Goal: Information Seeking & Learning: Learn about a topic

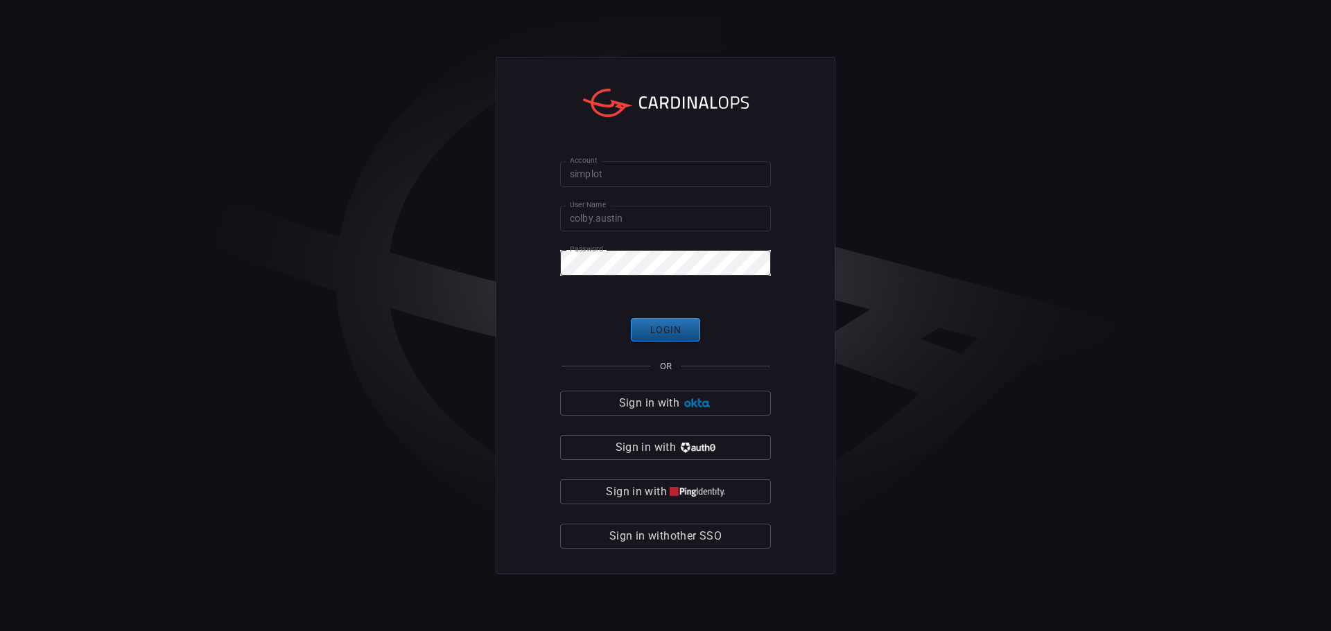
click at [665, 326] on button "Login" at bounding box center [665, 330] width 69 height 24
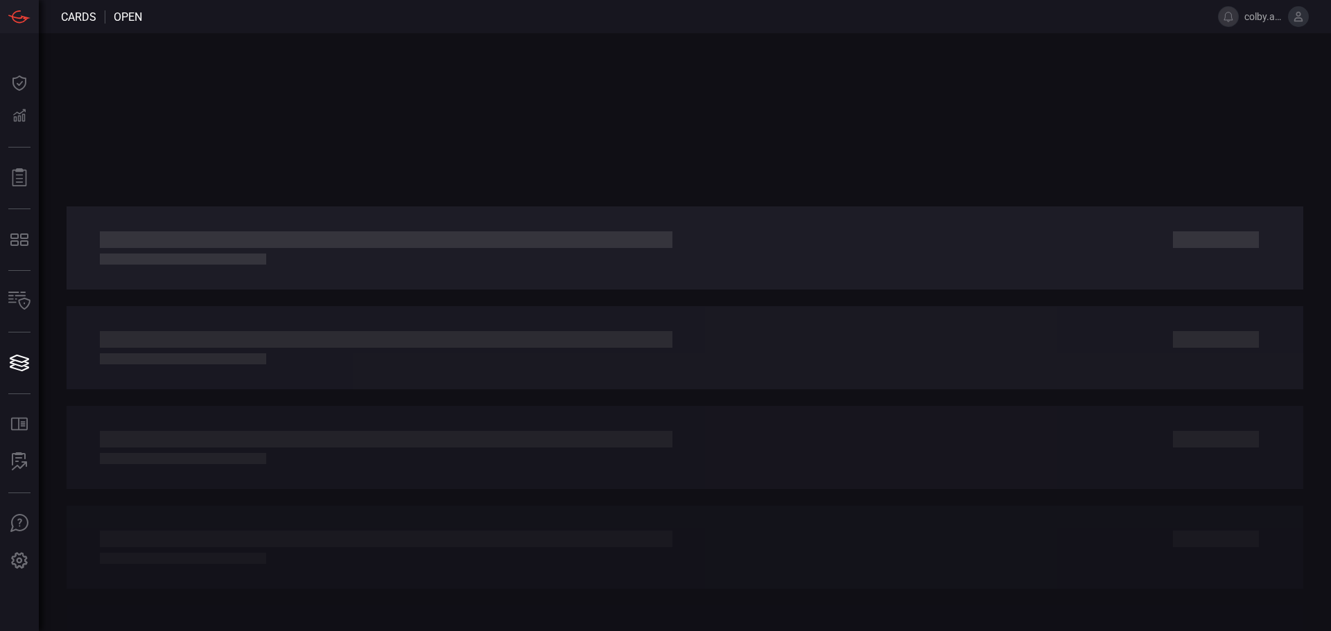
click at [1300, 13] on icon at bounding box center [1298, 17] width 9 height 10
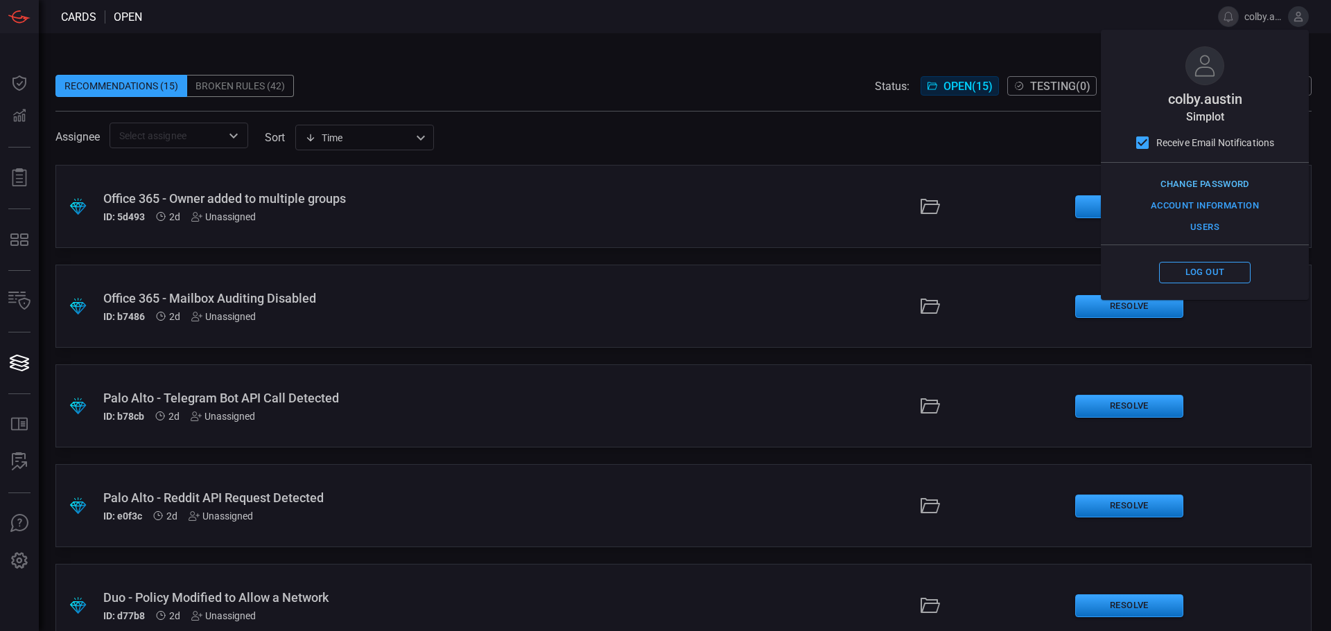
click at [1219, 185] on button "Change Password" at bounding box center [1205, 184] width 96 height 21
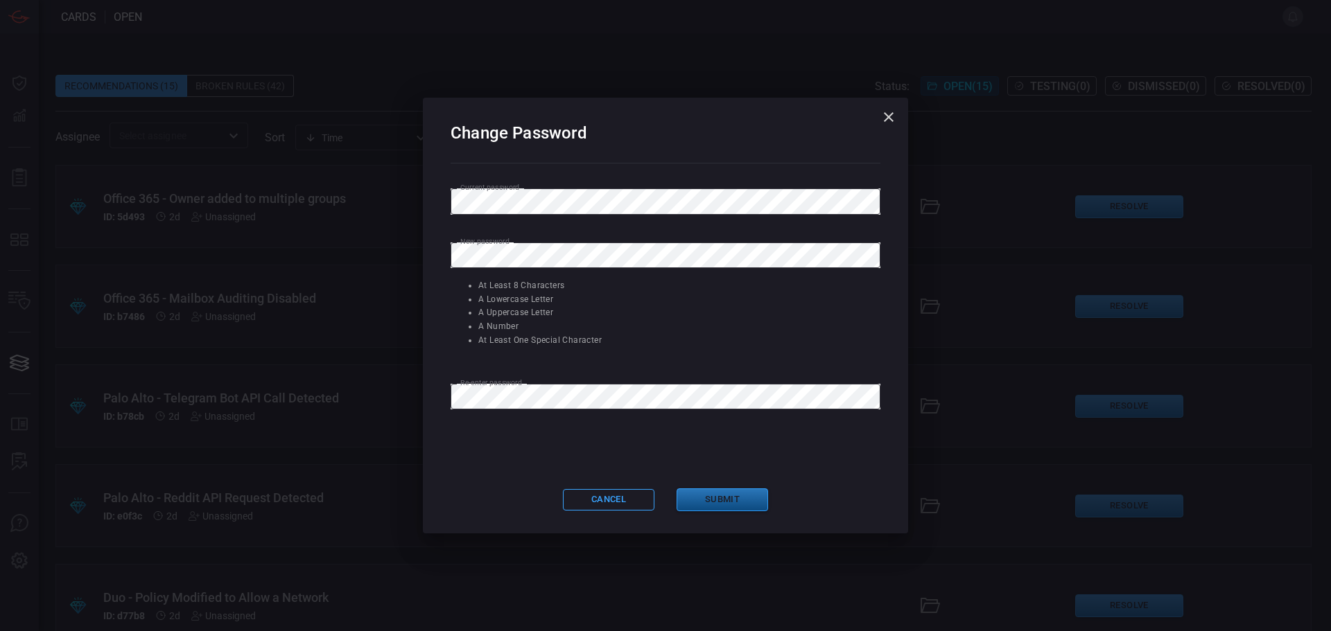
click at [724, 500] on button "Submit" at bounding box center [722, 500] width 91 height 23
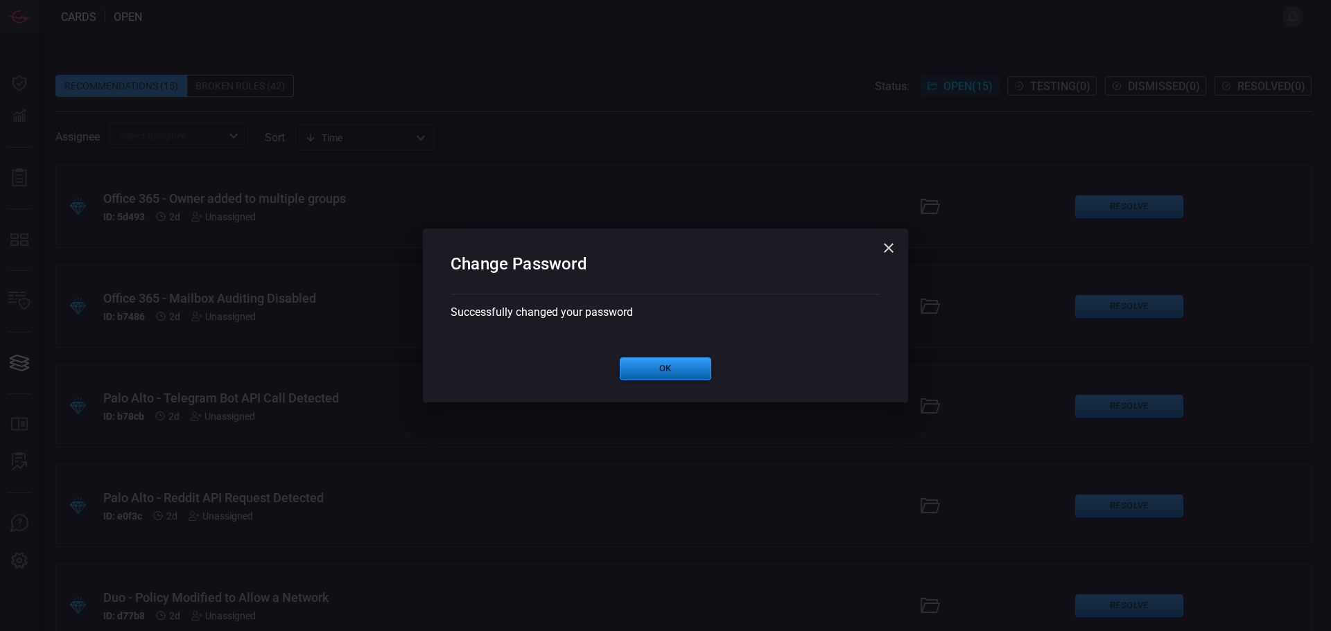
click at [674, 367] on button "Ok" at bounding box center [665, 369] width 91 height 23
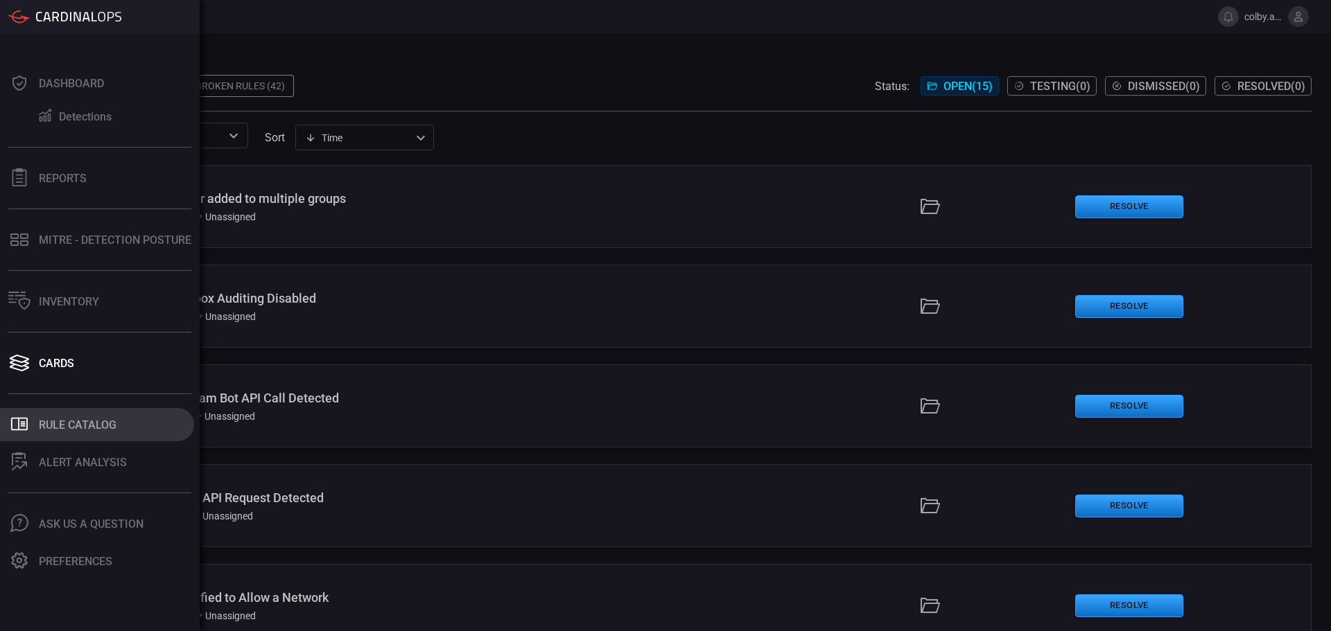
click at [83, 424] on div "Rule Catalog" at bounding box center [78, 425] width 78 height 13
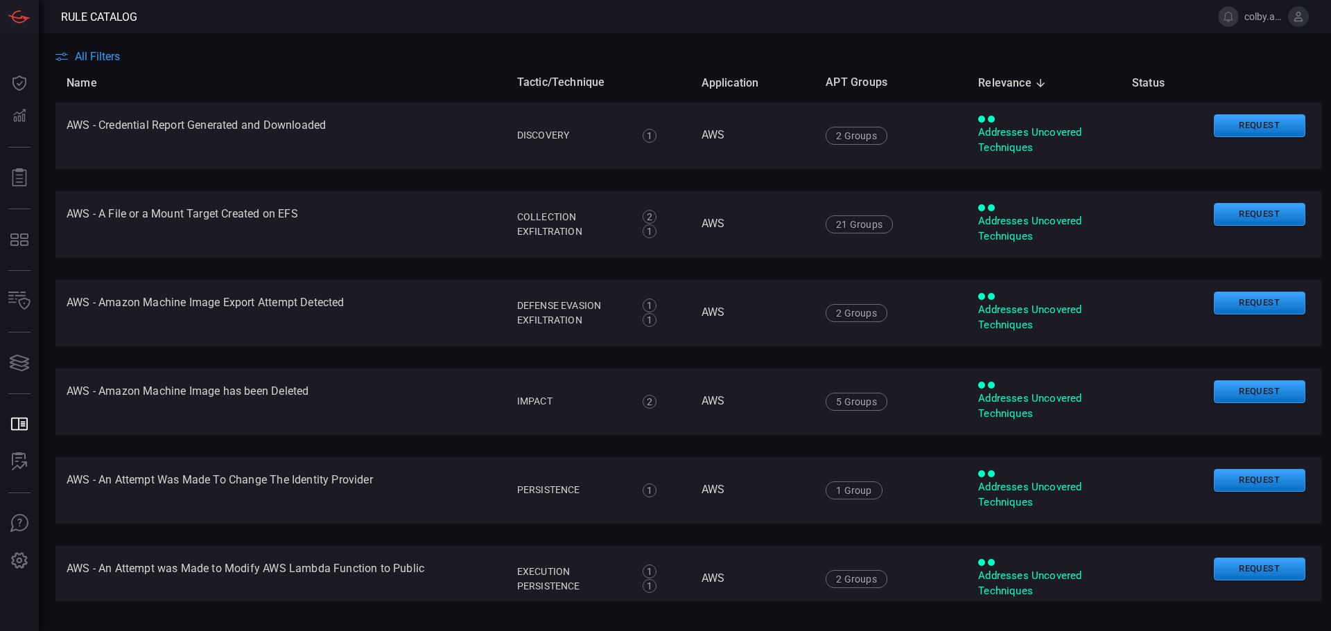
click at [110, 43] on main "All Filters Name Tactic/Technique Application APT Groups Relevance sorted desce…" at bounding box center [665, 332] width 1331 height 598
click at [104, 59] on span "All Filters" at bounding box center [97, 56] width 45 height 13
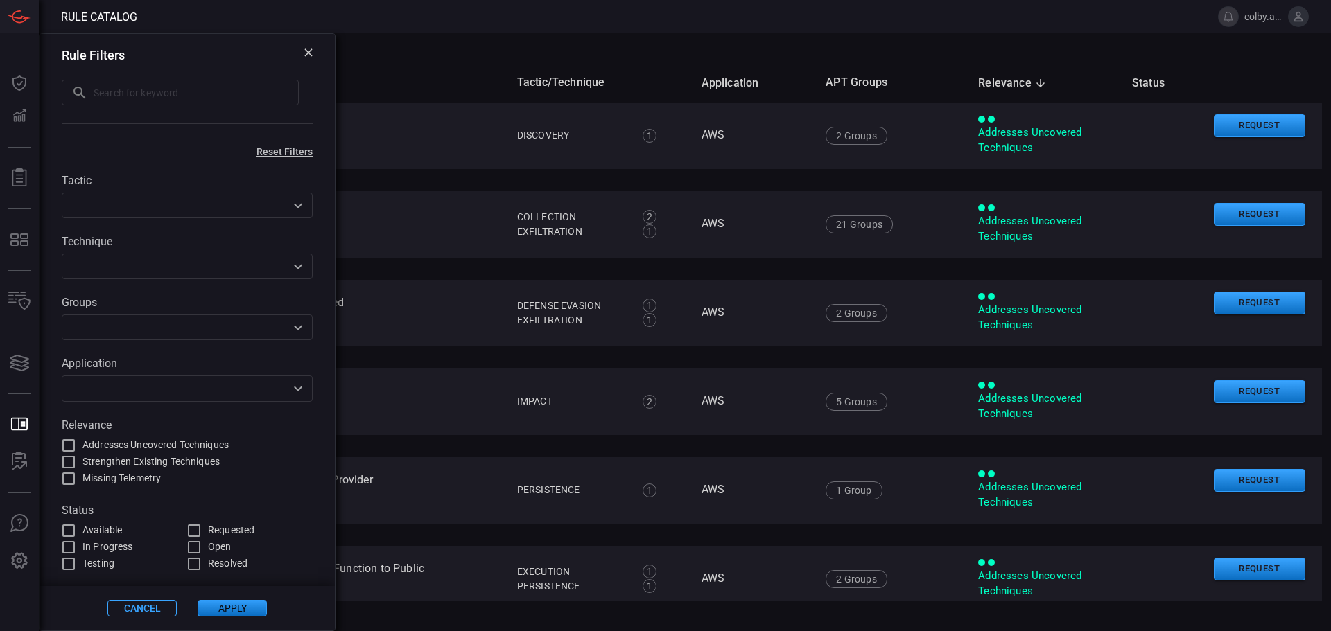
click at [315, 201] on div "Tactic ​ Technique ​ Groups ​ Application ​ Relevance Addresses Uncovered Techn…" at bounding box center [187, 364] width 295 height 415
click at [293, 210] on icon "Open" at bounding box center [298, 206] width 17 height 17
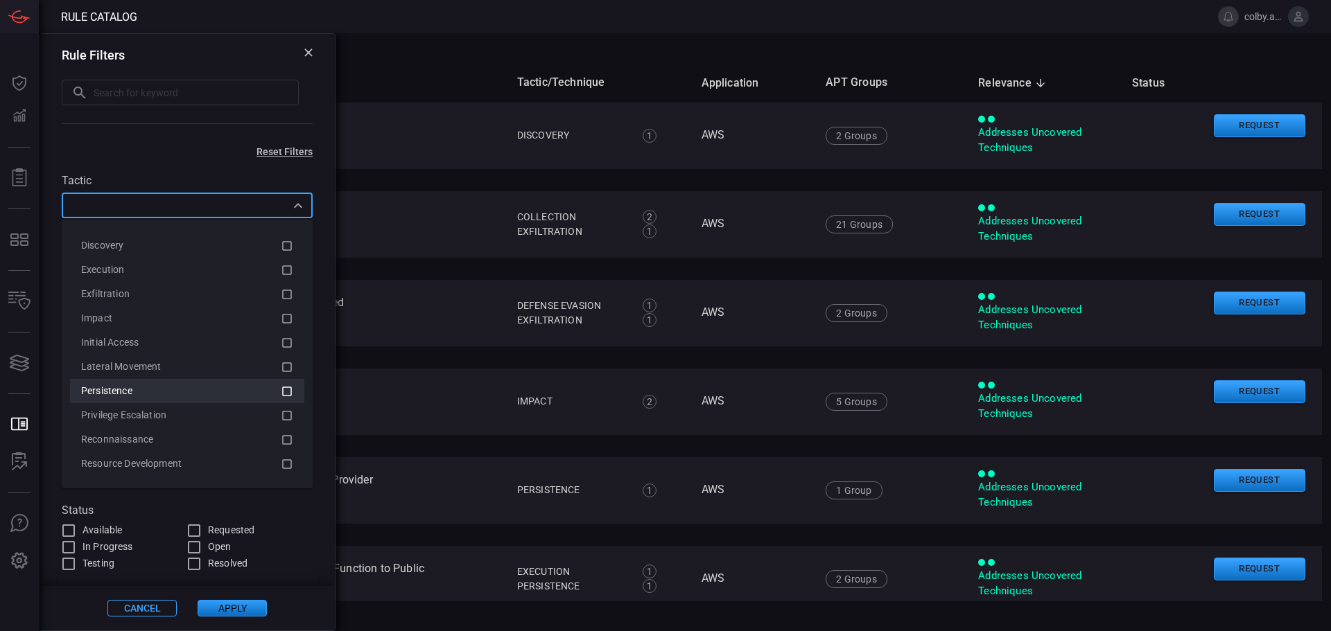
scroll to position [98, 0]
click at [187, 374] on div "Lateral Movement" at bounding box center [187, 366] width 212 height 17
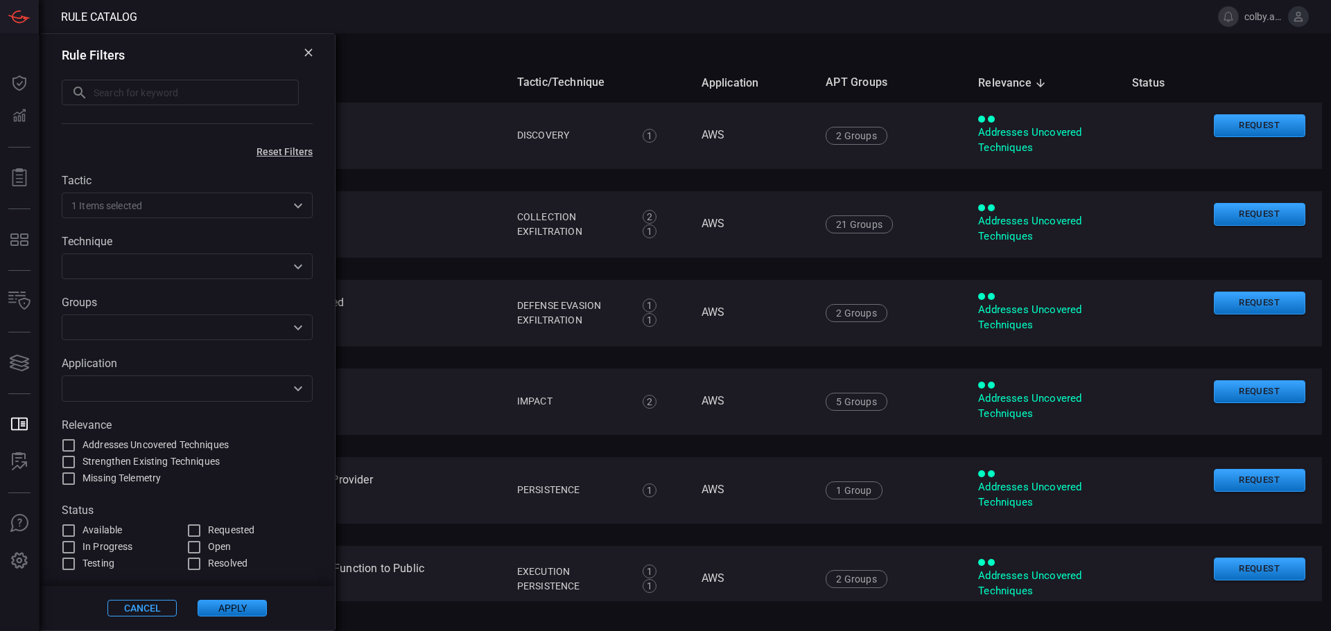
click at [240, 613] on button "Apply" at bounding box center [232, 608] width 69 height 17
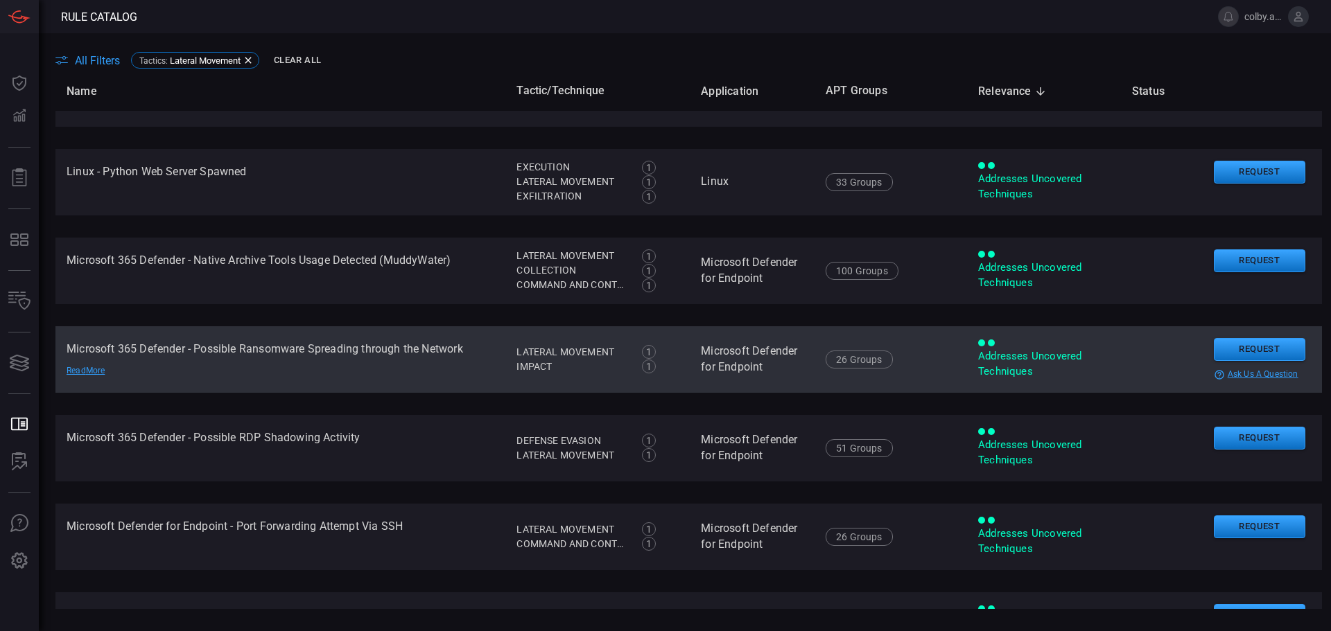
scroll to position [139, 0]
click at [367, 369] on td "Microsoft 365 Defender - Possible Ransomware Spreading through the Network Read…" at bounding box center [280, 360] width 450 height 67
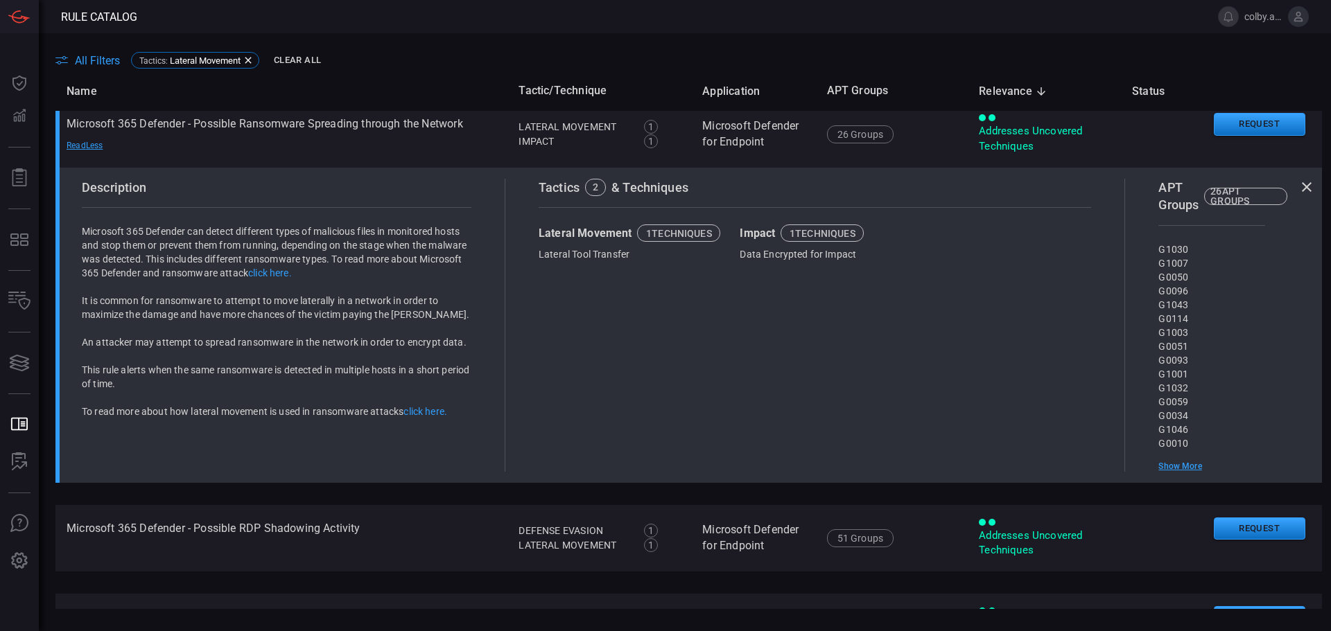
scroll to position [208, 0]
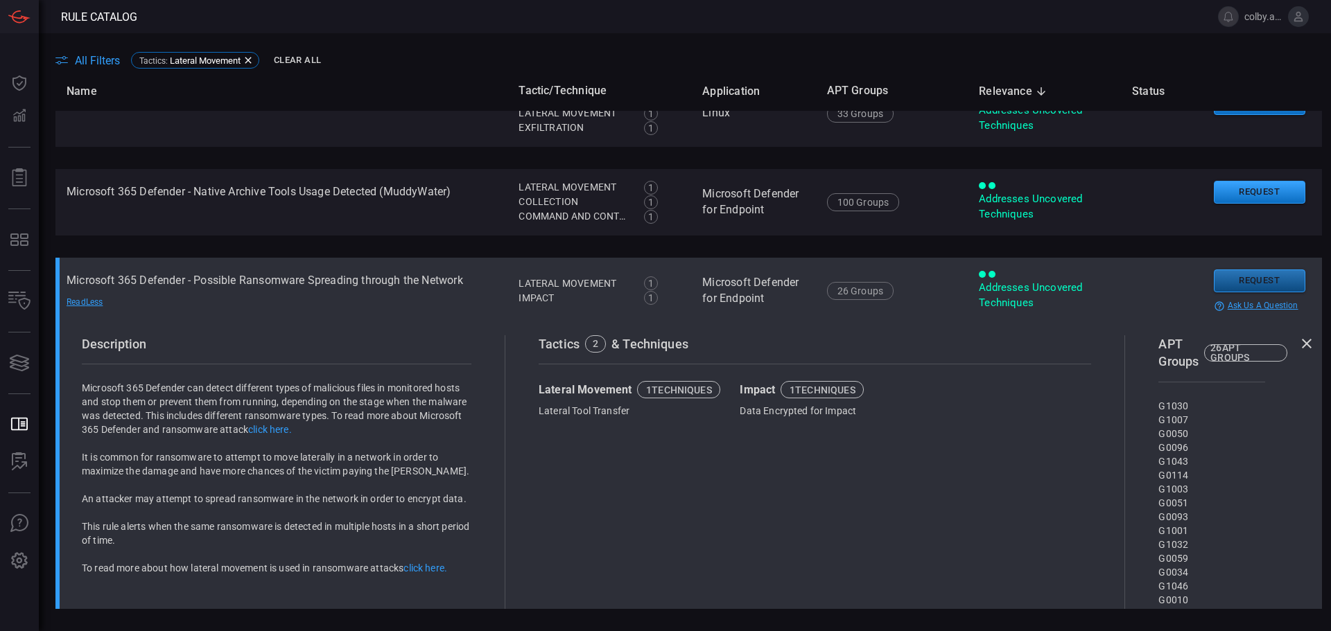
click at [1247, 278] on button "Request" at bounding box center [1259, 281] width 91 height 23
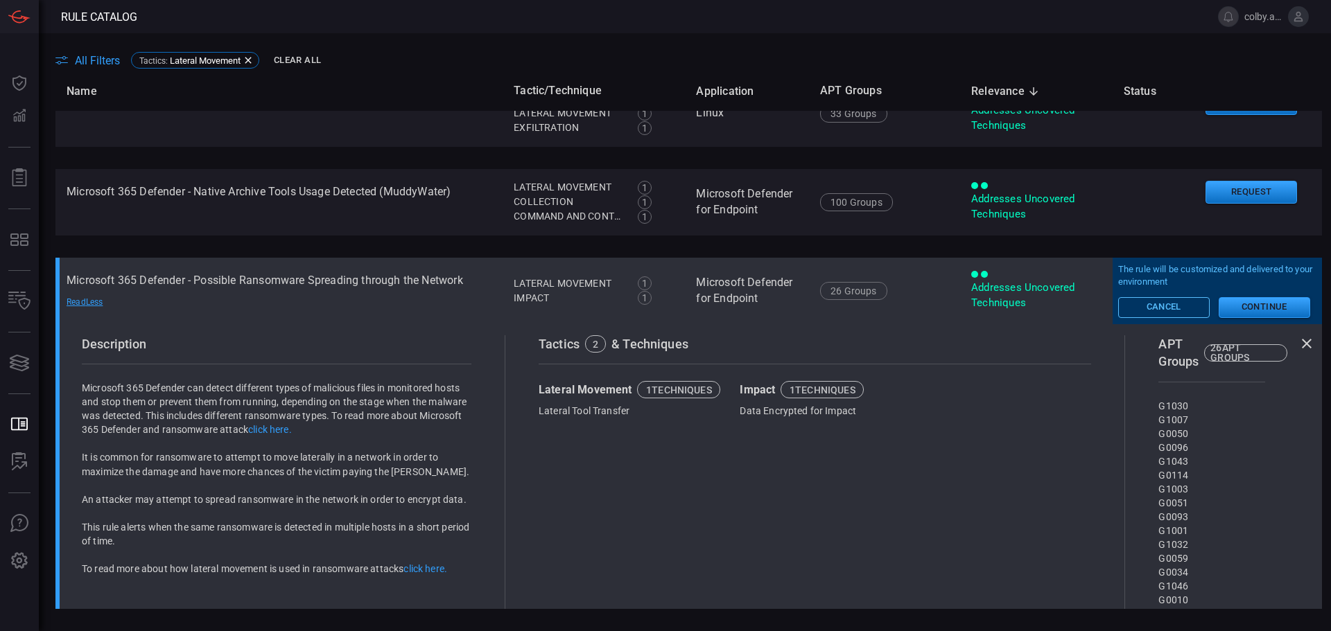
click at [1162, 309] on button "Cancel" at bounding box center [1163, 307] width 91 height 21
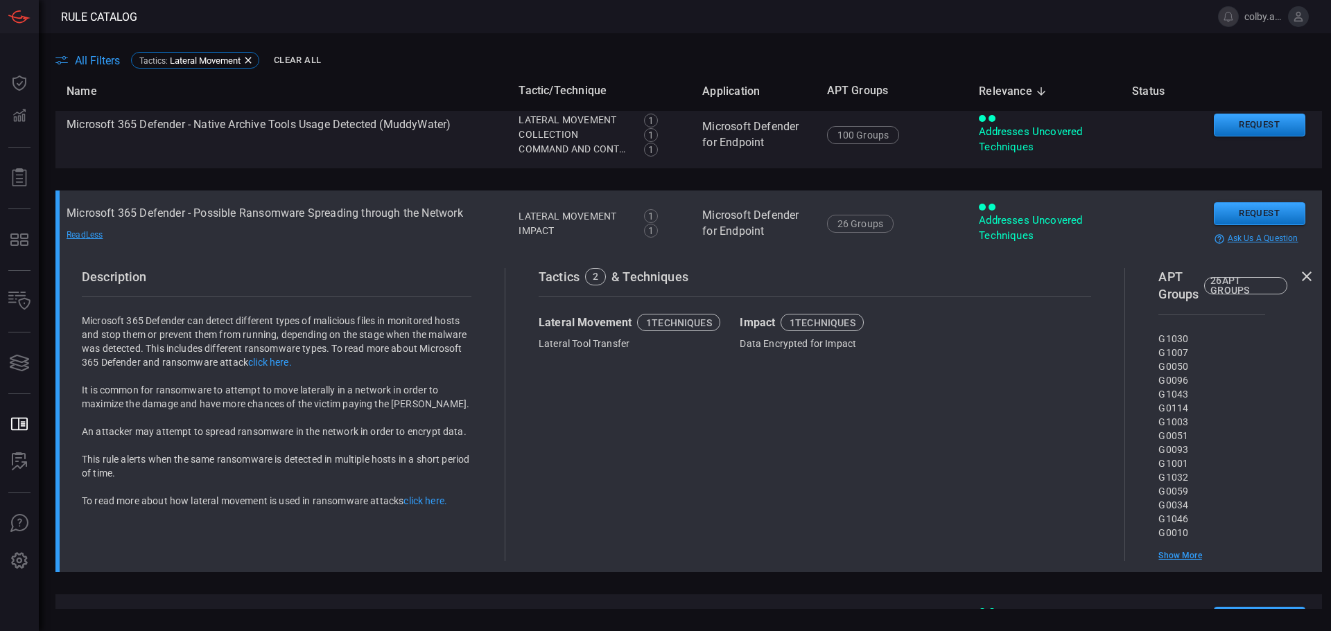
scroll to position [277, 0]
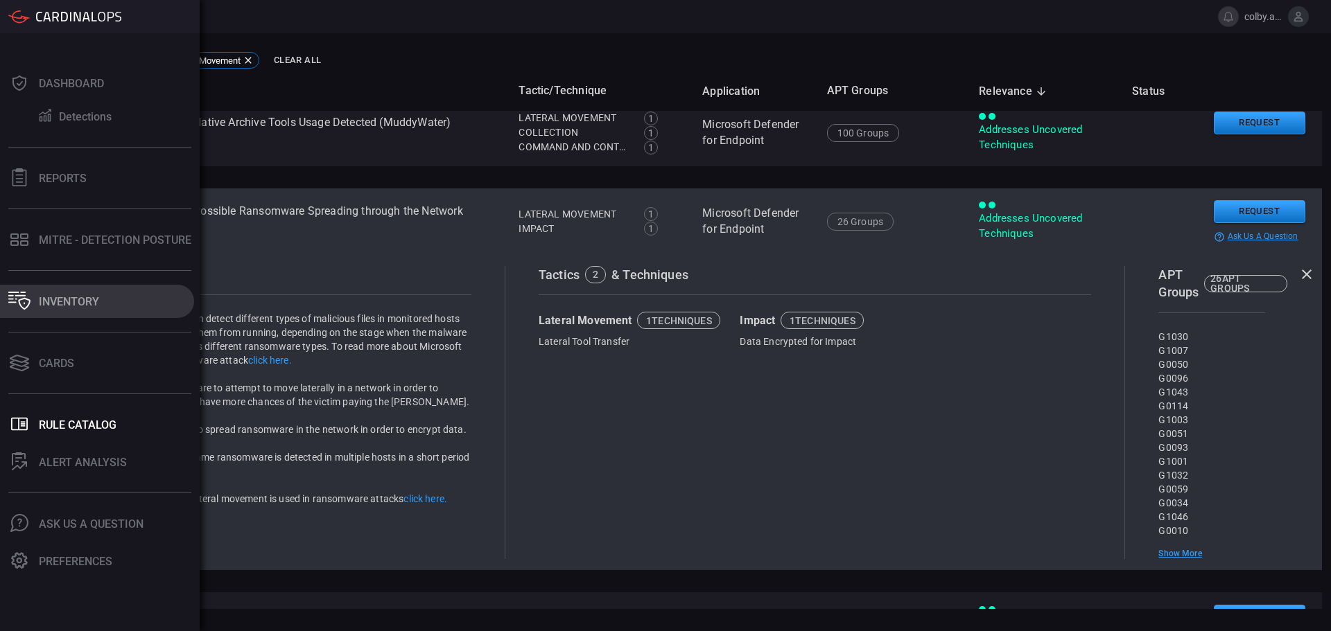
click at [77, 304] on div "Inventory" at bounding box center [69, 301] width 60 height 13
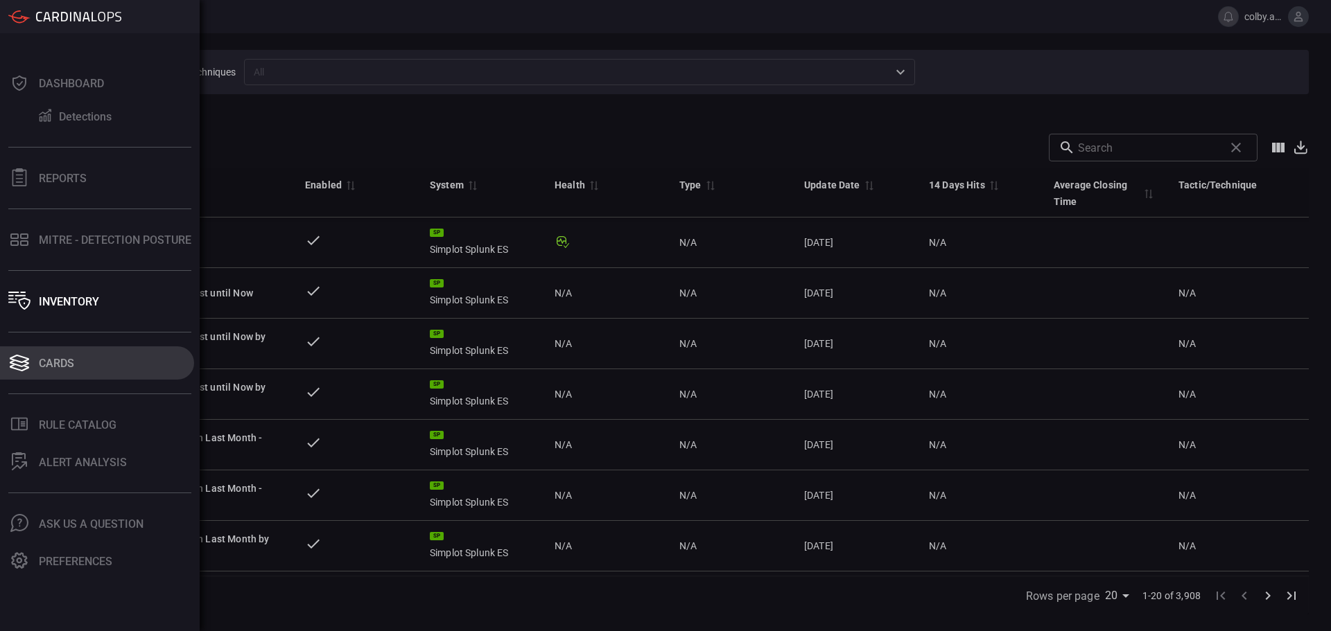
click at [53, 367] on div "Cards" at bounding box center [56, 363] width 35 height 13
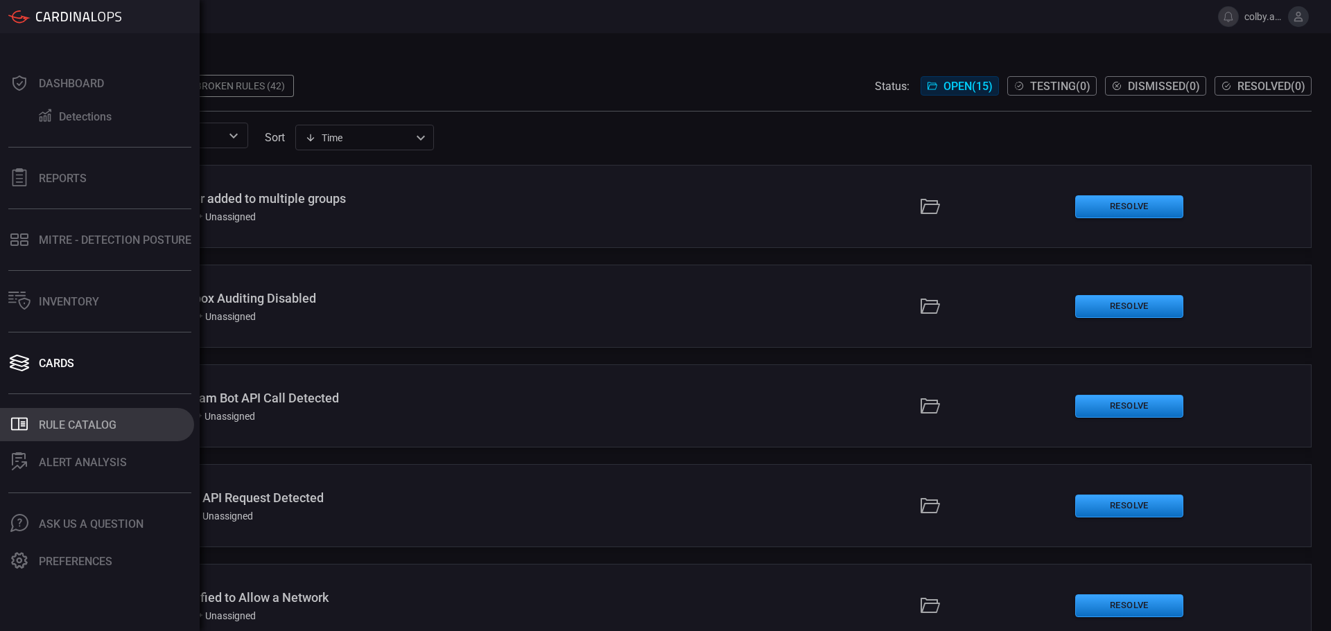
click at [78, 424] on div "Rule Catalog" at bounding box center [78, 425] width 78 height 13
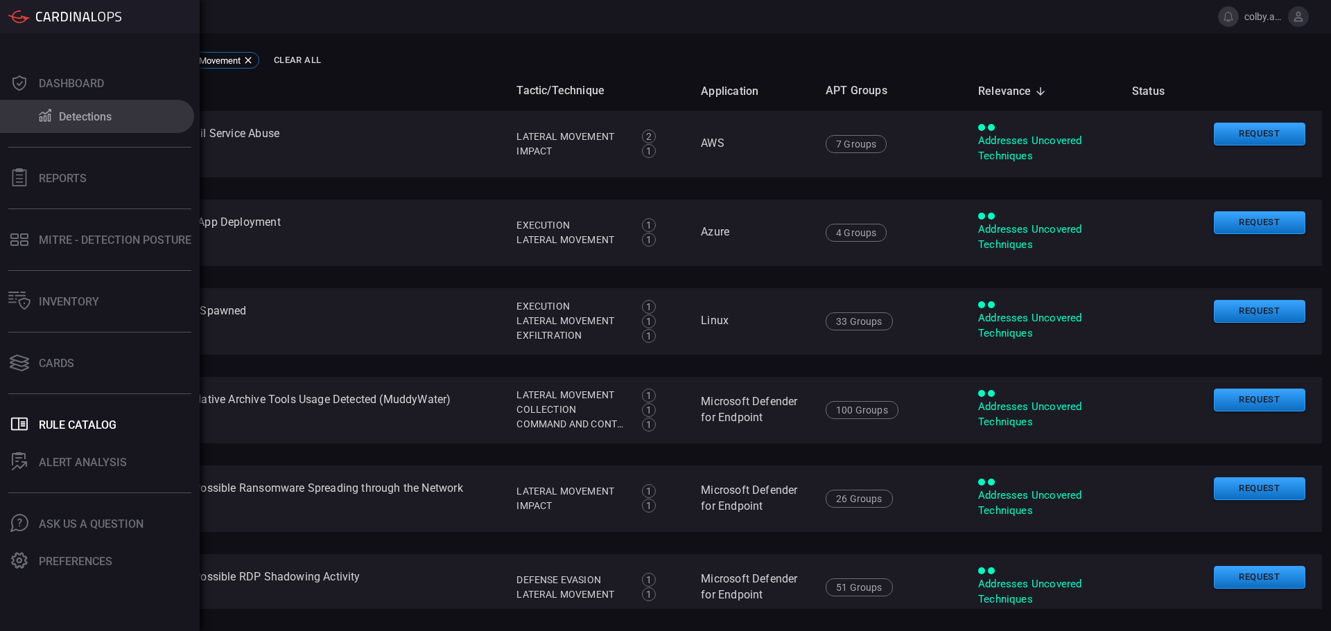
click at [73, 118] on div "Detections" at bounding box center [85, 116] width 53 height 13
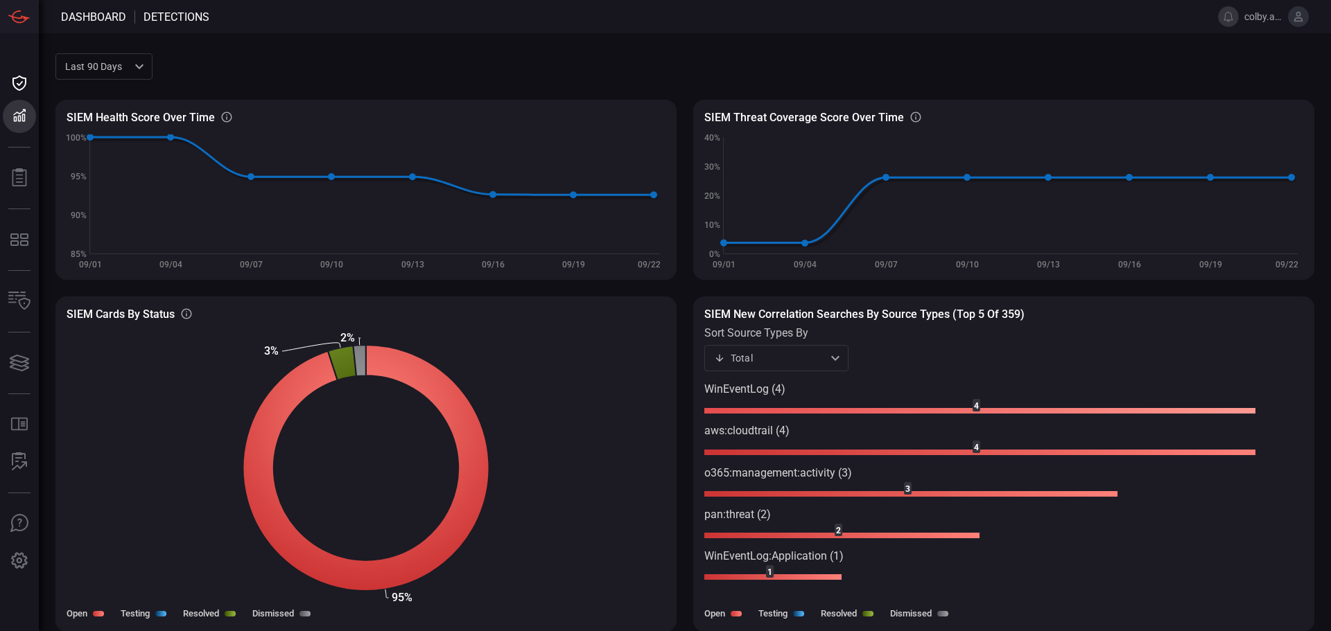
click at [927, 410] on rect at bounding box center [980, 411] width 552 height 6
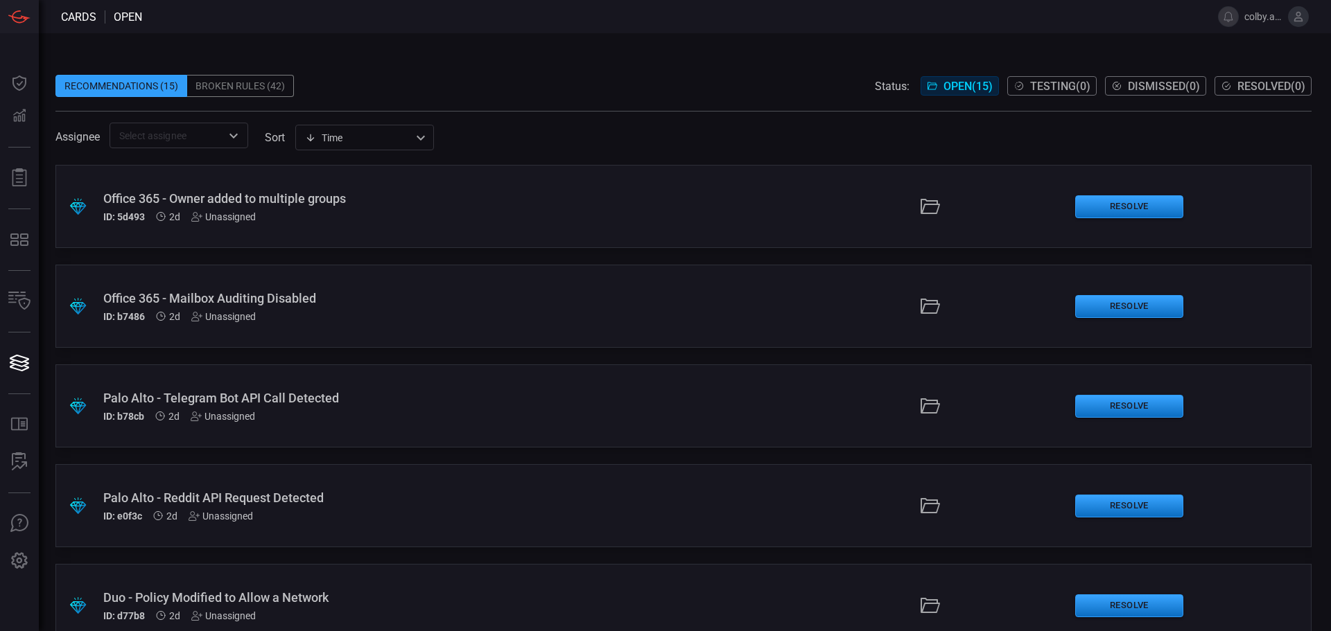
click at [225, 76] on div "Broken Rules (42)" at bounding box center [240, 86] width 107 height 22
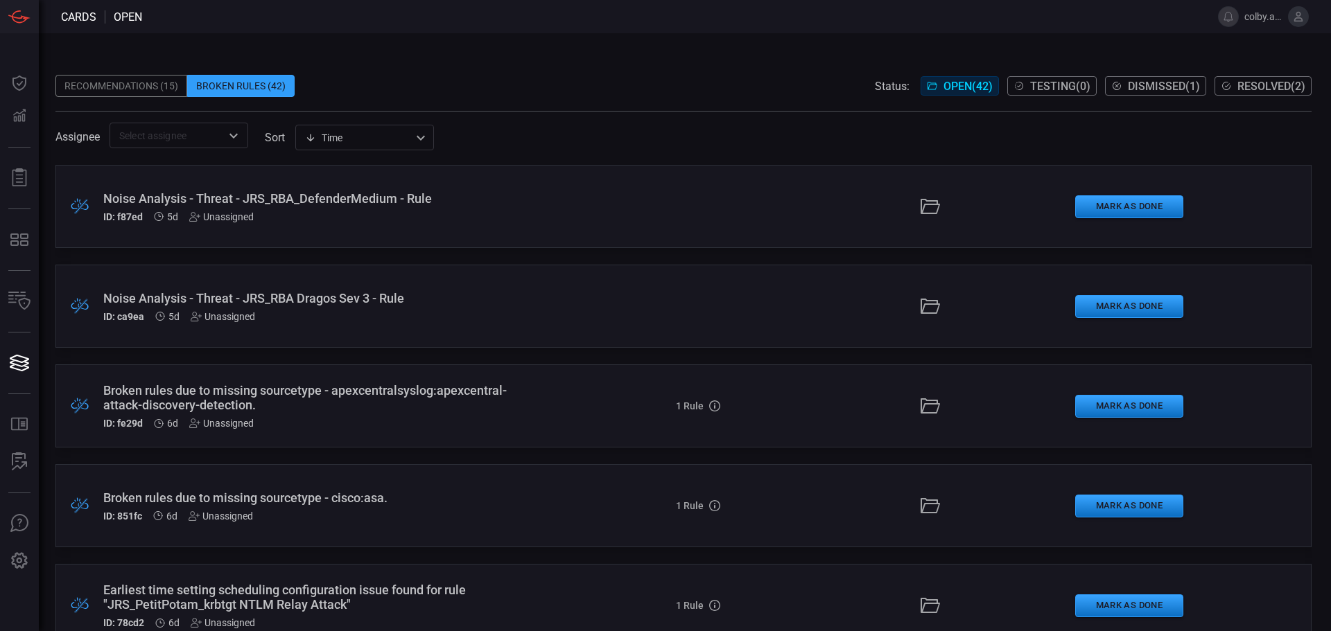
drag, startPoint x: 140, startPoint y: 89, endPoint x: 135, endPoint y: 95, distance: 7.9
click at [135, 95] on div "Recommendations (15)" at bounding box center [121, 86] width 132 height 22
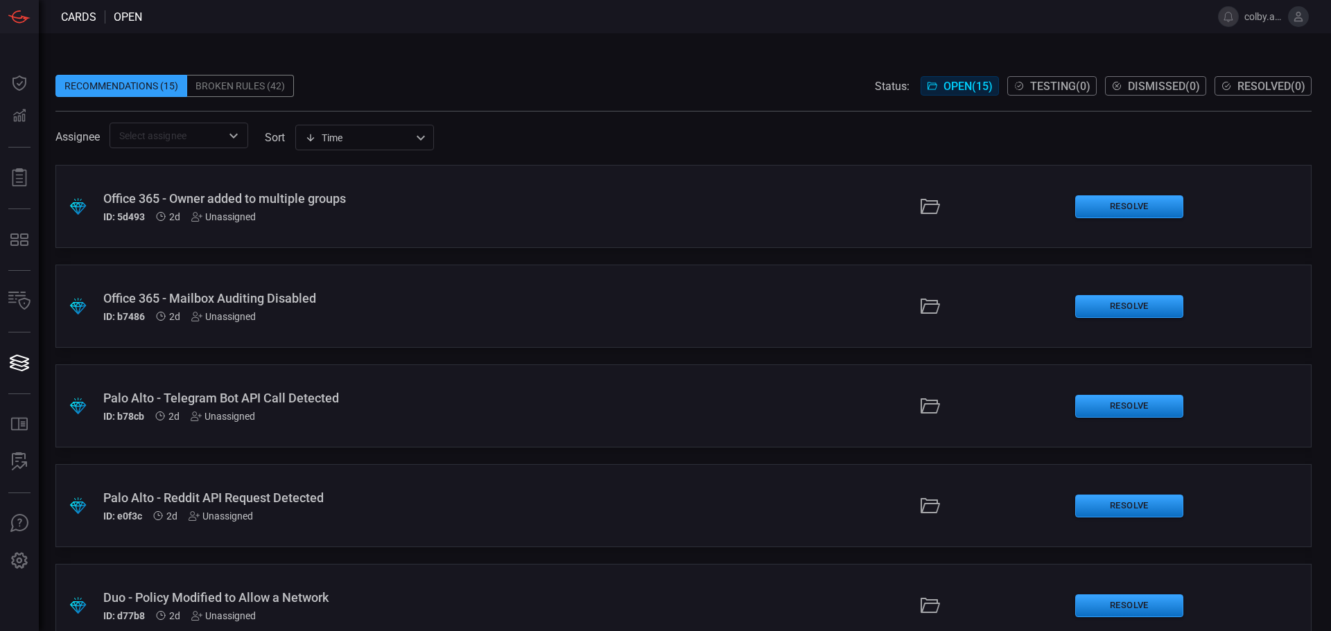
click at [300, 496] on div "Palo Alto - Reddit API Request Detected" at bounding box center [323, 498] width 440 height 15
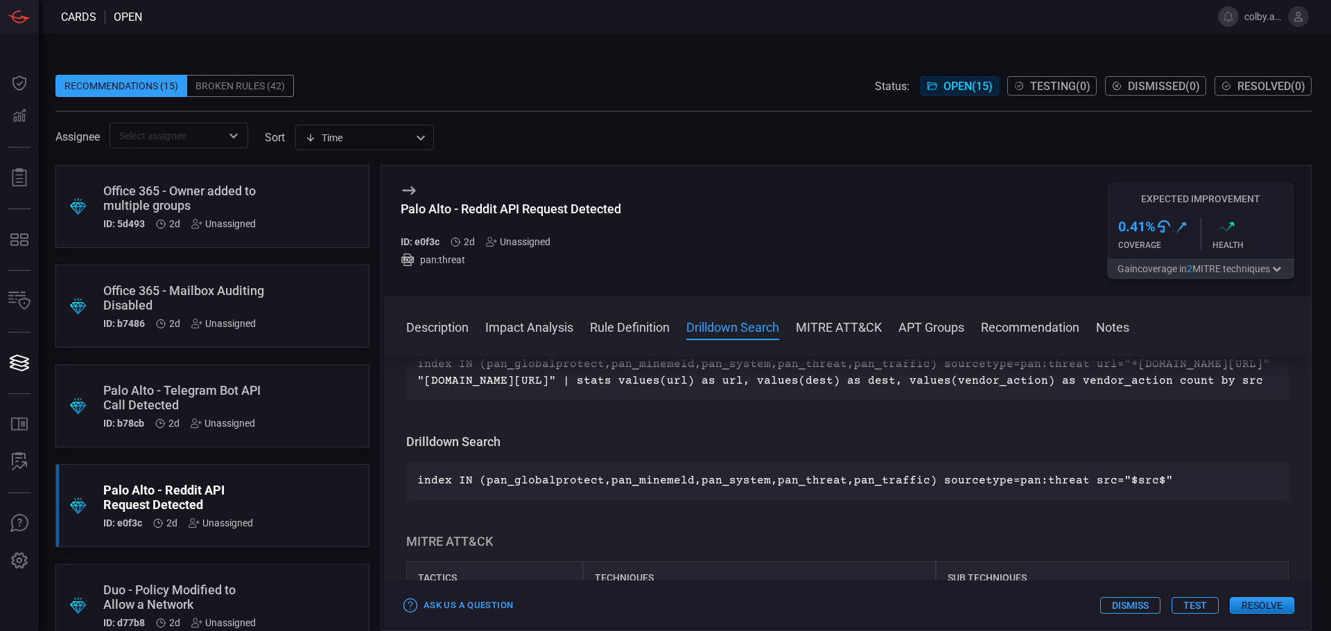
scroll to position [485, 0]
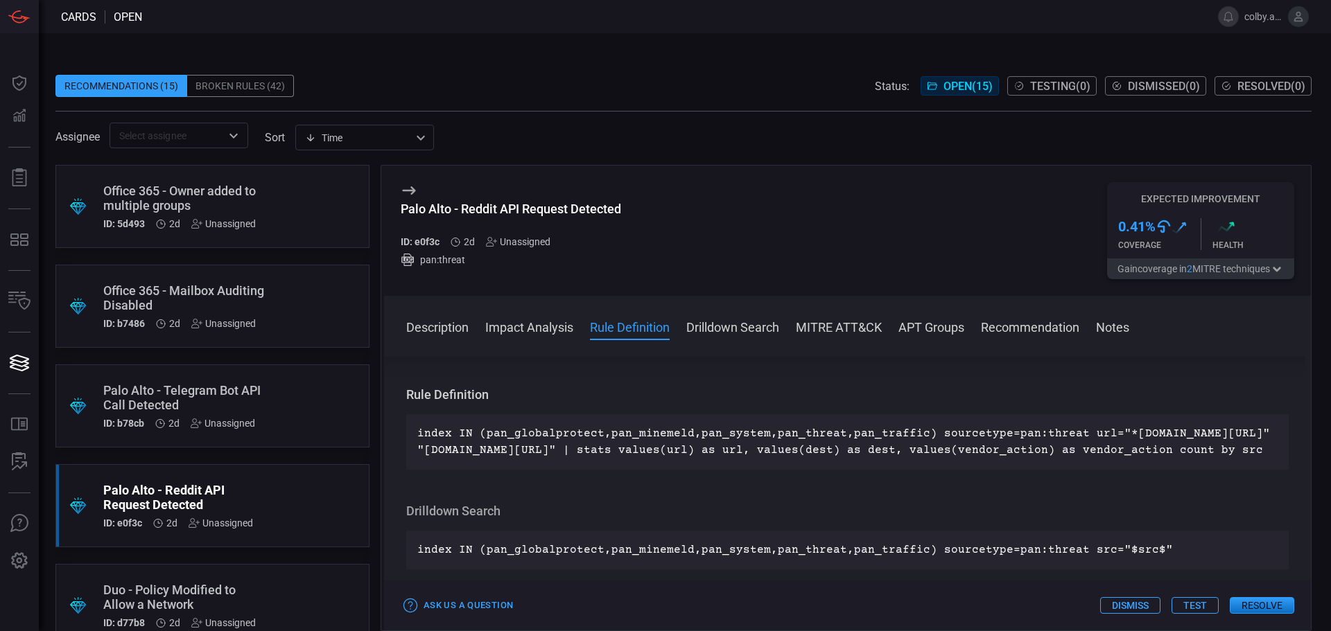
click at [735, 218] on div "Palo Alto - Reddit API Request Detected ID: e0f3c 2d Unassigned pan:threat Expe…" at bounding box center [847, 231] width 927 height 130
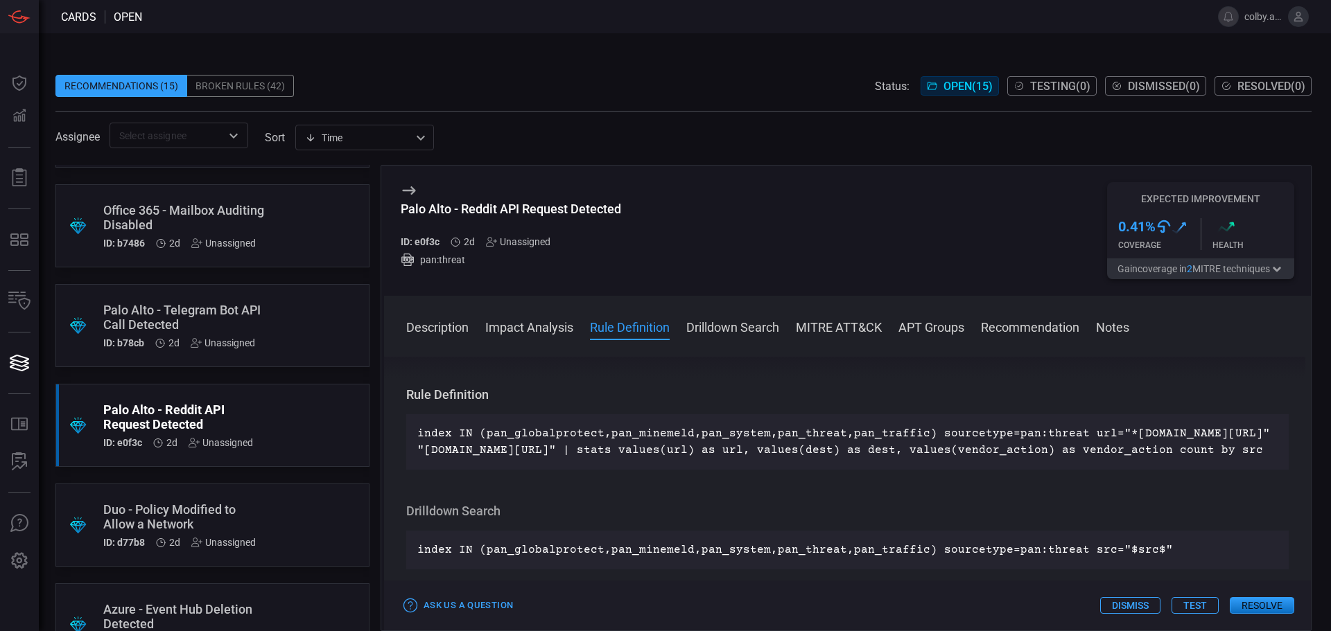
scroll to position [208, 0]
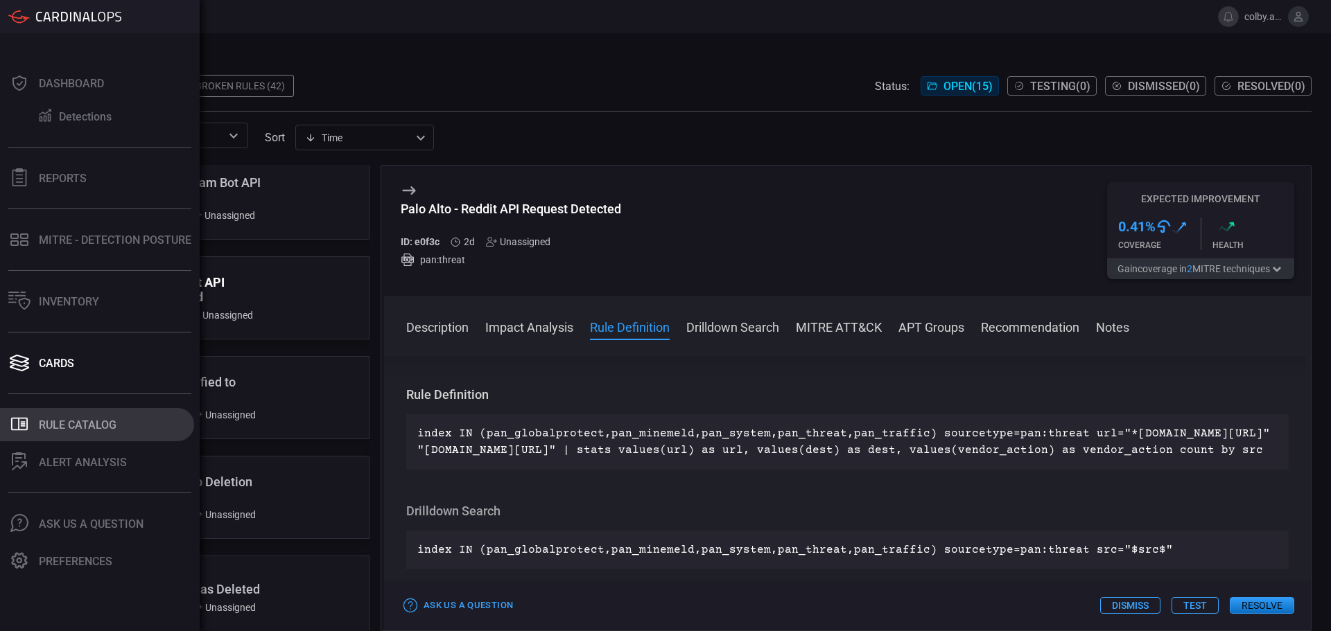
click at [75, 416] on button ".st0_rule_catalog_icon{fill: currentColor;} Rule Catalog" at bounding box center [97, 424] width 194 height 33
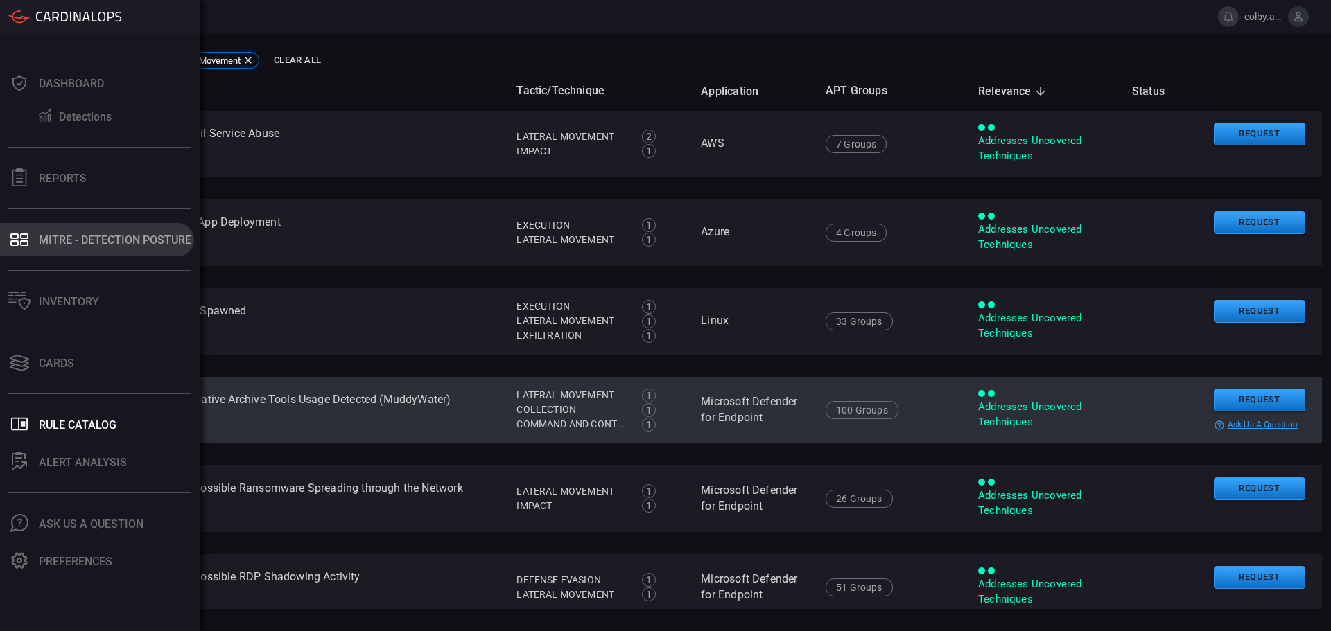
click at [84, 241] on div "MITRE - Detection Posture" at bounding box center [115, 240] width 152 height 13
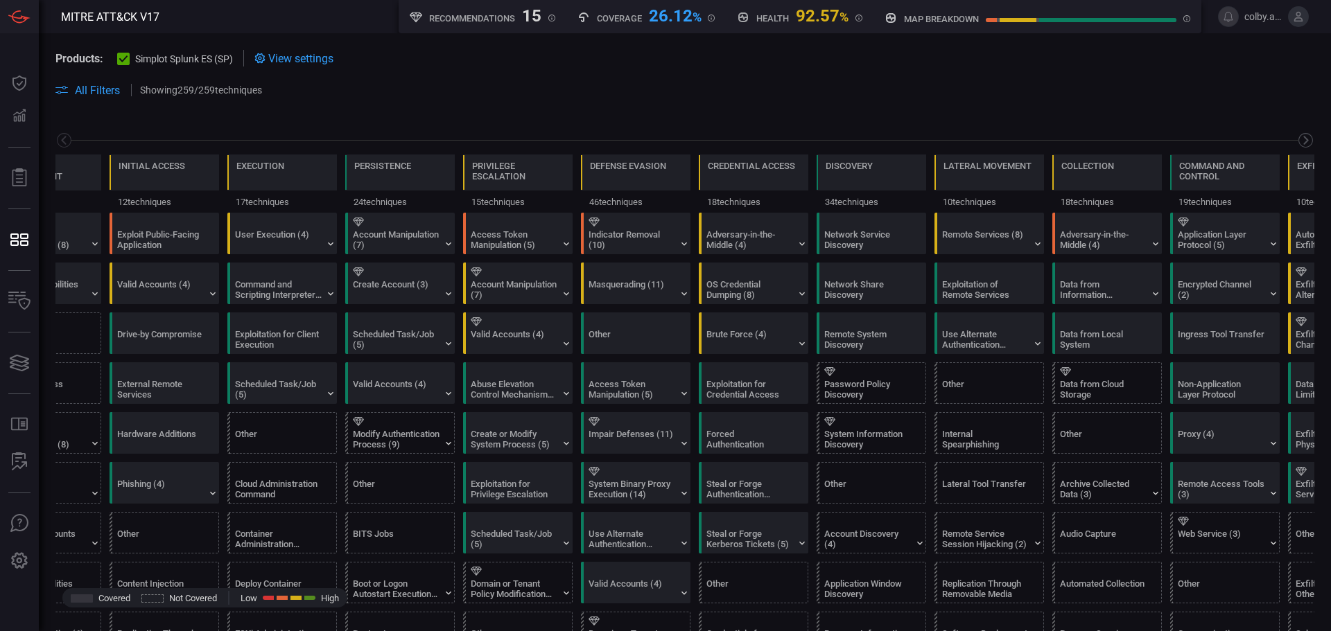
click at [1303, 142] on icon at bounding box center [1305, 140] width 5 height 9
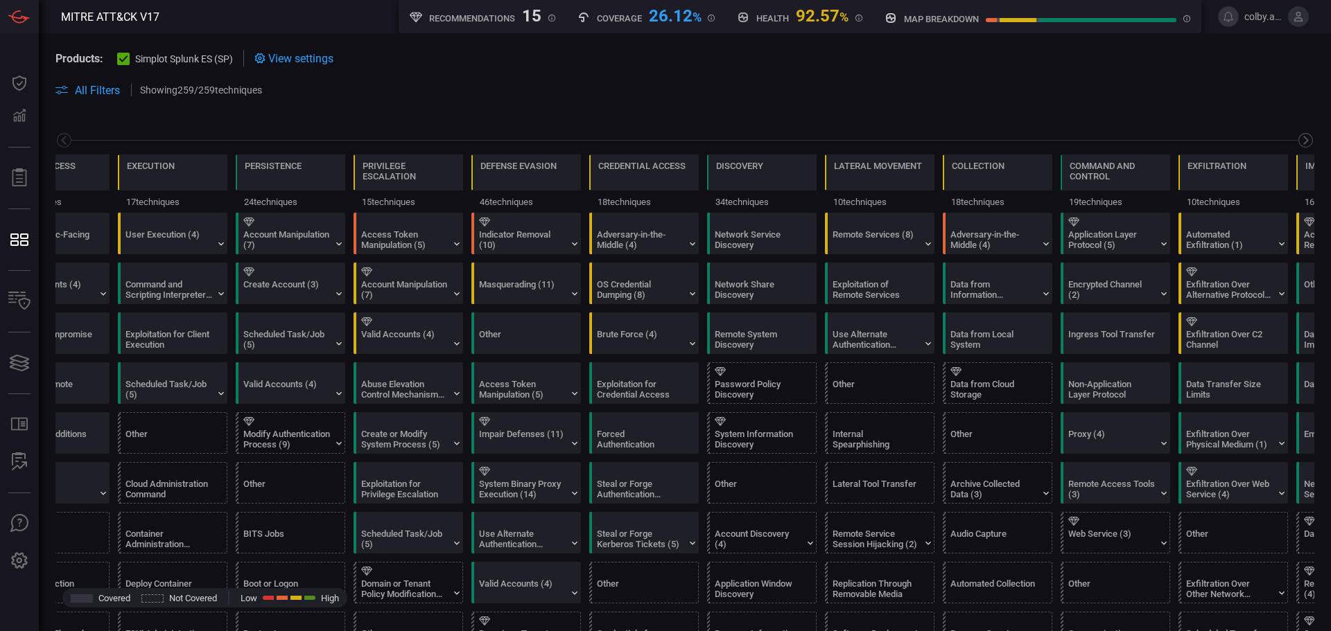
click at [1303, 142] on icon at bounding box center [1305, 140] width 5 height 9
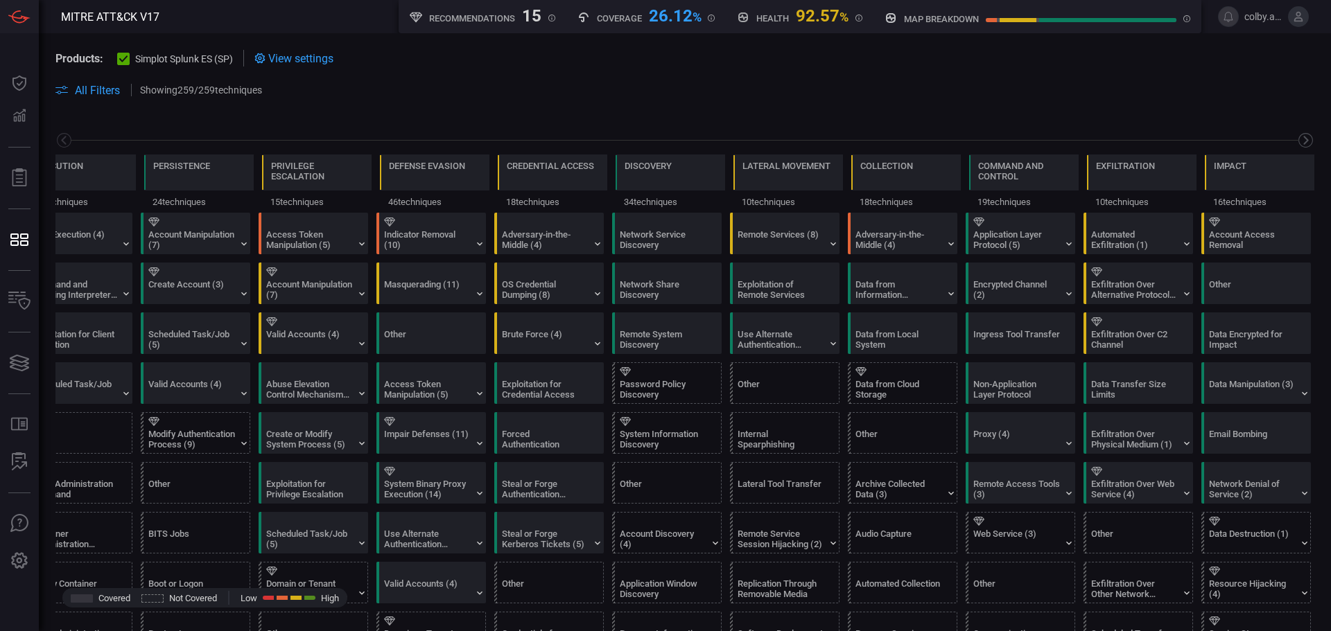
click at [1303, 142] on icon at bounding box center [1305, 140] width 5 height 9
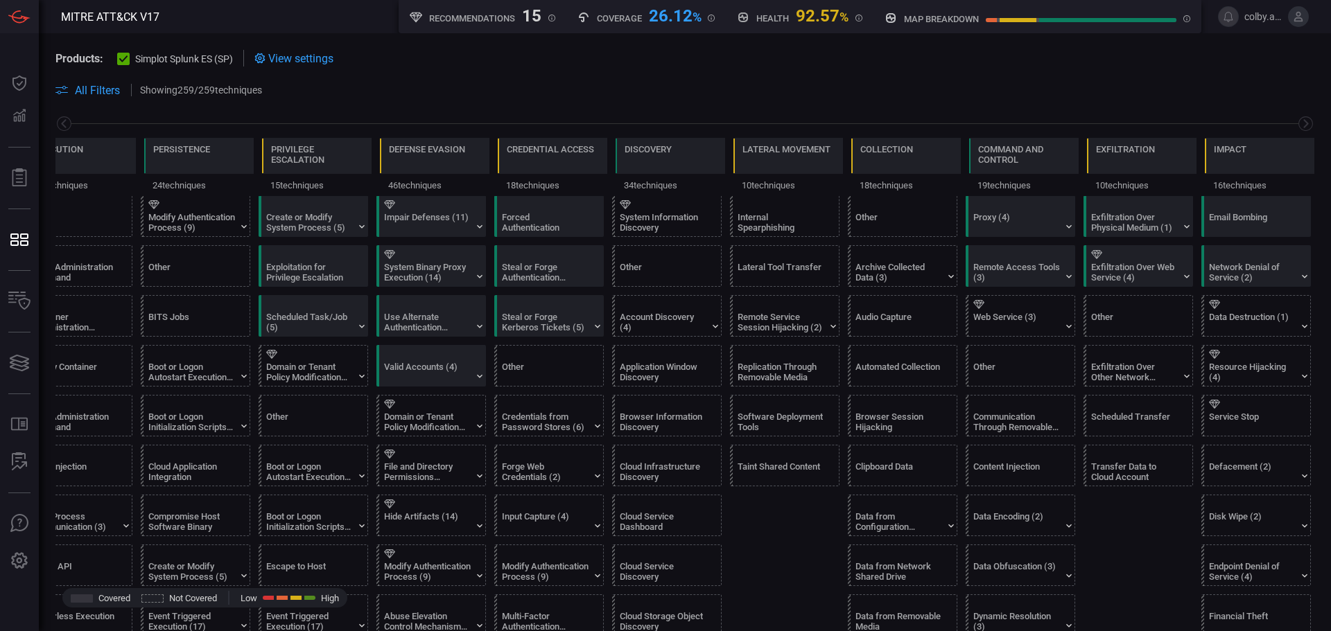
scroll to position [0, 0]
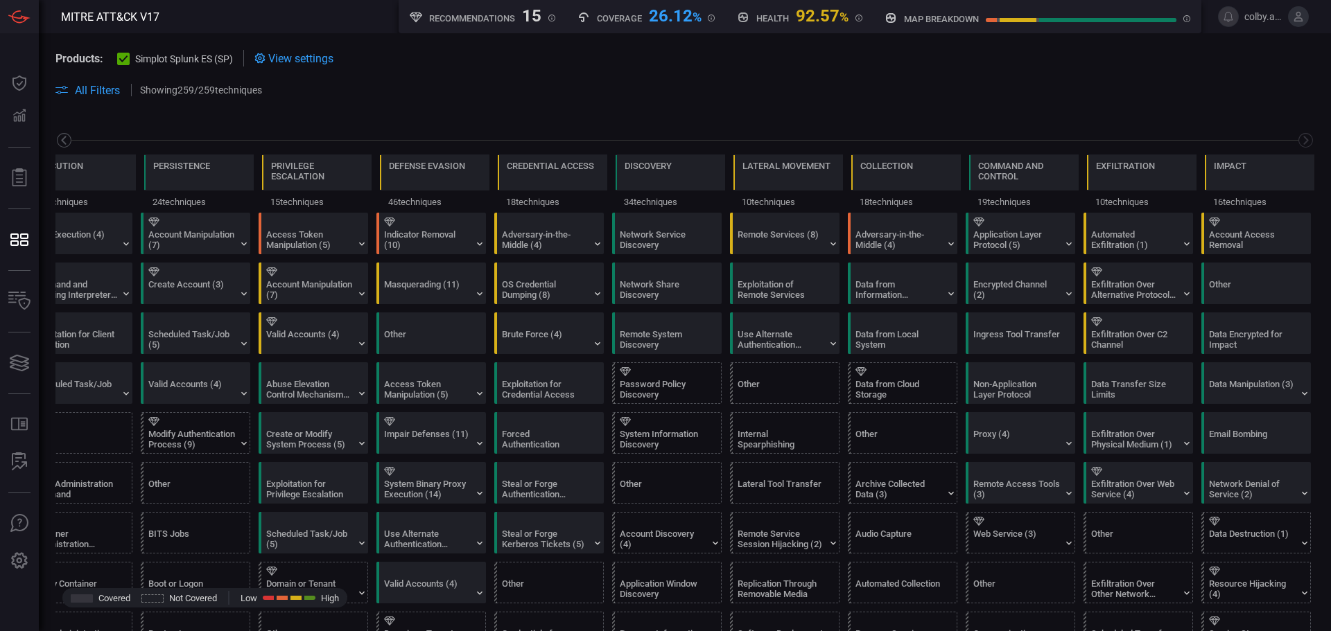
click at [64, 137] on icon at bounding box center [63, 140] width 17 height 17
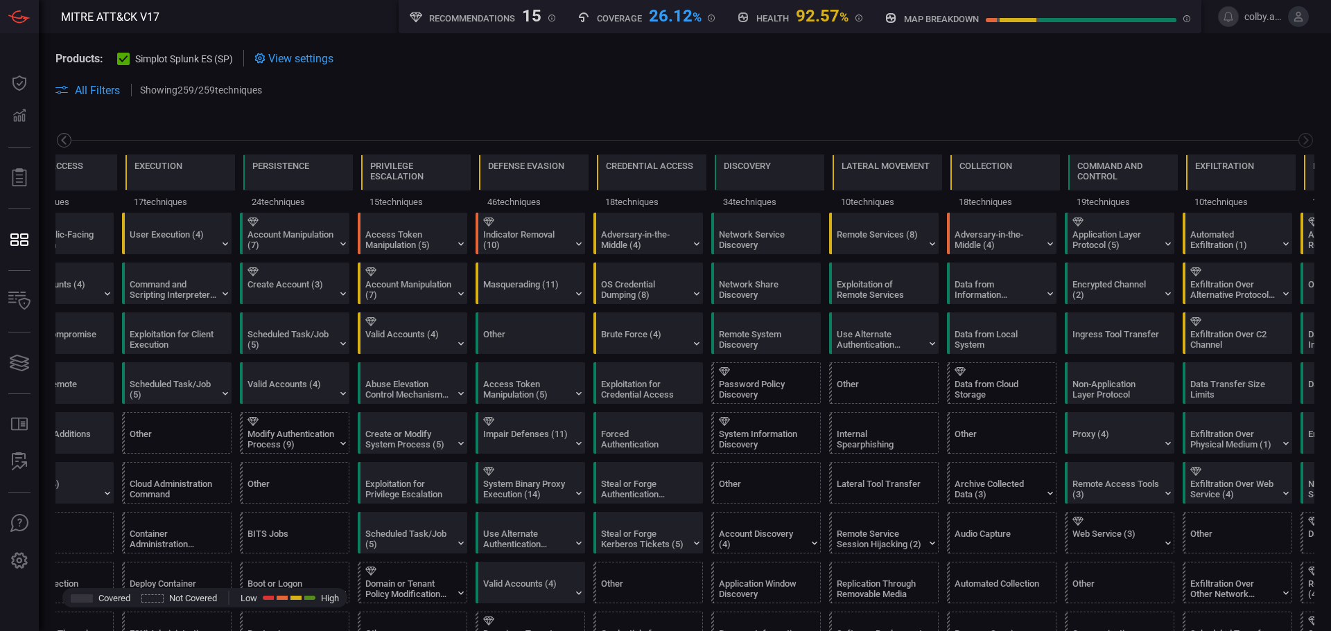
click at [64, 137] on icon at bounding box center [63, 140] width 17 height 17
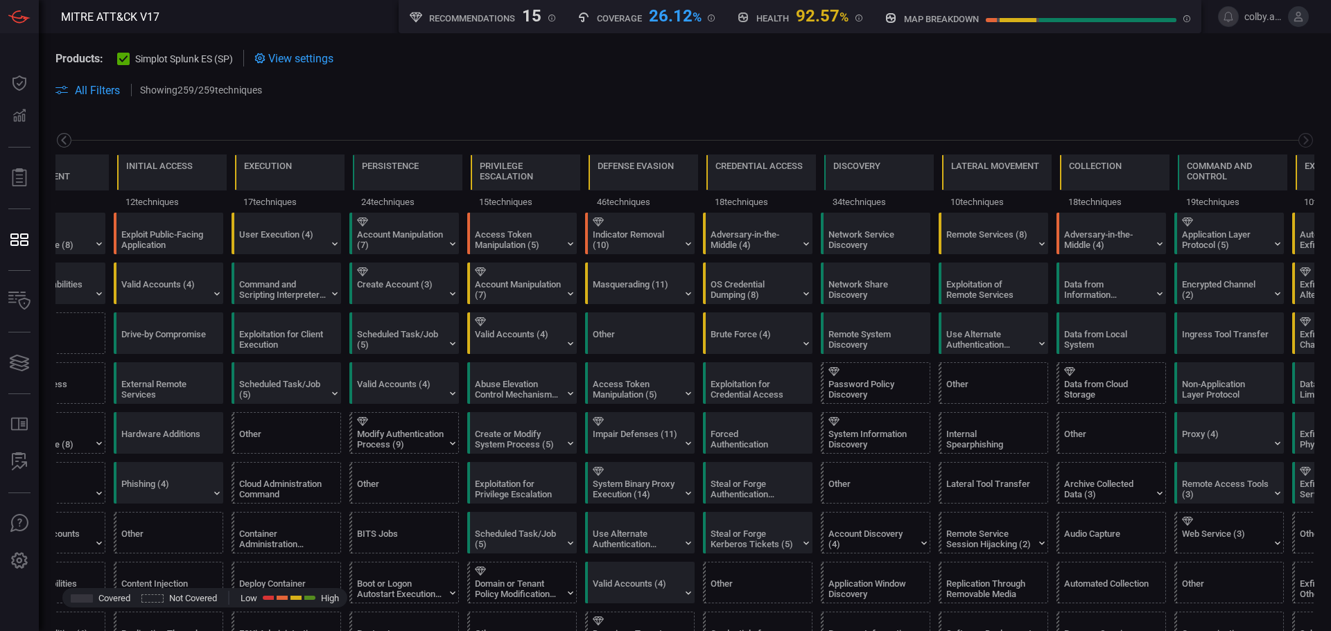
click at [64, 137] on icon at bounding box center [63, 140] width 17 height 17
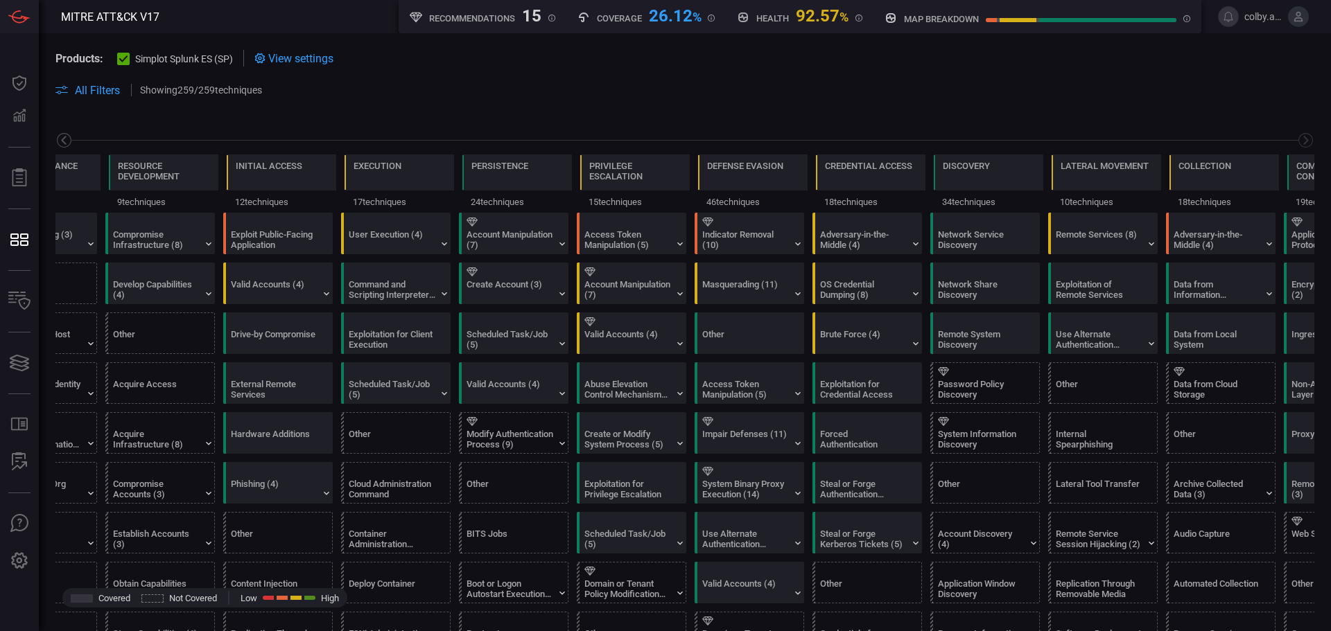
click at [64, 137] on icon at bounding box center [63, 140] width 17 height 17
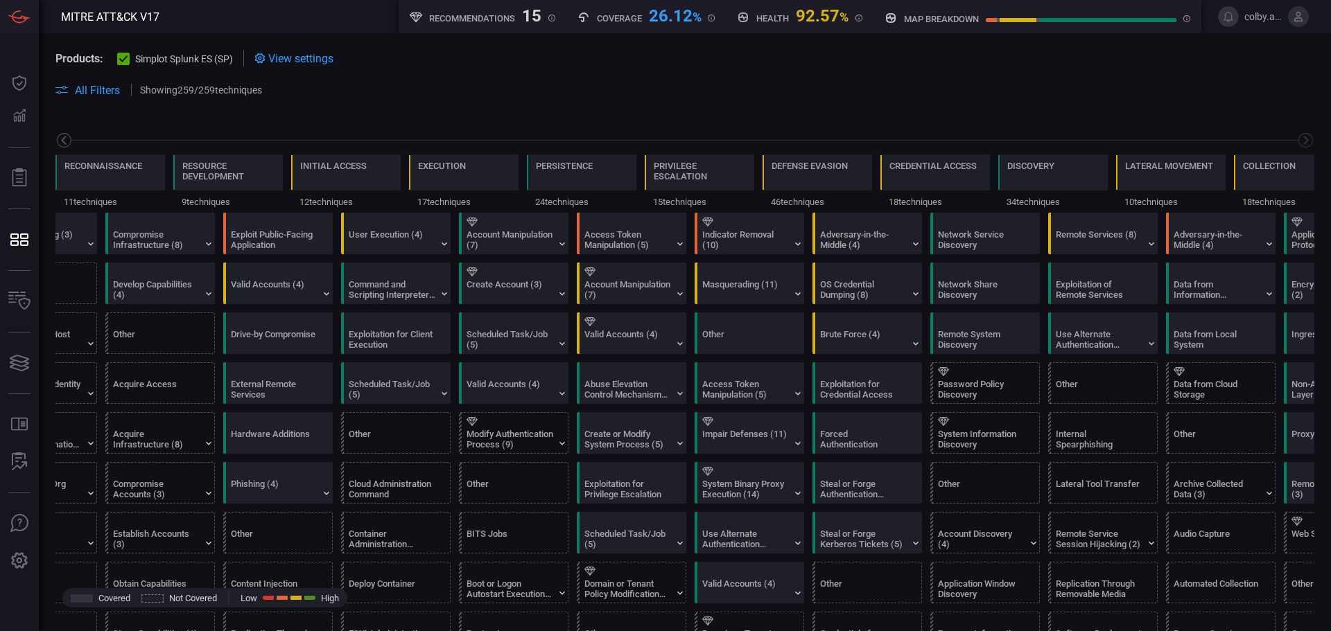
scroll to position [0, 0]
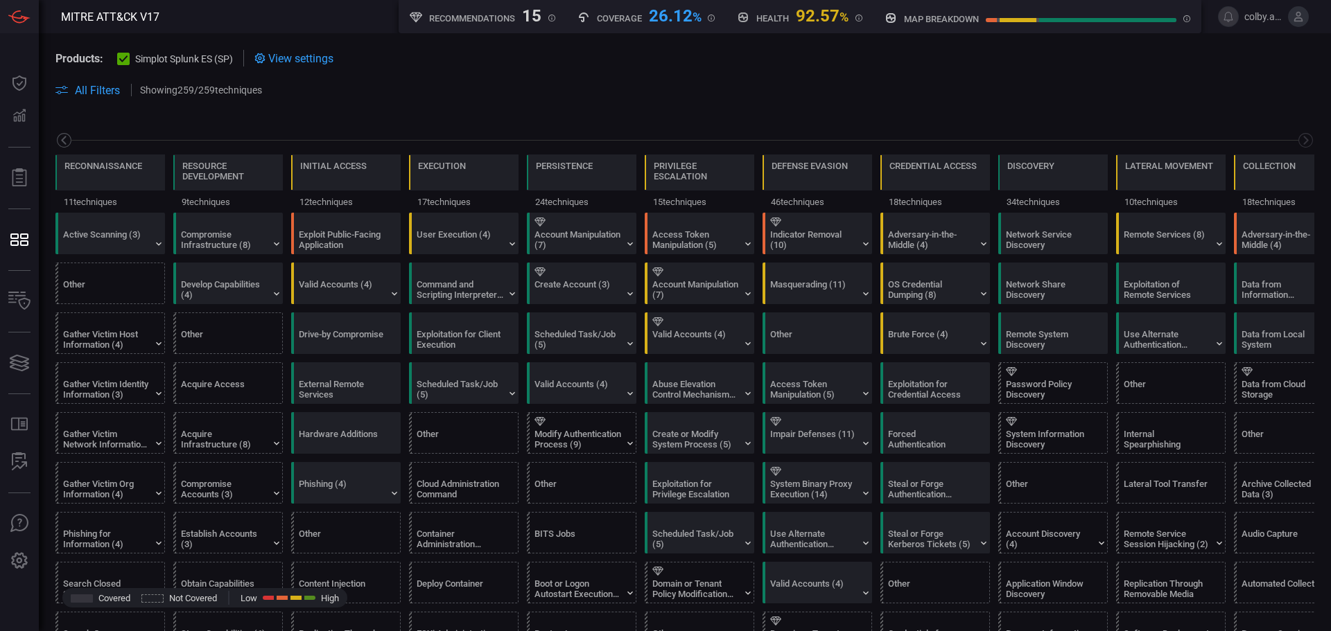
click at [64, 137] on icon at bounding box center [63, 140] width 17 height 17
click at [64, 136] on icon at bounding box center [63, 140] width 17 height 17
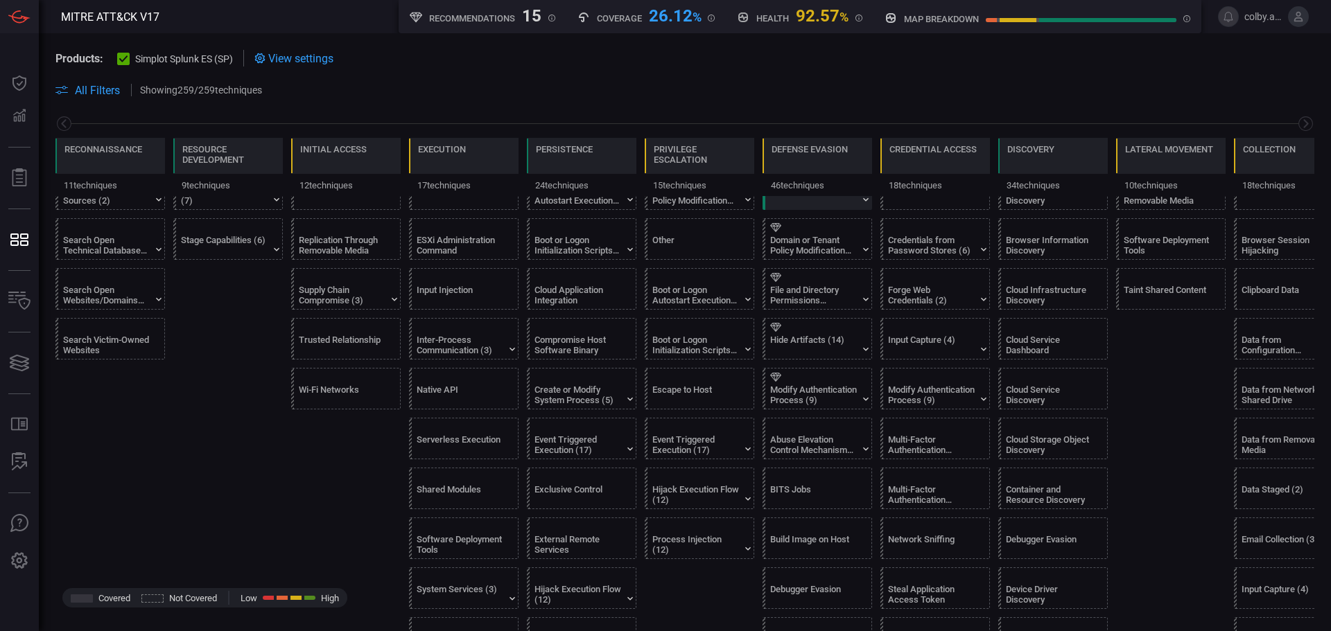
scroll to position [416, 0]
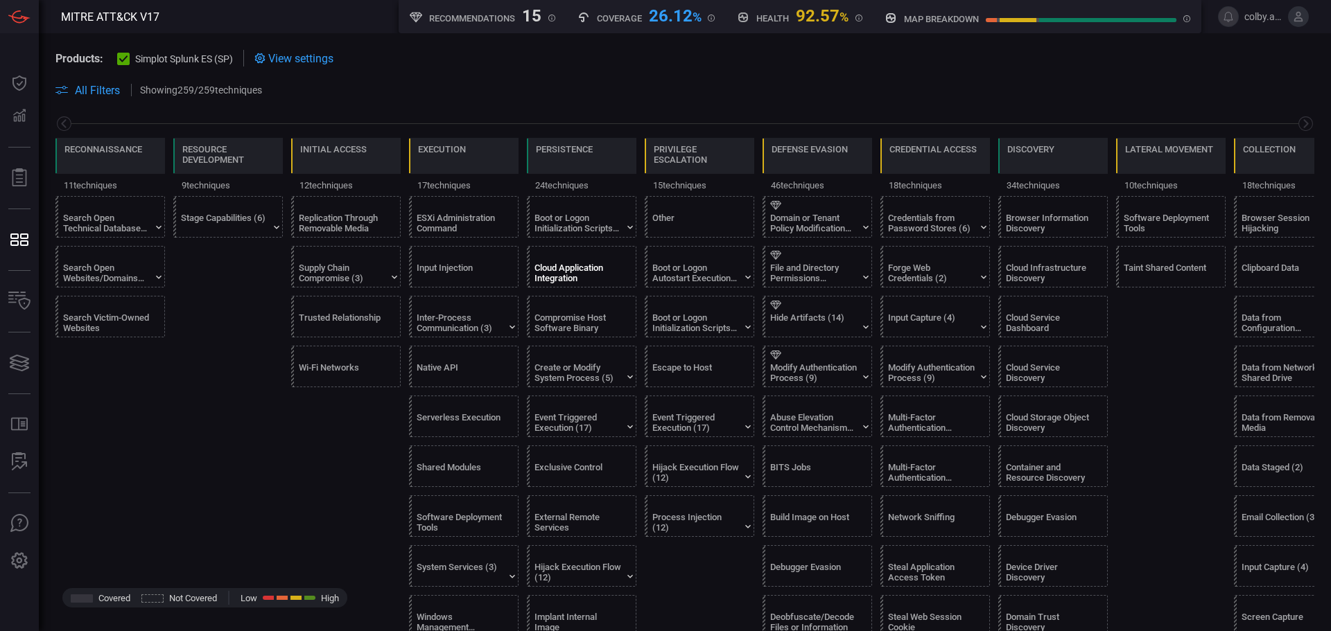
click at [570, 270] on div "Cloud Application Integration" at bounding box center [577, 273] width 87 height 21
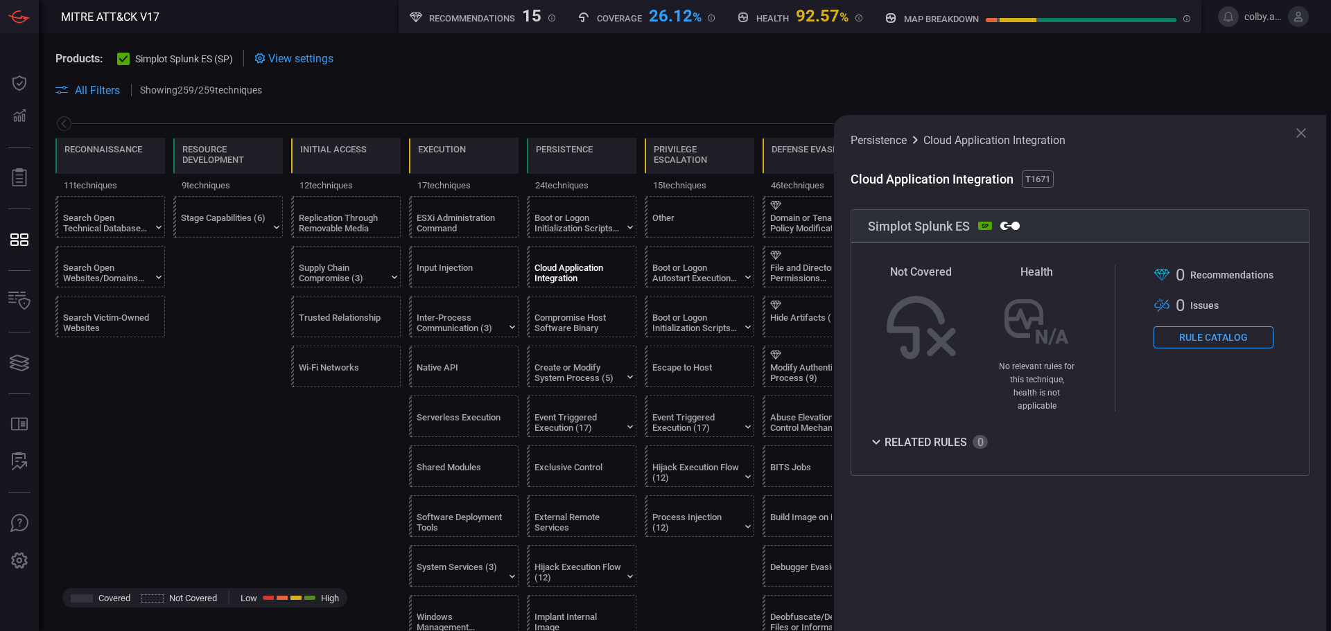
click at [1220, 344] on button "Rule Catalog" at bounding box center [1213, 337] width 120 height 22
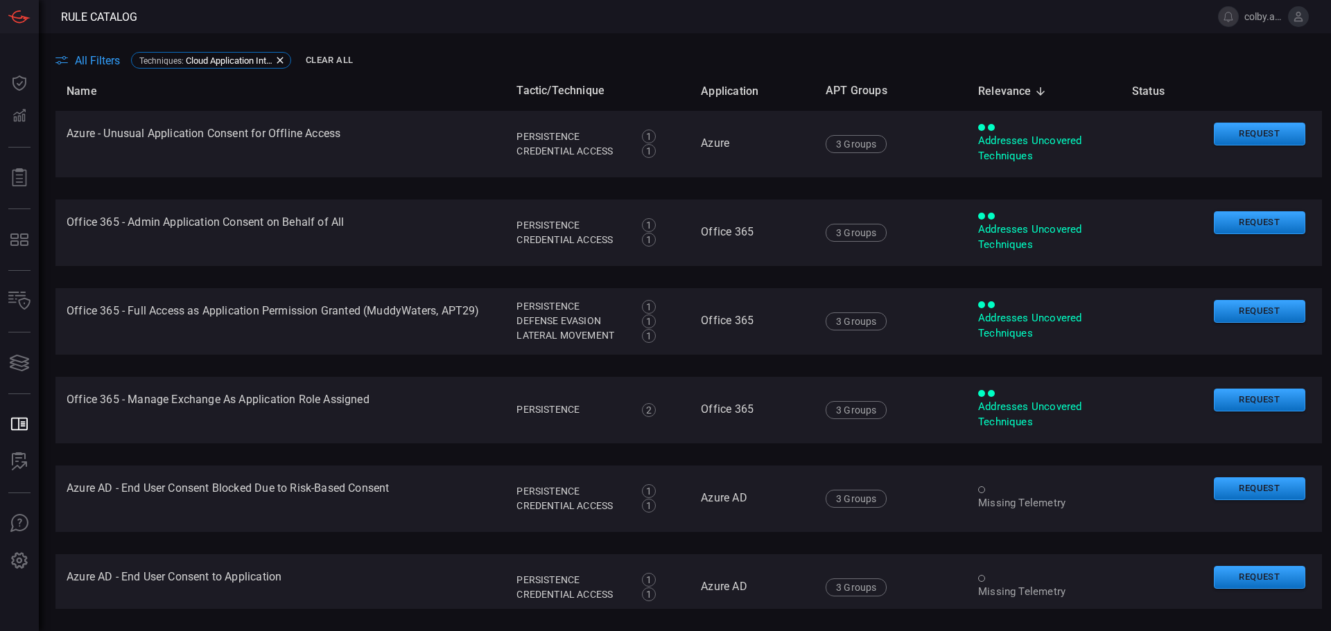
click at [586, 46] on main "All Filters Techniques : Cloud Application Integration Clear All Name Tactic/Te…" at bounding box center [665, 332] width 1331 height 598
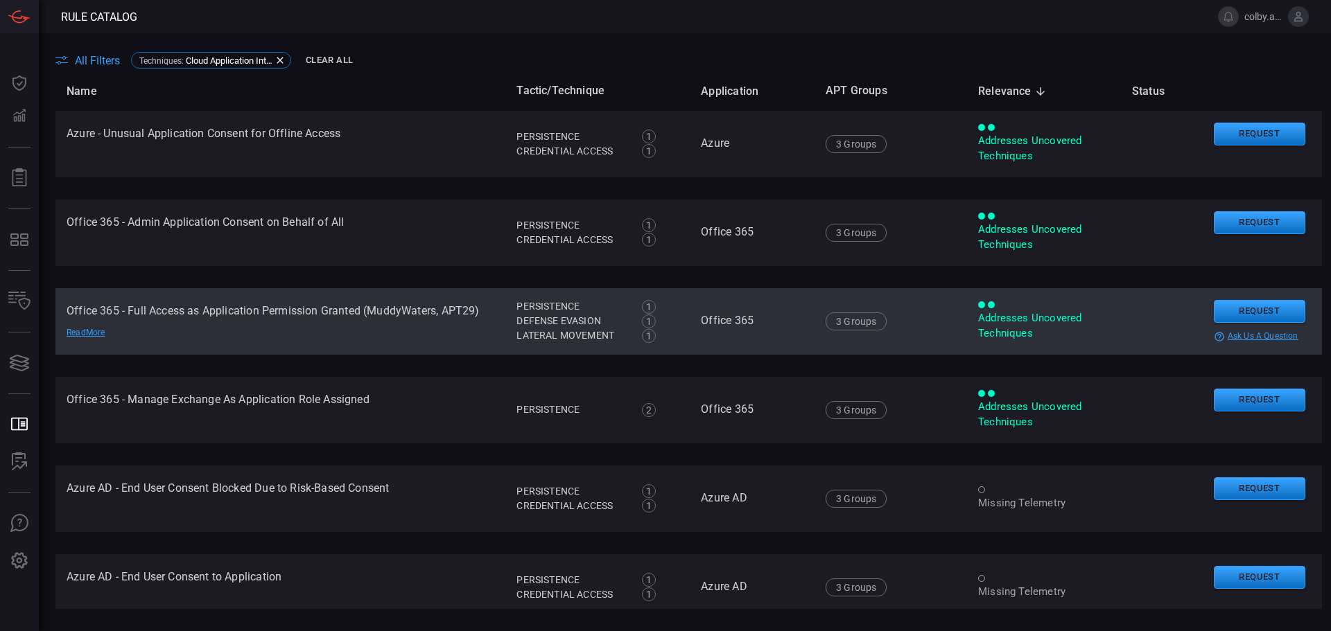
click at [360, 296] on td "Office 365 - Full Access as Application Permission Granted (MuddyWaters, APT29)…" at bounding box center [280, 321] width 450 height 67
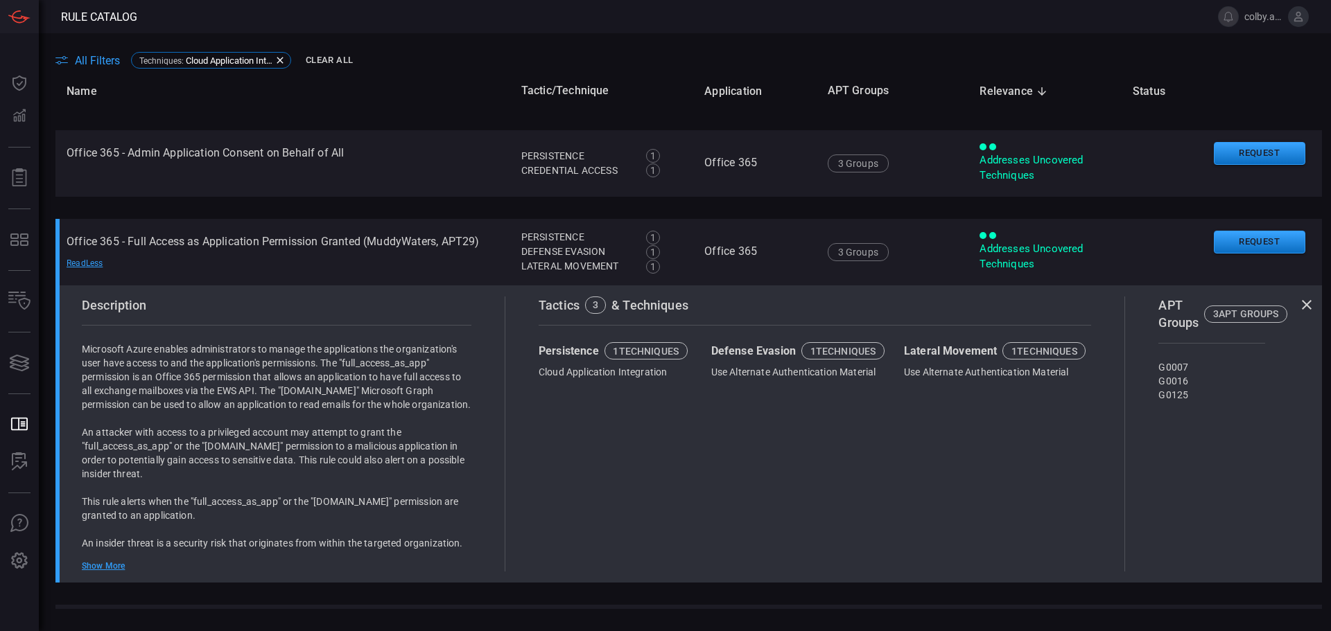
scroll to position [139, 0]
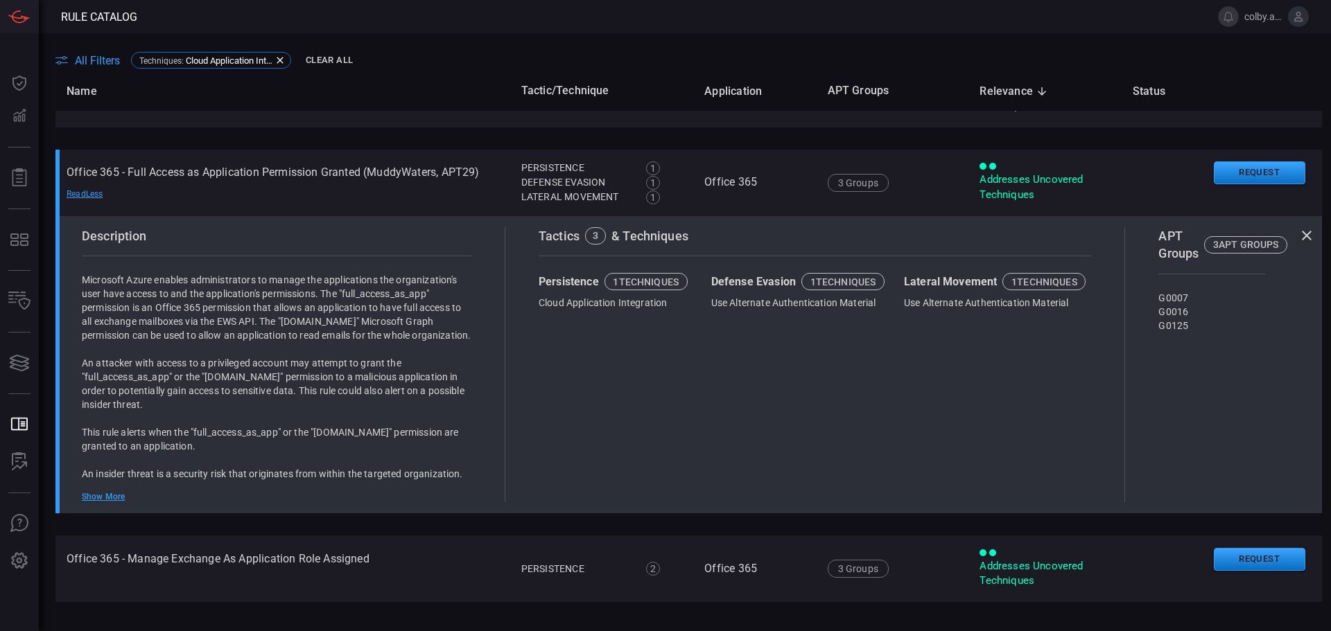
click at [107, 491] on div "Show More" at bounding box center [277, 496] width 390 height 11
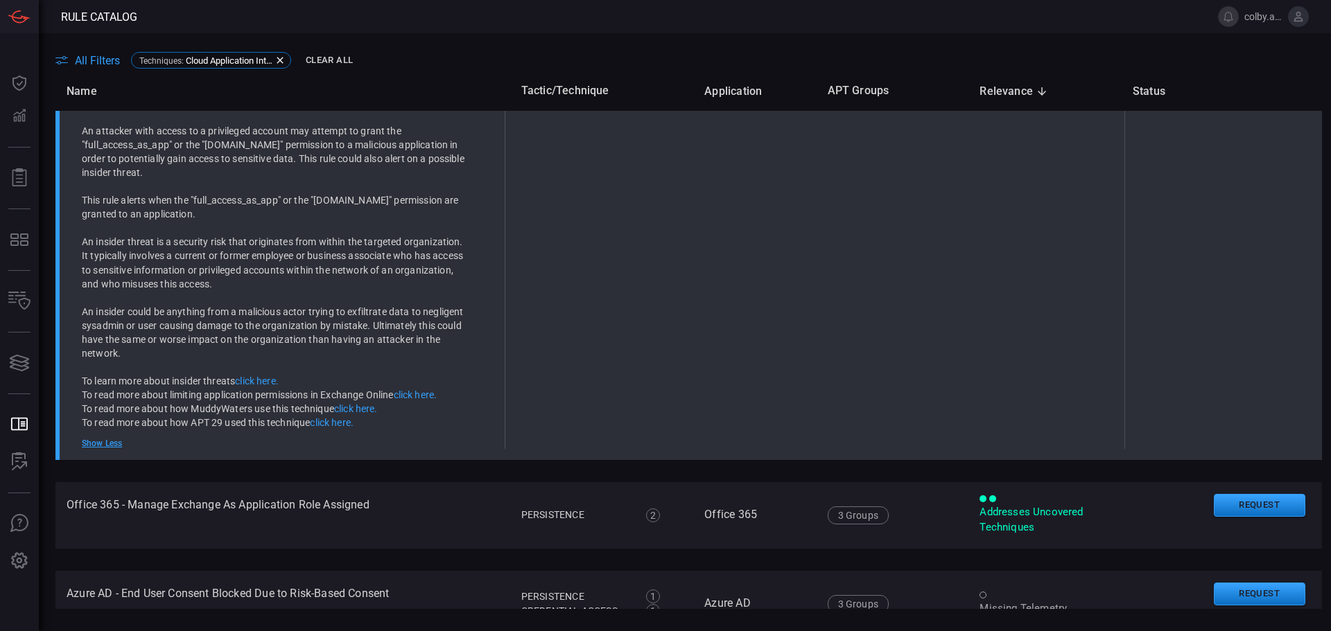
scroll to position [347, 0]
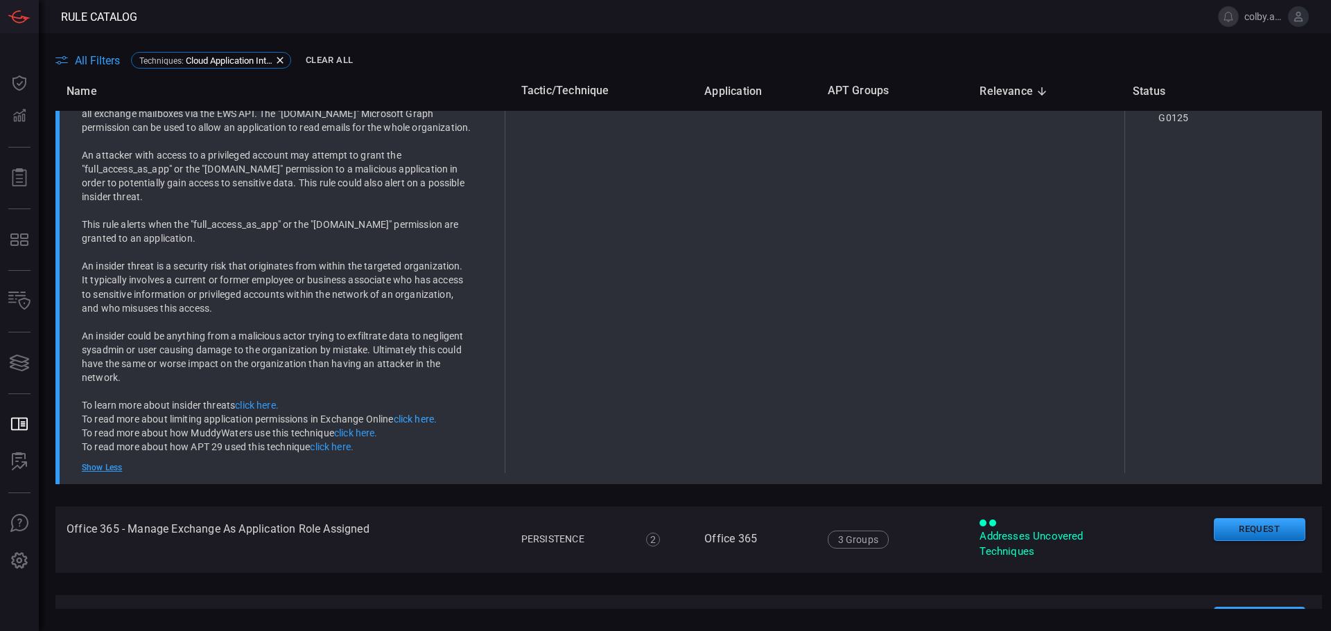
click at [421, 415] on link "click here." at bounding box center [416, 419] width 44 height 11
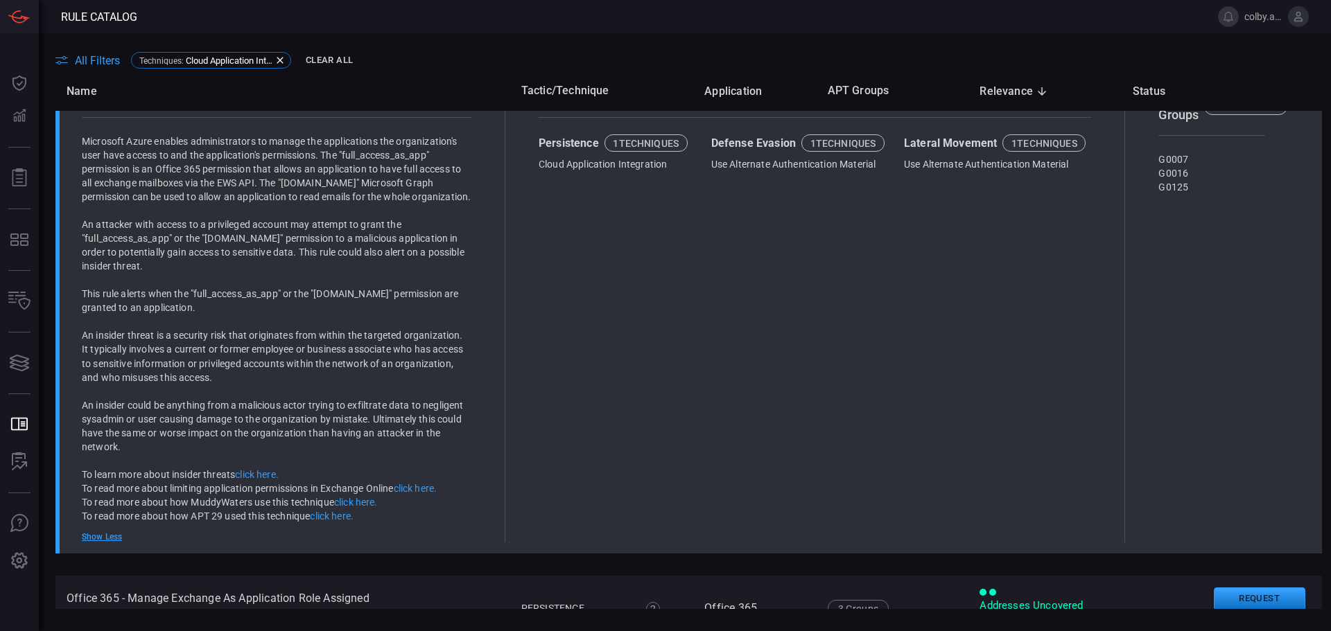
scroll to position [0, 0]
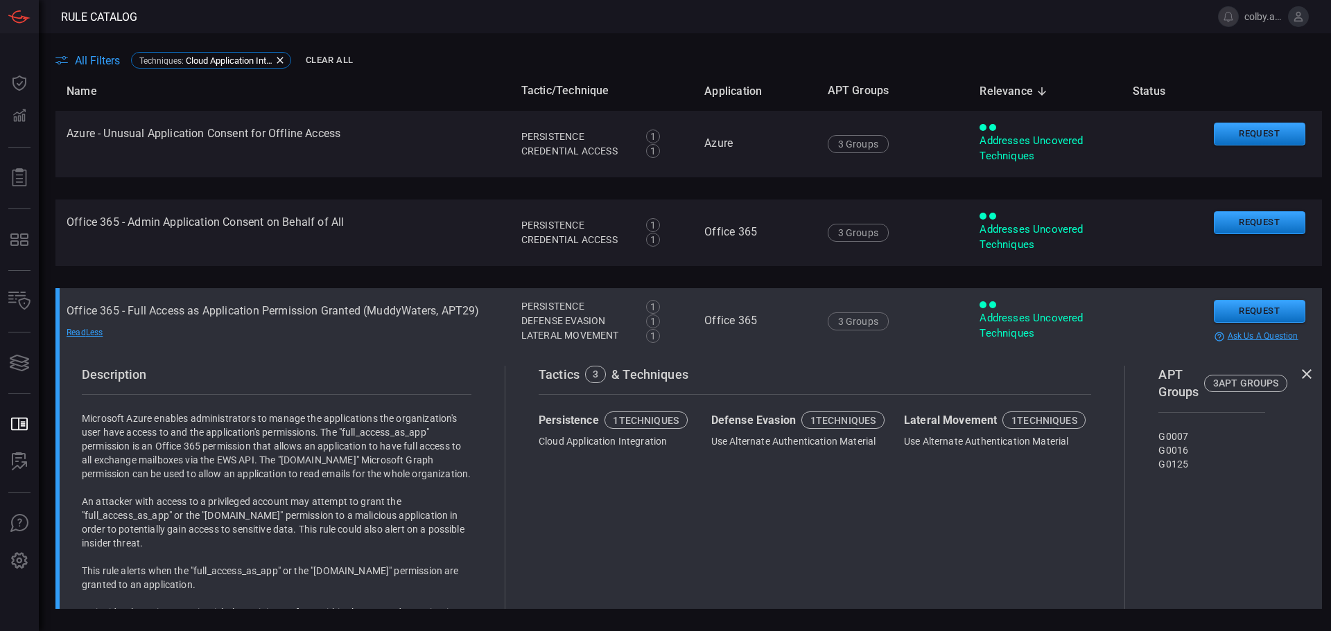
click at [198, 322] on td "Office 365 - Full Access as Application Permission Granted (MuddyWaters, APT29)…" at bounding box center [282, 321] width 455 height 67
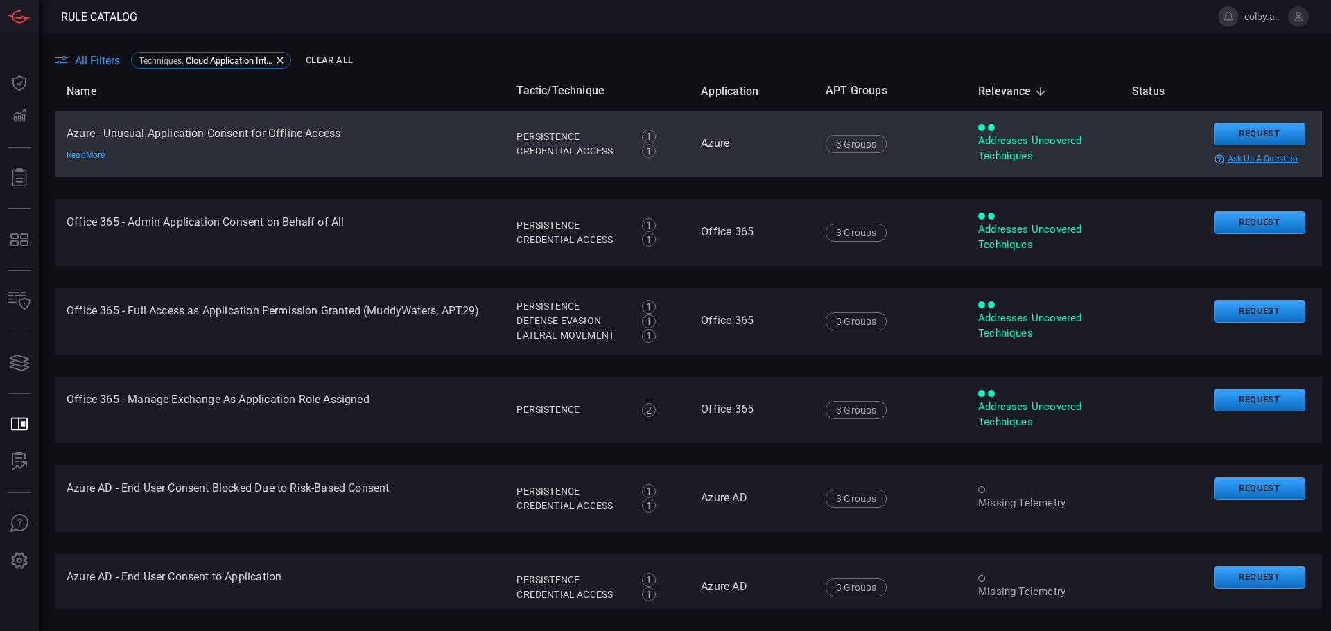
click at [257, 137] on td "Azure - Unusual Application Consent for Offline Access Read More" at bounding box center [280, 144] width 450 height 67
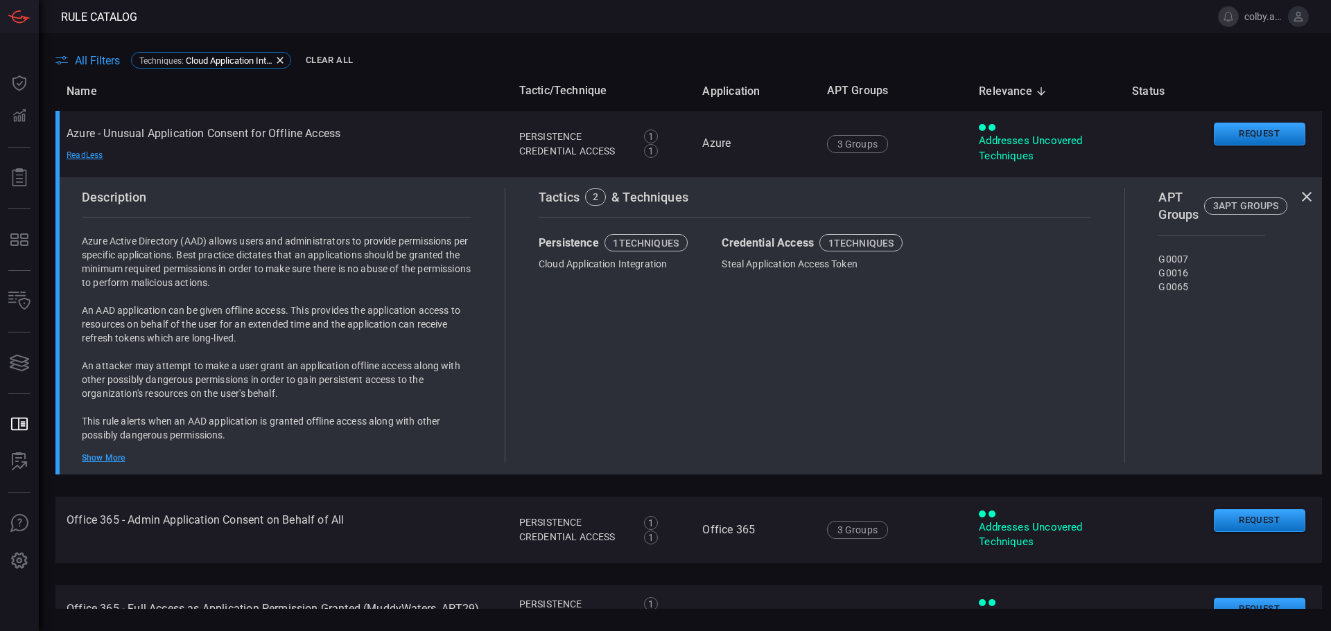
click at [107, 454] on div "Show More" at bounding box center [277, 458] width 390 height 11
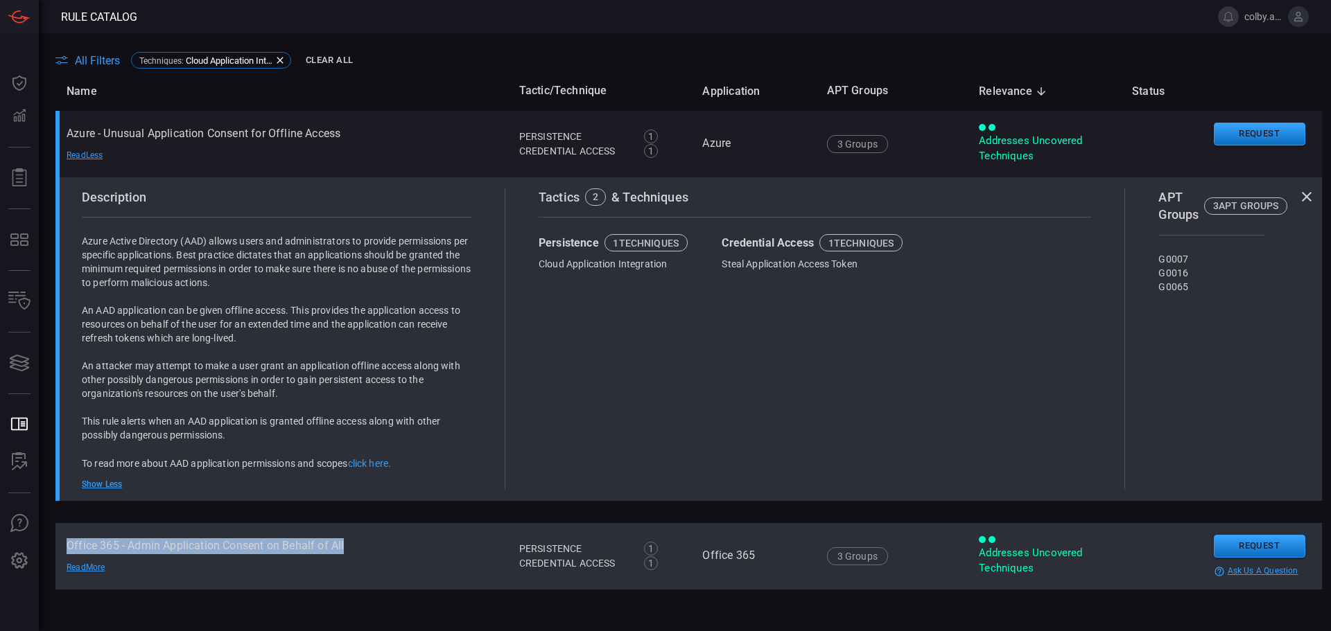
drag, startPoint x: 345, startPoint y: 543, endPoint x: 69, endPoint y: 546, distance: 275.2
click at [69, 546] on td "Office 365 - Admin Application Consent on Behalf of All Read More" at bounding box center [281, 556] width 453 height 67
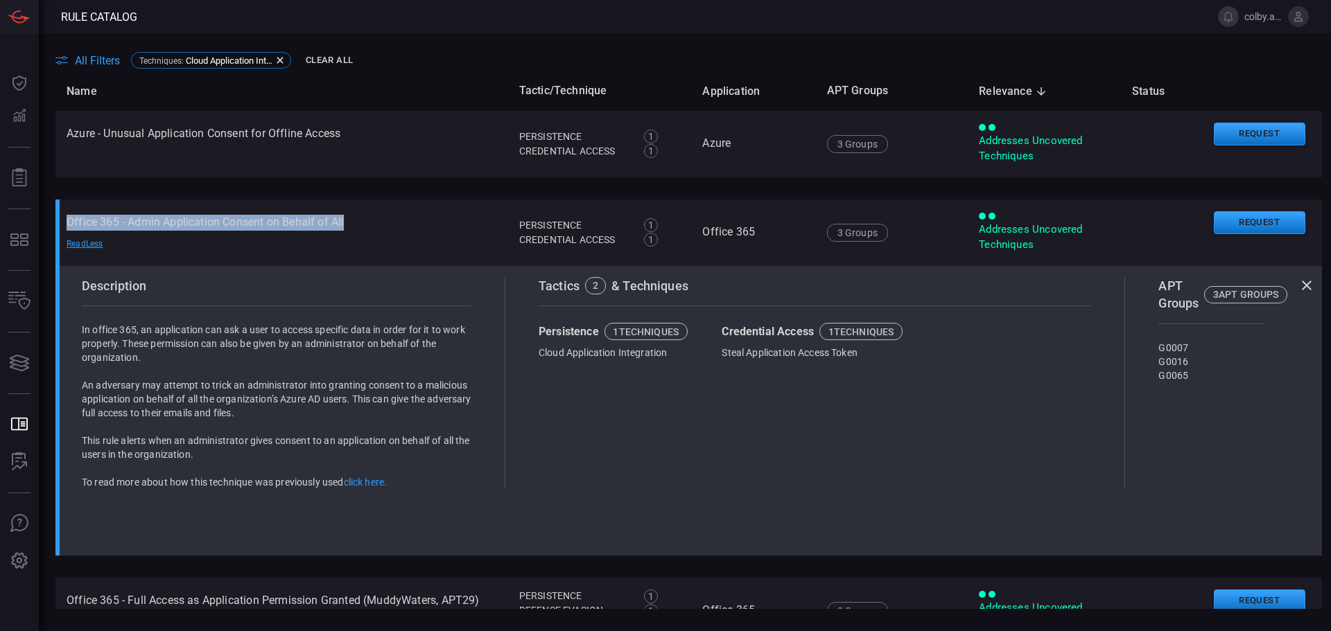
copy td "Office 365 - Admin Application Consent on Behalf of All"
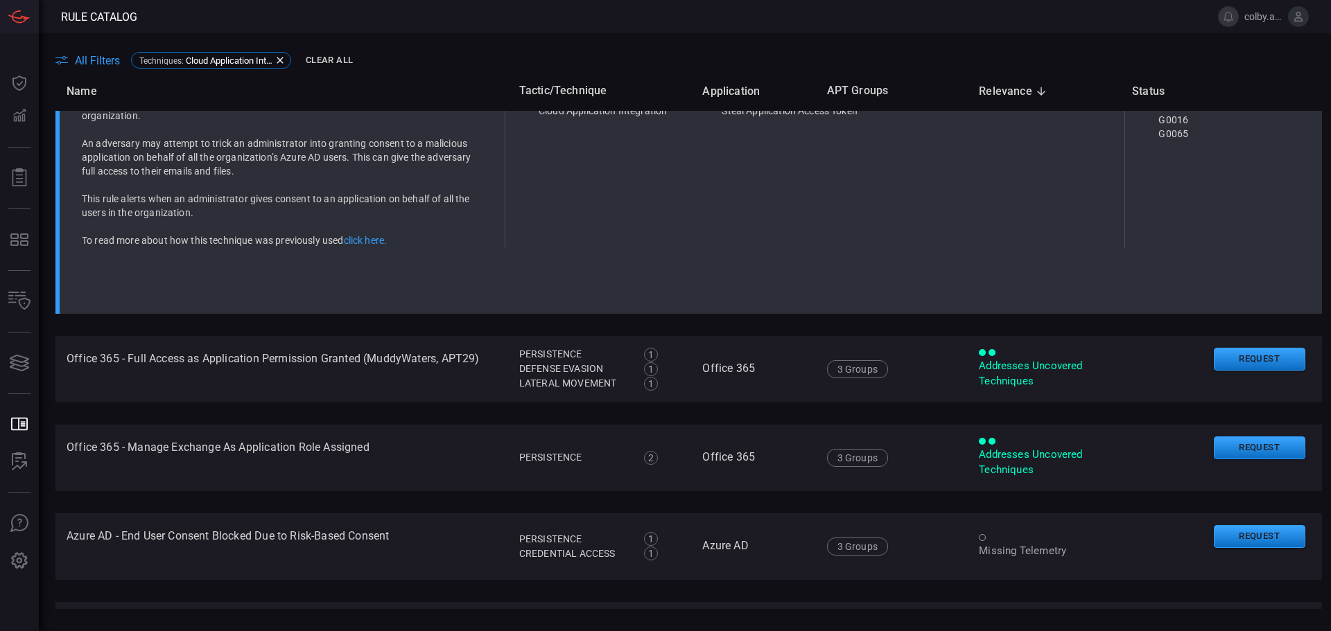
scroll to position [416, 0]
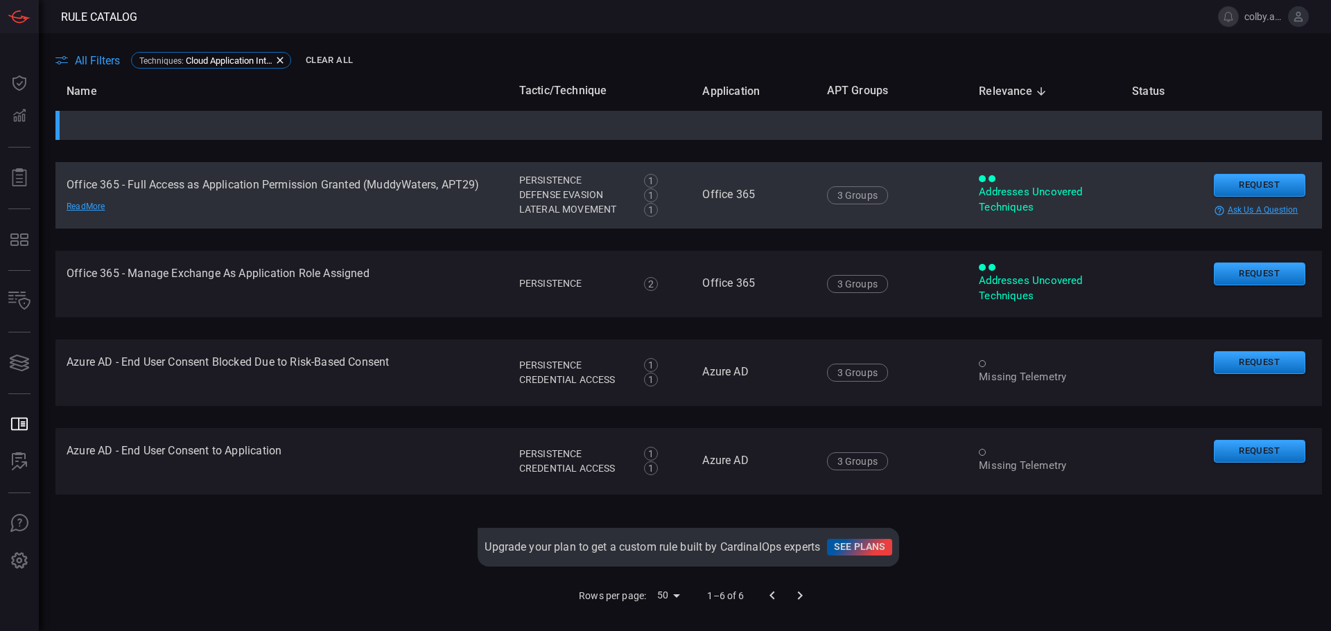
click at [297, 179] on td "Office 365 - Full Access as Application Permission Granted (MuddyWaters, APT29)…" at bounding box center [281, 195] width 453 height 67
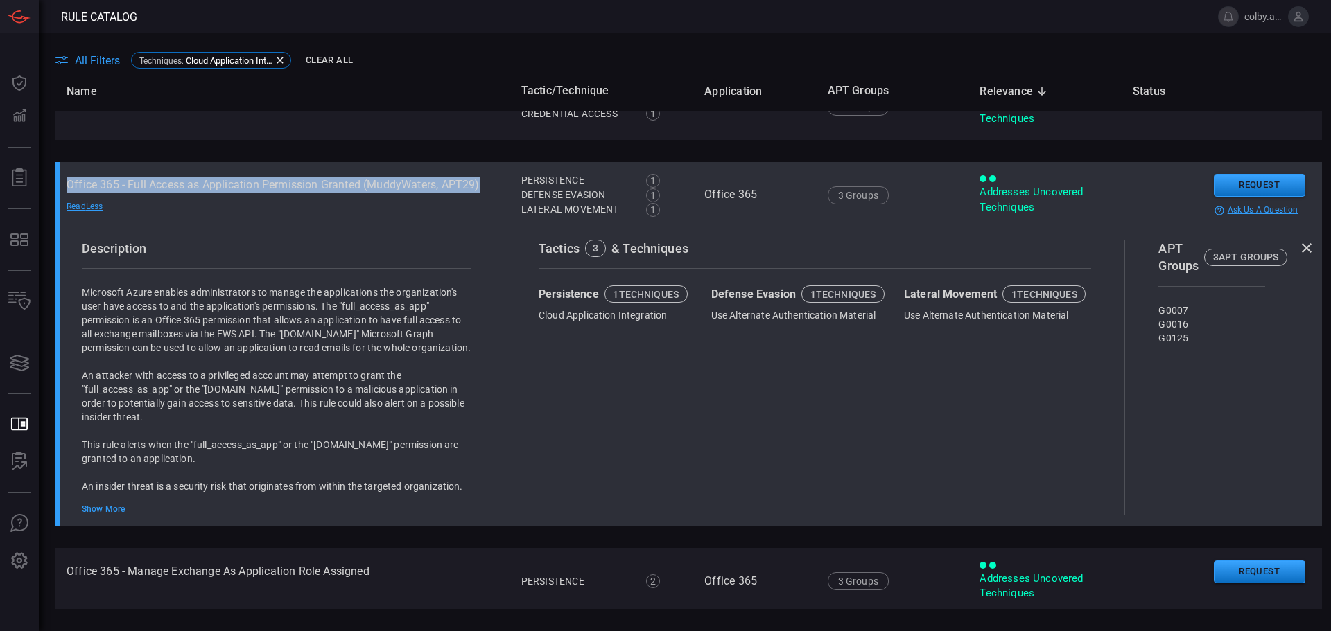
drag, startPoint x: 66, startPoint y: 184, endPoint x: 483, endPoint y: 189, distance: 417.3
click at [483, 189] on td "Office 365 - Full Access as Application Permission Granted (MuddyWaters, APT29)…" at bounding box center [282, 195] width 455 height 67
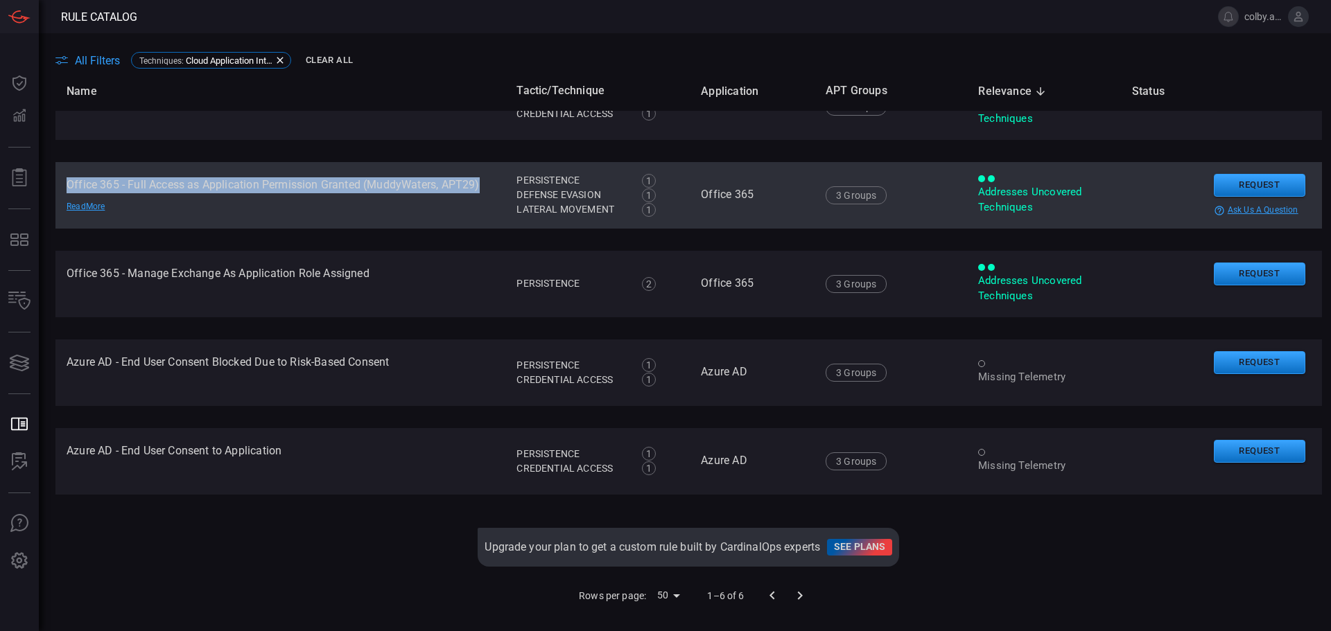
copy td "Office 365 - Full Access as Application Permission Granted (MuddyWaters, APT29)"
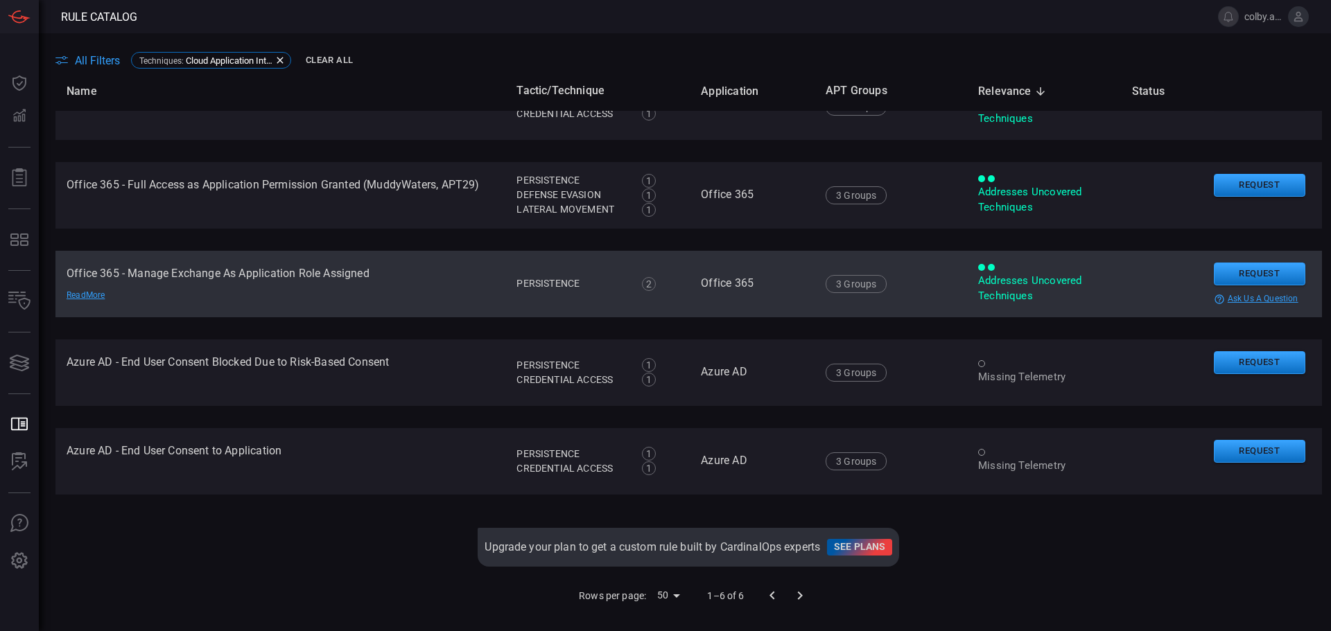
click at [260, 255] on td "Office 365 - Manage Exchange As Application Role Assigned Read More" at bounding box center [280, 284] width 450 height 67
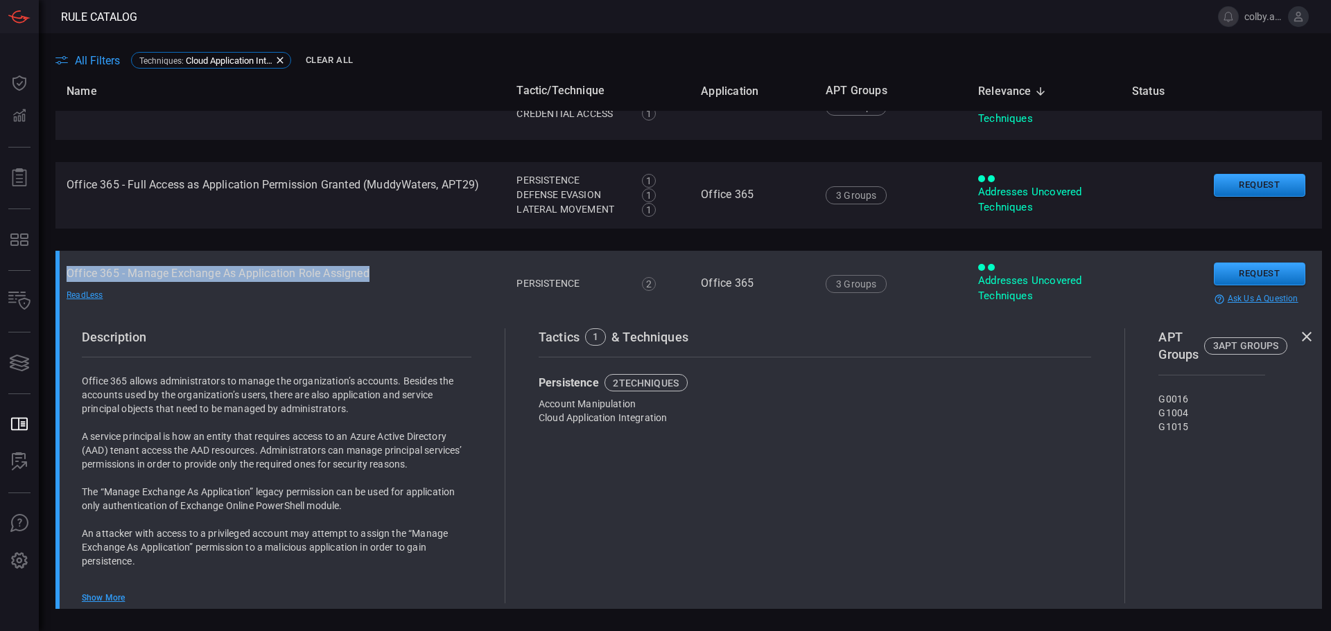
drag, startPoint x: 67, startPoint y: 272, endPoint x: 415, endPoint y: 271, distance: 347.3
click at [415, 271] on td "Office 365 - Manage Exchange As Application Role Assigned Read Less" at bounding box center [280, 284] width 450 height 67
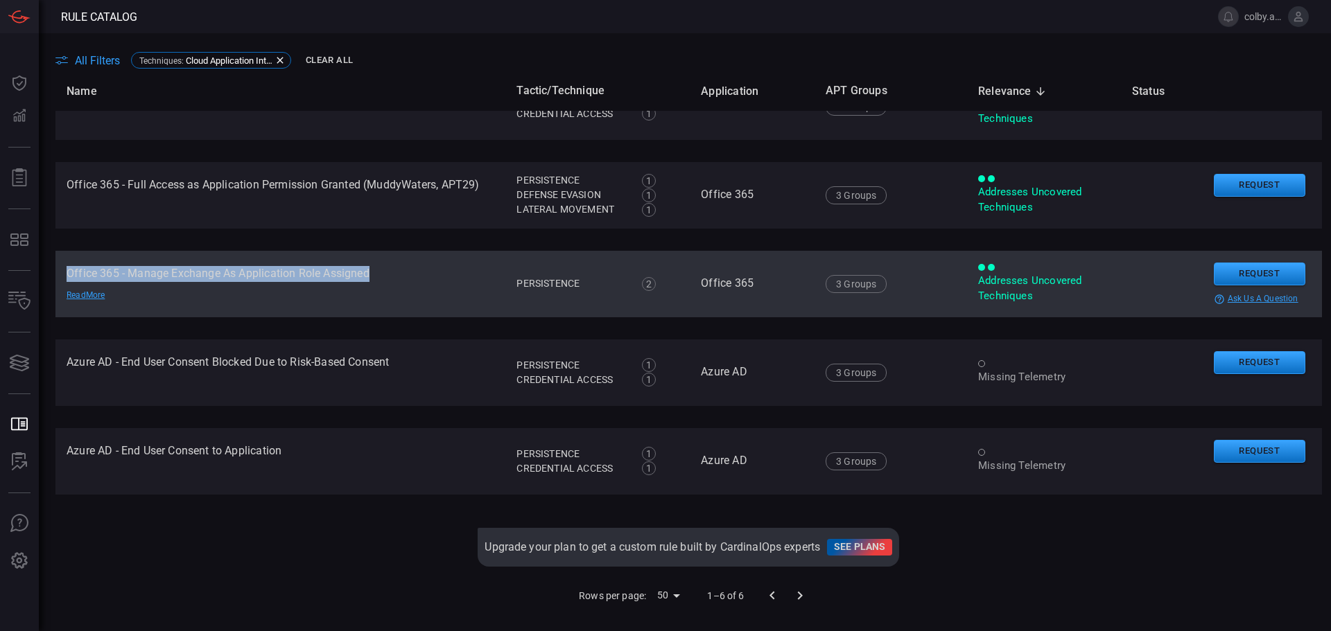
copy td "Office 365 - Manage Exchange As Application Role Assigned"
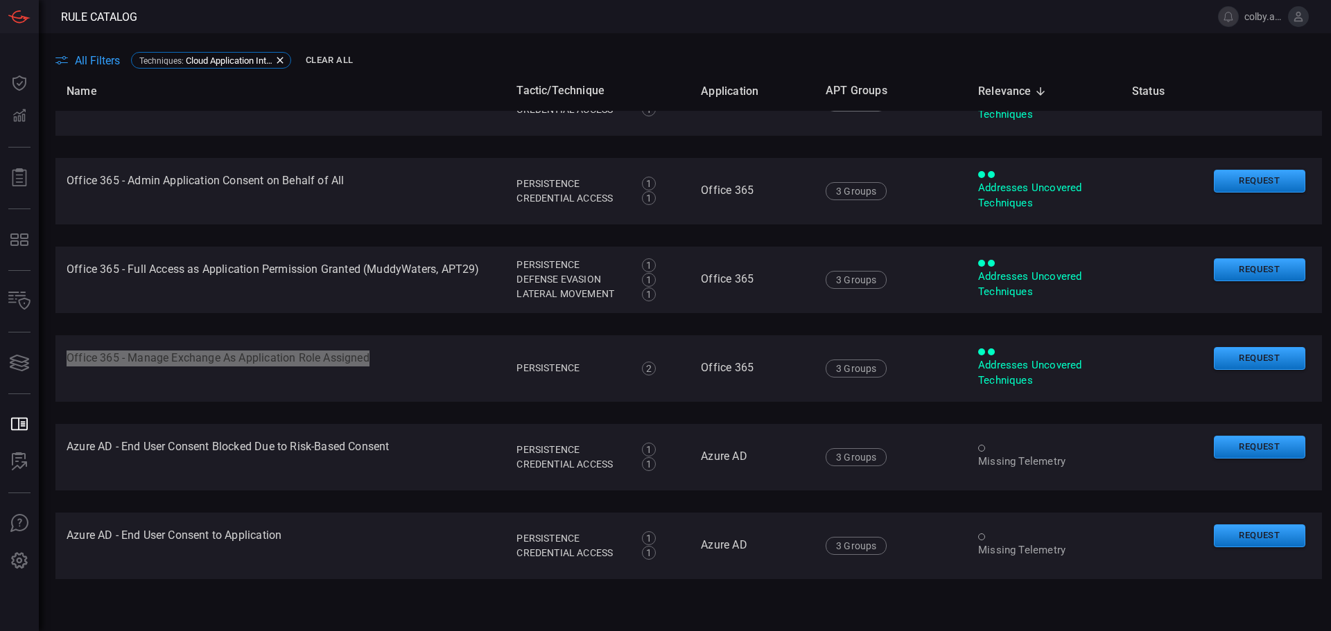
scroll to position [0, 0]
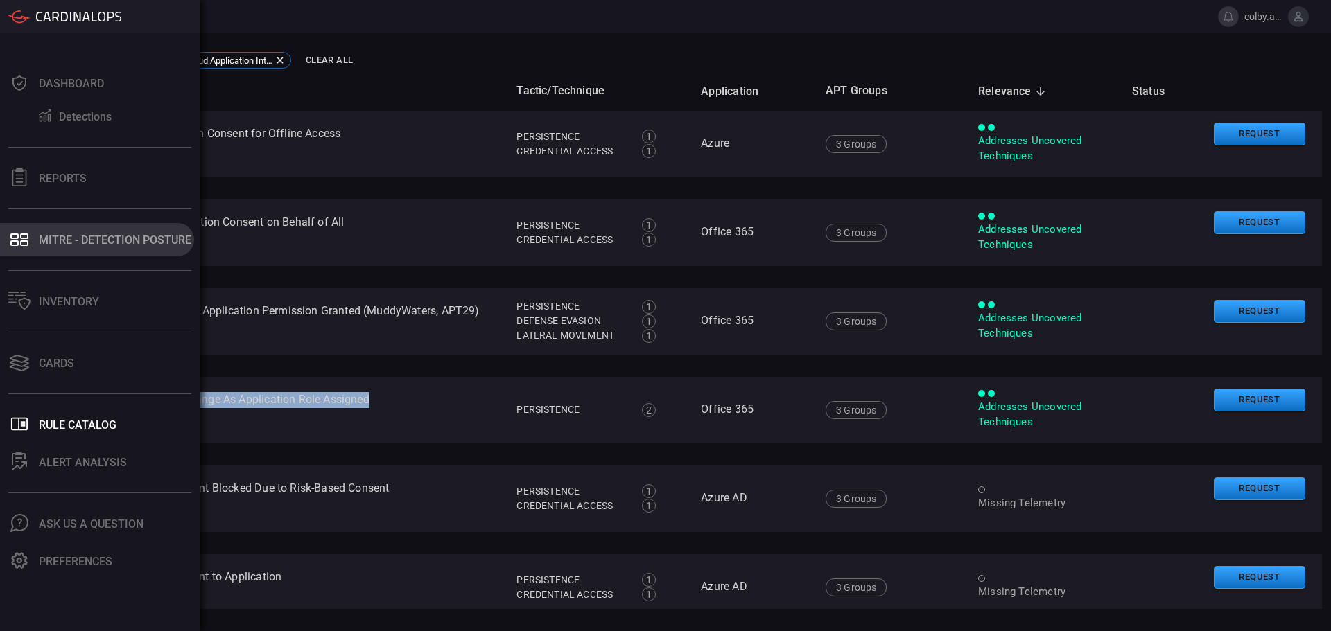
click at [91, 243] on div "MITRE - Detection Posture" at bounding box center [115, 240] width 152 height 13
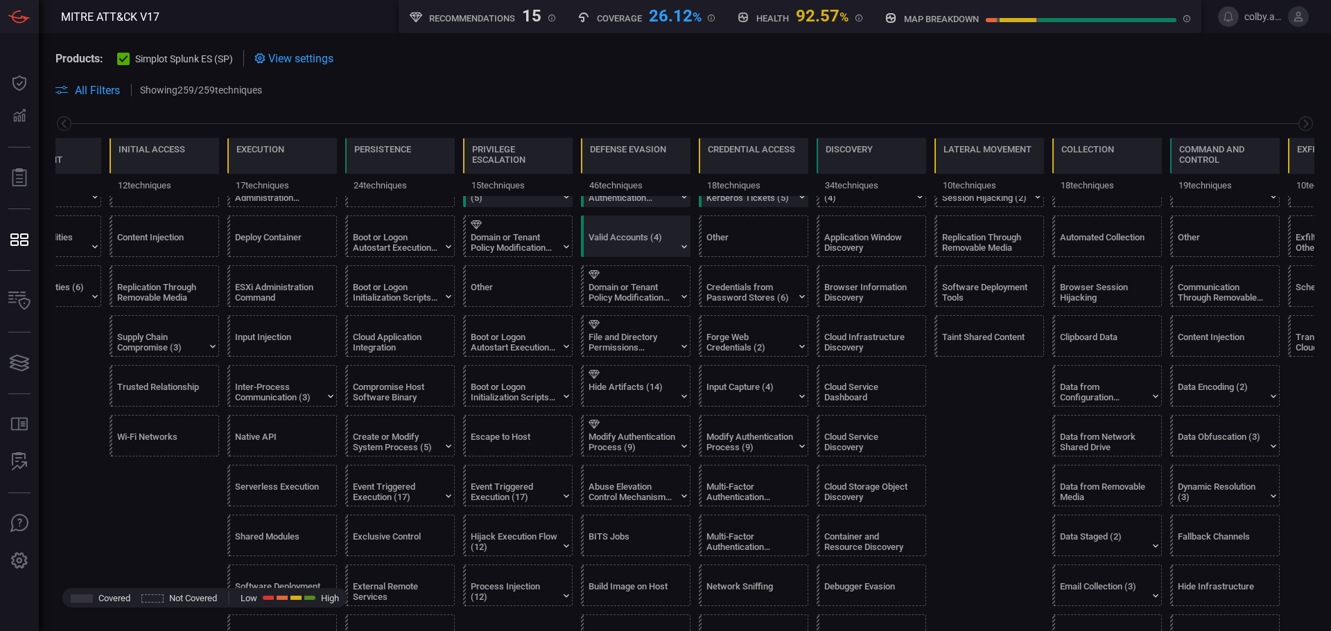
scroll to position [277, 0]
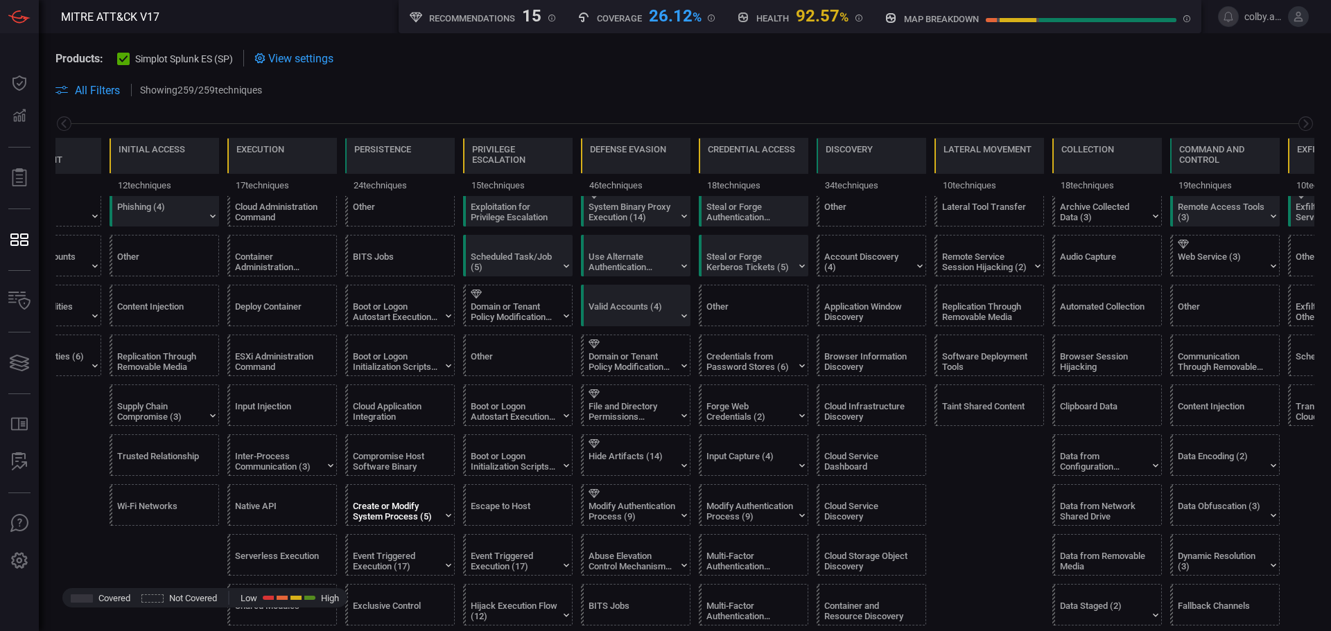
type button "/mitremap"
click at [65, 122] on icon at bounding box center [63, 123] width 17 height 17
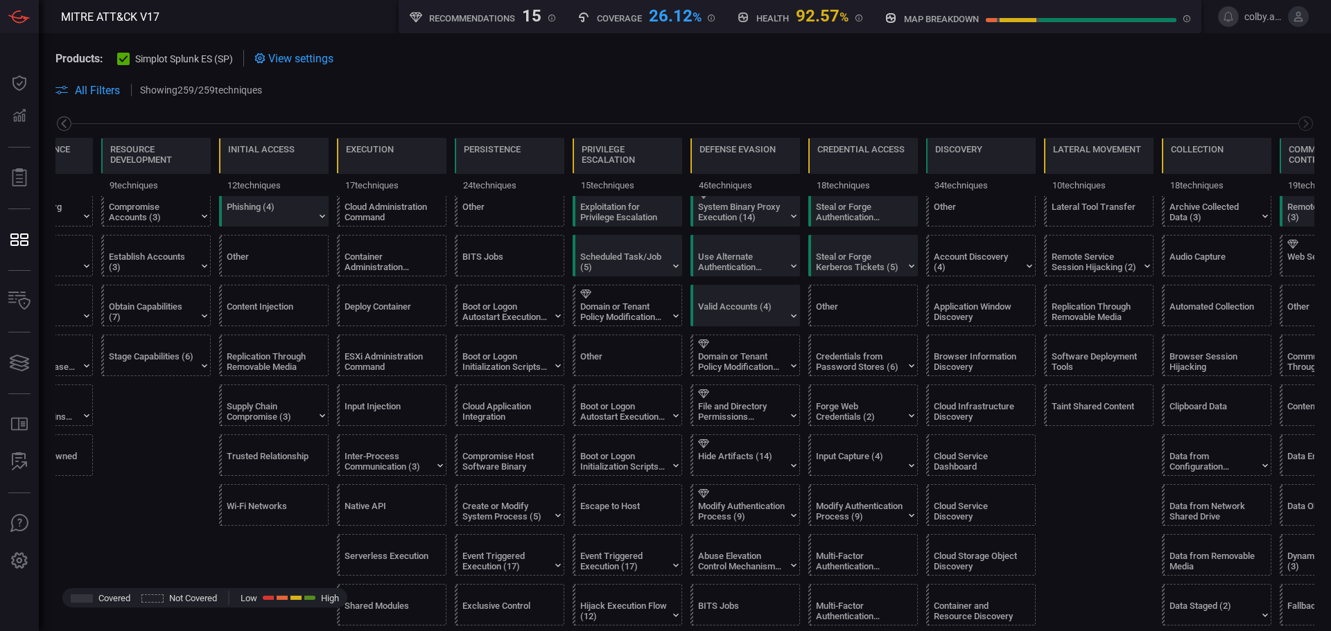
click at [64, 123] on icon at bounding box center [63, 123] width 17 height 17
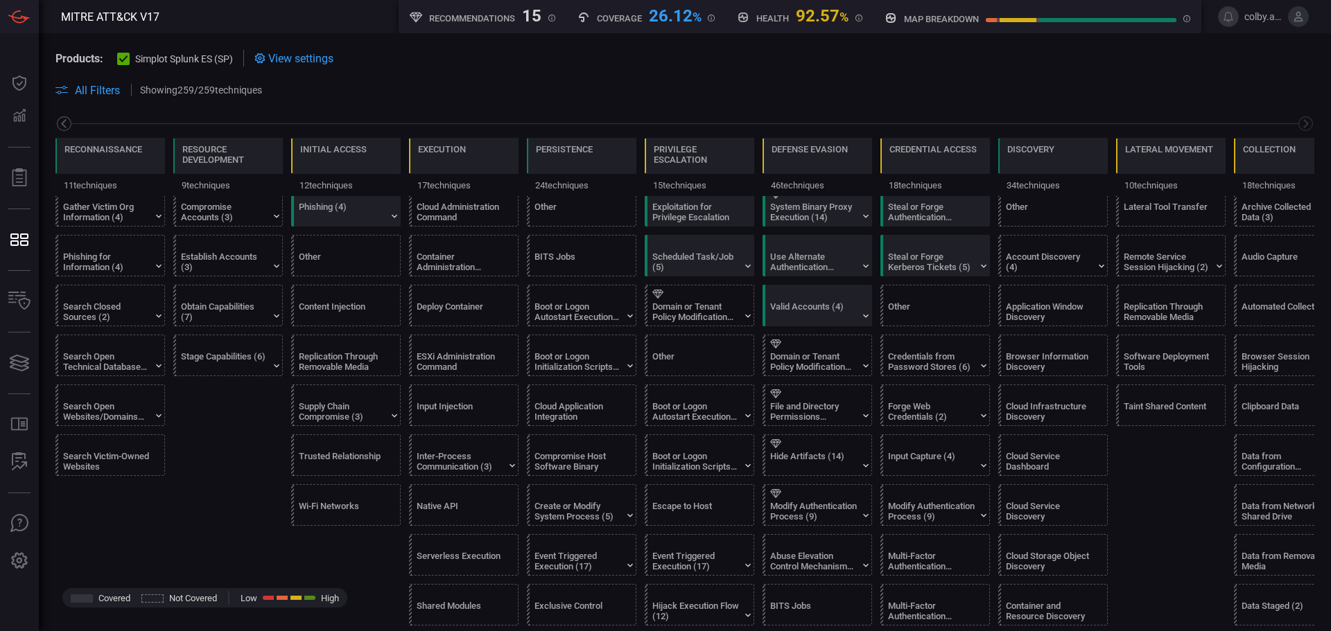
click at [64, 123] on icon at bounding box center [63, 123] width 17 height 17
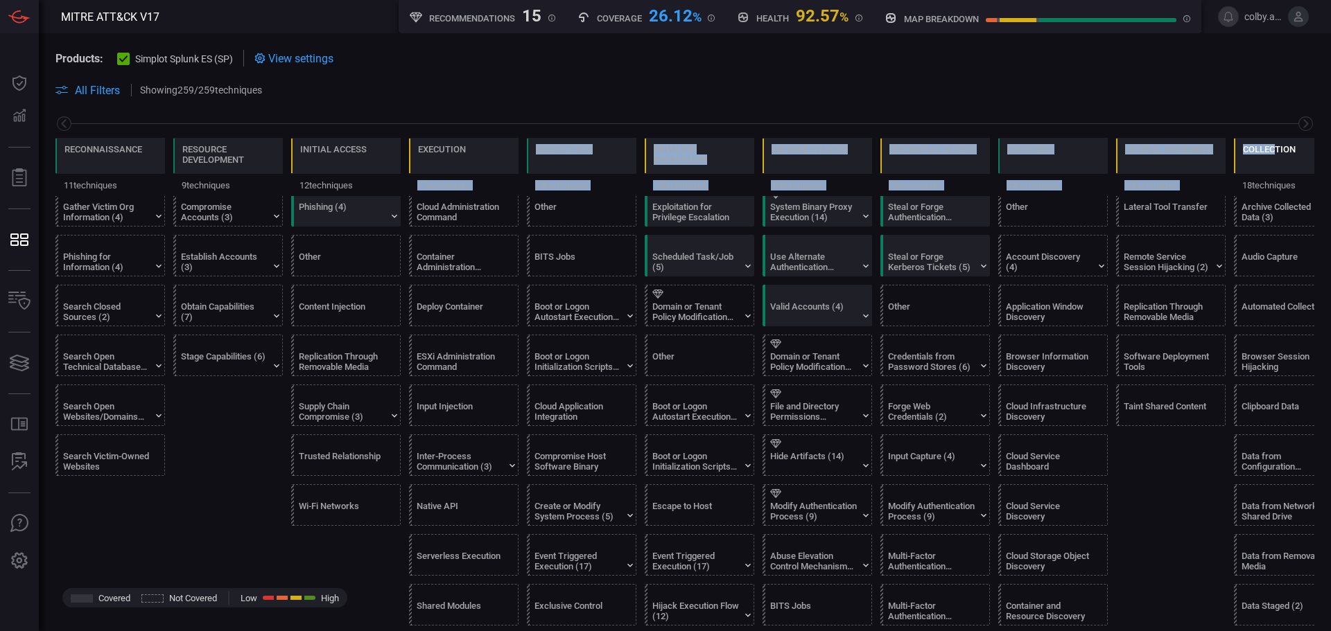
drag, startPoint x: 501, startPoint y: 152, endPoint x: 1241, endPoint y: 143, distance: 740.4
click at [1272, 146] on div "Reconnaissance 11 techniques Resource Development 9 techniques Initial Access 1…" at bounding box center [684, 167] width 1259 height 58
drag, startPoint x: 58, startPoint y: 154, endPoint x: 1297, endPoint y: 187, distance: 1239.1
click at [1297, 187] on div "Reconnaissance 11 techniques Resource Development 9 techniques Initial Access 1…" at bounding box center [684, 167] width 1259 height 58
copy div "Reconnaissance 11 techniques Resource Development 9 techniques Initial Access 1…"
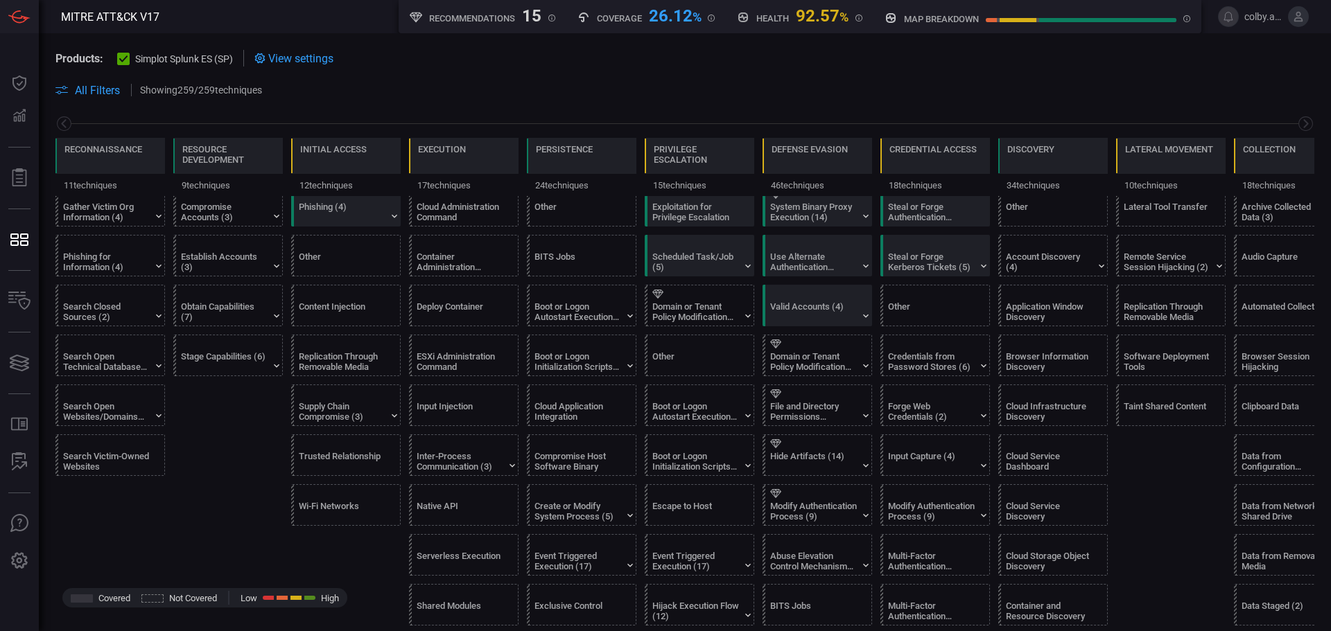
click at [1087, 88] on span at bounding box center [793, 90] width 1041 height 17
click at [1287, 123] on div at bounding box center [684, 123] width 1259 height 17
click at [1297, 123] on icon at bounding box center [1305, 123] width 17 height 17
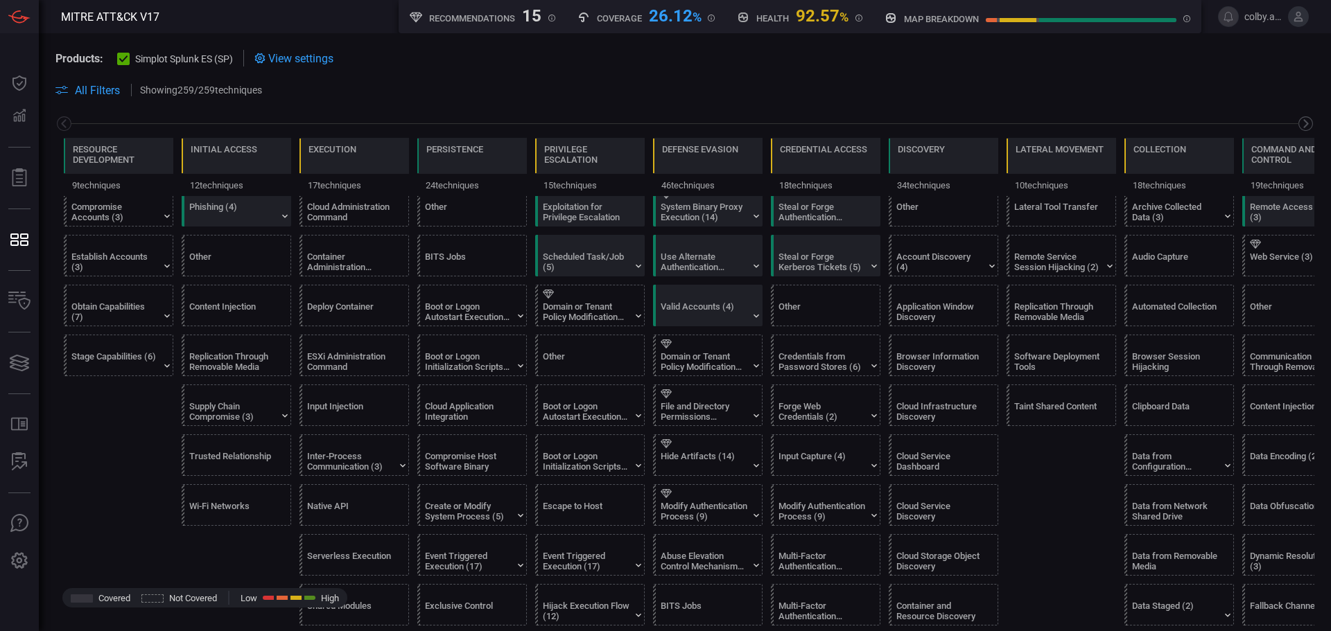
click at [1297, 123] on icon at bounding box center [1305, 123] width 17 height 17
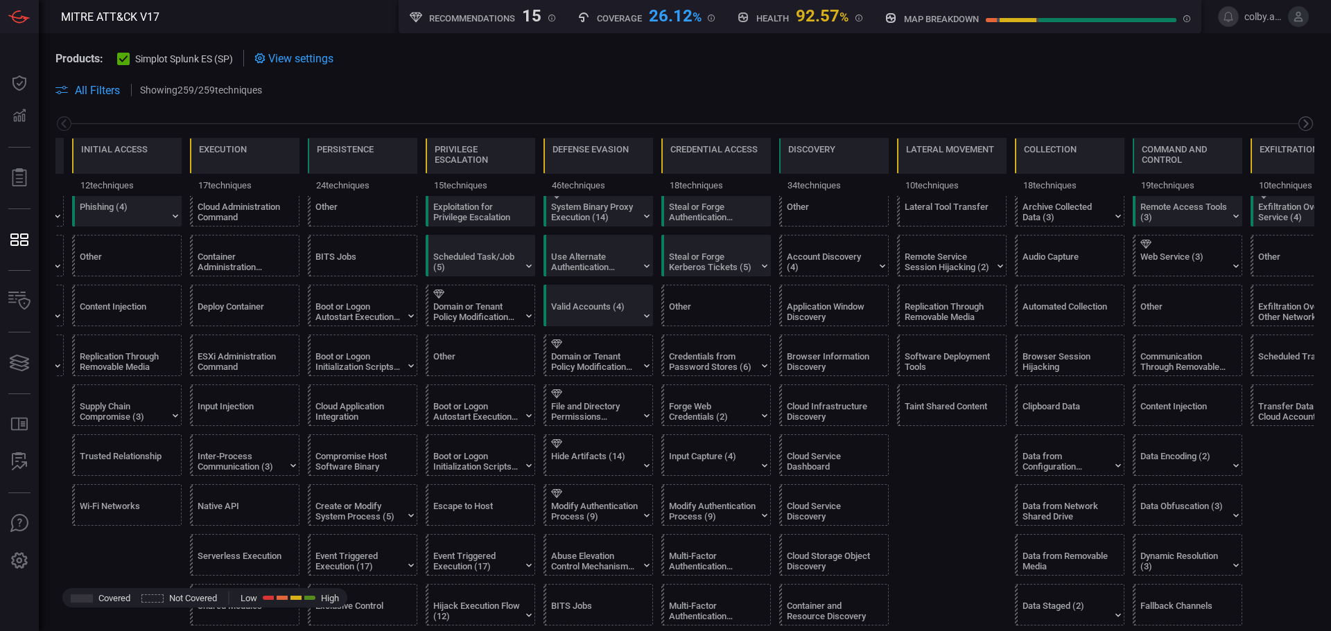
click at [1297, 123] on icon at bounding box center [1305, 123] width 17 height 17
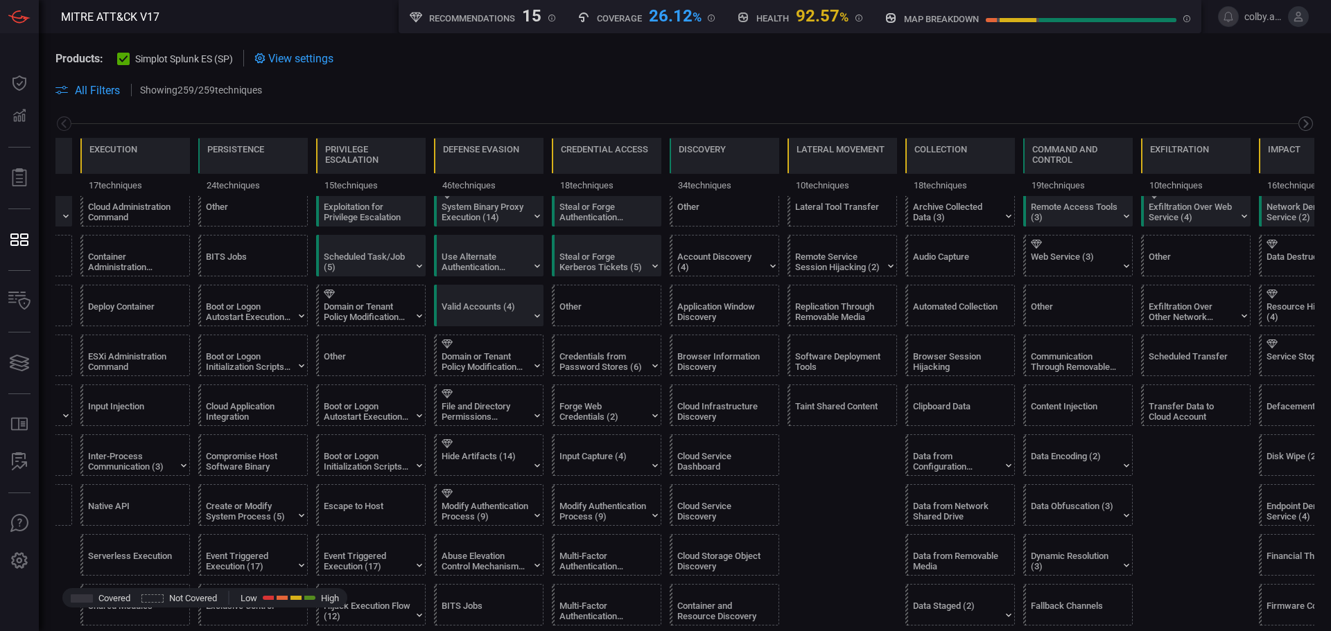
click at [1297, 123] on icon at bounding box center [1305, 123] width 17 height 17
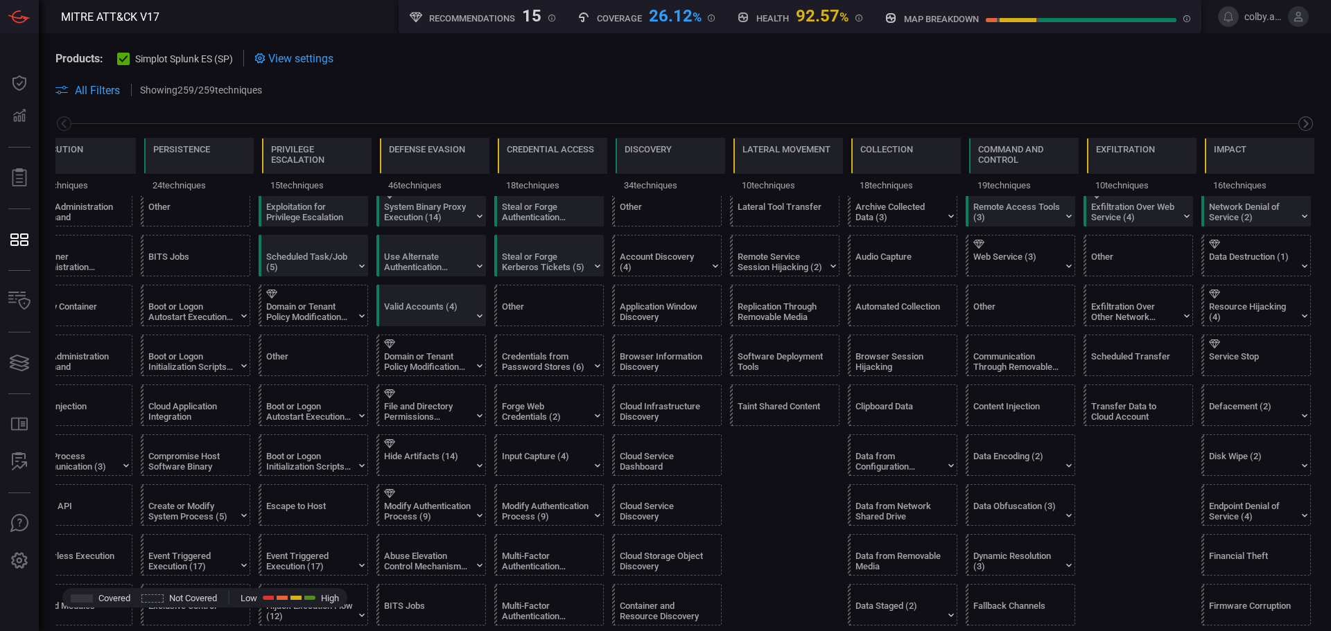
click at [1297, 123] on icon at bounding box center [1305, 123] width 17 height 17
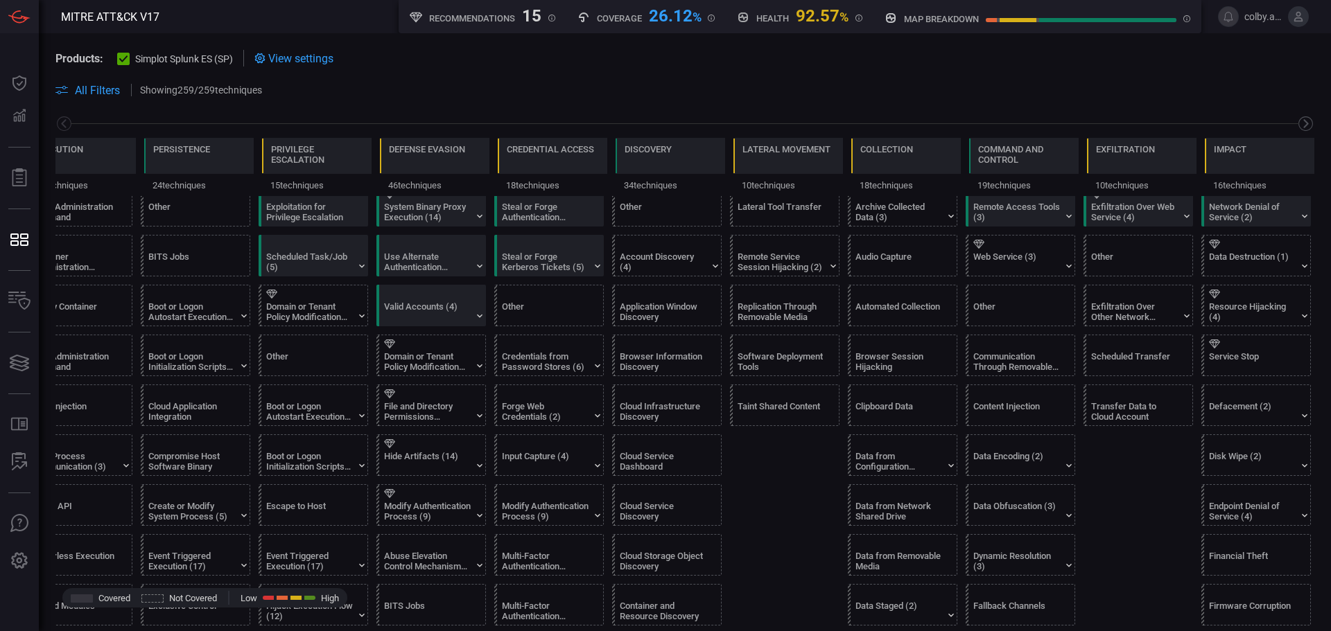
click at [1297, 123] on icon at bounding box center [1305, 123] width 17 height 17
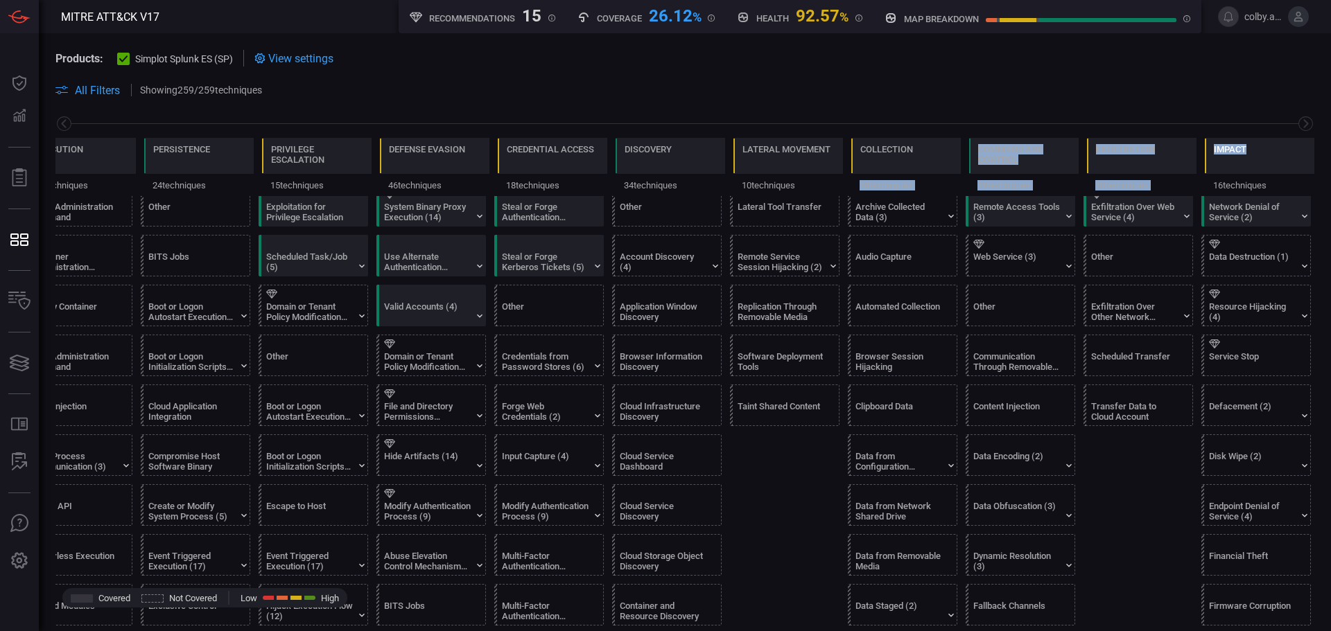
drag, startPoint x: 952, startPoint y: 143, endPoint x: 1237, endPoint y: 154, distance: 285.1
click at [1237, 154] on div "Reconnaissance 11 techniques Resource Development 9 techniques Initial Access 1…" at bounding box center [684, 167] width 1259 height 58
copy div "18 techniques Command and Control 19 techniques Exfiltration 10 techniques Impa…"
click at [1185, 82] on span at bounding box center [793, 90] width 1041 height 17
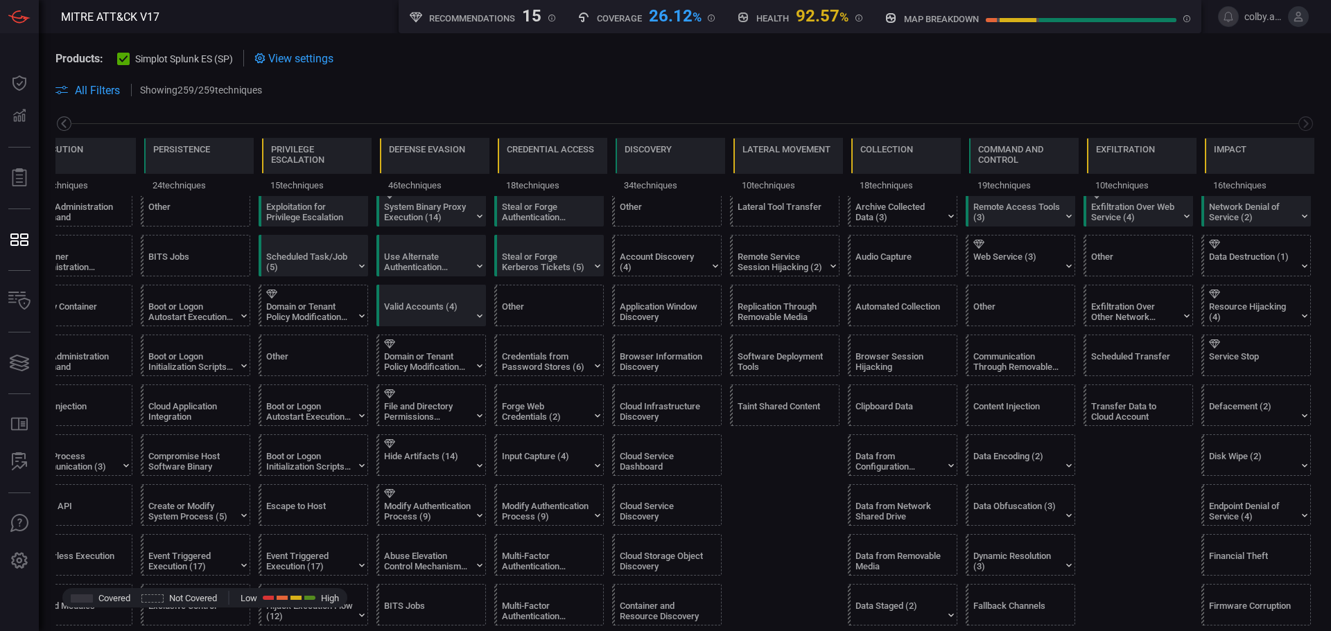
click at [66, 123] on icon at bounding box center [63, 123] width 17 height 17
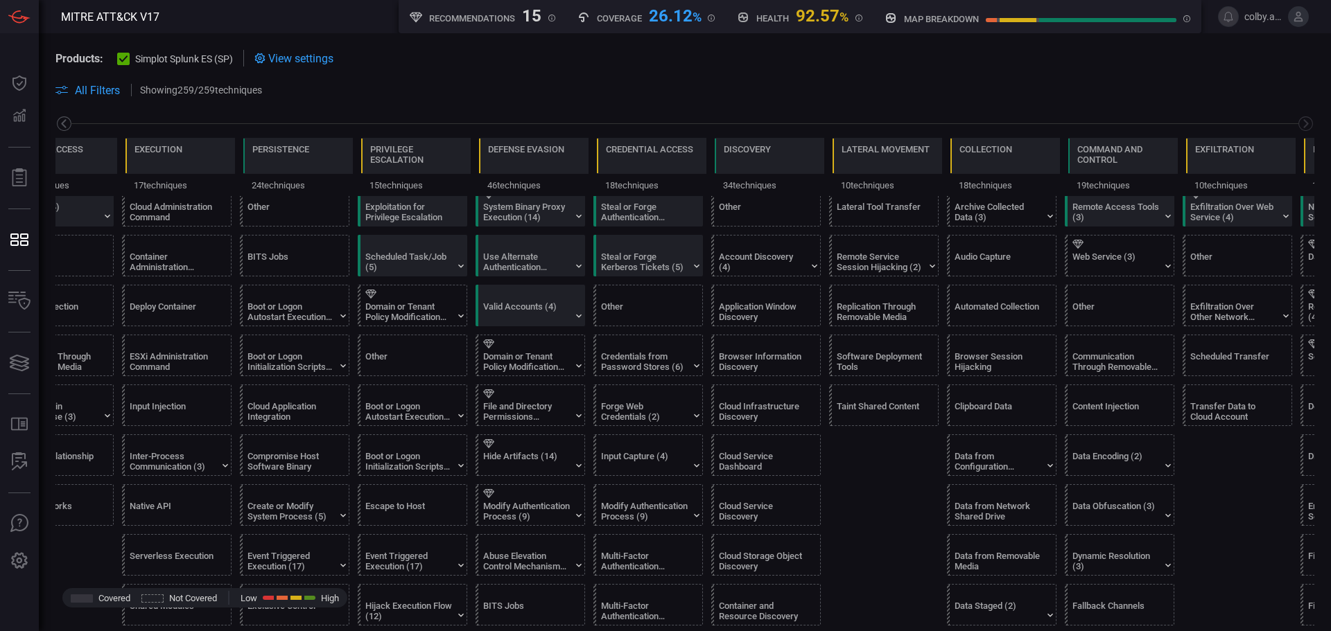
click at [66, 123] on icon at bounding box center [63, 123] width 17 height 17
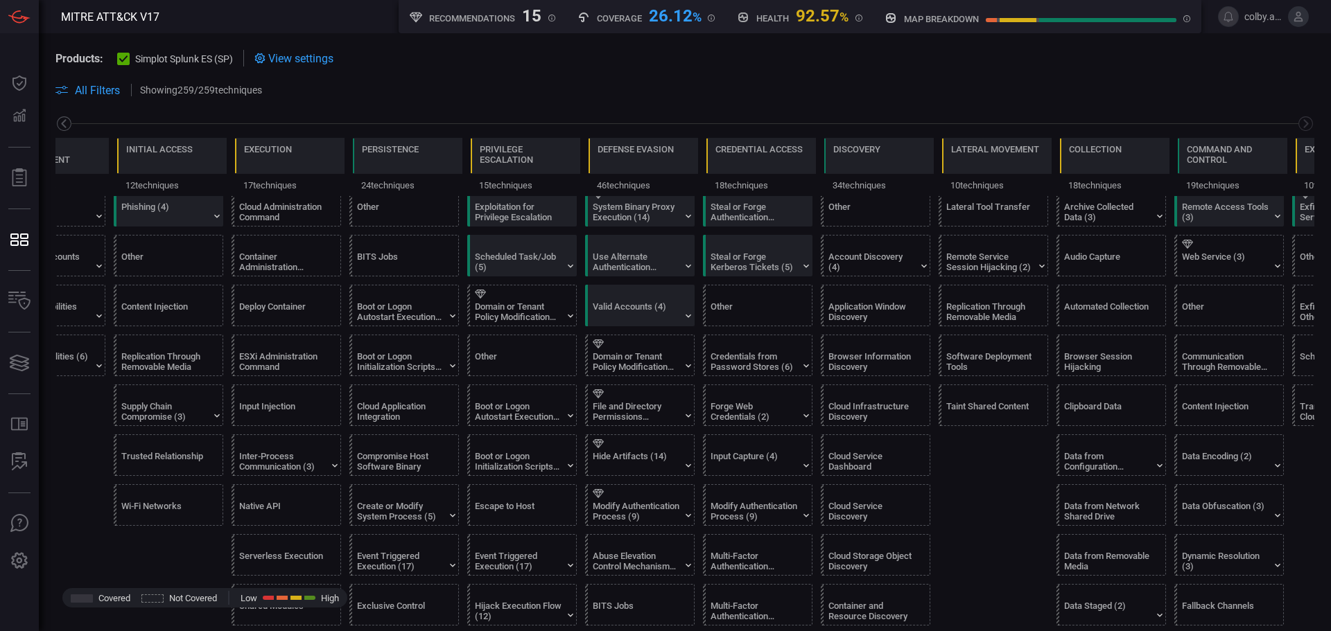
click at [66, 123] on icon at bounding box center [63, 123] width 17 height 17
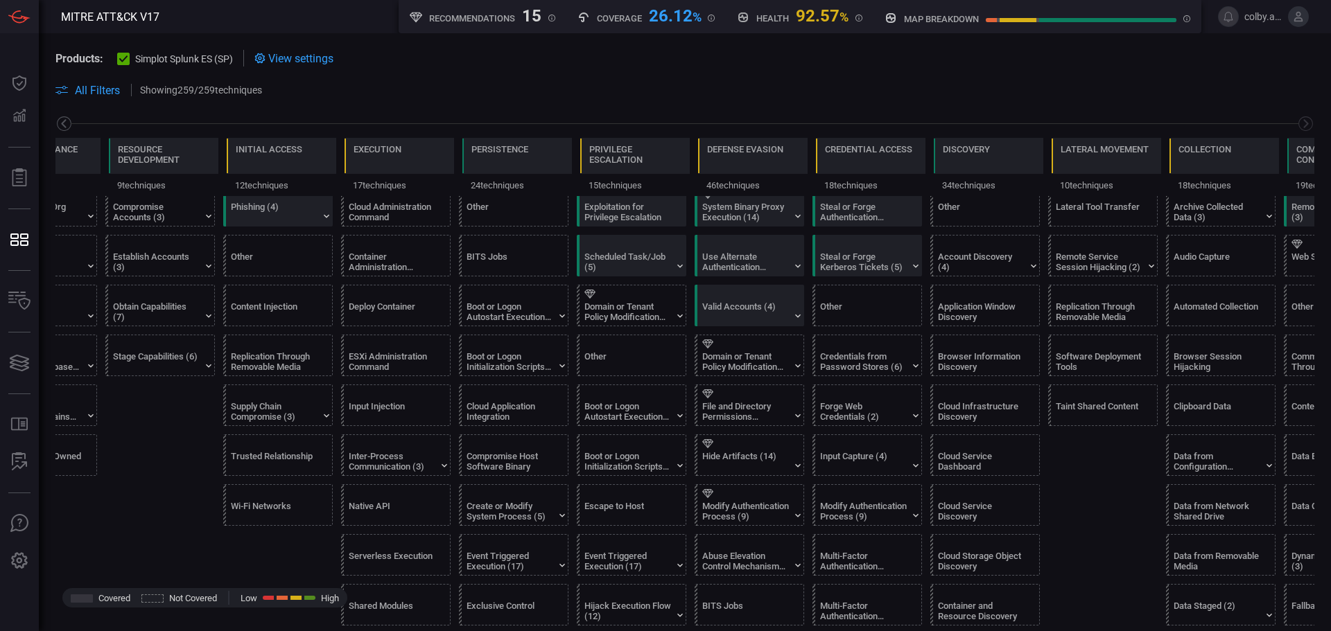
click at [66, 123] on icon at bounding box center [63, 123] width 17 height 17
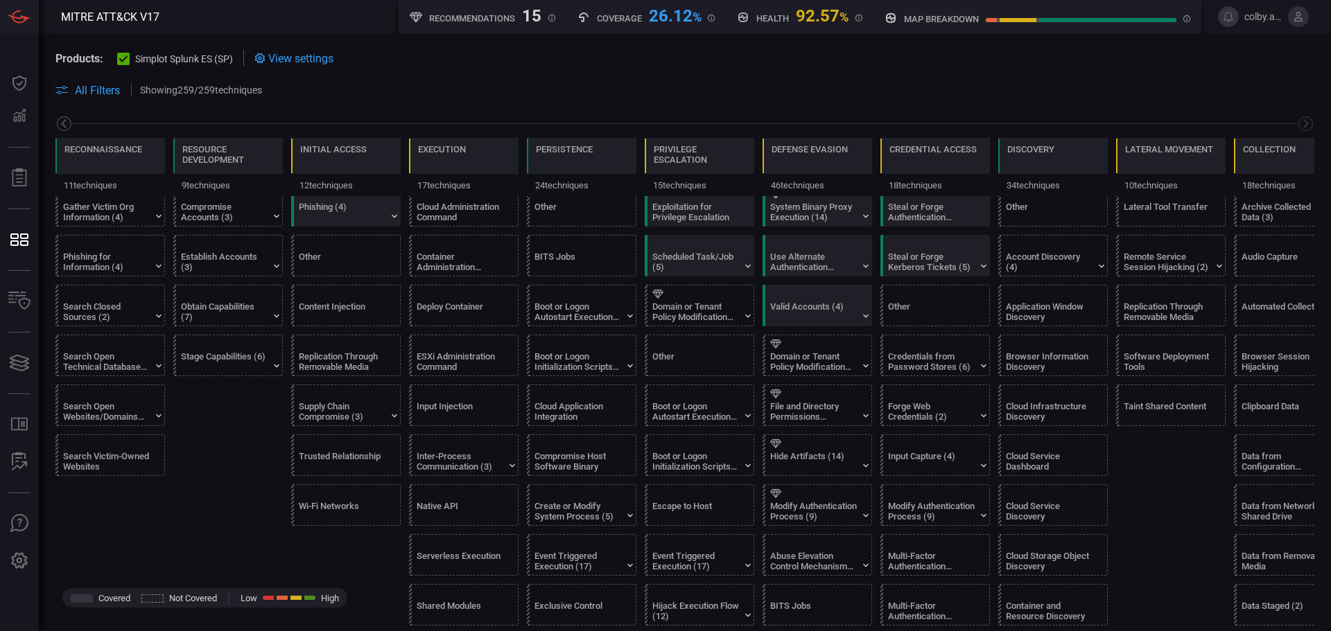
click at [66, 123] on icon at bounding box center [63, 123] width 17 height 17
click at [65, 123] on icon at bounding box center [63, 123] width 17 height 17
click at [312, 300] on div "Content Injection" at bounding box center [350, 306] width 110 height 40
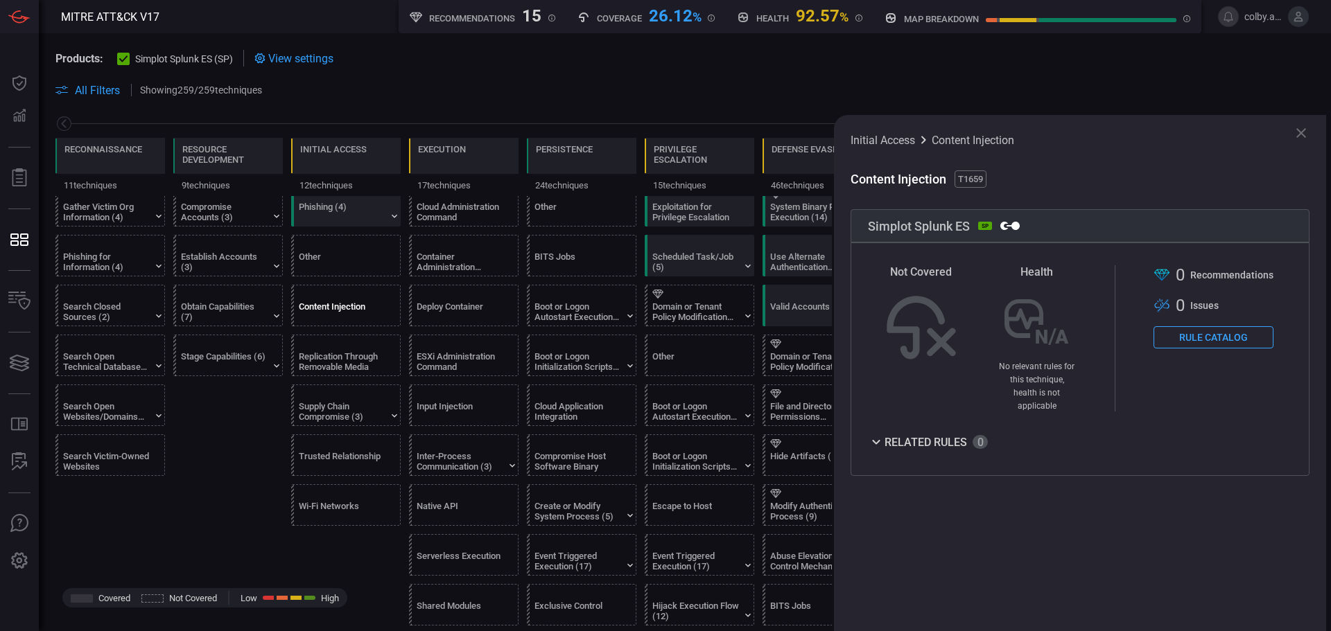
click at [1210, 336] on button "Rule Catalog" at bounding box center [1213, 337] width 120 height 22
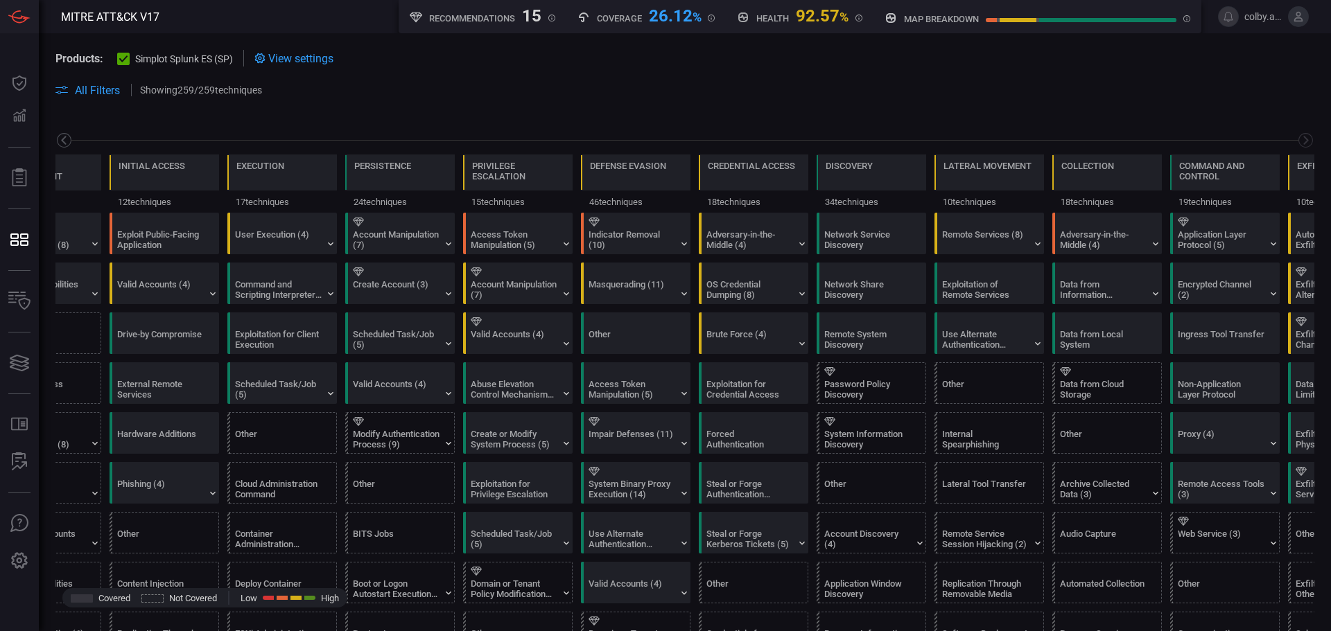
click at [70, 135] on icon at bounding box center [63, 140] width 17 height 17
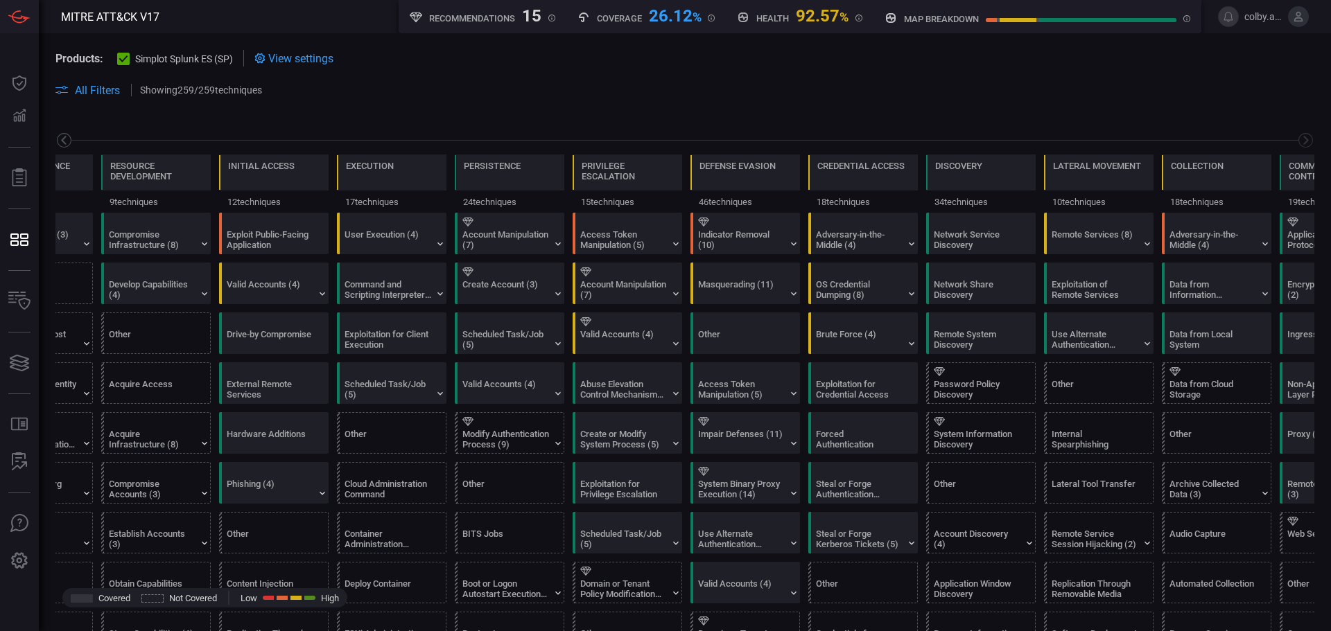
click at [69, 136] on icon at bounding box center [63, 140] width 17 height 17
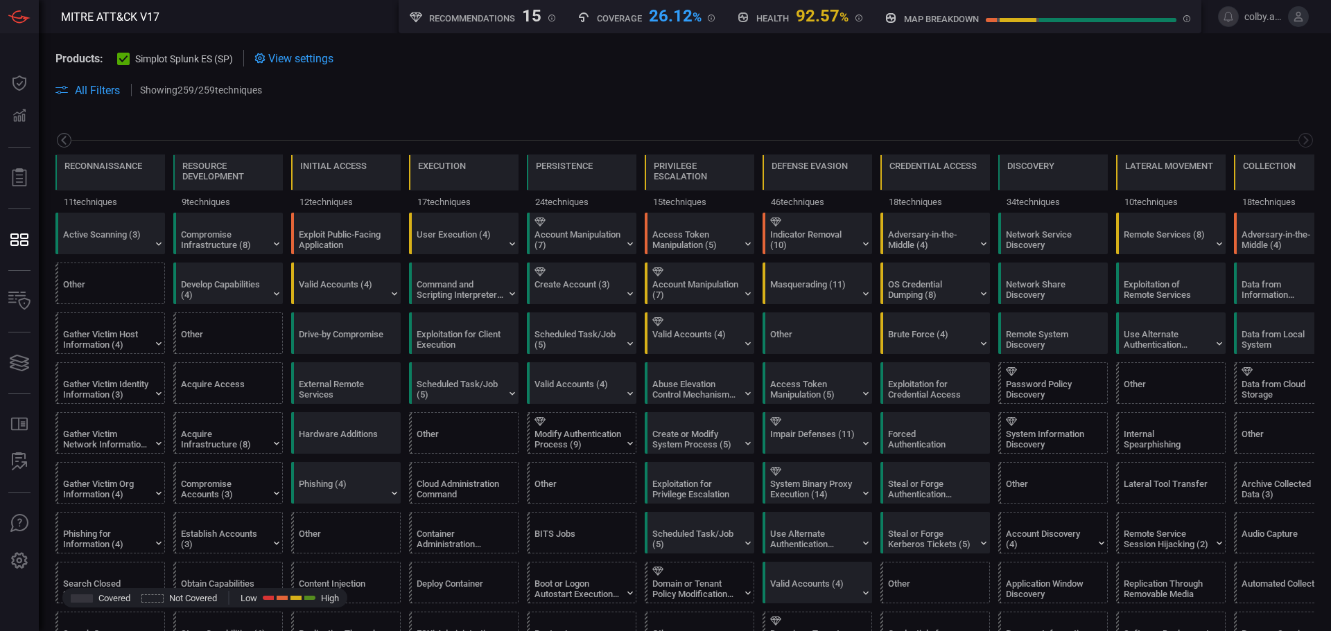
click at [69, 136] on icon at bounding box center [63, 140] width 17 height 17
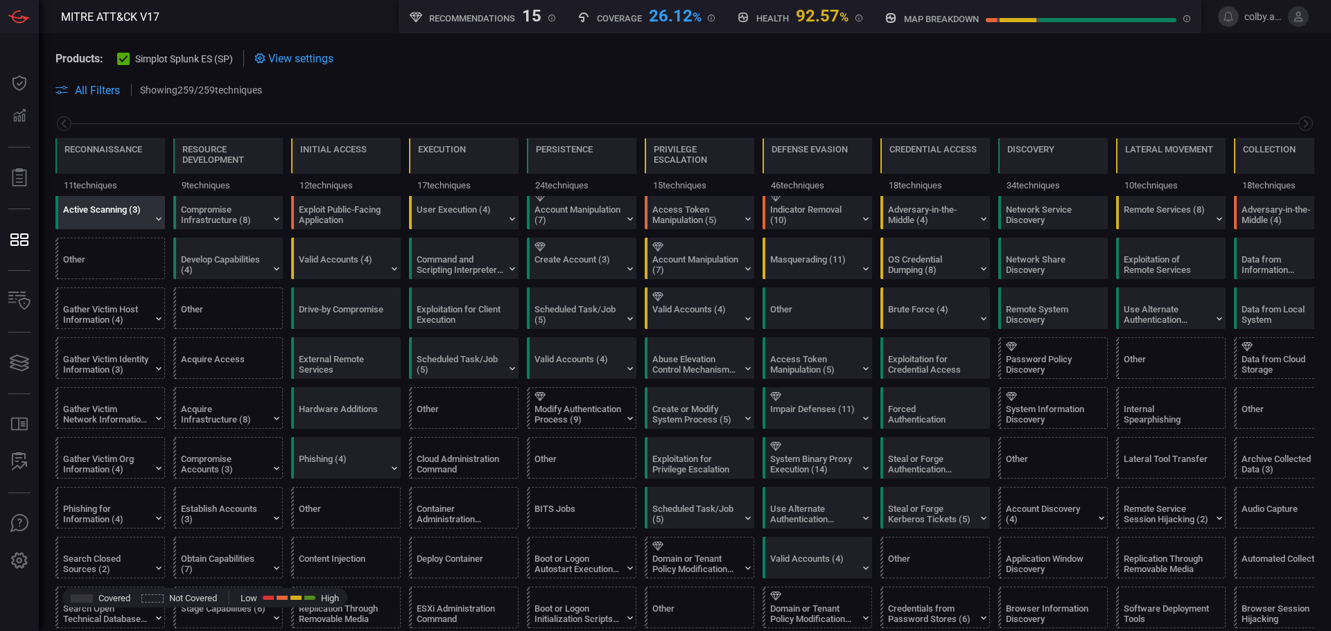
scroll to position [69, 0]
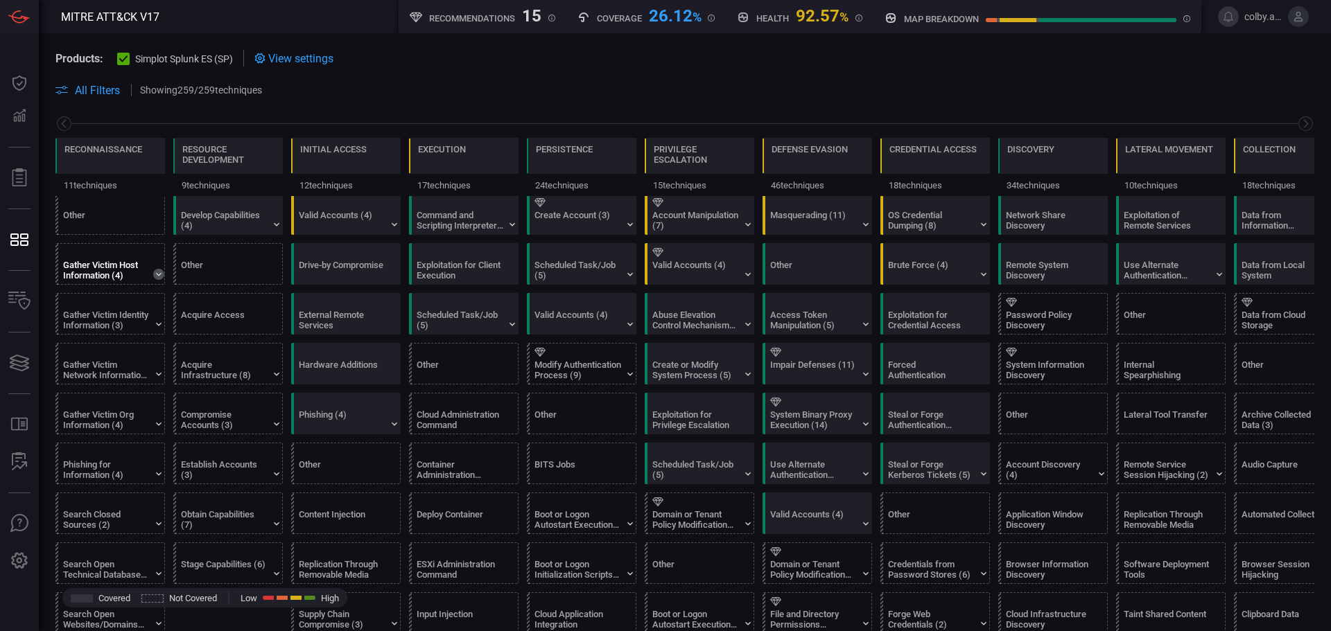
click at [162, 272] on icon at bounding box center [158, 274] width 11 height 11
click at [159, 273] on icon at bounding box center [158, 274] width 11 height 11
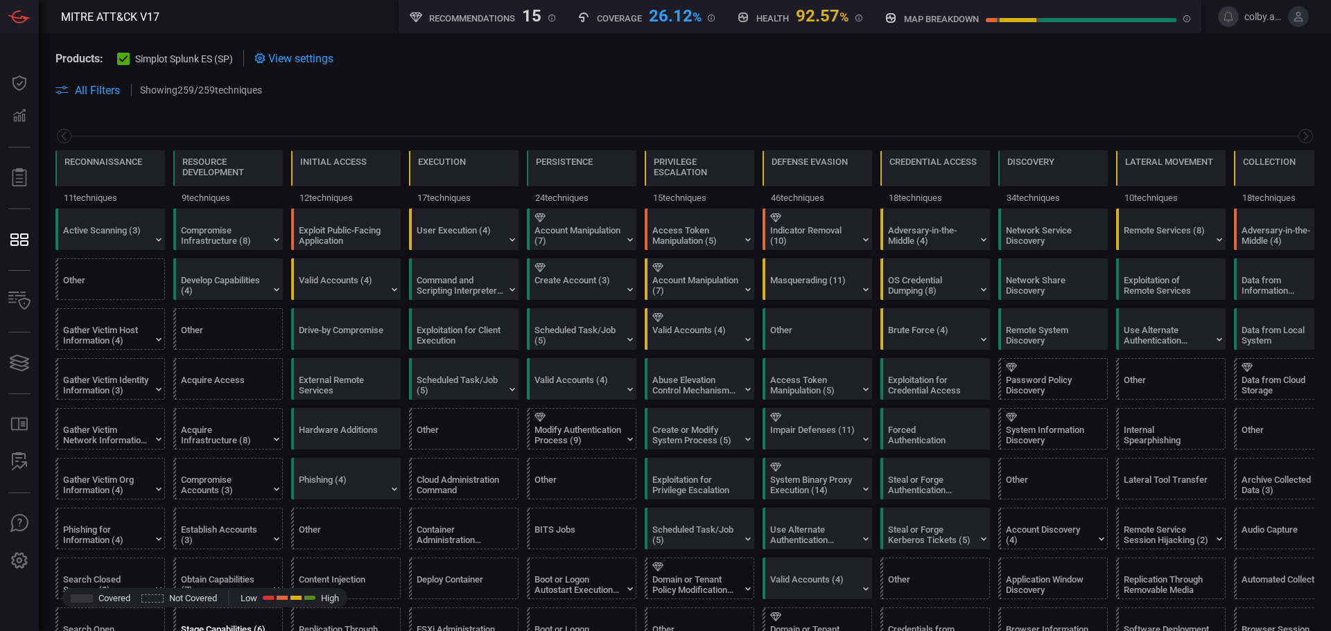
scroll to position [0, 0]
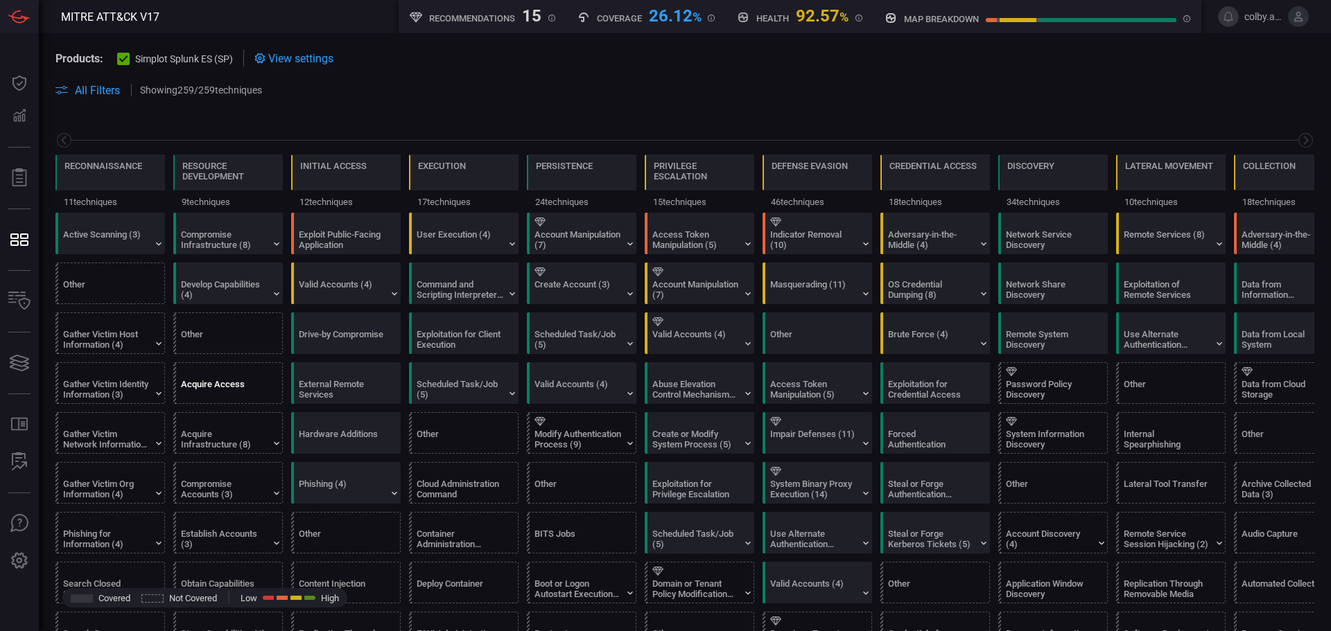
click at [218, 384] on div "Acquire Access" at bounding box center [224, 389] width 87 height 21
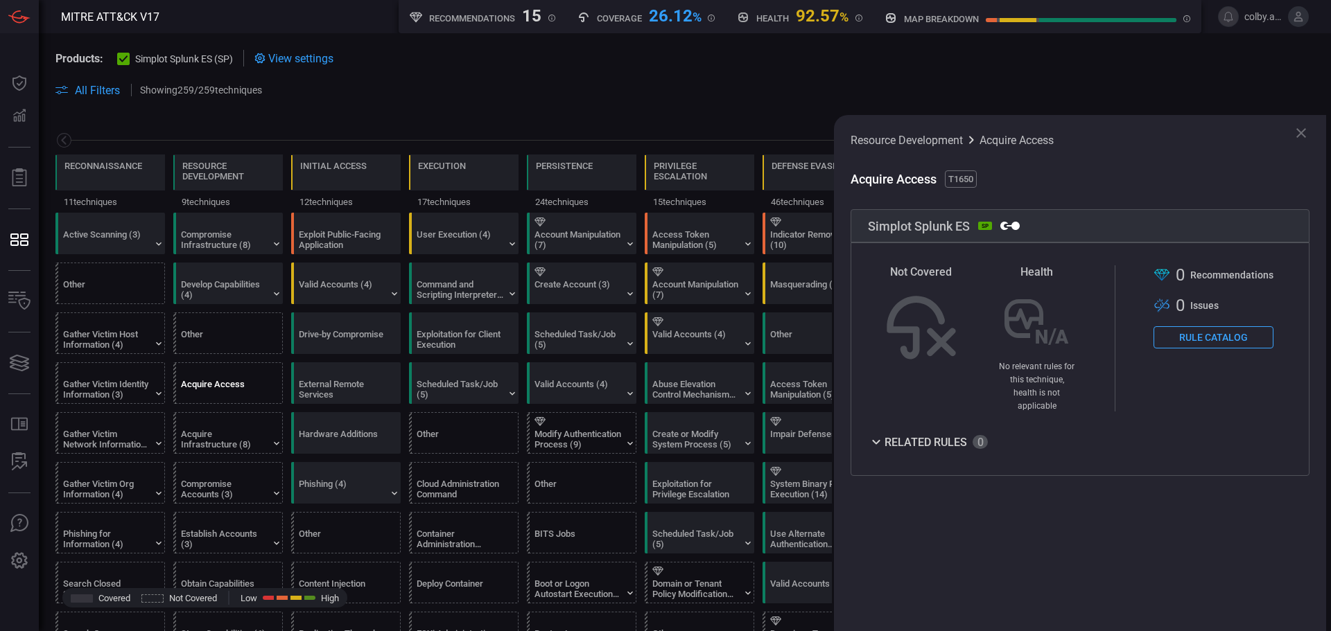
click at [1215, 335] on button "Rule Catalog" at bounding box center [1213, 337] width 120 height 22
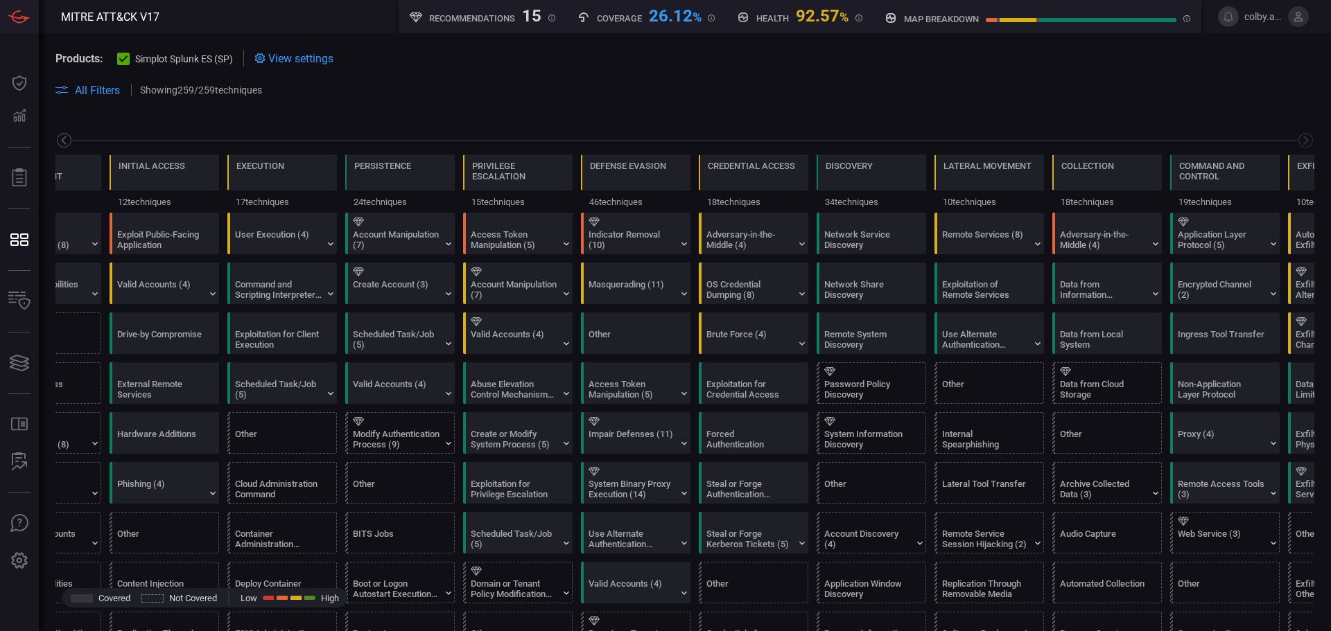
click at [67, 143] on icon at bounding box center [63, 140] width 17 height 17
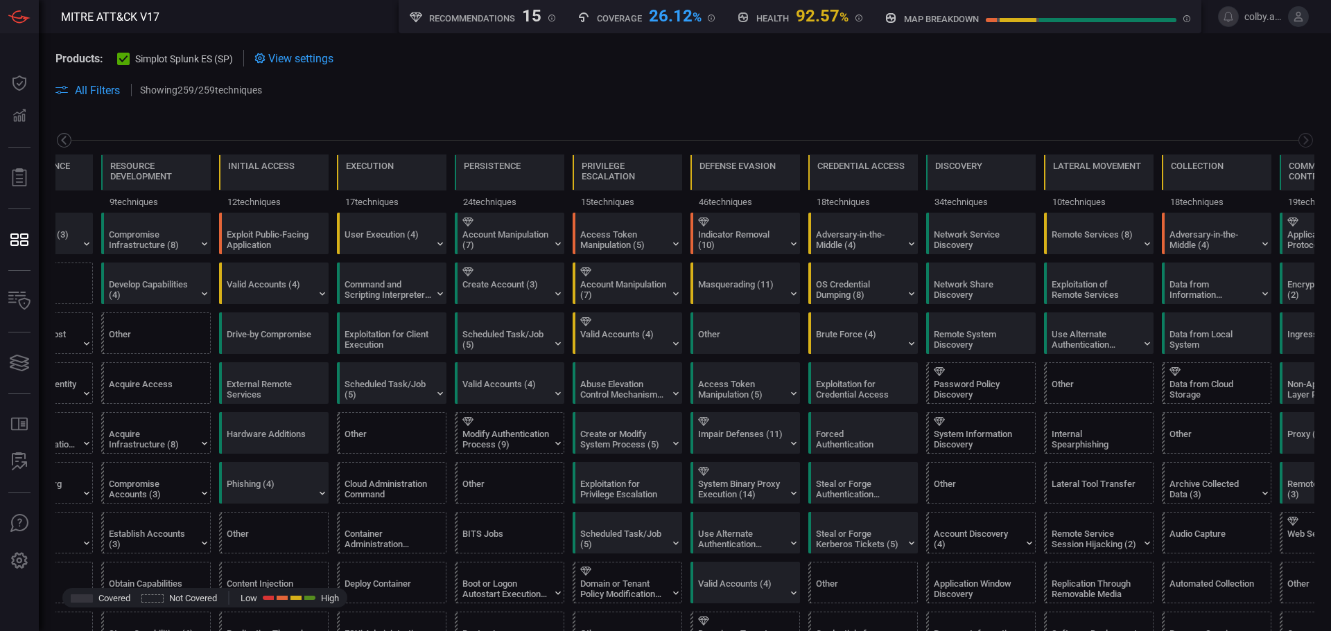
click at [67, 142] on icon at bounding box center [63, 140] width 17 height 17
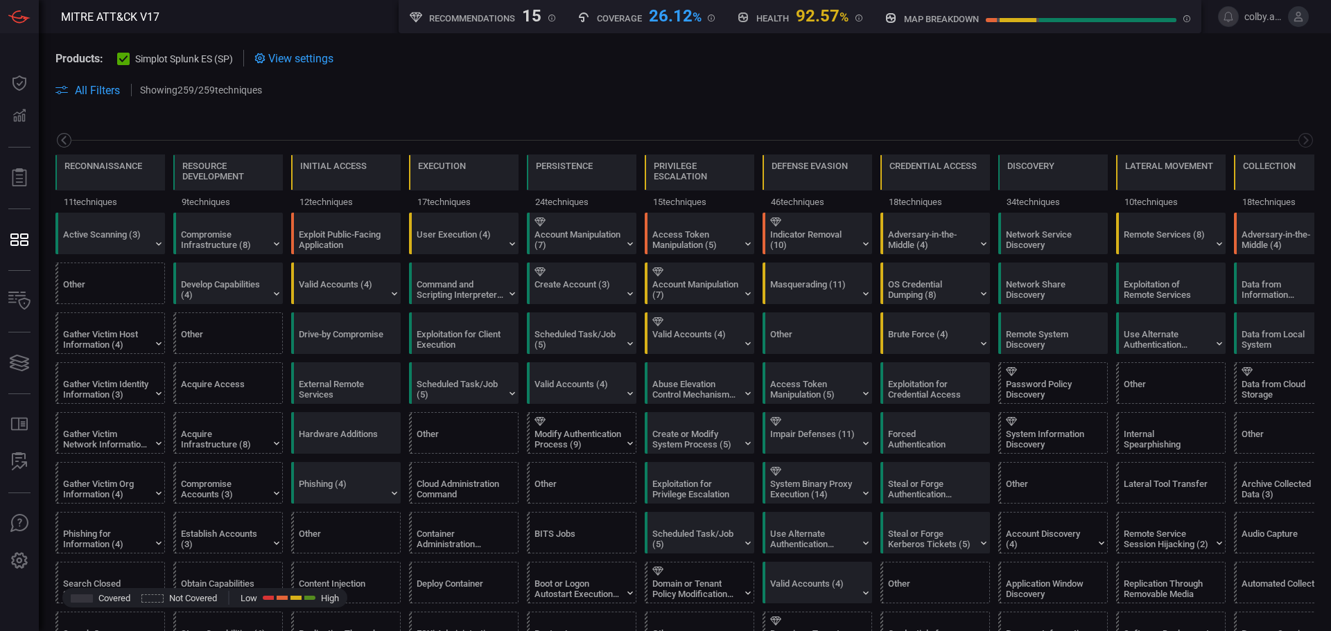
click at [67, 139] on icon at bounding box center [63, 140] width 17 height 17
click at [67, 137] on icon at bounding box center [63, 140] width 17 height 17
click at [230, 383] on div "Acquire Access" at bounding box center [224, 389] width 87 height 21
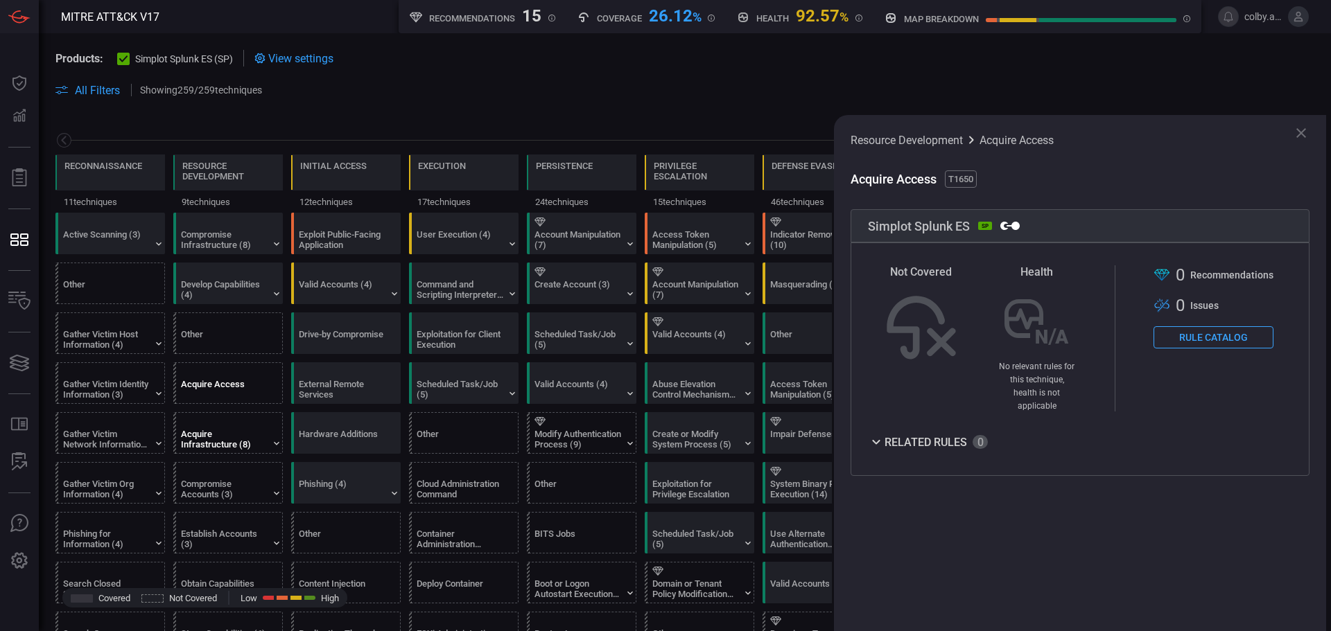
click at [229, 437] on div "Acquire Infrastructure (8)" at bounding box center [224, 439] width 87 height 21
click at [211, 383] on div "Acquire Access" at bounding box center [224, 389] width 87 height 21
click at [218, 437] on div "Acquire Infrastructure (8)" at bounding box center [224, 439] width 87 height 21
click at [207, 490] on div "Compromise Accounts (3)" at bounding box center [224, 489] width 87 height 21
click at [215, 339] on div "Other" at bounding box center [224, 339] width 87 height 21
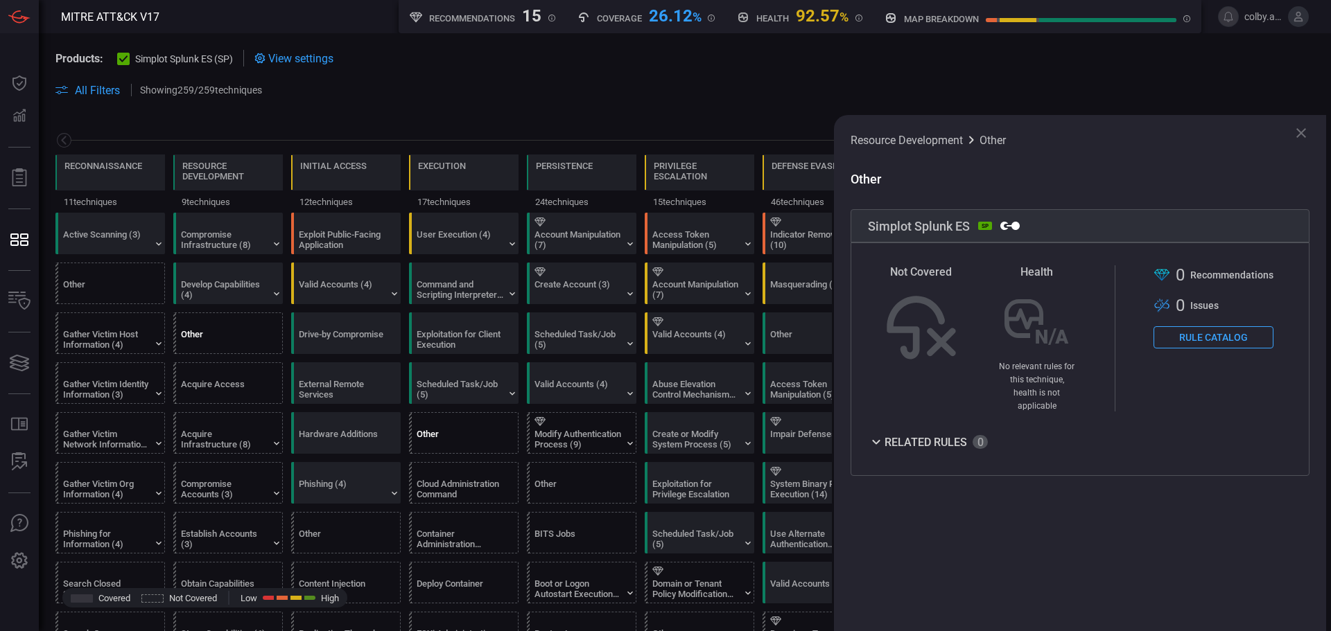
click at [439, 439] on div "Other" at bounding box center [460, 439] width 87 height 21
click at [454, 489] on div "Cloud Administration Command" at bounding box center [460, 489] width 87 height 21
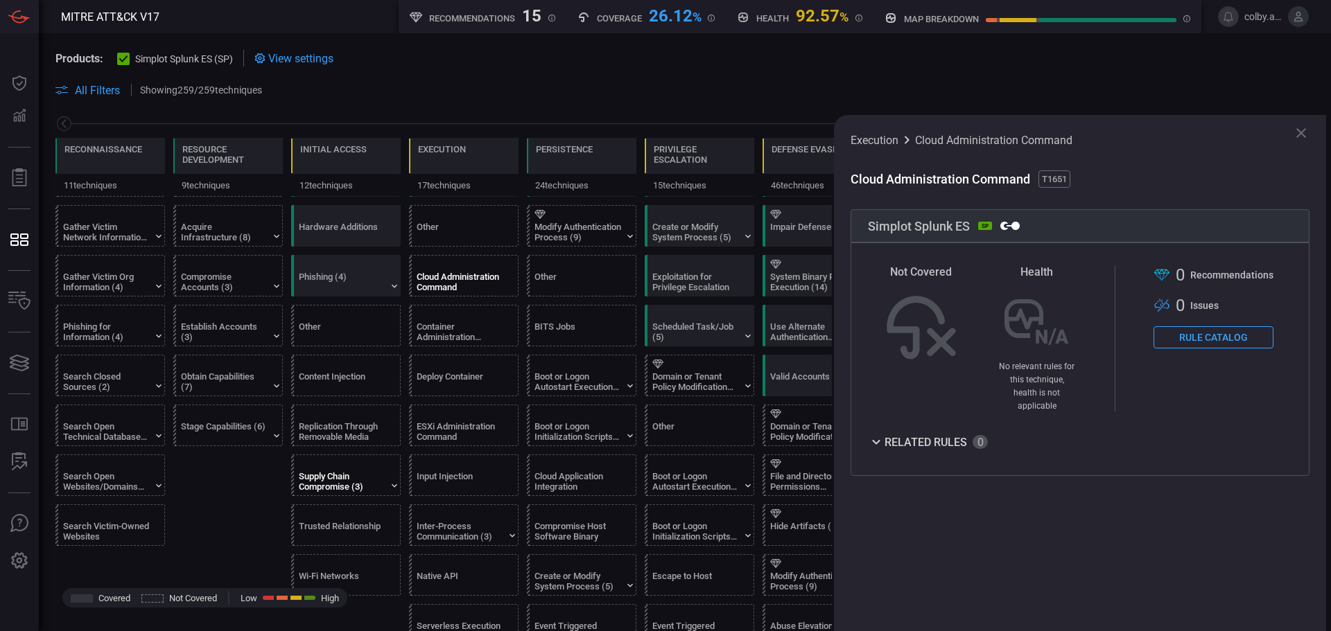
scroll to position [208, 0]
click at [562, 238] on div "Modify Authentication Process (9)" at bounding box center [577, 231] width 87 height 21
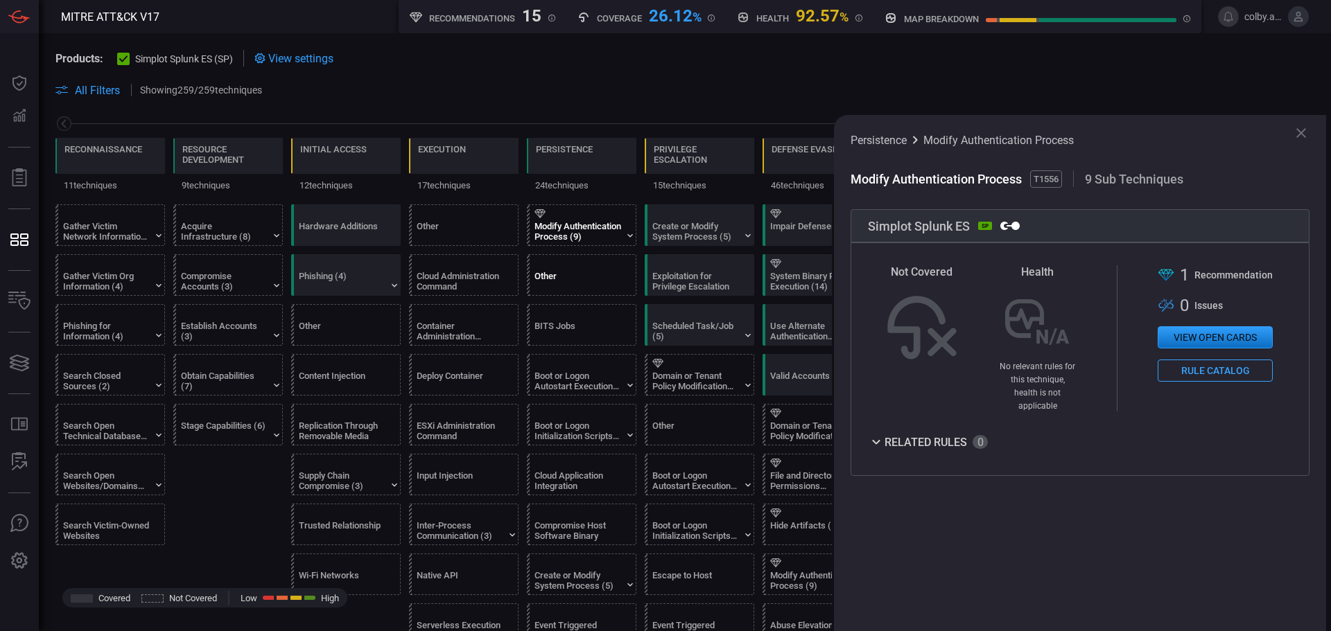
click at [569, 273] on div "Other" at bounding box center [577, 281] width 87 height 21
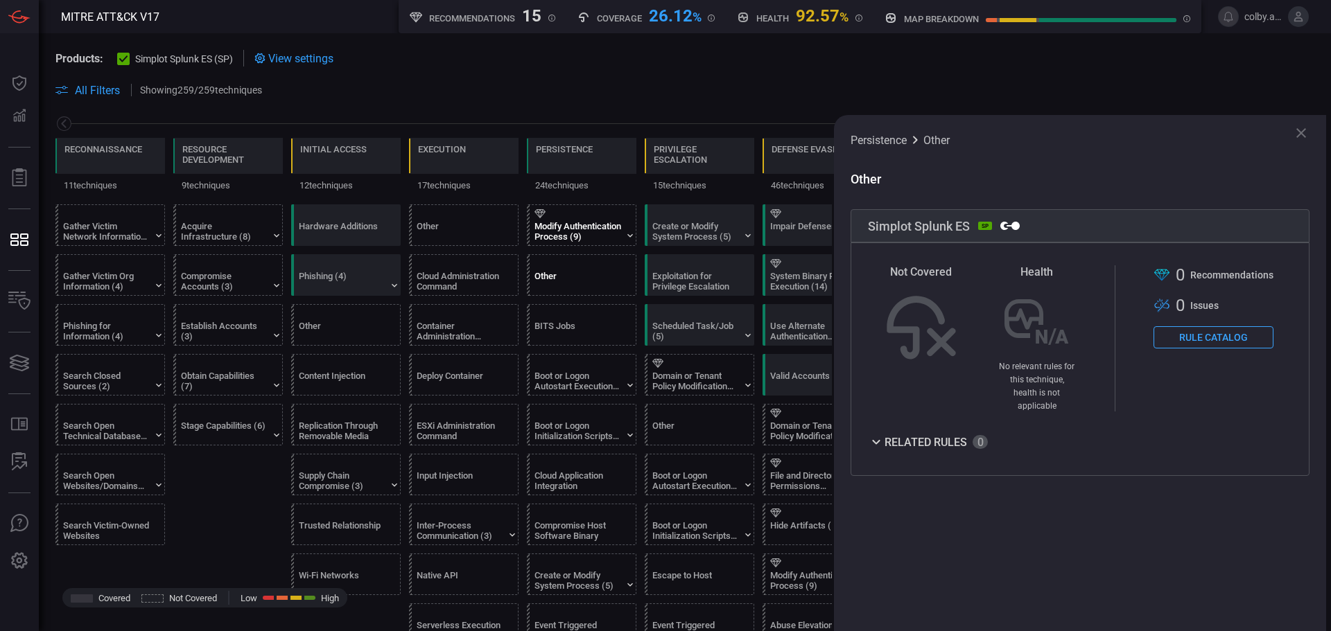
click at [559, 241] on div "Modify Authentication Process (9)" at bounding box center [577, 231] width 87 height 21
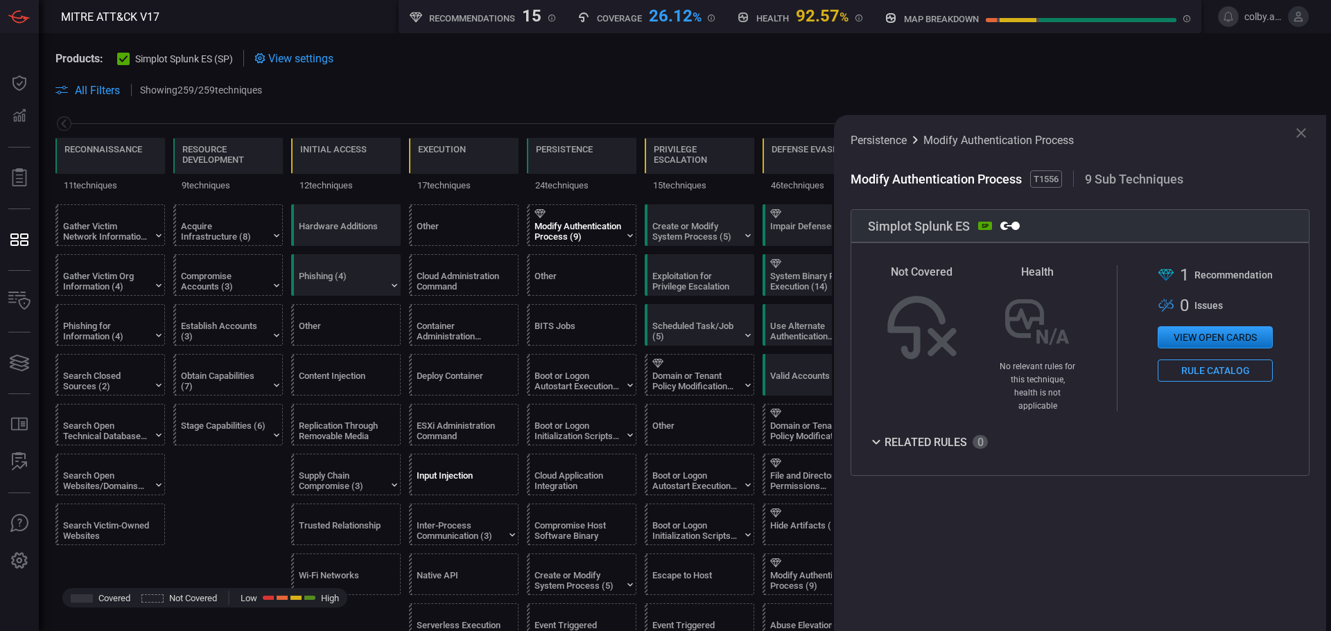
click at [444, 479] on div "Input Injection" at bounding box center [460, 481] width 87 height 21
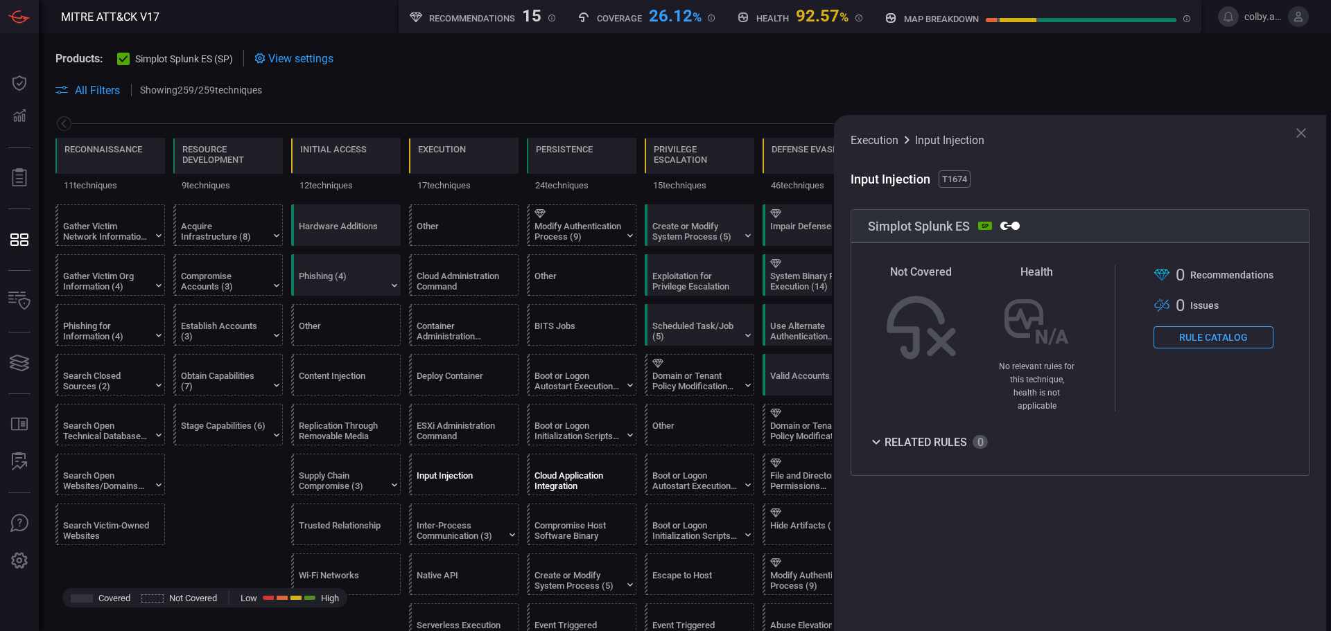
click at [577, 481] on div "Cloud Application Integration" at bounding box center [577, 481] width 87 height 21
click at [470, 482] on div "Input Injection" at bounding box center [460, 481] width 87 height 21
click at [469, 486] on div "Input Injection" at bounding box center [460, 481] width 87 height 21
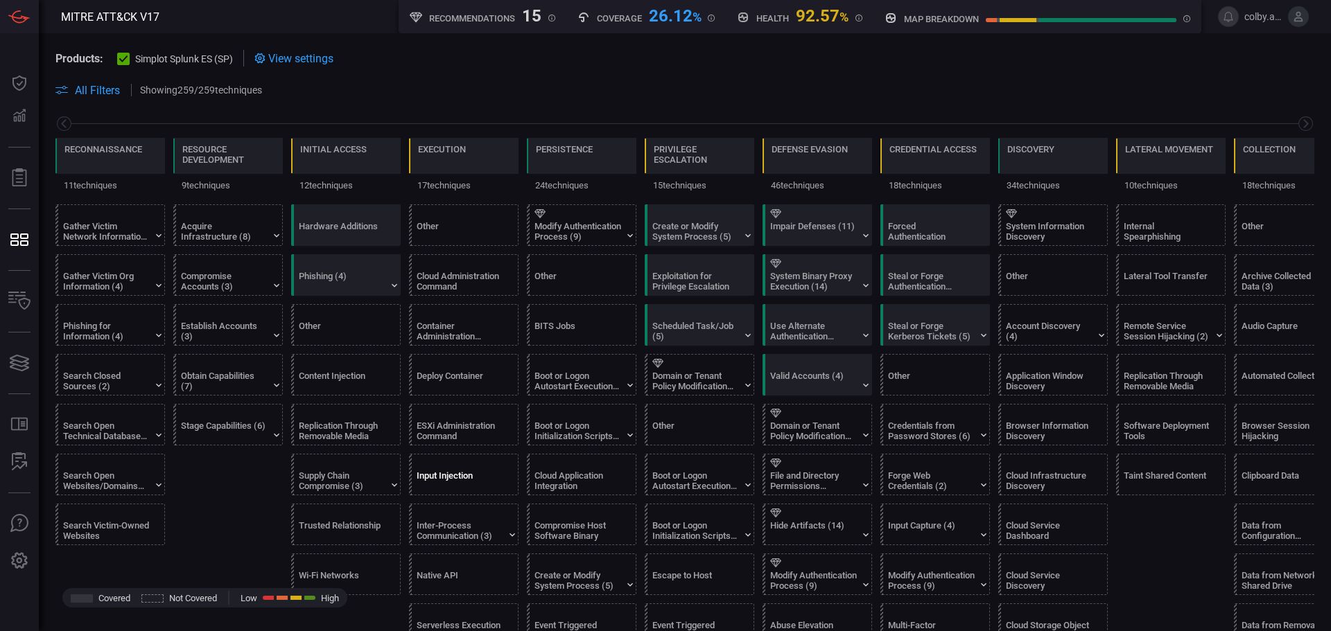
click at [467, 476] on div "Input Injection" at bounding box center [460, 481] width 87 height 21
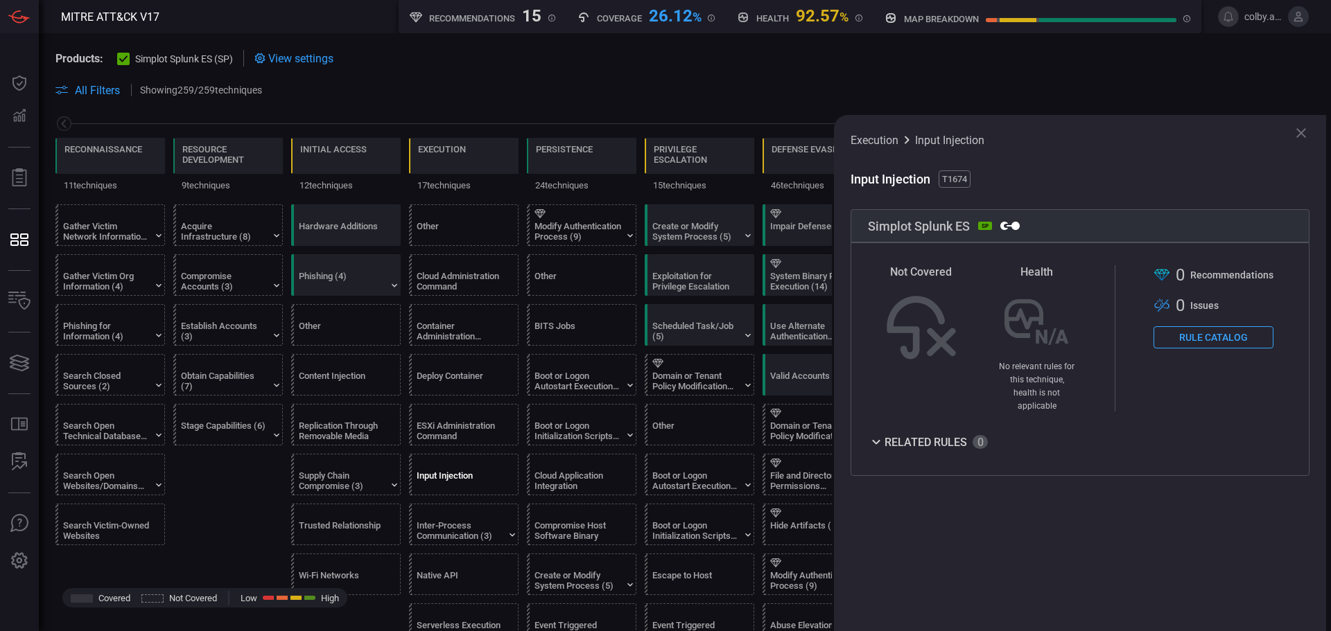
click at [1212, 339] on button "Rule Catalog" at bounding box center [1213, 337] width 120 height 22
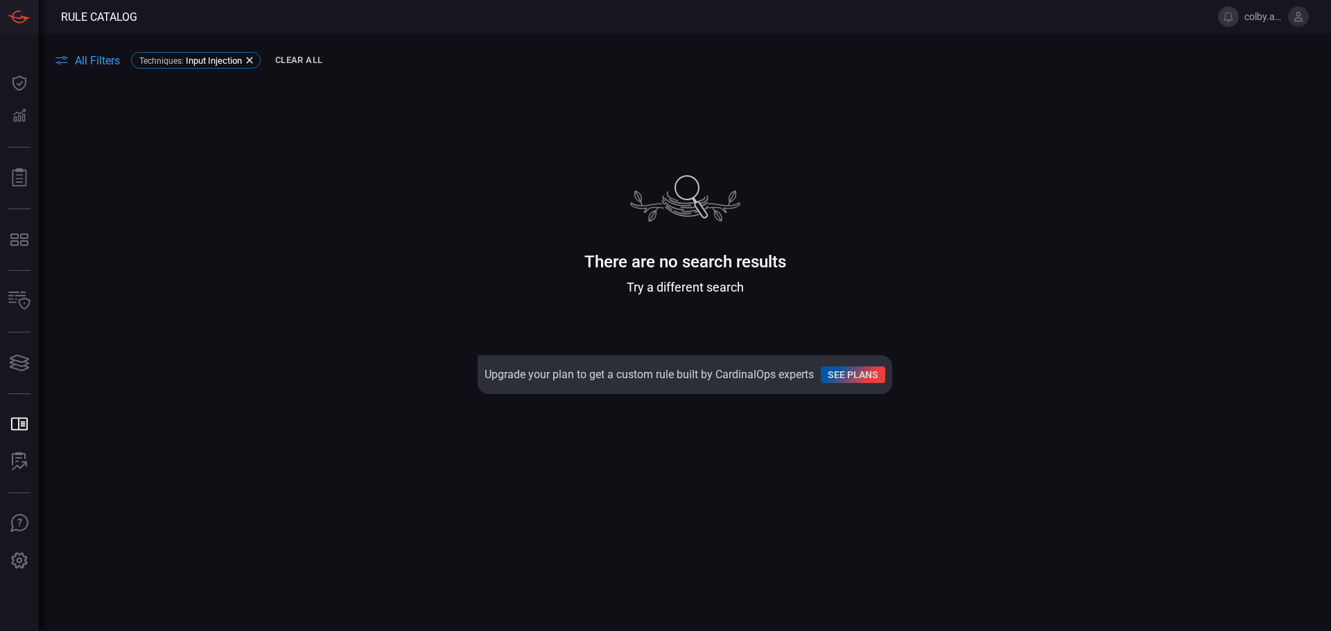
click at [103, 61] on span "All Filters" at bounding box center [97, 60] width 45 height 13
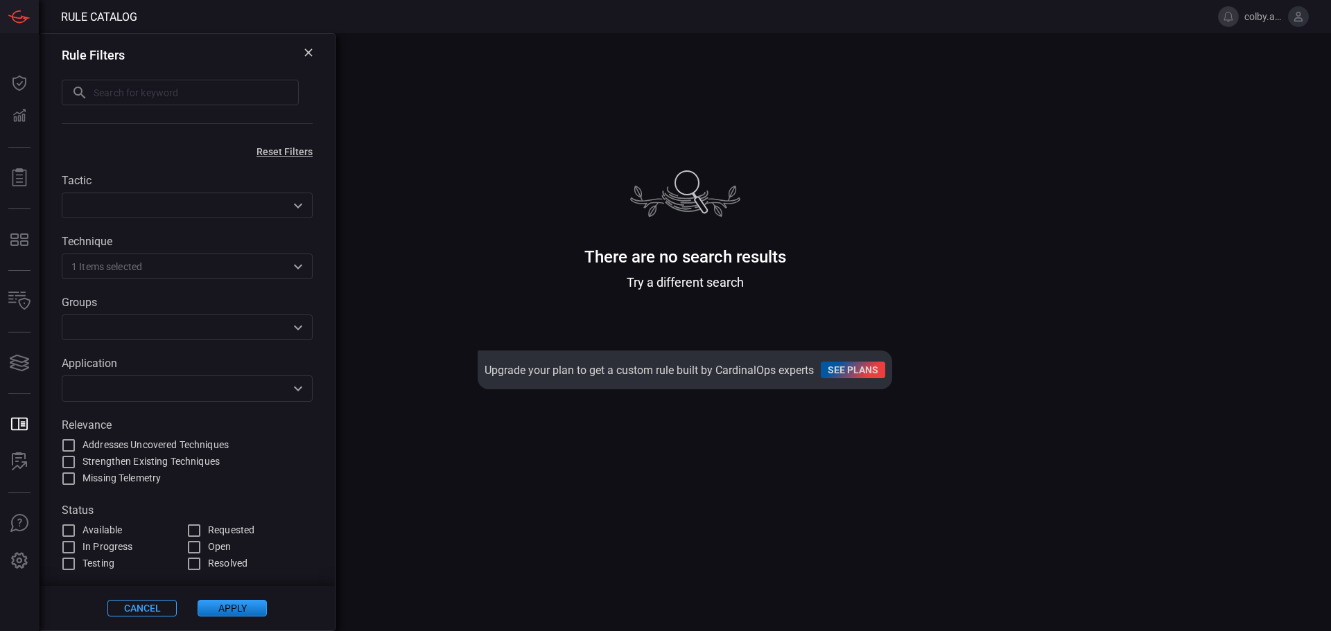
click at [103, 64] on div "Rule Filters ​ ​" at bounding box center [187, 87] width 295 height 107
click at [556, 283] on div "Try a different search" at bounding box center [685, 282] width 416 height 15
click at [448, 89] on main "All Filters Techniques : Input Injection There are no search results Try a diff…" at bounding box center [665, 332] width 1331 height 598
click at [309, 52] on icon at bounding box center [308, 53] width 8 height 8
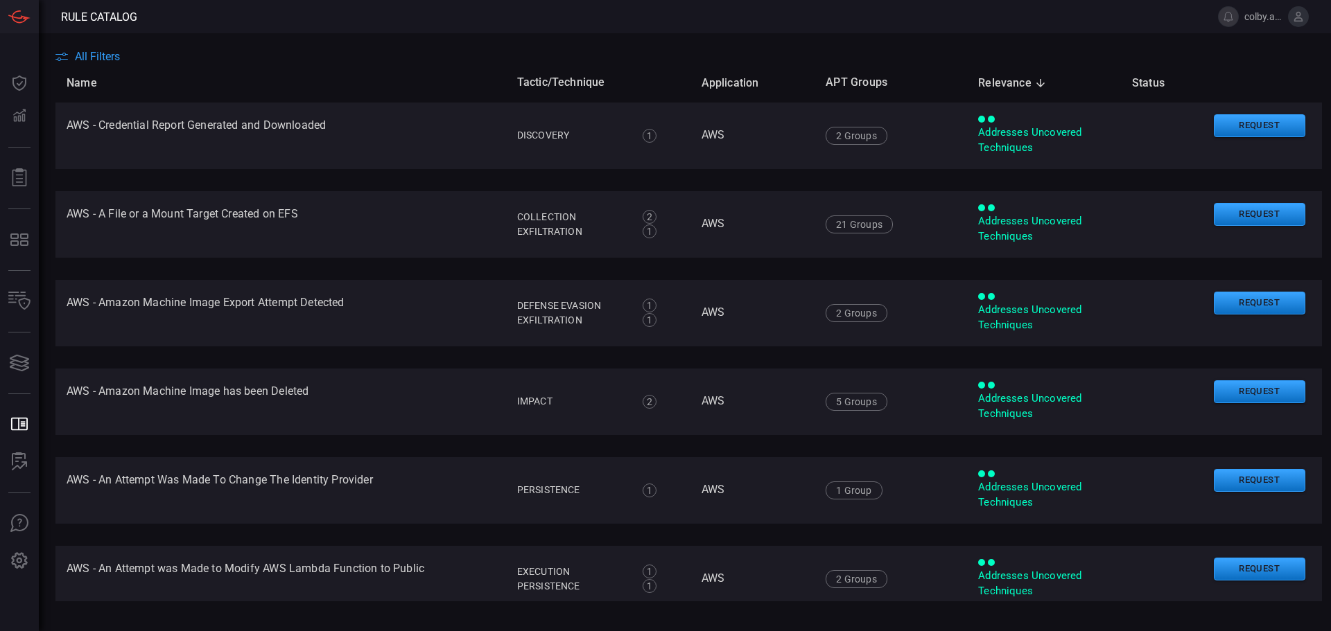
click at [104, 19] on span "Rule Catalog" at bounding box center [99, 16] width 76 height 13
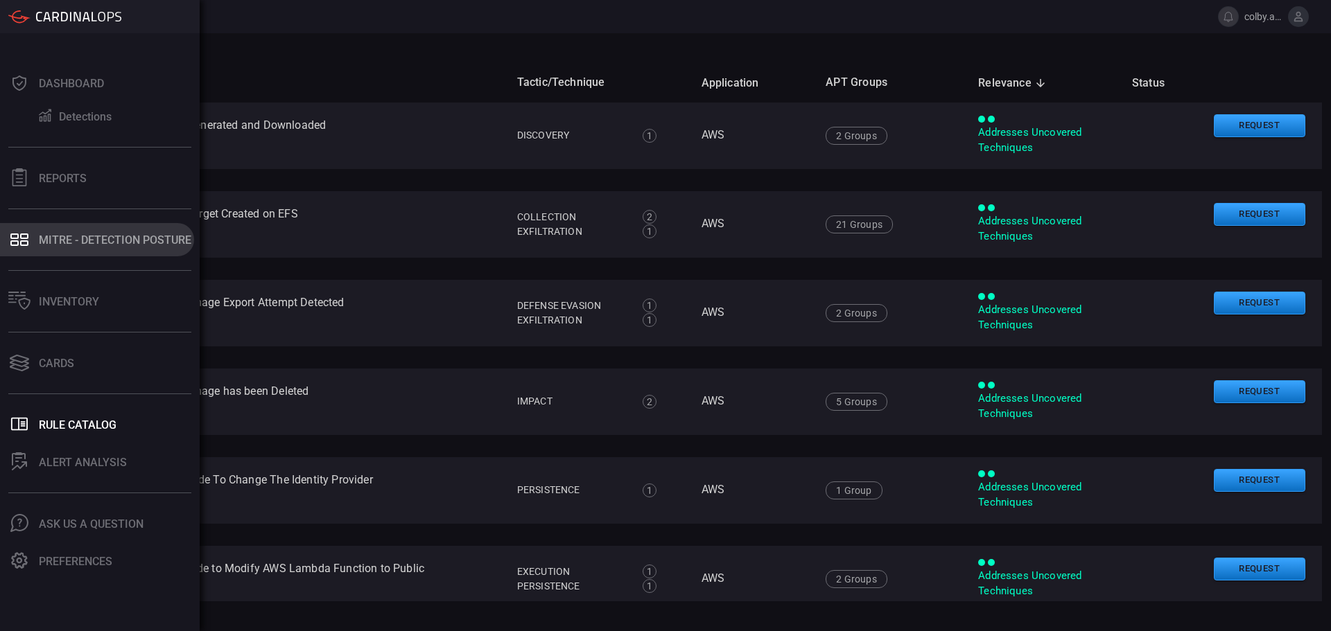
click at [64, 241] on div "MITRE - Detection Posture" at bounding box center [115, 240] width 152 height 13
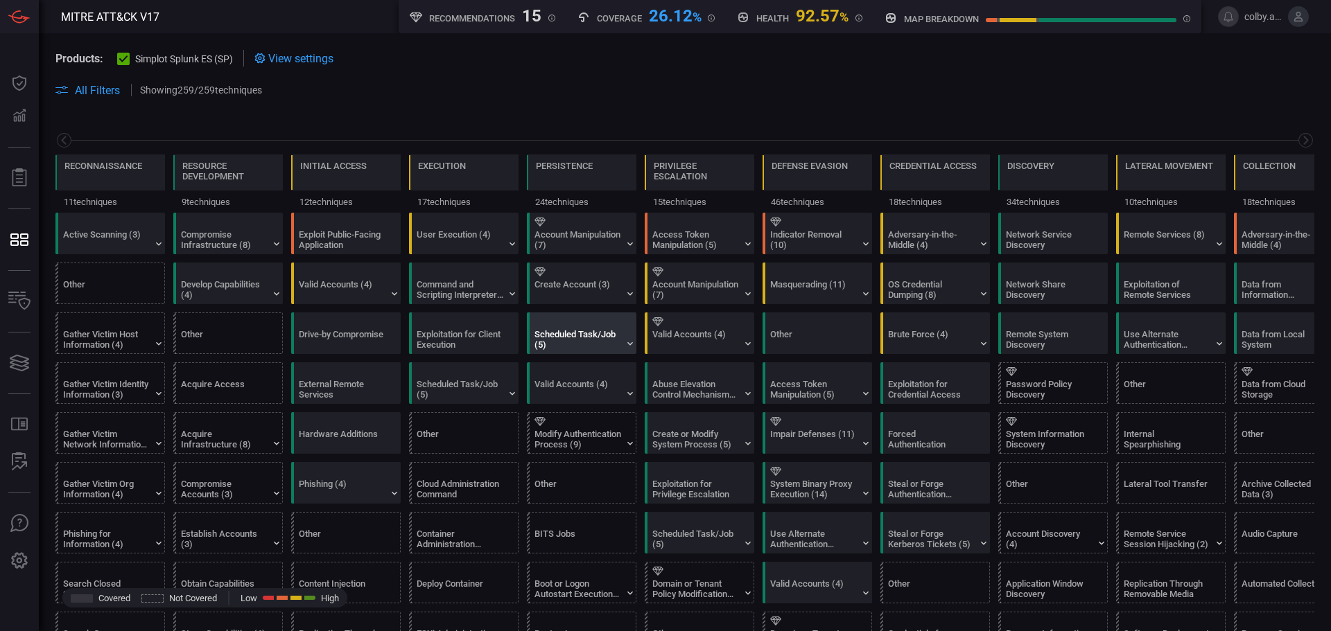
scroll to position [0, 182]
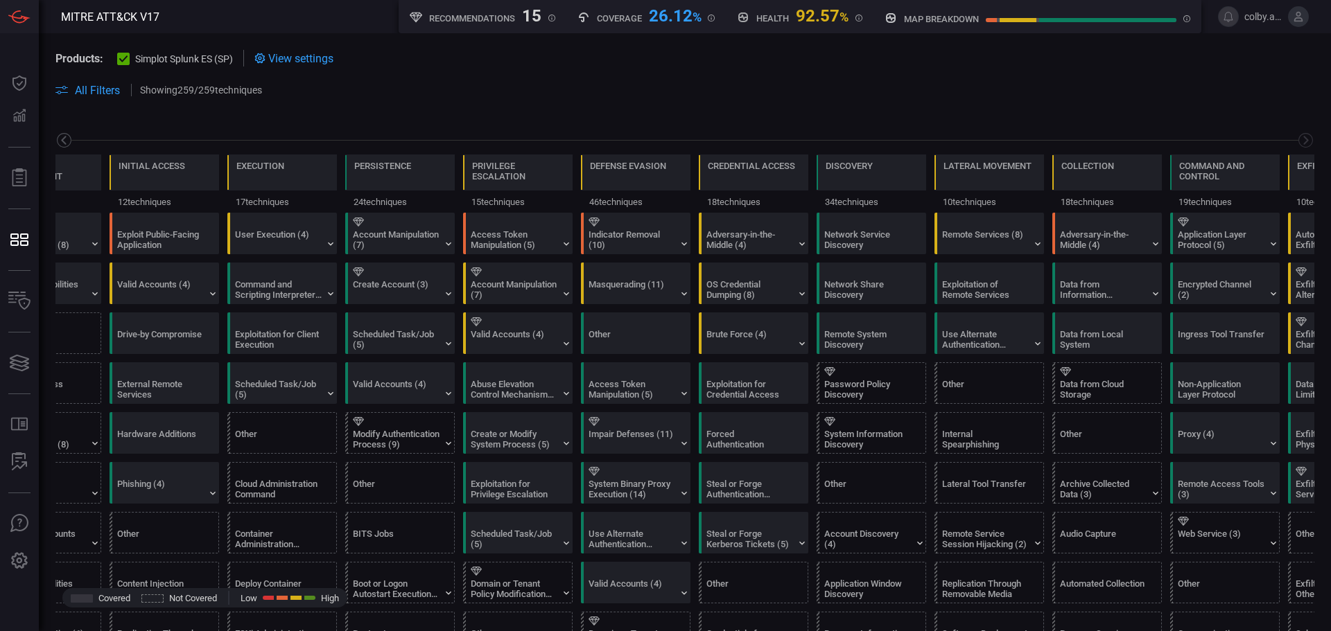
click at [63, 137] on icon at bounding box center [63, 140] width 17 height 17
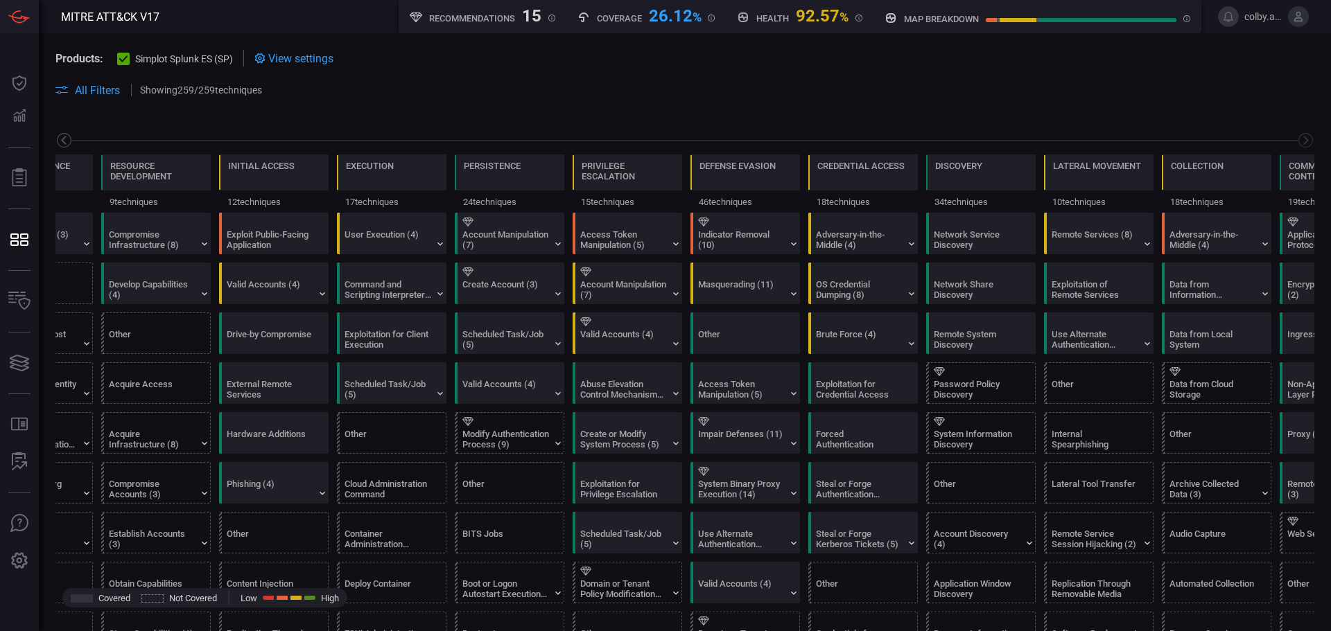
click at [63, 137] on icon at bounding box center [63, 140] width 17 height 17
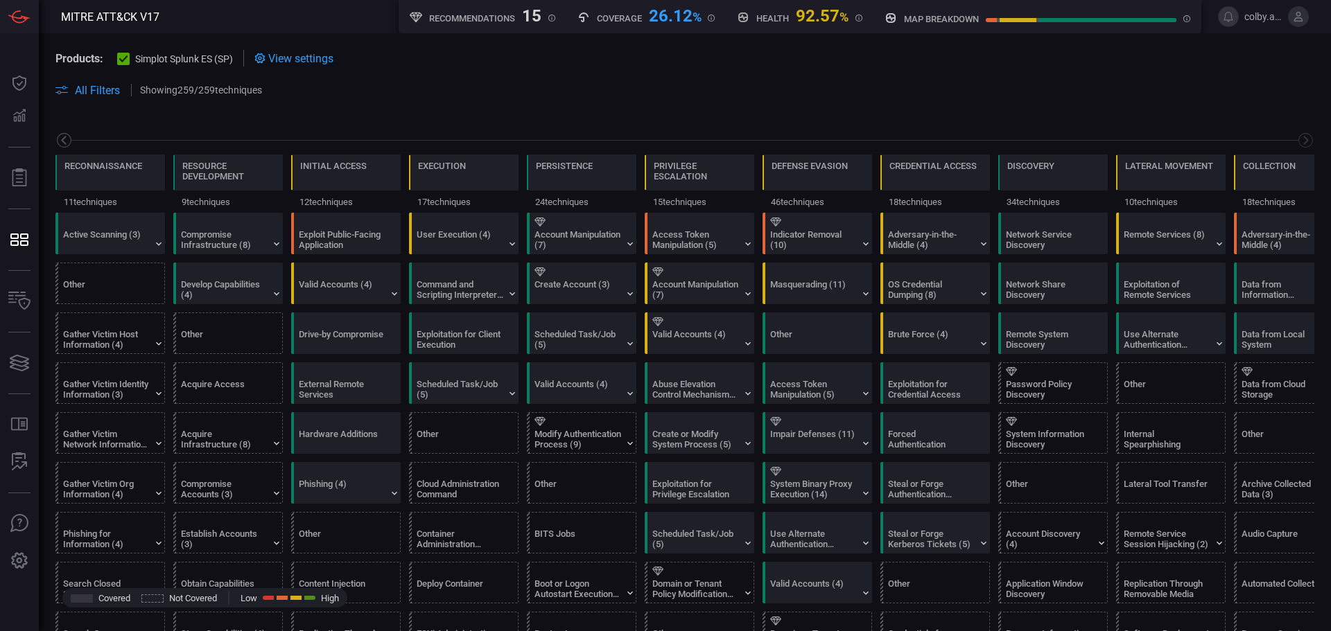
click at [63, 137] on icon at bounding box center [63, 140] width 17 height 17
click at [62, 137] on icon at bounding box center [63, 140] width 17 height 17
click at [62, 135] on icon at bounding box center [63, 140] width 17 height 17
click at [221, 387] on div "Acquire Access" at bounding box center [224, 389] width 87 height 21
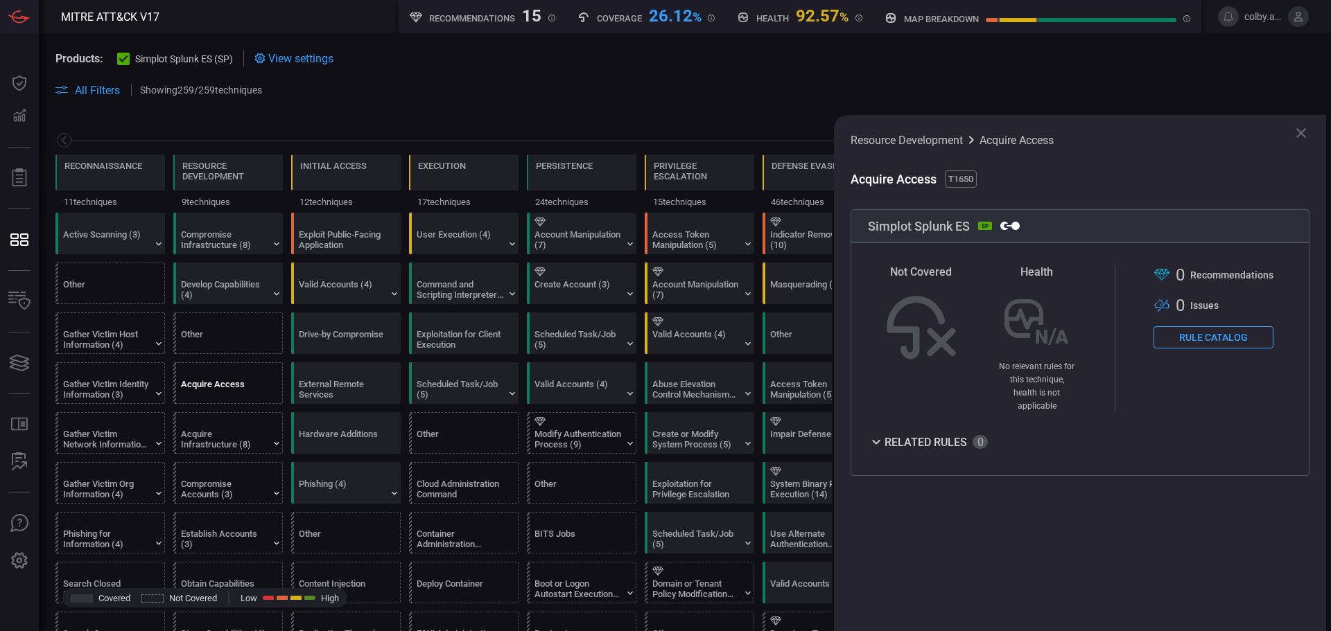
click at [1197, 336] on button "Rule Catalog" at bounding box center [1213, 337] width 120 height 22
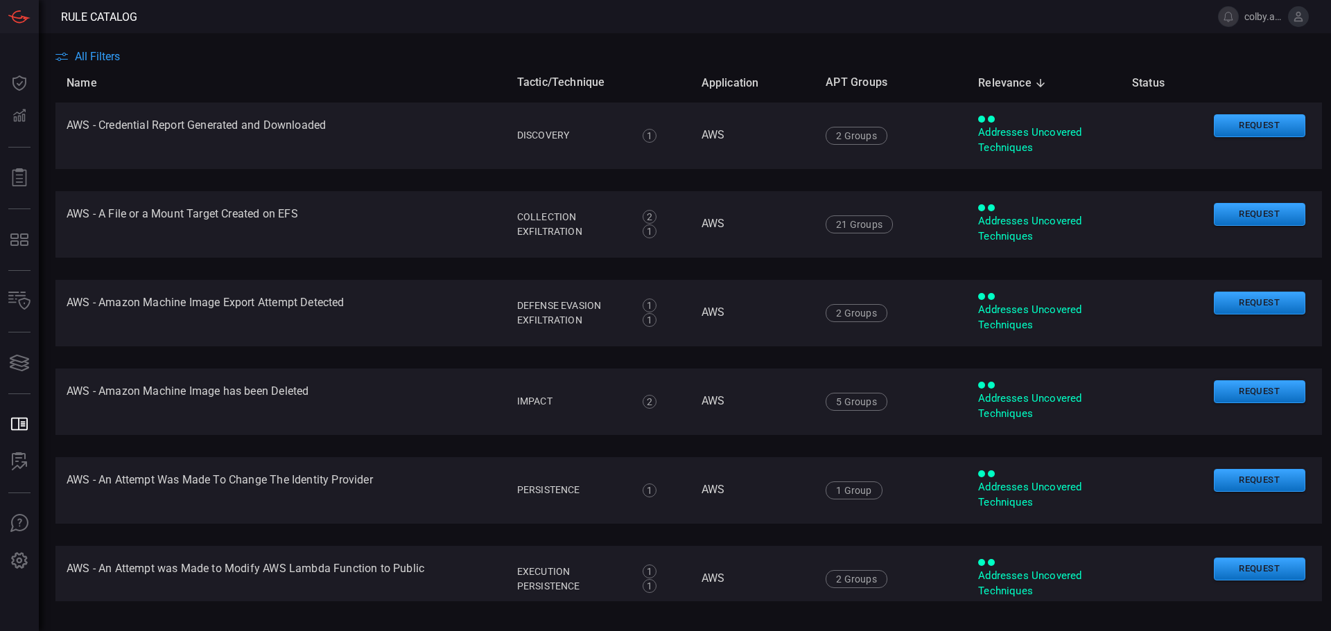
click at [85, 49] on main "All Filters Name Tactic/Technique Application APT Groups Relevance sorted desce…" at bounding box center [665, 332] width 1331 height 598
click at [85, 52] on span "All Filters" at bounding box center [97, 56] width 45 height 13
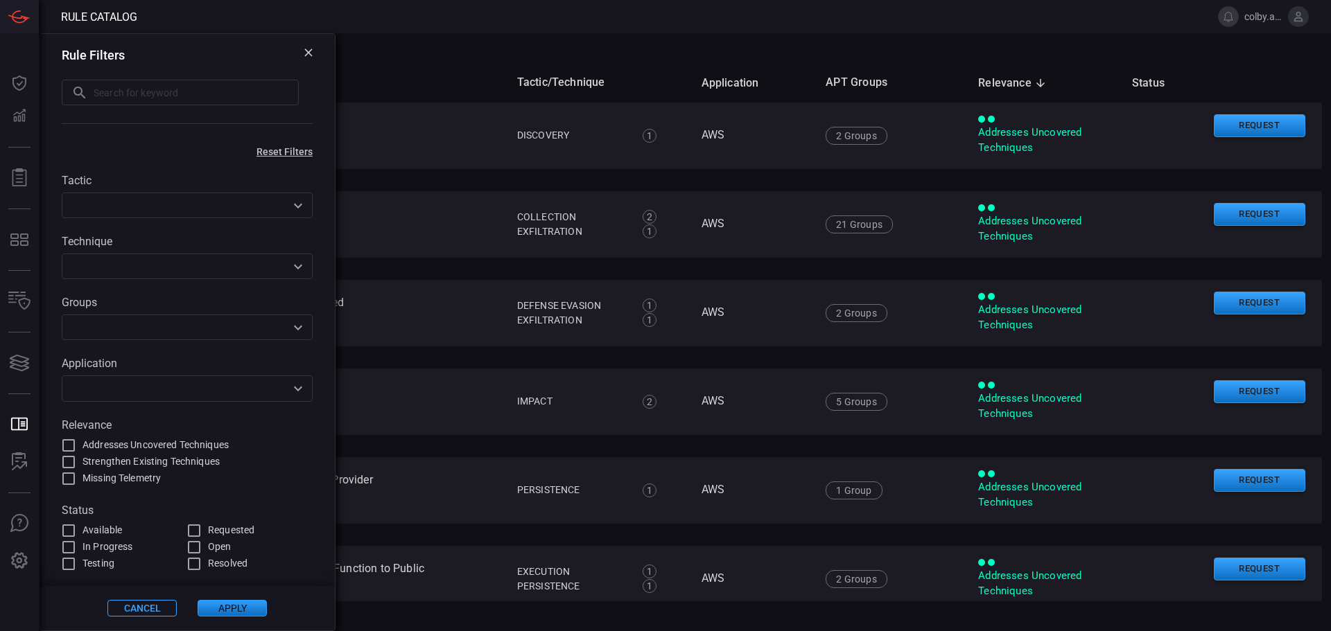
click at [302, 265] on icon "Open" at bounding box center [298, 267] width 17 height 17
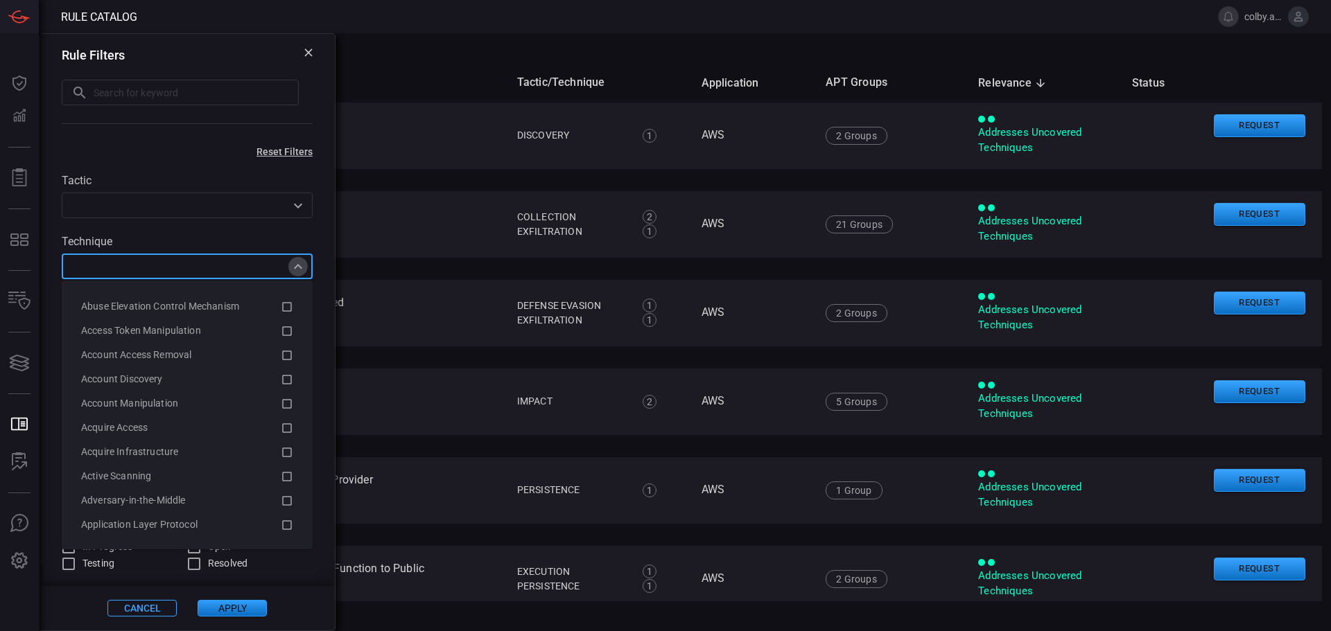
click at [302, 265] on icon "Close" at bounding box center [298, 267] width 17 height 17
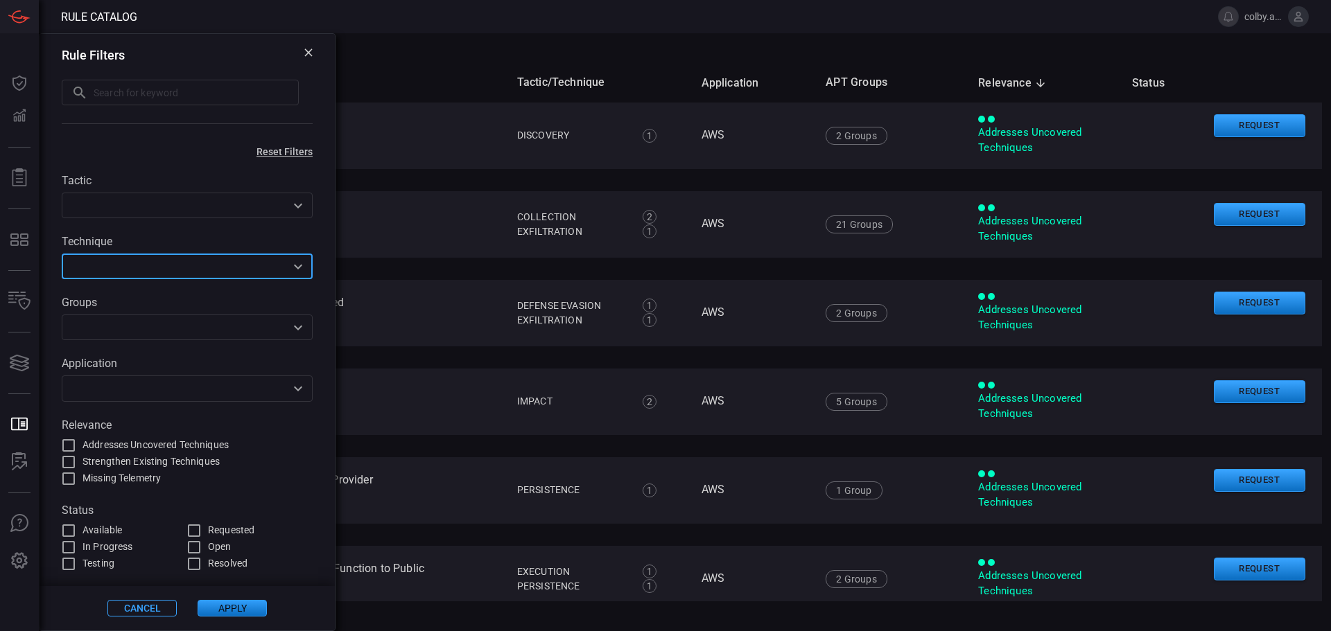
click at [294, 211] on icon "Open" at bounding box center [298, 206] width 17 height 17
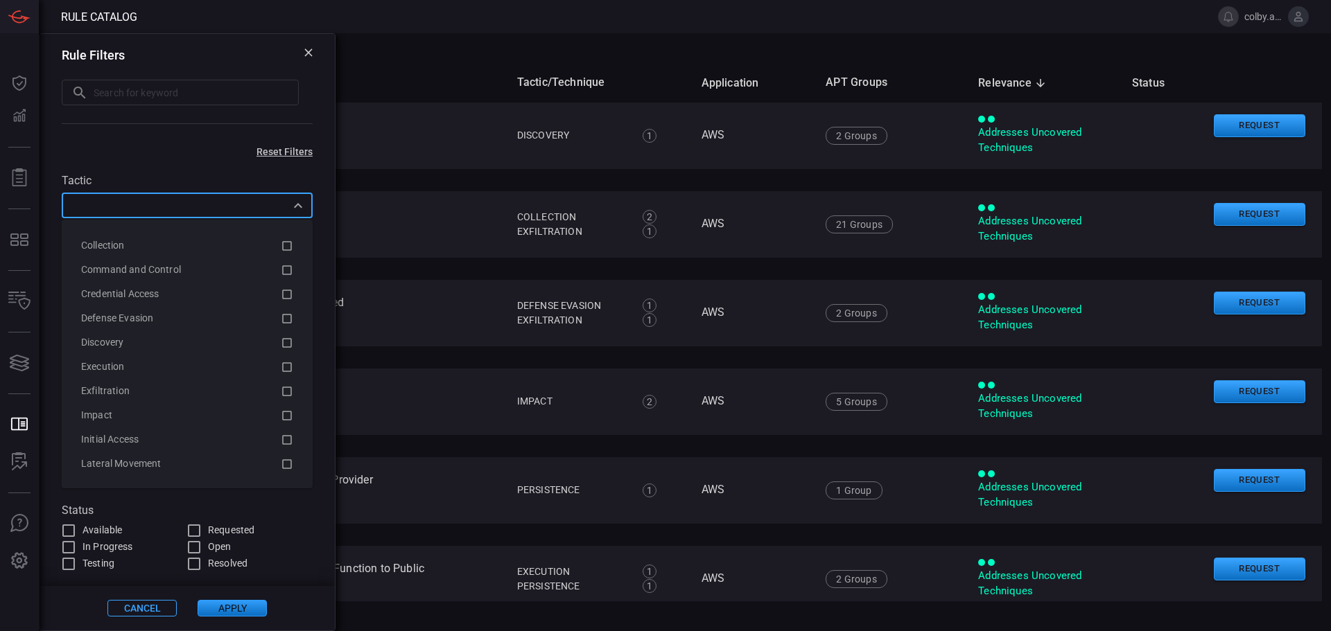
click at [393, 76] on th "Name" at bounding box center [280, 83] width 451 height 40
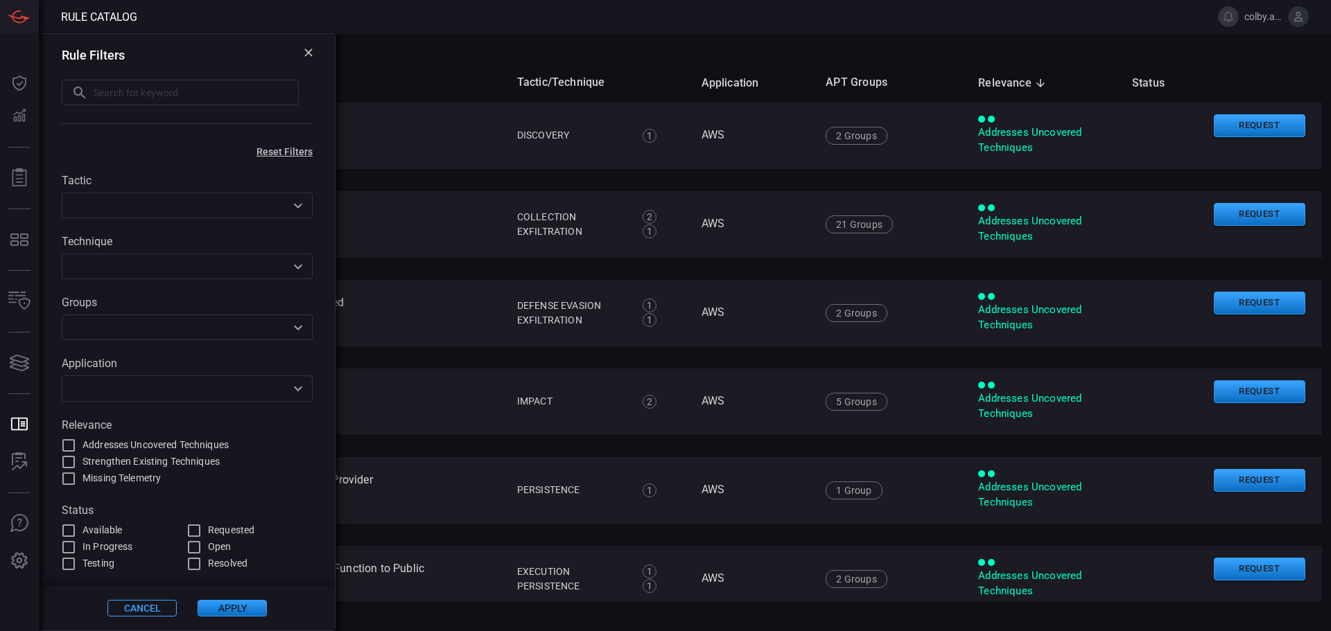
click at [307, 51] on icon at bounding box center [308, 53] width 8 height 8
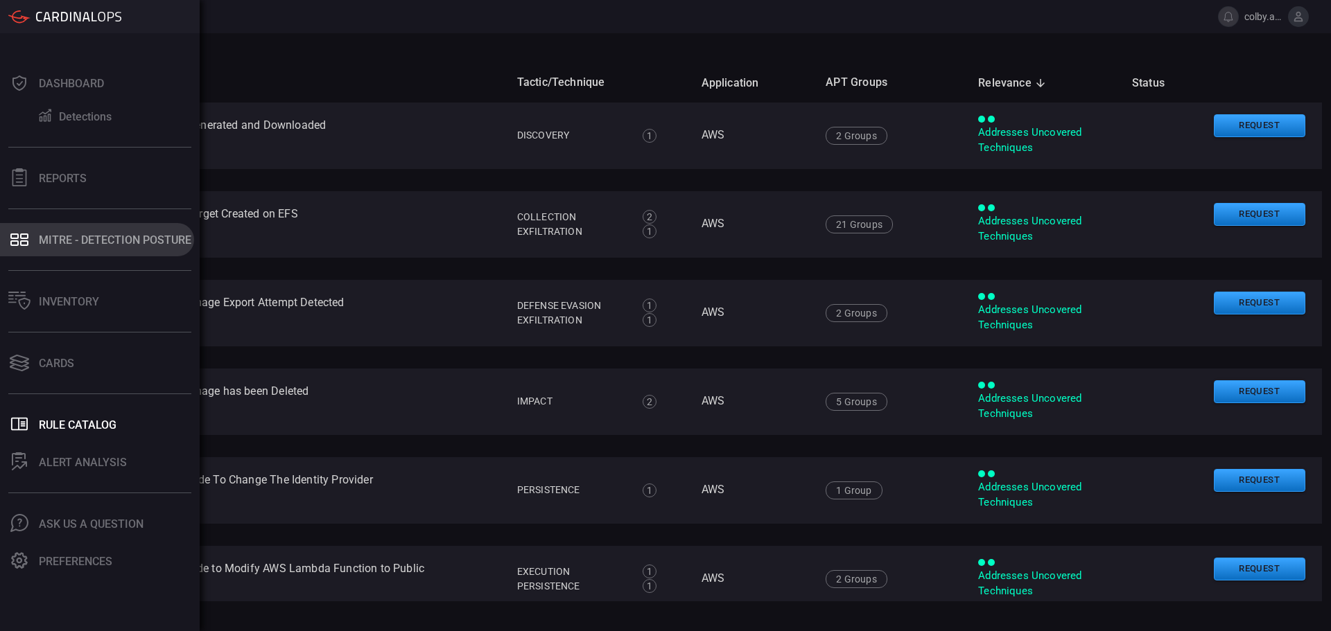
click at [71, 236] on div "MITRE - Detection Posture" at bounding box center [115, 240] width 152 height 13
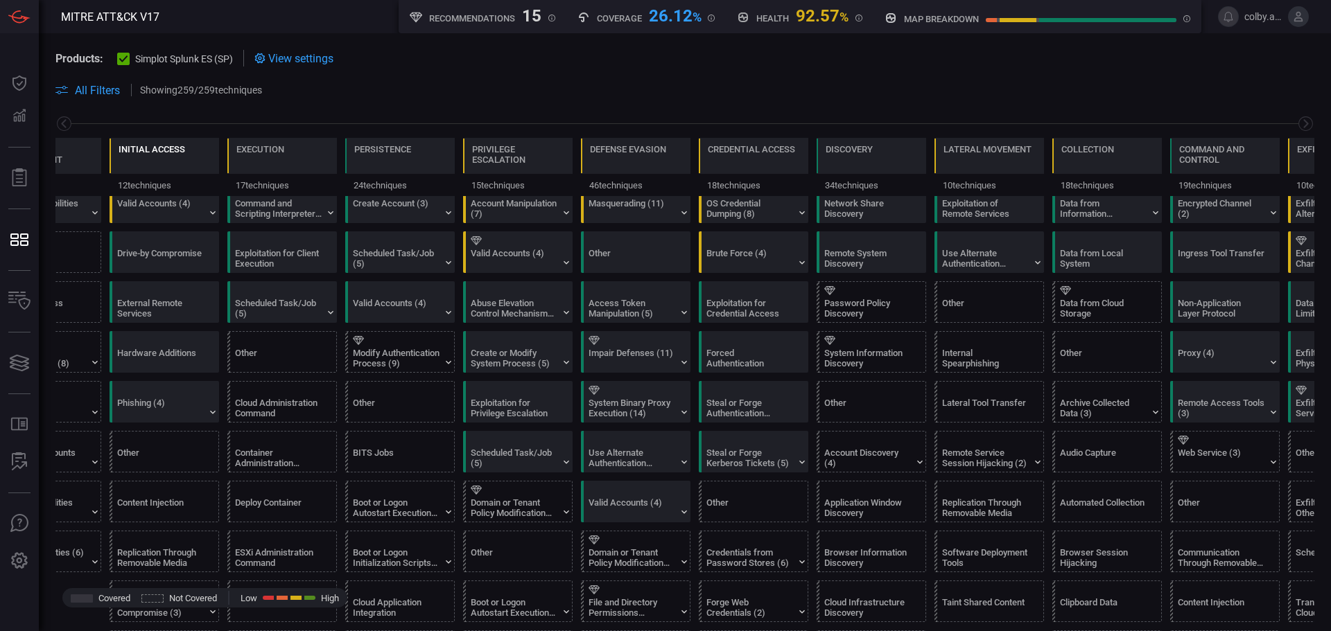
scroll to position [69, 0]
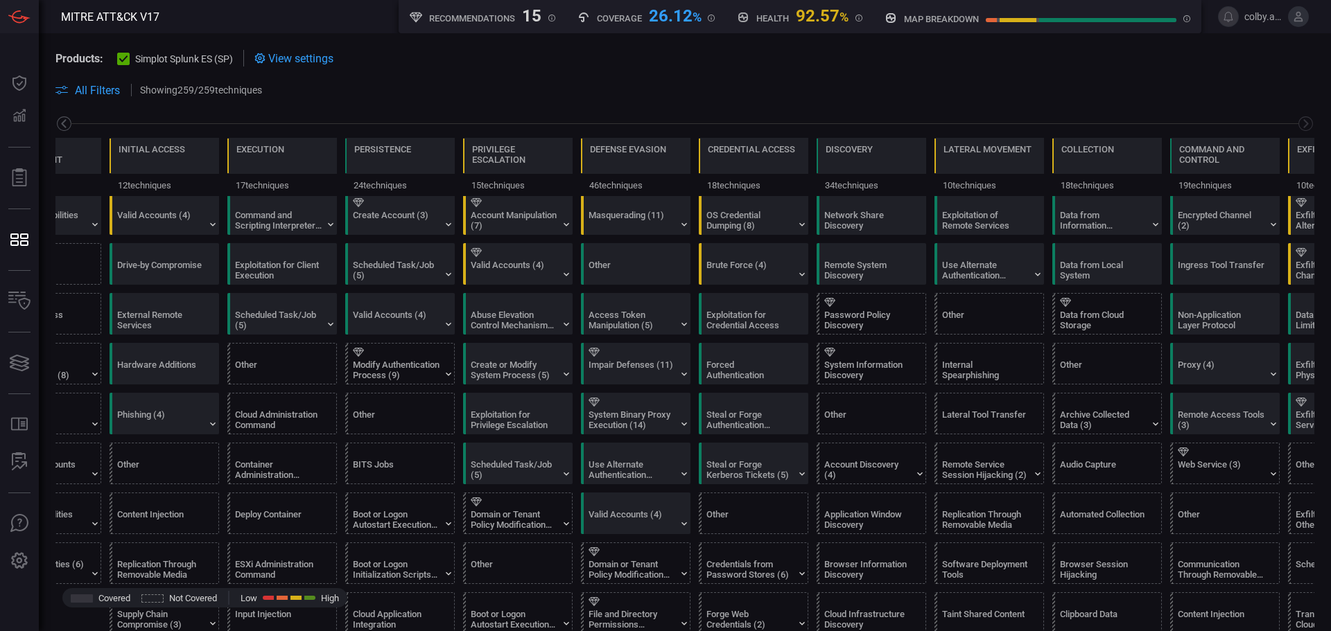
click at [67, 121] on icon at bounding box center [63, 123] width 17 height 17
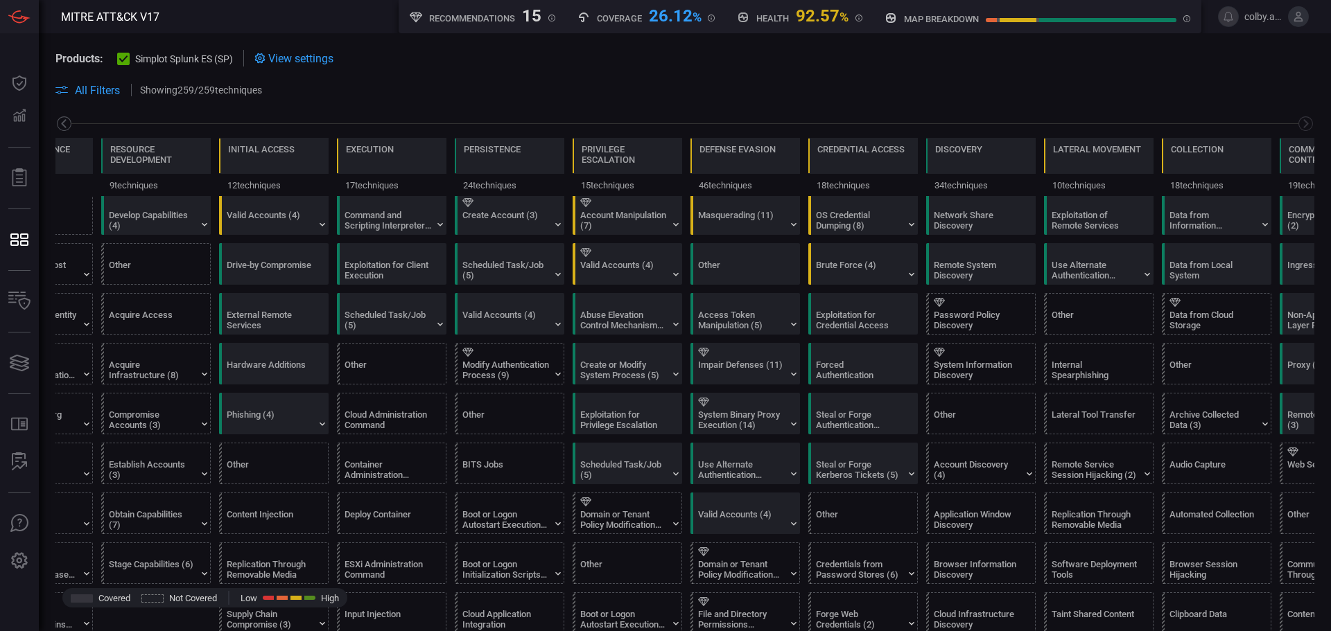
click at [67, 121] on icon at bounding box center [63, 123] width 17 height 17
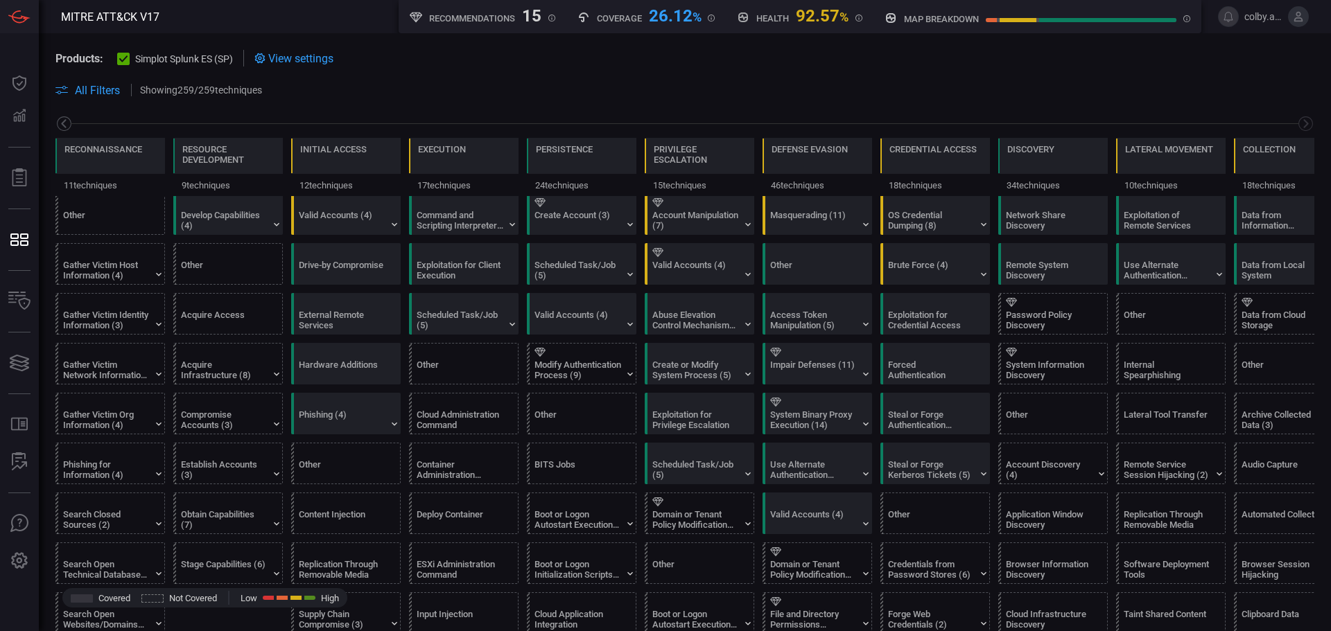
click at [67, 121] on icon at bounding box center [63, 123] width 17 height 17
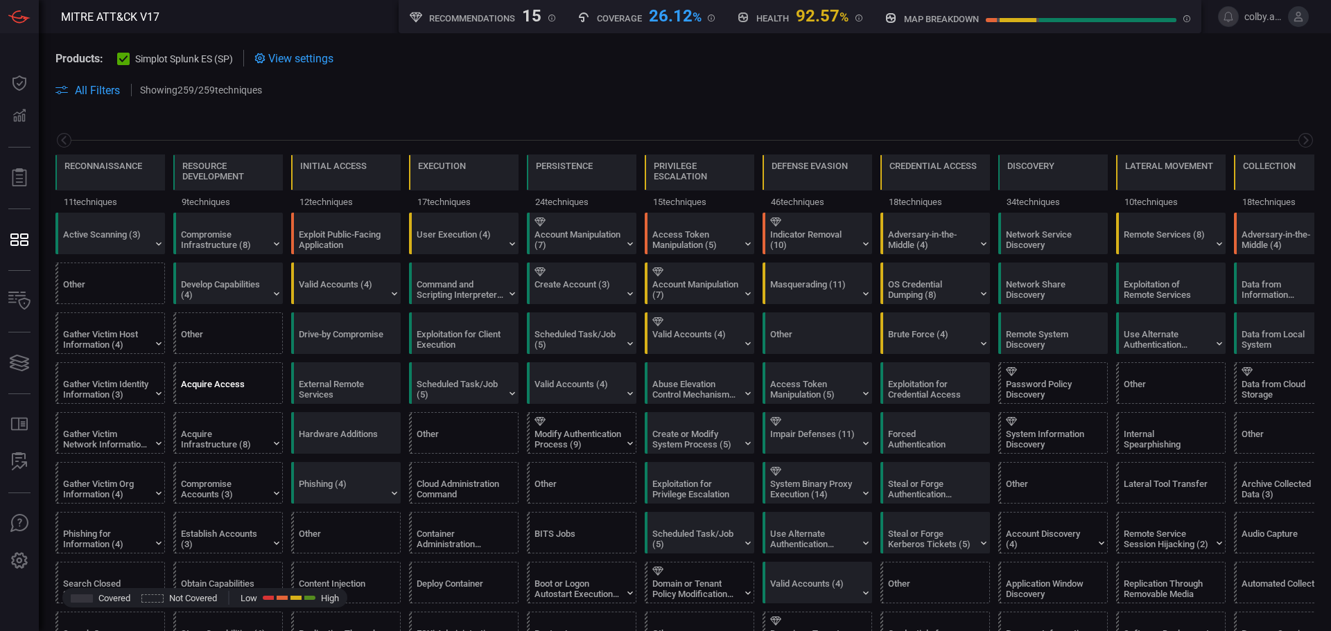
click at [222, 386] on div "Acquire Access" at bounding box center [224, 389] width 87 height 21
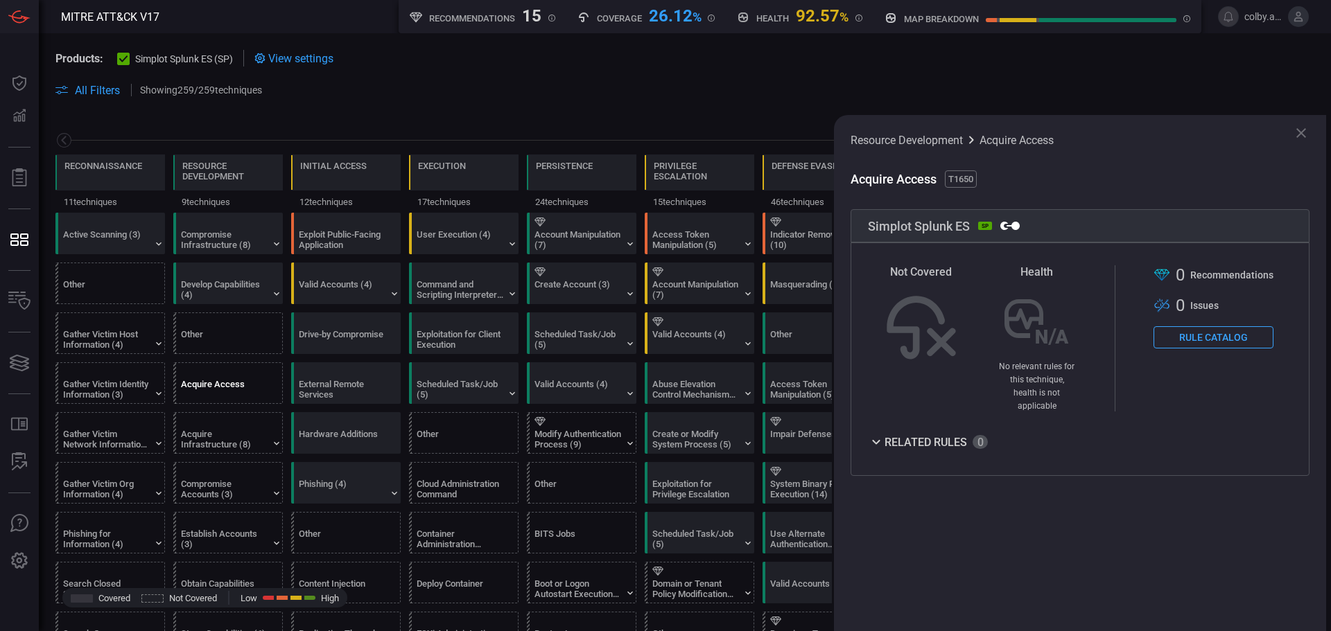
click at [1201, 340] on button "Rule Catalog" at bounding box center [1213, 337] width 120 height 22
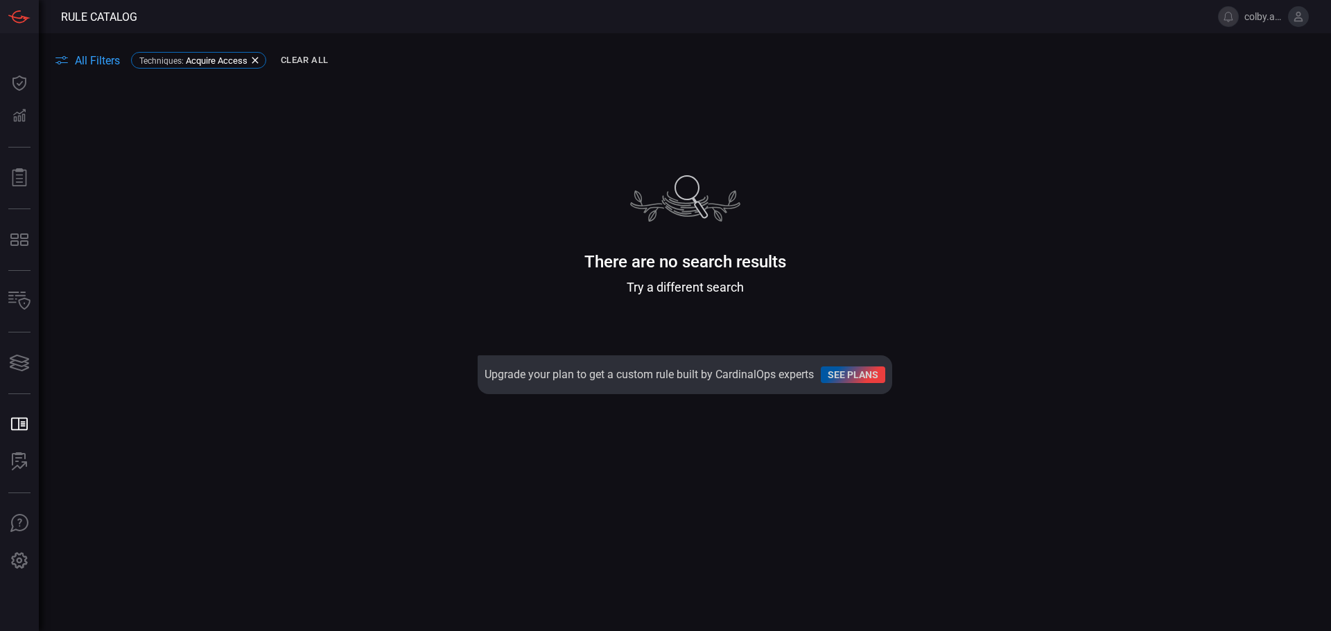
click at [101, 60] on span "All Filters" at bounding box center [97, 60] width 45 height 13
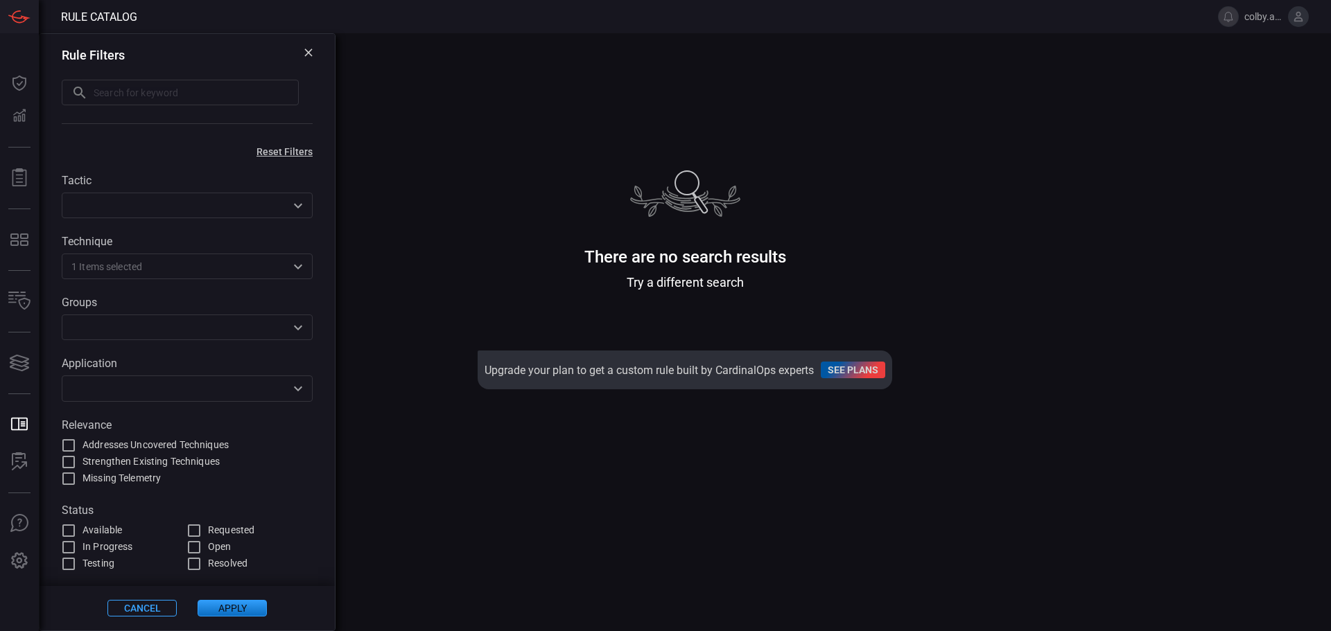
click at [313, 47] on div "Rule Filters ​ ​" at bounding box center [187, 87] width 295 height 107
click at [312, 48] on div "Rule Filters" at bounding box center [187, 55] width 251 height 15
click at [310, 51] on icon at bounding box center [308, 53] width 8 height 8
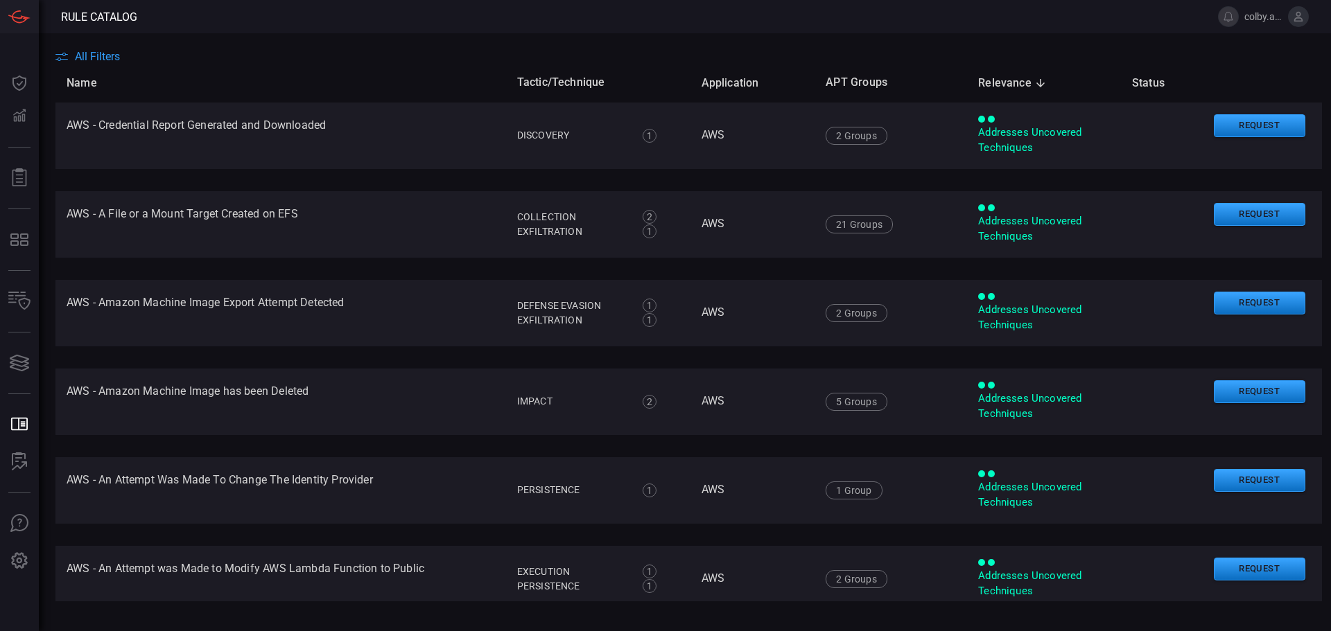
click at [85, 51] on span "All Filters" at bounding box center [97, 56] width 45 height 13
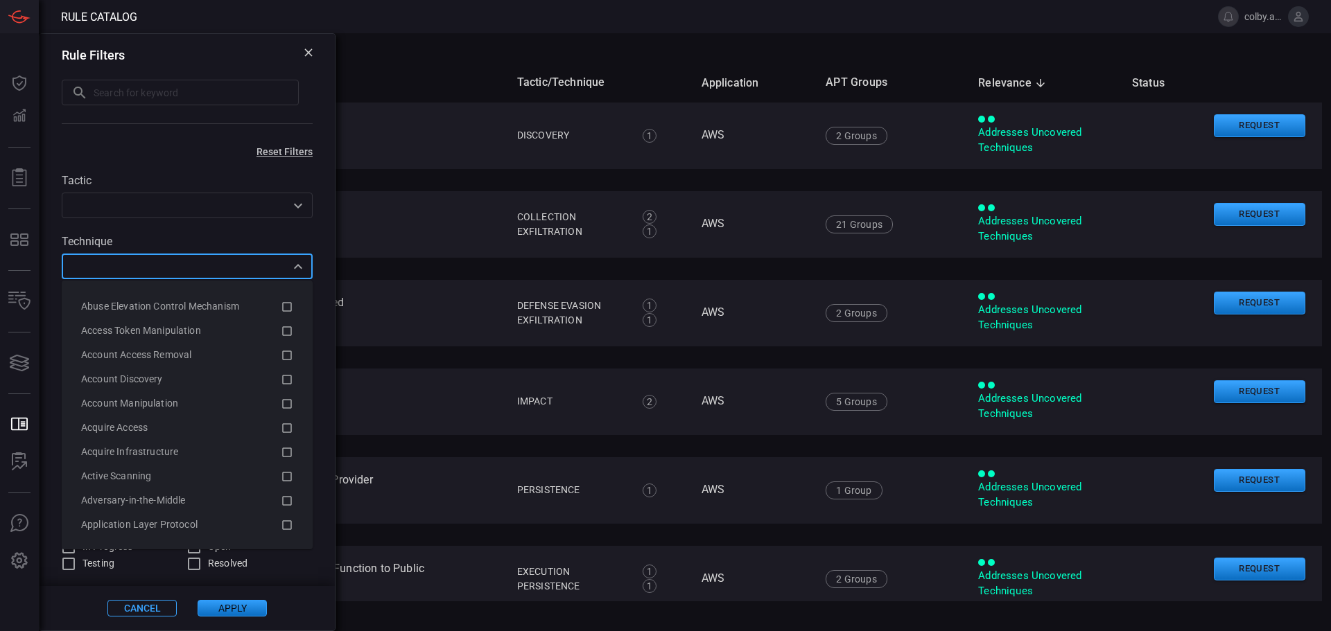
click at [224, 259] on input "text" at bounding box center [176, 266] width 220 height 17
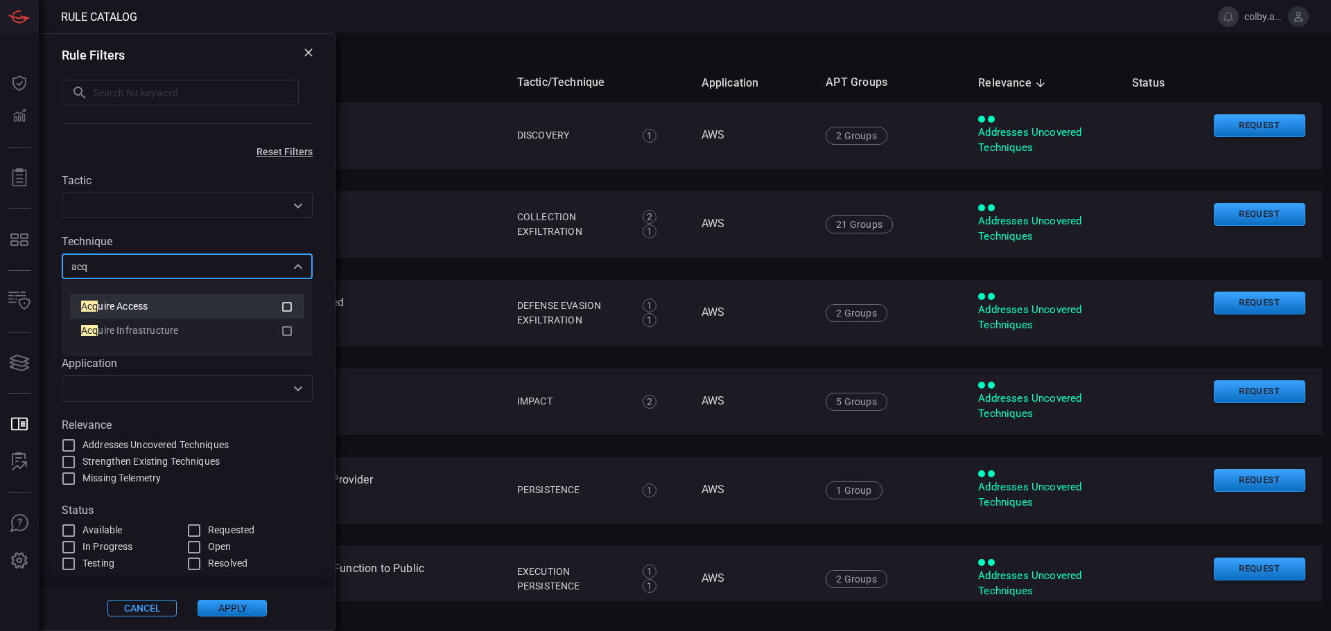
click at [146, 310] on span "uire Access" at bounding box center [123, 306] width 50 height 11
type input "acq"
click at [230, 611] on button "Apply" at bounding box center [232, 608] width 69 height 17
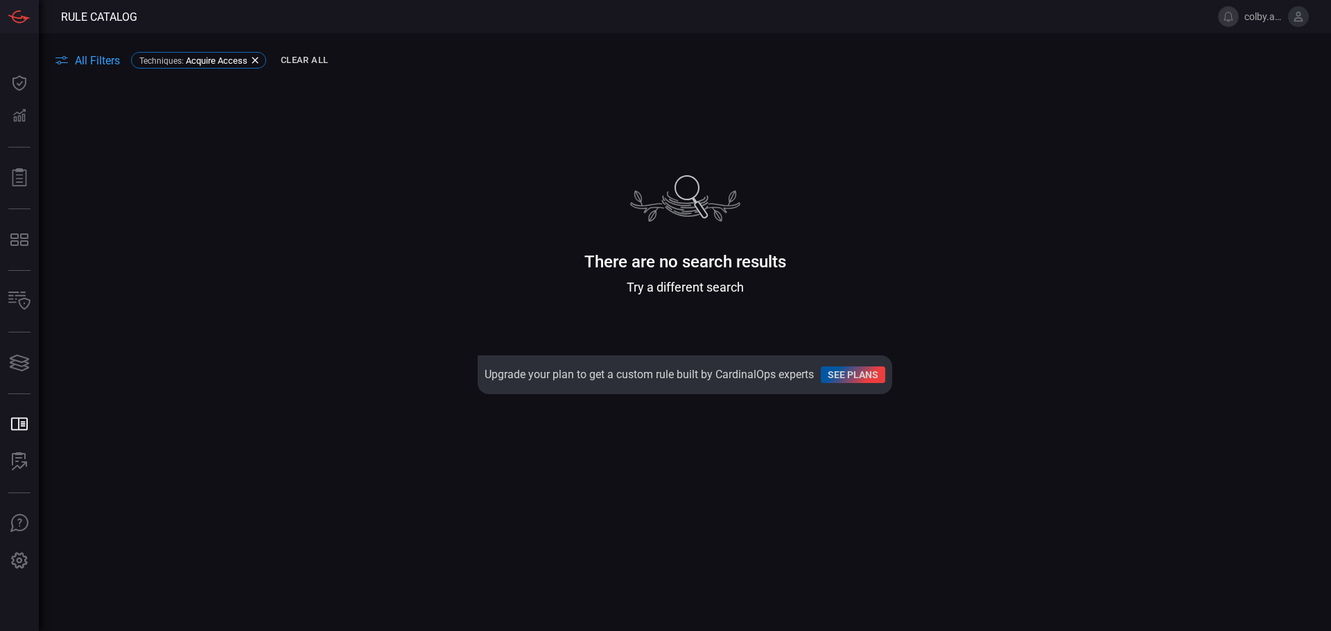
click at [856, 376] on link "See plans" at bounding box center [853, 375] width 64 height 17
click at [259, 58] on icon at bounding box center [255, 60] width 11 height 11
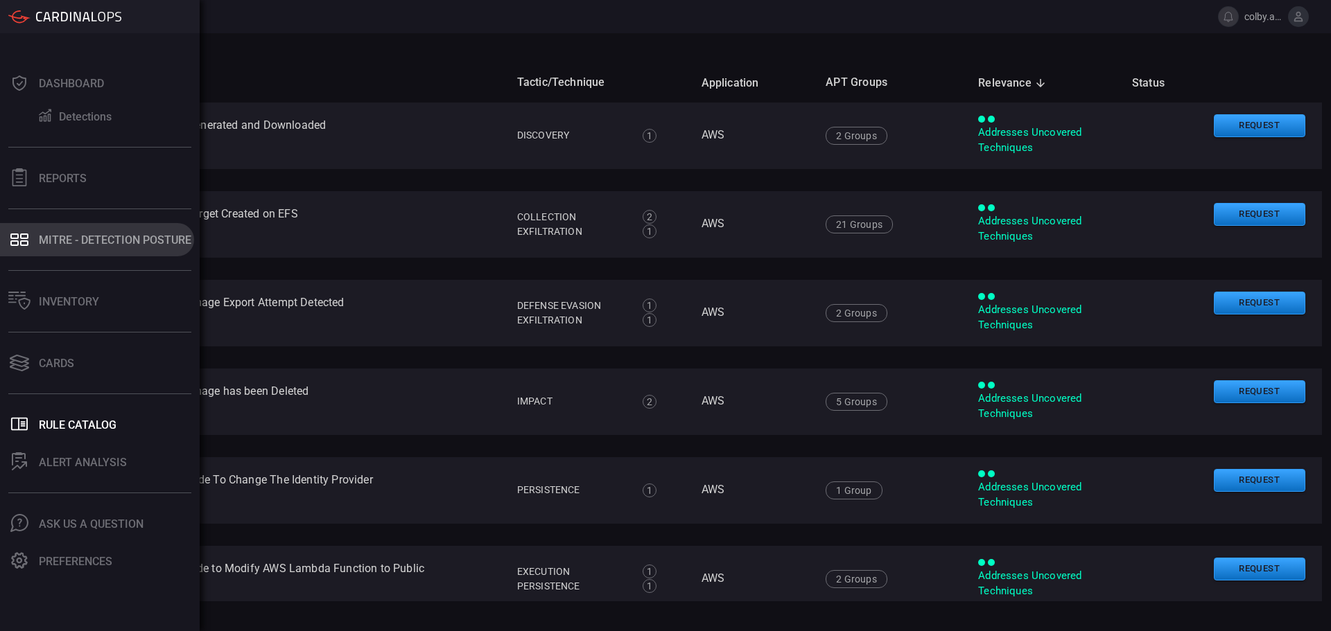
click at [58, 236] on div "MITRE - Detection Posture" at bounding box center [115, 240] width 152 height 13
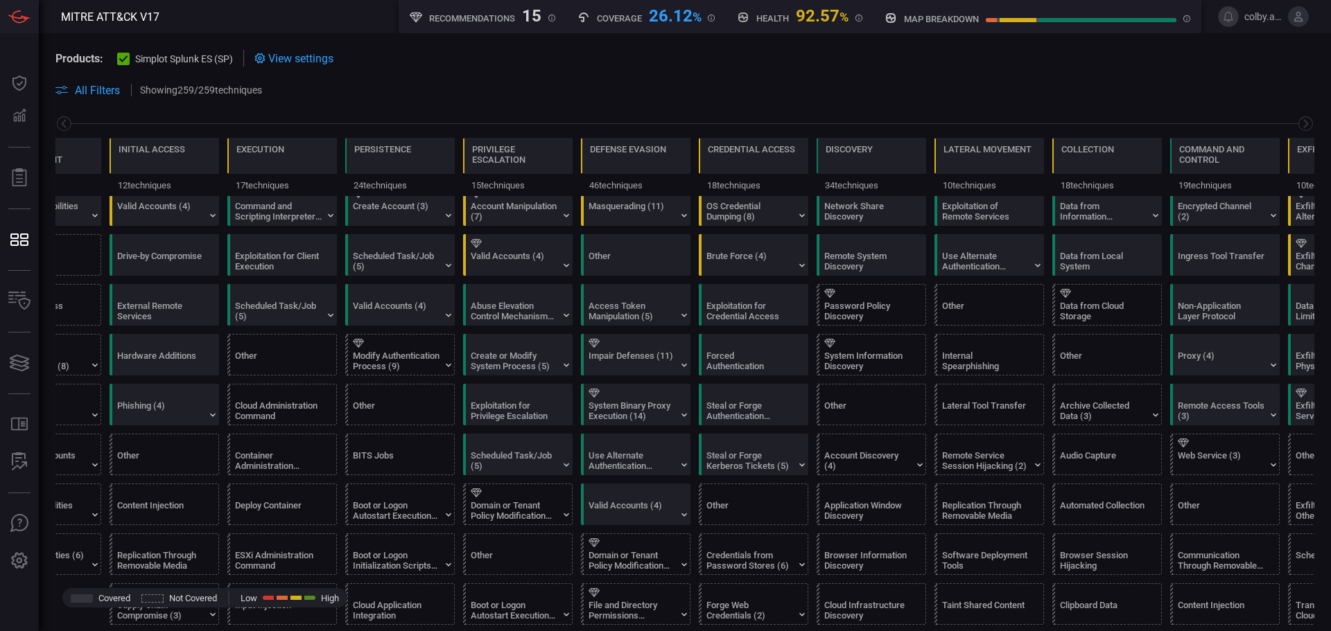
scroll to position [139, 0]
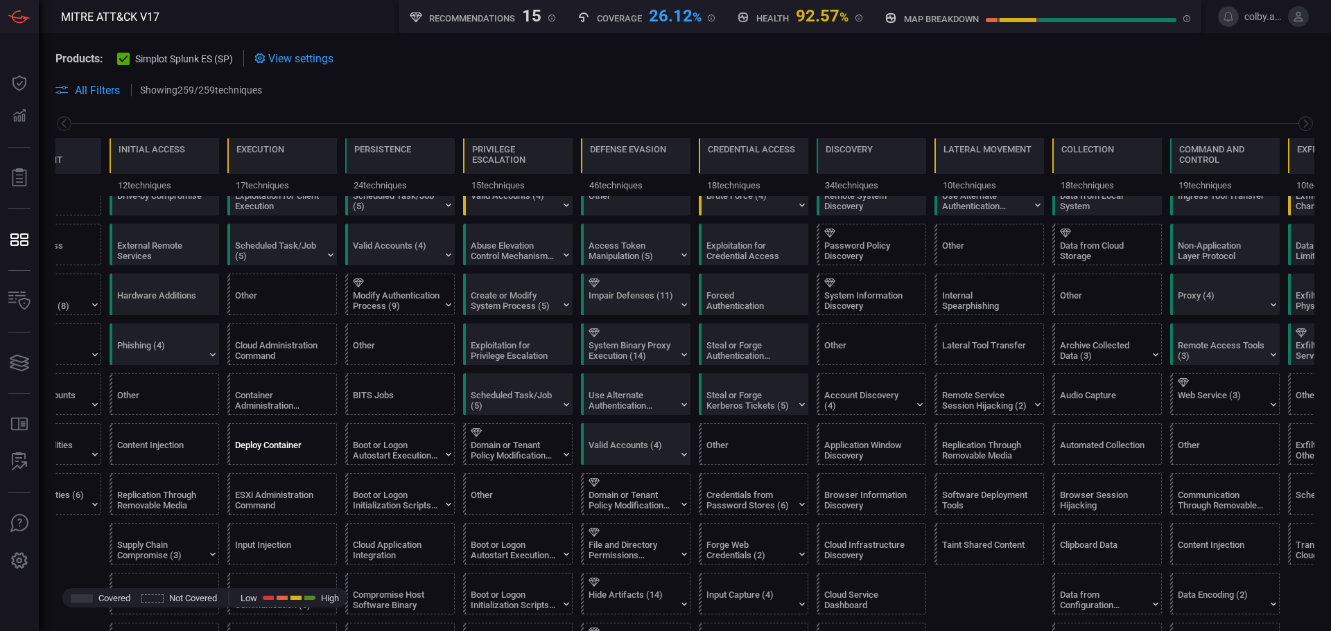
click at [294, 441] on div "Deploy Container" at bounding box center [278, 450] width 87 height 21
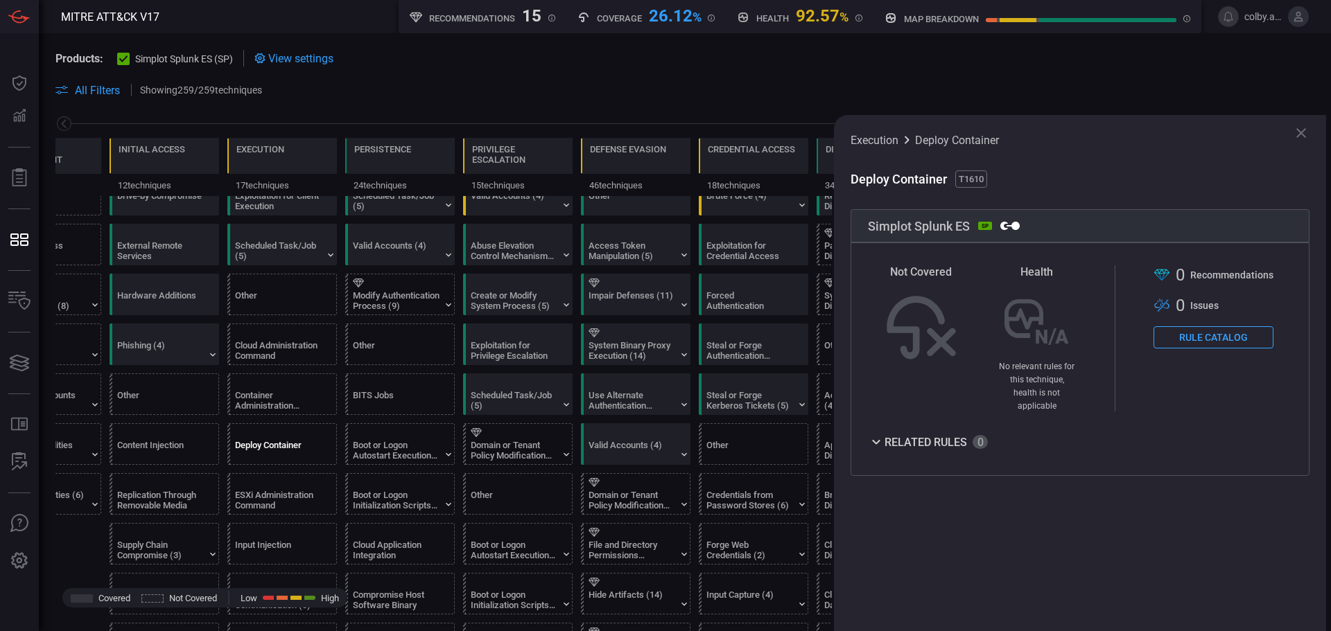
click at [909, 419] on div "Not Covered Health No relevant rules for this technique, health is not applicab…" at bounding box center [1080, 360] width 459 height 234
click at [909, 434] on div "Related Rules" at bounding box center [928, 442] width 120 height 17
click at [892, 434] on div "Related Rules" at bounding box center [928, 442] width 120 height 17
click at [1218, 334] on button "Rule Catalog" at bounding box center [1213, 337] width 120 height 22
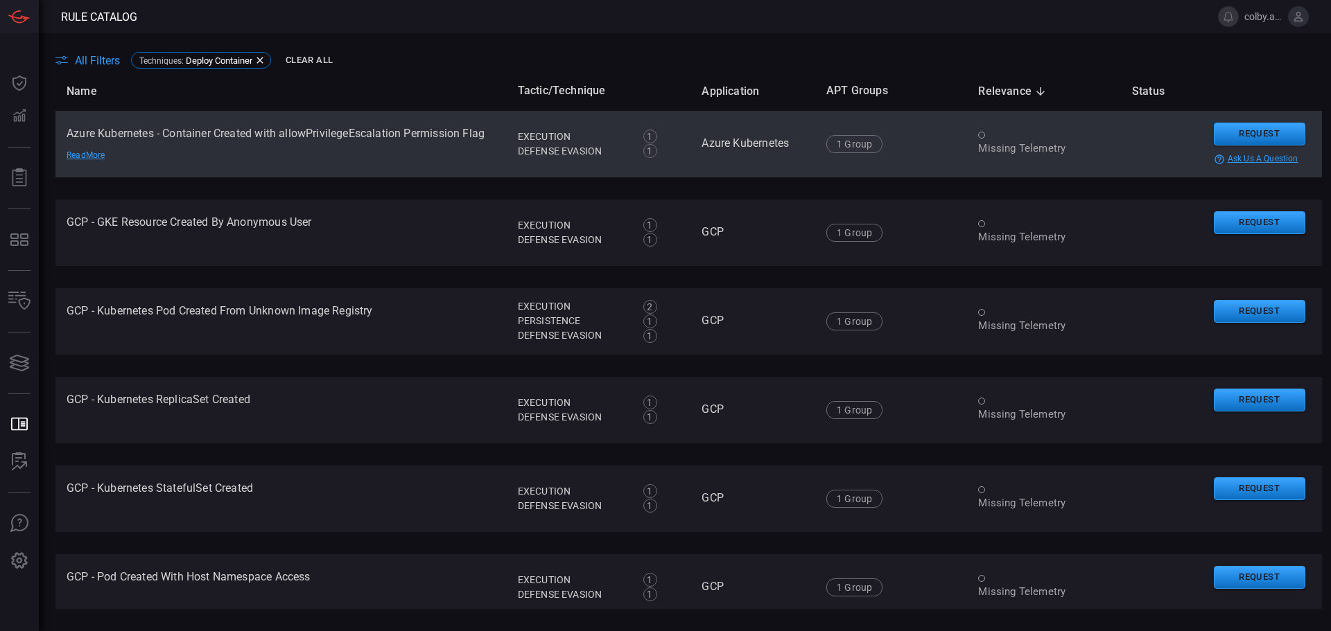
click at [260, 121] on td "Azure Kubernetes - Container Created with allowPrivilegeEscalation Permission F…" at bounding box center [280, 144] width 451 height 67
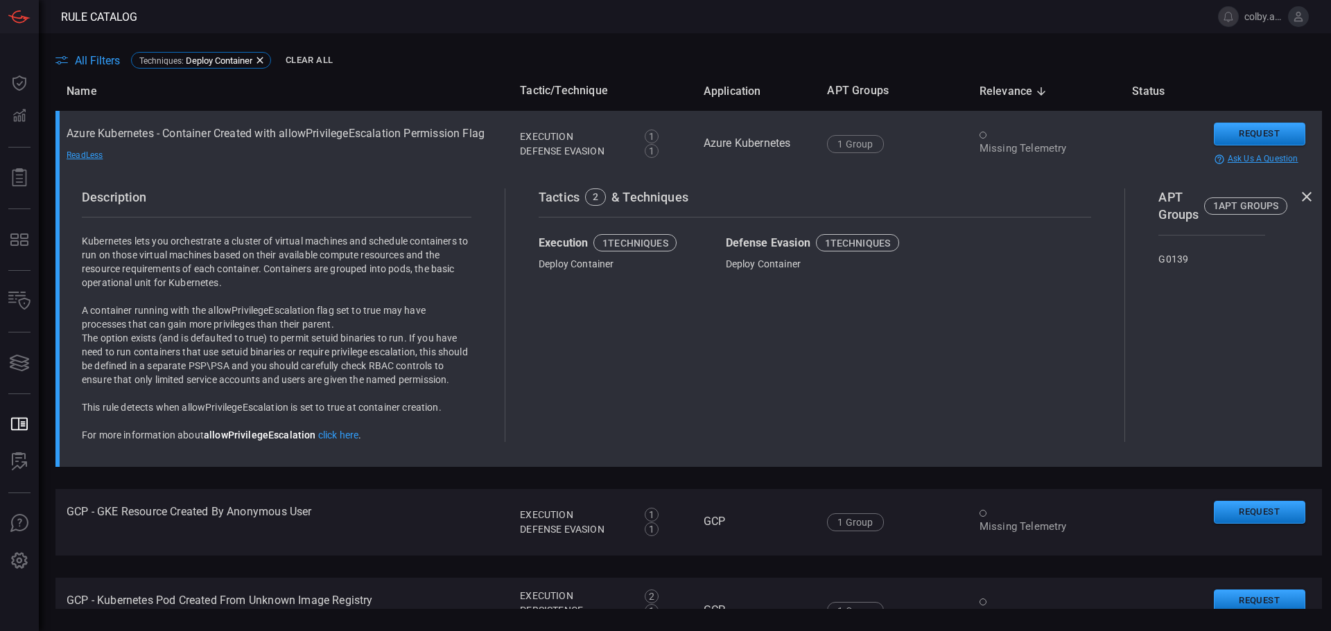
click at [230, 159] on td "Azure Kubernetes - Container Created with allowPrivilegeEscalation Permission F…" at bounding box center [281, 144] width 453 height 67
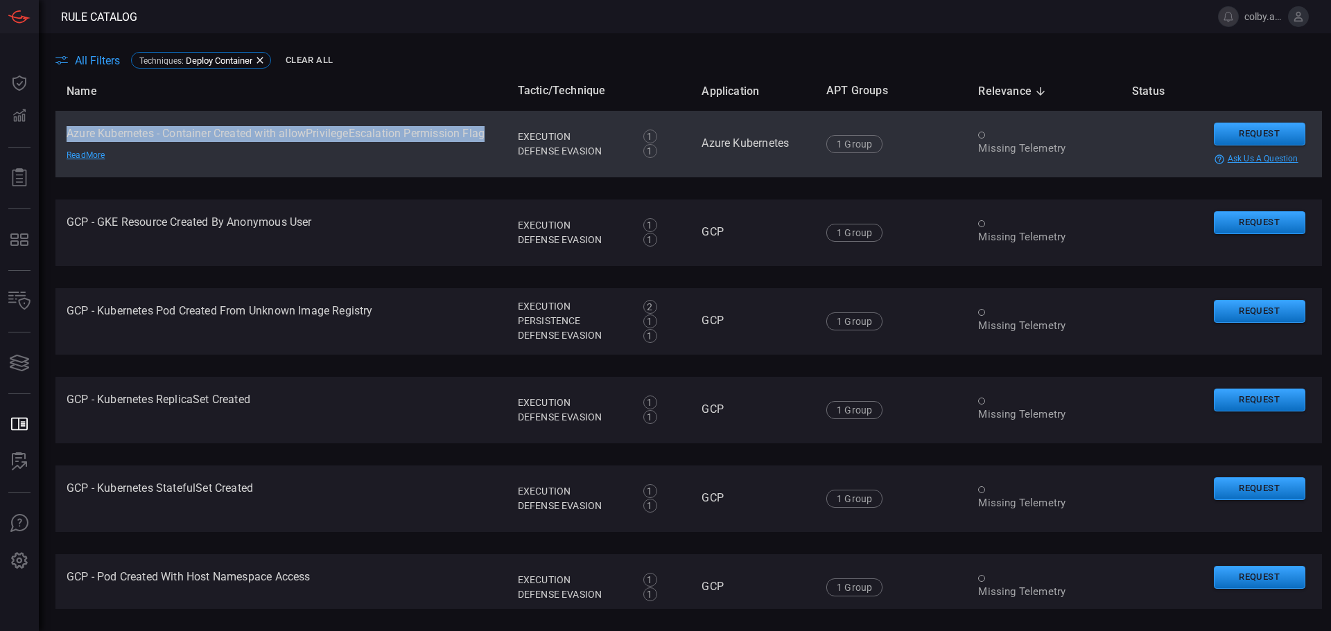
drag, startPoint x: 67, startPoint y: 133, endPoint x: 487, endPoint y: 137, distance: 420.1
click at [487, 137] on td "Azure Kubernetes - Container Created with allowPrivilegeEscalation Permission F…" at bounding box center [280, 144] width 451 height 67
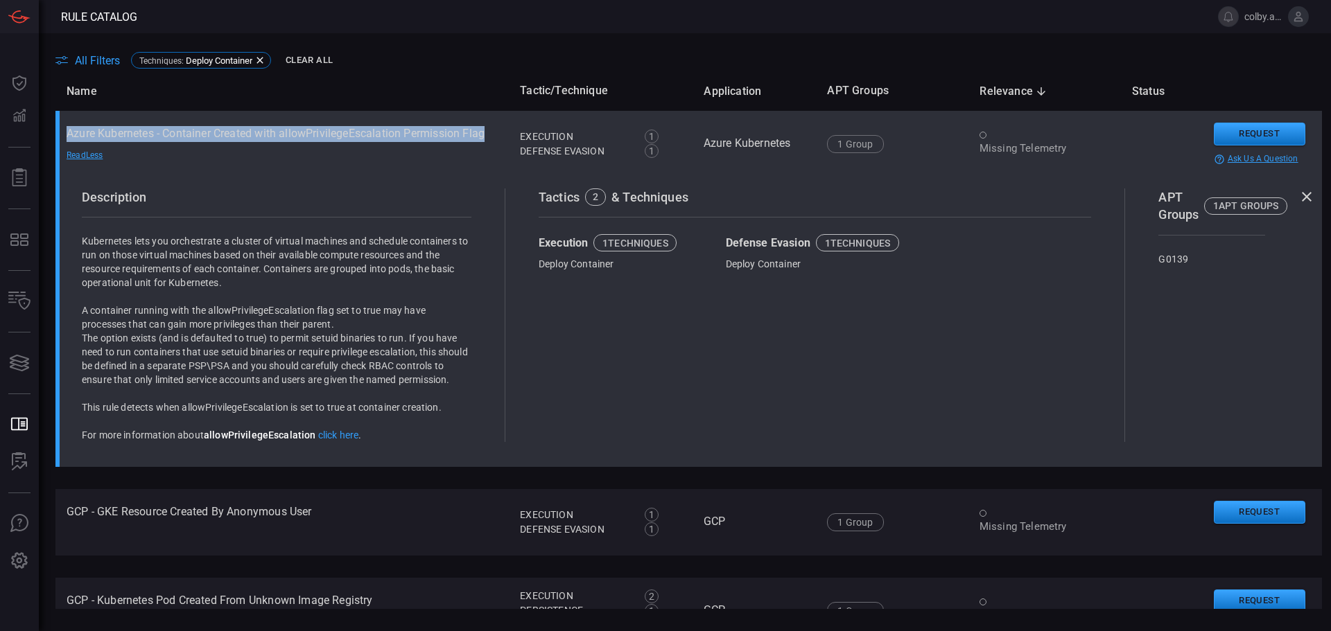
copy td "Azure Kubernetes - Container Created with allowPrivilegeEscalation Permission F…"
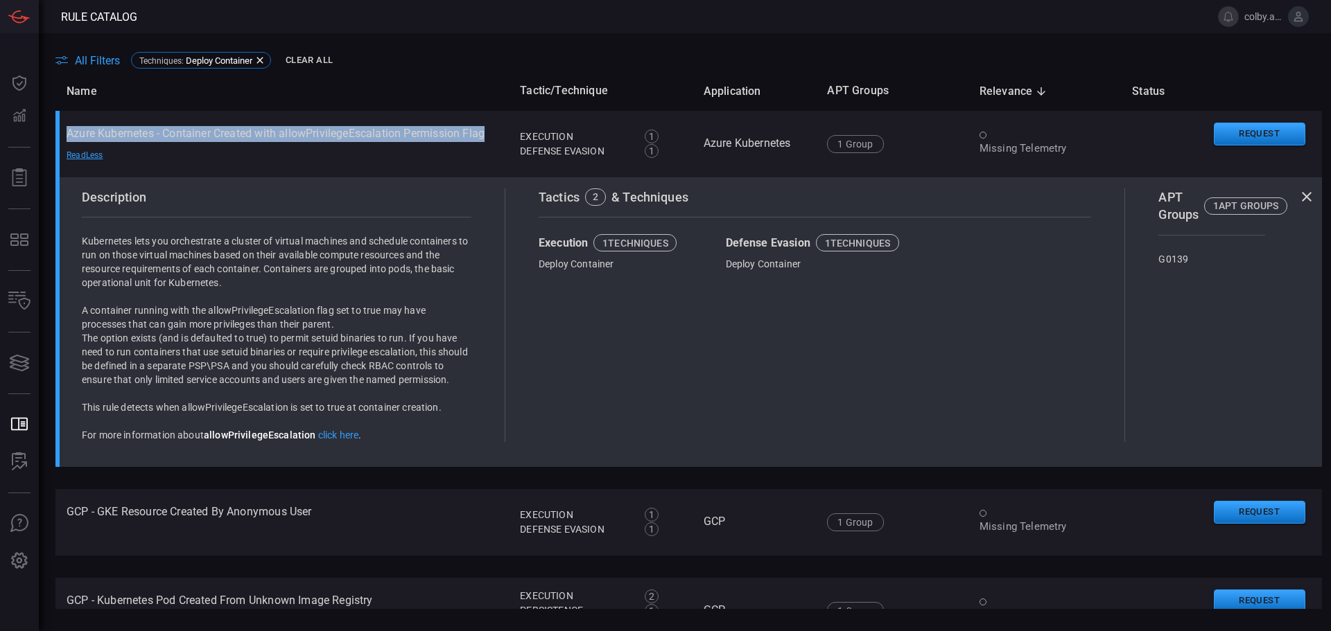
click at [98, 61] on span "All Filters" at bounding box center [97, 60] width 45 height 13
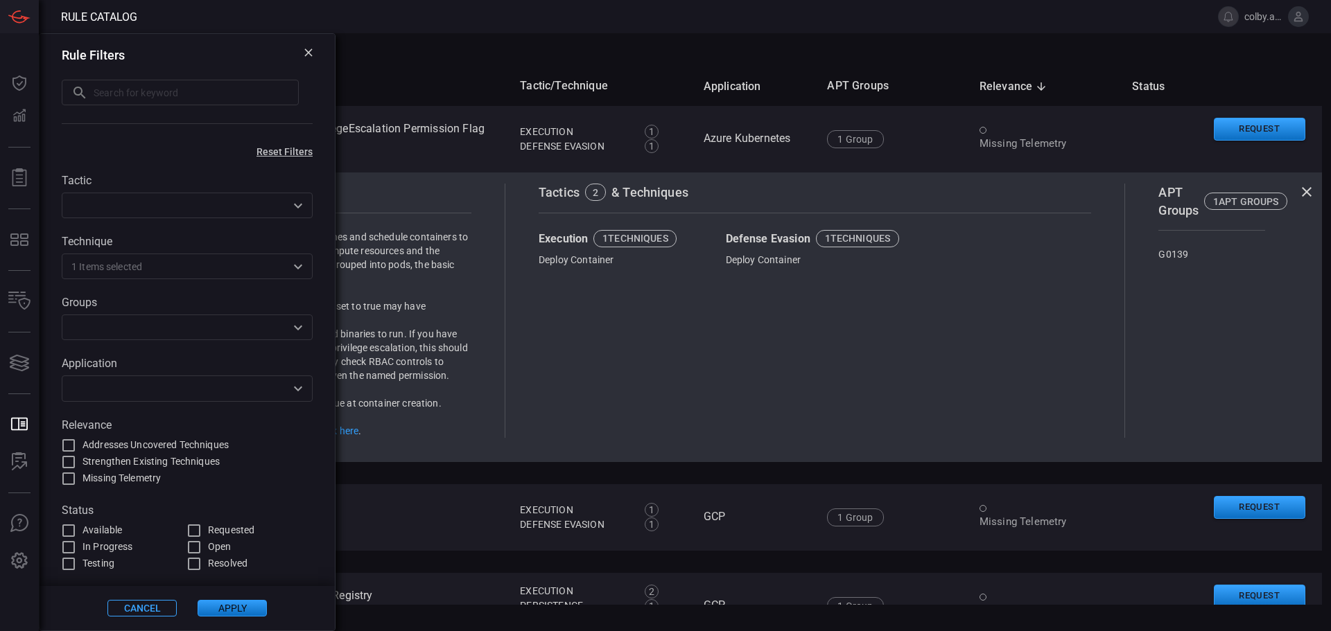
click at [461, 52] on div "All Filters Techniques : Deploy Container" at bounding box center [692, 58] width 1275 height 17
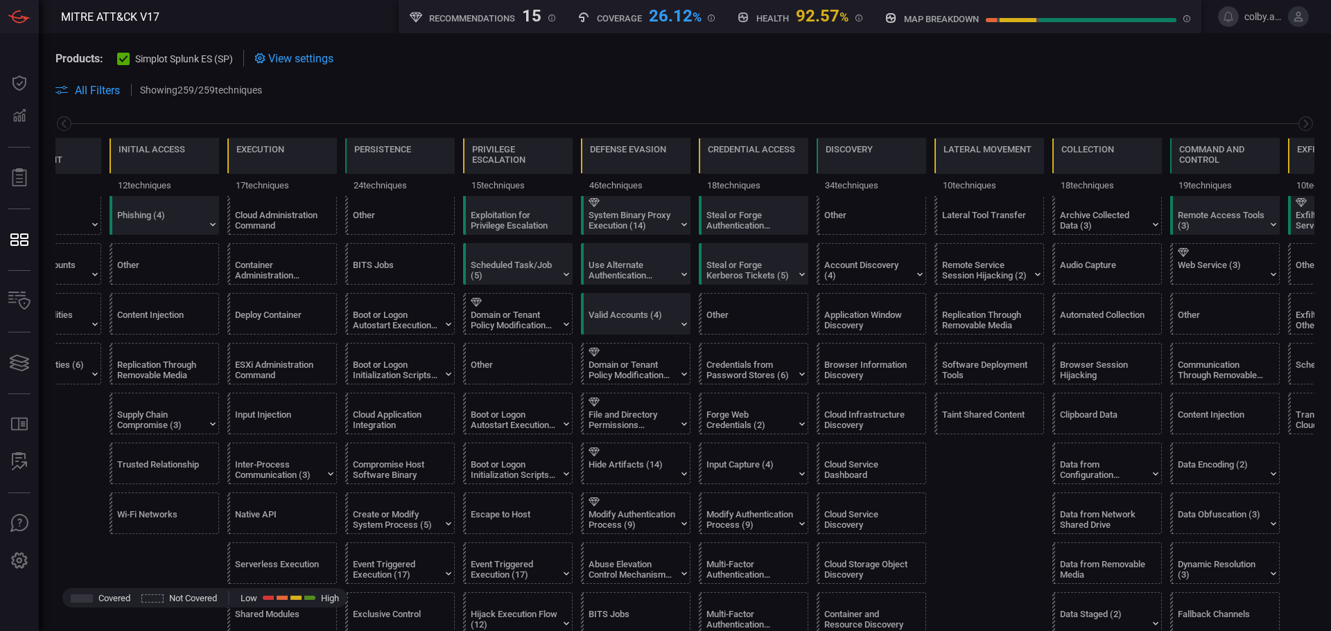
scroll to position [277, 0]
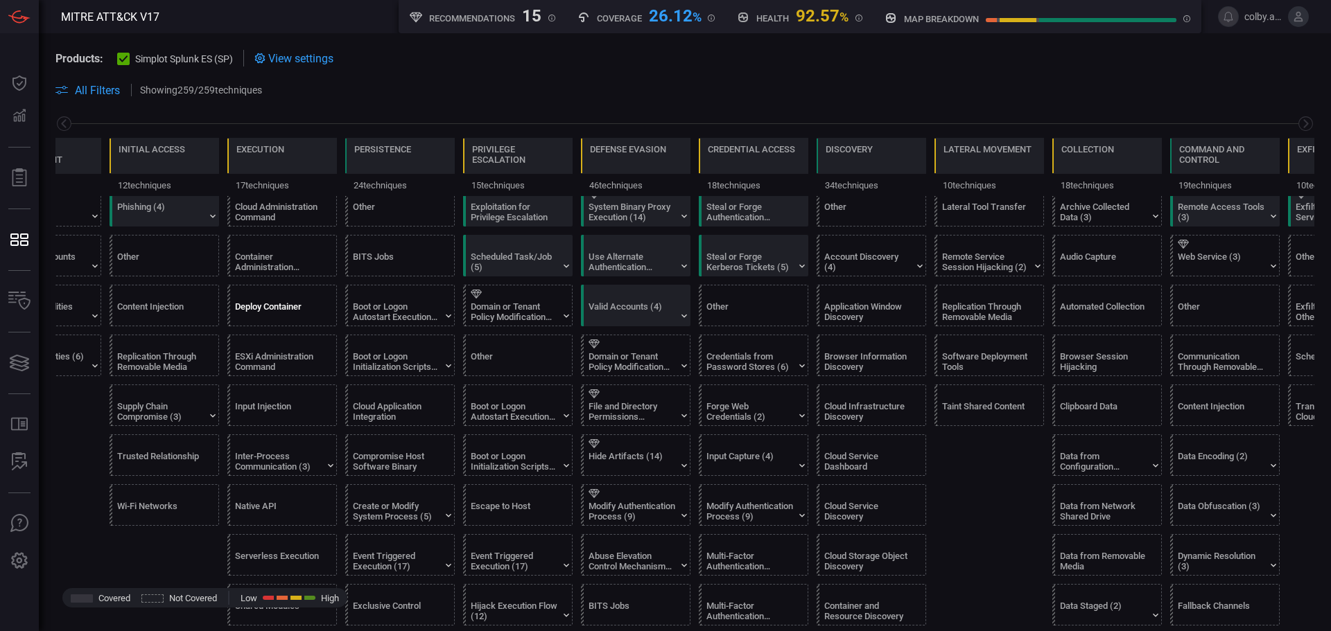
click at [289, 303] on div "Deploy Container" at bounding box center [278, 312] width 87 height 21
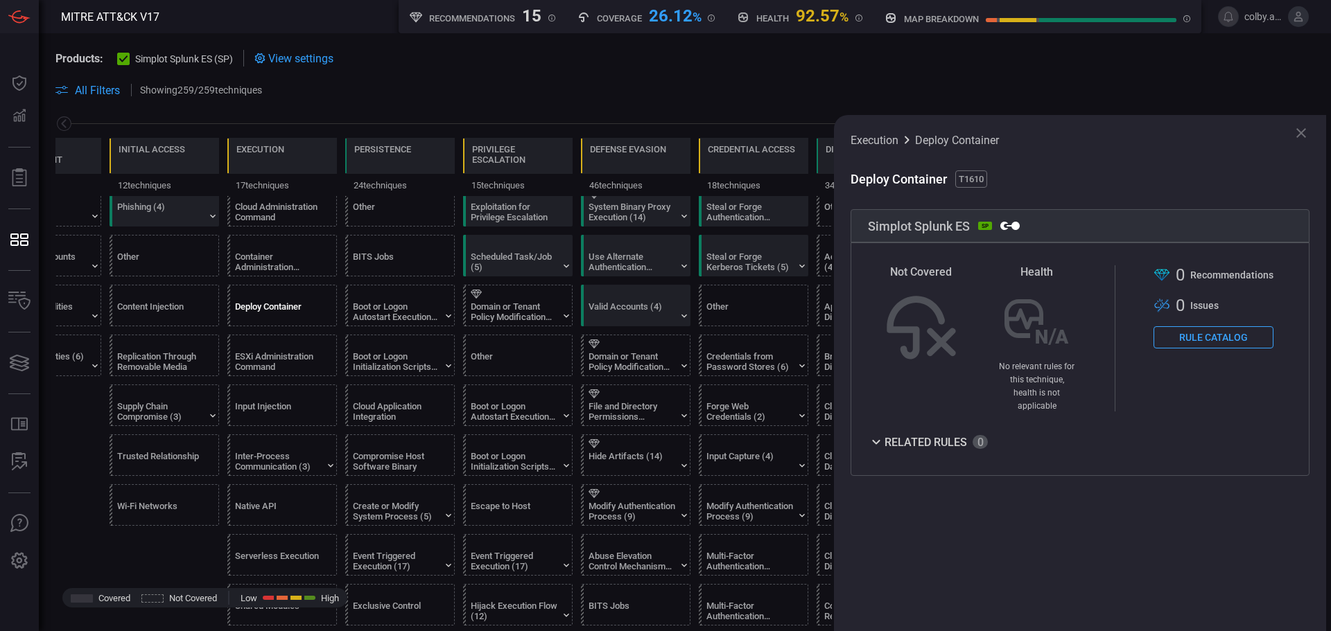
click at [1201, 339] on button "Rule Catalog" at bounding box center [1213, 337] width 120 height 22
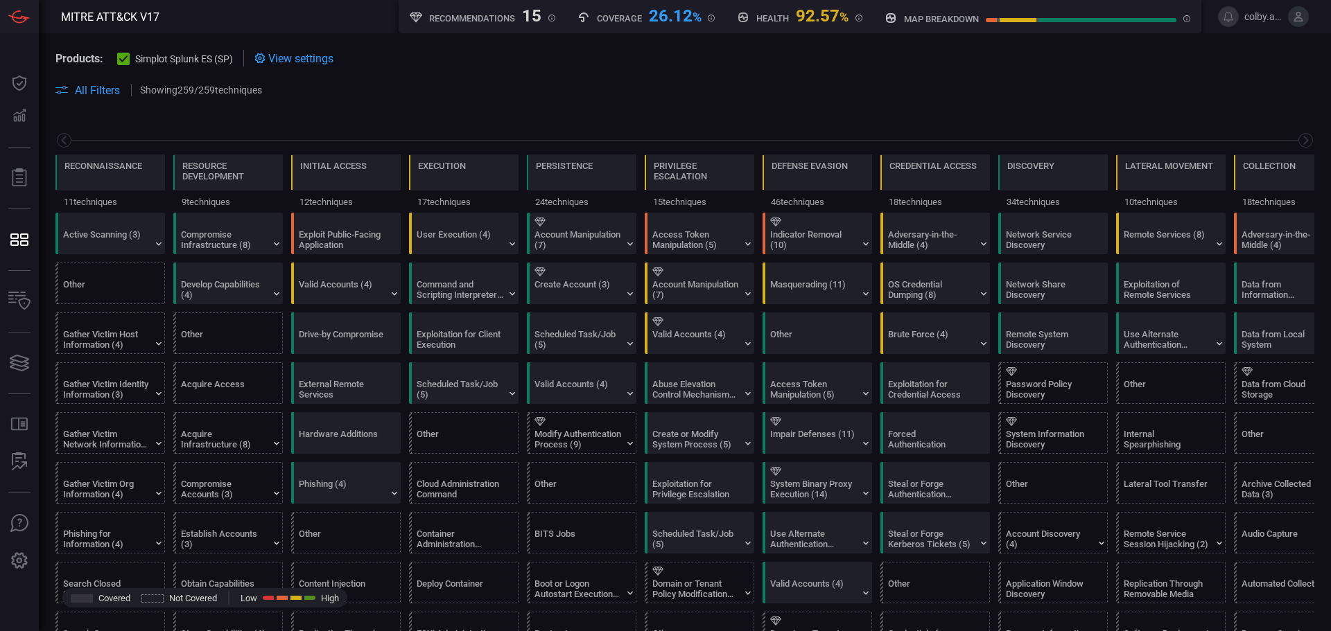
scroll to position [0, 182]
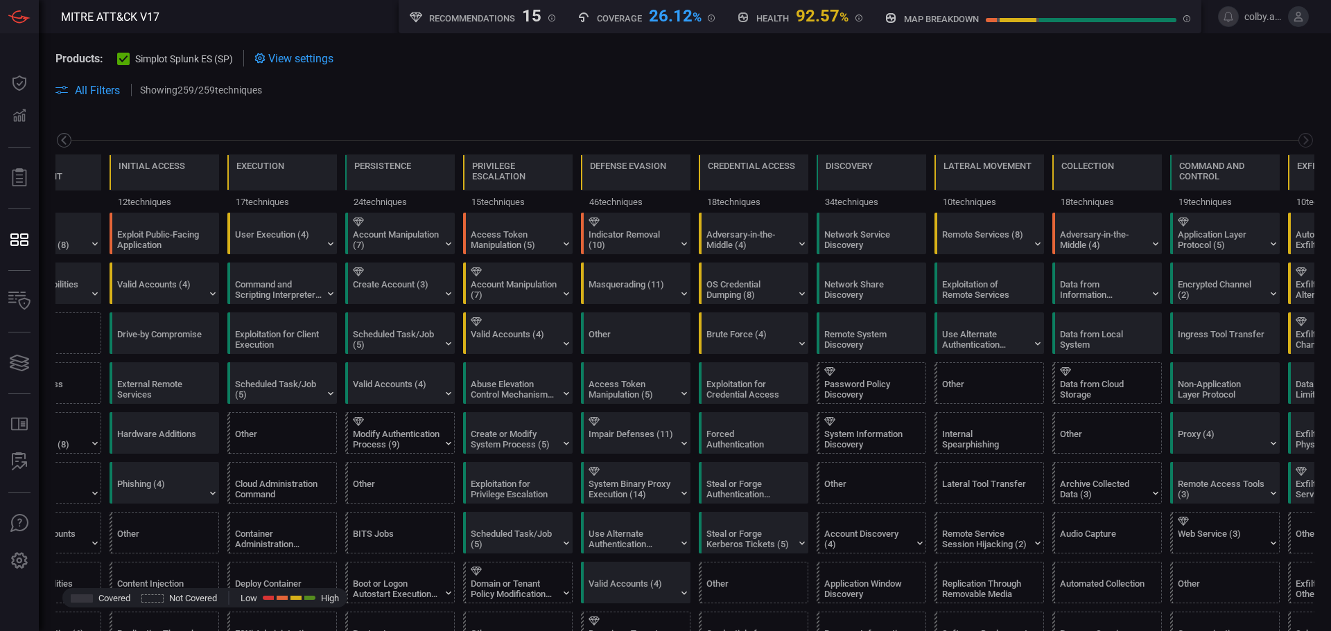
click at [59, 139] on icon at bounding box center [63, 140] width 17 height 17
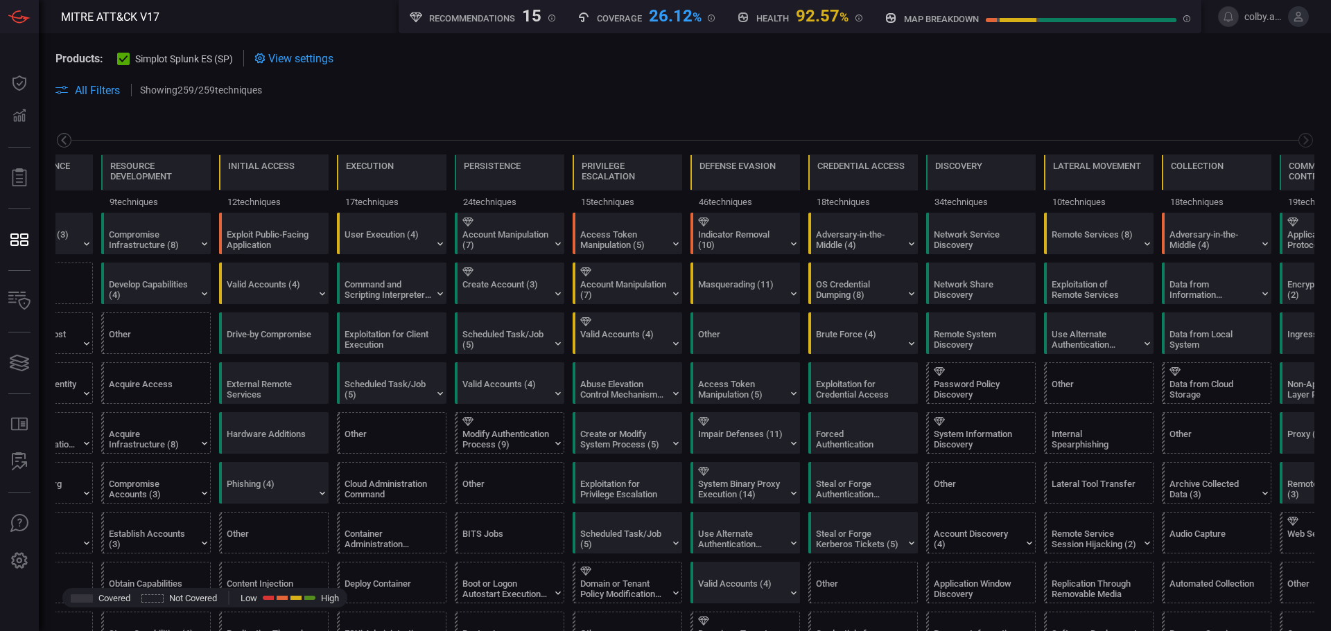
click at [60, 141] on icon at bounding box center [63, 140] width 17 height 17
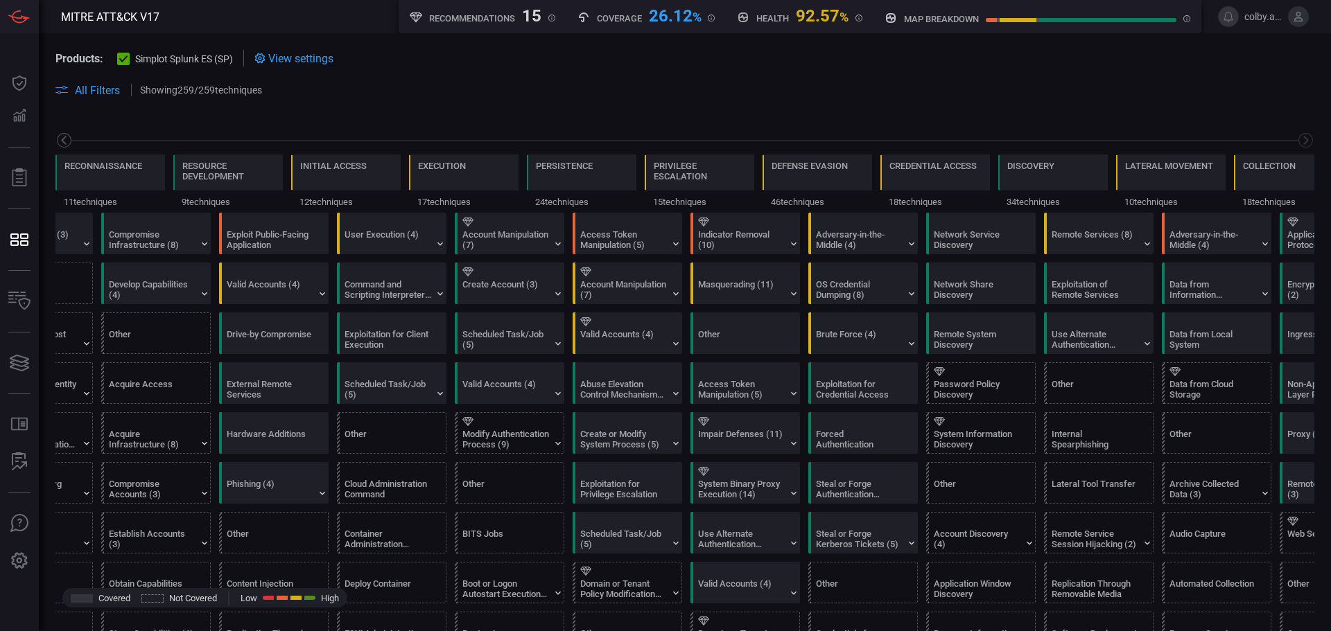
scroll to position [0, 0]
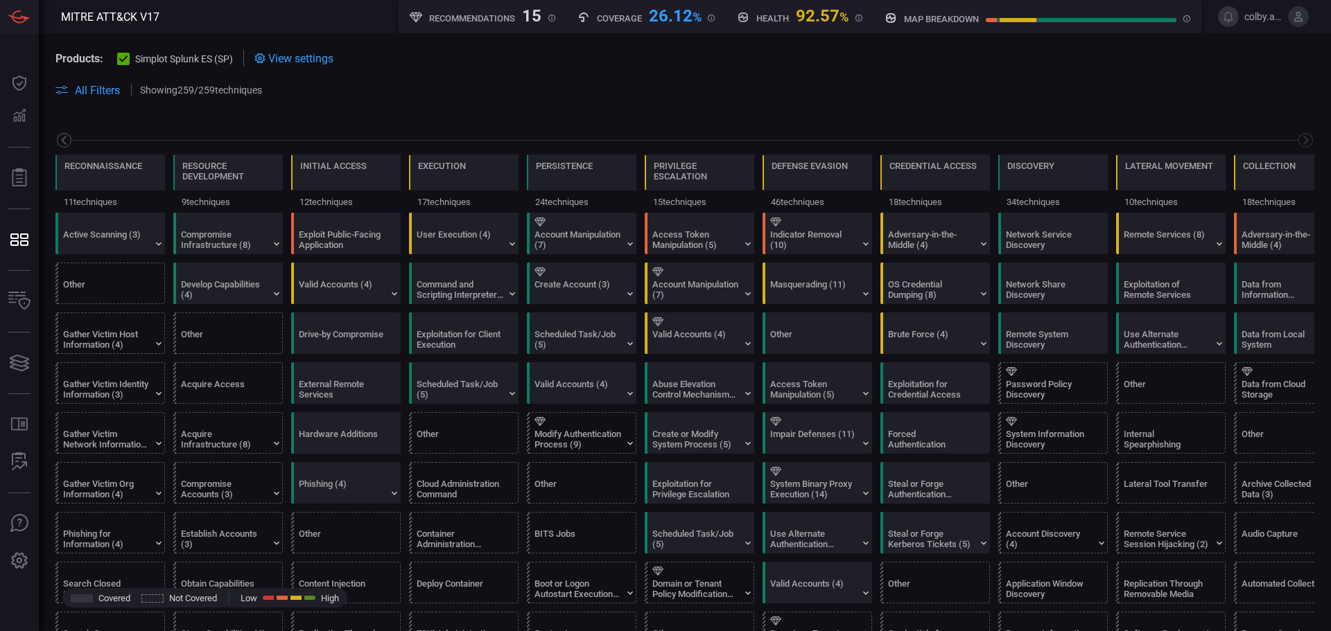
click at [60, 141] on icon at bounding box center [63, 140] width 17 height 17
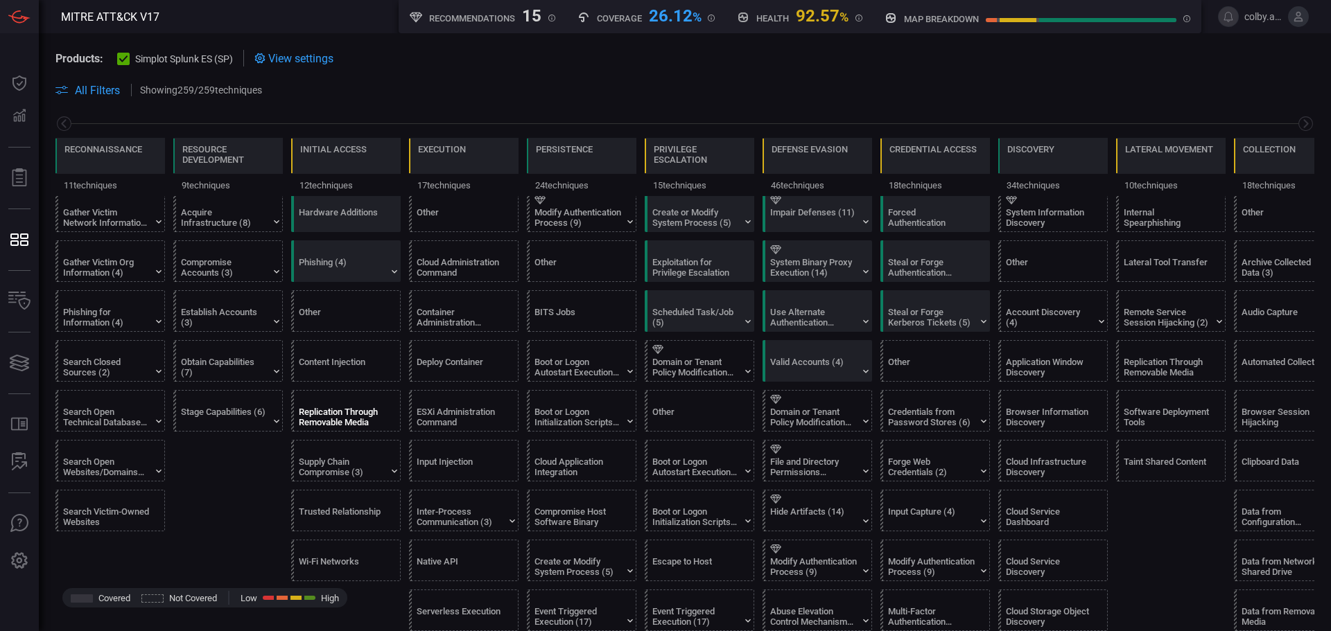
scroll to position [208, 0]
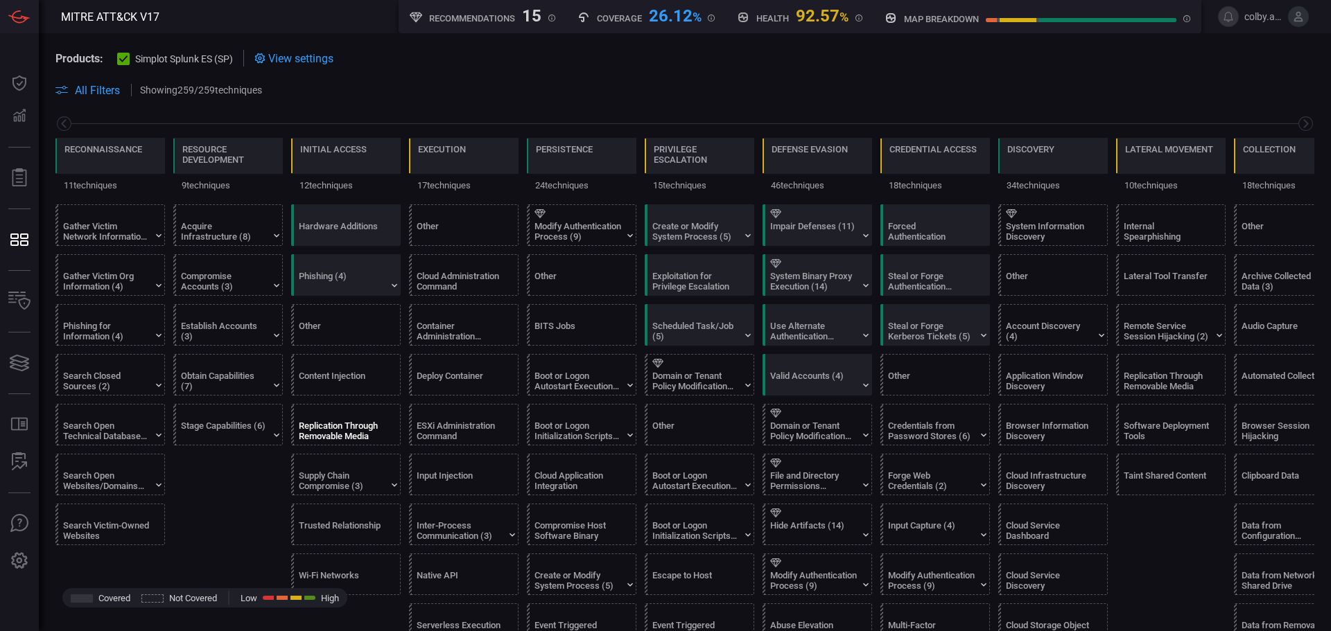
click at [351, 430] on div "Replication Through Removable Media" at bounding box center [342, 431] width 87 height 21
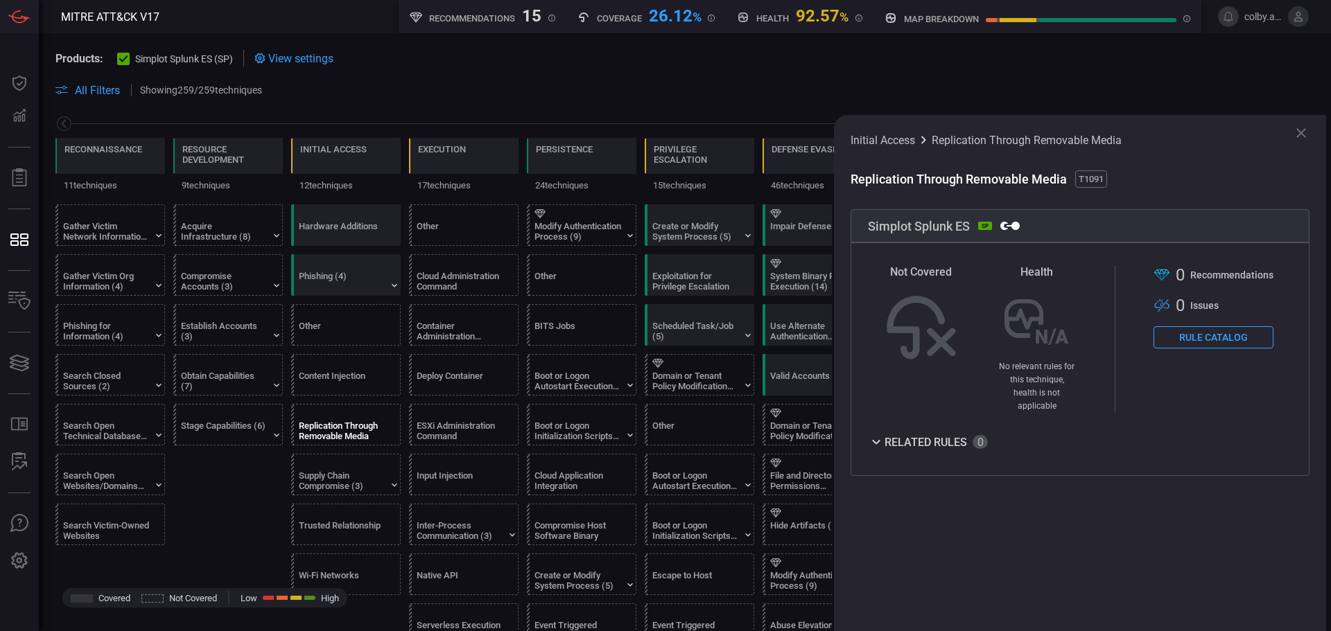
click at [1217, 335] on button "Rule Catalog" at bounding box center [1213, 337] width 120 height 22
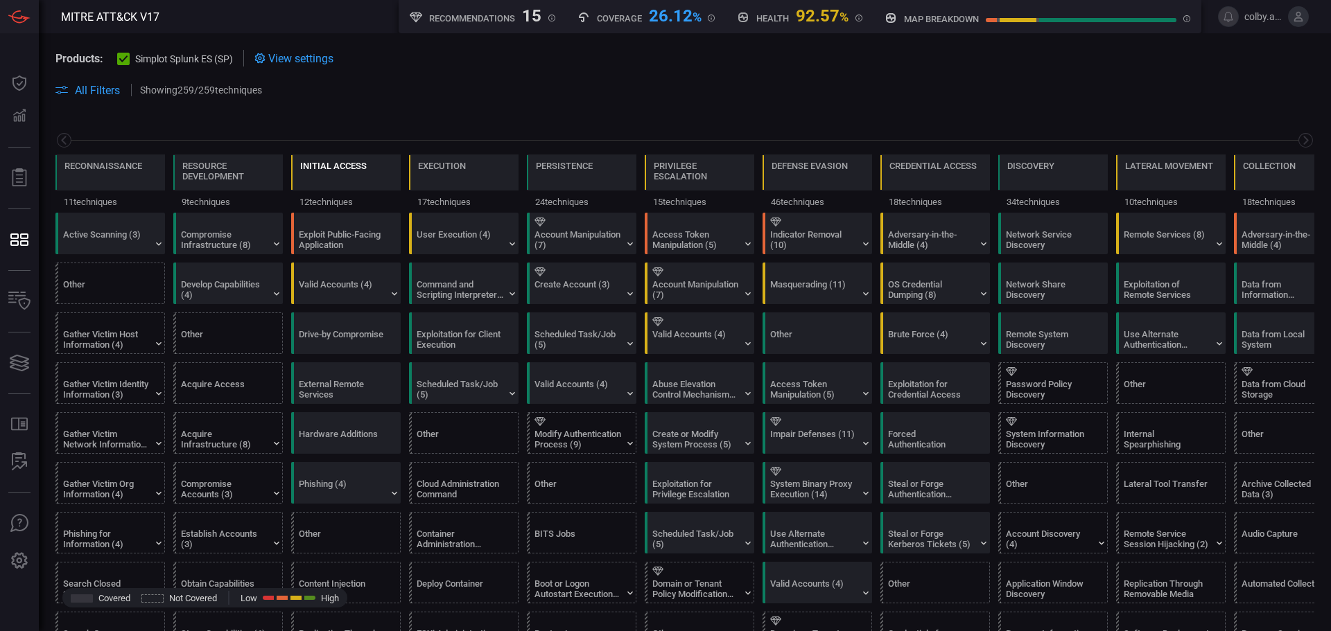
scroll to position [0, 182]
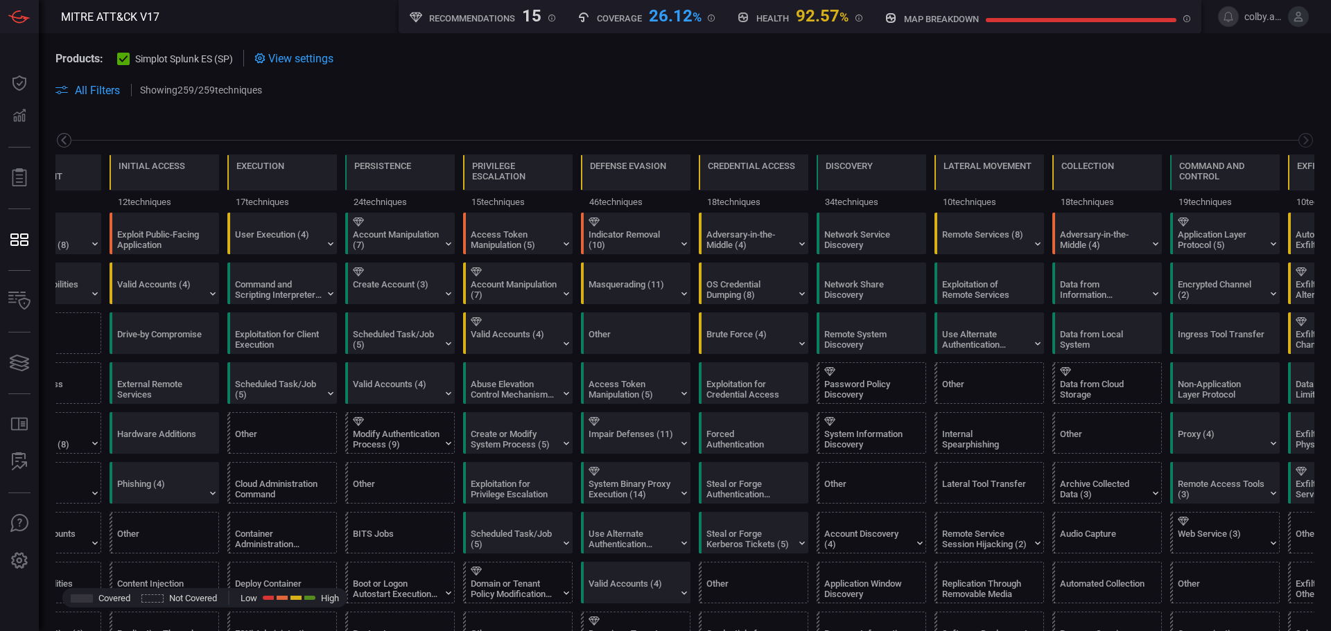
click at [60, 136] on icon at bounding box center [63, 140] width 17 height 17
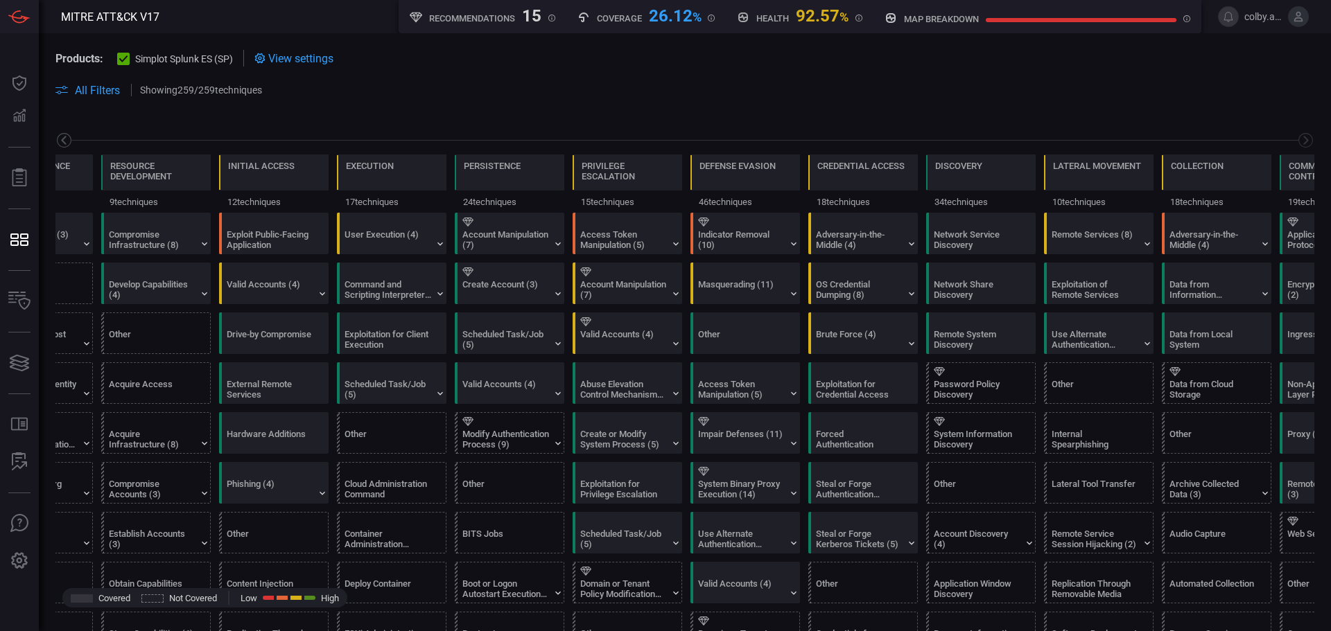
click at [60, 136] on icon at bounding box center [63, 140] width 17 height 17
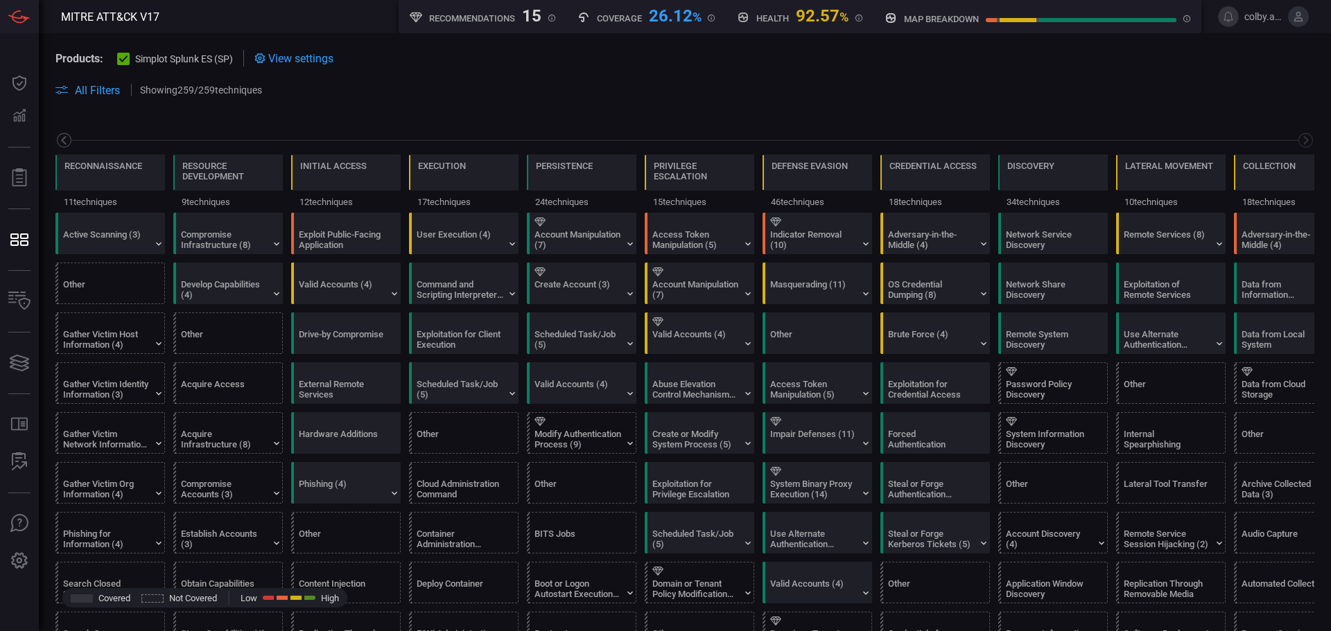
click at [60, 136] on icon at bounding box center [63, 140] width 17 height 17
click at [60, 135] on icon at bounding box center [63, 140] width 17 height 17
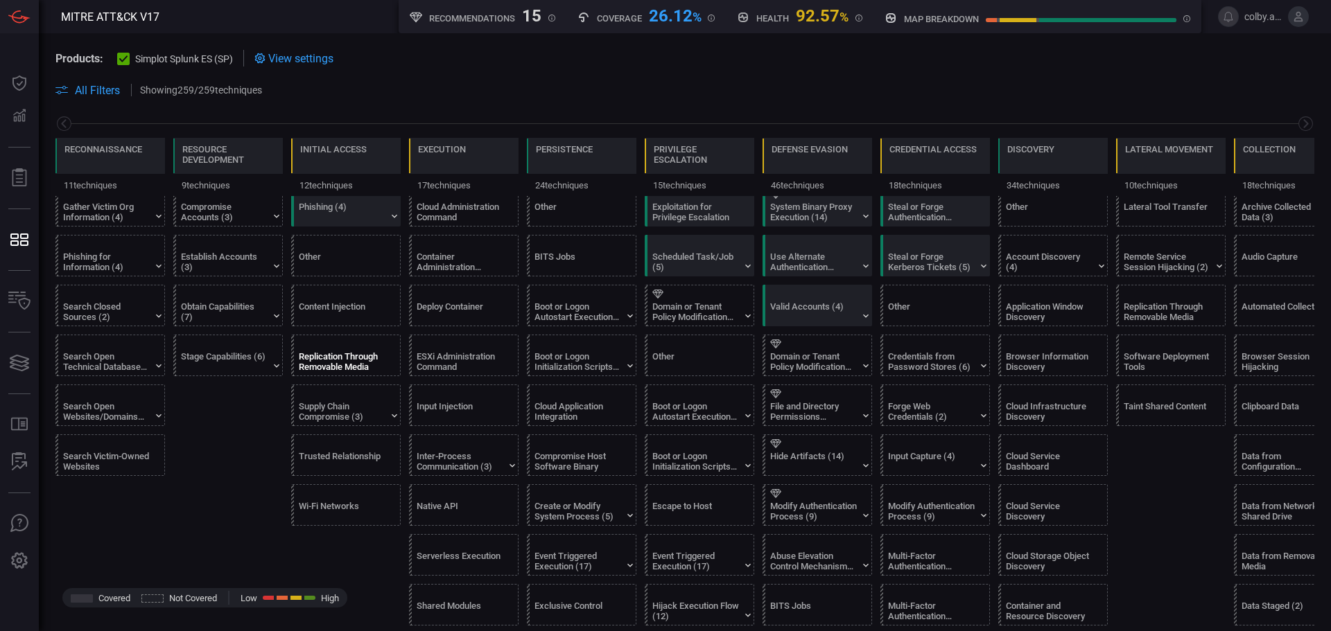
click at [334, 360] on div "Replication Through Removable Media" at bounding box center [342, 361] width 87 height 21
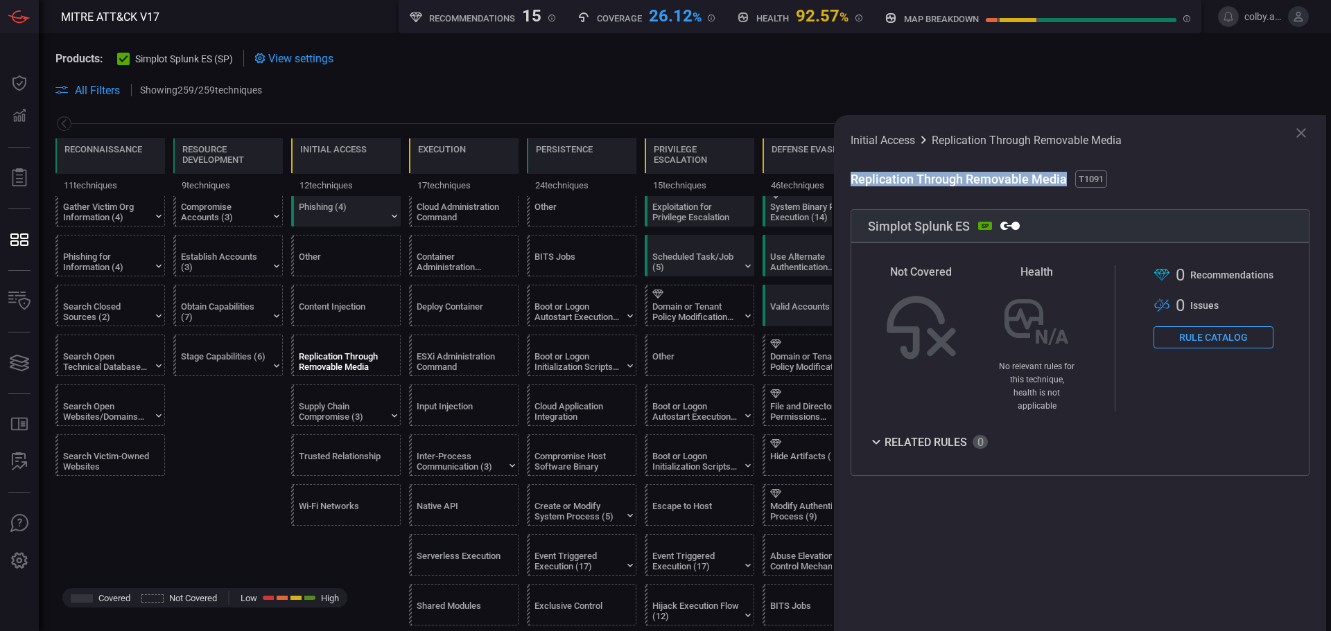
drag, startPoint x: 852, startPoint y: 177, endPoint x: 1064, endPoint y: 180, distance: 212.1
click at [1064, 180] on span "Replication Through Removable Media" at bounding box center [960, 179] width 219 height 15
copy span "Replication Through Removable Media"
click at [1203, 343] on button "Rule Catalog" at bounding box center [1213, 337] width 120 height 22
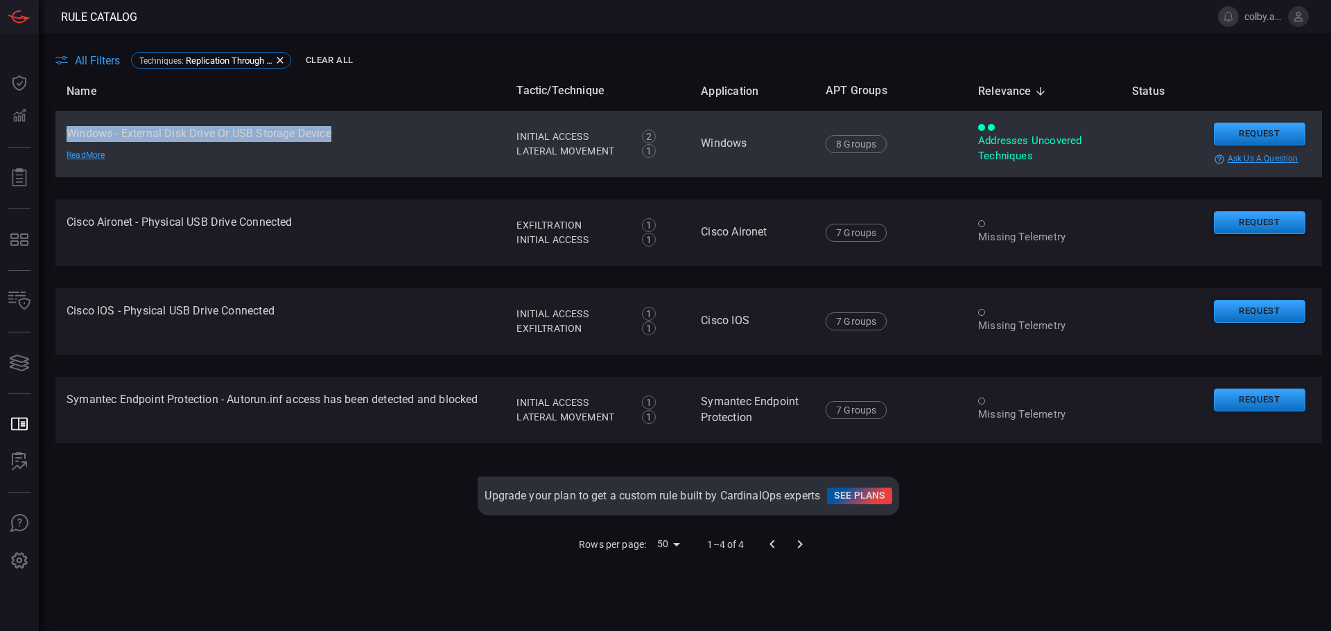
drag, startPoint x: 70, startPoint y: 131, endPoint x: 365, endPoint y: 128, distance: 295.3
click at [365, 128] on td "Windows - External Disk Drive Or USB Storage Device Read More" at bounding box center [280, 144] width 450 height 67
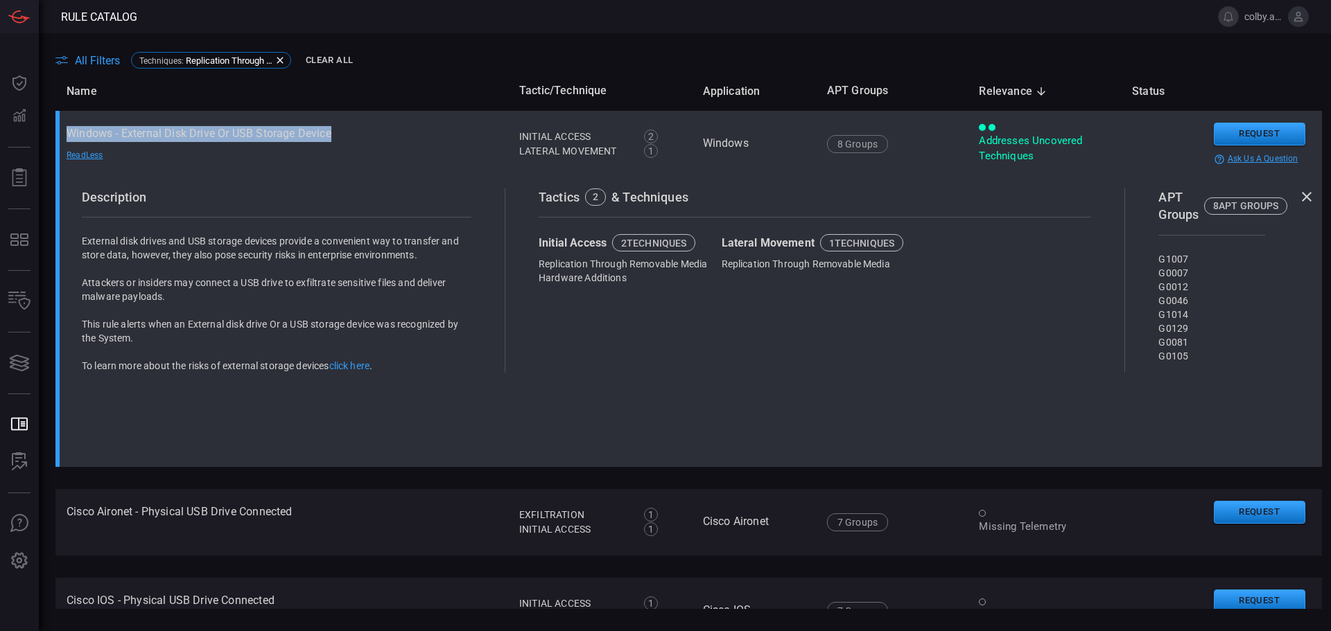
copy td "Windows - External Disk Drive Or USB Storage Device"
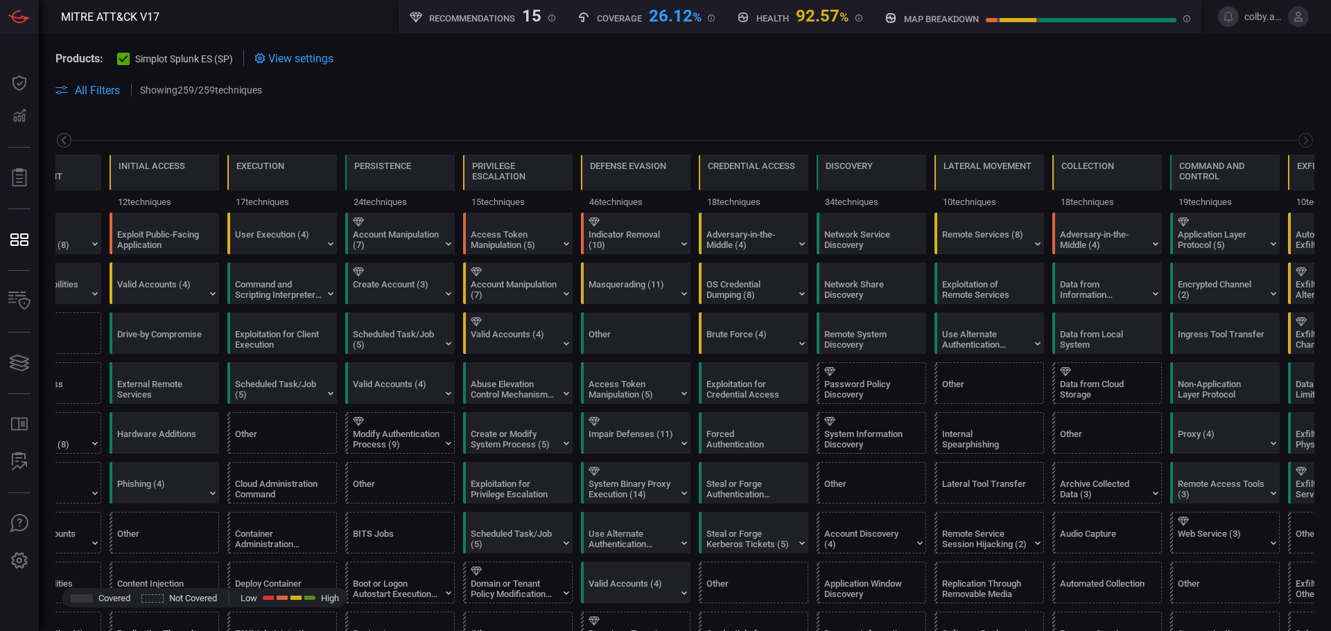
click at [64, 140] on icon at bounding box center [63, 140] width 17 height 17
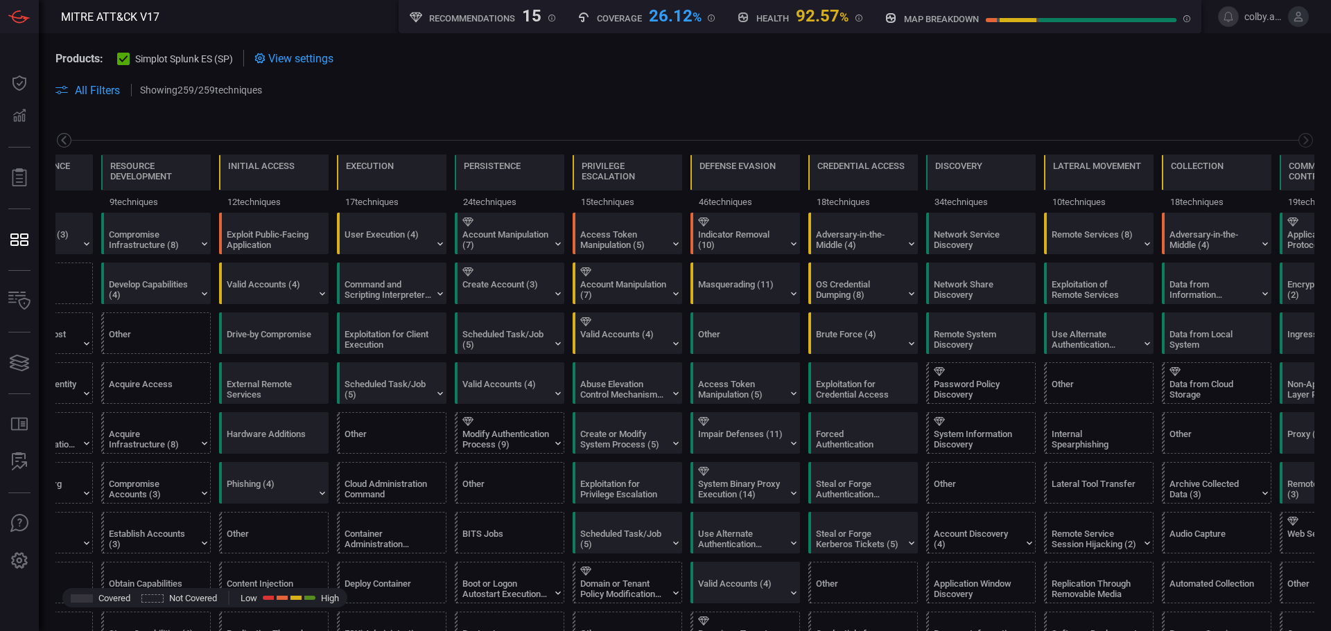
click at [64, 140] on icon at bounding box center [63, 140] width 17 height 17
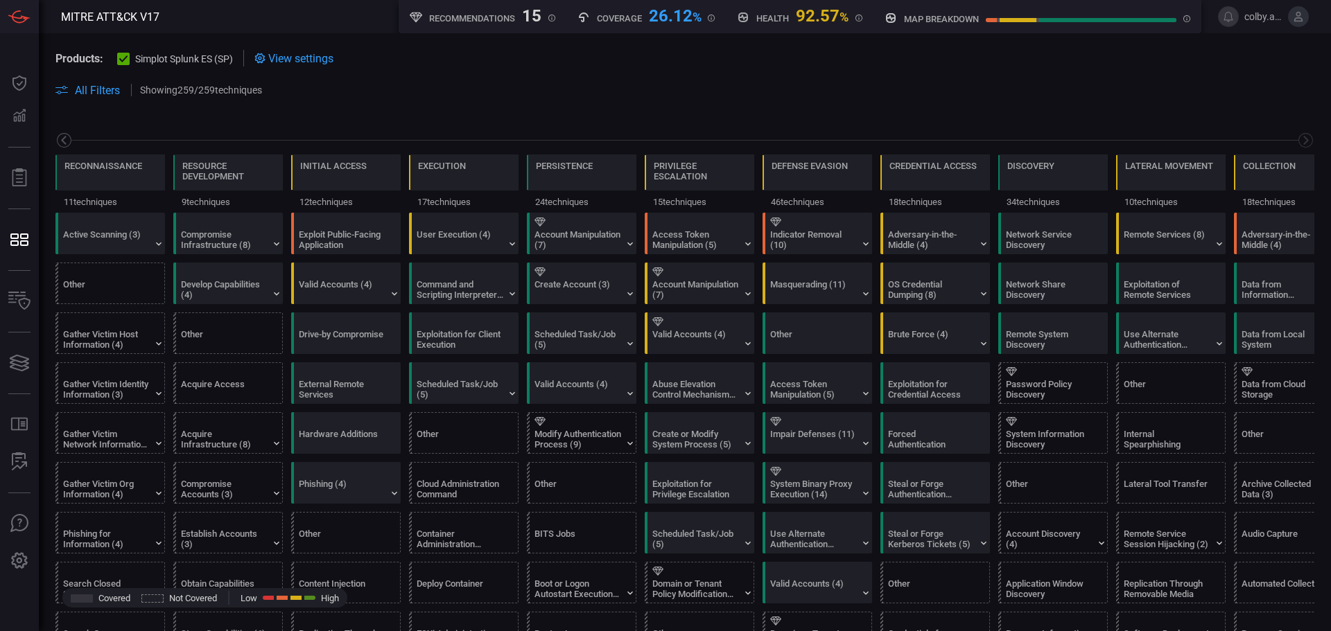
click at [64, 140] on icon at bounding box center [63, 140] width 17 height 17
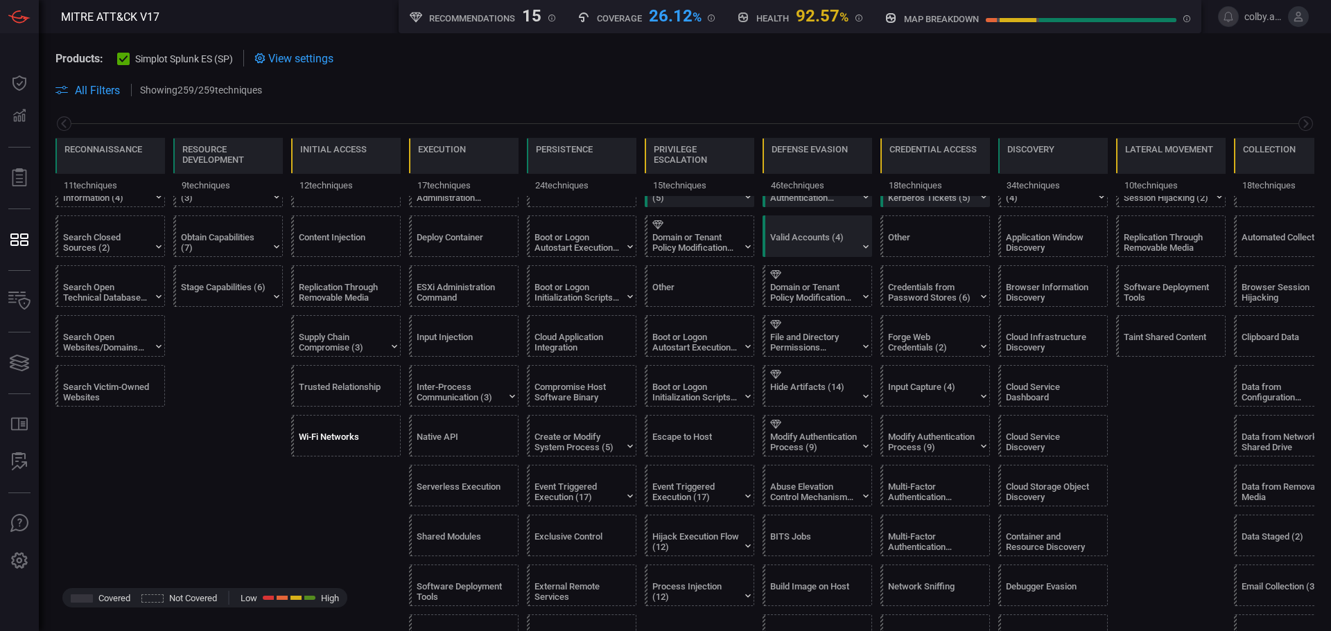
scroll to position [277, 0]
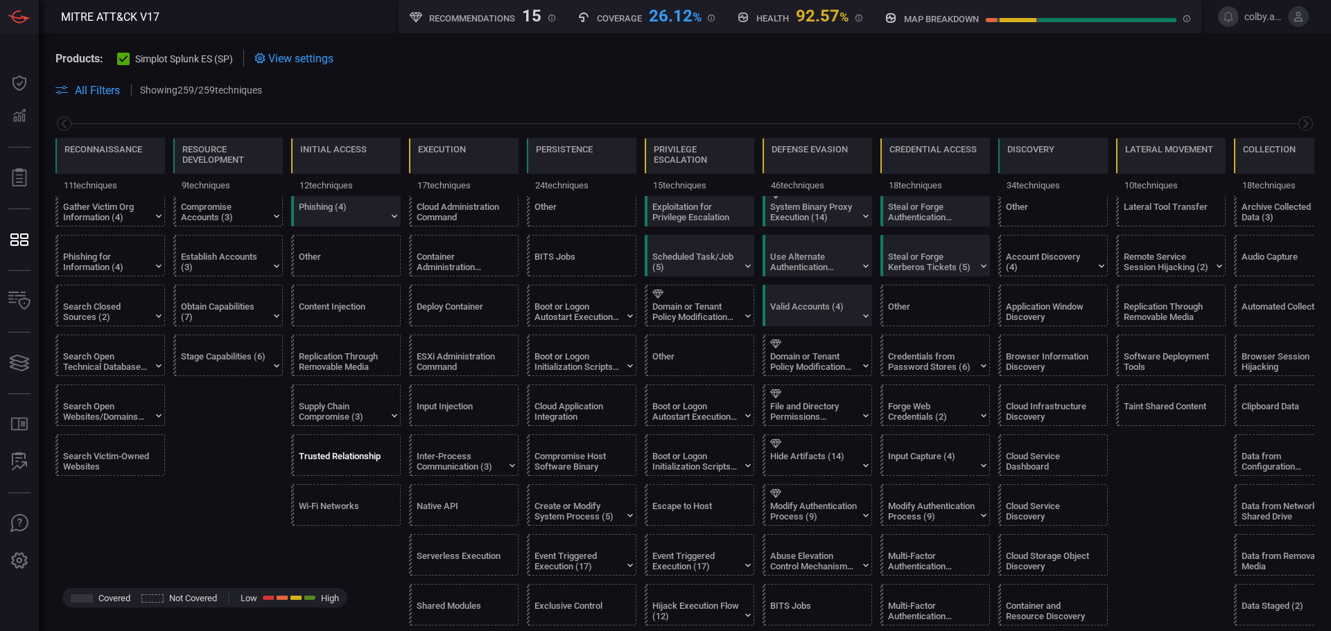
click at [329, 456] on div "Trusted Relationship" at bounding box center [342, 461] width 87 height 21
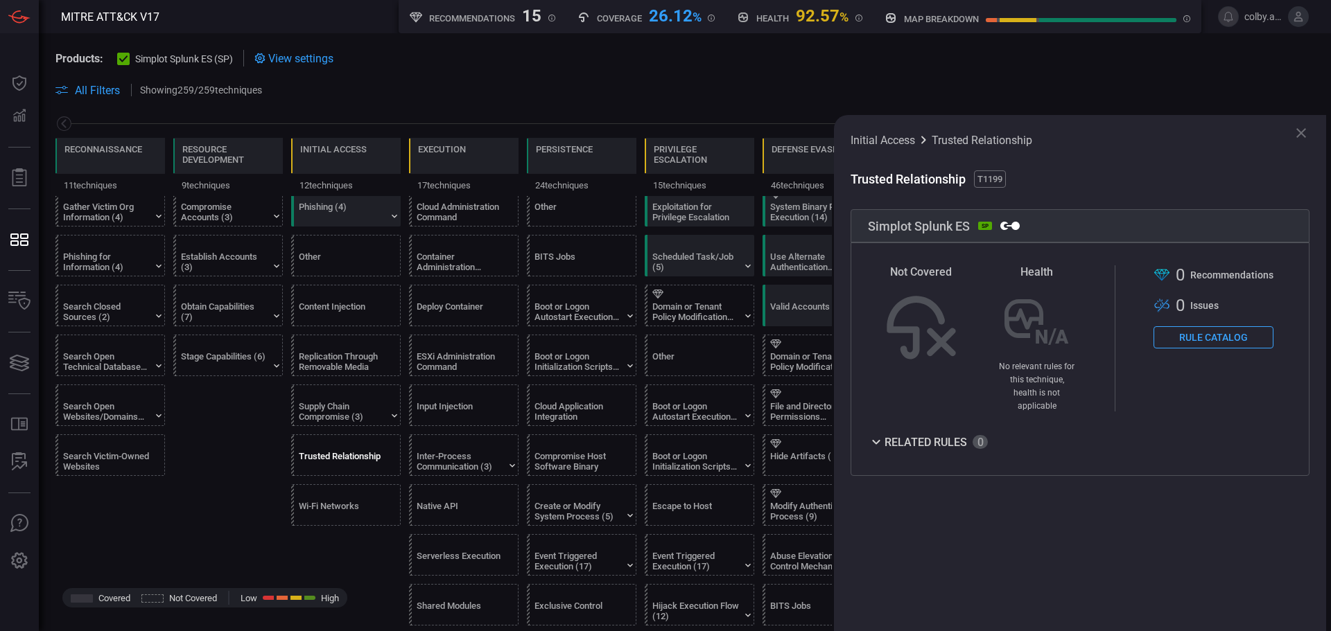
click at [1222, 333] on button "Rule Catalog" at bounding box center [1213, 337] width 120 height 22
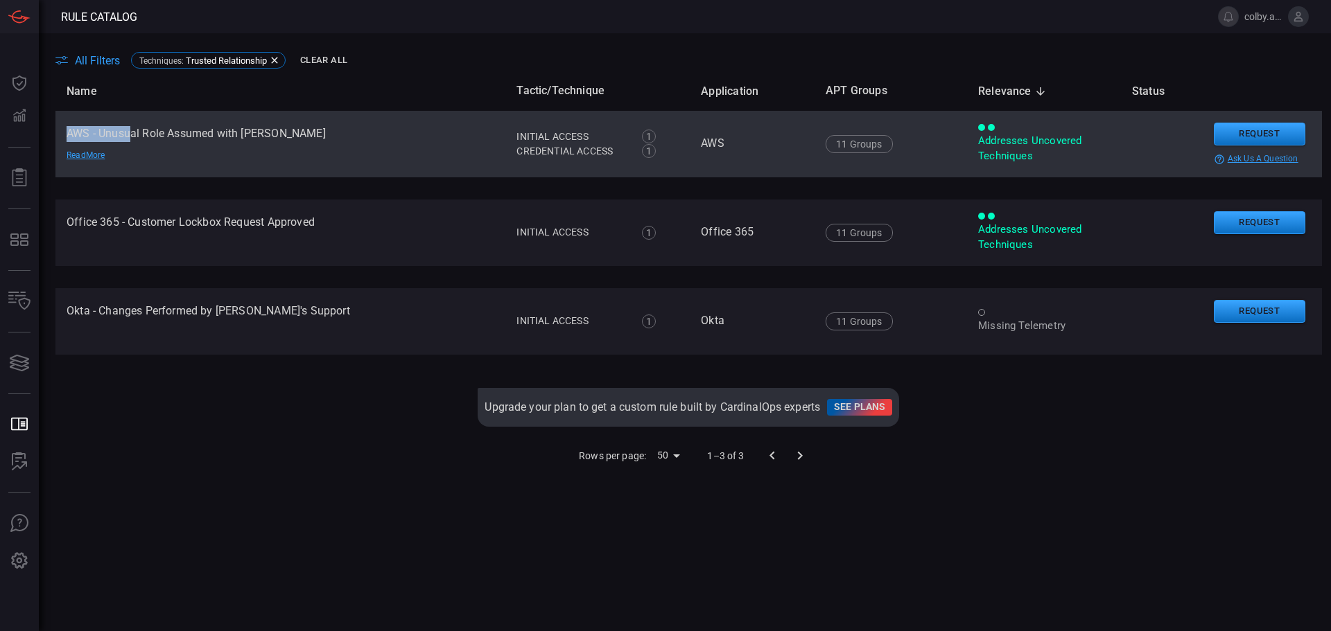
drag, startPoint x: 69, startPoint y: 130, endPoint x: 129, endPoint y: 130, distance: 59.6
click at [129, 130] on td "AWS - Unusual Role Assumed with SAML Read More" at bounding box center [280, 144] width 450 height 67
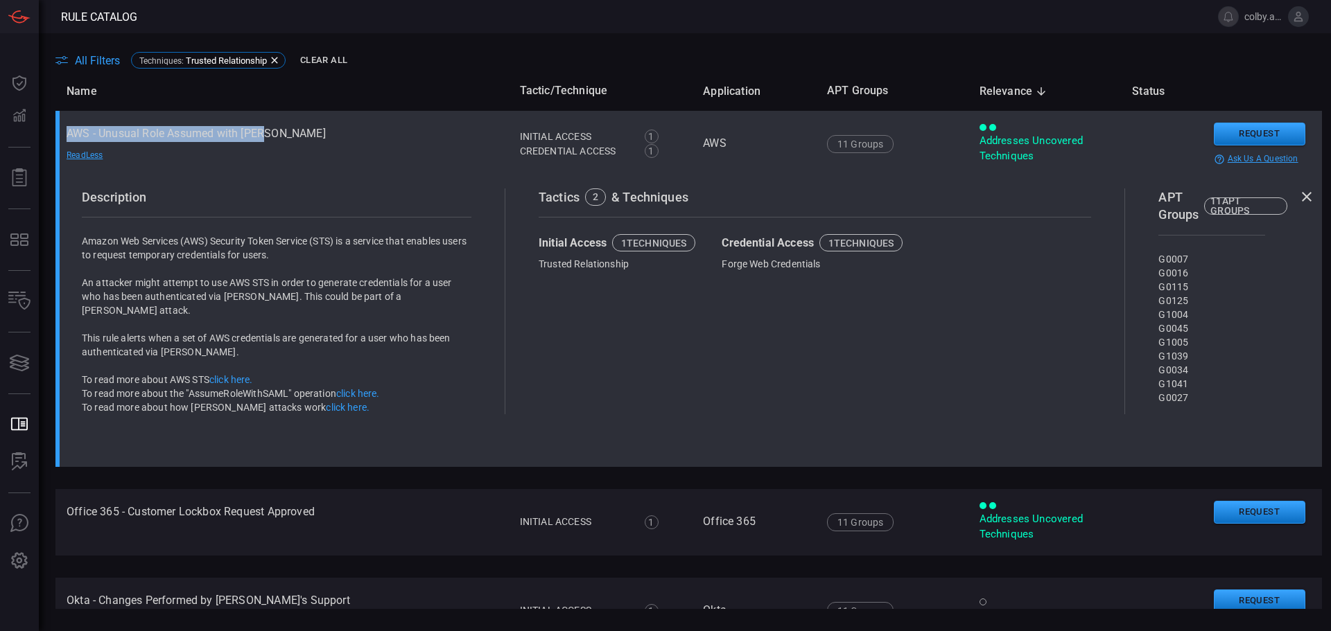
drag, startPoint x: 284, startPoint y: 133, endPoint x: 64, endPoint y: 134, distance: 219.7
click at [64, 134] on td "AWS - Unusual Role Assumed with SAML Read Less" at bounding box center [281, 144] width 453 height 67
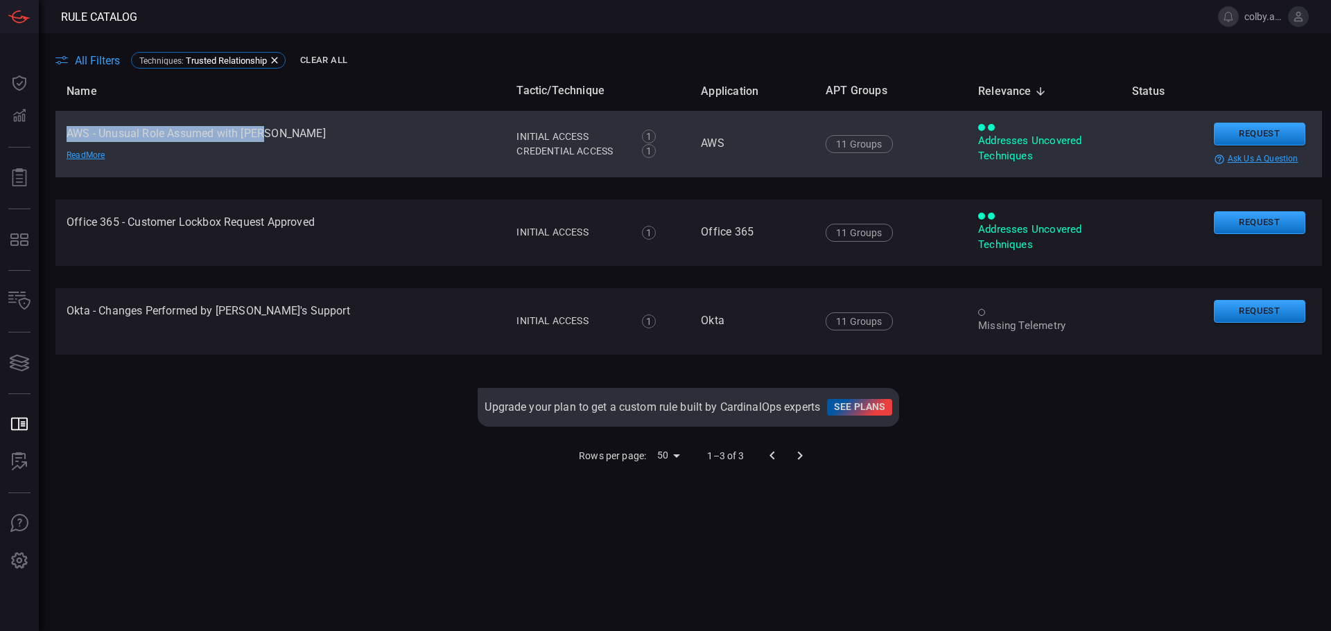
copy td "AWS - Unusual Role Assumed with SAML"
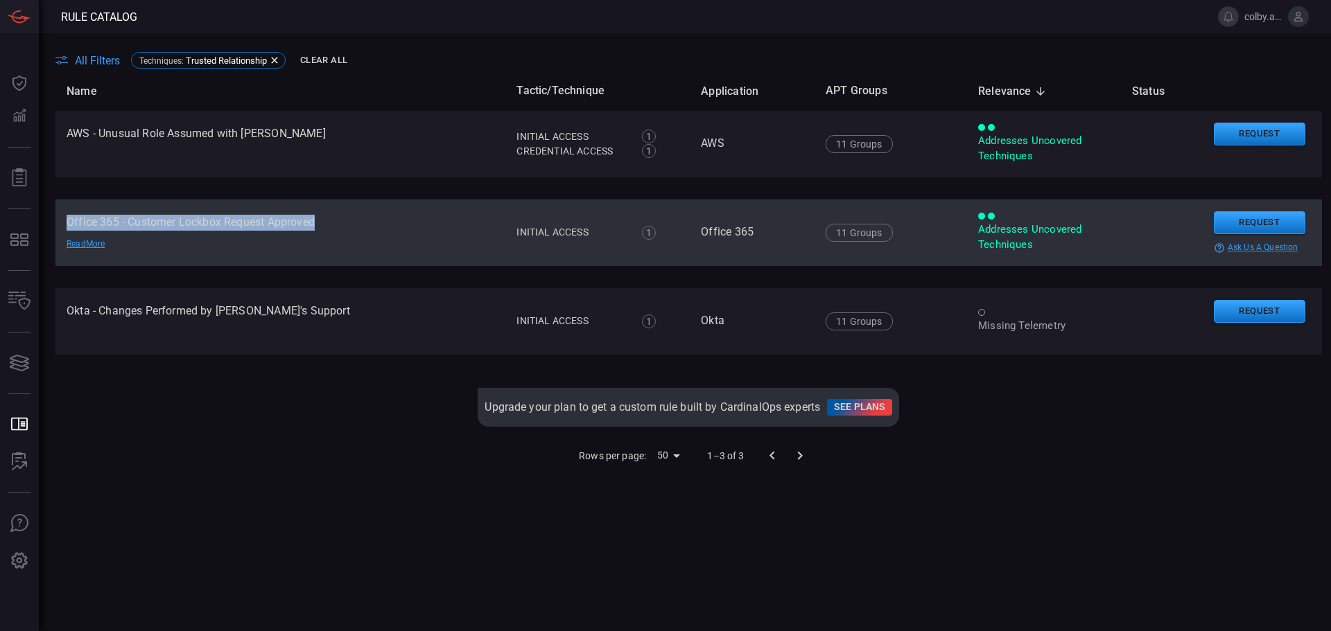
drag, startPoint x: 62, startPoint y: 220, endPoint x: 383, endPoint y: 218, distance: 320.3
click at [383, 218] on td "Office 365 - Customer Lockbox Request Approved Read More" at bounding box center [280, 233] width 450 height 67
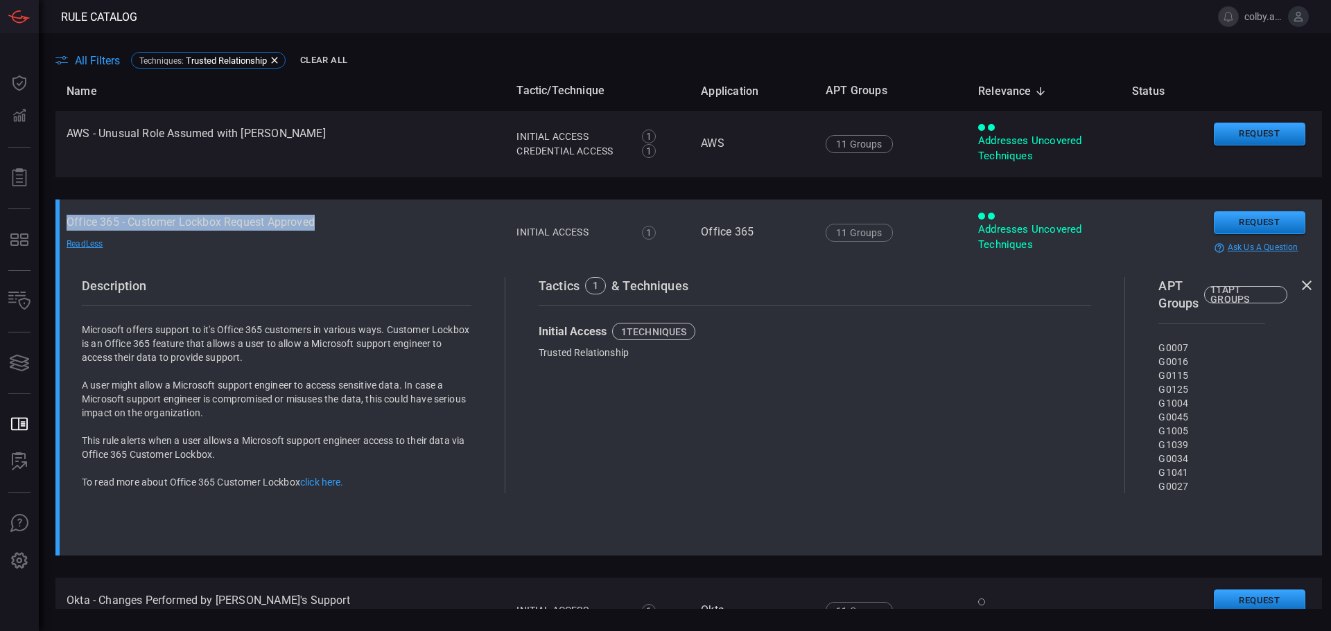
copy td "Office 365 - Customer Lockbox Request Approved"
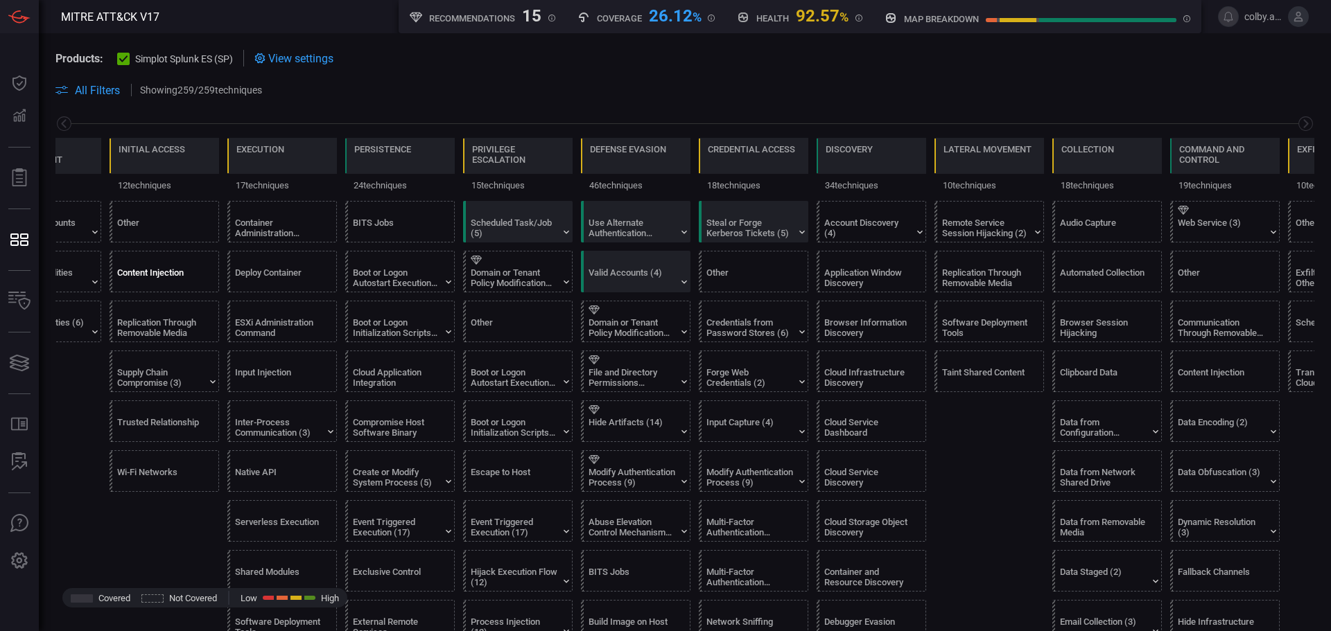
scroll to position [347, 0]
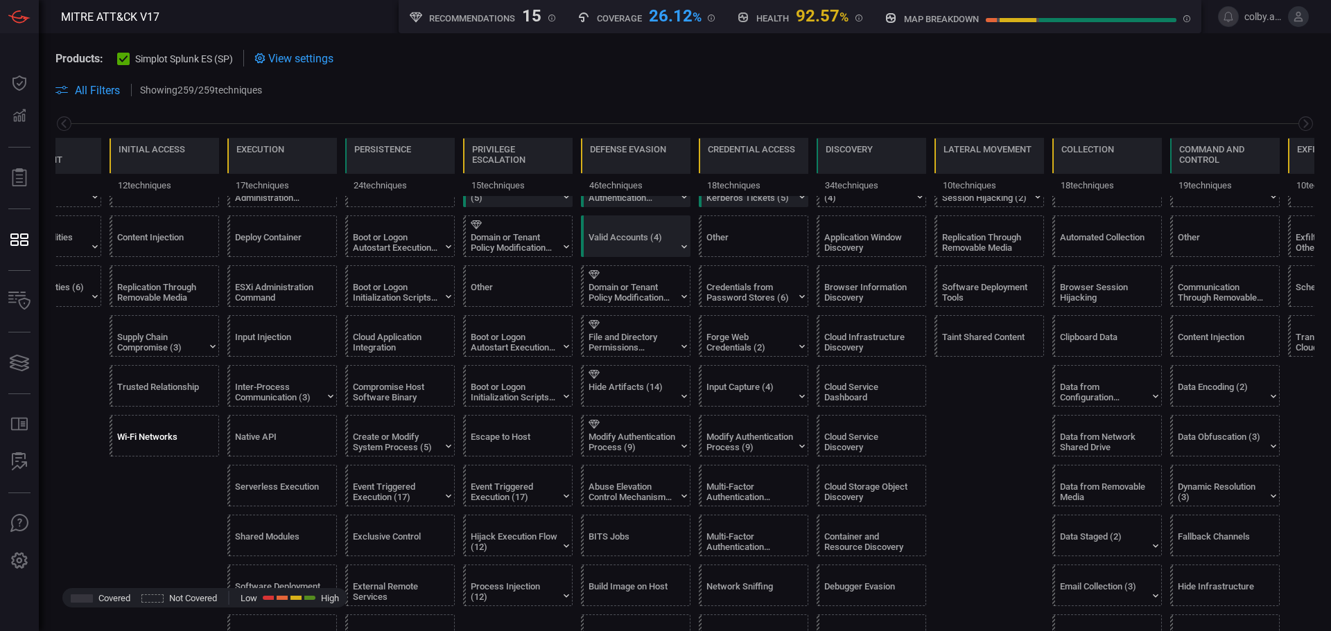
click at [163, 435] on div "Wi-Fi Networks" at bounding box center [160, 442] width 87 height 21
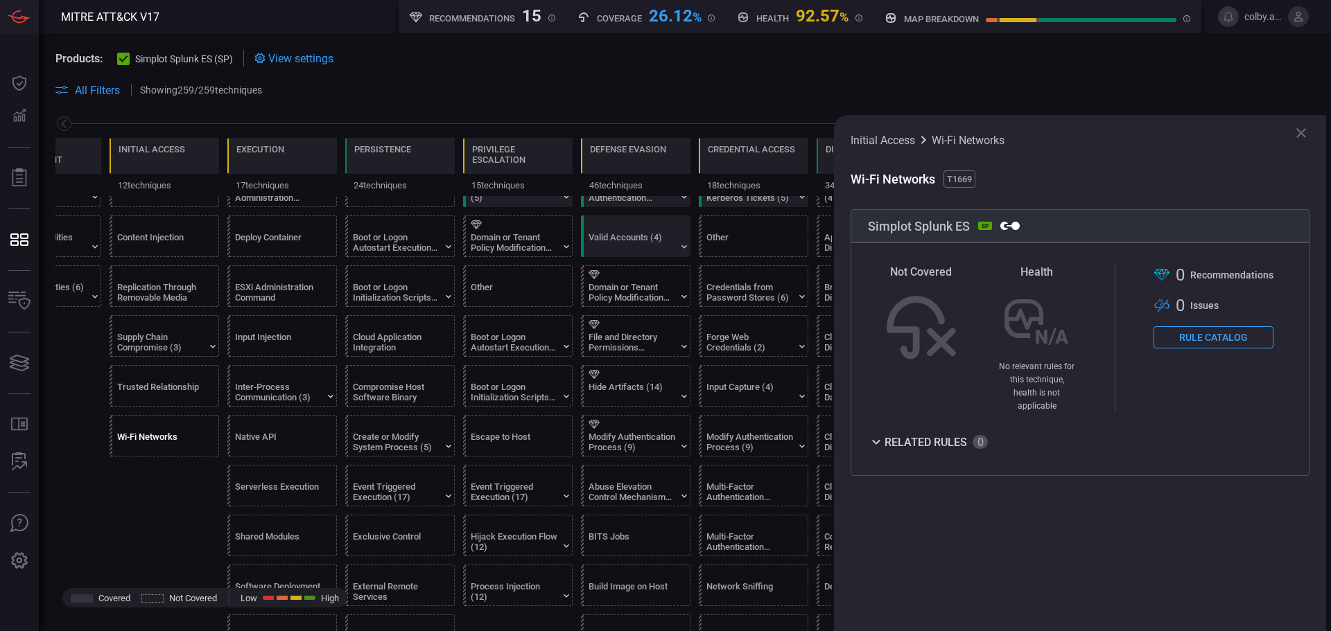
click at [1213, 342] on button "Rule Catalog" at bounding box center [1213, 337] width 120 height 22
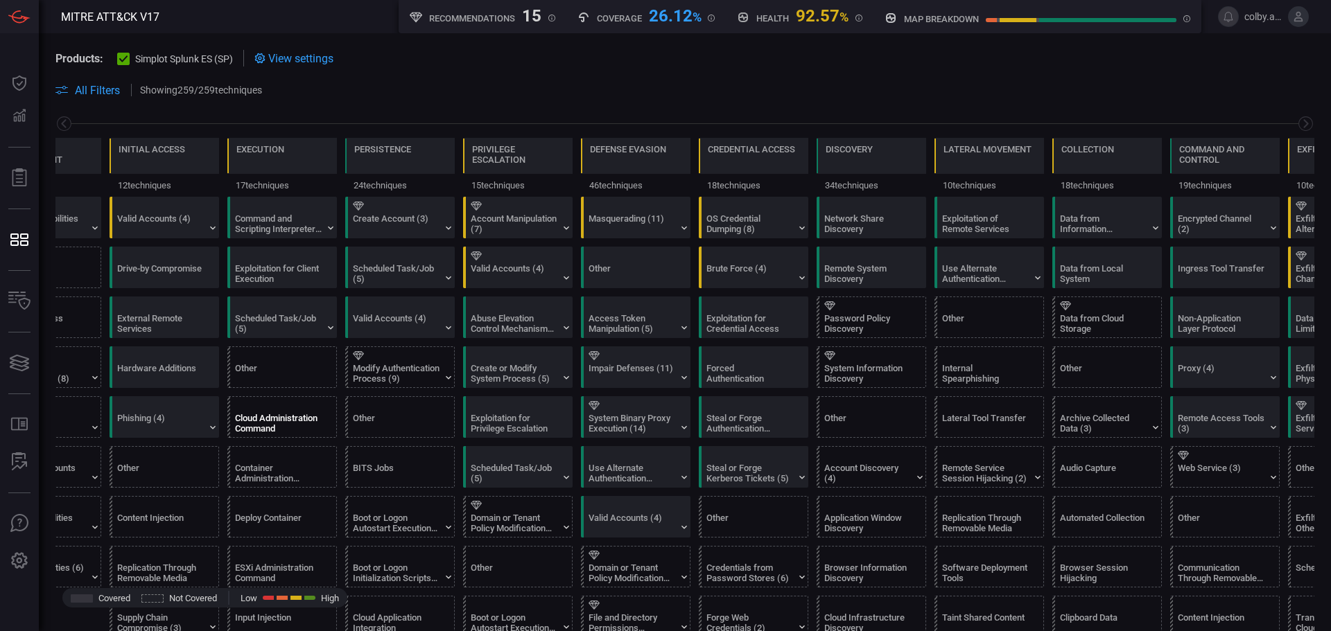
scroll to position [139, 0]
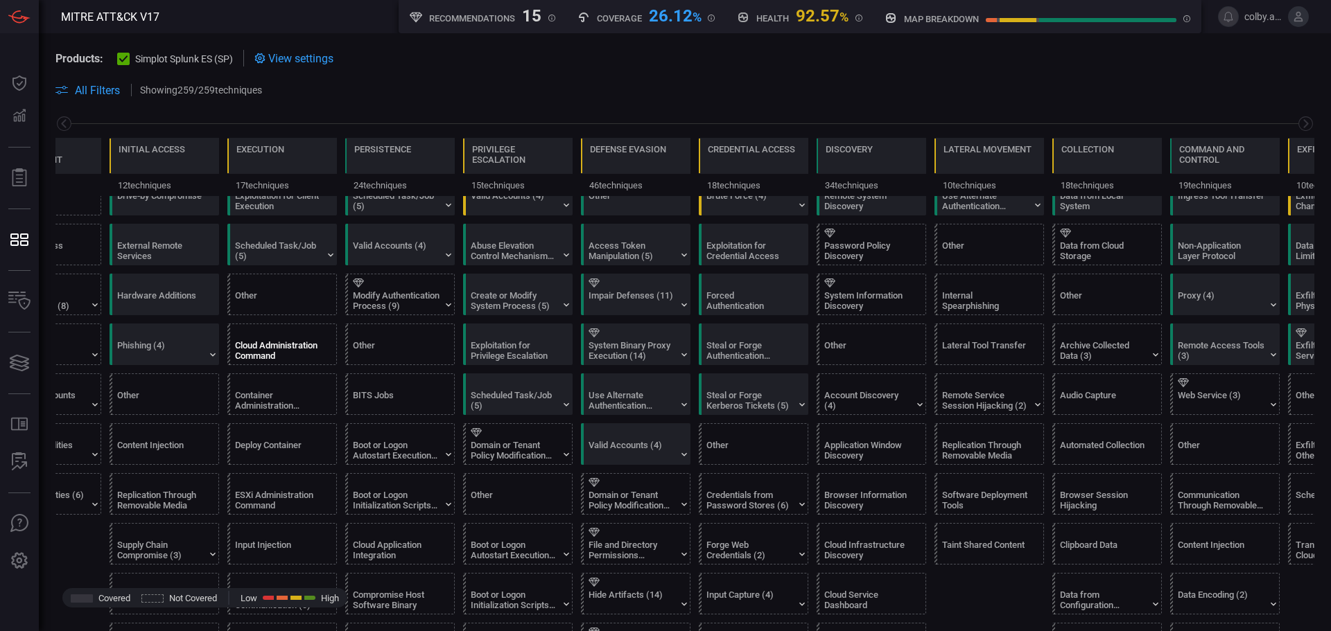
click at [272, 345] on div "Cloud Administration Command" at bounding box center [278, 350] width 87 height 21
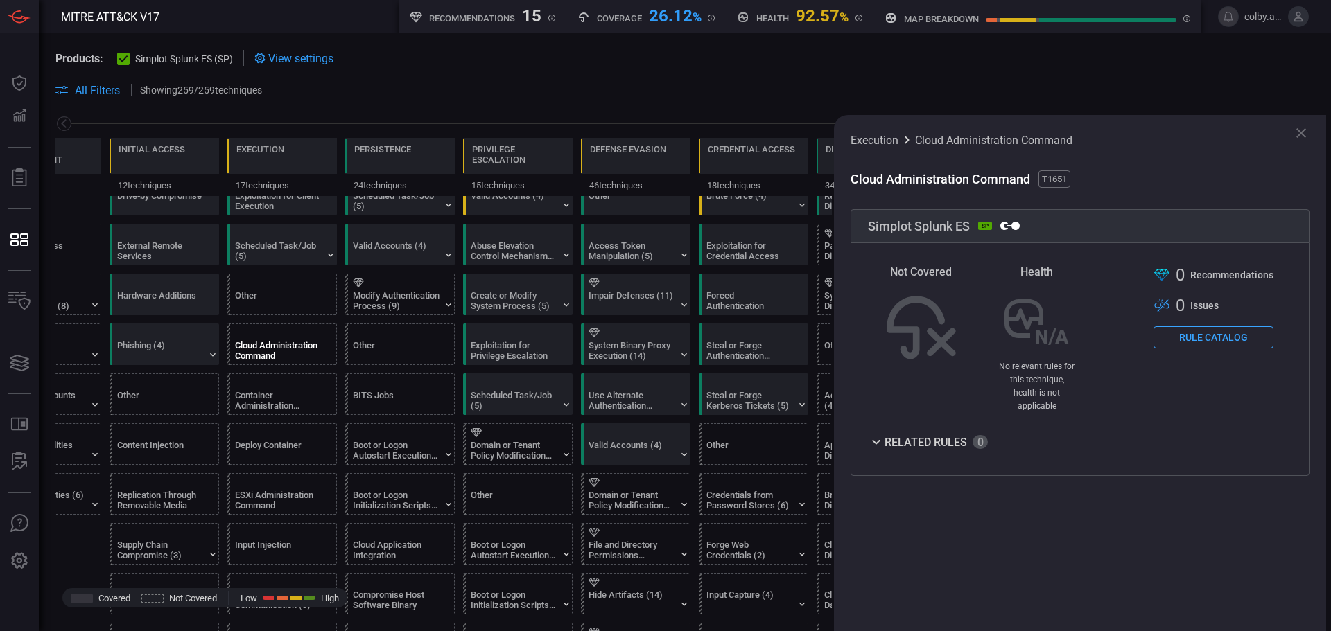
click at [1212, 342] on button "Rule Catalog" at bounding box center [1213, 337] width 120 height 22
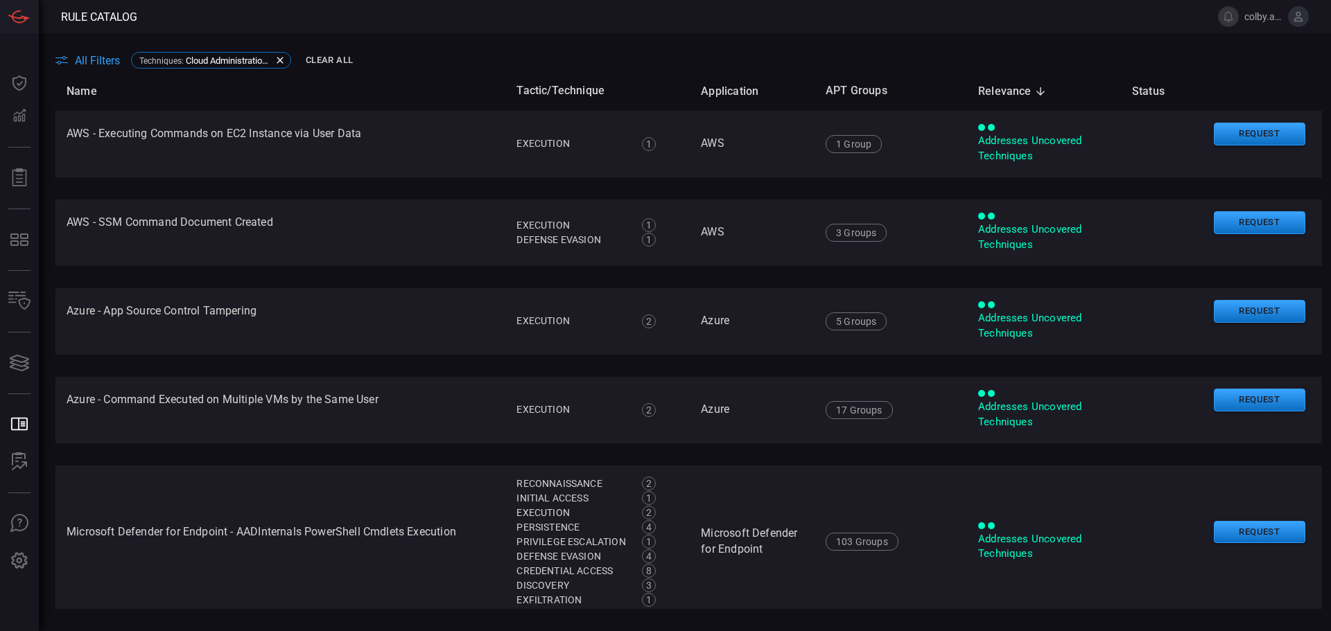
click at [443, 36] on main "All Filters Techniques : Cloud Administration Command Clear All Name Tactic/Tec…" at bounding box center [665, 332] width 1331 height 598
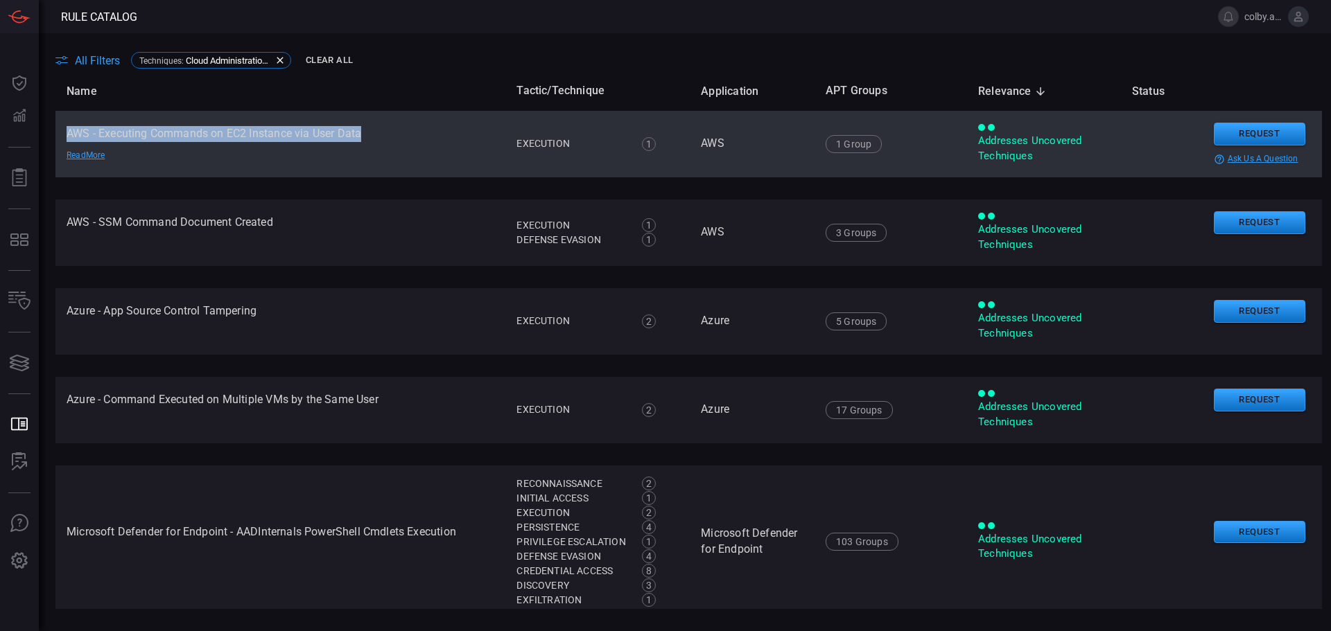
drag, startPoint x: 363, startPoint y: 133, endPoint x: 67, endPoint y: 134, distance: 296.7
click at [67, 134] on td "AWS - Executing Commands on EC2 Instance via User Data Read More" at bounding box center [280, 144] width 450 height 67
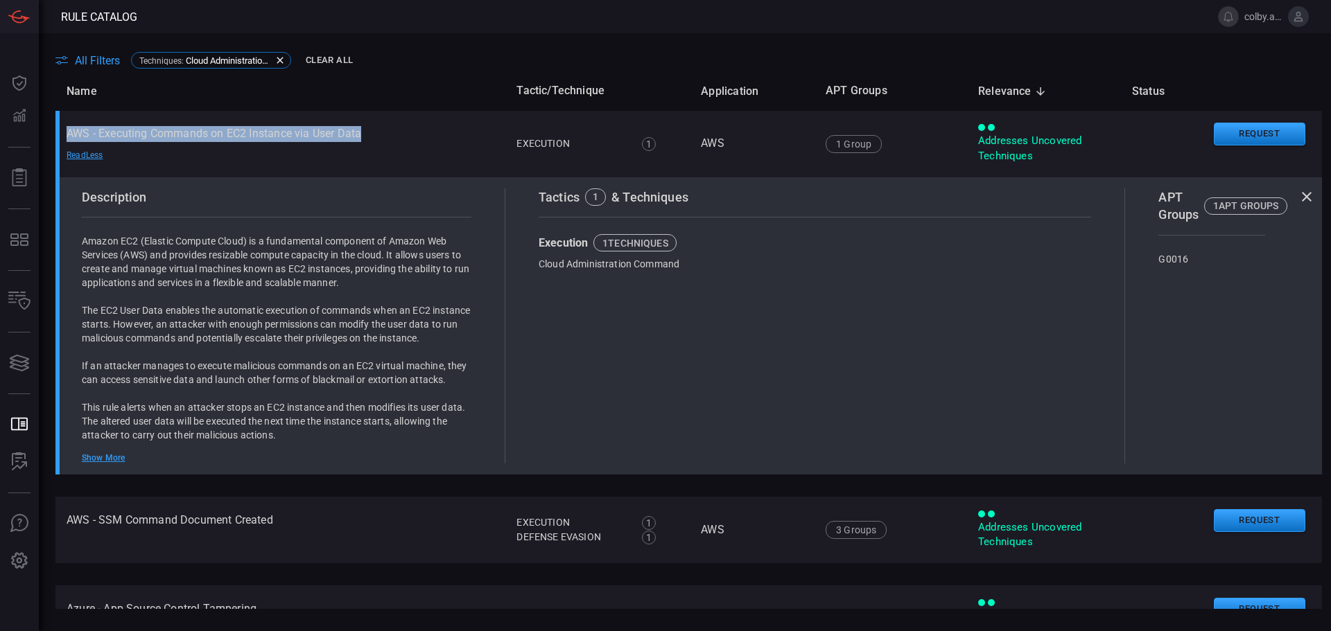
copy td "AWS - Executing Commands on EC2 Instance via User Data"
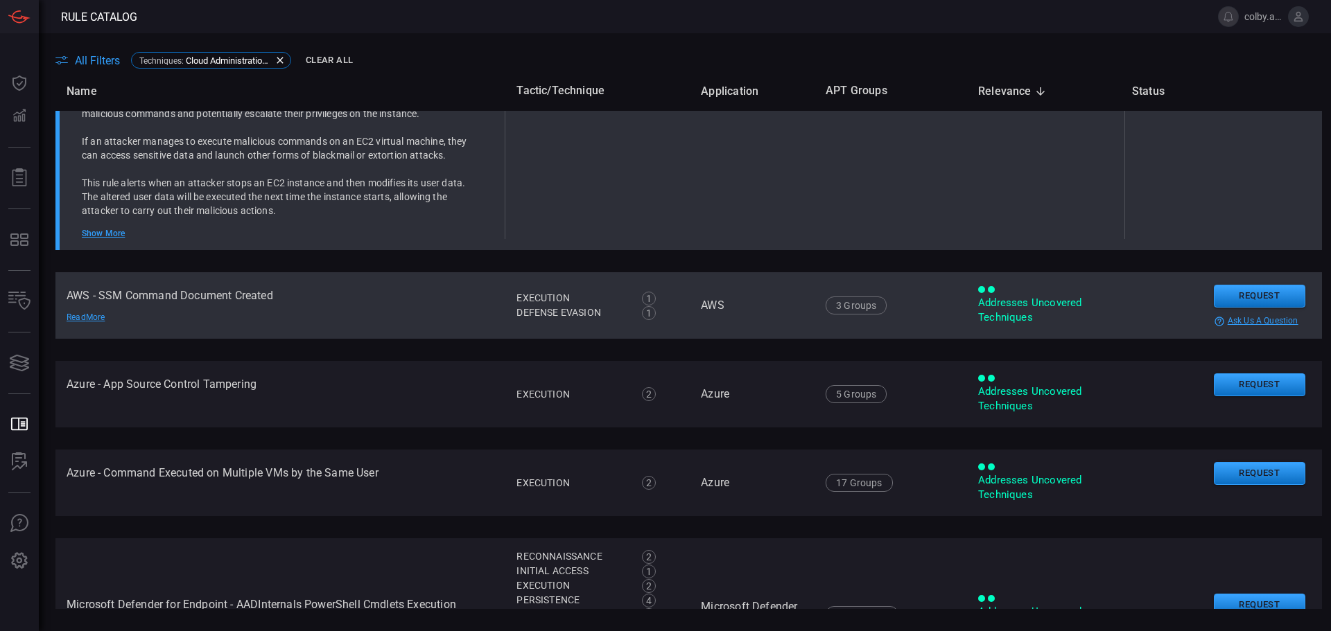
scroll to position [248, 0]
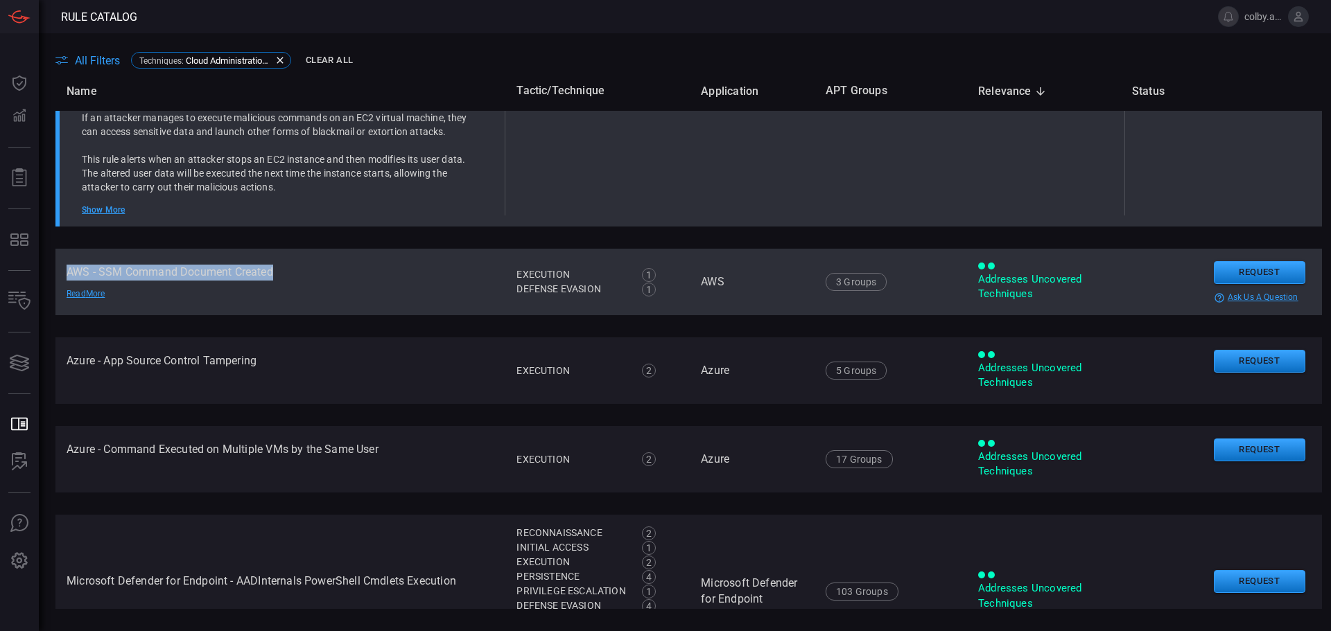
drag, startPoint x: 67, startPoint y: 272, endPoint x: 306, endPoint y: 277, distance: 239.2
click at [306, 277] on td "AWS - SSM Command Document Created Read More" at bounding box center [280, 282] width 450 height 67
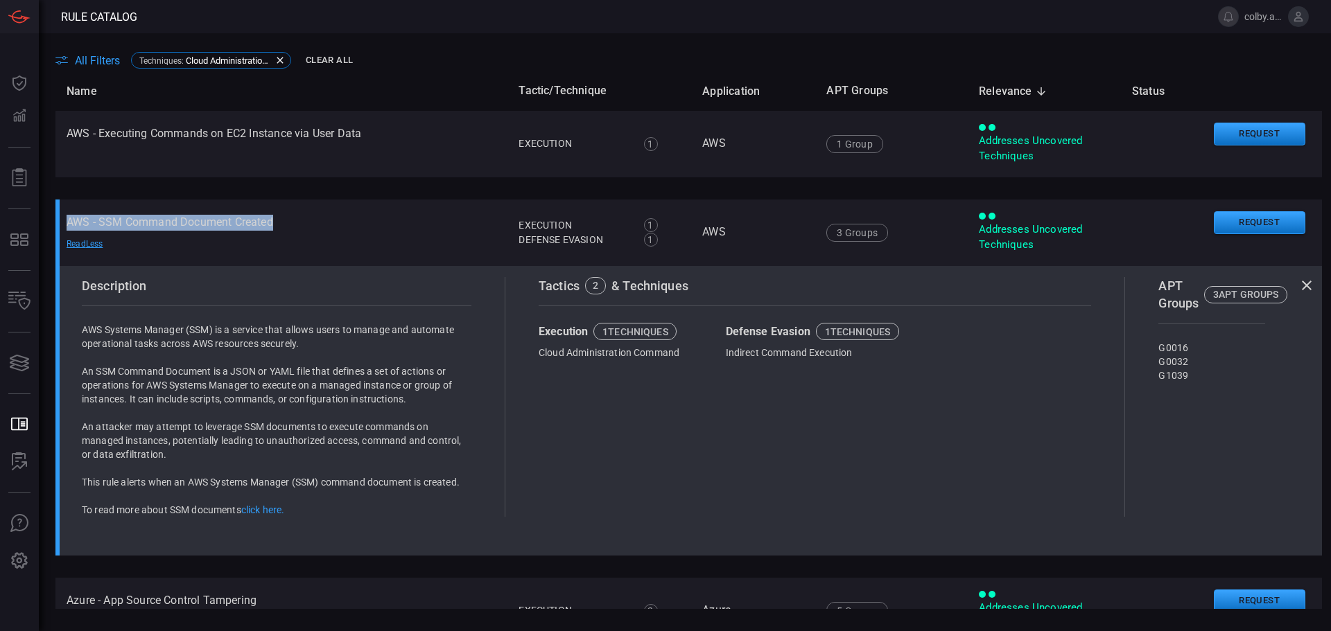
copy td "AWS - SSM Command Document Created"
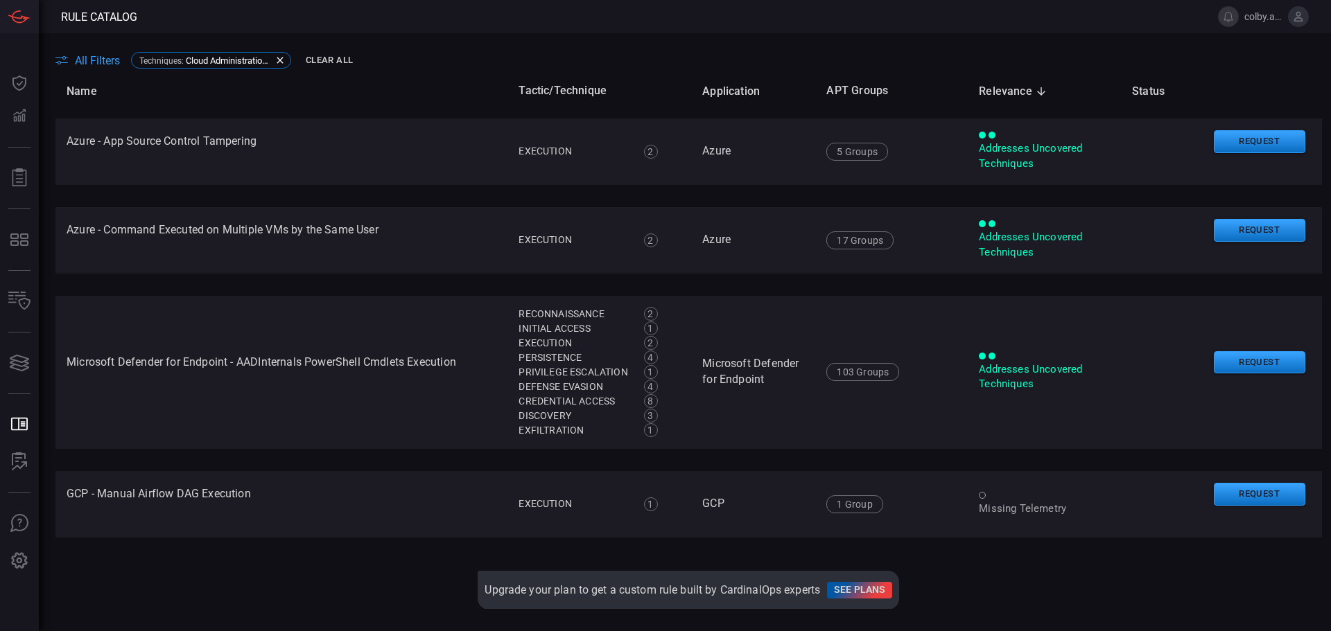
scroll to position [378, 0]
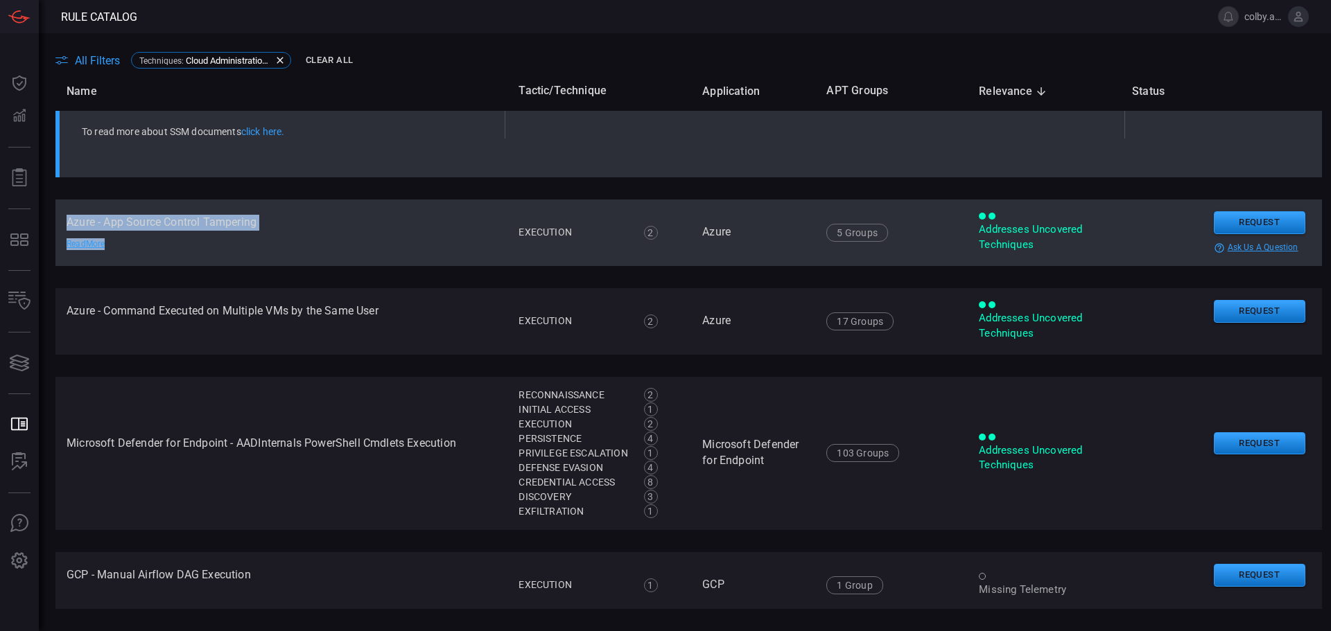
drag, startPoint x: 65, startPoint y: 223, endPoint x: 341, endPoint y: 234, distance: 276.1
click at [341, 234] on td "Azure - App Source Control Tampering Read More" at bounding box center [281, 233] width 452 height 67
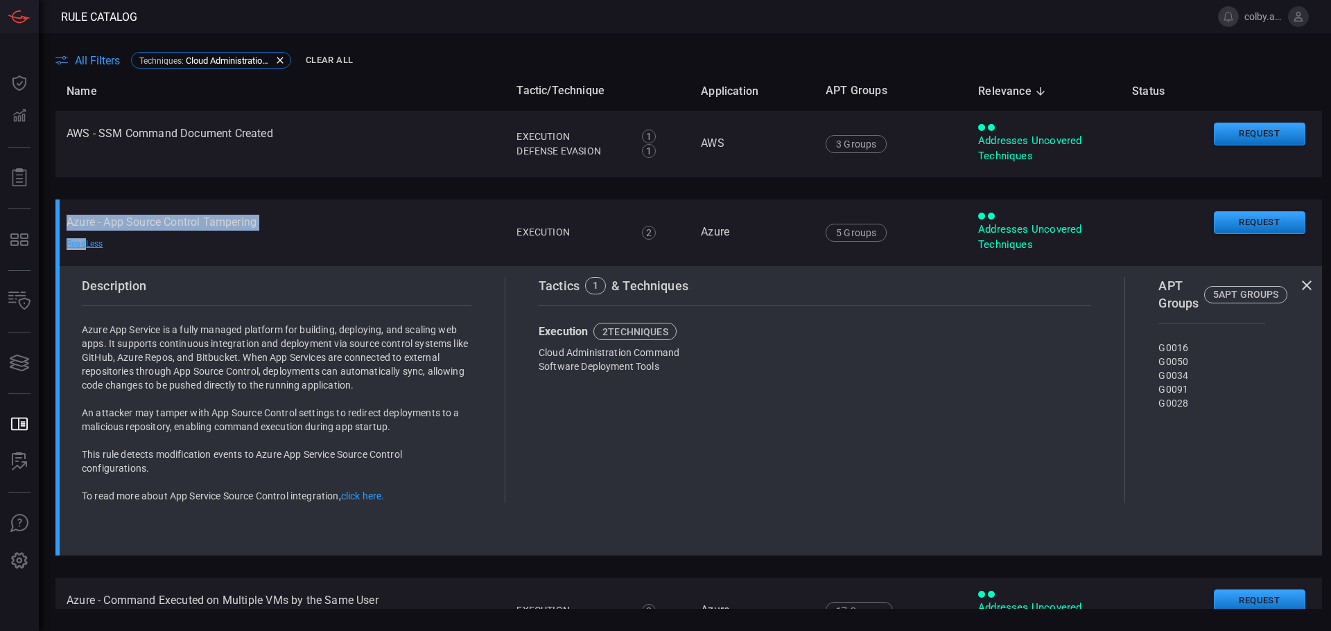
copy td "Azure - App Source Control Tampering Read"
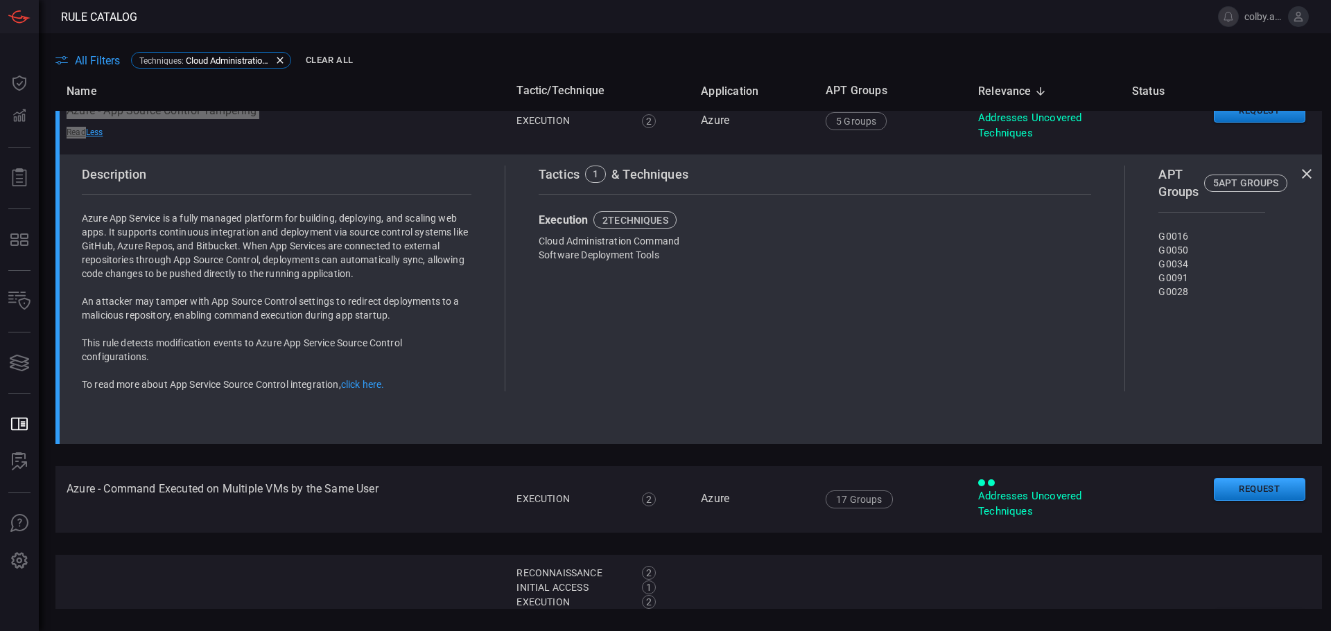
scroll to position [227, 0]
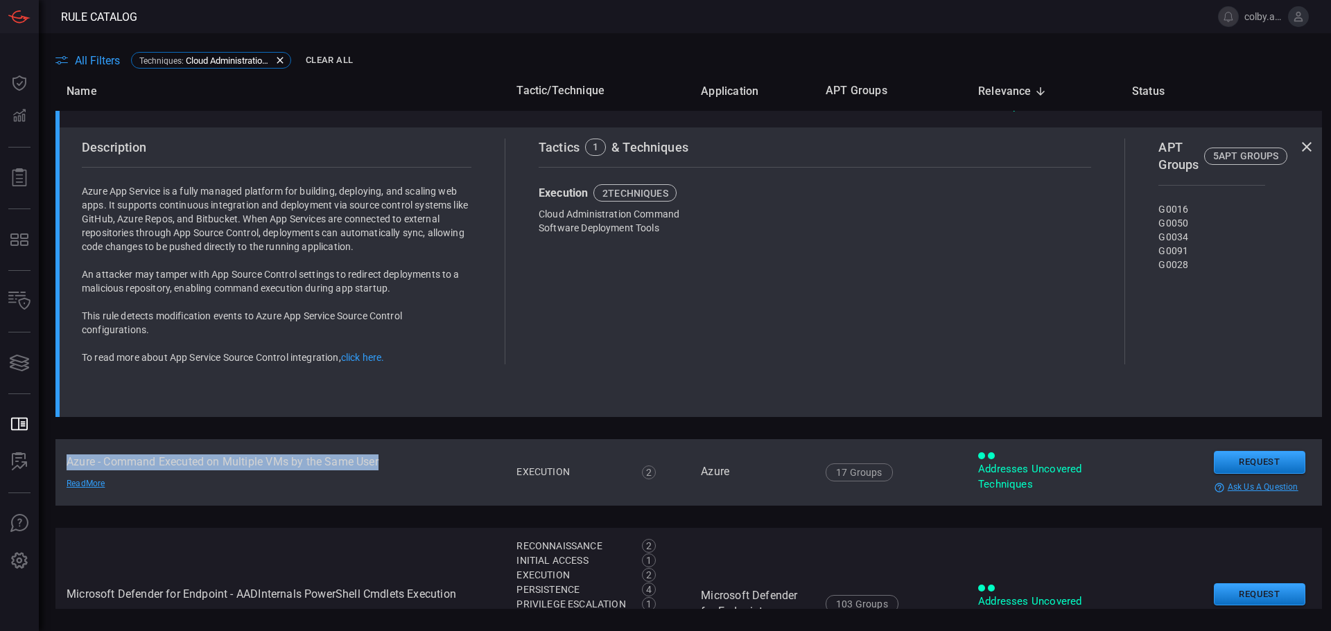
drag, startPoint x: 68, startPoint y: 462, endPoint x: 403, endPoint y: 456, distance: 335.5
click at [403, 456] on td "Azure - Command Executed on Multiple VMs by the Same User Read More" at bounding box center [280, 472] width 450 height 67
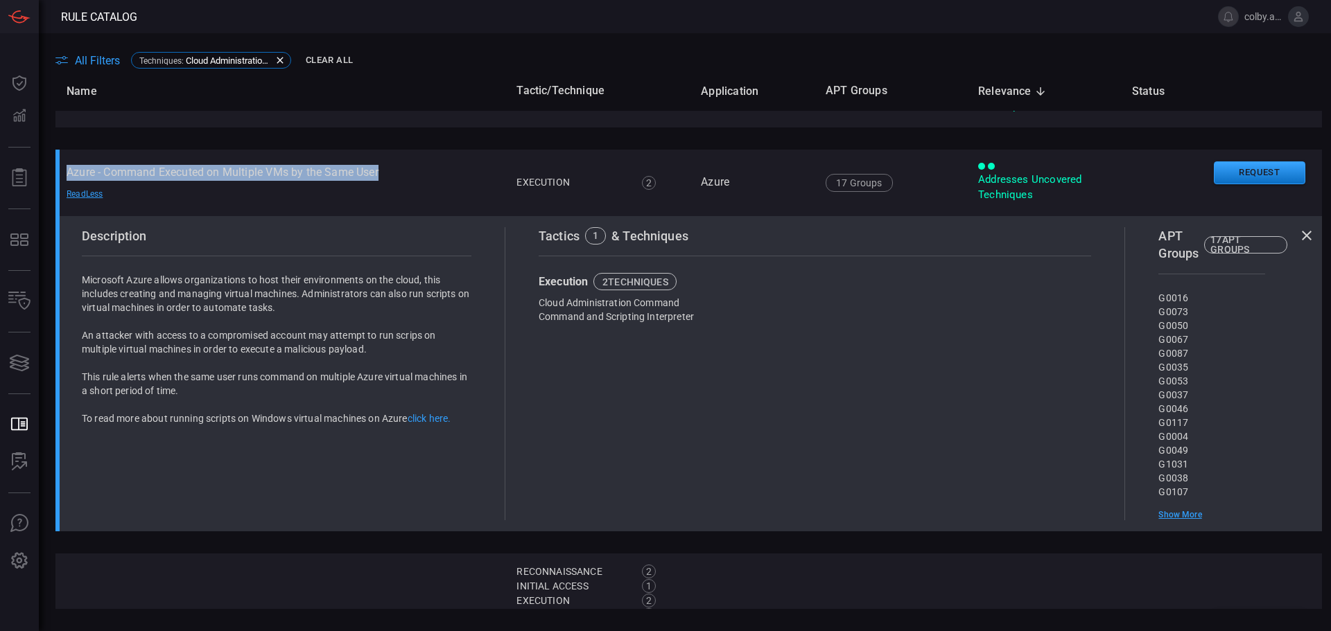
copy td "Azure - Command Executed on Multiple VMs by the Same User"
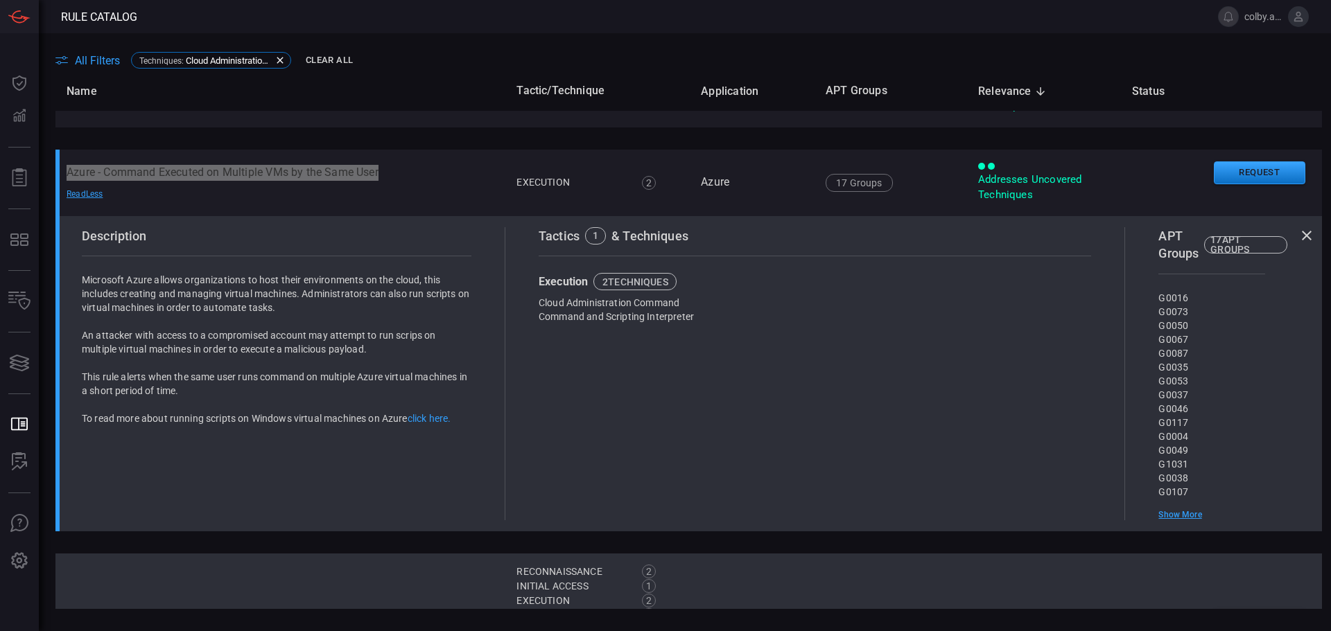
scroll to position [543, 0]
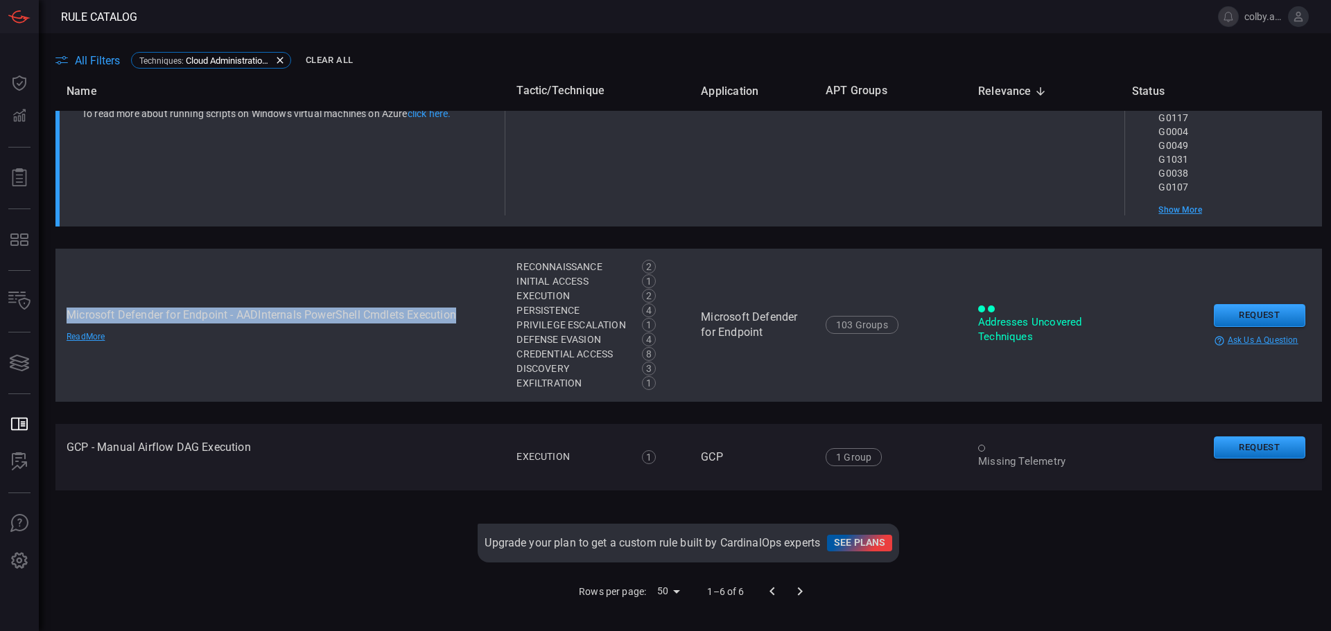
drag, startPoint x: 67, startPoint y: 306, endPoint x: 460, endPoint y: 309, distance: 393.0
click at [460, 309] on td "Microsoft Defender for Endpoint - AADInternals PowerShell Cmdlets Execution Rea…" at bounding box center [280, 325] width 450 height 153
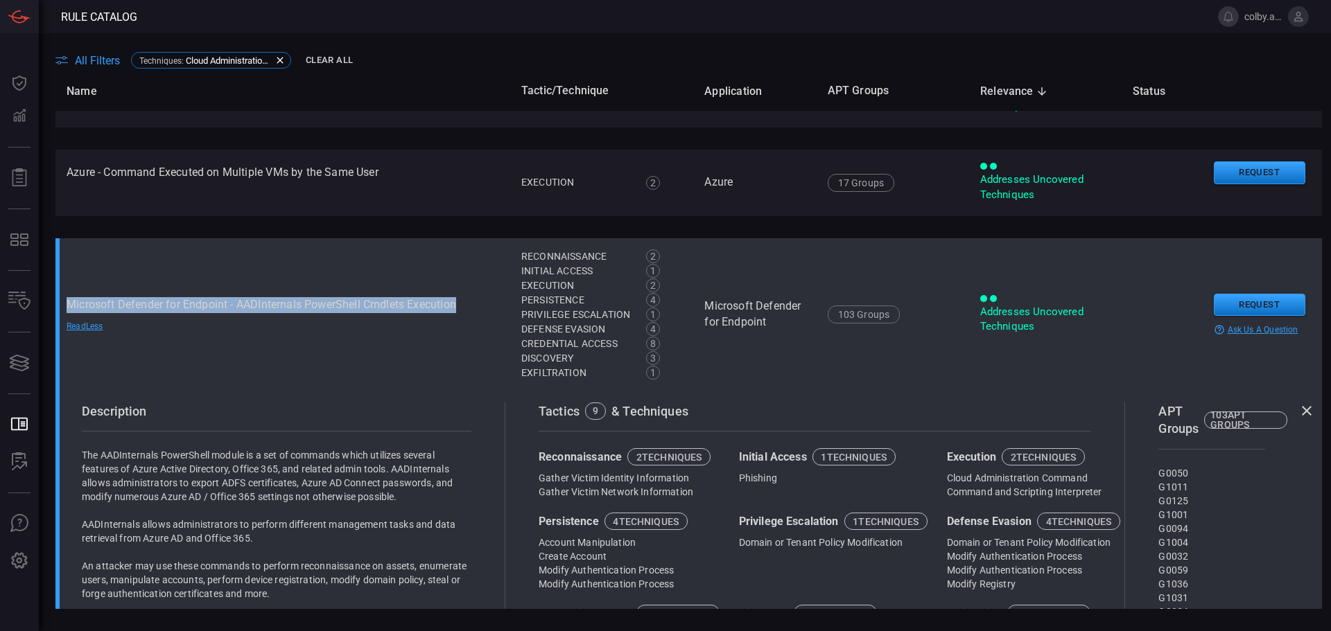
copy td "Microsoft Defender for Endpoint - AADInternals PowerShell Cmdlets Execution"
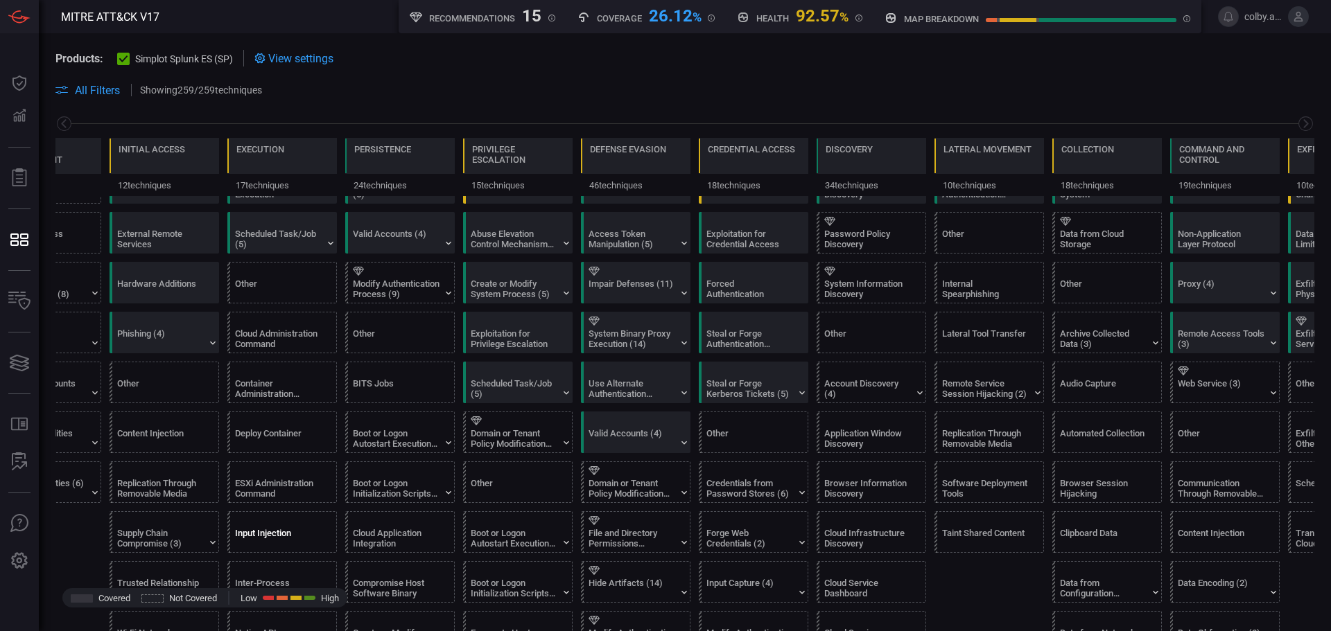
scroll to position [139, 0]
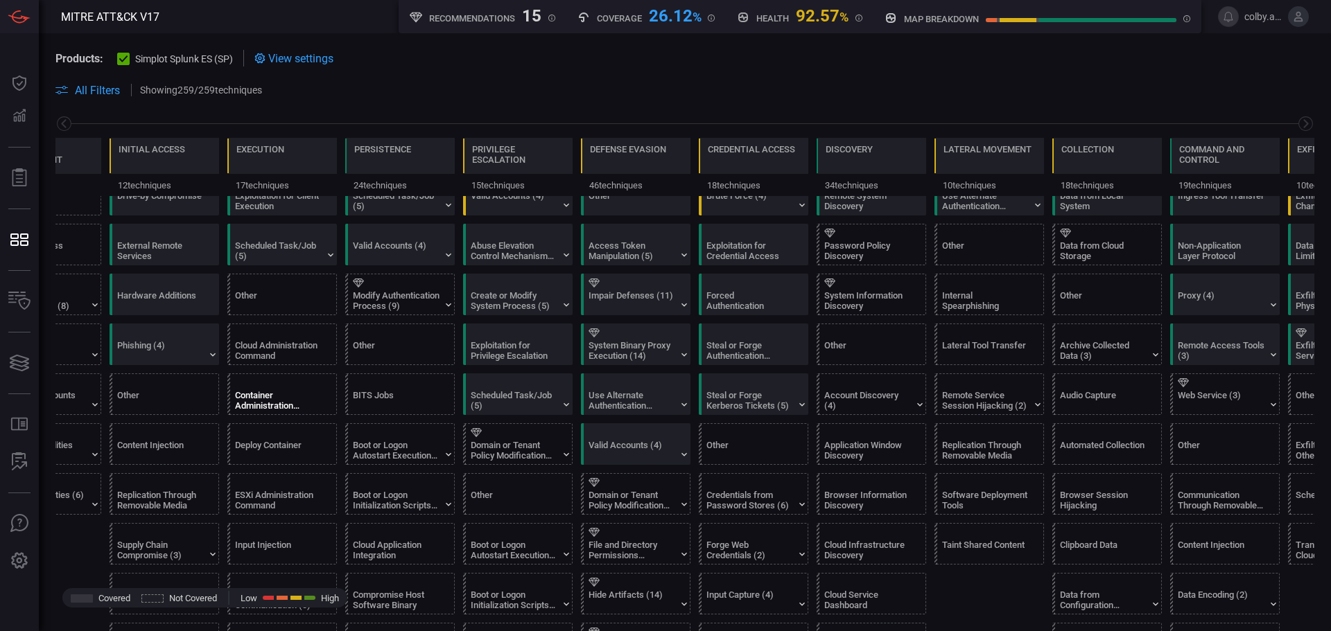
click at [268, 393] on div "Container Administration Command" at bounding box center [278, 400] width 87 height 21
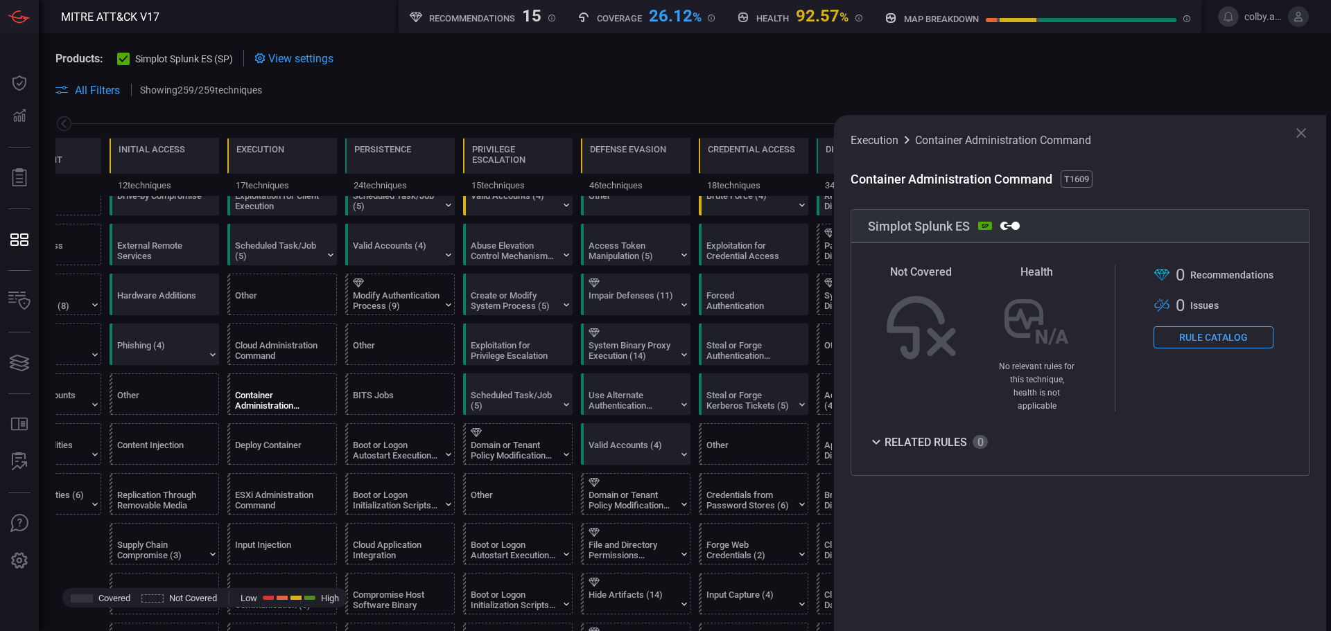
click at [1208, 338] on button "Rule Catalog" at bounding box center [1213, 337] width 120 height 22
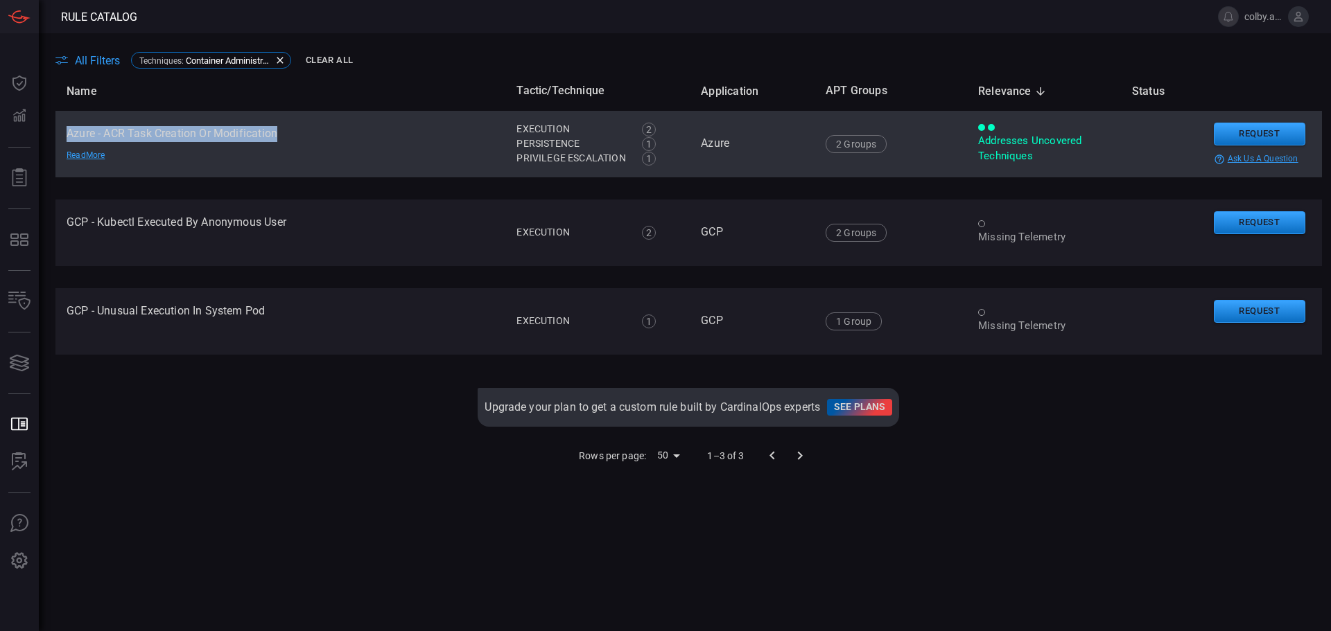
drag, startPoint x: 69, startPoint y: 132, endPoint x: 286, endPoint y: 138, distance: 217.1
click at [286, 138] on td "Azure - ACR Task Creation Or Modification Read More" at bounding box center [280, 144] width 450 height 67
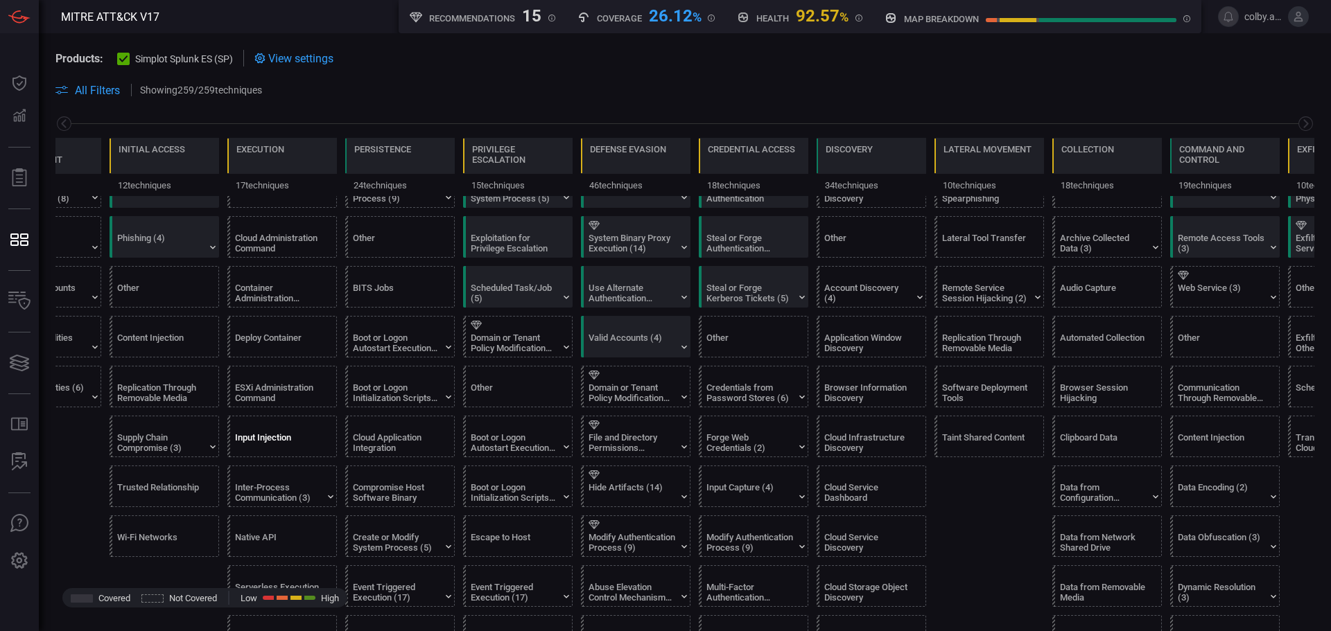
scroll to position [347, 0]
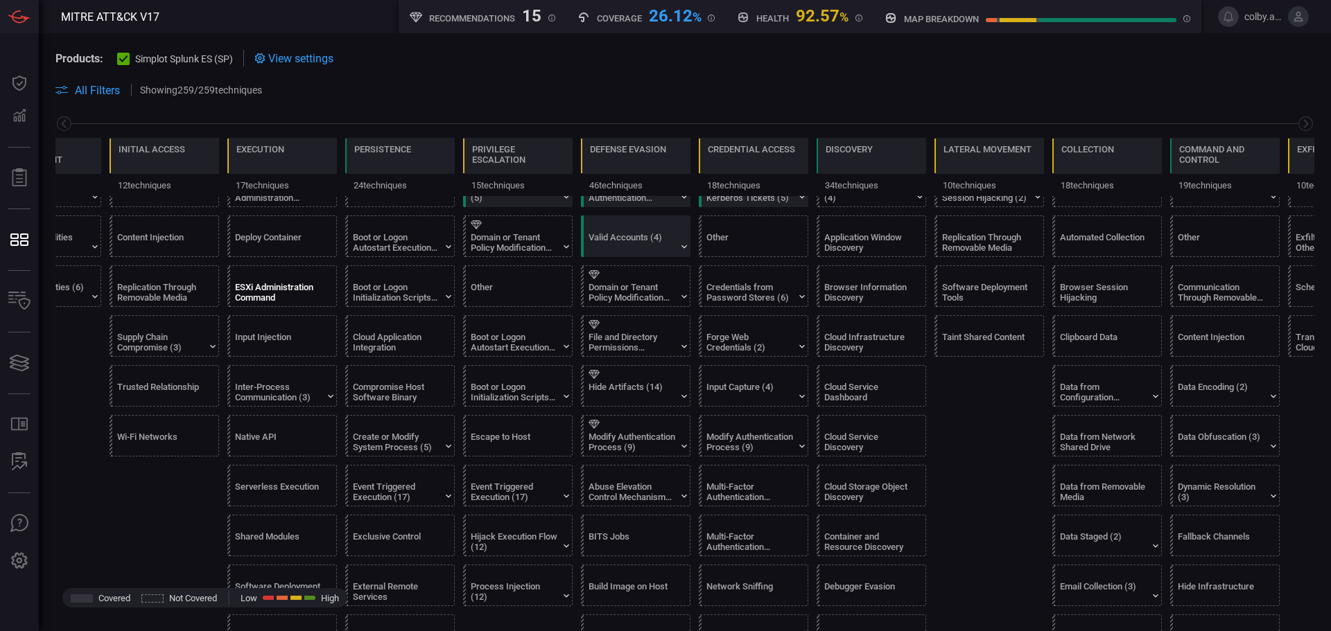
click at [270, 291] on div "ESXi Administration Command" at bounding box center [278, 292] width 87 height 21
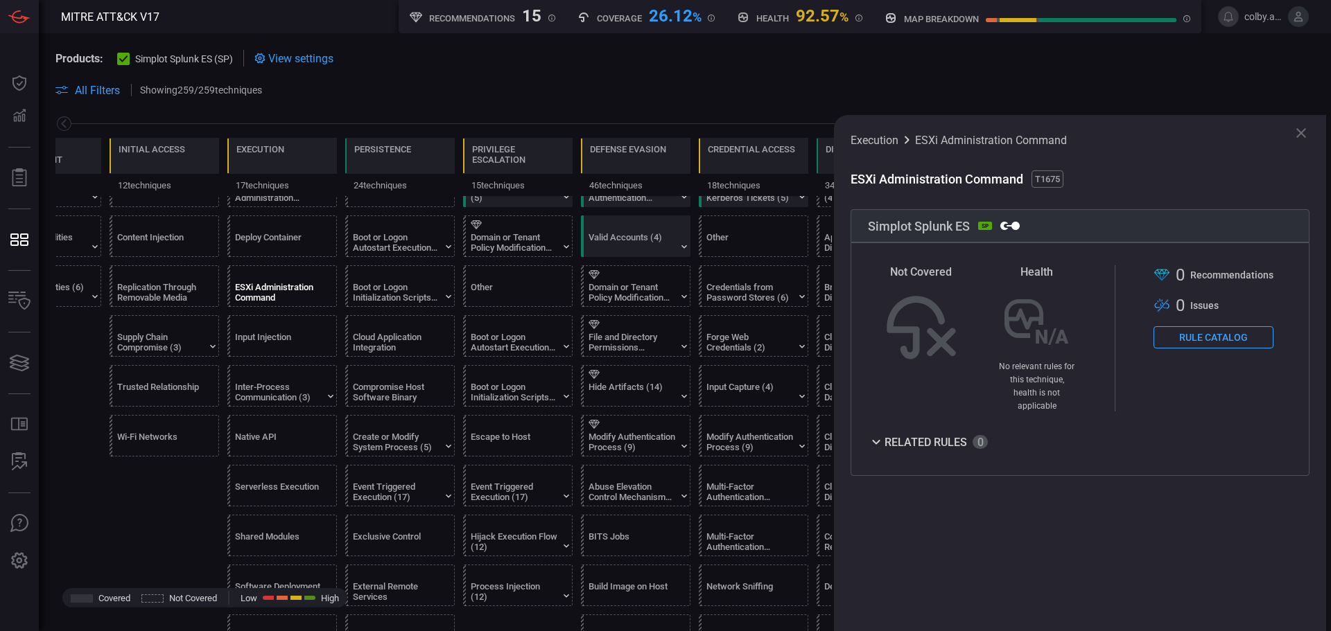
click at [1192, 342] on button "Rule Catalog" at bounding box center [1213, 337] width 120 height 22
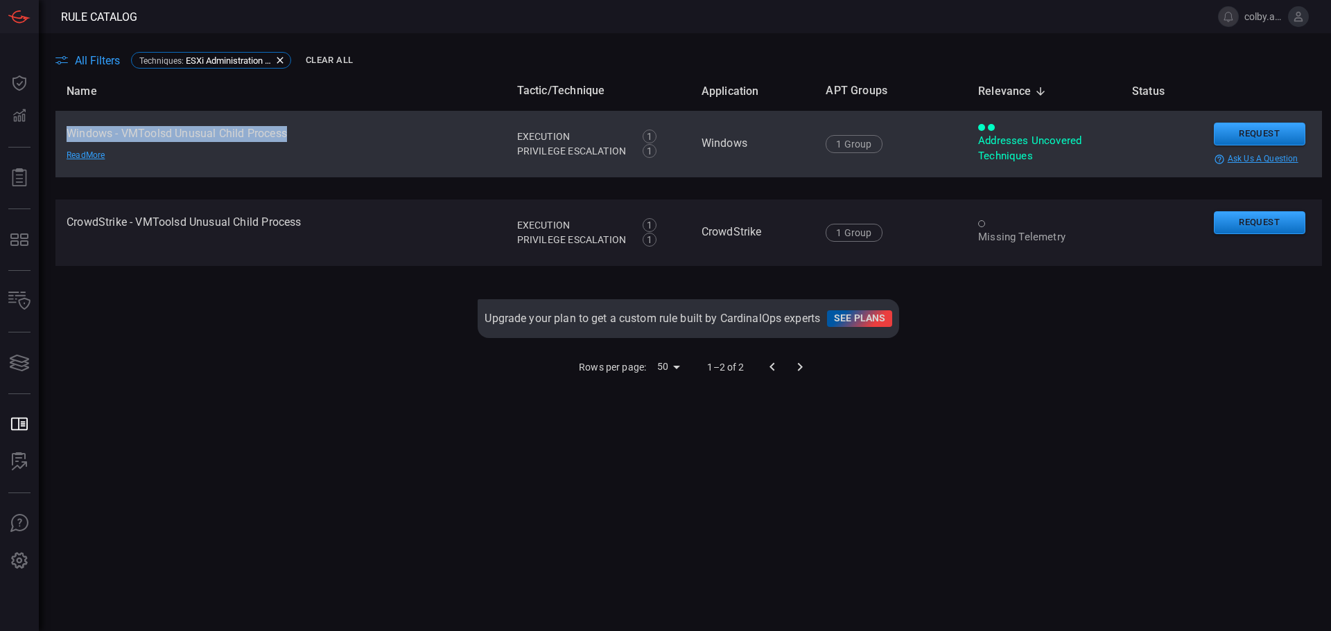
drag, startPoint x: 69, startPoint y: 130, endPoint x: 344, endPoint y: 134, distance: 275.2
click at [345, 134] on td "Windows - VMToolsd Unusual Child Process Read More" at bounding box center [280, 144] width 451 height 67
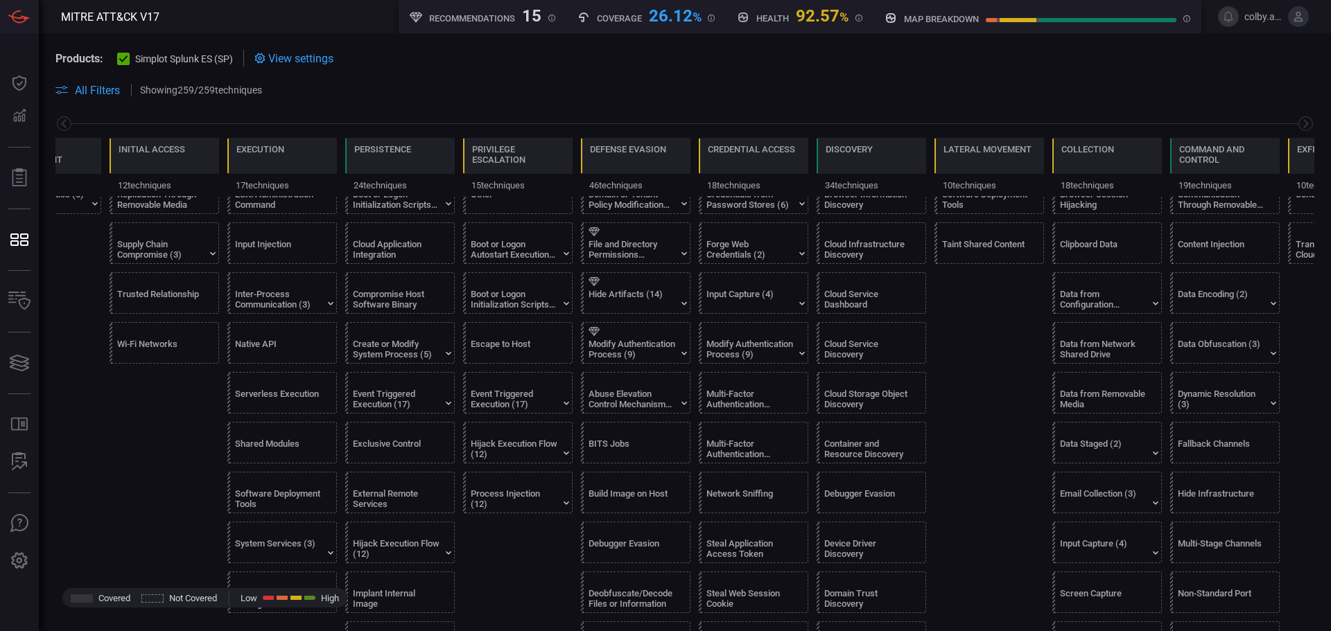
scroll to position [416, 0]
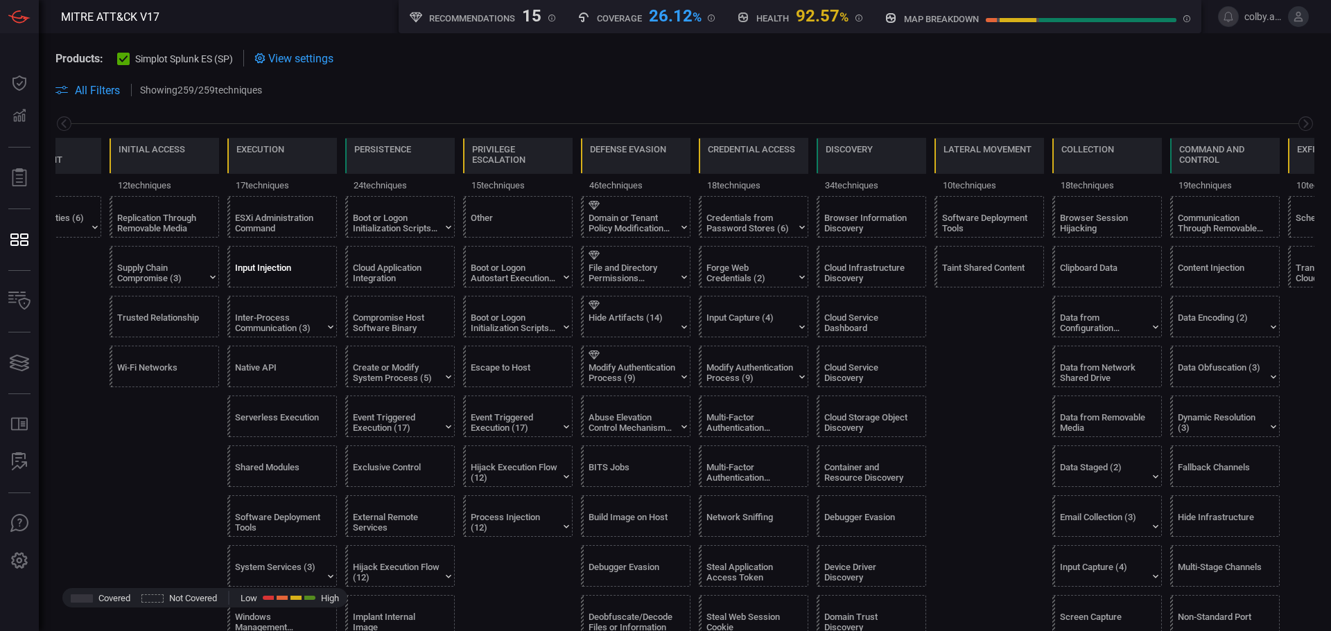
click at [277, 272] on div "Input Injection" at bounding box center [278, 273] width 87 height 21
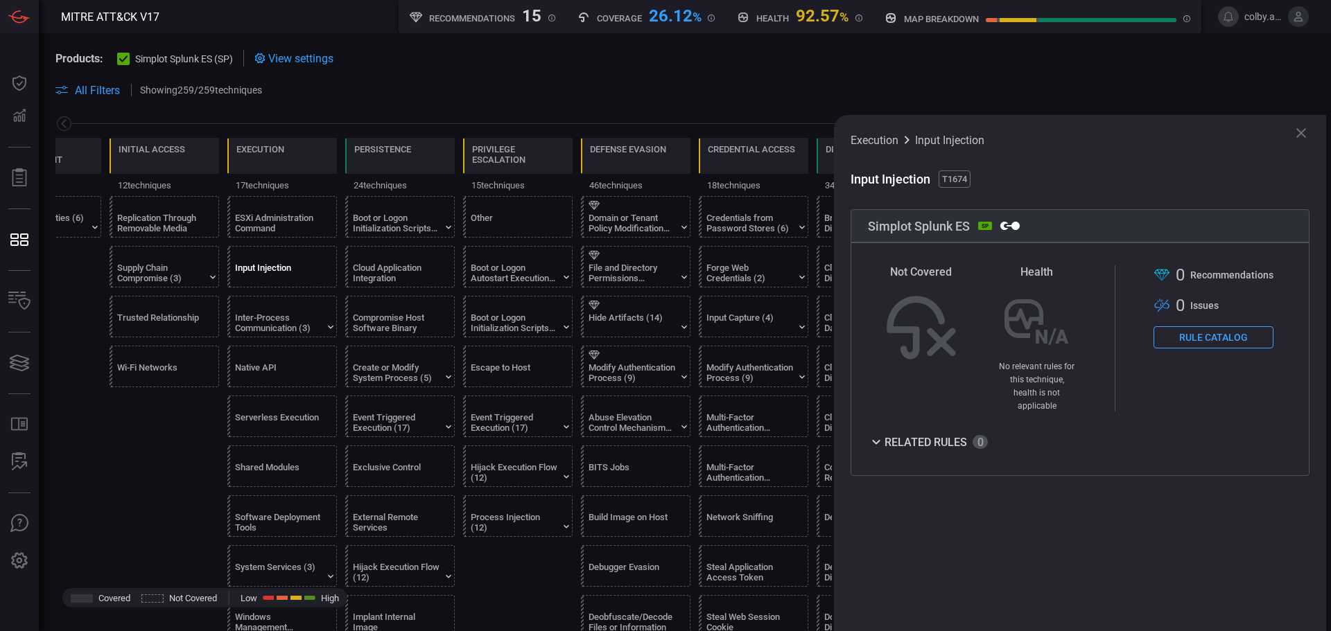
click at [1222, 335] on button "Rule Catalog" at bounding box center [1213, 337] width 120 height 22
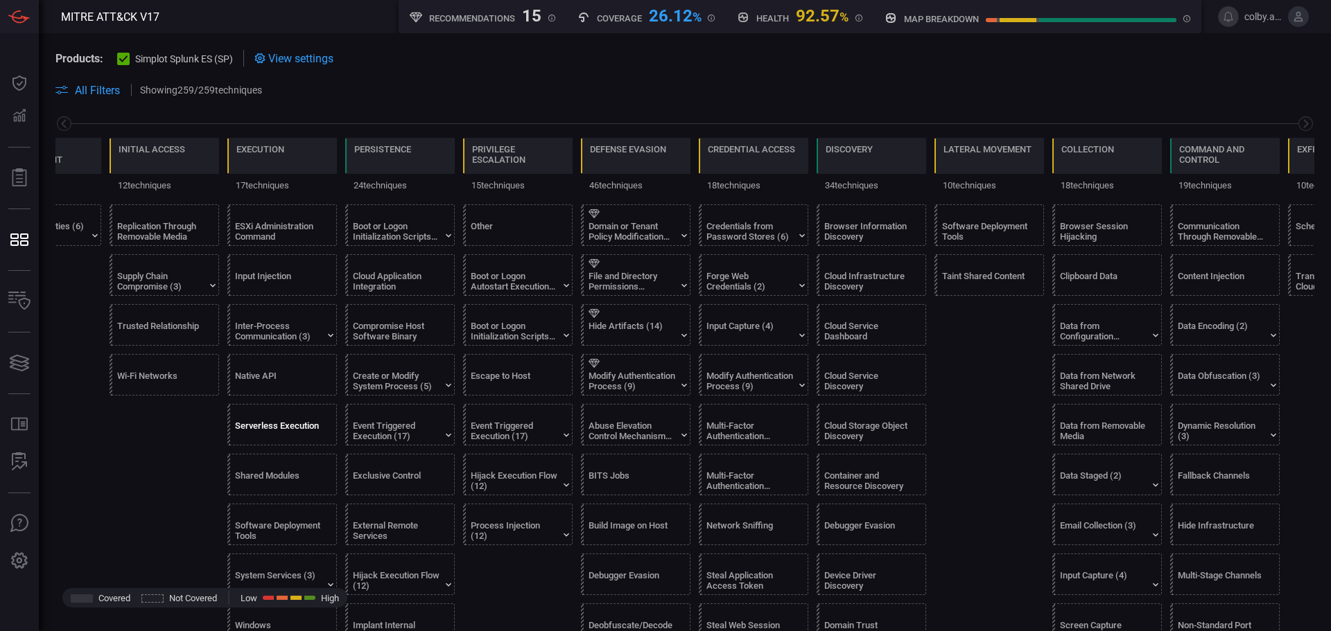
scroll to position [416, 0]
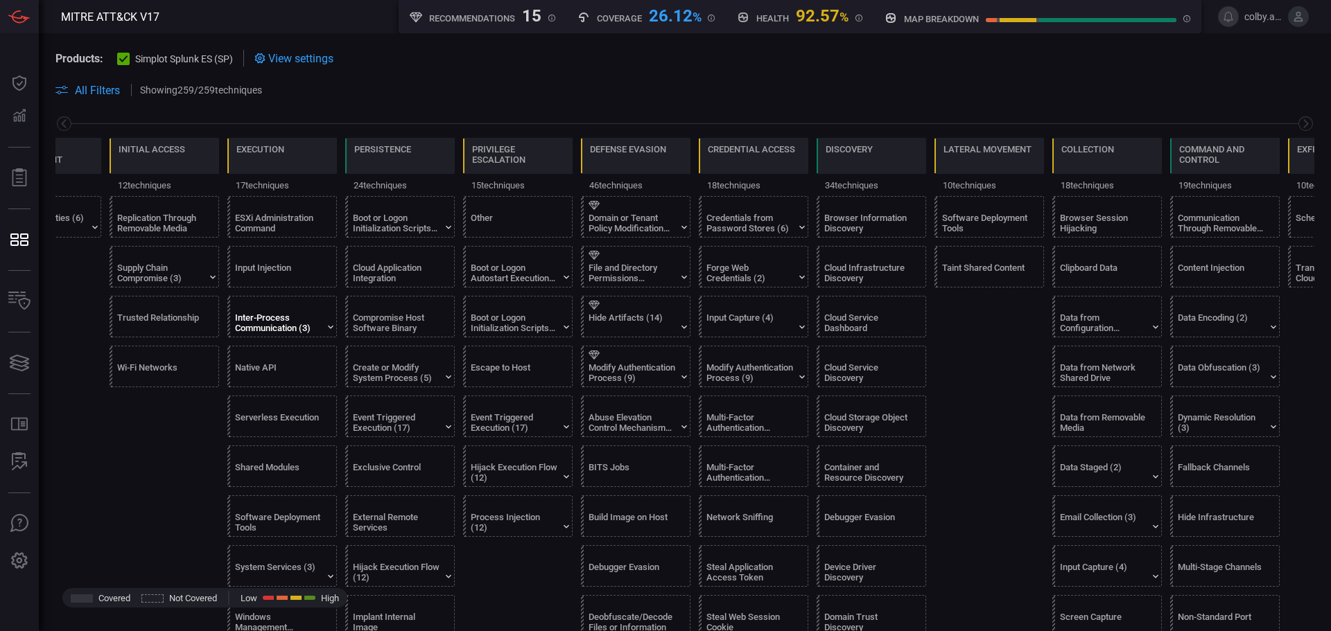
click at [280, 324] on div "Inter-Process Communication (3)" at bounding box center [278, 323] width 87 height 21
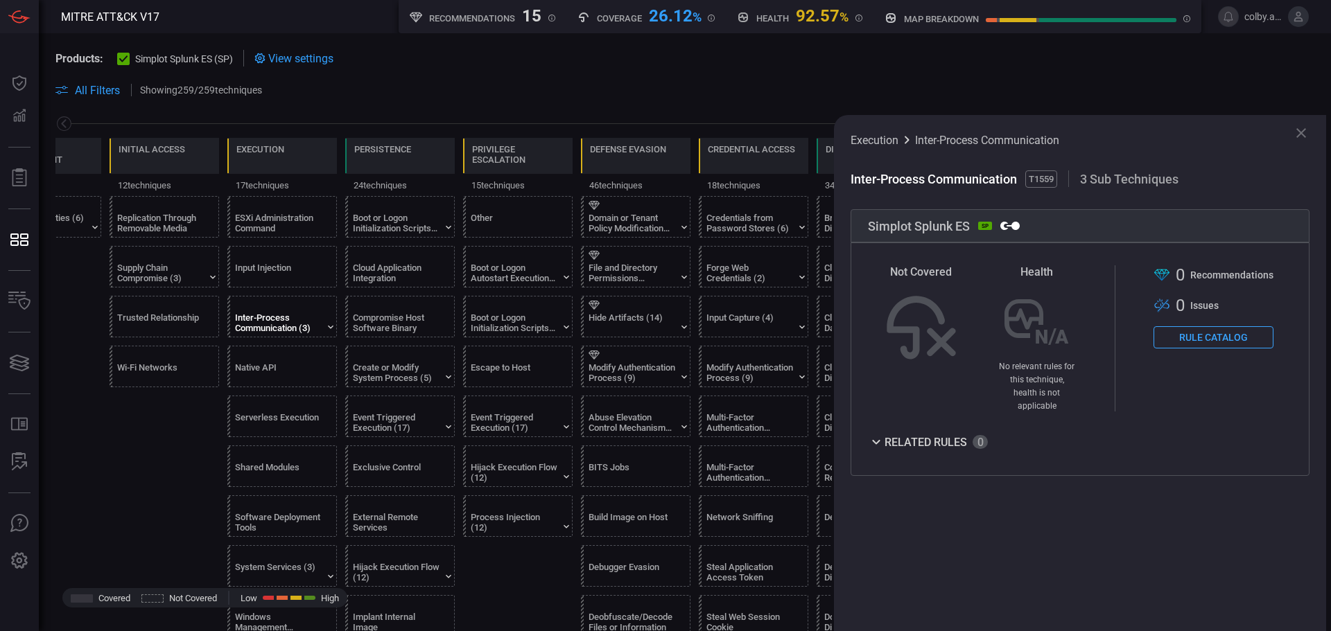
click at [1227, 342] on button "Rule Catalog" at bounding box center [1213, 337] width 120 height 22
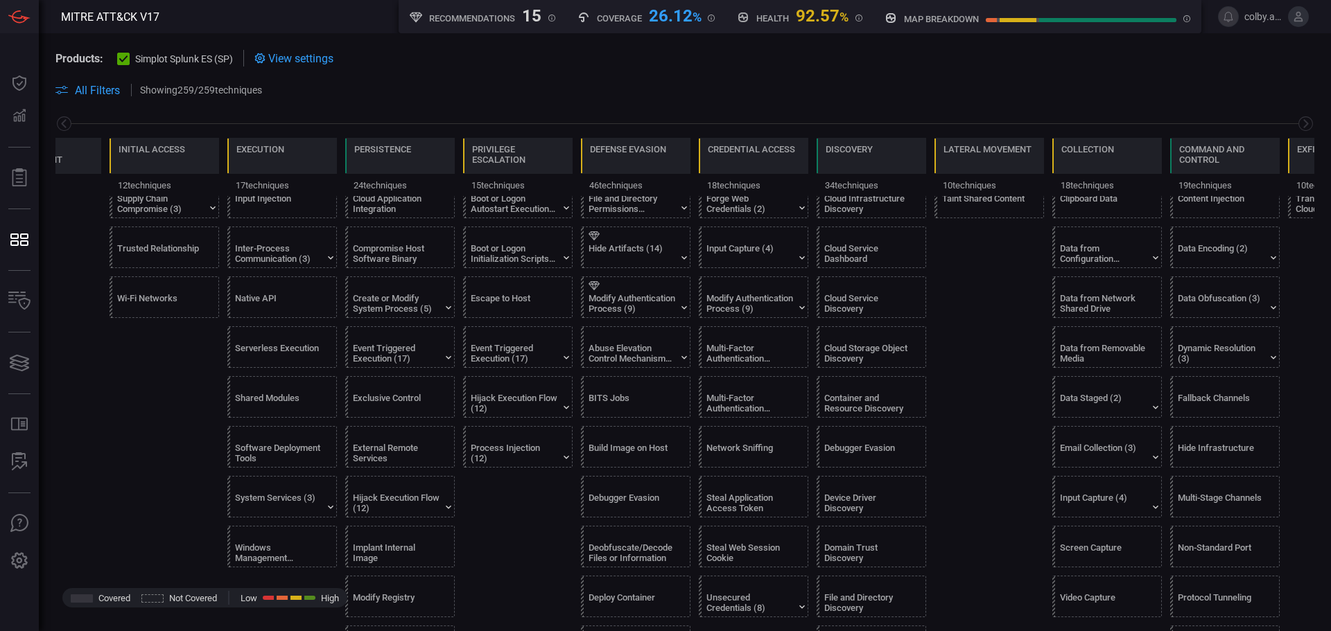
scroll to position [555, 0]
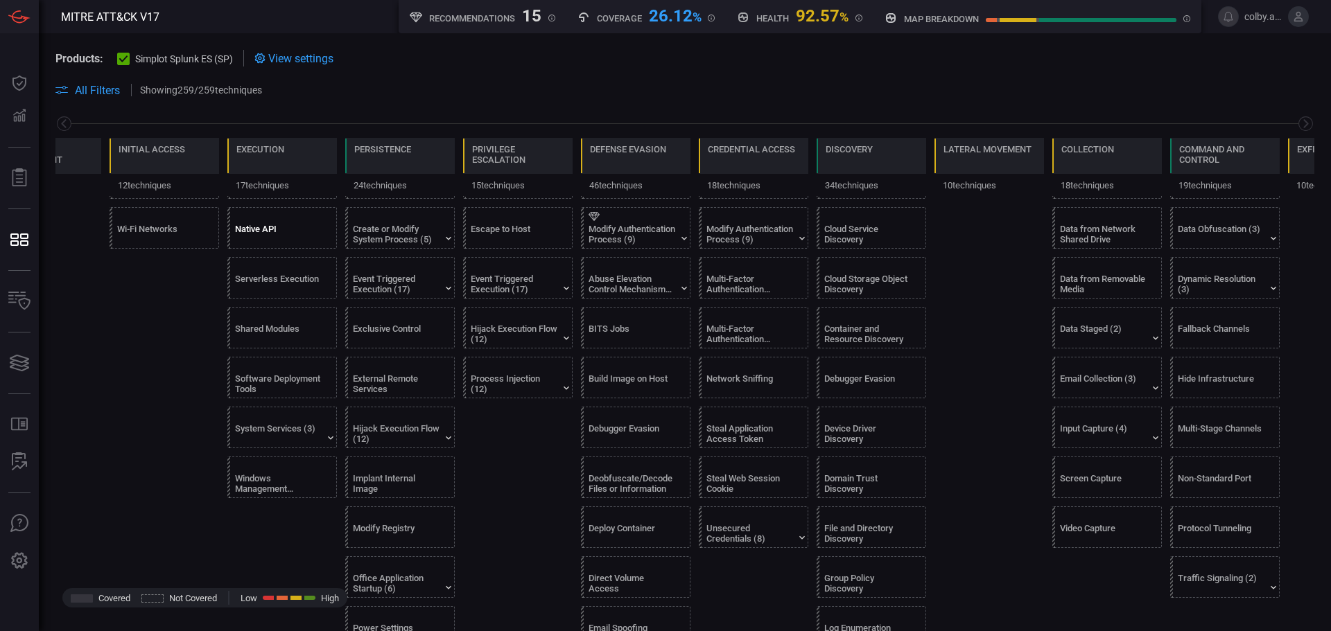
click at [256, 233] on div "Native API" at bounding box center [278, 234] width 87 height 21
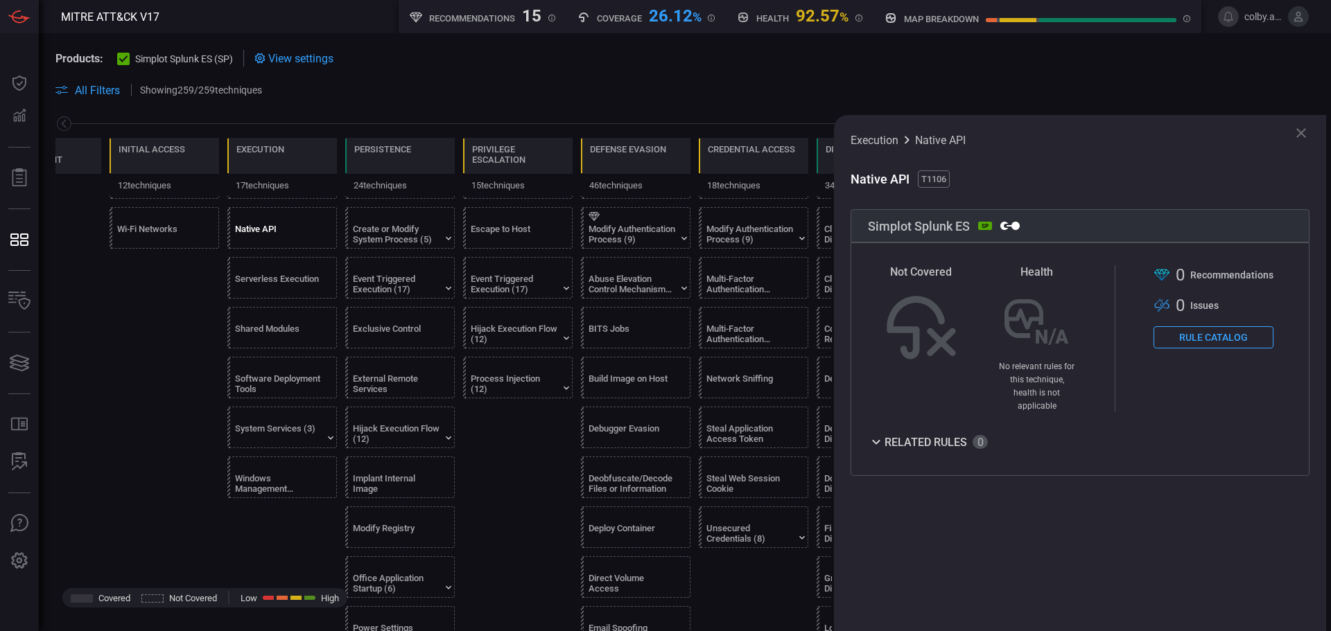
click at [1226, 336] on button "Rule Catalog" at bounding box center [1213, 337] width 120 height 22
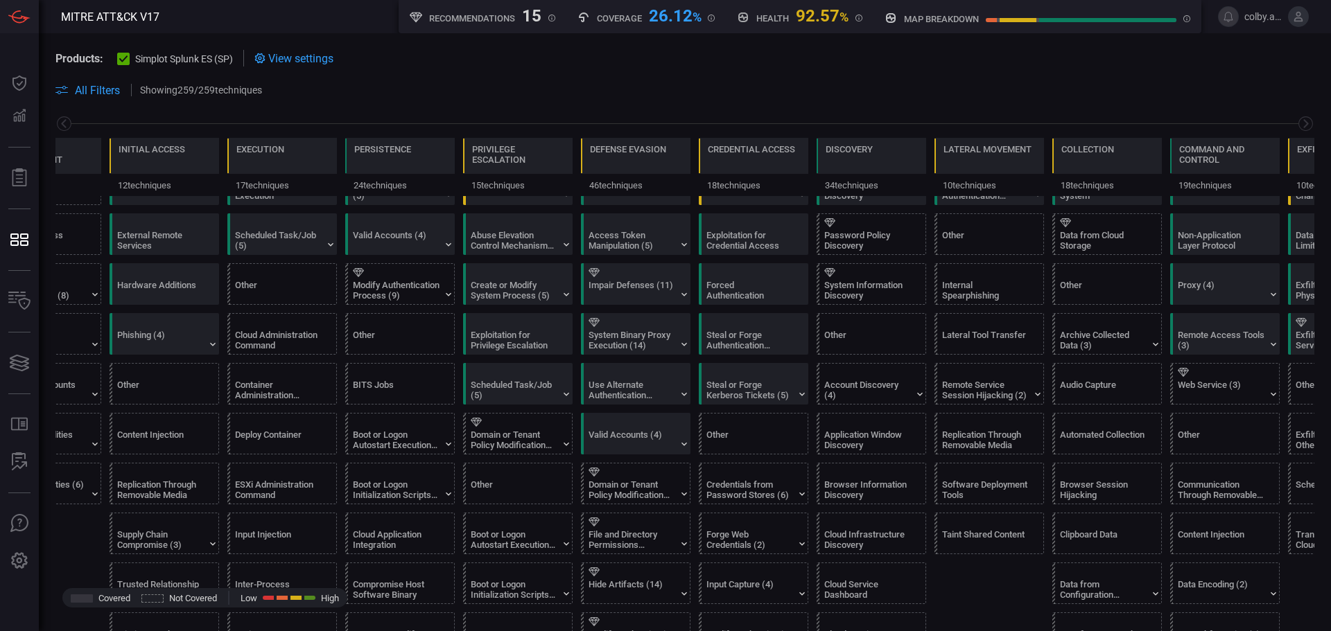
scroll to position [485, 0]
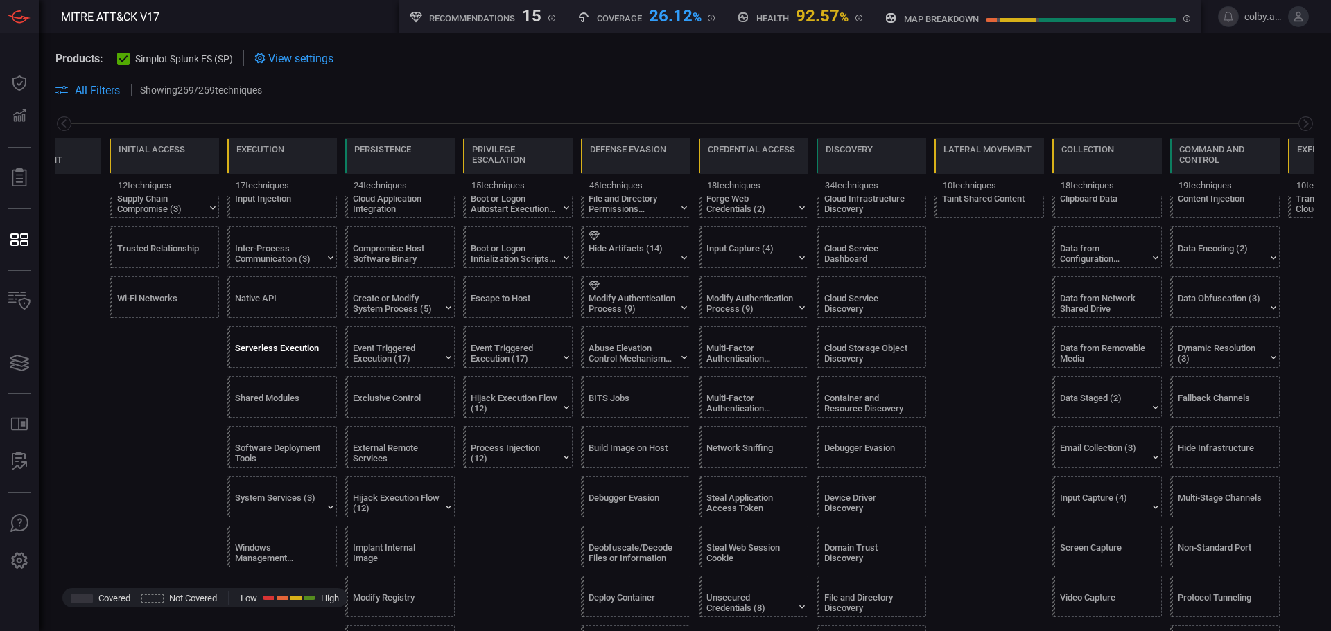
click at [288, 347] on div "Serverless Execution" at bounding box center [278, 353] width 87 height 21
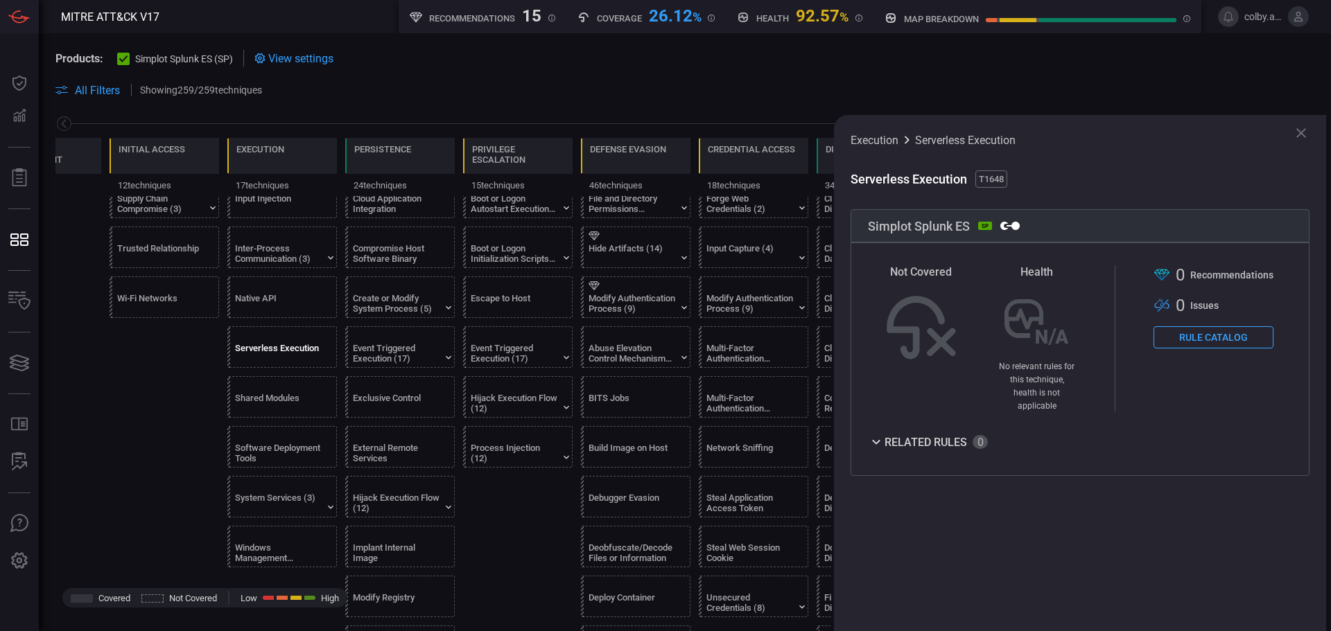
click at [1230, 345] on button "Rule Catalog" at bounding box center [1213, 337] width 120 height 22
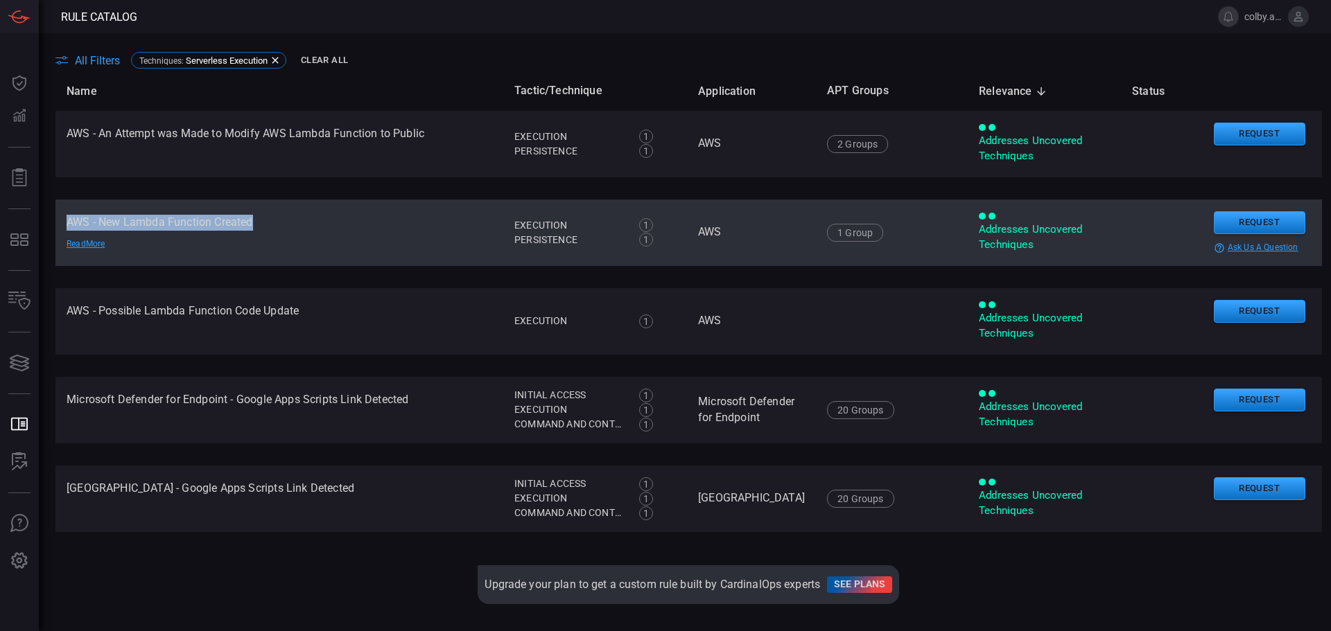
drag, startPoint x: 263, startPoint y: 224, endPoint x: 66, endPoint y: 224, distance: 197.6
click at [66, 224] on td "AWS - New Lambda Function Created Read More" at bounding box center [279, 233] width 448 height 67
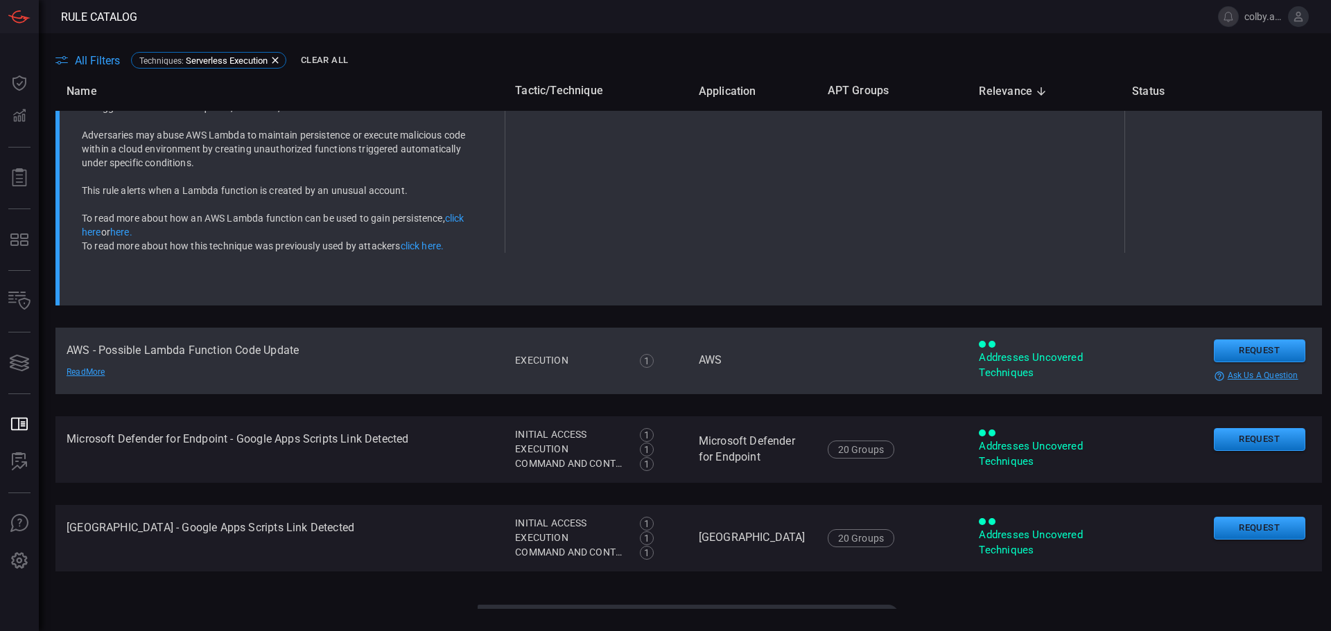
scroll to position [342, 0]
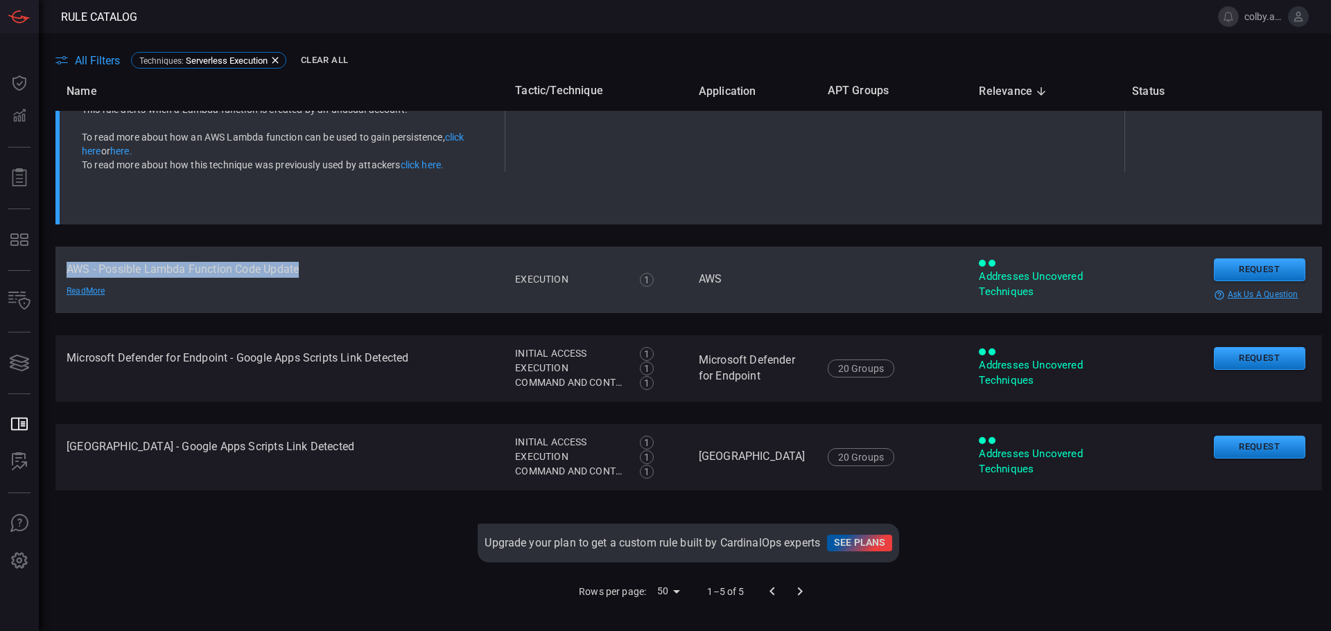
click at [68, 263] on td "AWS - Possible Lambda Function Code Update Read More" at bounding box center [279, 280] width 448 height 67
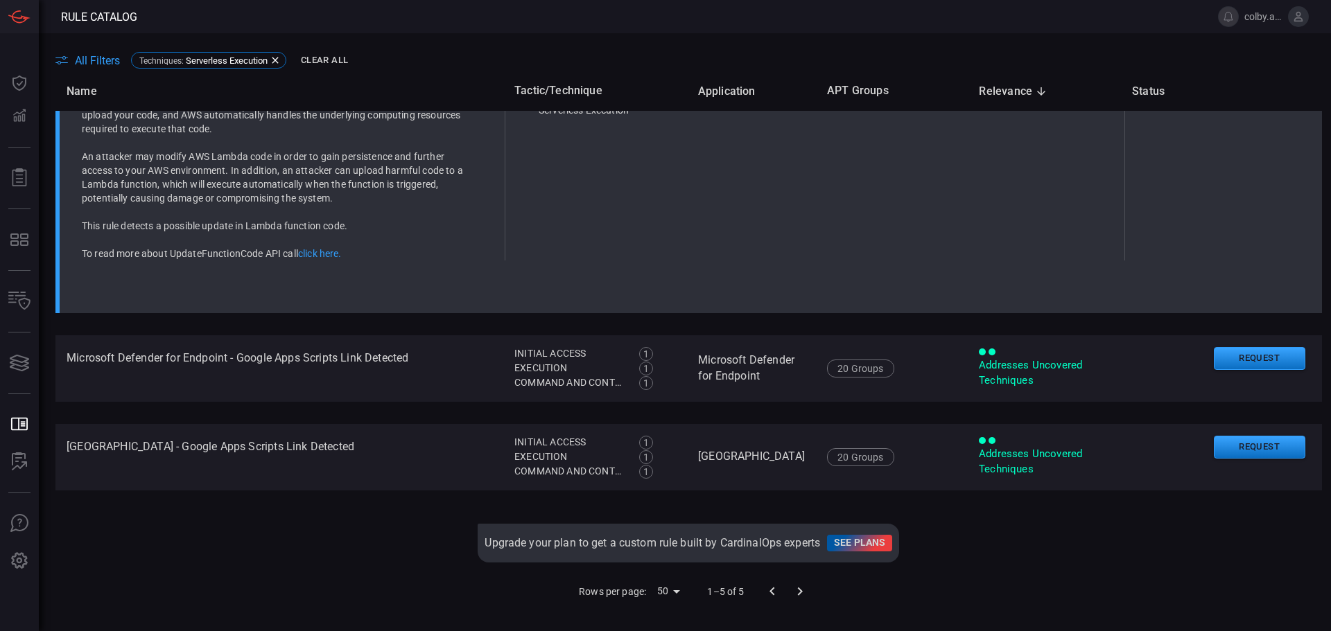
scroll to position [52, 0]
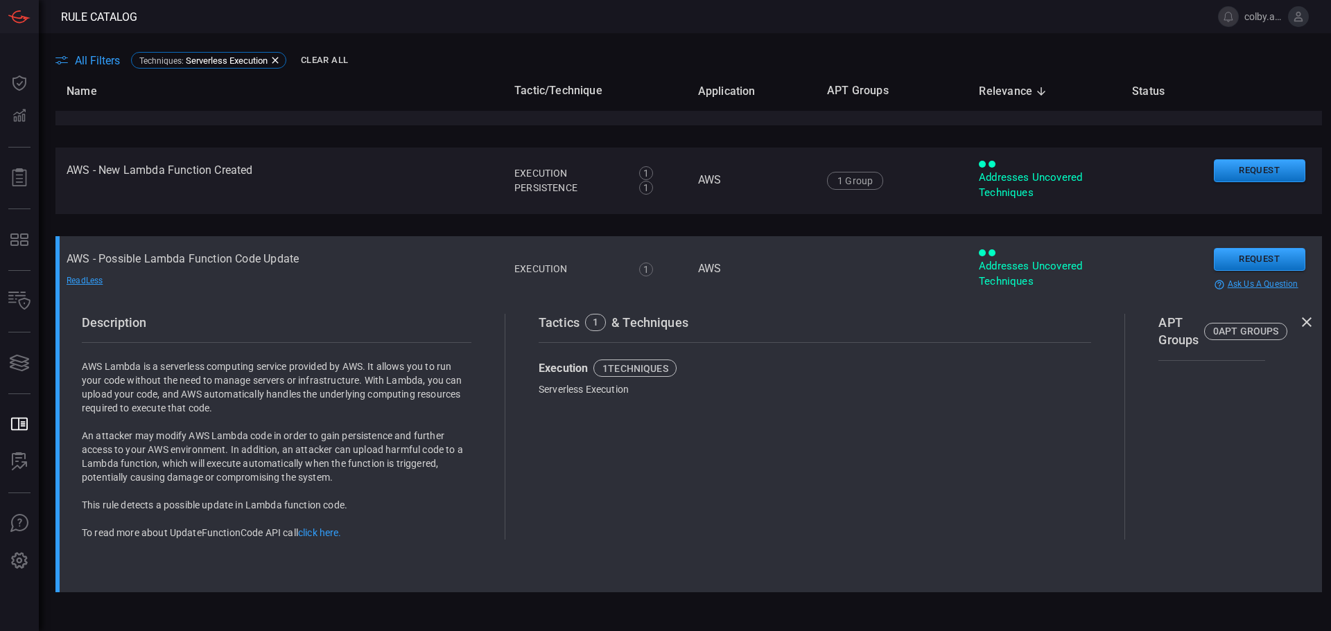
drag, startPoint x: 68, startPoint y: 263, endPoint x: 313, endPoint y: 258, distance: 245.4
click at [313, 258] on td "AWS - Possible Lambda Function Code Update Read Less" at bounding box center [279, 269] width 448 height 67
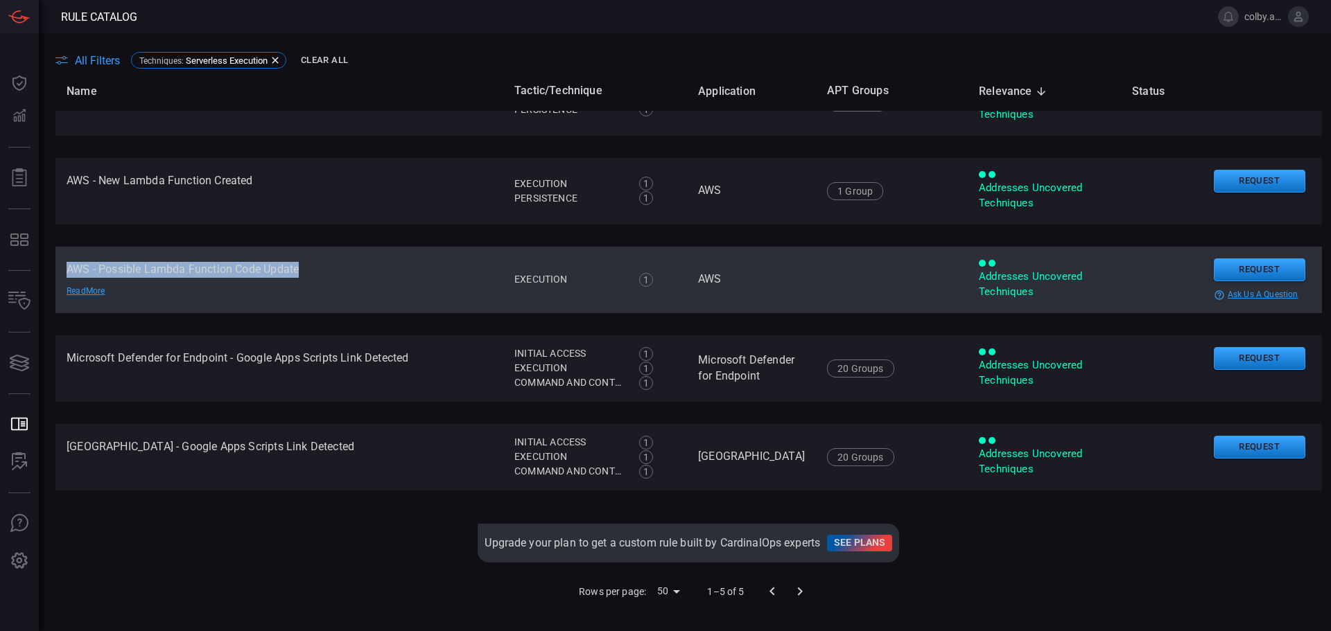
drag, startPoint x: 301, startPoint y: 267, endPoint x: 64, endPoint y: 269, distance: 236.4
click at [64, 269] on td "AWS - Possible Lambda Function Code Update Read More" at bounding box center [279, 280] width 448 height 67
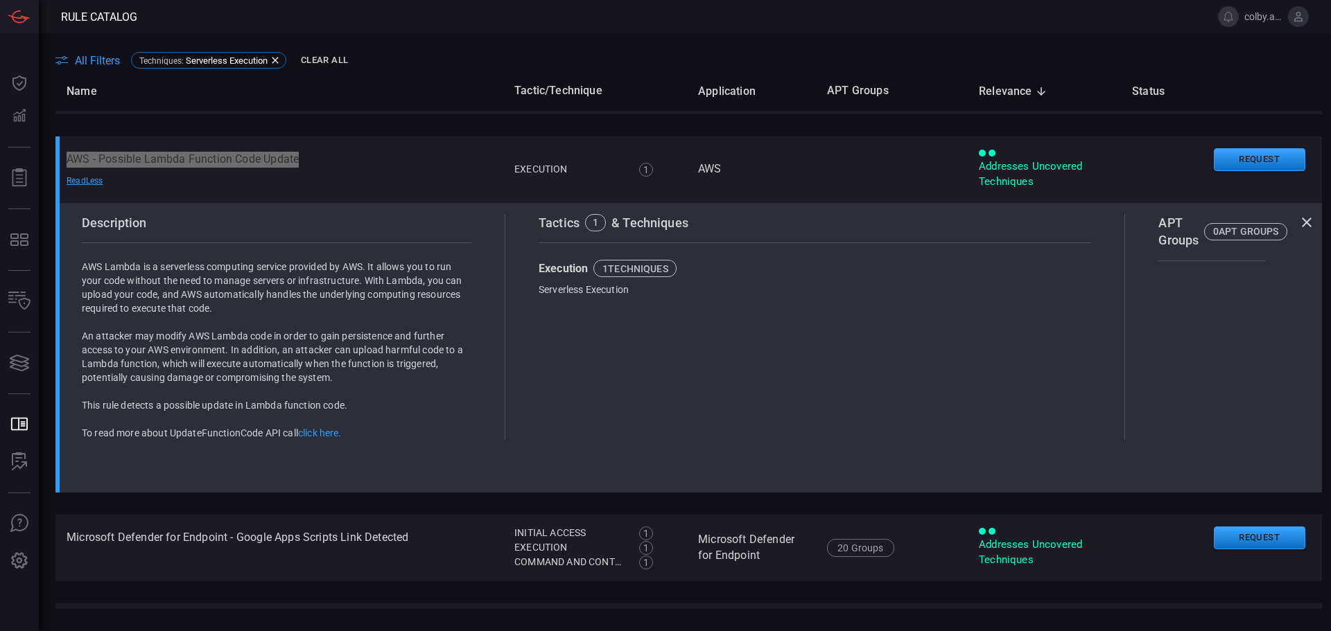
scroll to position [342, 0]
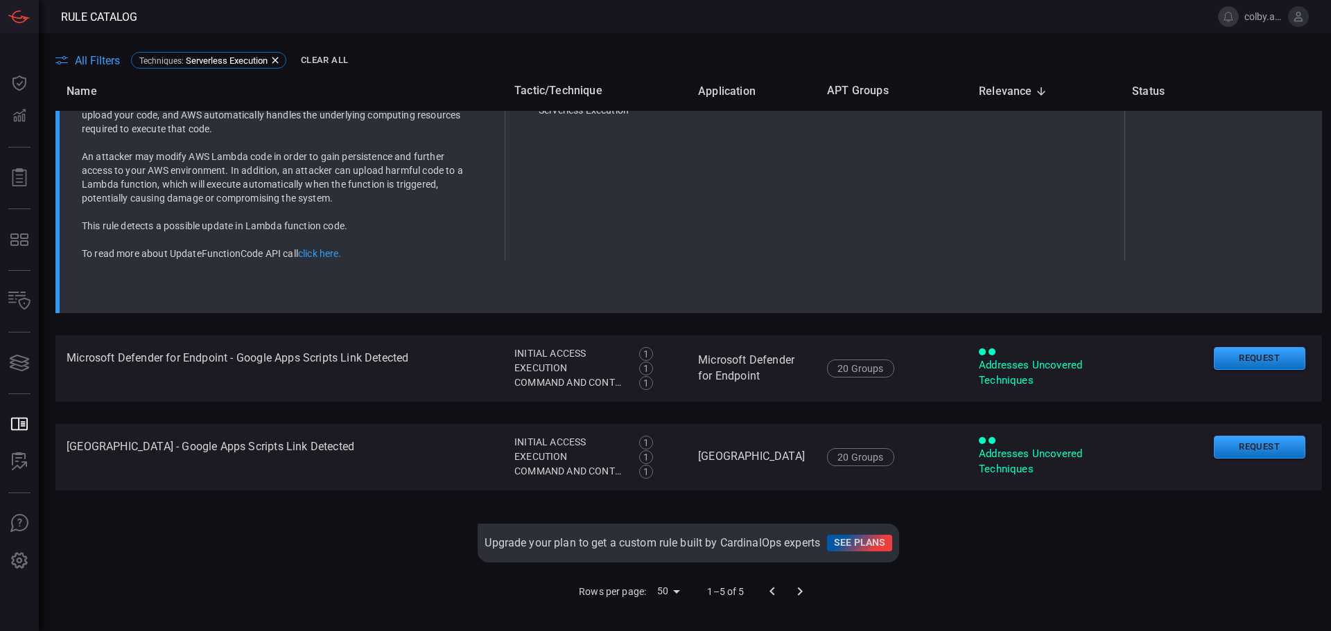
click at [187, 317] on table "Name Tactic/Technique Application APT Groups Relevance sorted descending Status…" at bounding box center [688, 175] width 1266 height 870
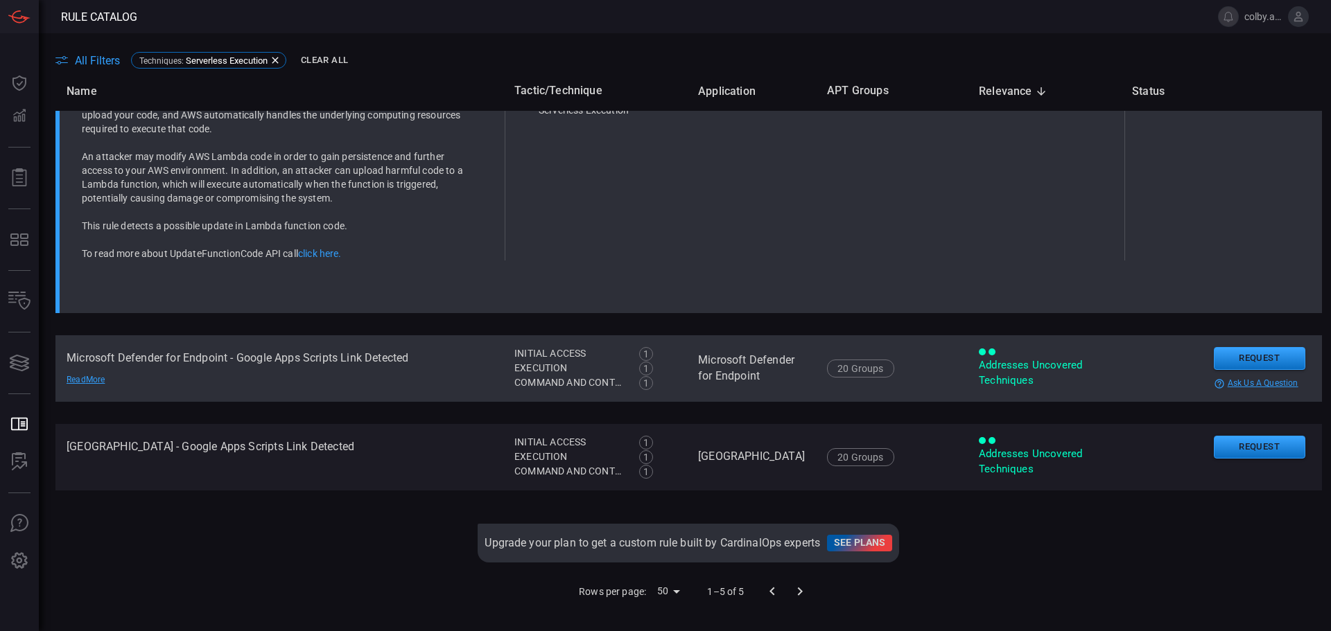
click at [186, 345] on td "Microsoft Defender for Endpoint - Google Apps Scripts Link Detected Read More" at bounding box center [279, 368] width 448 height 67
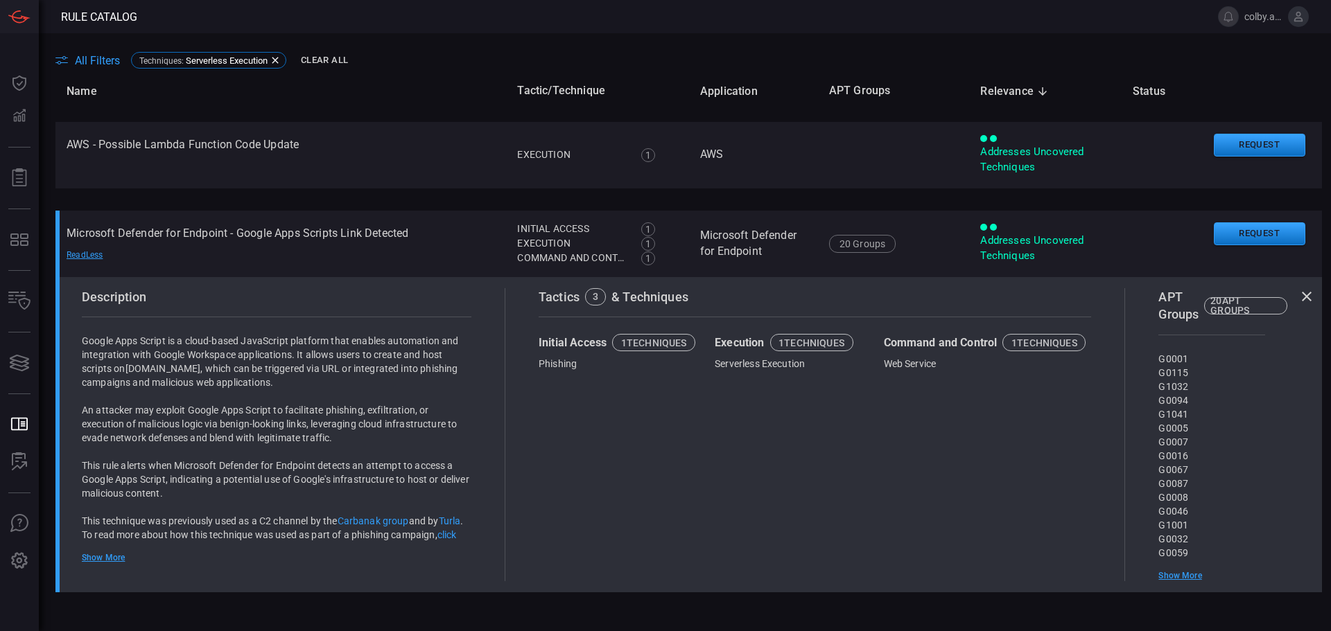
scroll to position [159, 0]
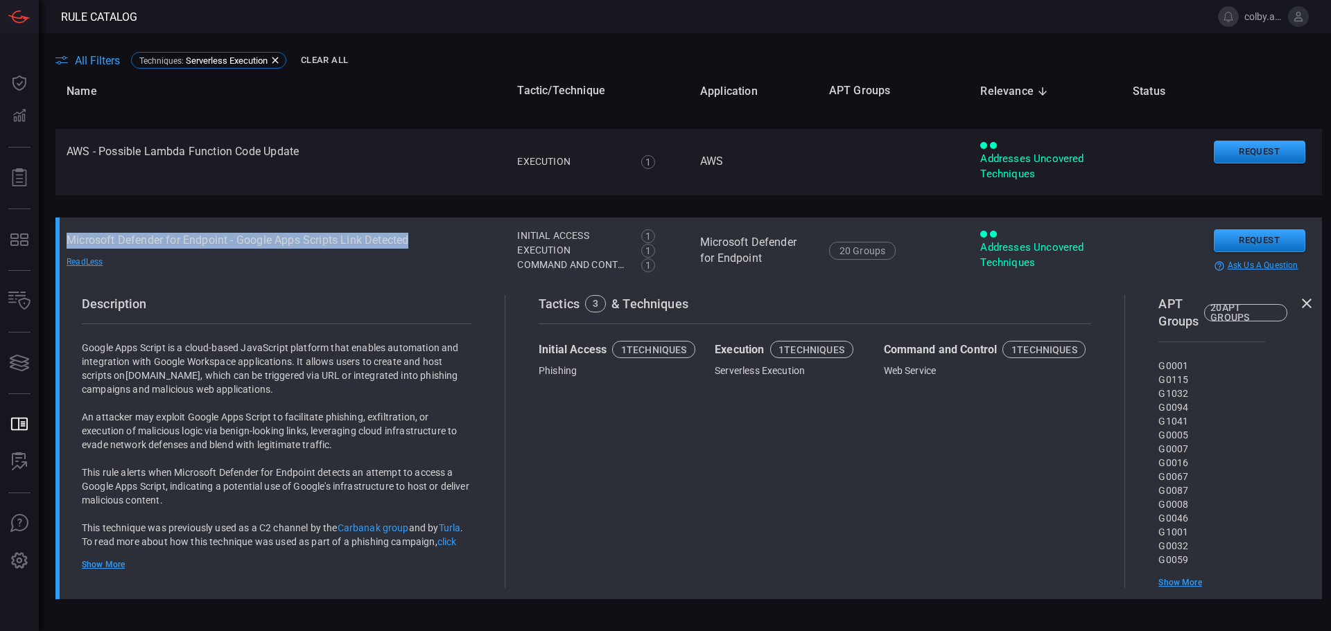
drag, startPoint x: 67, startPoint y: 241, endPoint x: 429, endPoint y: 245, distance: 361.9
click at [429, 245] on td "Microsoft Defender for Endpoint - Google Apps Scripts Link Detected Read Less" at bounding box center [280, 251] width 451 height 67
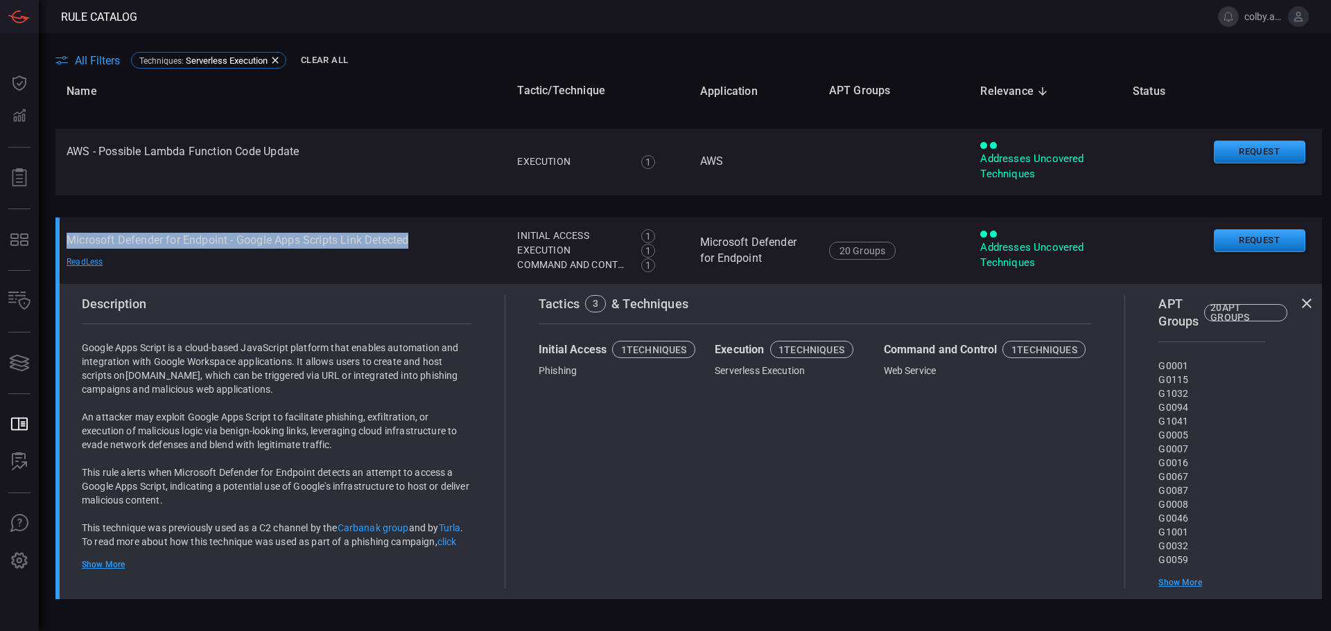
scroll to position [42, 0]
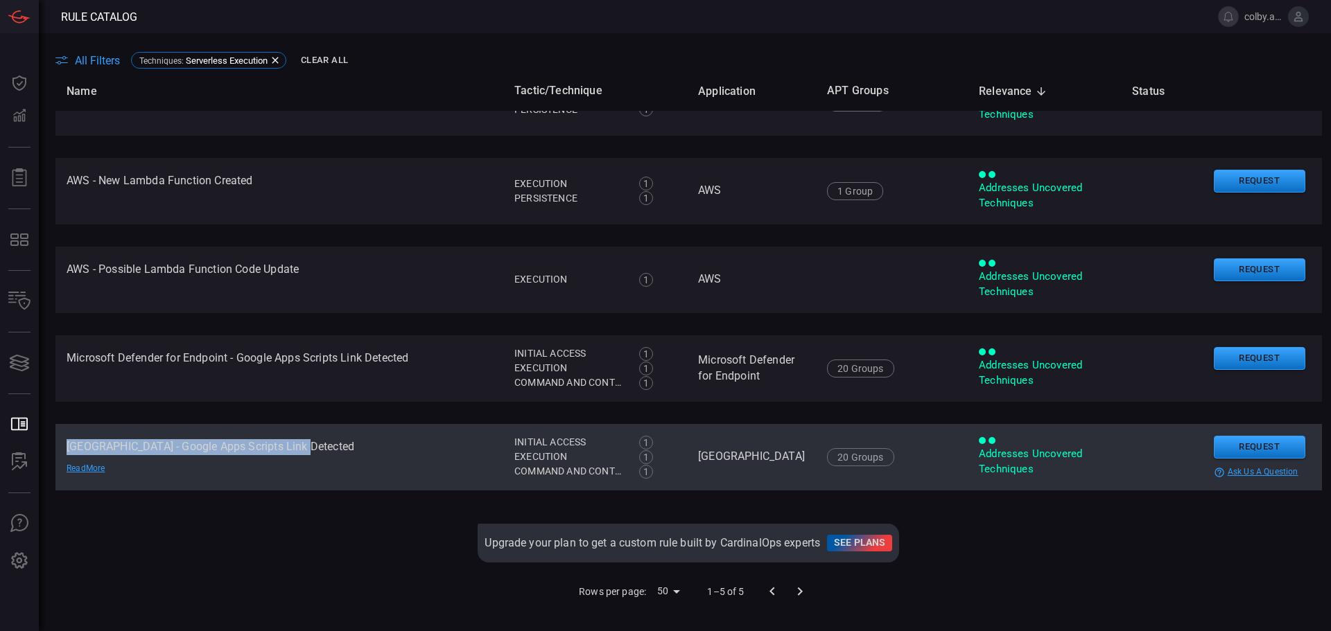
drag, startPoint x: 69, startPoint y: 448, endPoint x: 359, endPoint y: 454, distance: 290.5
click at [359, 454] on td "Palo Alto - Google Apps Scripts Link Detected Read More" at bounding box center [279, 457] width 448 height 67
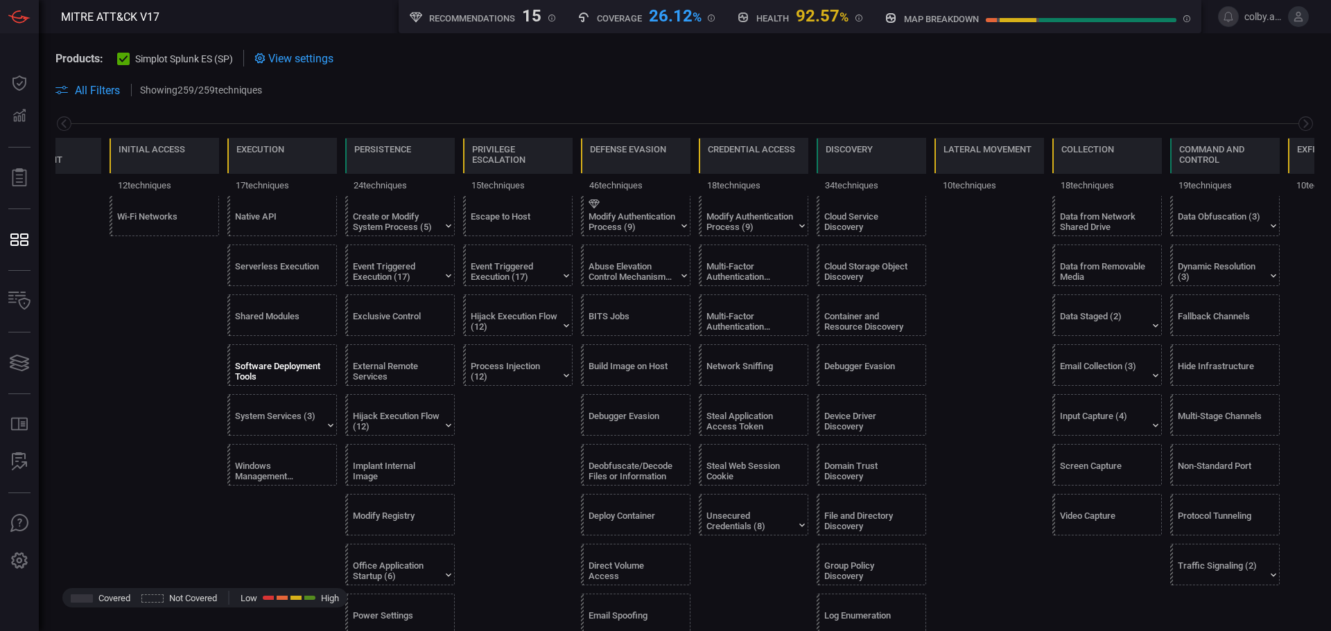
scroll to position [555, 0]
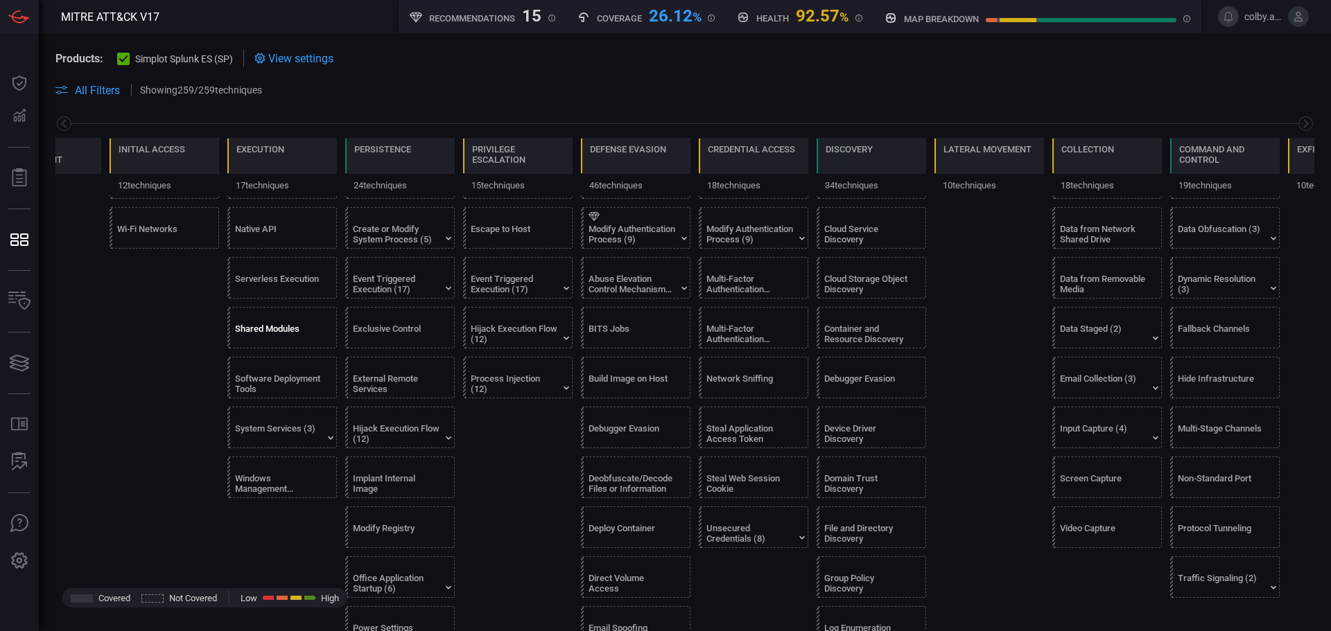
click at [280, 325] on div "Shared Modules" at bounding box center [278, 334] width 87 height 21
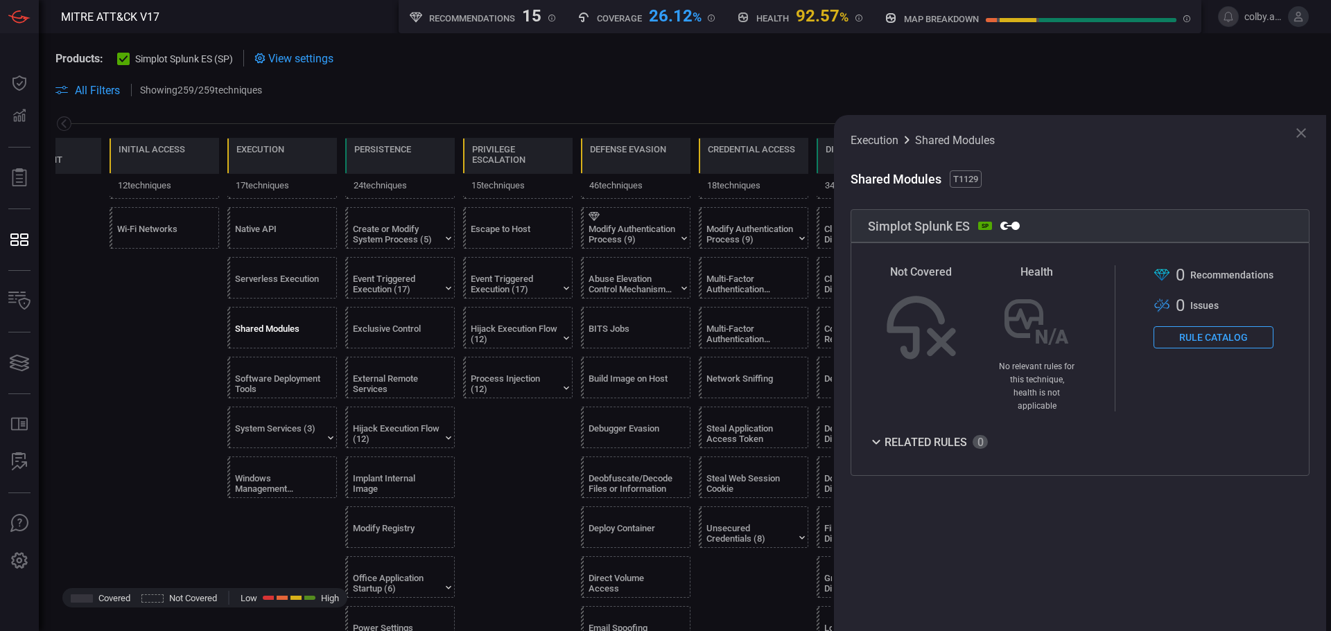
click at [1212, 335] on button "Rule Catalog" at bounding box center [1213, 337] width 120 height 22
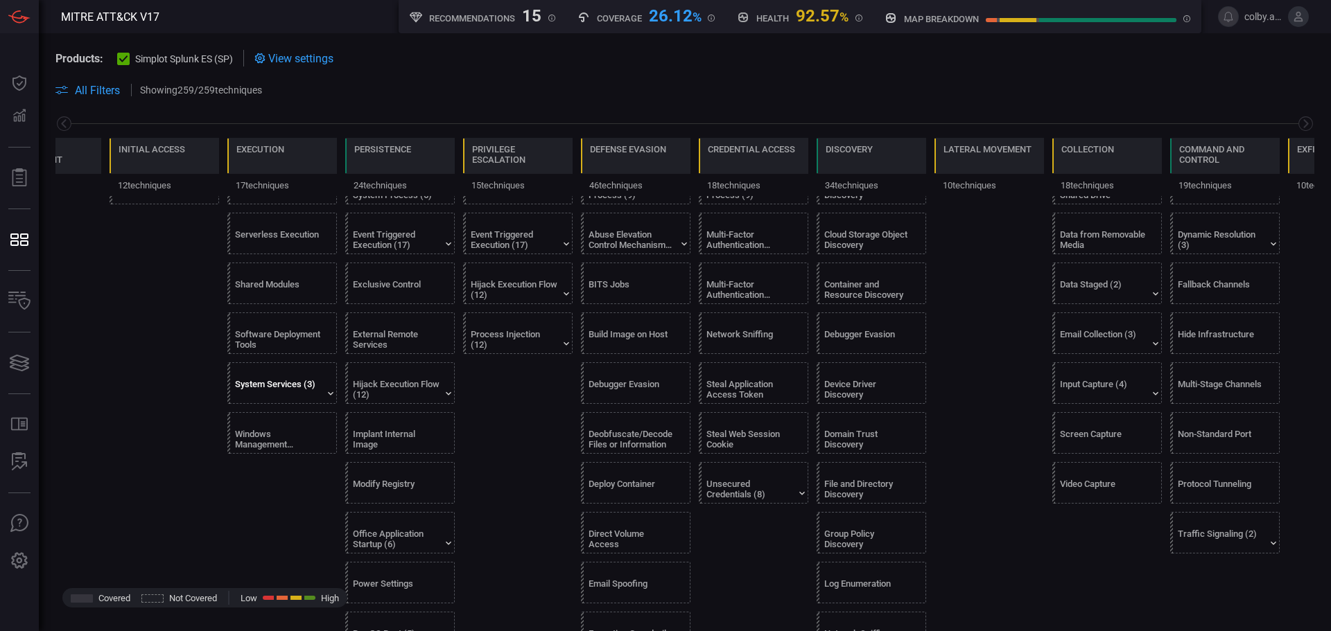
scroll to position [555, 0]
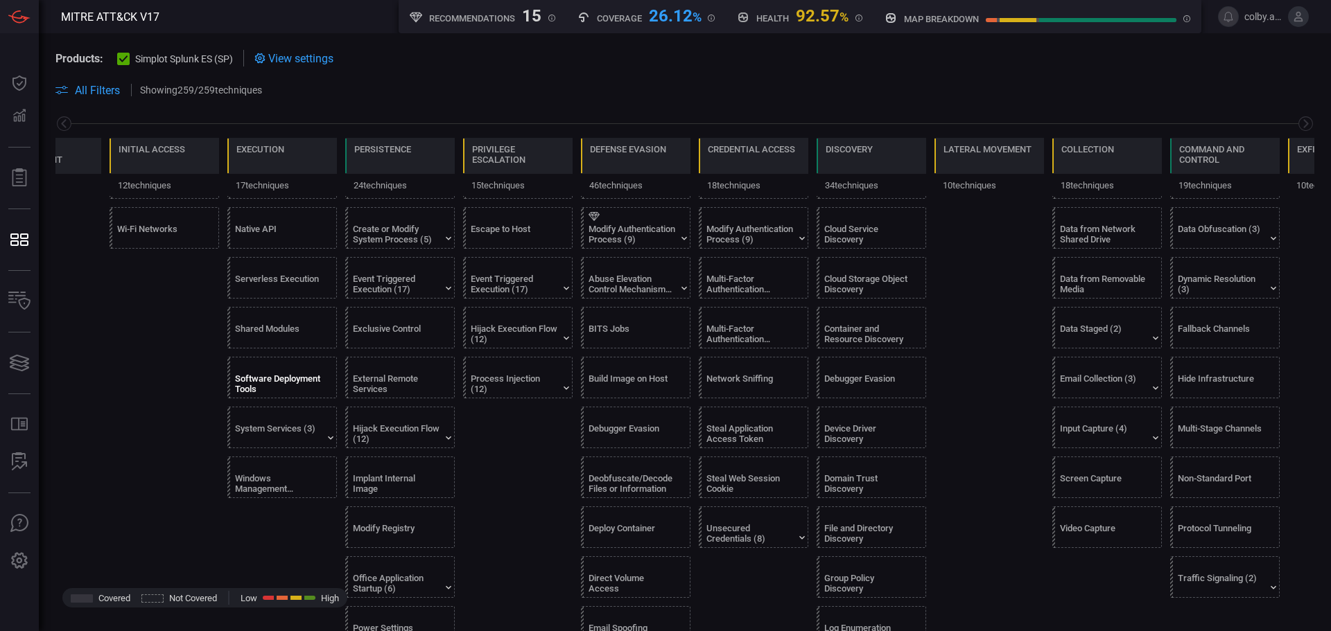
click at [269, 381] on div "Software Deployment Tools" at bounding box center [278, 384] width 87 height 21
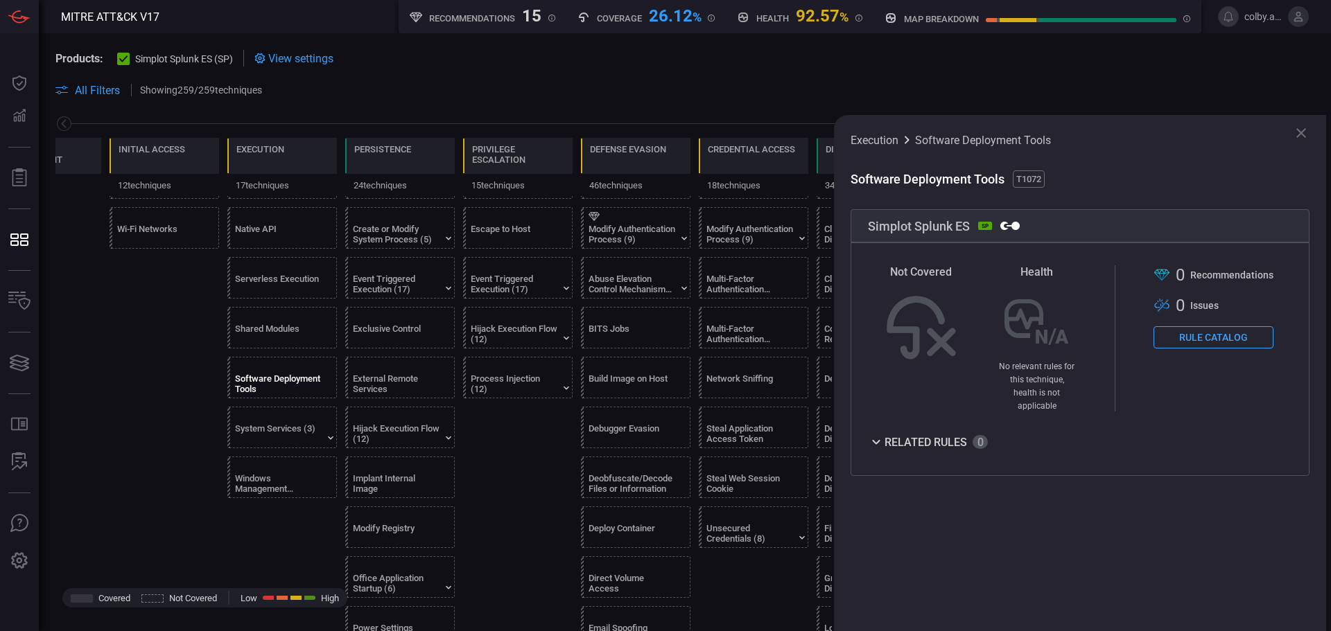
click at [1185, 345] on button "Rule Catalog" at bounding box center [1213, 337] width 120 height 22
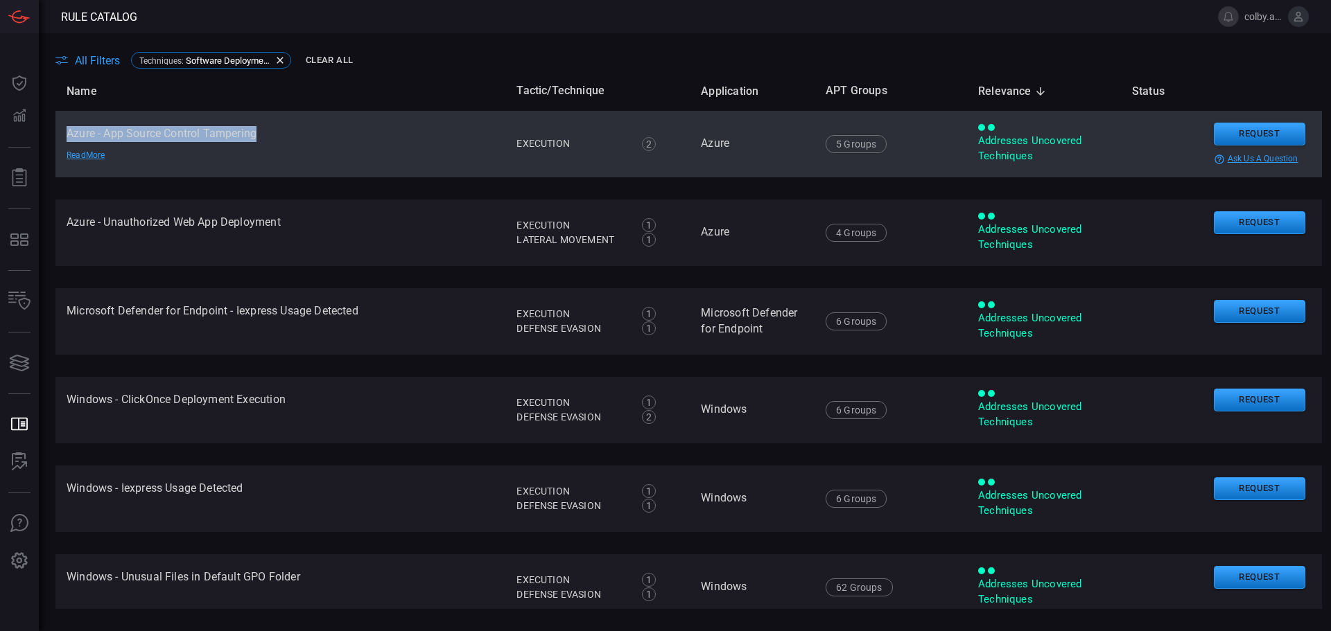
drag, startPoint x: 68, startPoint y: 133, endPoint x: 265, endPoint y: 134, distance: 196.9
click at [265, 134] on td "Azure - App Source Control Tampering Read More" at bounding box center [280, 144] width 450 height 67
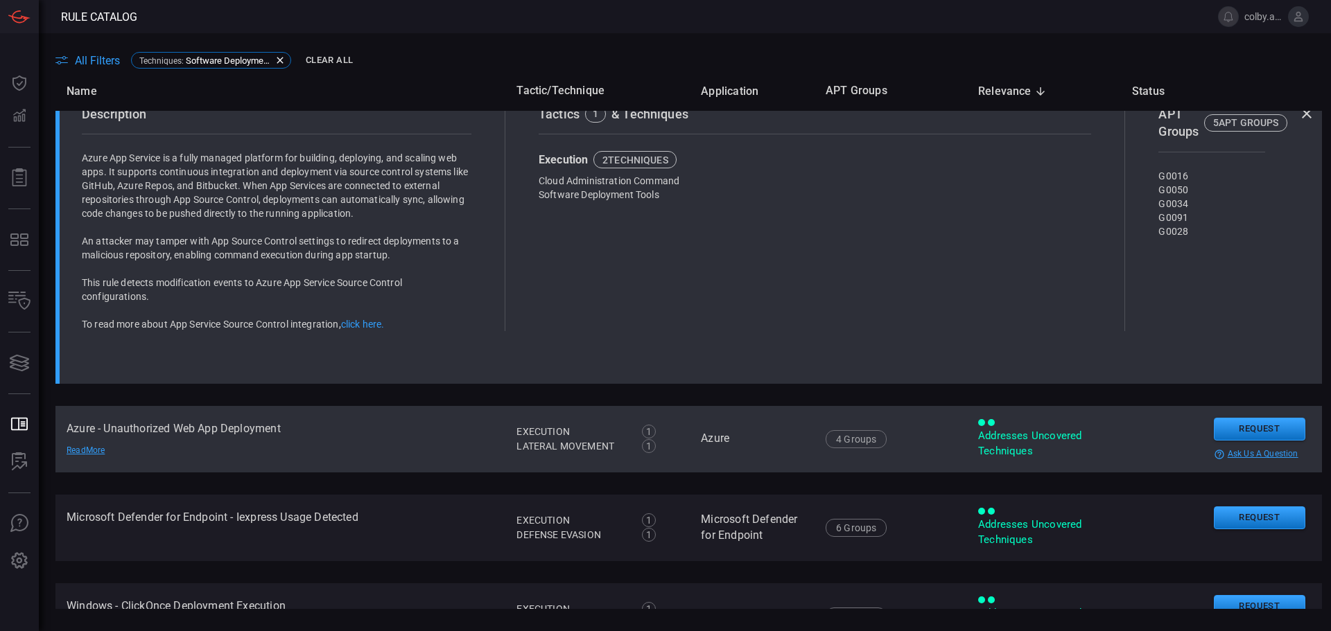
scroll to position [208, 0]
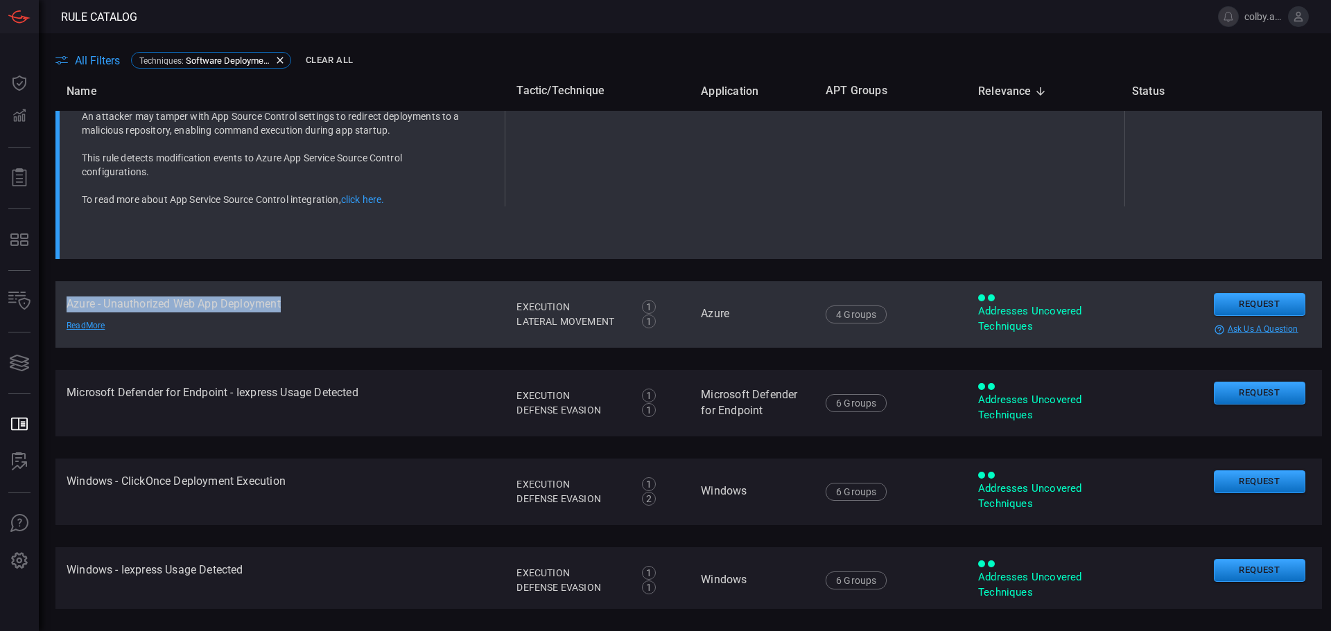
drag, startPoint x: 70, startPoint y: 302, endPoint x: 339, endPoint y: 304, distance: 269.0
click at [339, 304] on td "Azure - Unauthorized Web App Deployment Read More" at bounding box center [280, 314] width 450 height 67
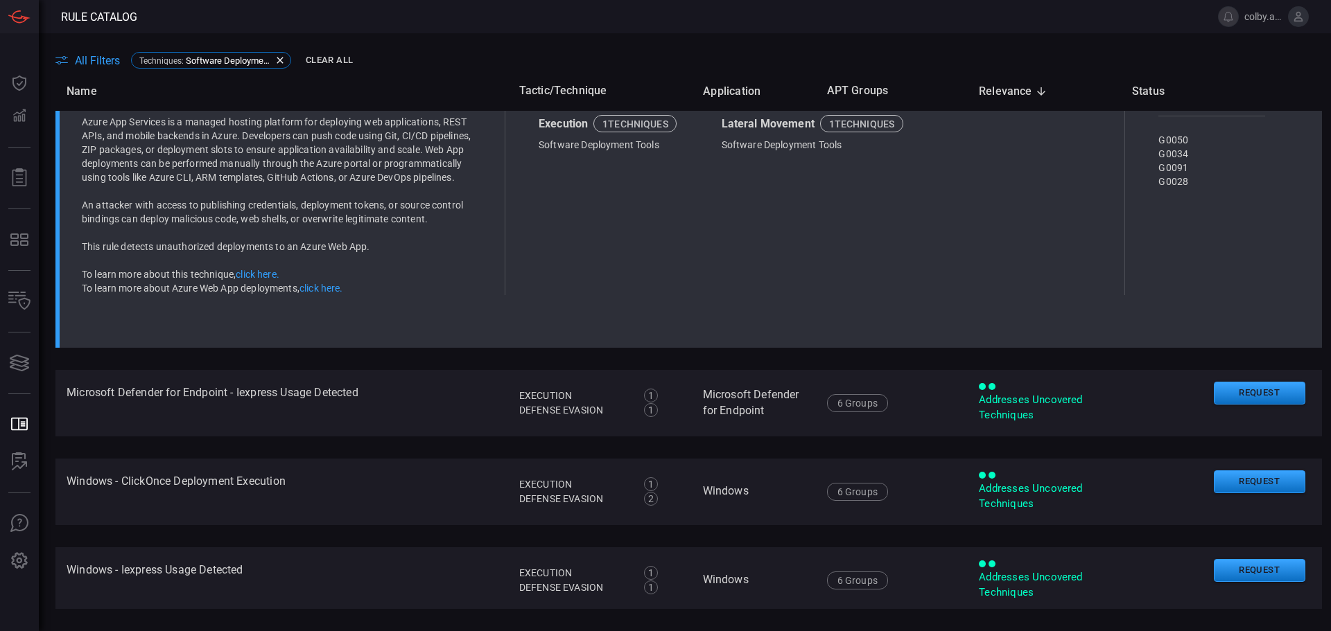
scroll to position [0, 0]
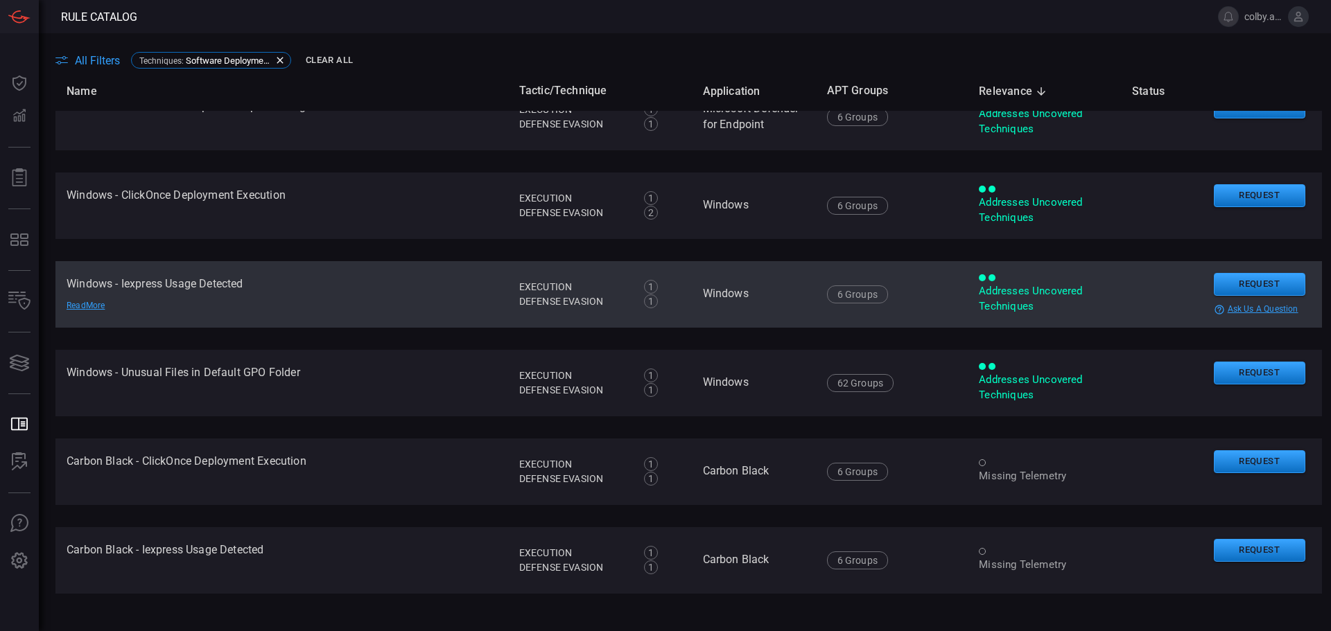
scroll to position [347, 0]
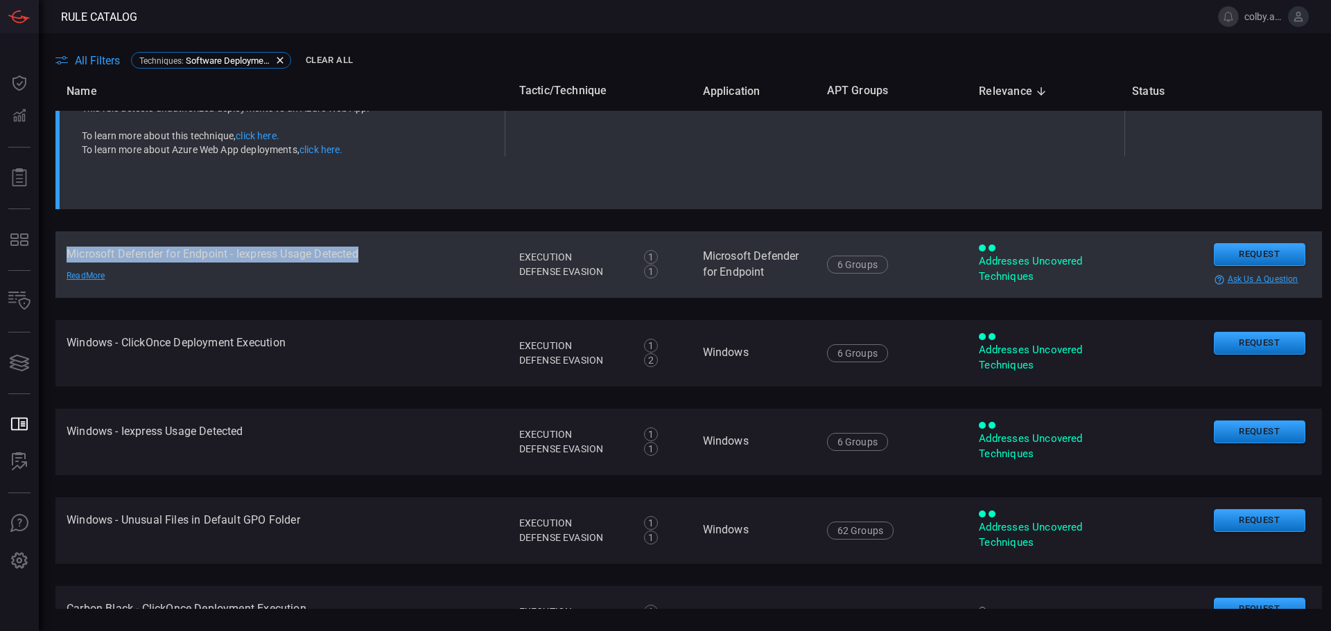
drag, startPoint x: 69, startPoint y: 252, endPoint x: 397, endPoint y: 256, distance: 328.6
click at [397, 256] on td "Microsoft Defender for Endpoint - Iexpress Usage Detected Read More" at bounding box center [281, 265] width 453 height 67
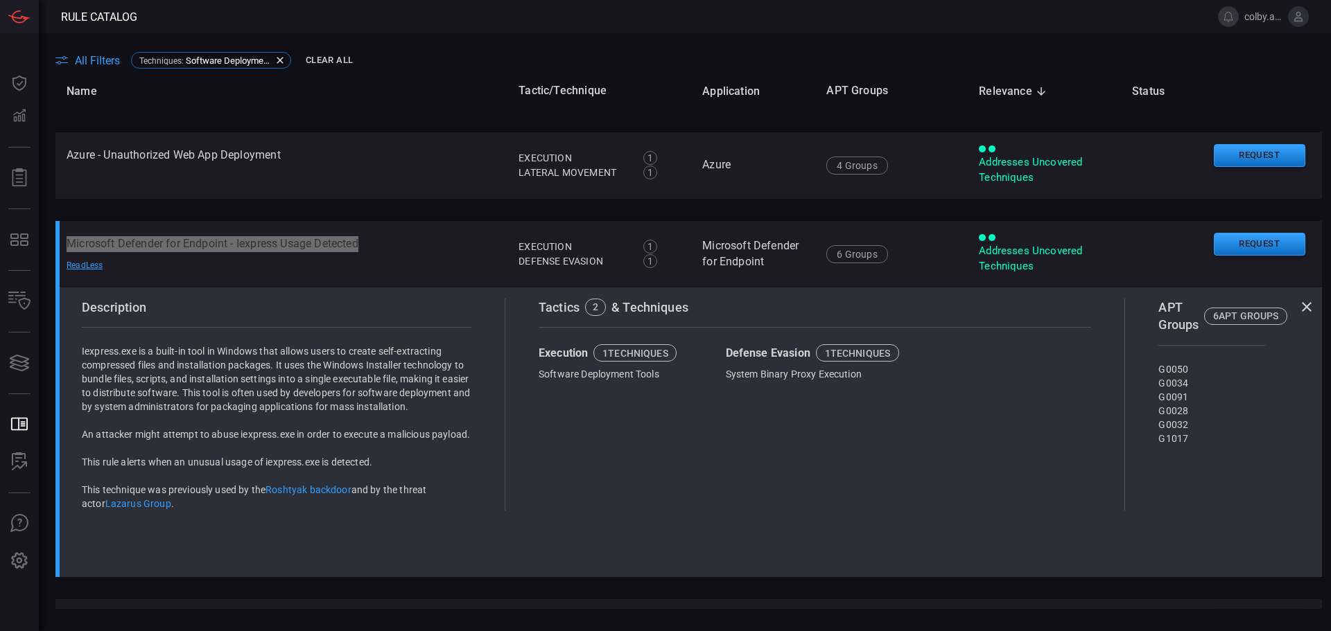
scroll to position [57, 0]
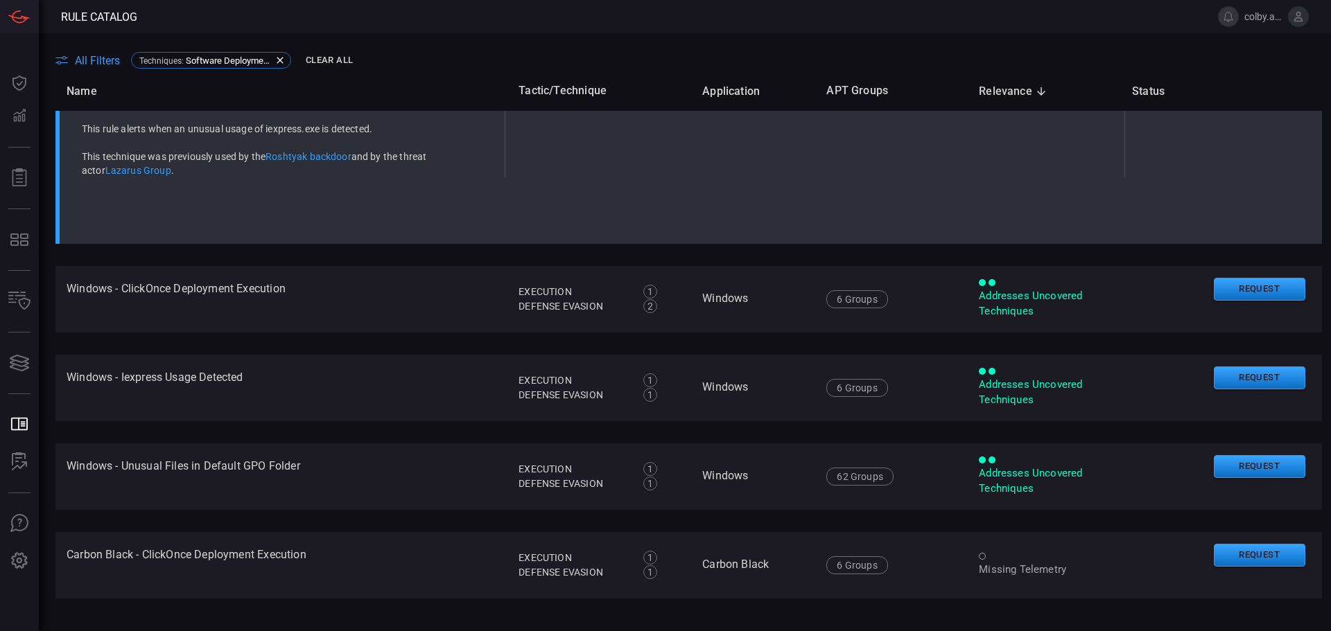
scroll to position [389, 0]
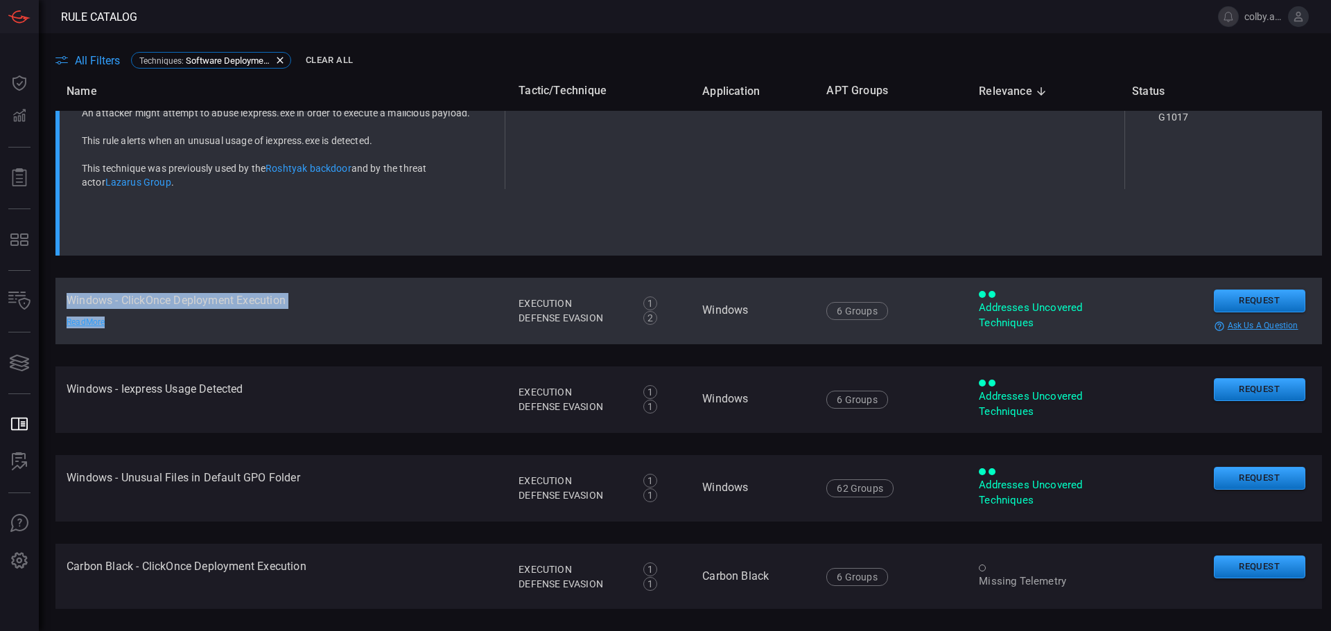
drag, startPoint x: 68, startPoint y: 302, endPoint x: 317, endPoint y: 315, distance: 249.2
click at [317, 315] on td "Windows - ClickOnce Deployment Execution Read More" at bounding box center [281, 311] width 452 height 67
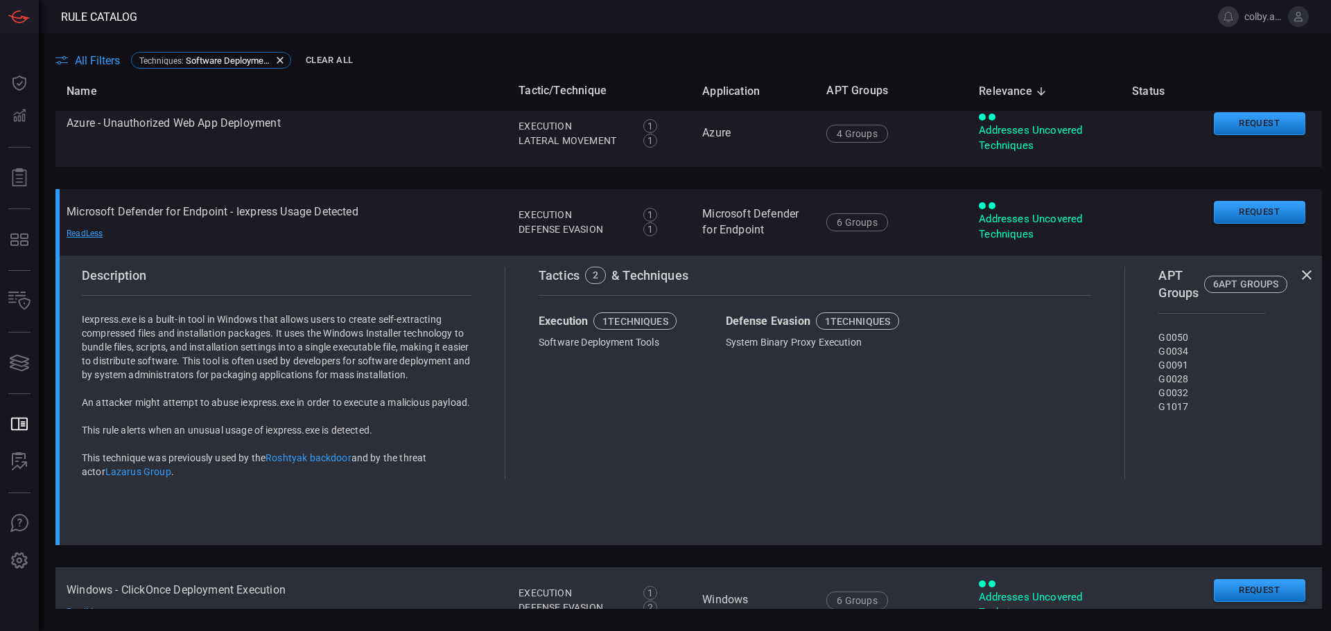
click at [317, 568] on td "Windows - ClickOnce Deployment Execution Read More" at bounding box center [281, 601] width 452 height 67
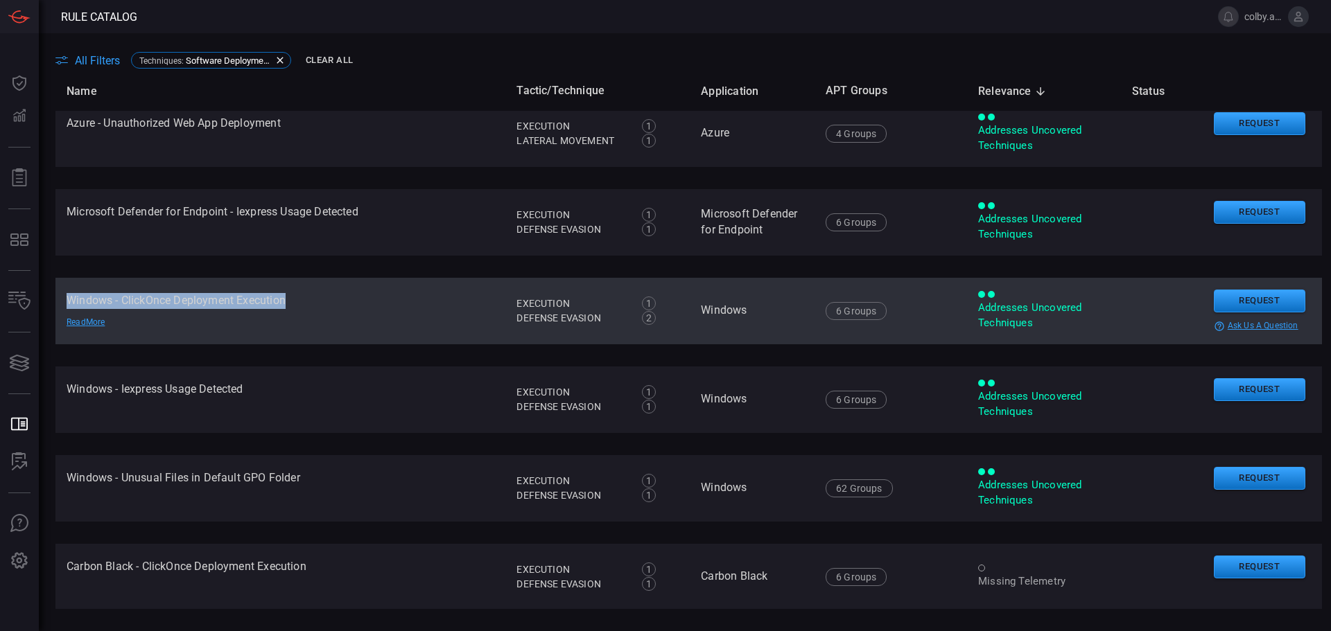
drag, startPoint x: 288, startPoint y: 299, endPoint x: 67, endPoint y: 297, distance: 220.4
click at [67, 297] on td "Windows - ClickOnce Deployment Execution Read More" at bounding box center [280, 311] width 450 height 67
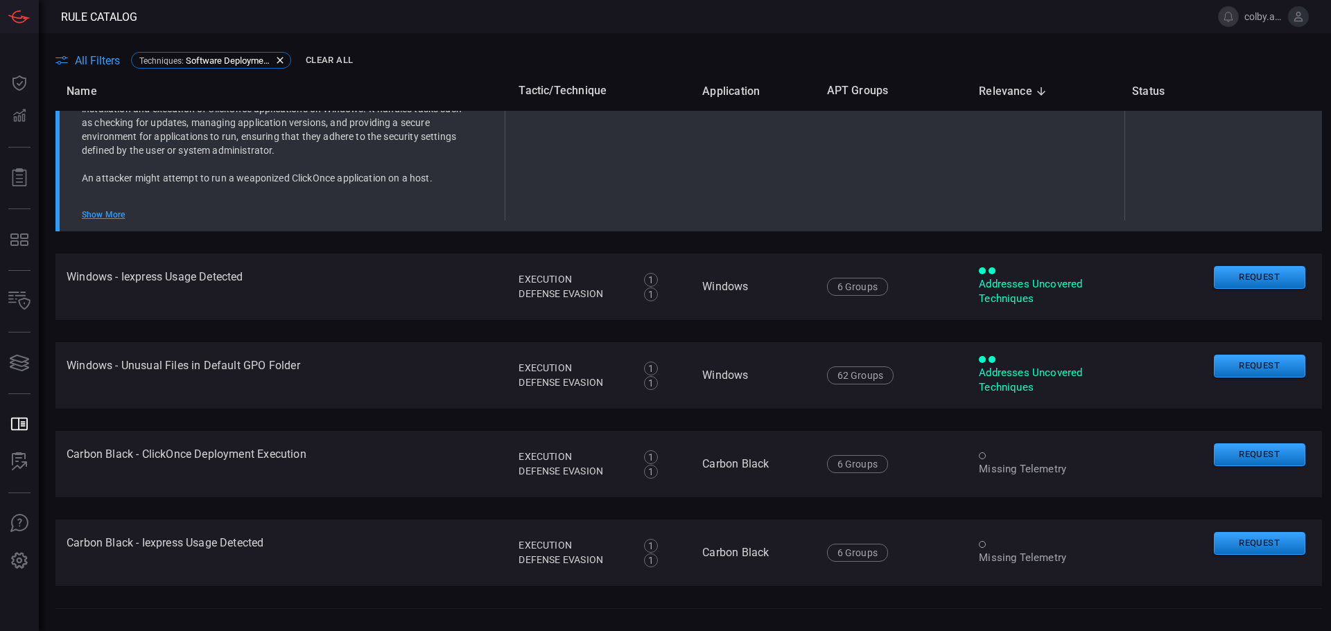
scroll to position [515, 0]
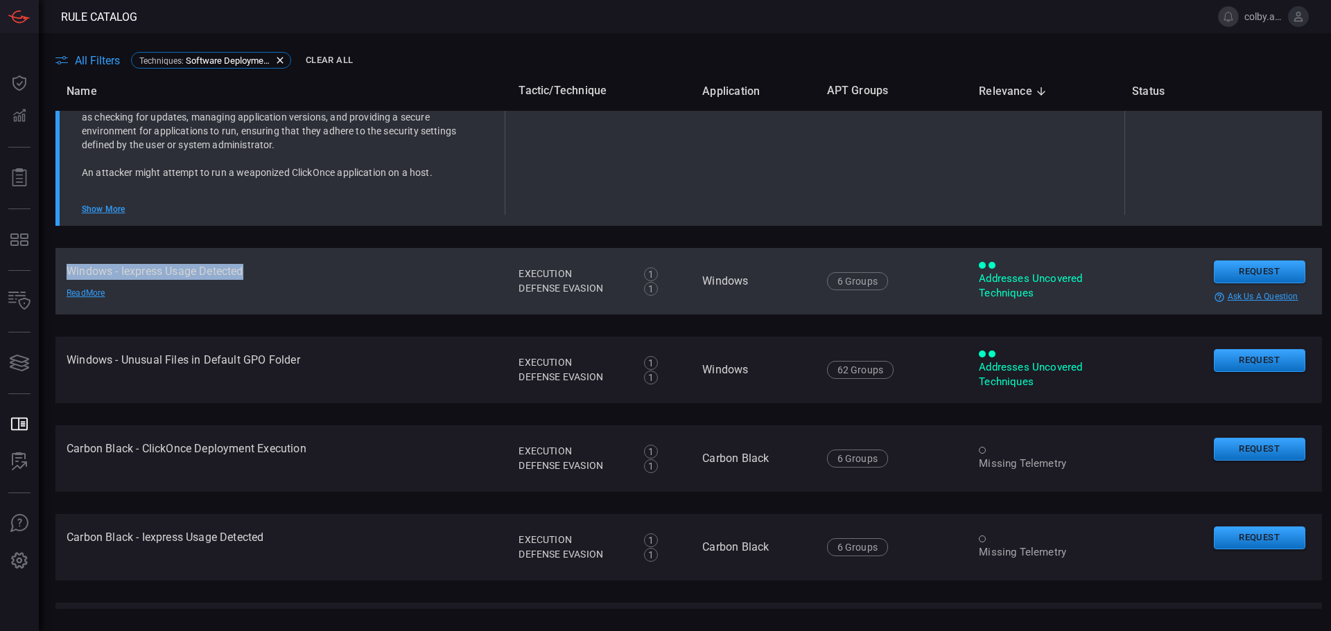
drag, startPoint x: 247, startPoint y: 272, endPoint x: 59, endPoint y: 265, distance: 188.7
click at [59, 265] on td "Windows - Iexpress Usage Detected Read More" at bounding box center [281, 281] width 452 height 67
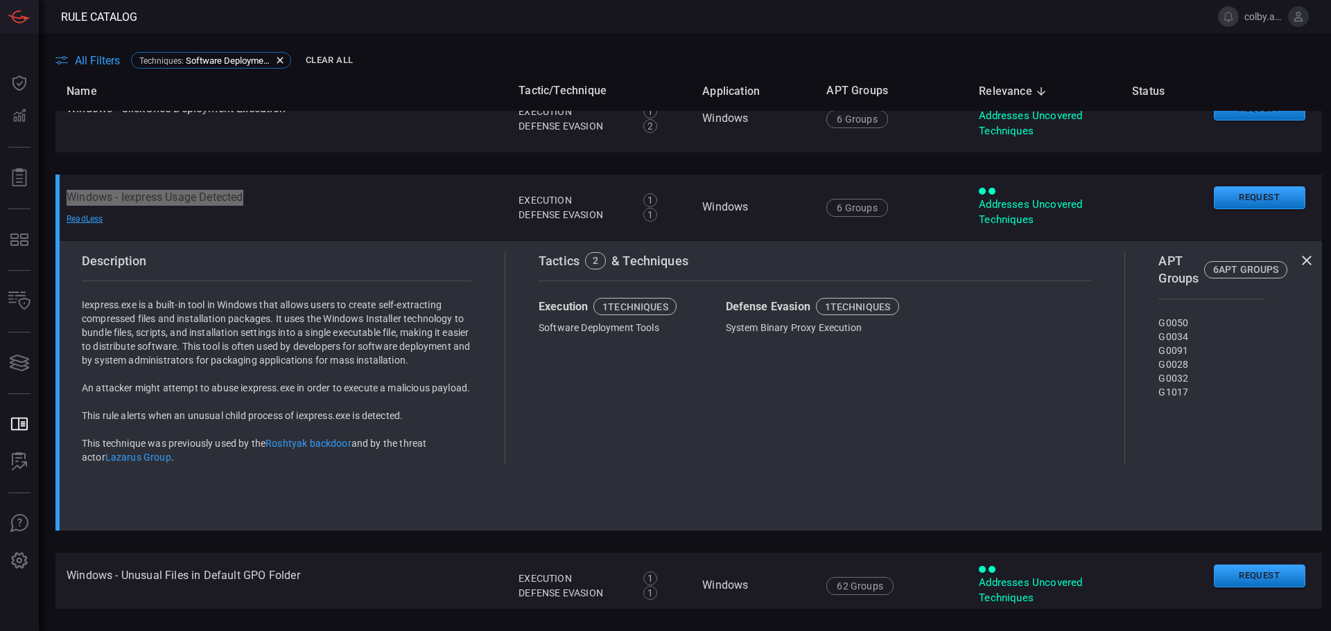
scroll to position [494, 0]
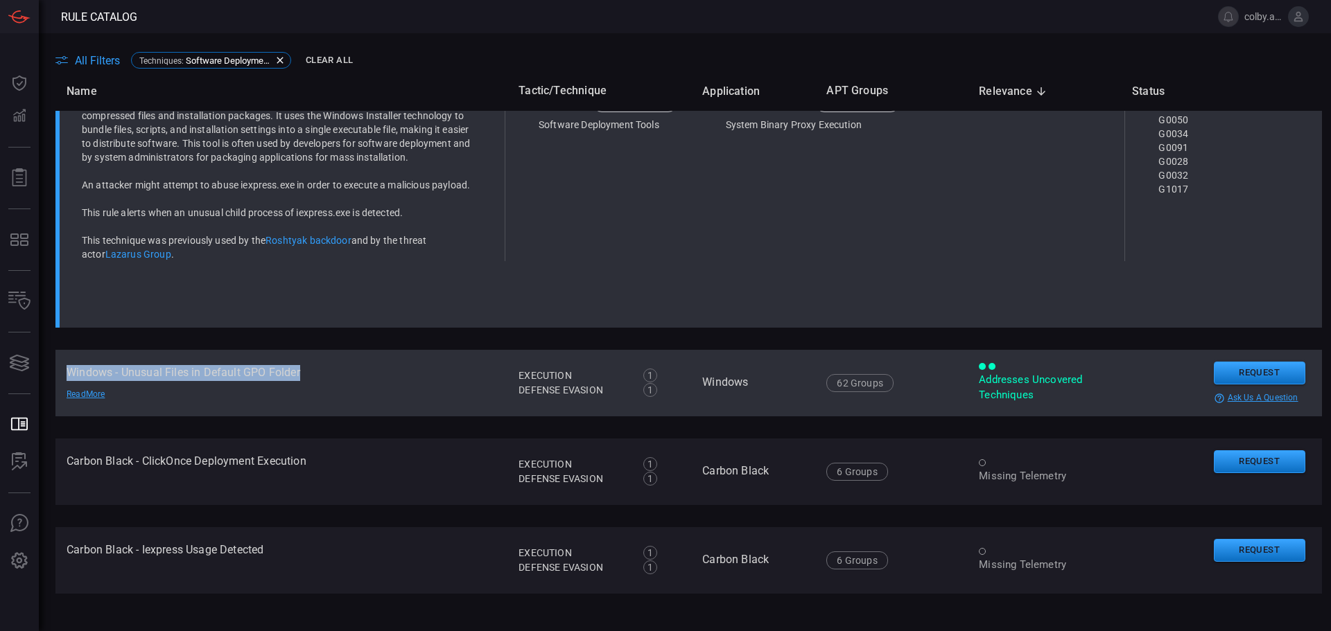
drag, startPoint x: 299, startPoint y: 372, endPoint x: 69, endPoint y: 371, distance: 230.1
click at [69, 371] on td "Windows - Unusual Files in Default GPO Folder Read More" at bounding box center [281, 383] width 452 height 67
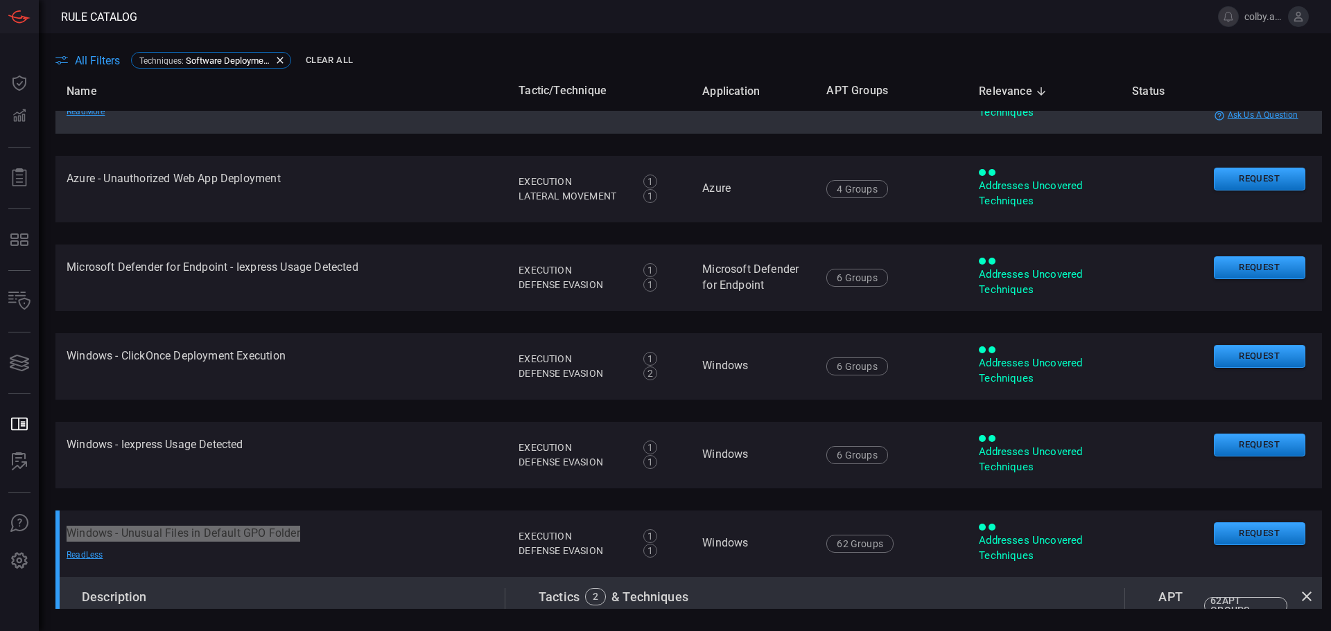
scroll to position [0, 0]
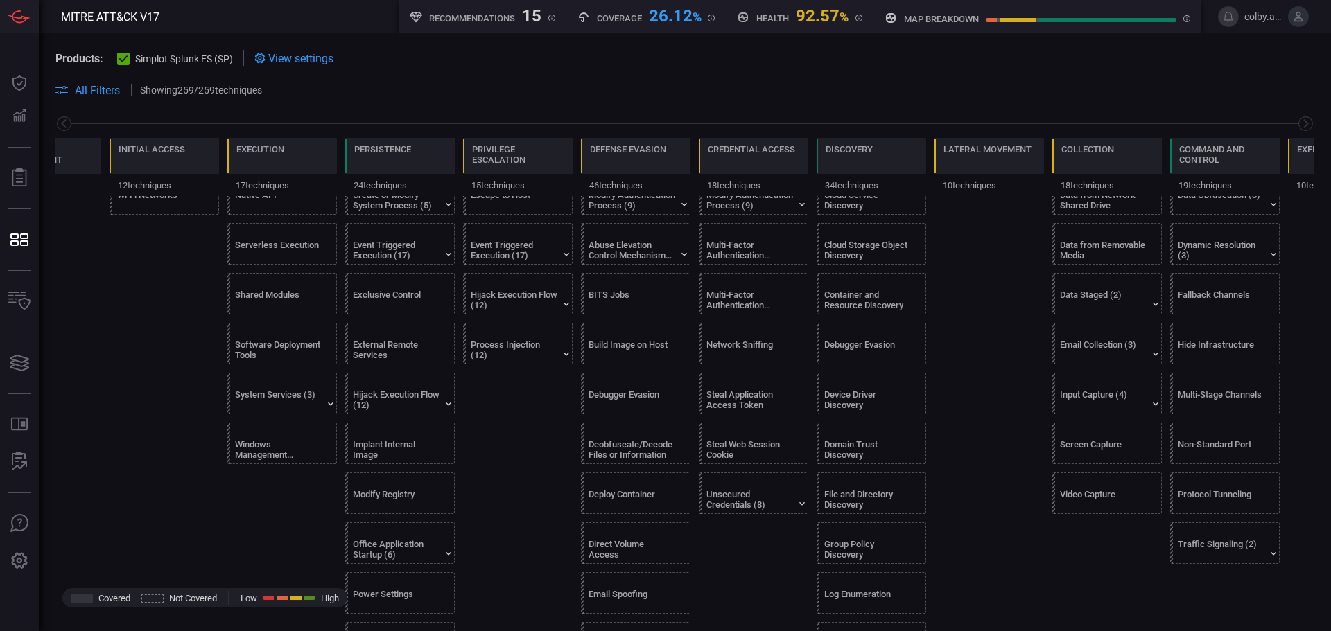
scroll to position [555, 0]
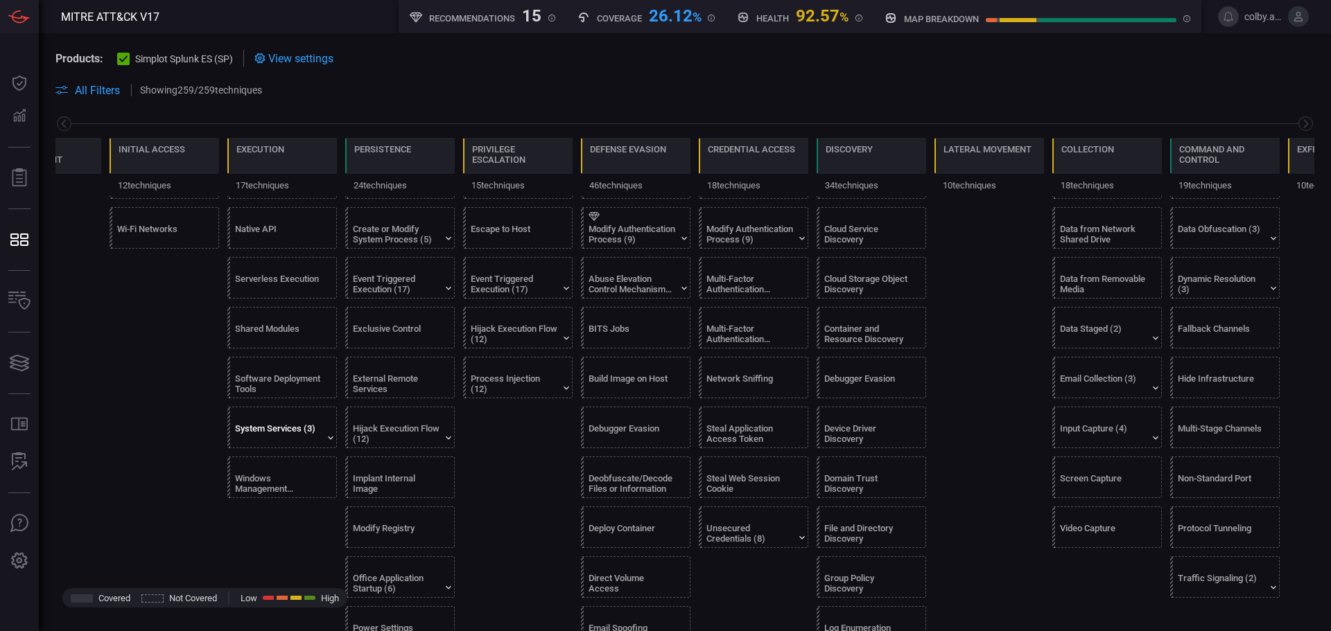
click at [284, 426] on div "System Services (3)" at bounding box center [278, 434] width 87 height 21
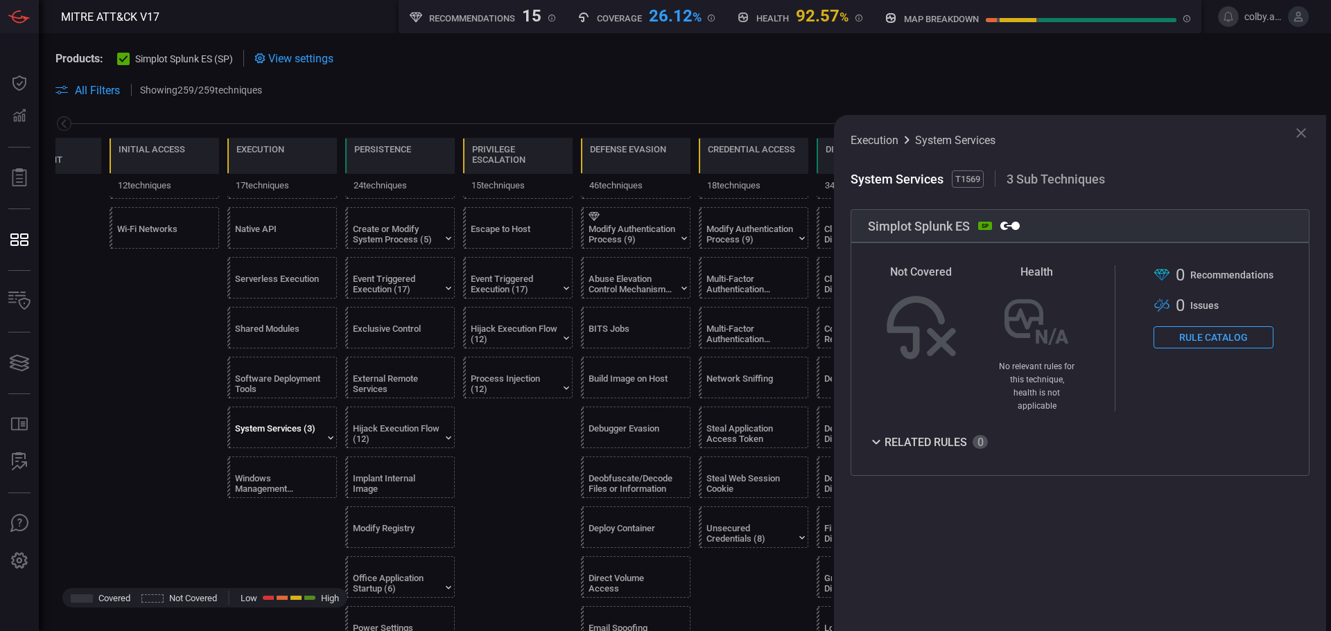
click at [1185, 343] on button "Rule Catalog" at bounding box center [1213, 337] width 120 height 22
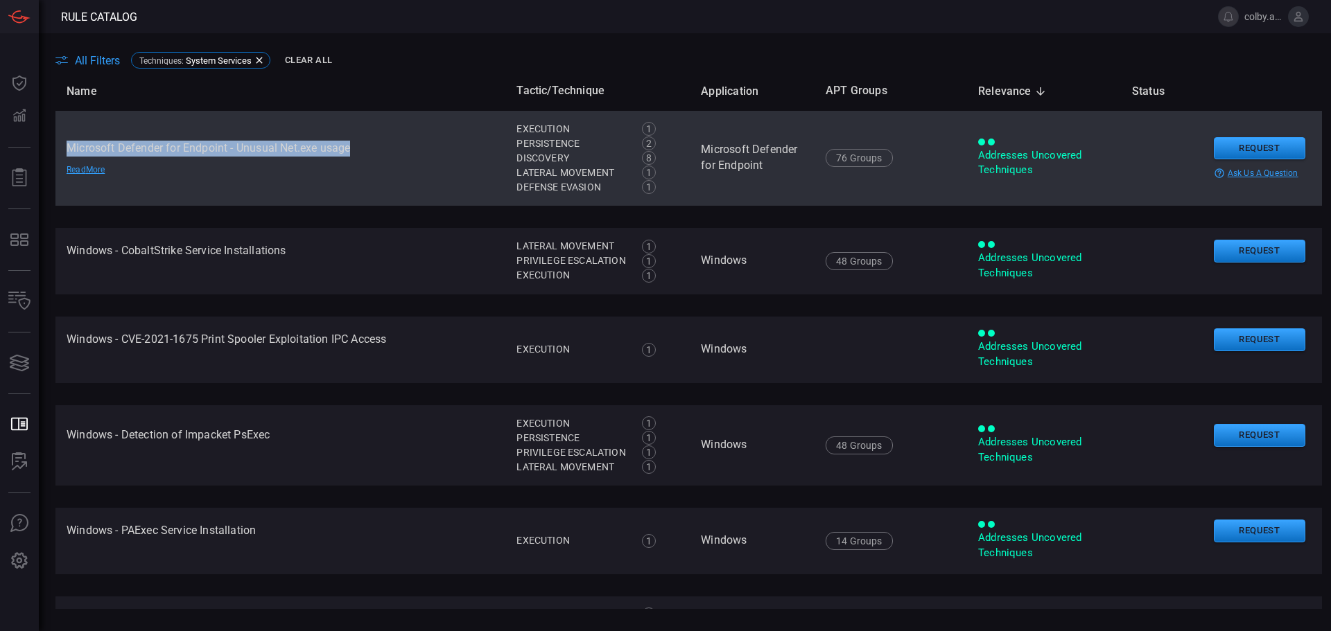
drag, startPoint x: 67, startPoint y: 147, endPoint x: 358, endPoint y: 148, distance: 290.4
click at [358, 148] on td "Microsoft Defender for Endpoint - Unusual Net.exe usage Read More" at bounding box center [280, 158] width 450 height 95
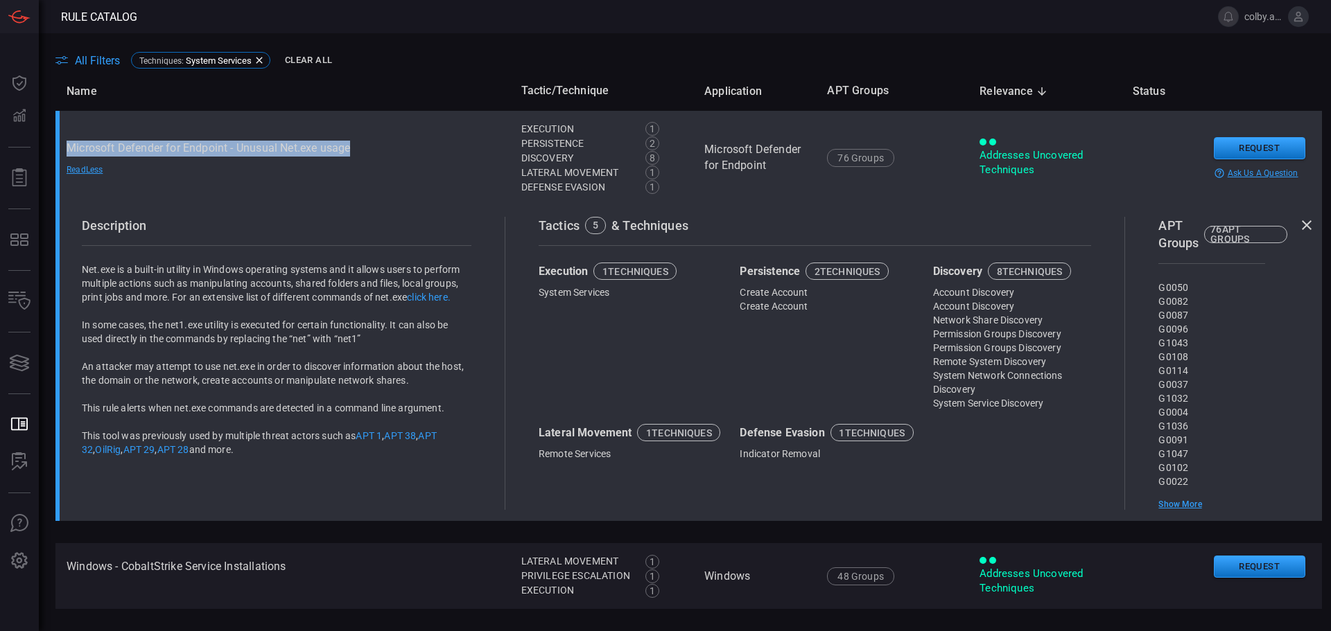
click at [172, 116] on td "Microsoft Defender for Endpoint - Unusual Net.exe usage Read Less" at bounding box center [282, 158] width 455 height 95
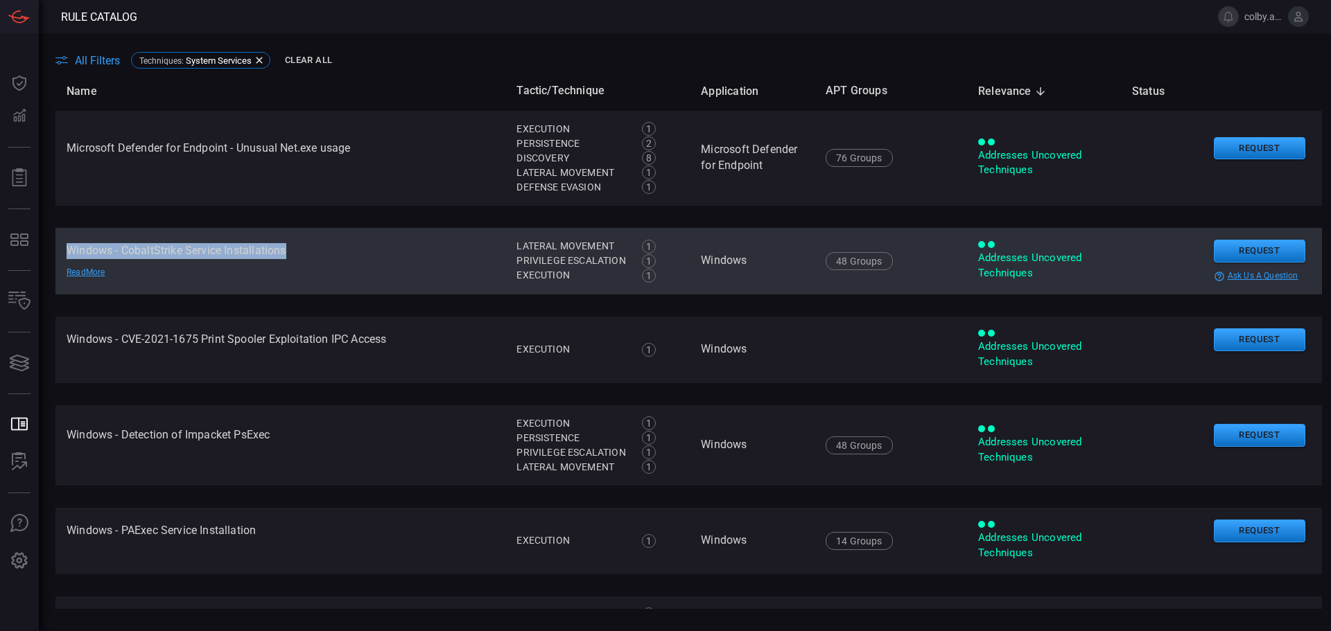
drag, startPoint x: 67, startPoint y: 252, endPoint x: 299, endPoint y: 256, distance: 232.9
click at [299, 256] on td "Windows - CobaltStrike Service Installations Read More" at bounding box center [280, 261] width 450 height 67
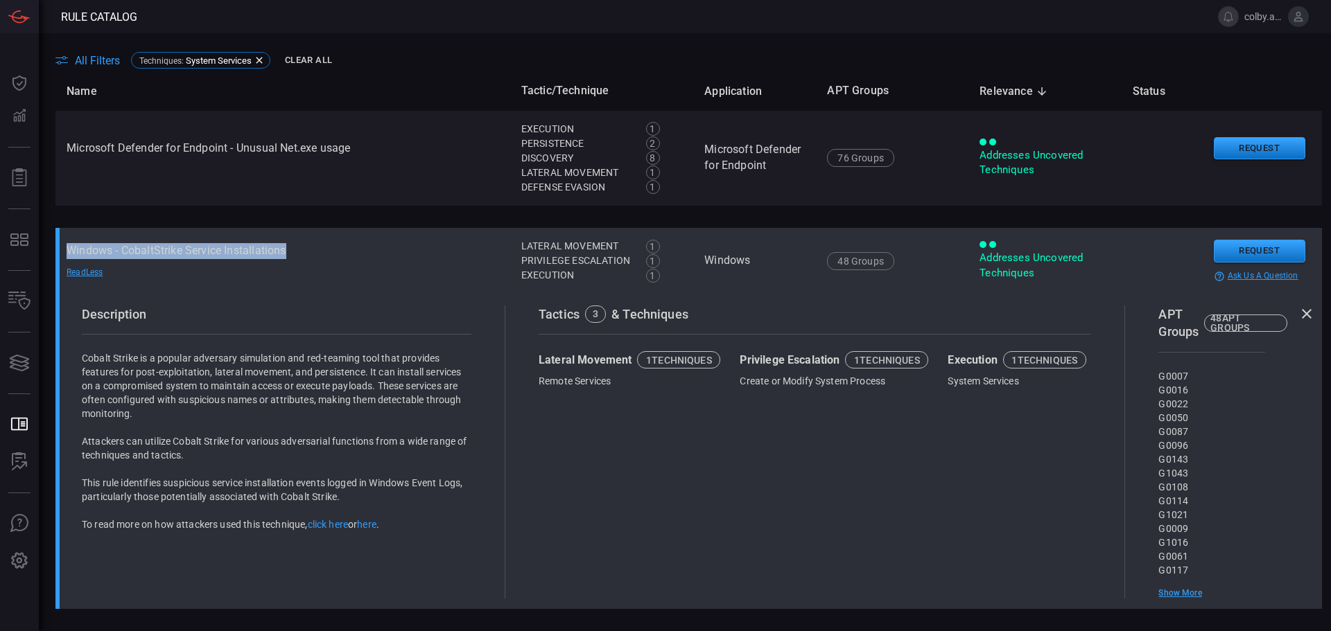
click at [319, 246] on td "Windows - CobaltStrike Service Installations Read Less" at bounding box center [282, 261] width 455 height 67
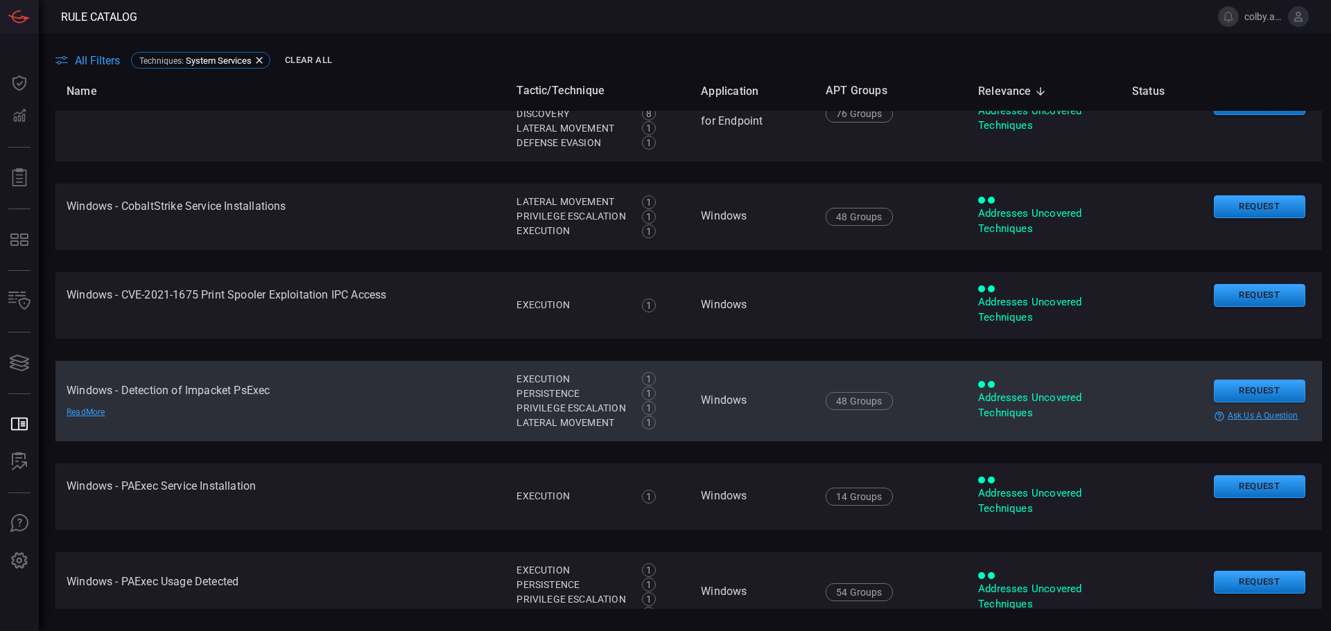
scroll to position [69, 0]
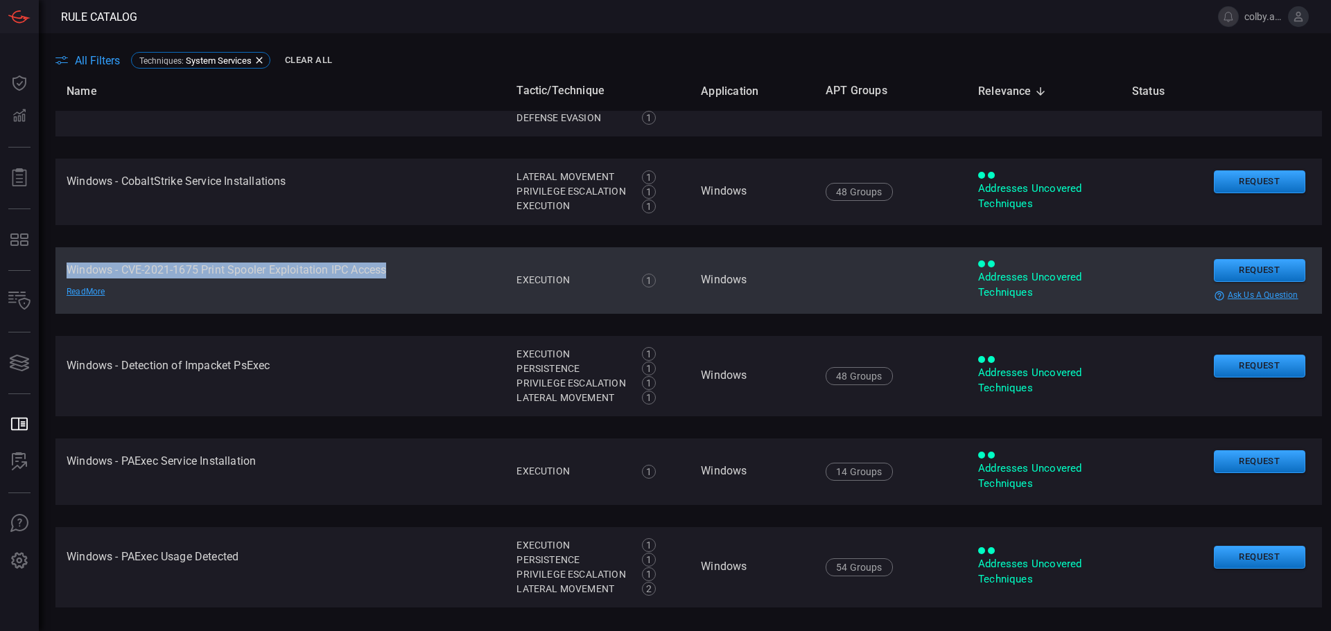
drag, startPoint x: 68, startPoint y: 270, endPoint x: 442, endPoint y: 259, distance: 373.8
click at [442, 259] on td "Windows - CVE-2021-1675 Print Spooler Exploitation IPC Access Read More" at bounding box center [280, 280] width 450 height 67
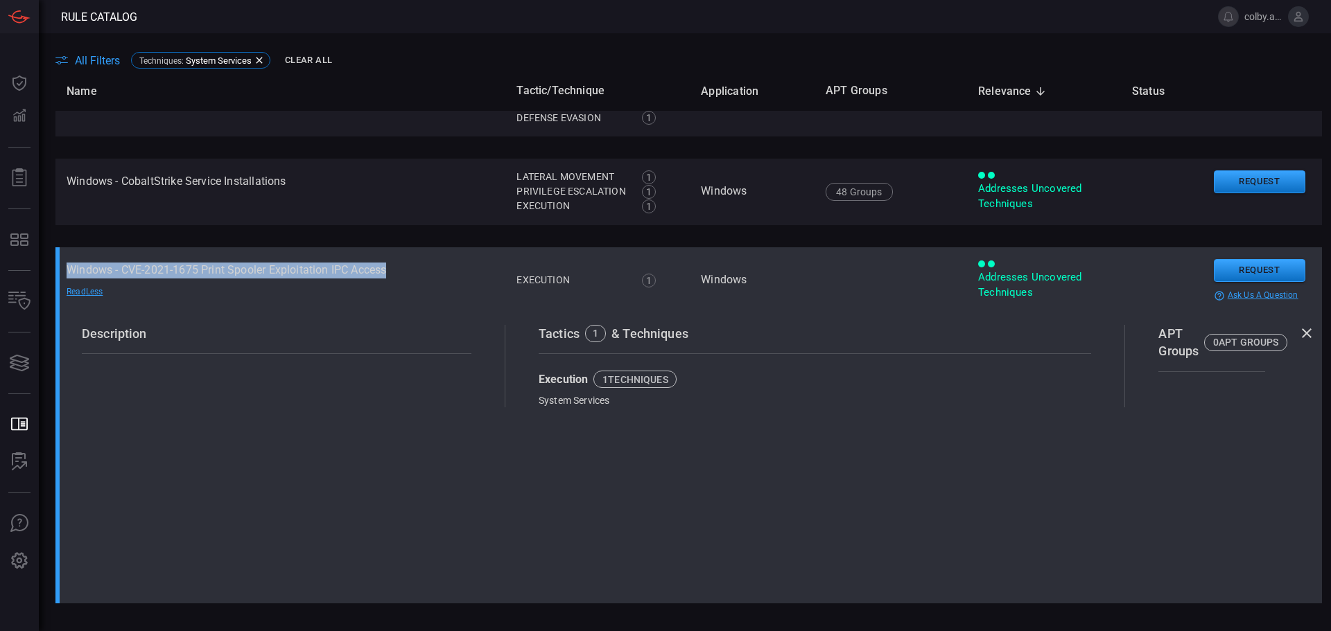
click at [449, 287] on td "Windows - CVE-2021-1675 Print Spooler Exploitation IPC Access Read Less" at bounding box center [280, 280] width 450 height 67
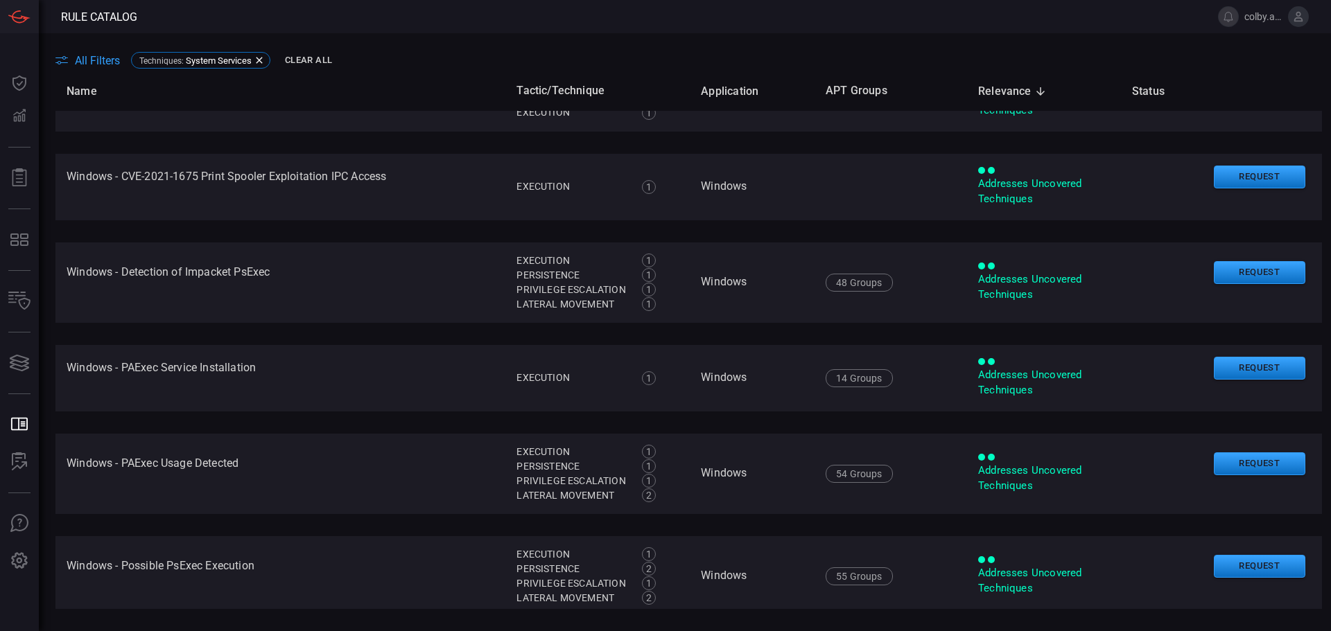
scroll to position [139, 0]
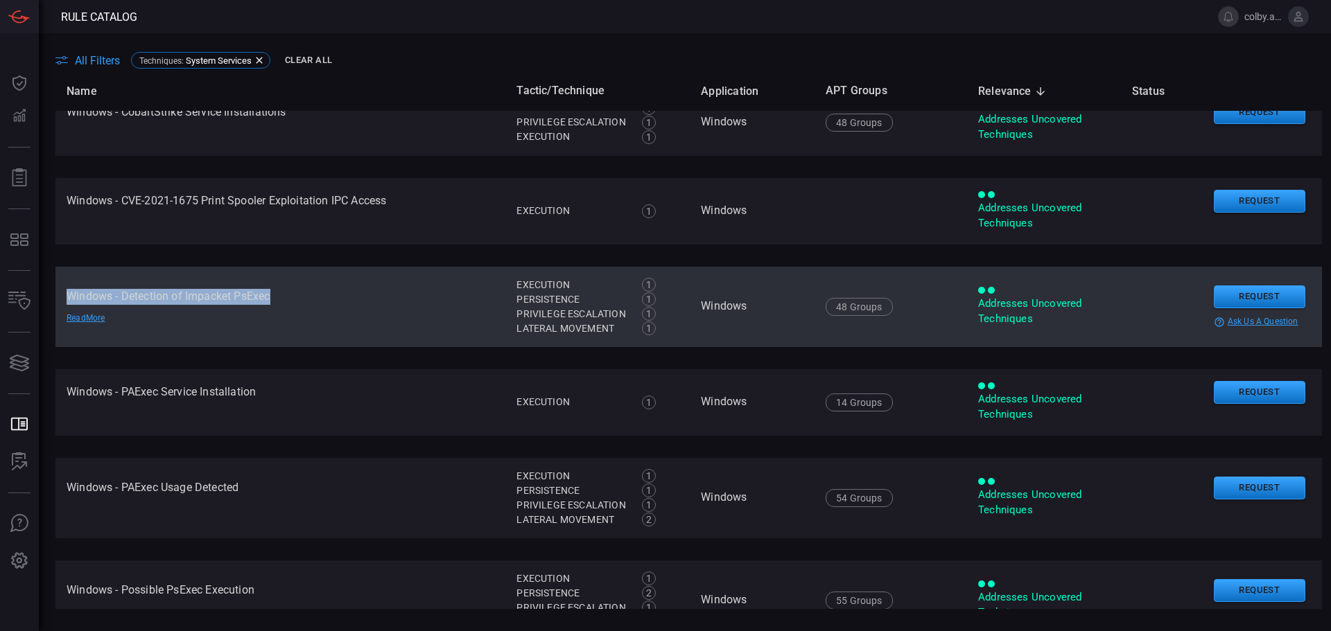
drag, startPoint x: 67, startPoint y: 294, endPoint x: 290, endPoint y: 293, distance: 223.9
click at [290, 293] on td "Windows - Detection of Impacket PsExec Read More" at bounding box center [280, 307] width 450 height 80
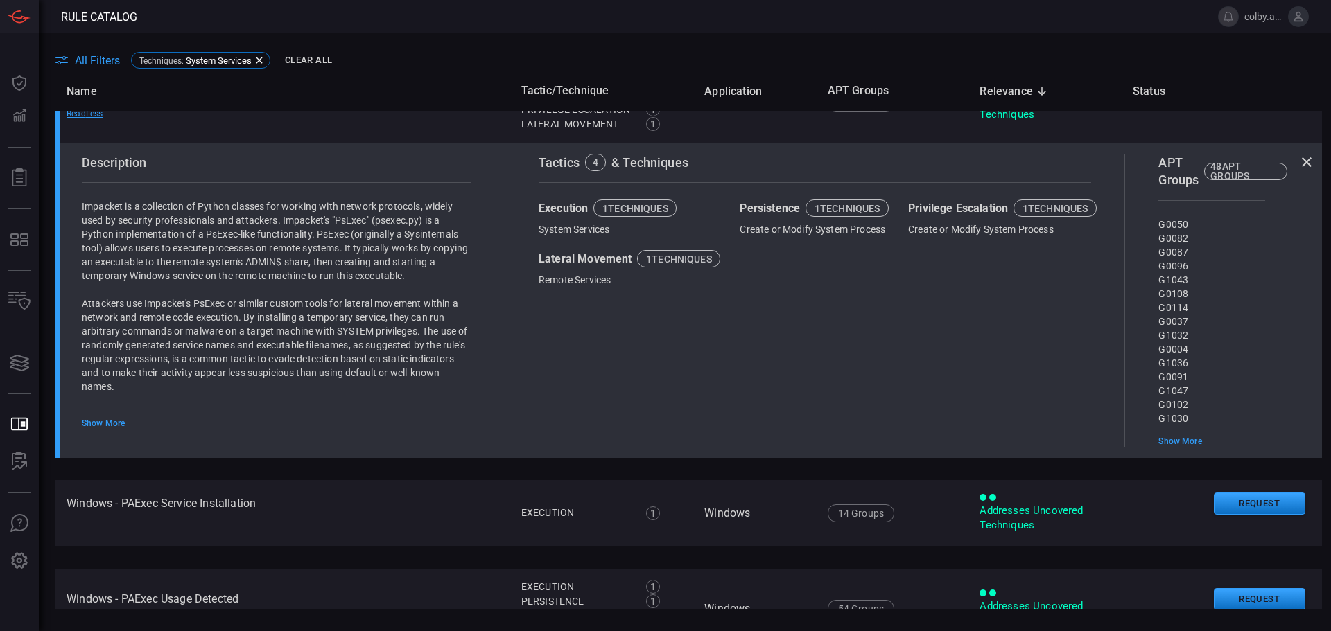
scroll to position [485, 0]
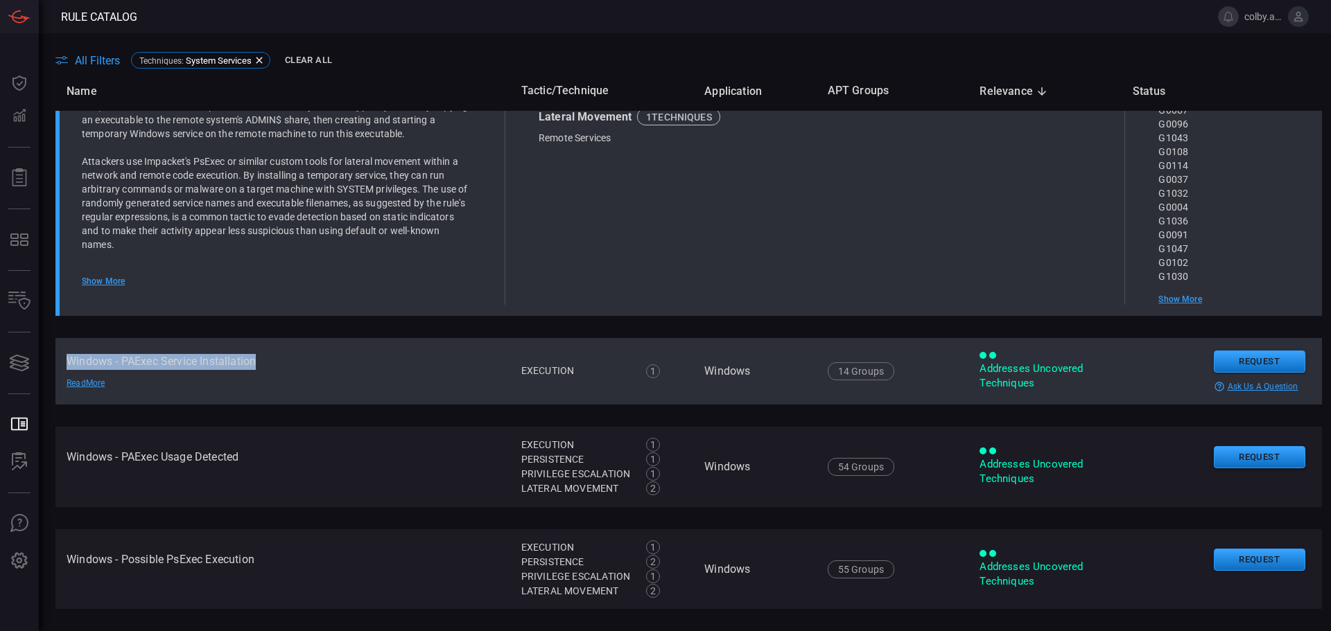
drag, startPoint x: 68, startPoint y: 360, endPoint x: 293, endPoint y: 363, distance: 224.6
click at [293, 363] on td "Windows - PAExec Service Installation Read More" at bounding box center [282, 371] width 455 height 67
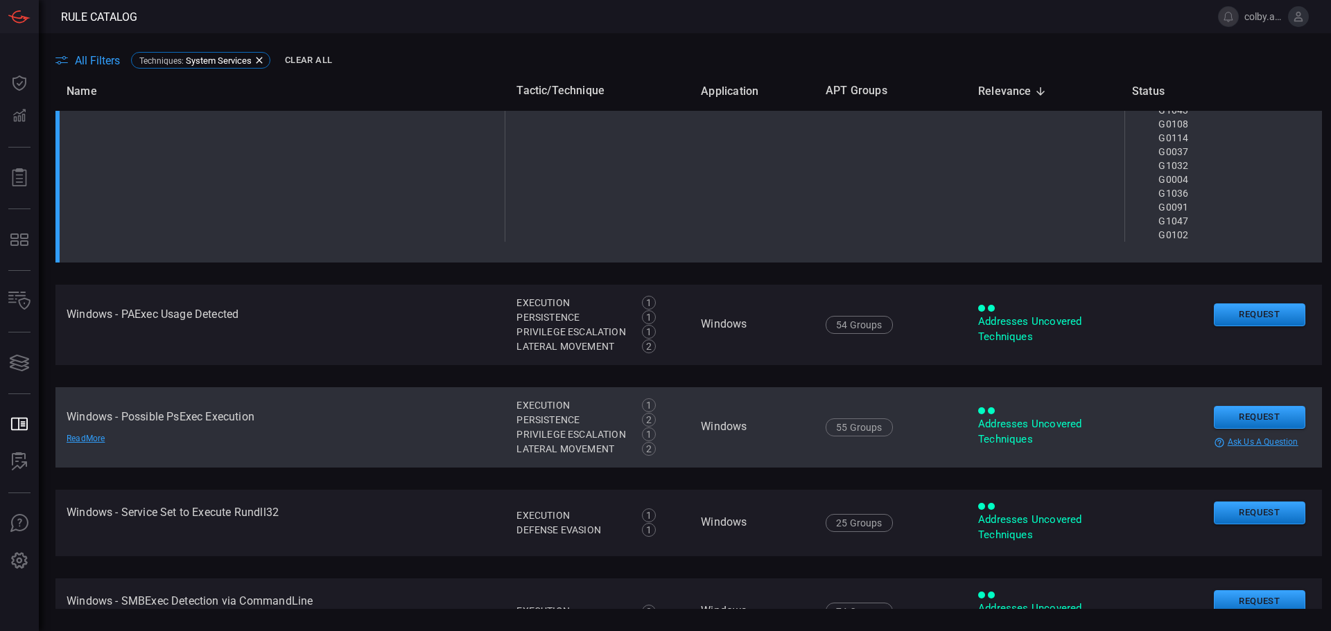
scroll to position [624, 0]
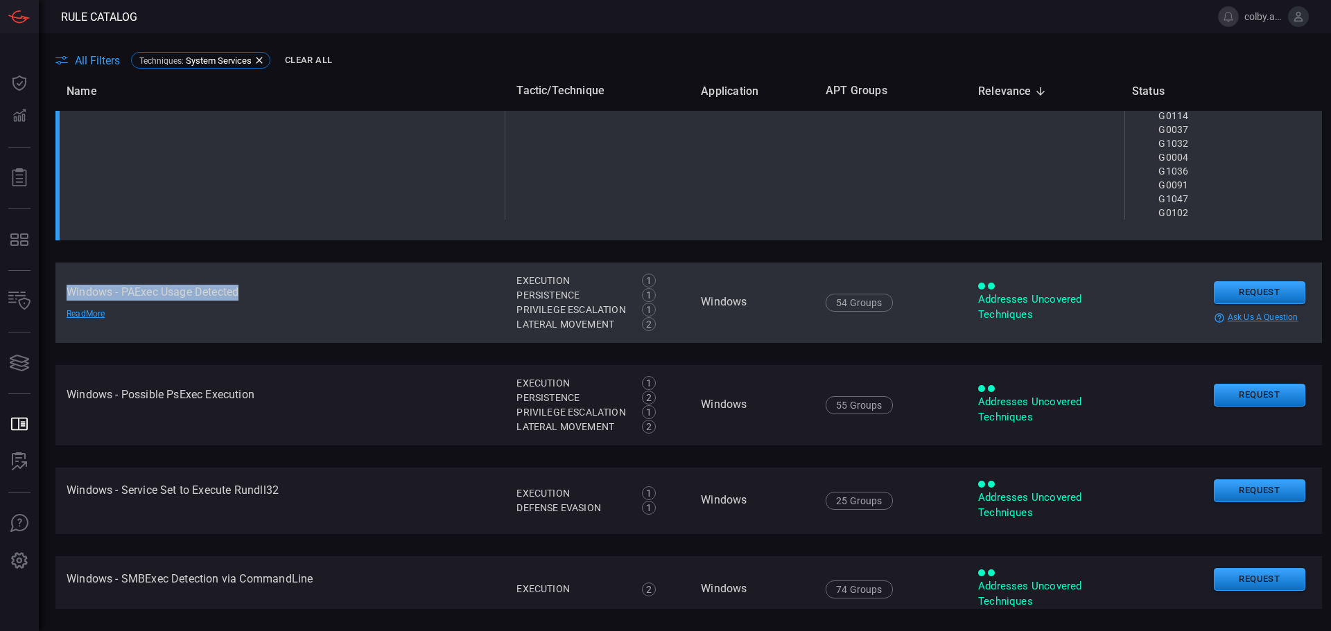
drag, startPoint x: 66, startPoint y: 289, endPoint x: 267, endPoint y: 286, distance: 201.0
click at [267, 286] on td "Windows - PAExec Usage Detected Read More" at bounding box center [280, 303] width 450 height 80
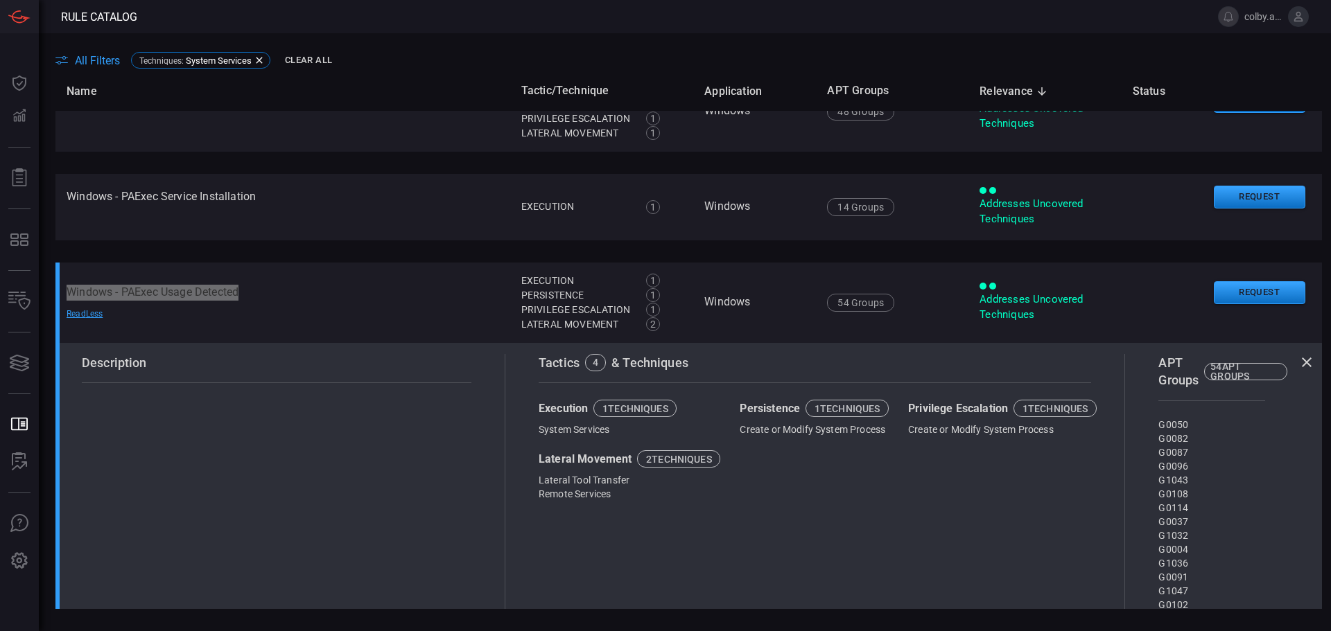
scroll to position [819, 0]
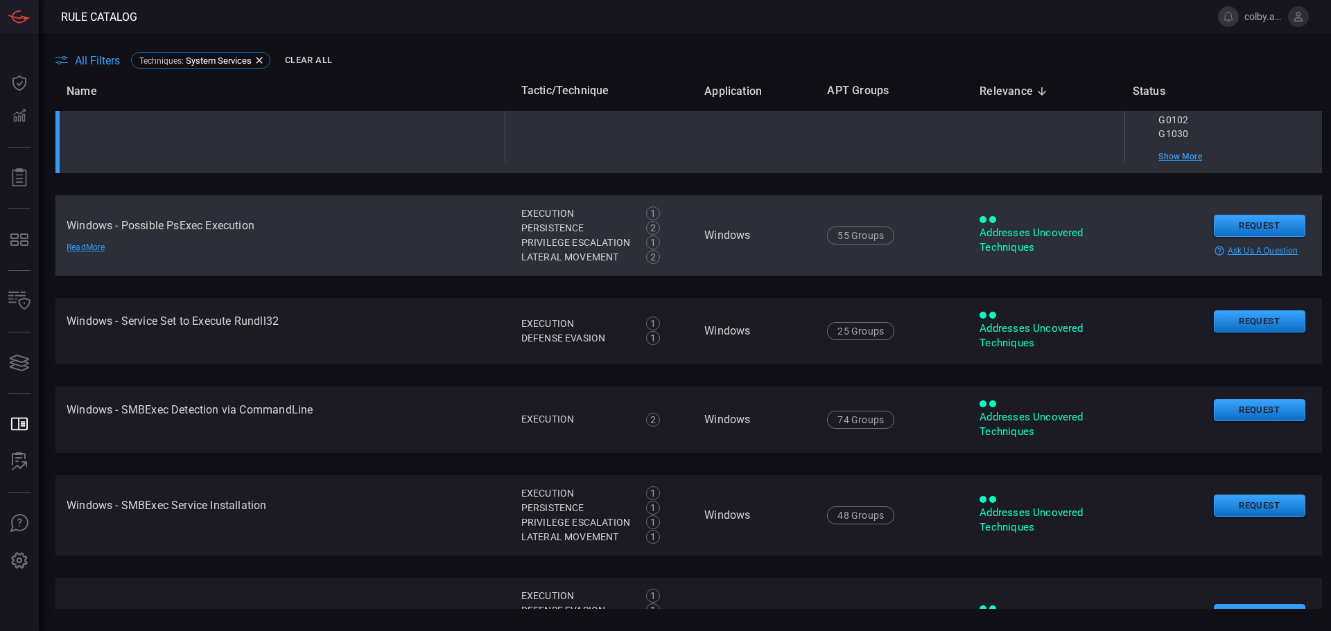
click at [227, 224] on td "Windows - Possible PsExec Execution Read More" at bounding box center [282, 235] width 455 height 80
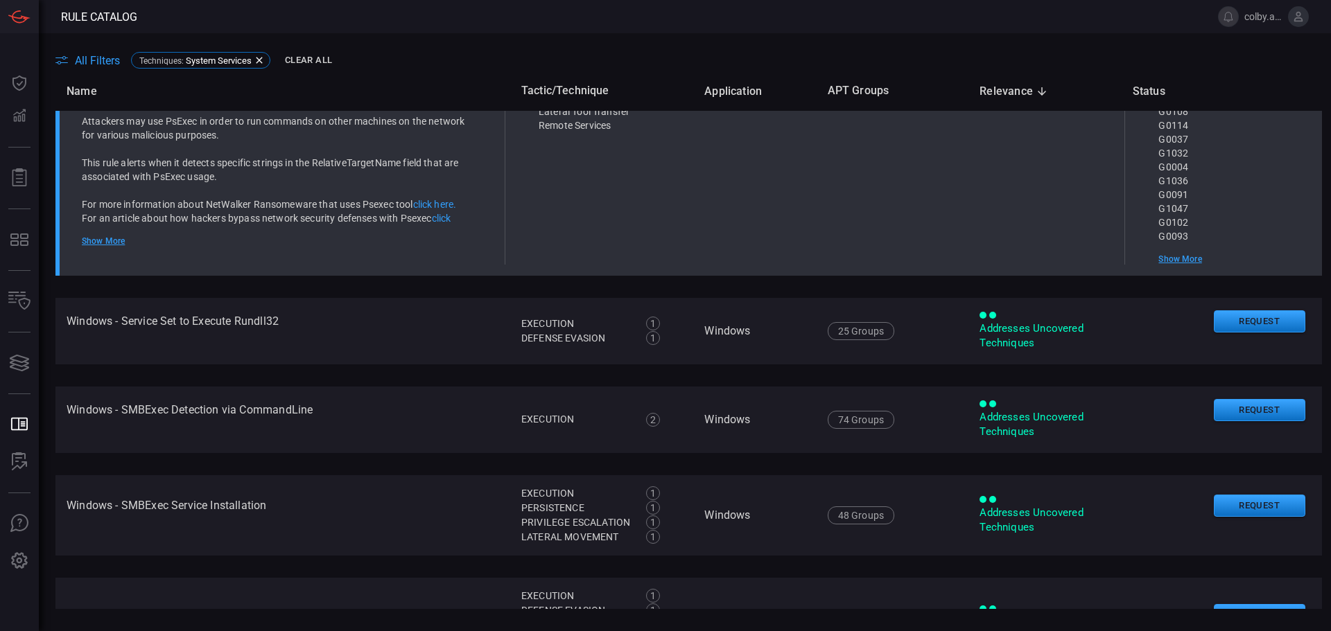
scroll to position [504, 0]
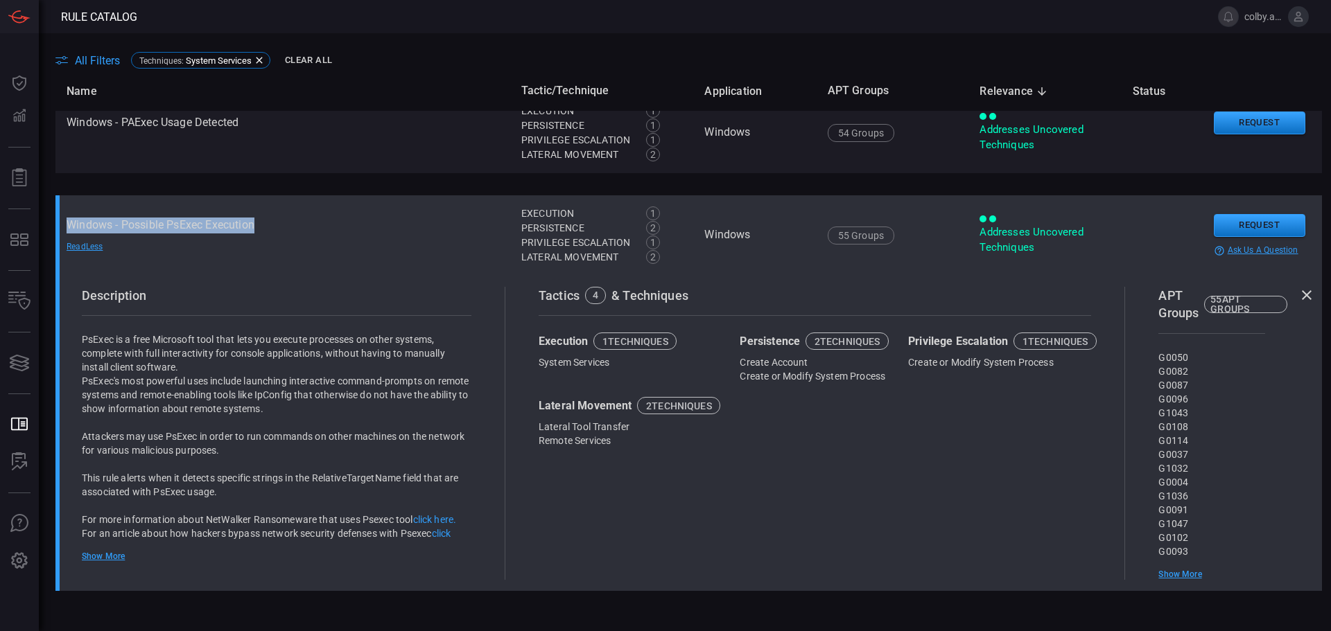
drag, startPoint x: 67, startPoint y: 224, endPoint x: 343, endPoint y: 229, distance: 275.9
click at [343, 229] on td "Windows - Possible PsExec Execution Read Less" at bounding box center [282, 235] width 455 height 80
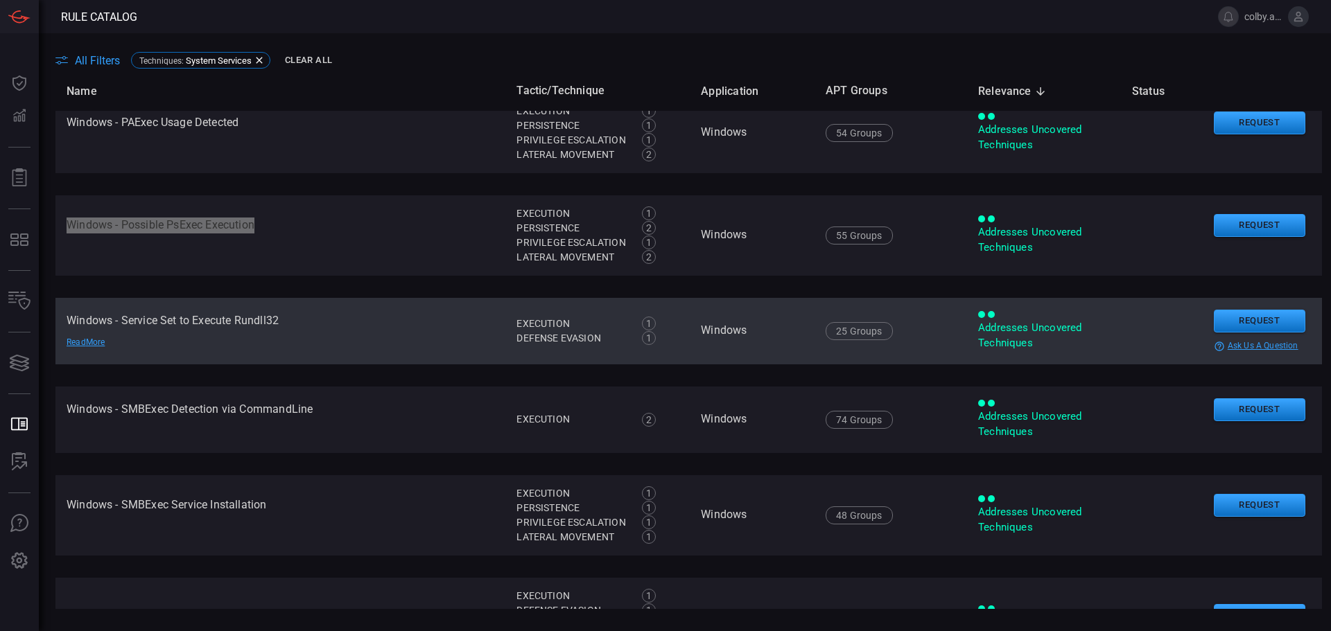
scroll to position [573, 0]
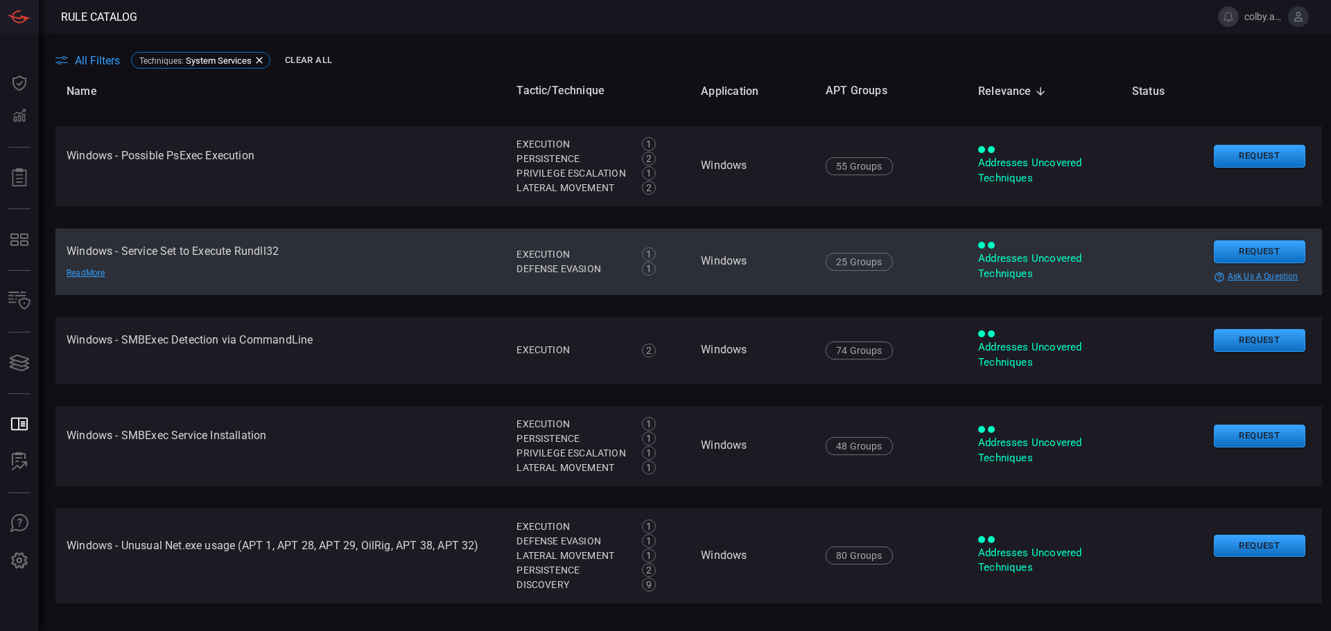
click at [202, 242] on td "Windows - Service Set to Execute Rundll32 Read More" at bounding box center [280, 262] width 450 height 67
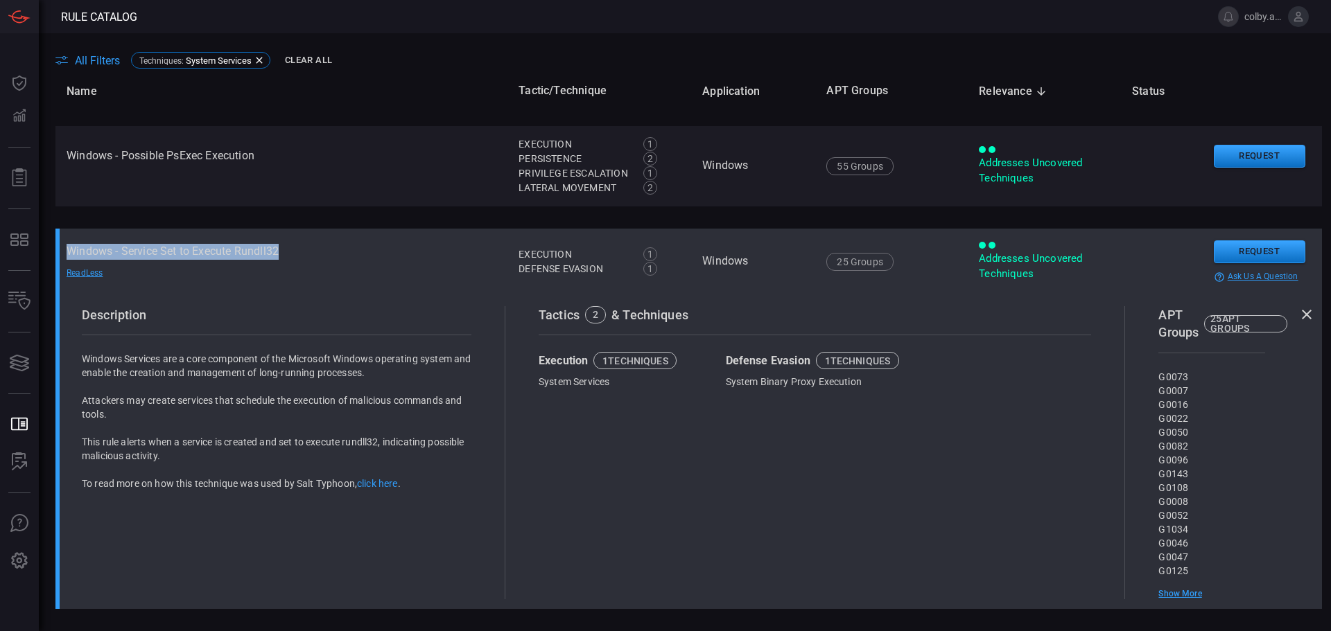
drag, startPoint x: 67, startPoint y: 251, endPoint x: 308, endPoint y: 256, distance: 241.3
click at [308, 256] on td "Windows - Service Set to Execute Rundll32 Read Less" at bounding box center [281, 262] width 452 height 67
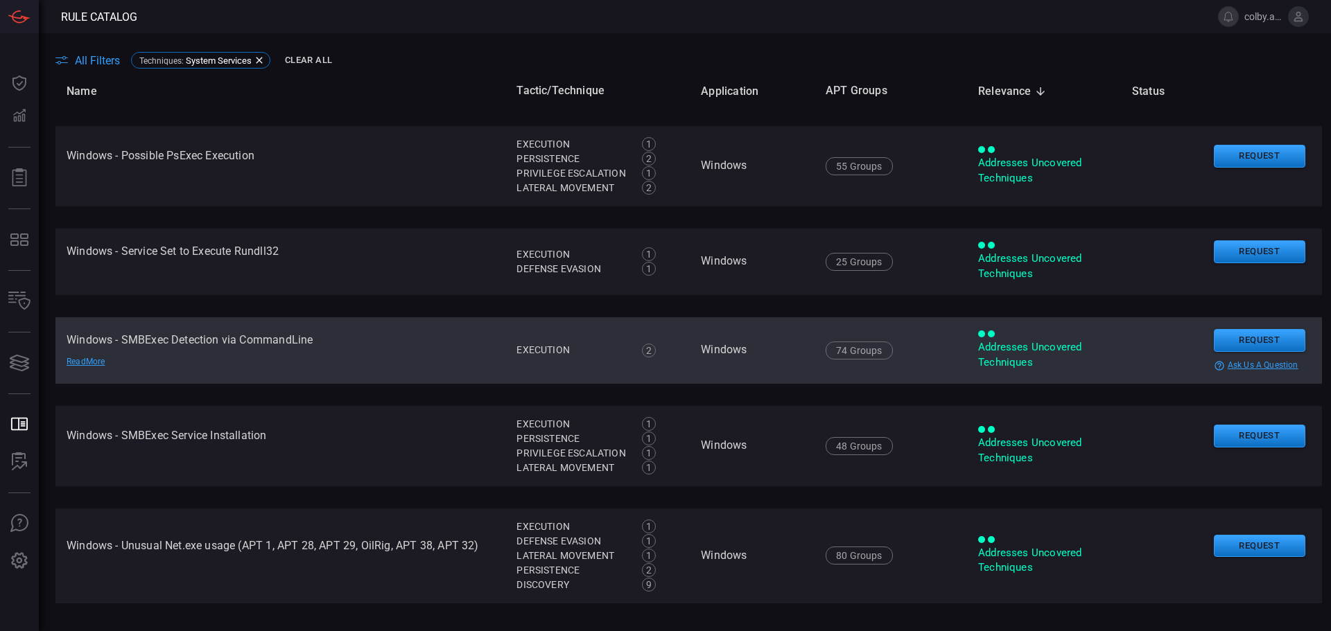
click at [216, 339] on td "Windows - SMBExec Detection via CommandLine Read More" at bounding box center [280, 350] width 450 height 67
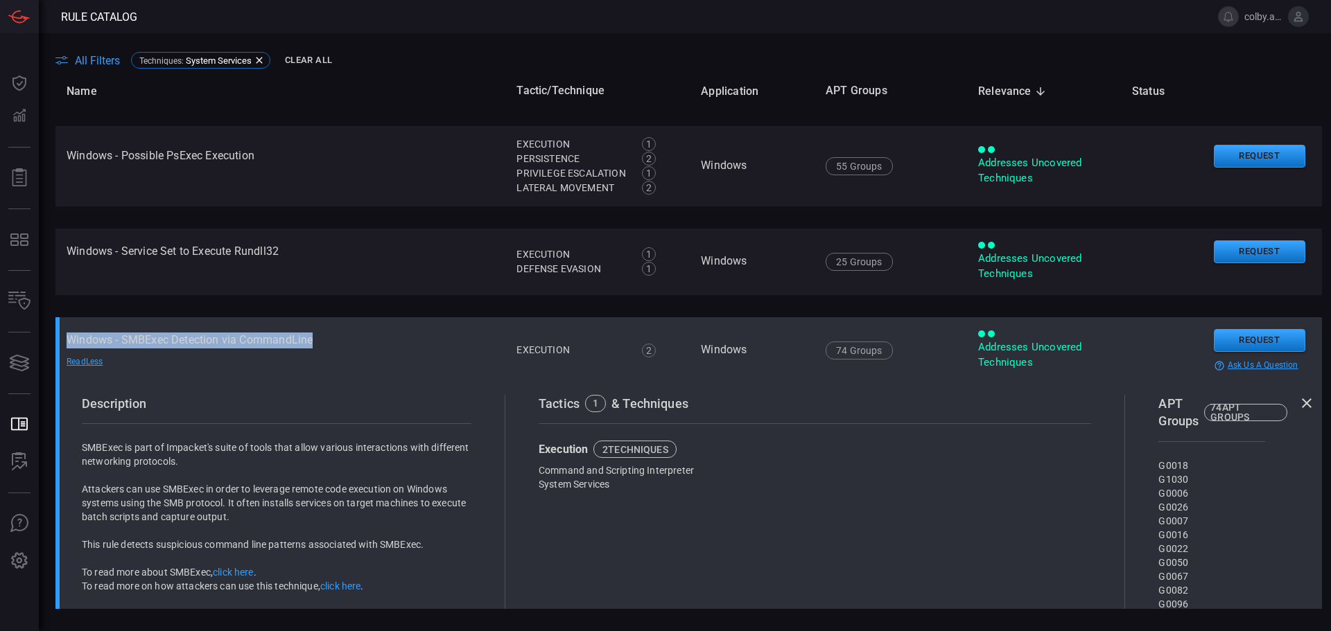
drag, startPoint x: 68, startPoint y: 339, endPoint x: 417, endPoint y: 335, distance: 349.4
click at [417, 335] on td "Windows - SMBExec Detection via CommandLine Read Less" at bounding box center [280, 350] width 450 height 67
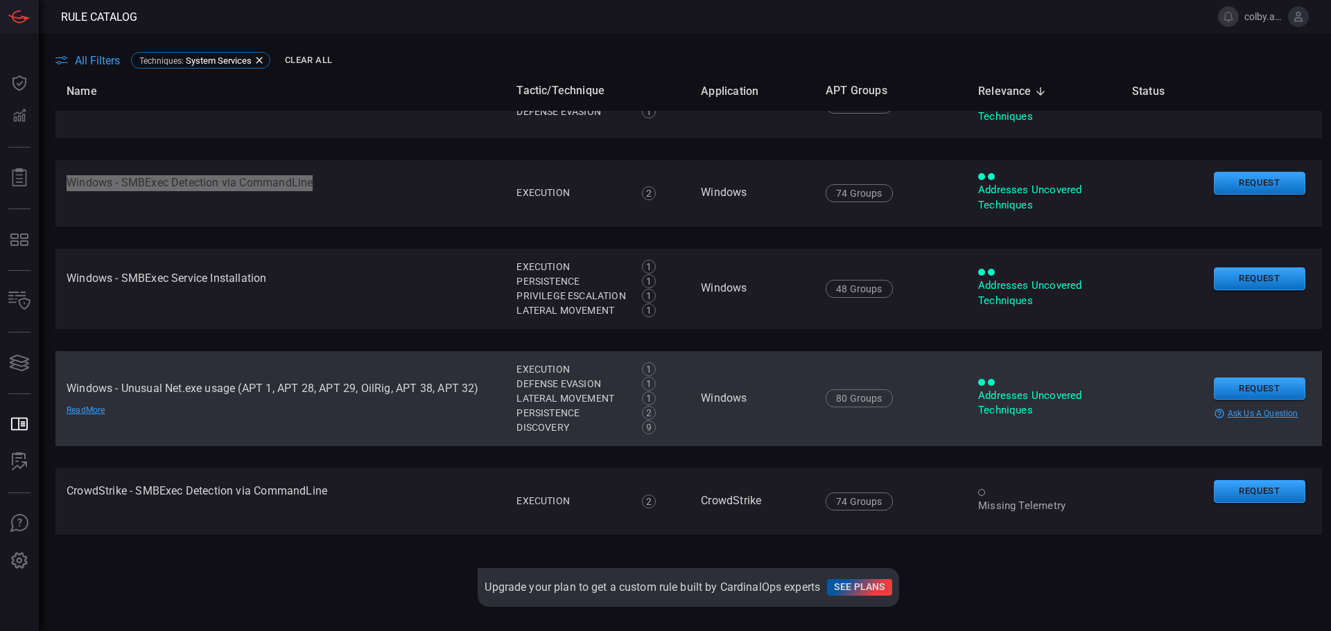
scroll to position [706, 0]
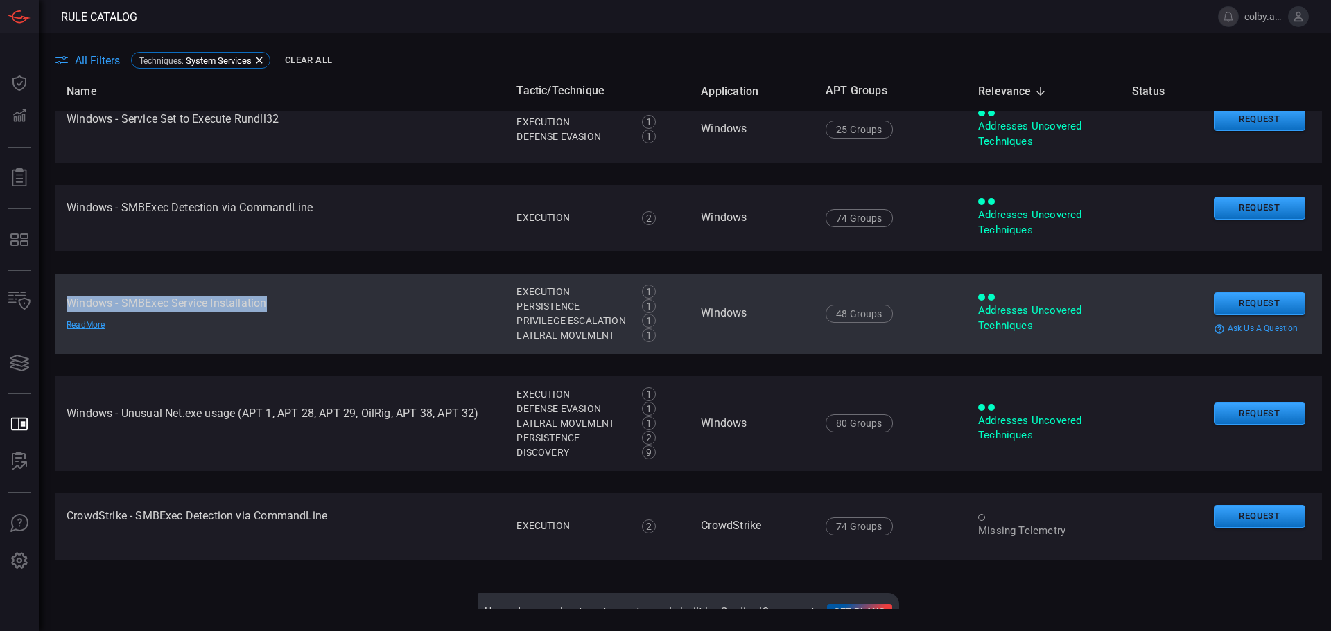
drag, startPoint x: 66, startPoint y: 299, endPoint x: 326, endPoint y: 298, distance: 259.9
click at [326, 298] on td "Windows - SMBExec Service Installation Read More" at bounding box center [280, 314] width 450 height 80
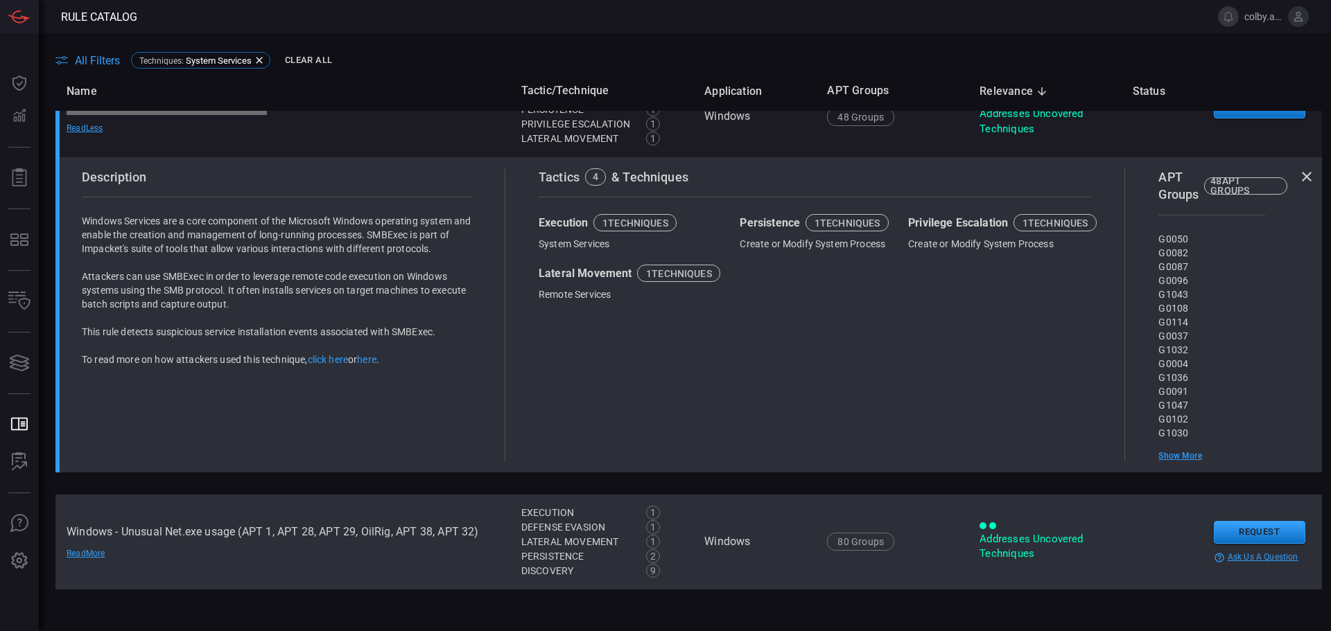
scroll to position [1101, 0]
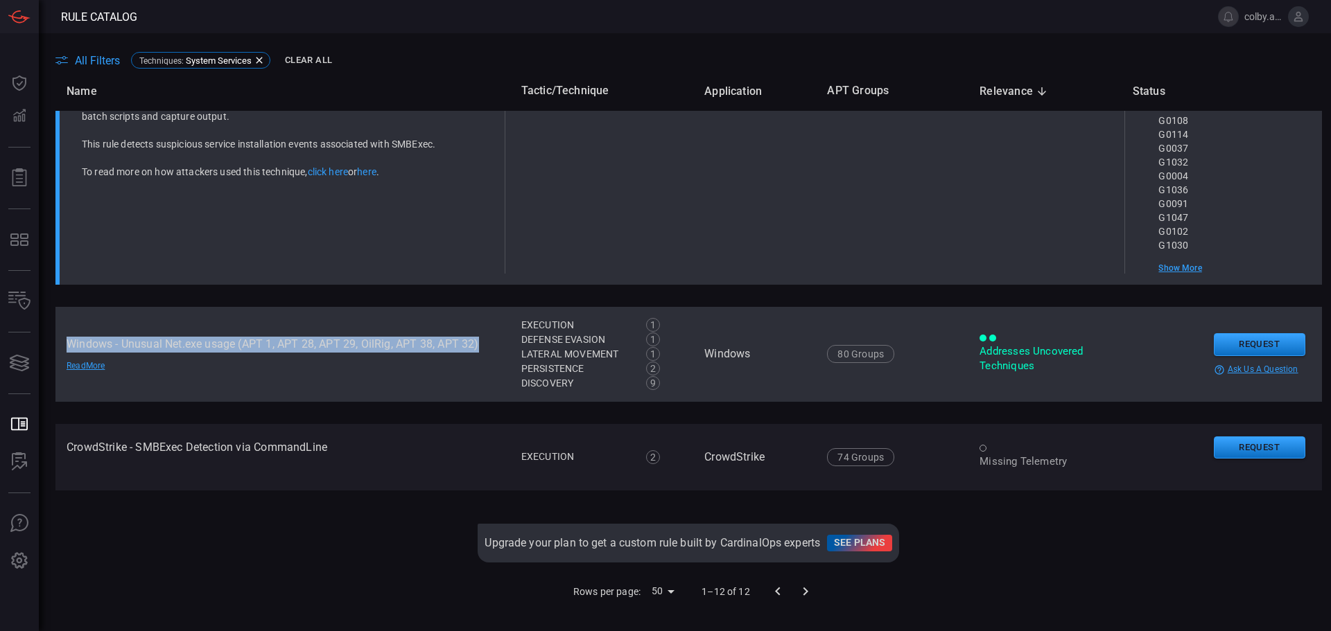
drag, startPoint x: 68, startPoint y: 333, endPoint x: 486, endPoint y: 333, distance: 418.0
click at [486, 333] on td "Windows - Unusual Net.exe usage (APT 1, APT 28, APT 29, OilRig, APT 38, APT 32)…" at bounding box center [282, 354] width 455 height 95
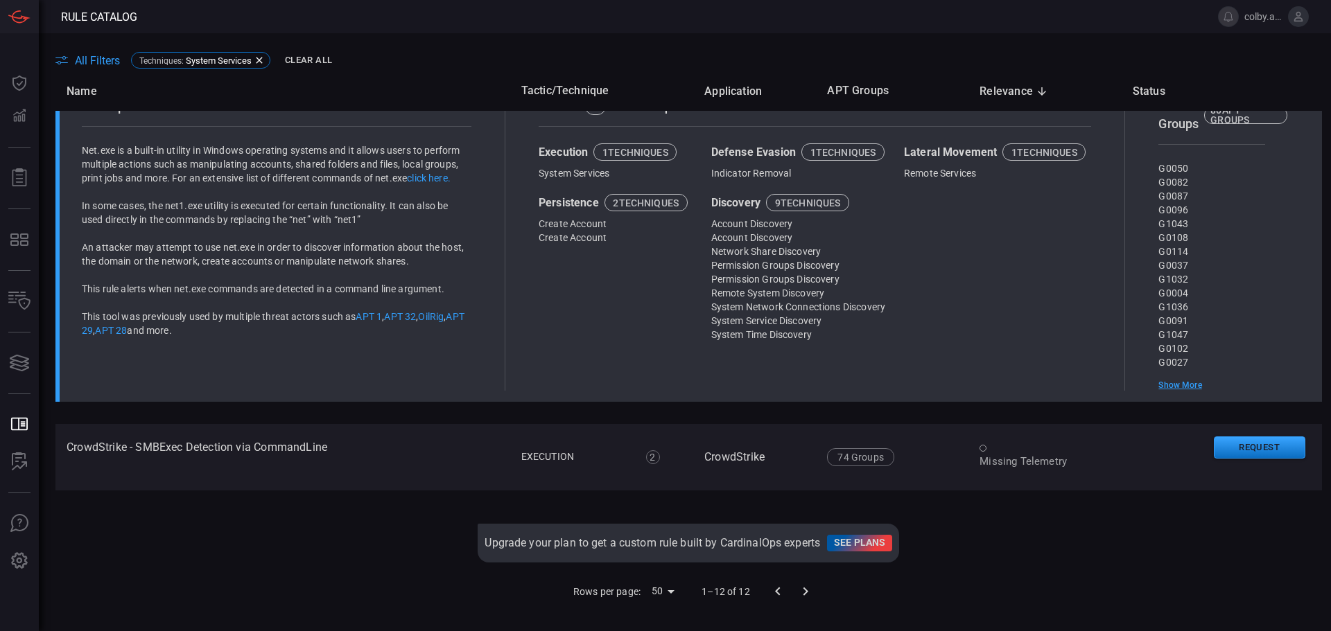
scroll to position [785, 0]
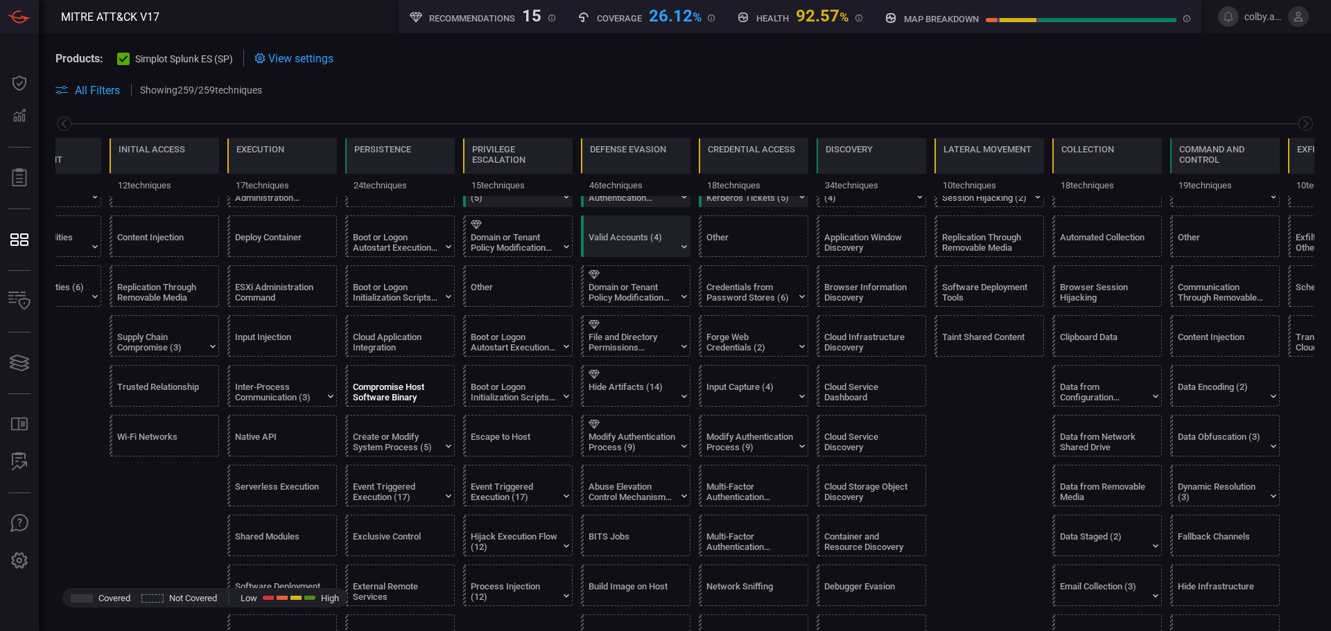
scroll to position [555, 0]
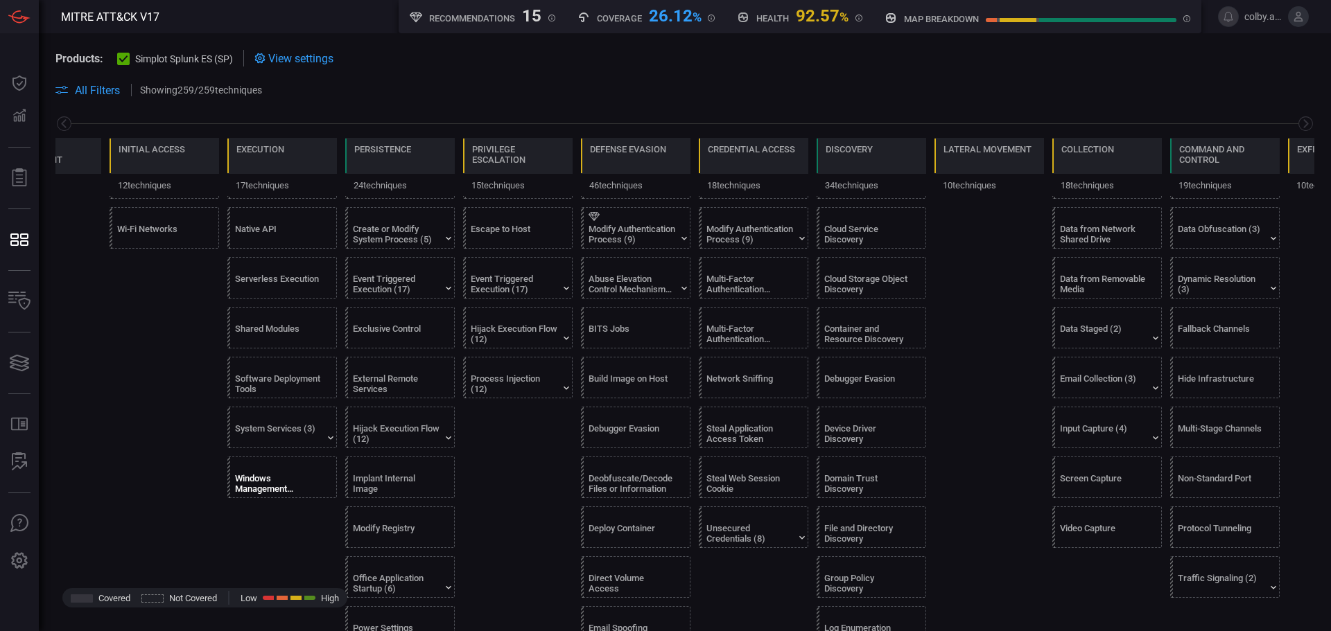
click at [252, 487] on div "Windows Management Instrumentation" at bounding box center [278, 483] width 87 height 21
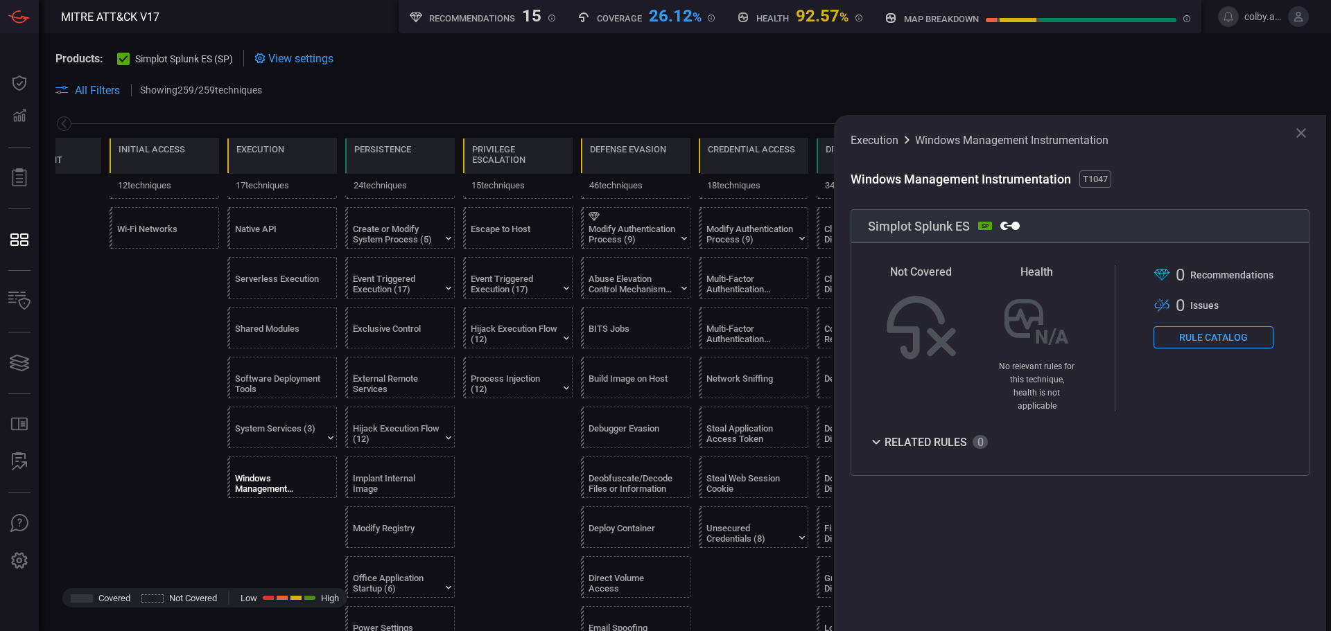
click at [1193, 333] on button "Rule Catalog" at bounding box center [1213, 337] width 120 height 22
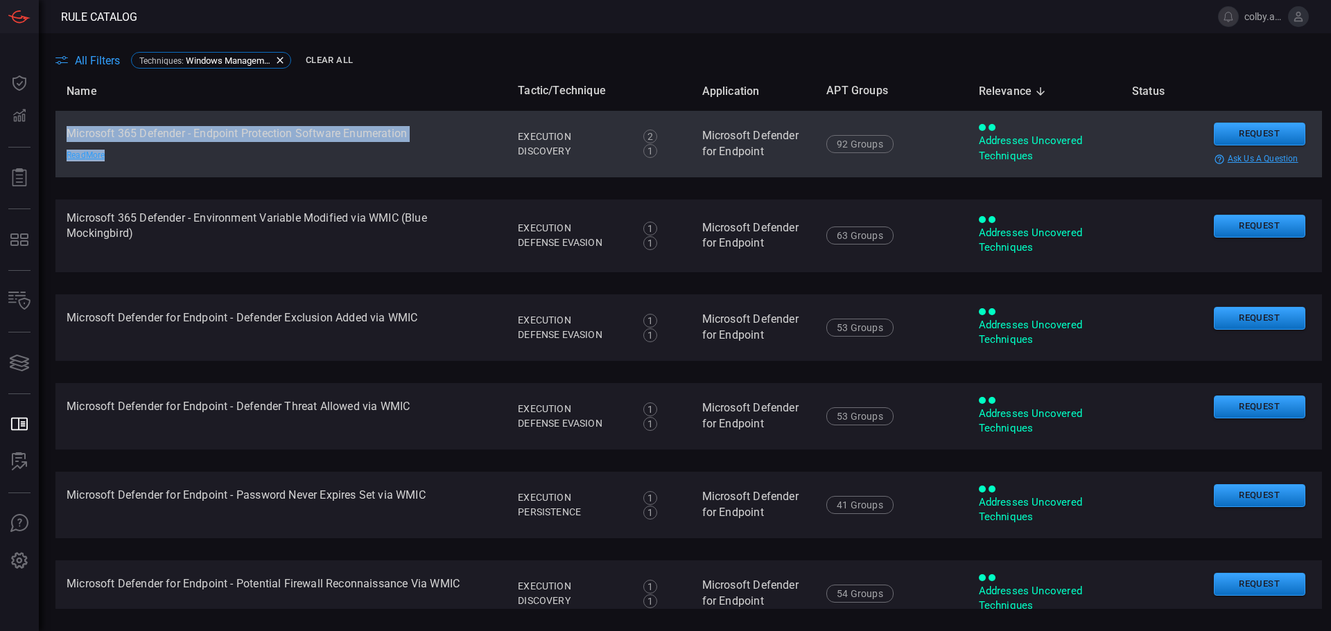
drag, startPoint x: 67, startPoint y: 133, endPoint x: 423, endPoint y: 143, distance: 355.7
click at [423, 143] on td "Microsoft 365 Defender - Endpoint Protection Software Enumeration Read More" at bounding box center [280, 144] width 451 height 67
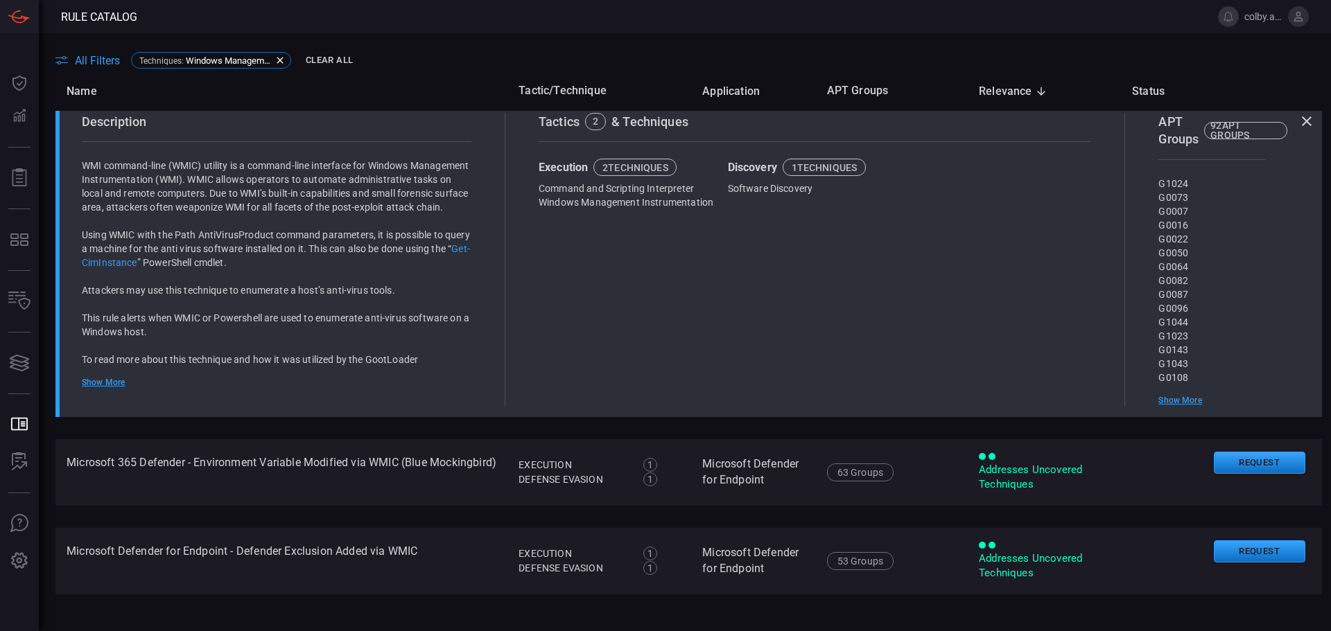
scroll to position [208, 0]
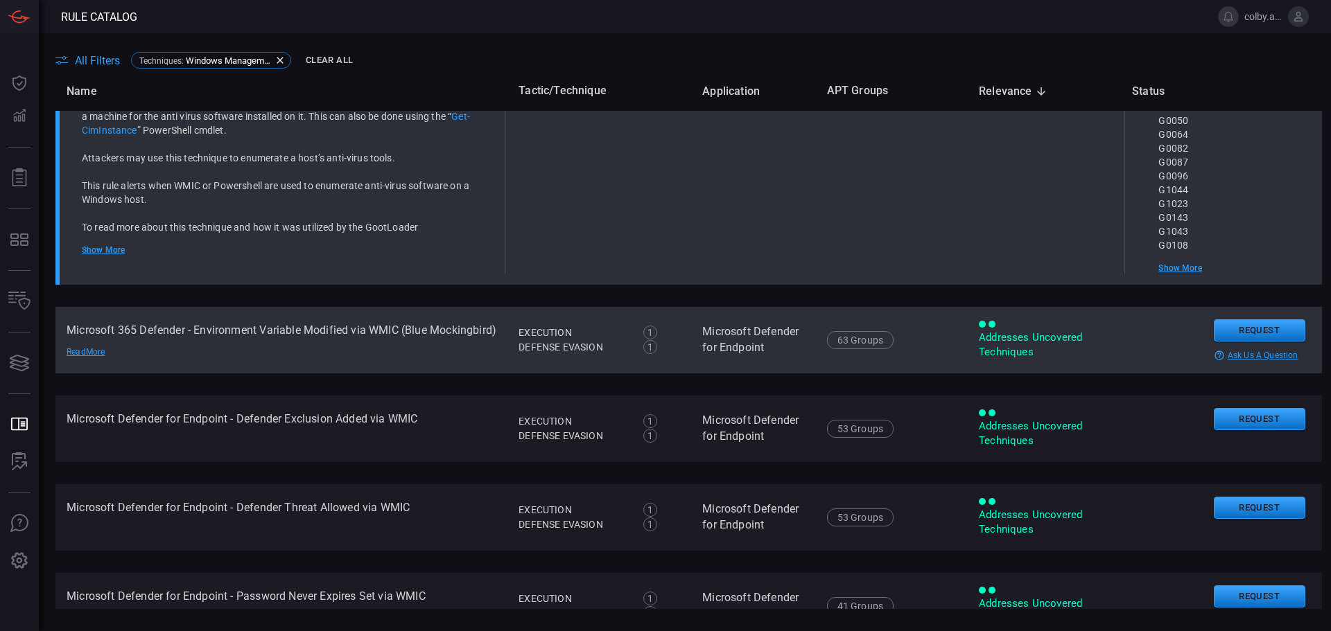
click at [150, 344] on td "Microsoft 365 Defender - Environment Variable Modified via WMIC (Blue Mockingbi…" at bounding box center [281, 340] width 452 height 67
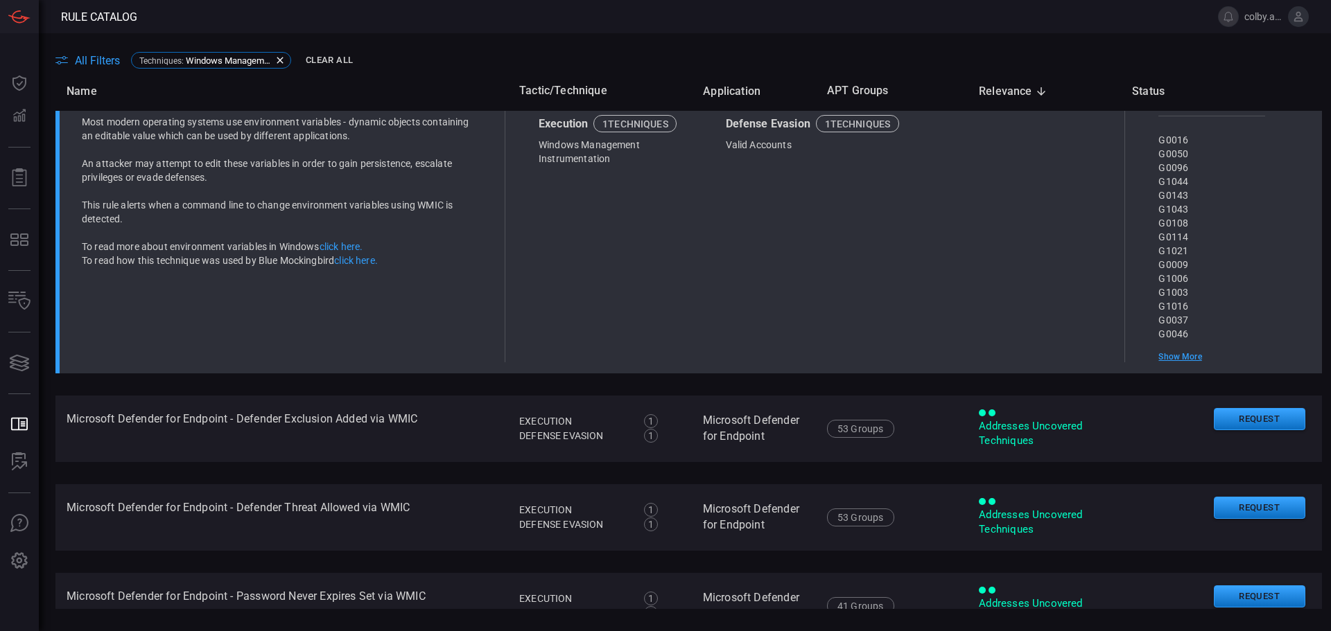
scroll to position [0, 0]
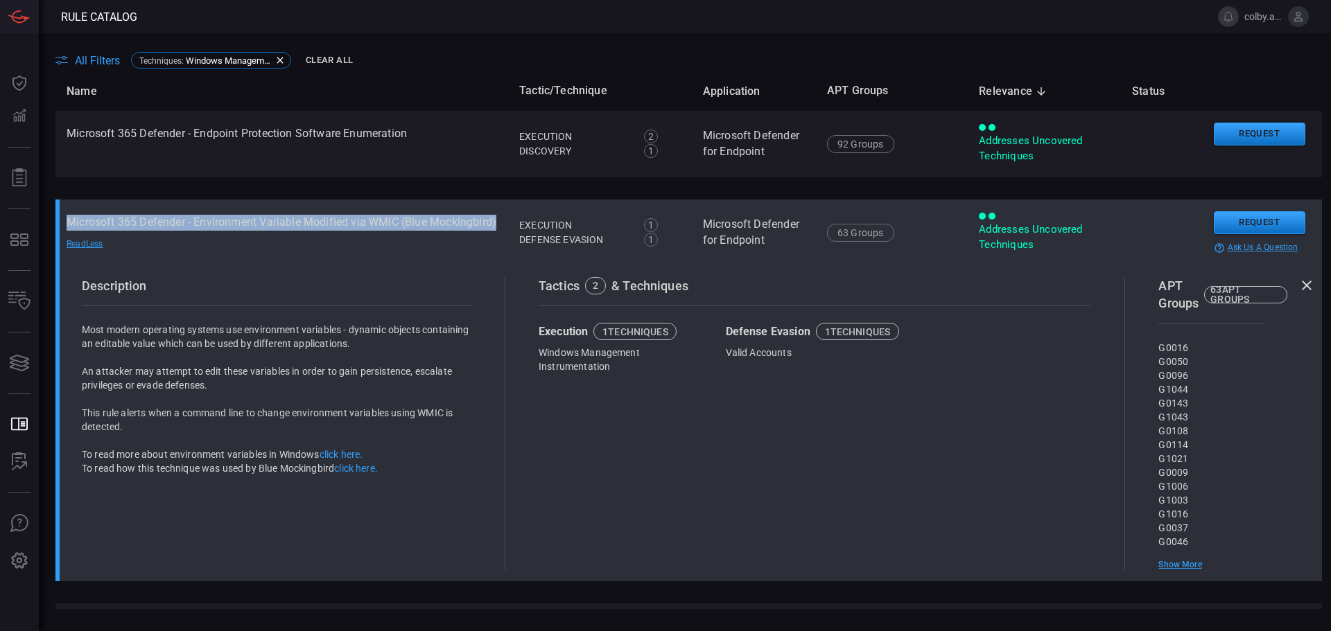
drag, startPoint x: 136, startPoint y: 235, endPoint x: 67, endPoint y: 220, distance: 70.8
click at [67, 220] on td "Microsoft 365 Defender - Environment Variable Modified via WMIC (Blue Mockingbi…" at bounding box center [281, 233] width 453 height 67
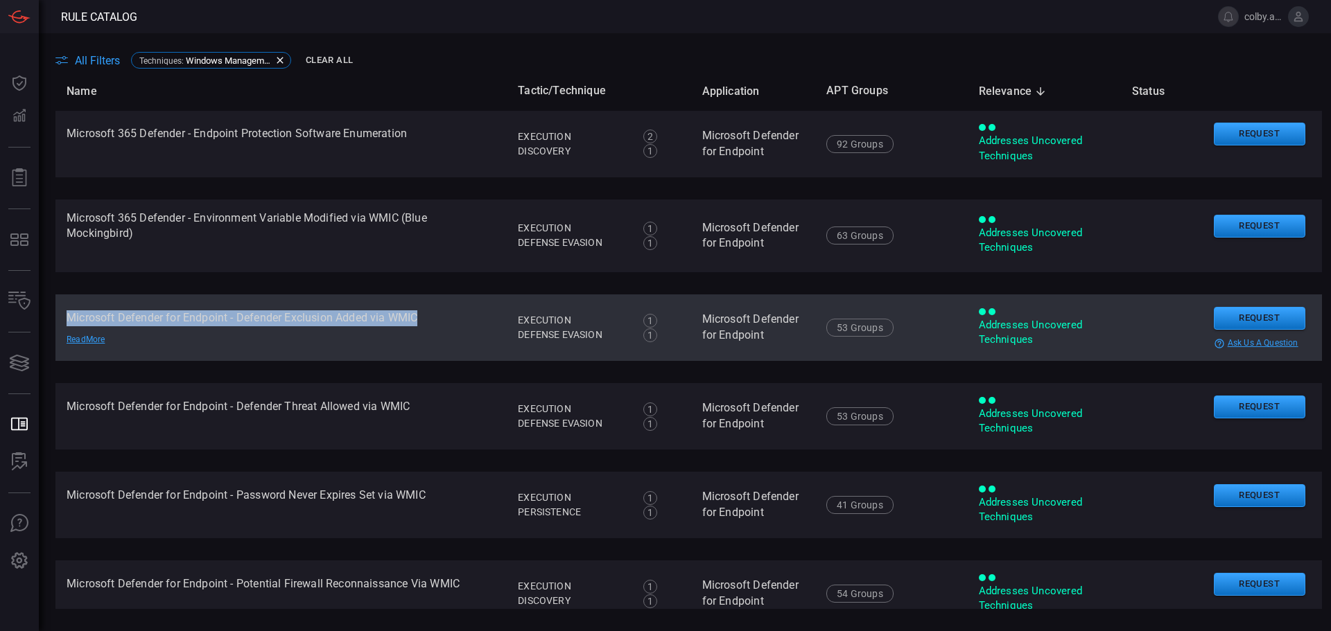
drag, startPoint x: 67, startPoint y: 315, endPoint x: 438, endPoint y: 312, distance: 370.9
click at [438, 312] on td "Microsoft Defender for Endpoint - Defender Exclusion Added via WMIC Read More" at bounding box center [280, 328] width 451 height 67
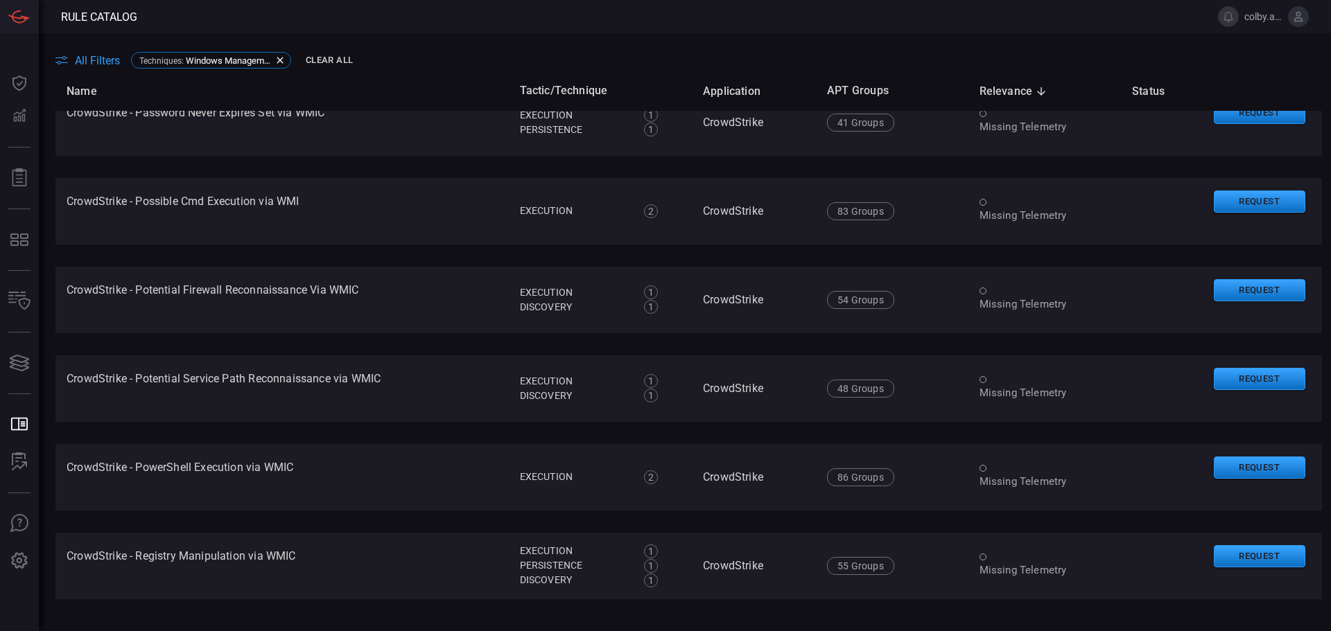
scroll to position [4384, 0]
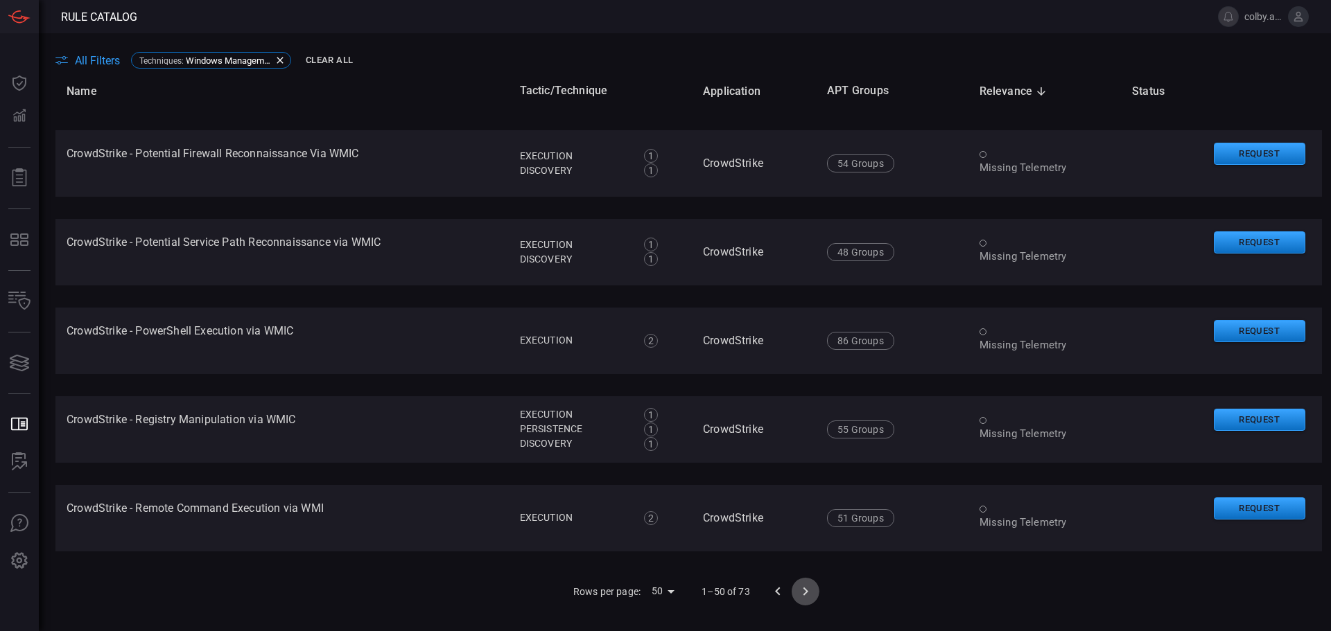
click at [797, 584] on icon "Go to next page" at bounding box center [805, 592] width 17 height 17
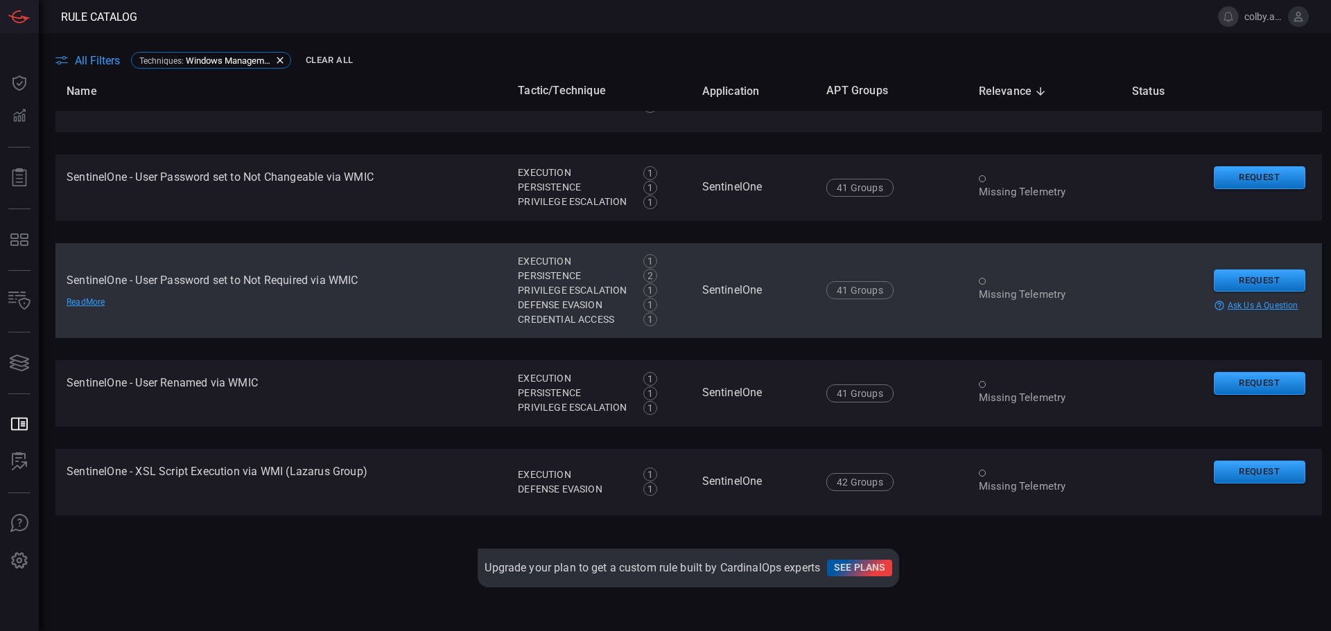
scroll to position [1738, 0]
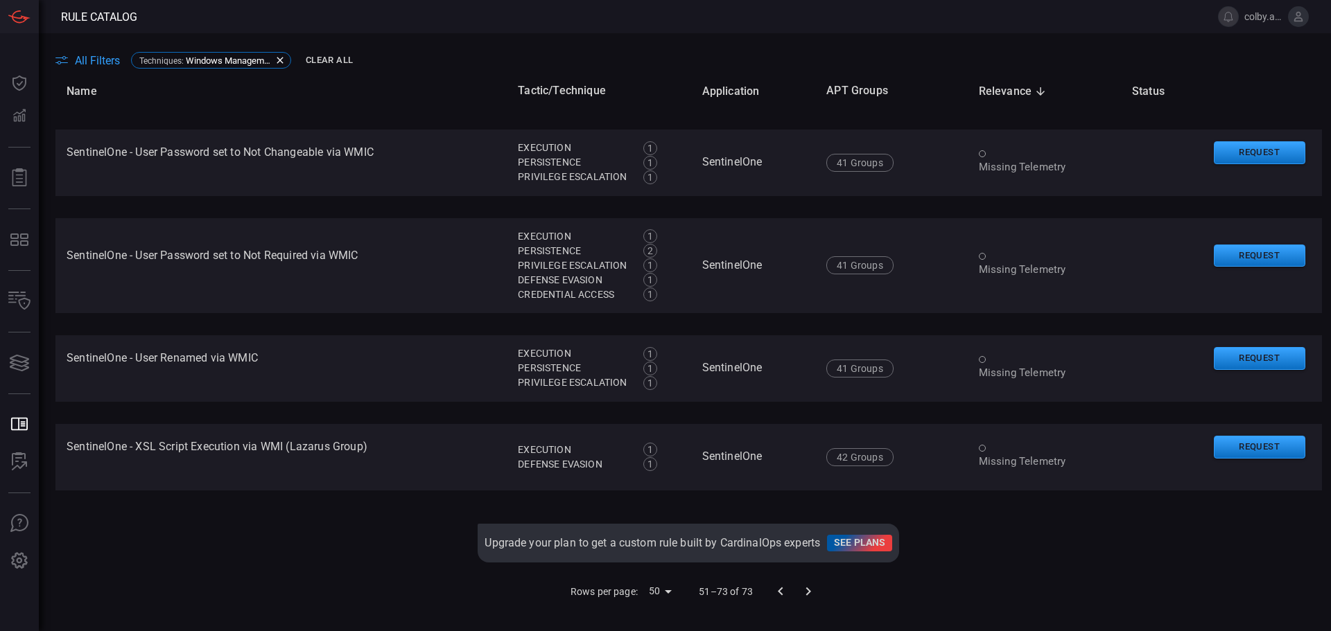
click at [775, 594] on icon "Go to previous page" at bounding box center [780, 592] width 17 height 17
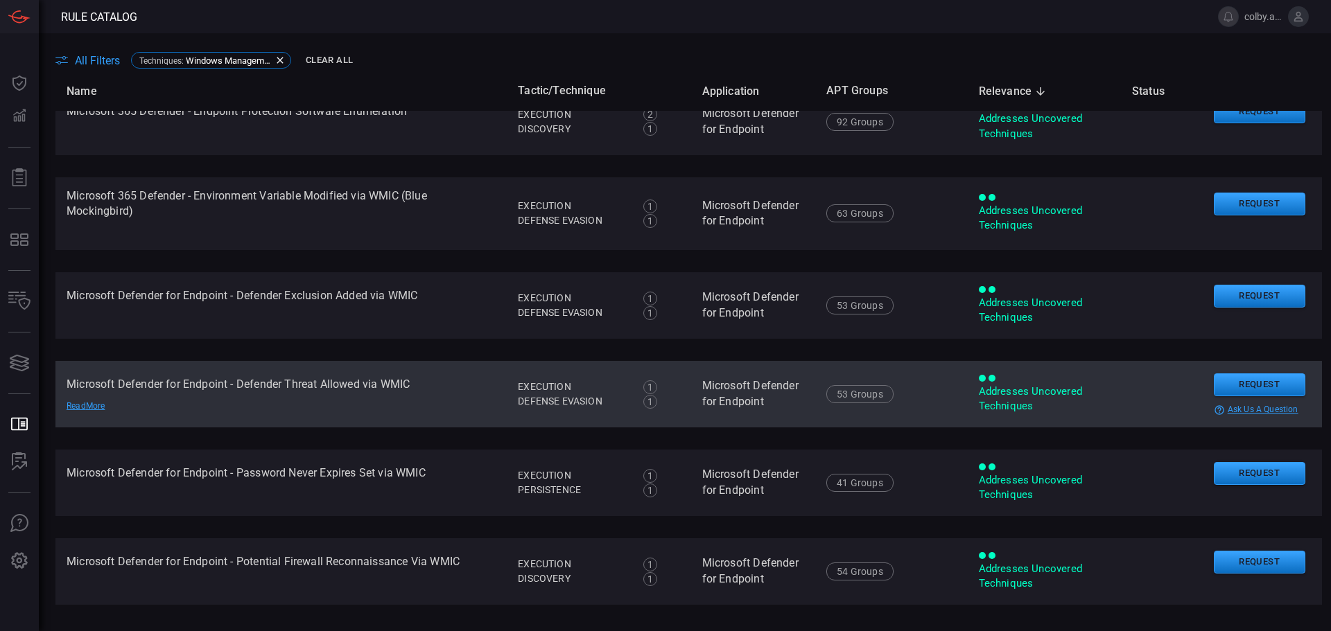
scroll to position [0, 0]
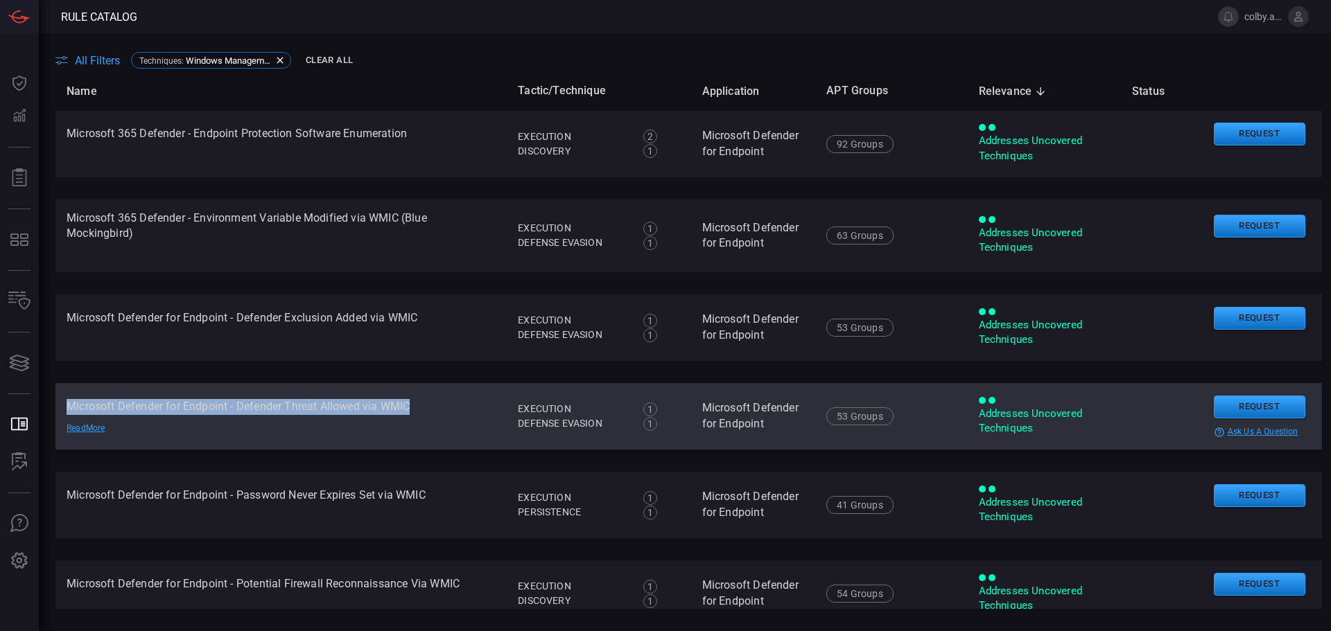
drag, startPoint x: 67, startPoint y: 405, endPoint x: 435, endPoint y: 408, distance: 368.1
click at [435, 408] on td "Microsoft Defender for Endpoint - Defender Threat Allowed via WMIC Read More" at bounding box center [280, 416] width 451 height 67
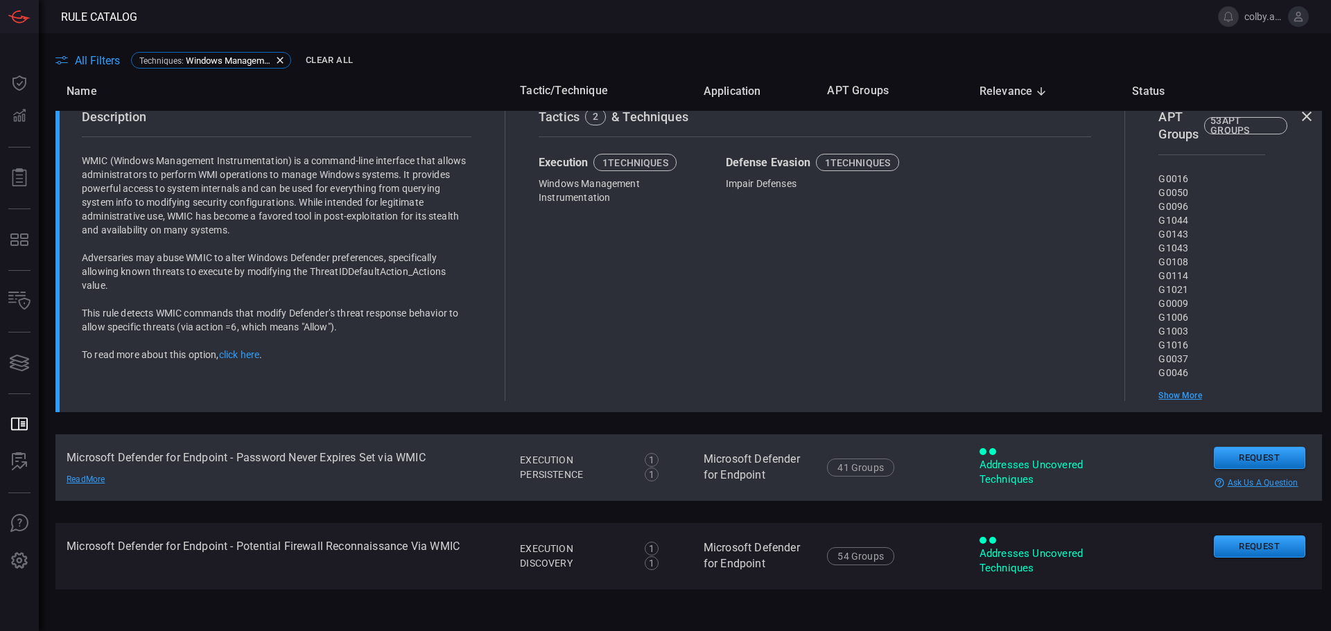
scroll to position [555, 0]
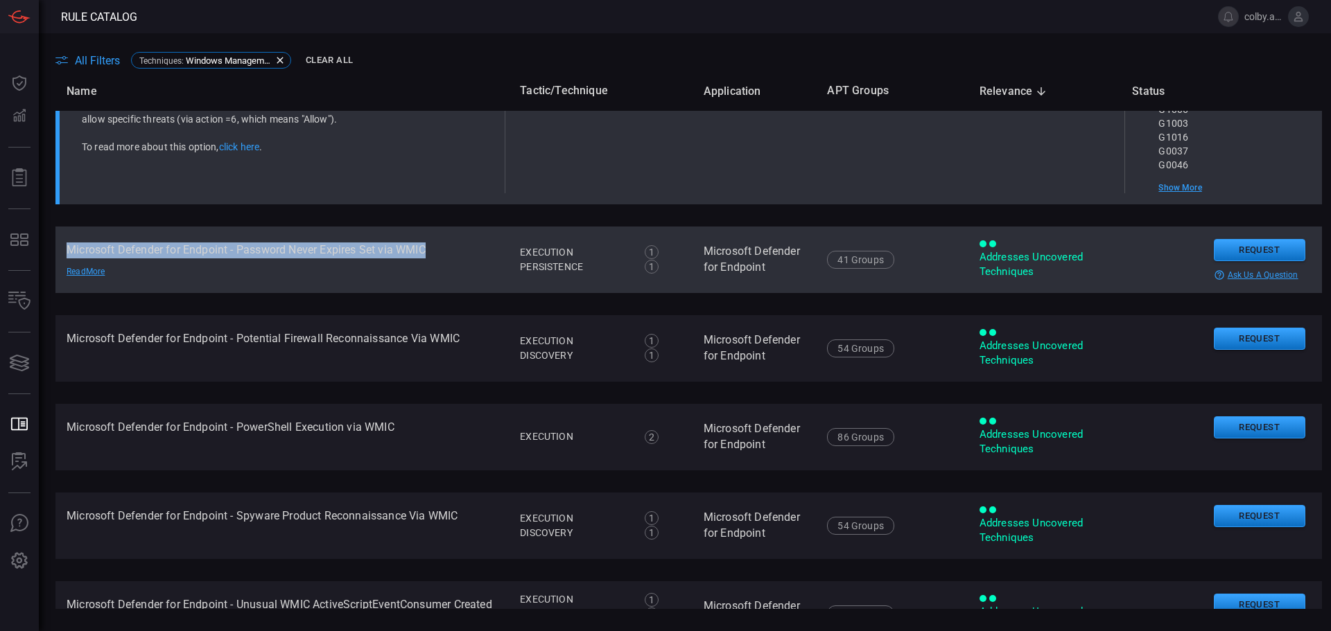
drag, startPoint x: 67, startPoint y: 256, endPoint x: 444, endPoint y: 253, distance: 377.1
click at [444, 253] on td "Microsoft Defender for Endpoint - Password Never Expires Set via WMIC Read More" at bounding box center [281, 260] width 453 height 67
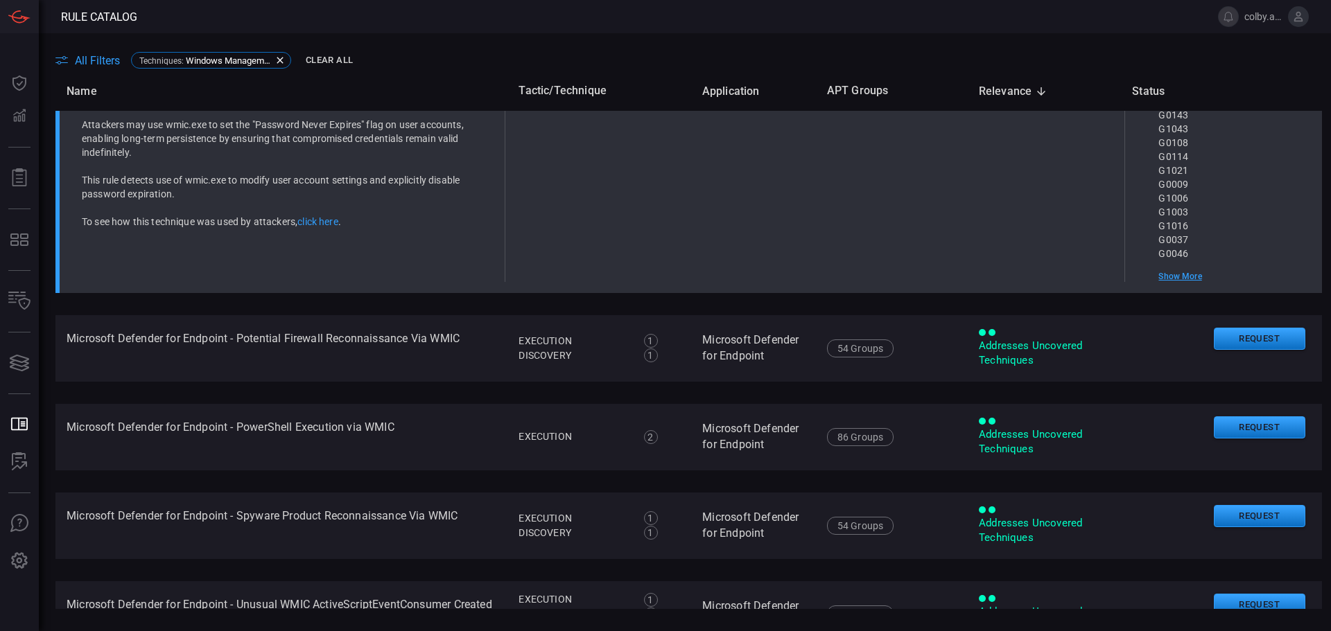
scroll to position [239, 0]
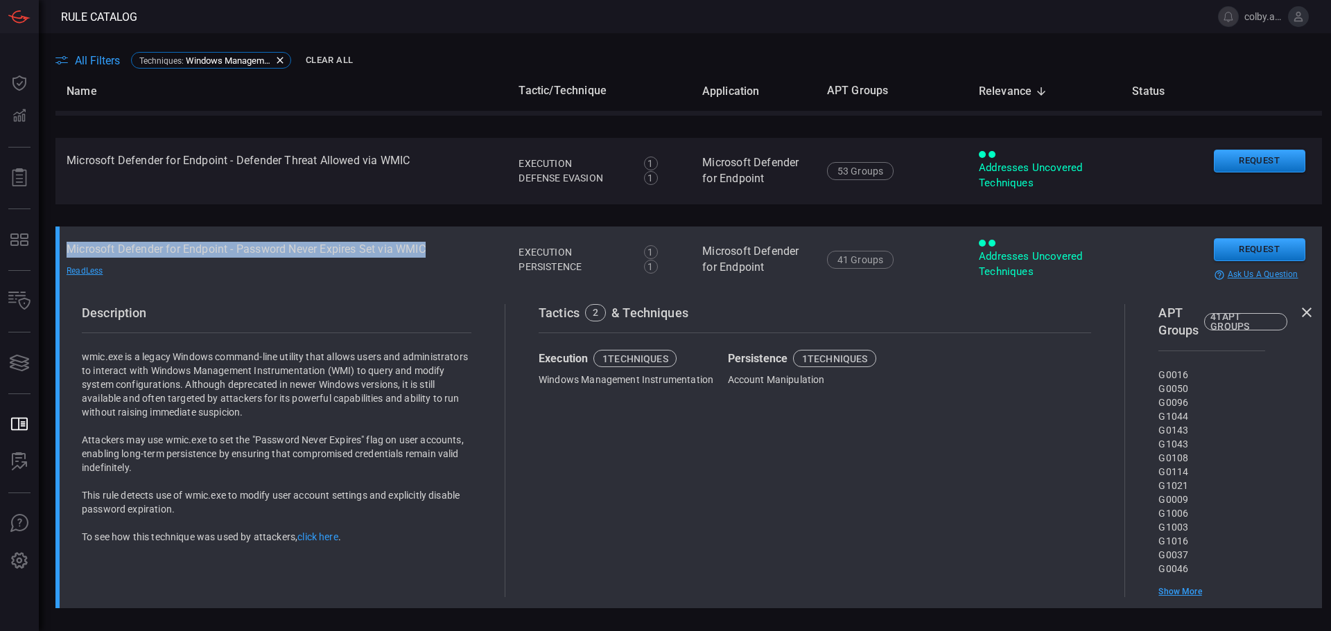
copy td "Microsoft Defender for Endpoint - Password Never Expires Set via WMIC"
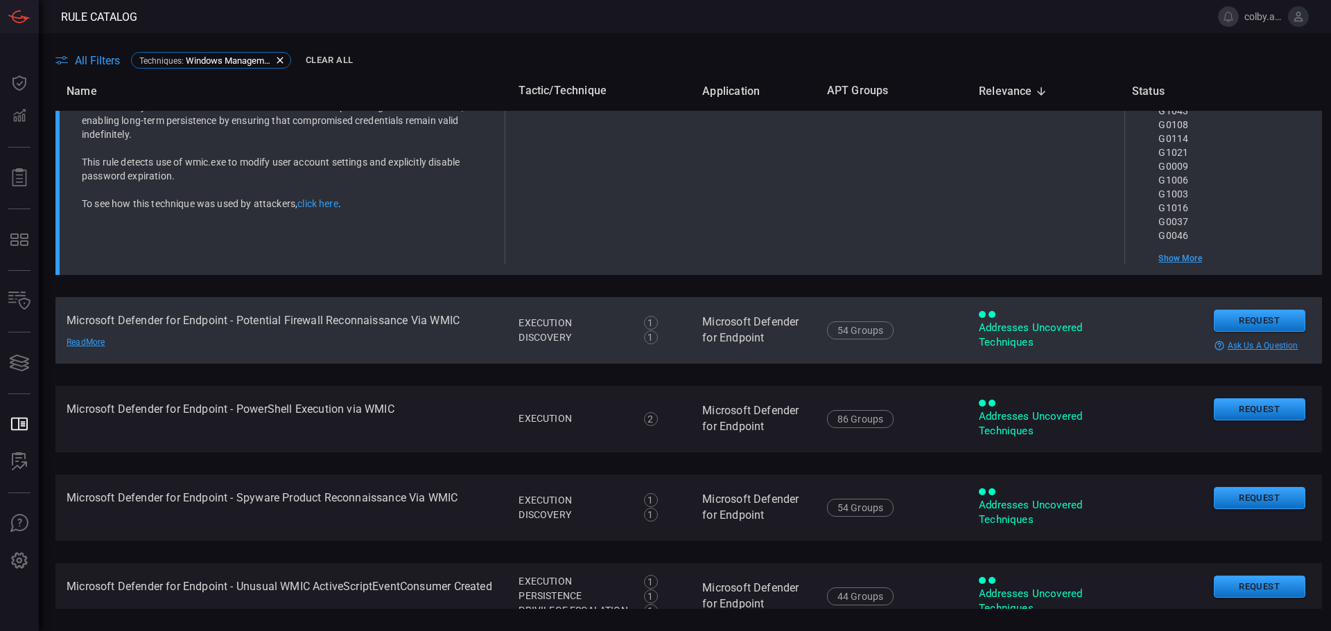
scroll to position [655, 0]
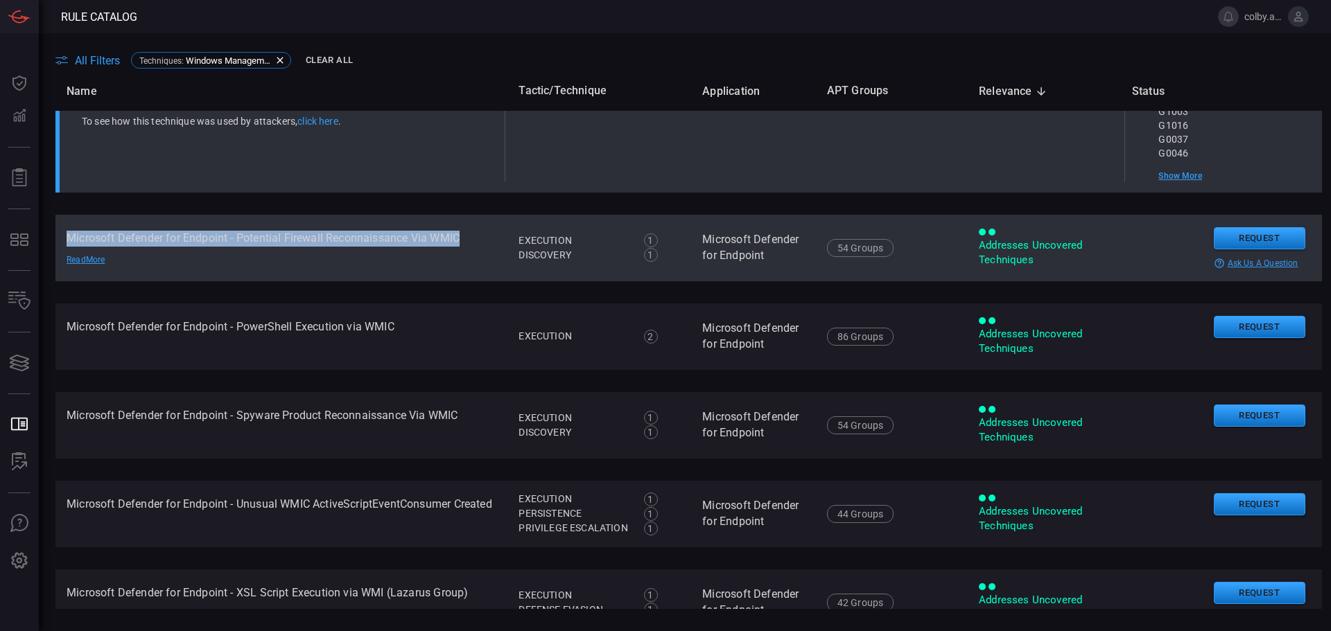
drag, startPoint x: 68, startPoint y: 245, endPoint x: 460, endPoint y: 242, distance: 392.3
click at [460, 242] on td "Microsoft Defender for Endpoint - Potential Firewall Reconnaissance Via WMIC Re…" at bounding box center [281, 248] width 452 height 67
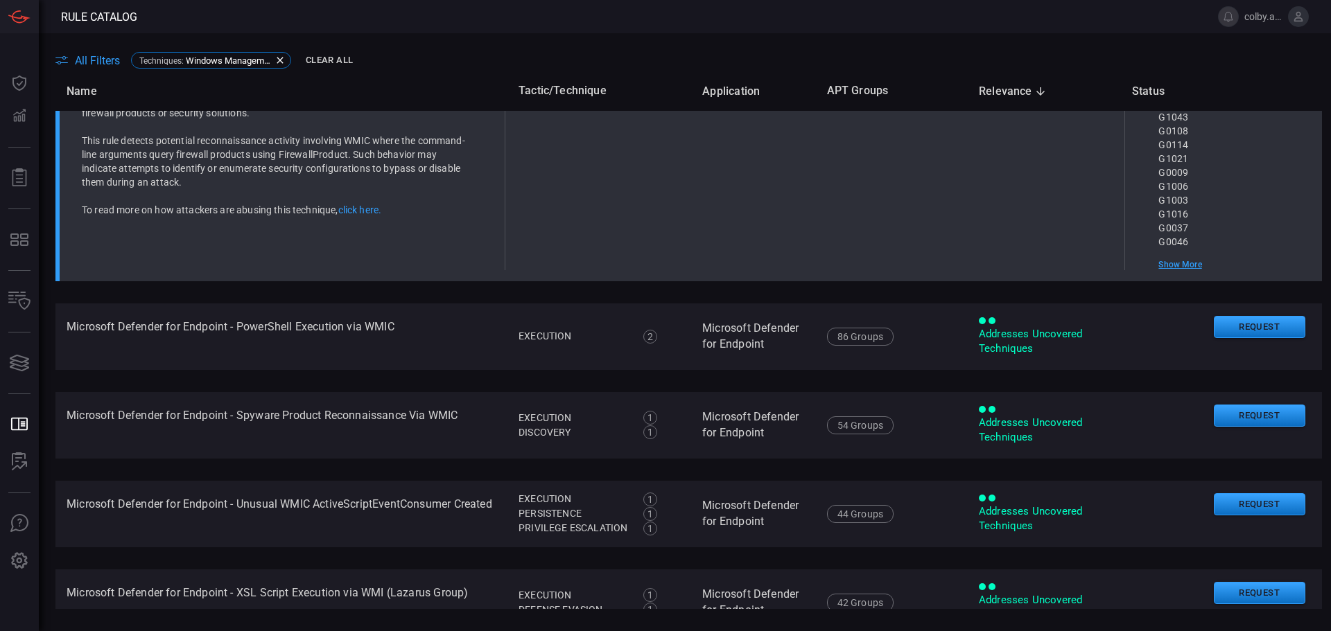
scroll to position [340, 0]
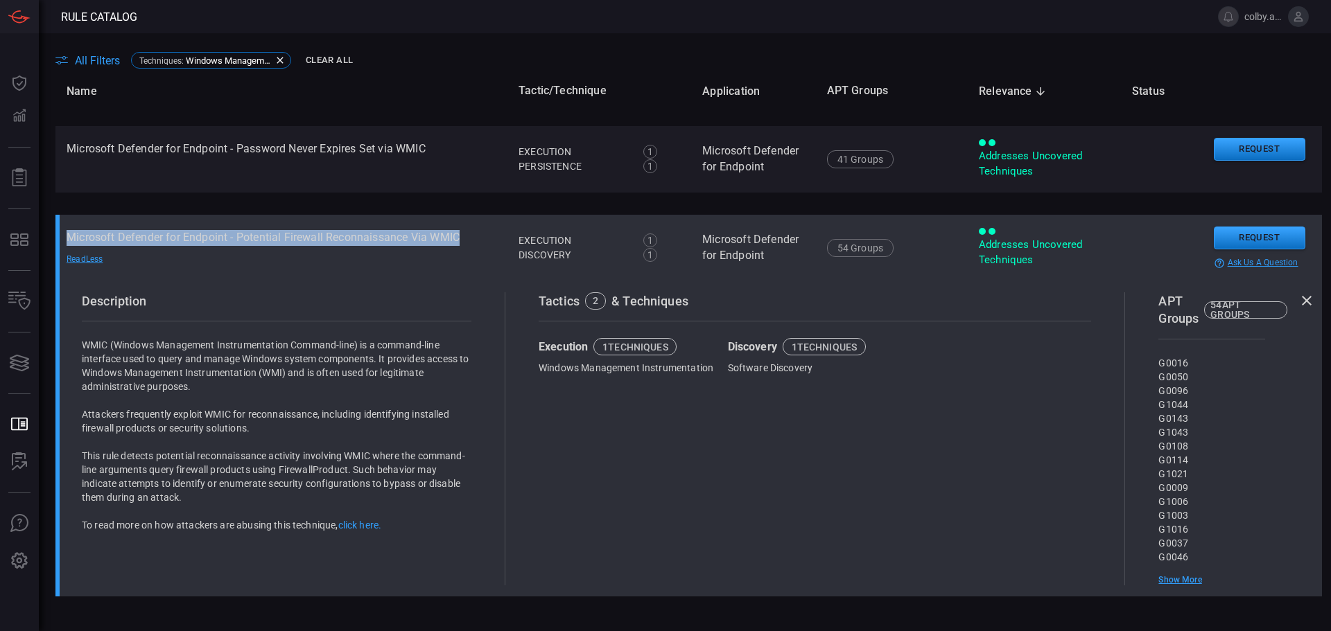
copy td "Microsoft Defender for Endpoint - Potential Firewall Reconnaissance Via WMIC"
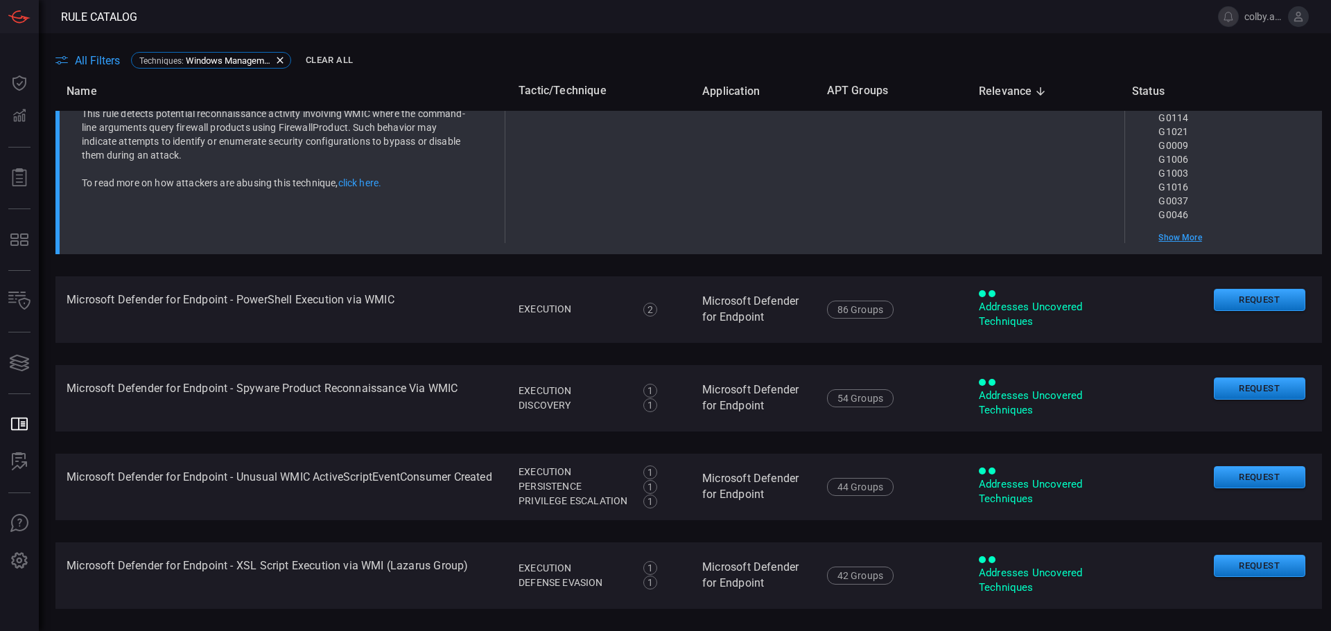
scroll to position [756, 0]
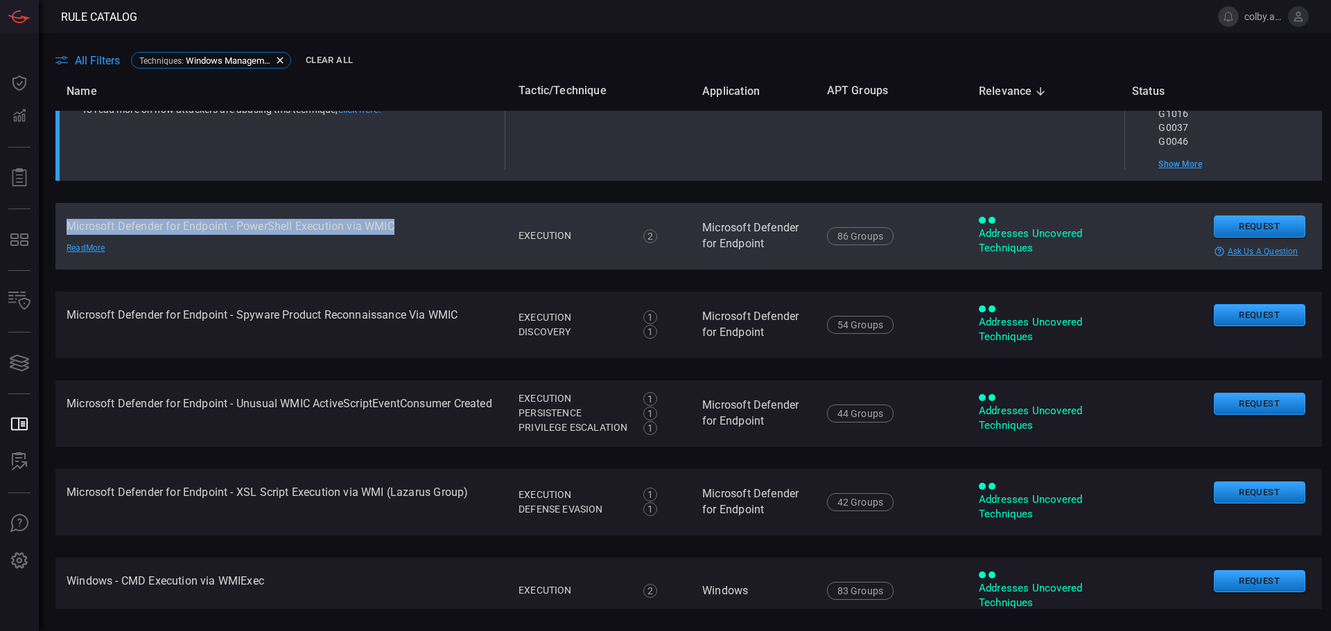
drag, startPoint x: 66, startPoint y: 232, endPoint x: 397, endPoint y: 232, distance: 331.3
click at [397, 232] on td "Microsoft Defender for Endpoint - PowerShell Execution via WMIC Read More" at bounding box center [281, 236] width 452 height 67
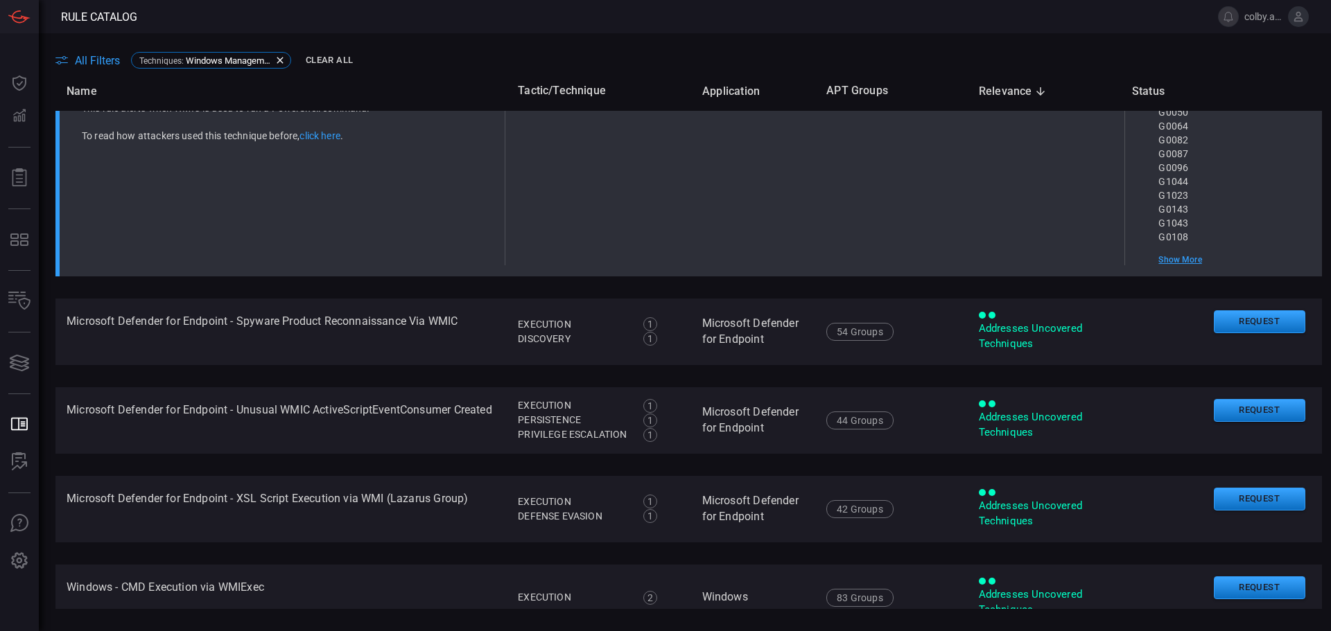
scroll to position [440, 0]
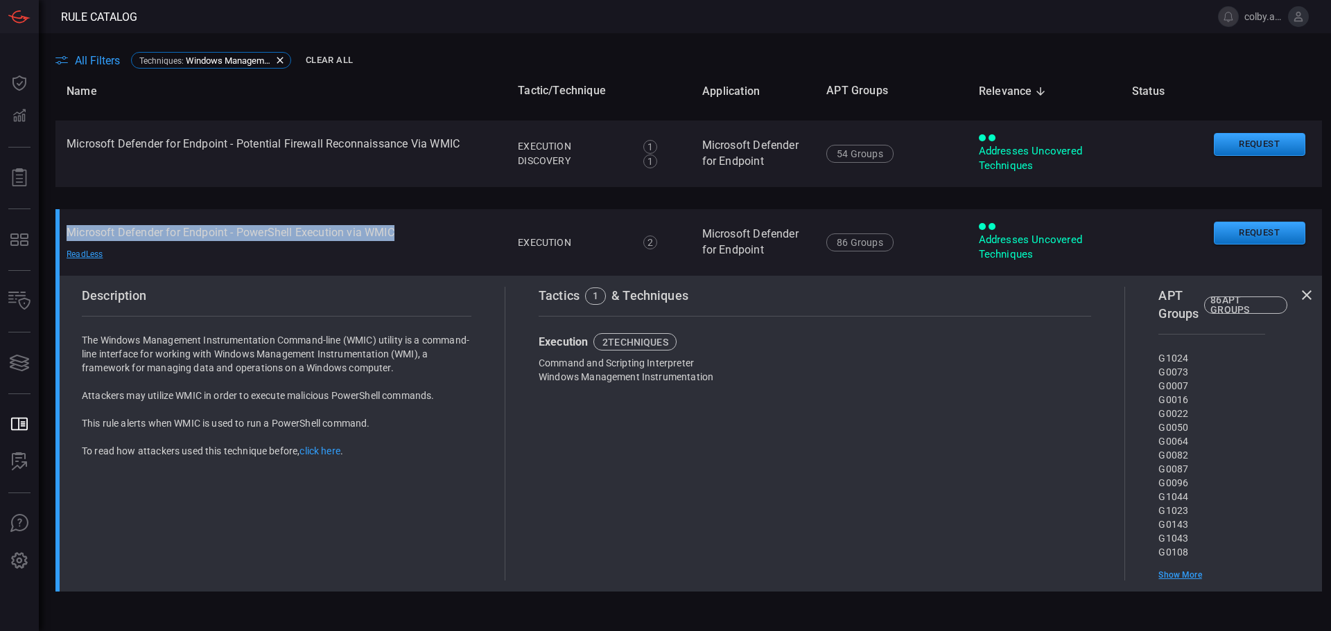
copy td "Microsoft Defender for Endpoint - PowerShell Execution via WMIC"
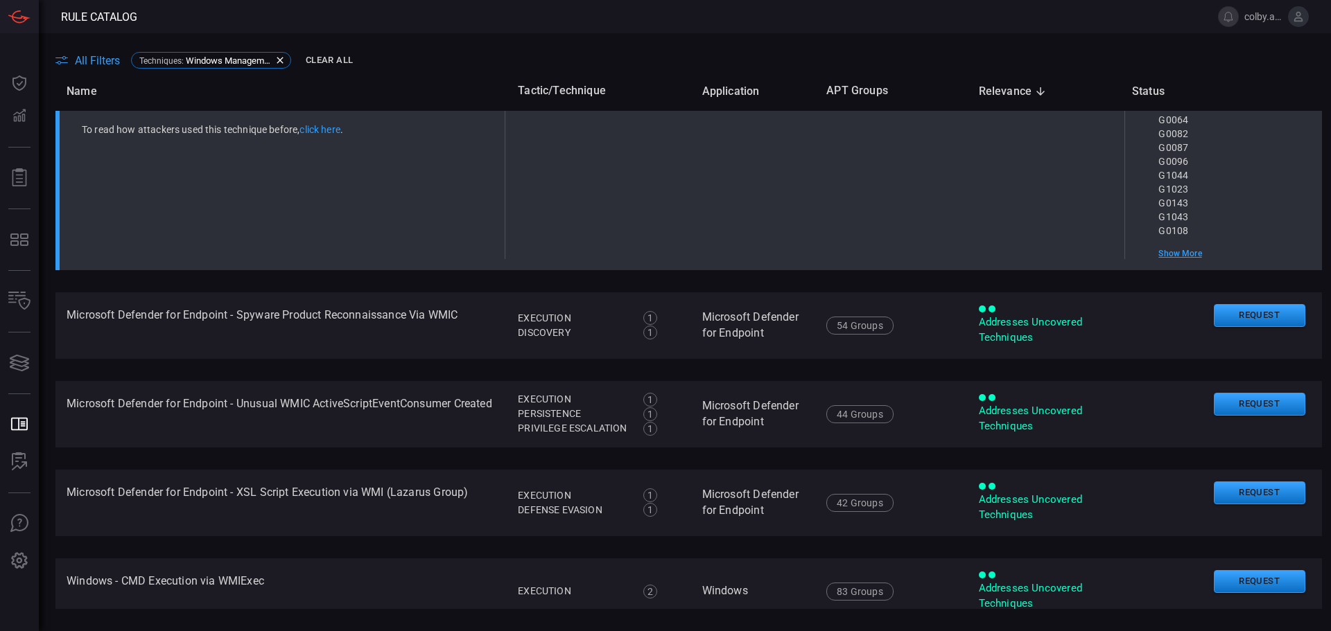
scroll to position [787, 0]
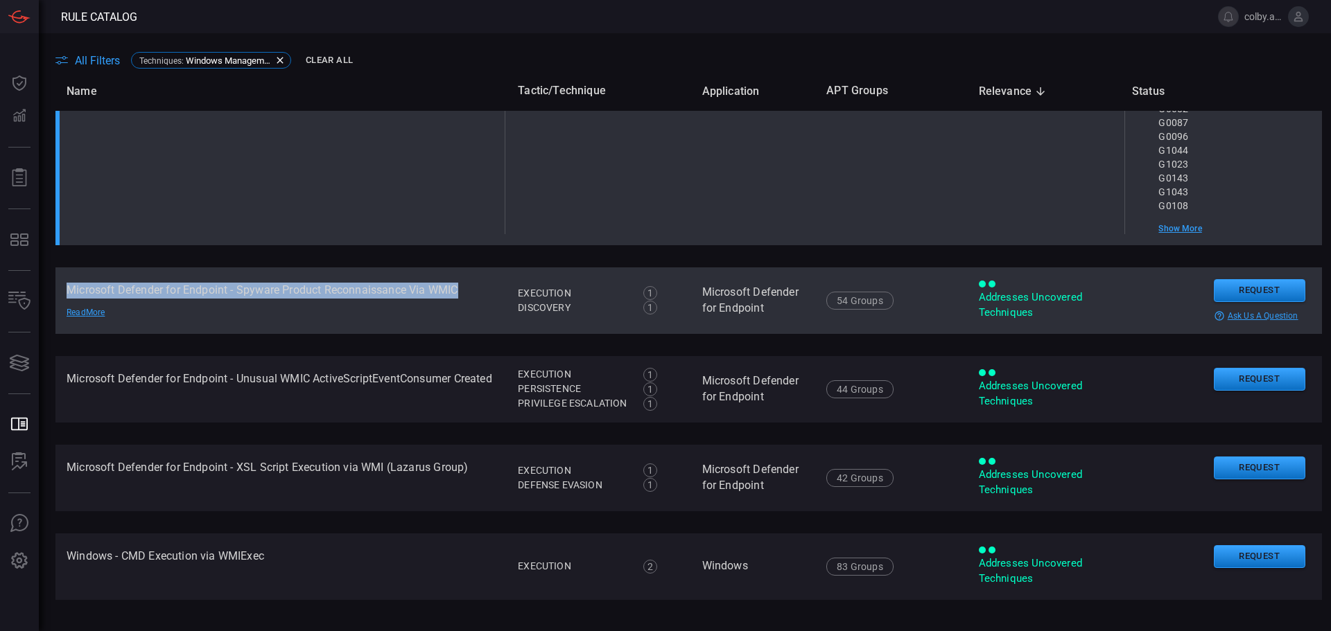
drag, startPoint x: 66, startPoint y: 290, endPoint x: 458, endPoint y: 290, distance: 392.3
click at [458, 290] on td "Microsoft Defender for Endpoint - Spyware Product Reconnaissance Via WMIC Read …" at bounding box center [280, 301] width 451 height 67
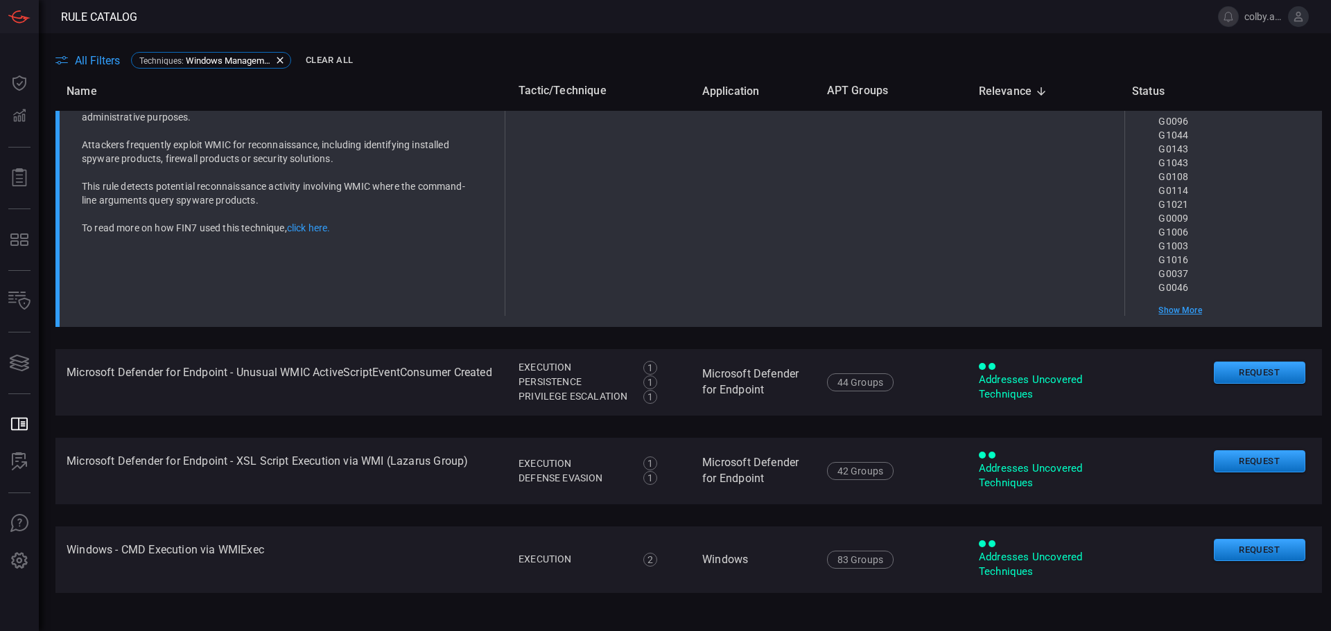
scroll to position [471, 0]
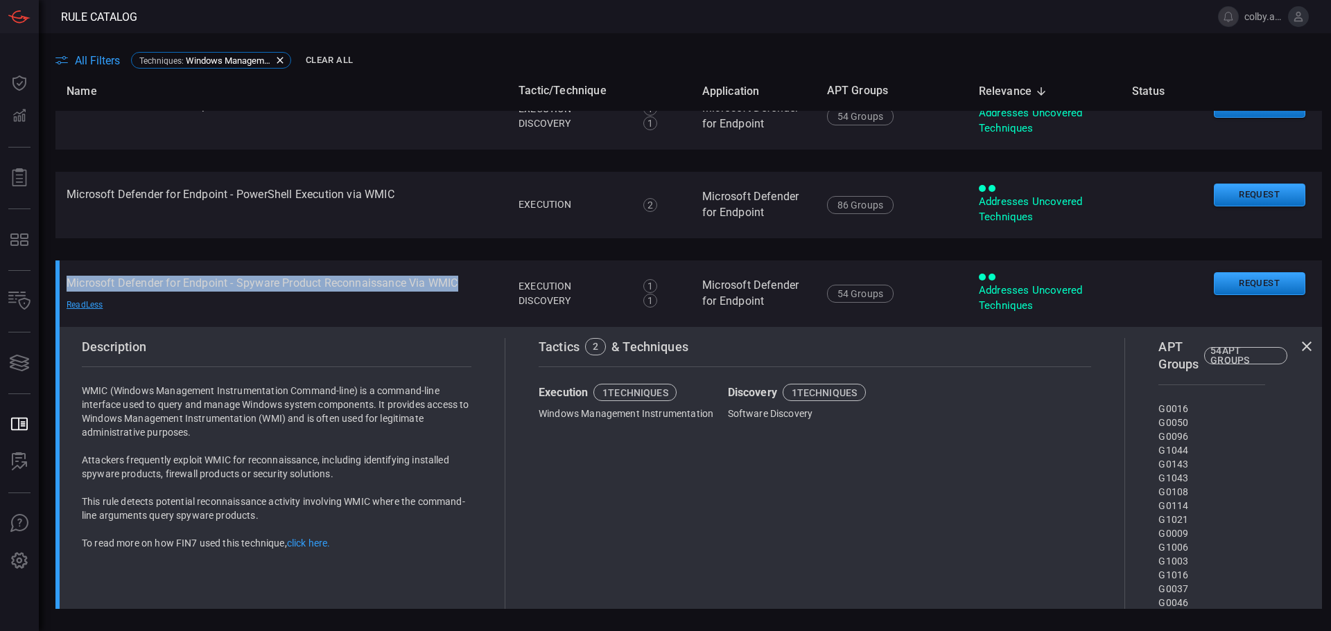
copy td "Microsoft Defender for Endpoint - Spyware Product Reconnaissance Via WMIC"
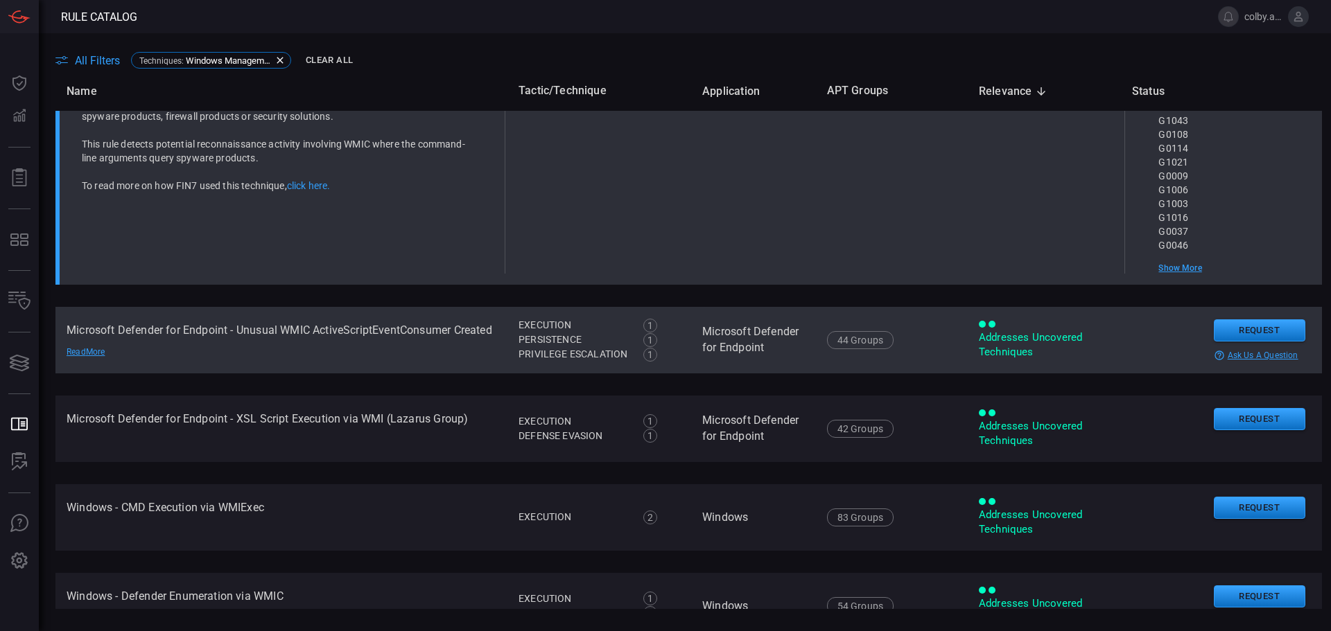
scroll to position [887, 0]
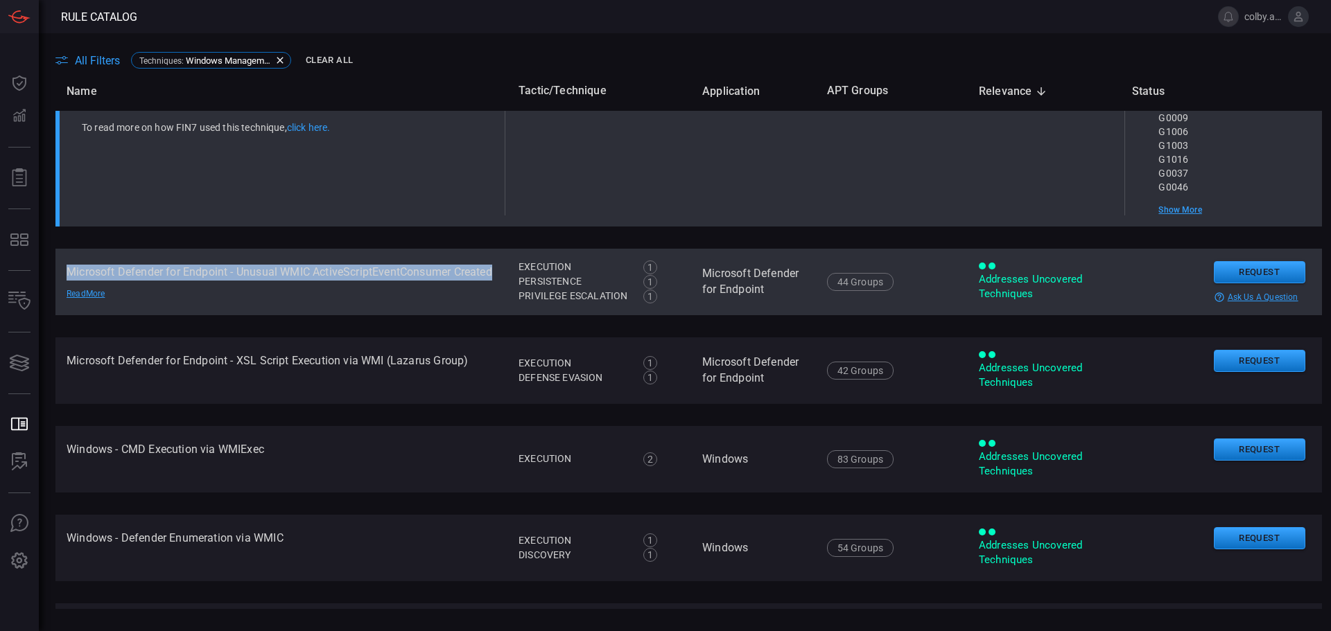
drag, startPoint x: 67, startPoint y: 270, endPoint x: 121, endPoint y: 287, distance: 57.2
click at [121, 287] on td "Microsoft Defender for Endpoint - Unusual WMIC ActiveScriptEventConsumer Create…" at bounding box center [281, 282] width 452 height 67
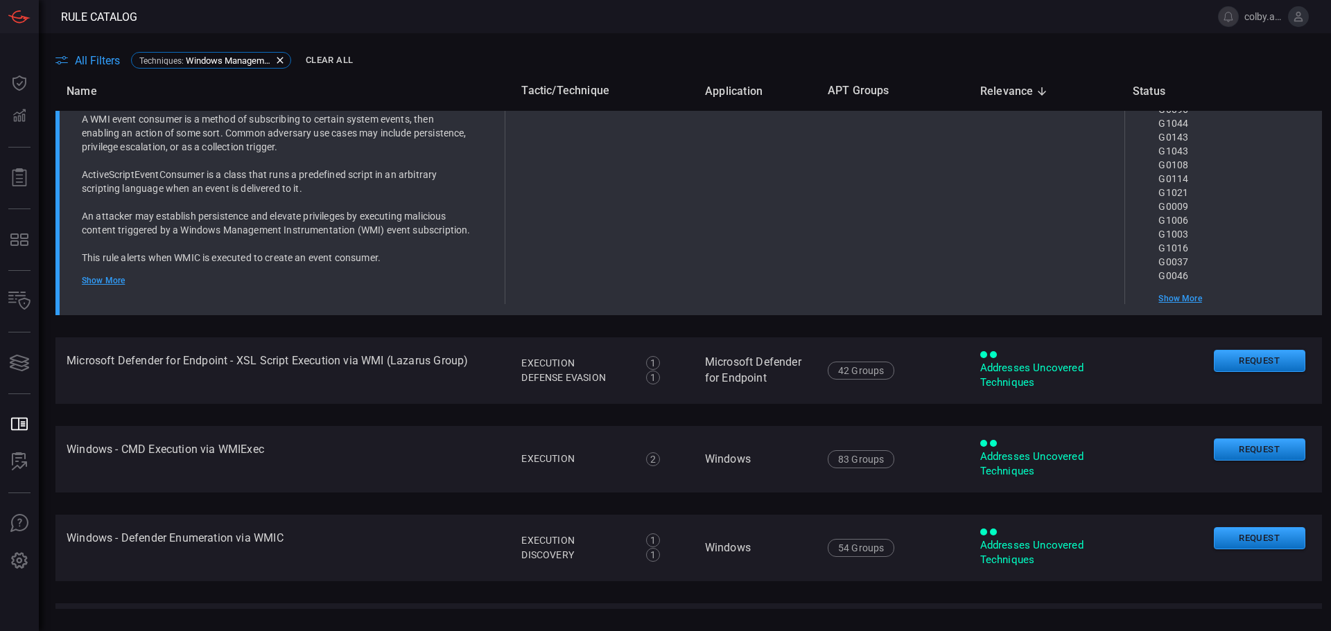
scroll to position [572, 0]
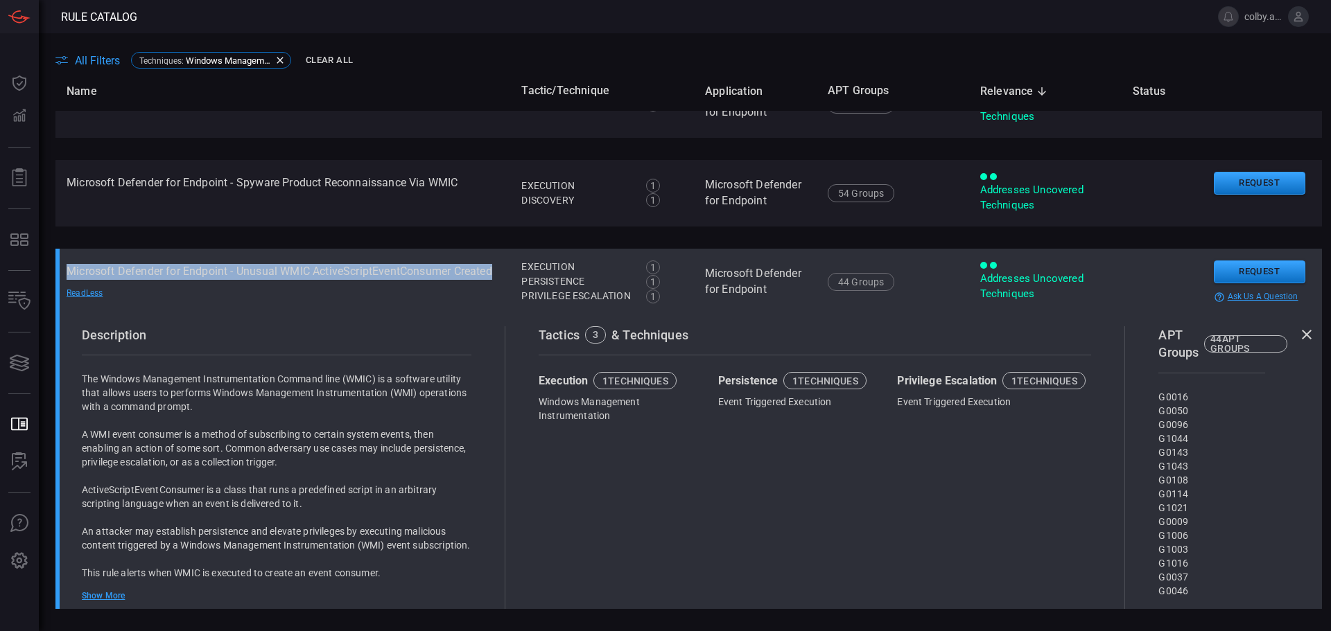
copy td "Microsoft Defender for Endpoint - Unusual WMIC ActiveScriptEventConsumer Created"
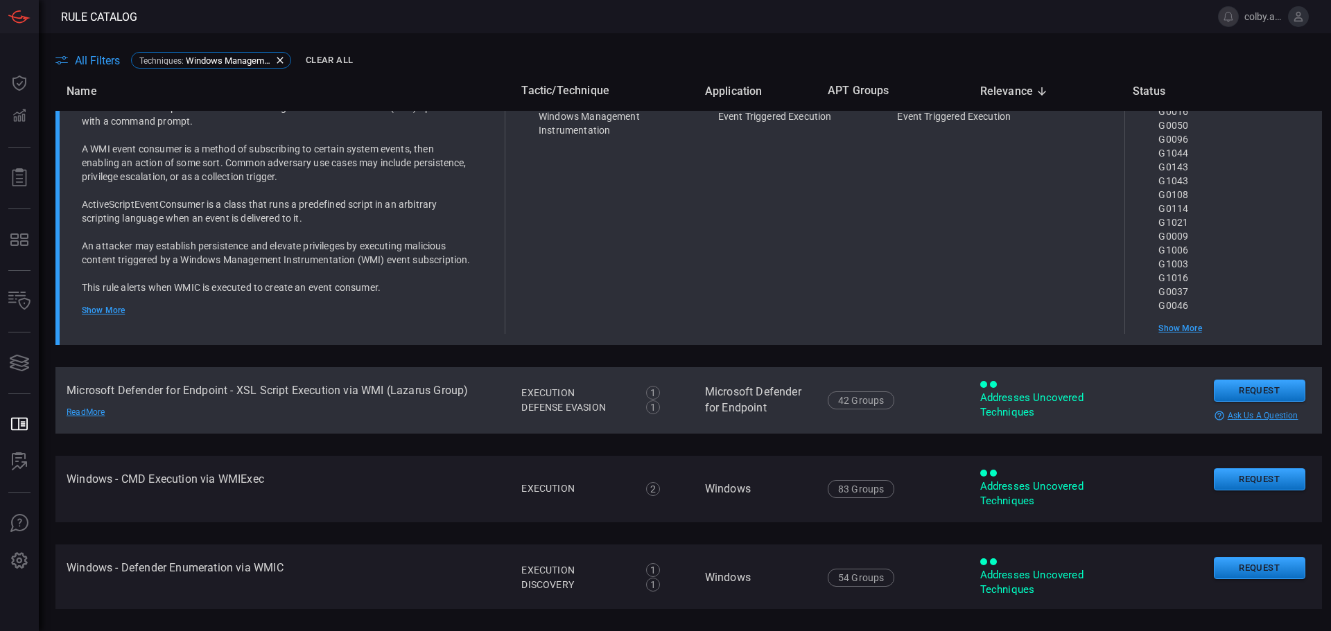
scroll to position [988, 0]
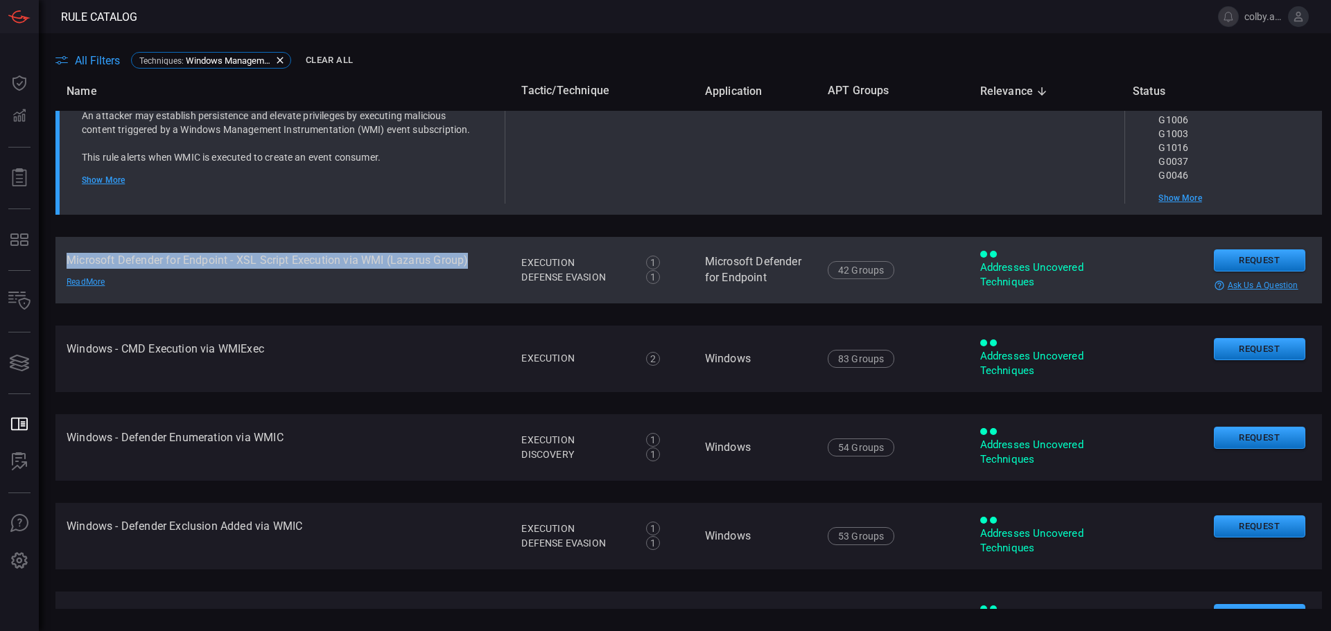
drag, startPoint x: 67, startPoint y: 271, endPoint x: 488, endPoint y: 279, distance: 420.8
click at [488, 279] on td "Microsoft Defender for Endpoint - XSL Script Execution via WMI (Lazarus Group) …" at bounding box center [282, 270] width 455 height 67
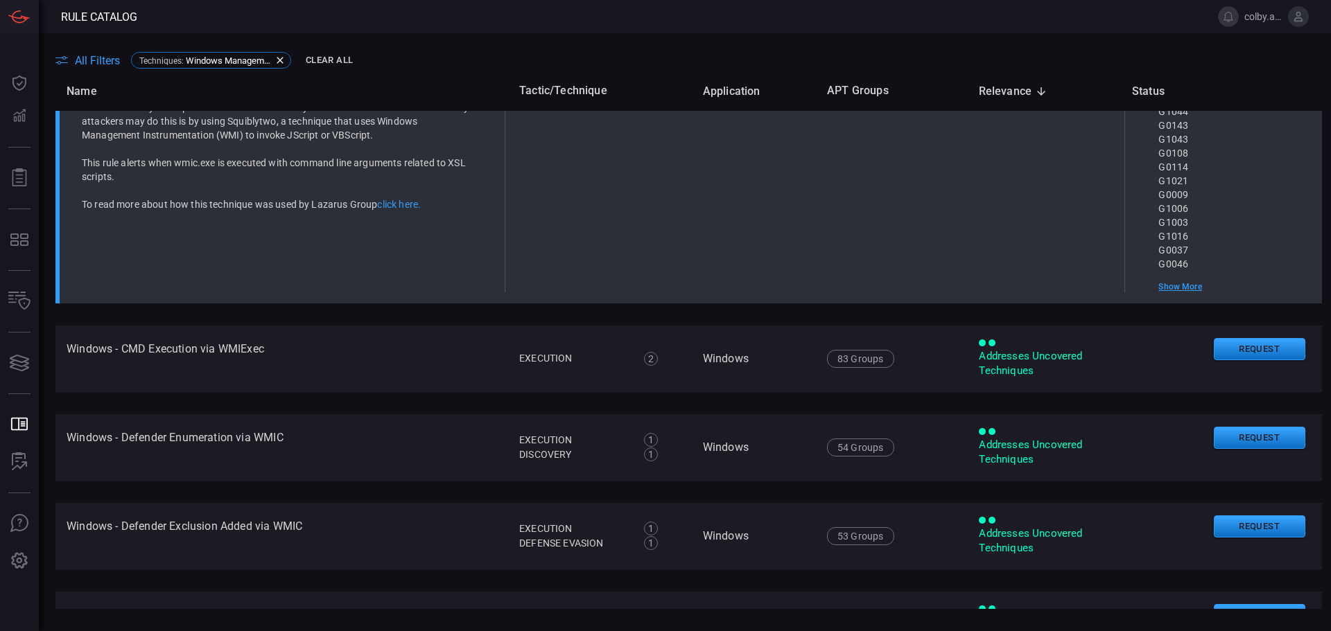
scroll to position [672, 0]
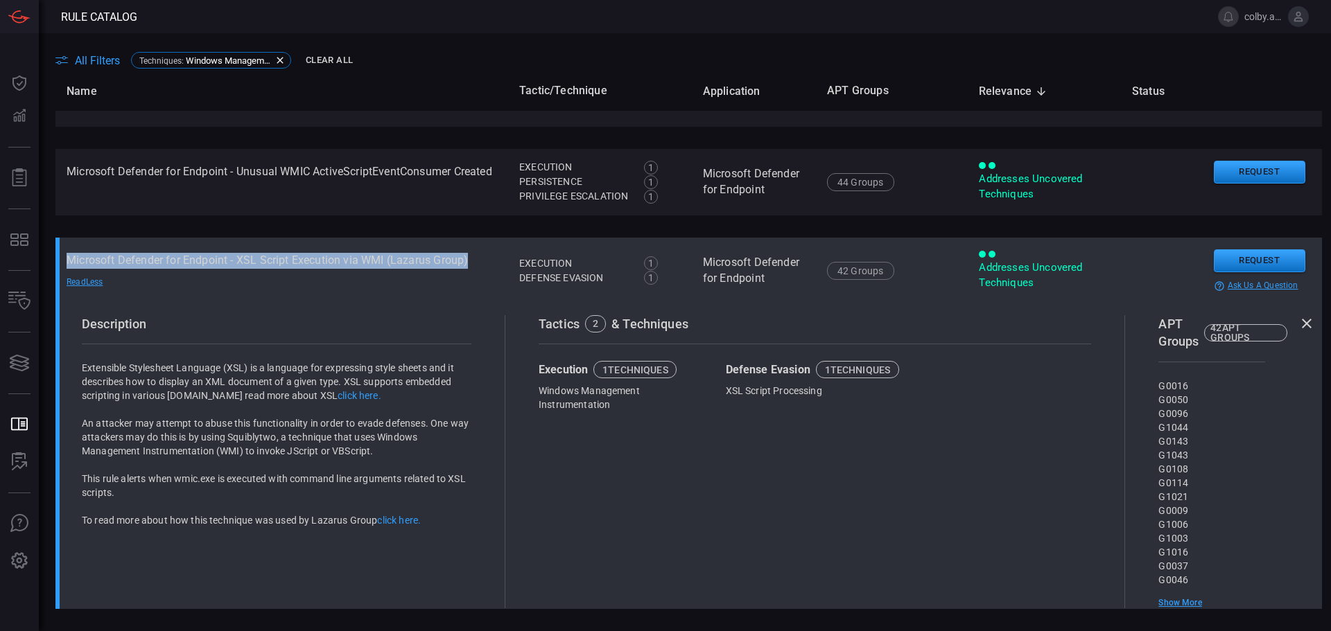
copy td "Microsoft Defender for Endpoint - XSL Script Execution via WMI (Lazarus Group)"
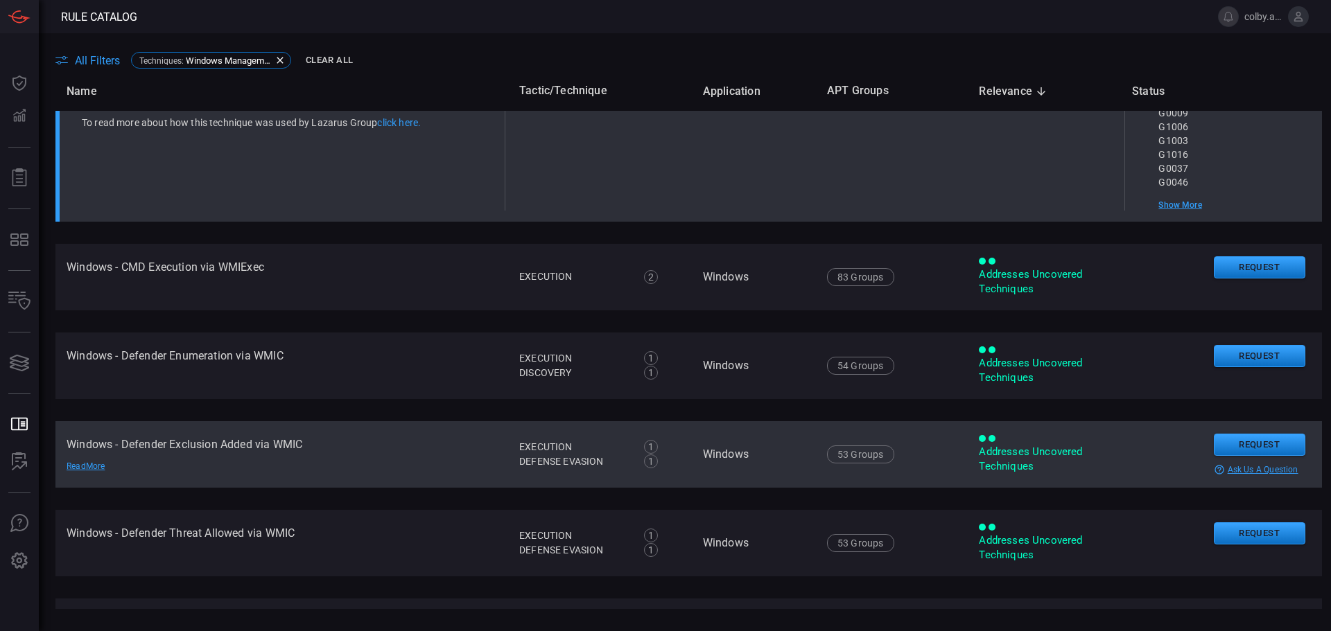
scroll to position [1157, 0]
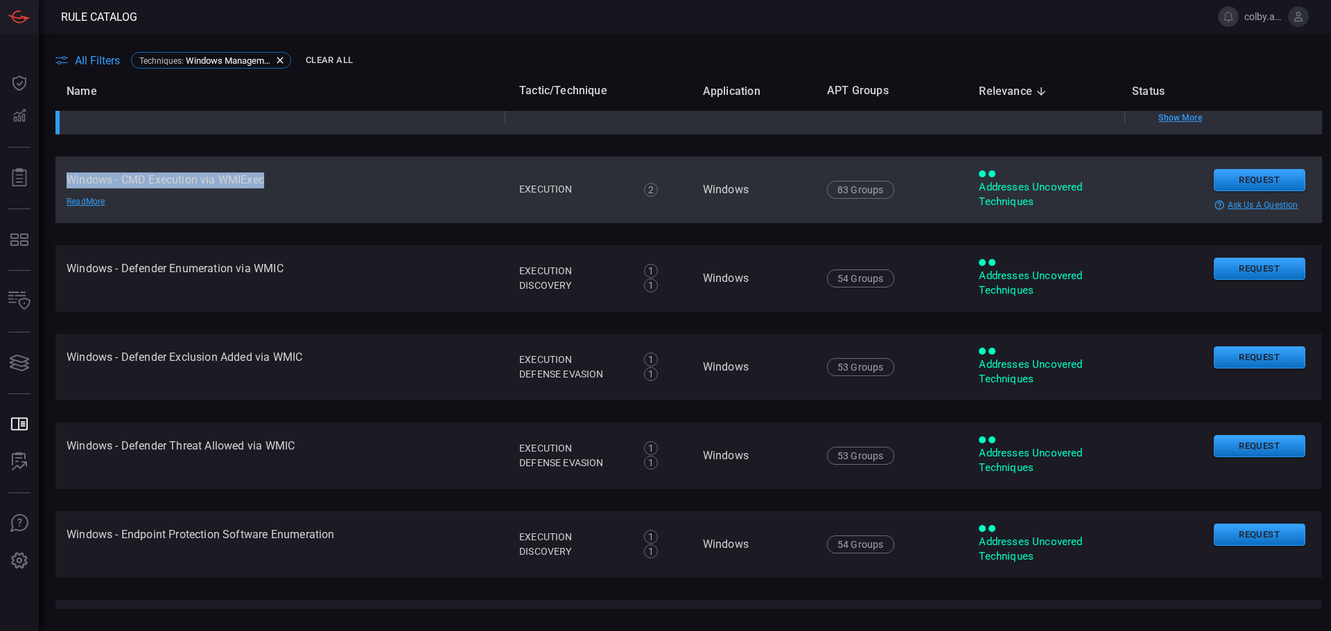
drag, startPoint x: 66, startPoint y: 191, endPoint x: 267, endPoint y: 188, distance: 201.0
click at [267, 188] on td "Windows - CMD Execution via WMIExec Read More" at bounding box center [281, 190] width 453 height 67
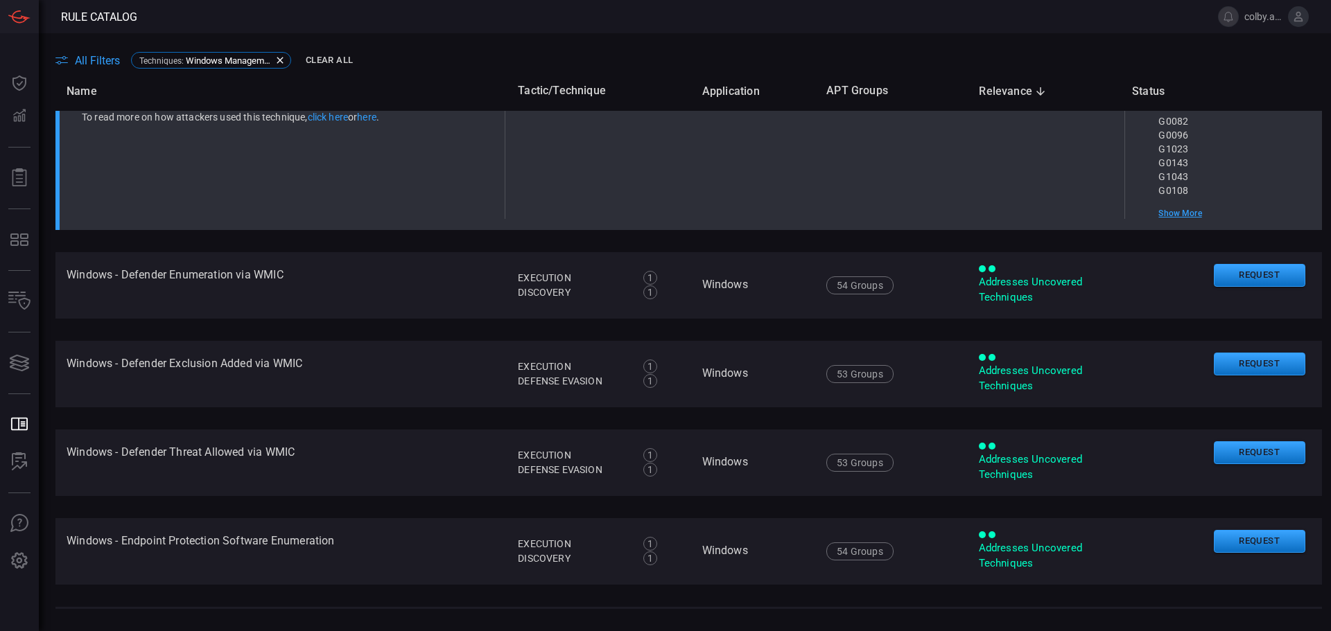
scroll to position [841, 0]
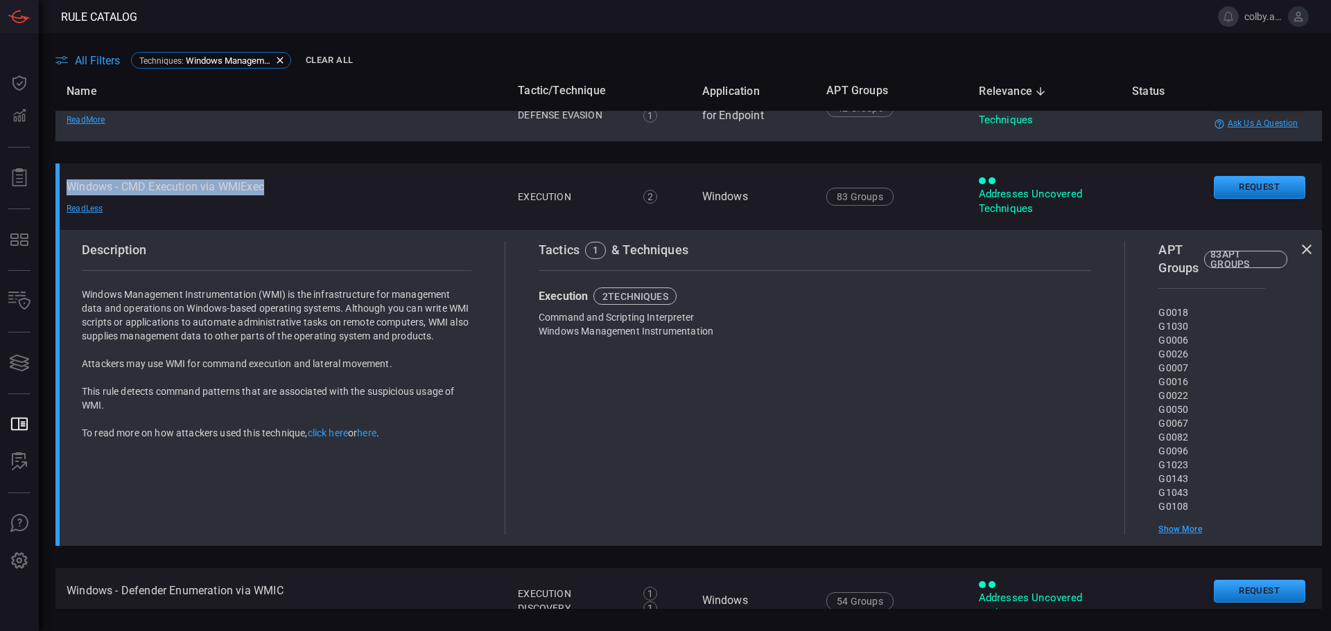
copy td "Windows - CMD Execution via WMIExec"
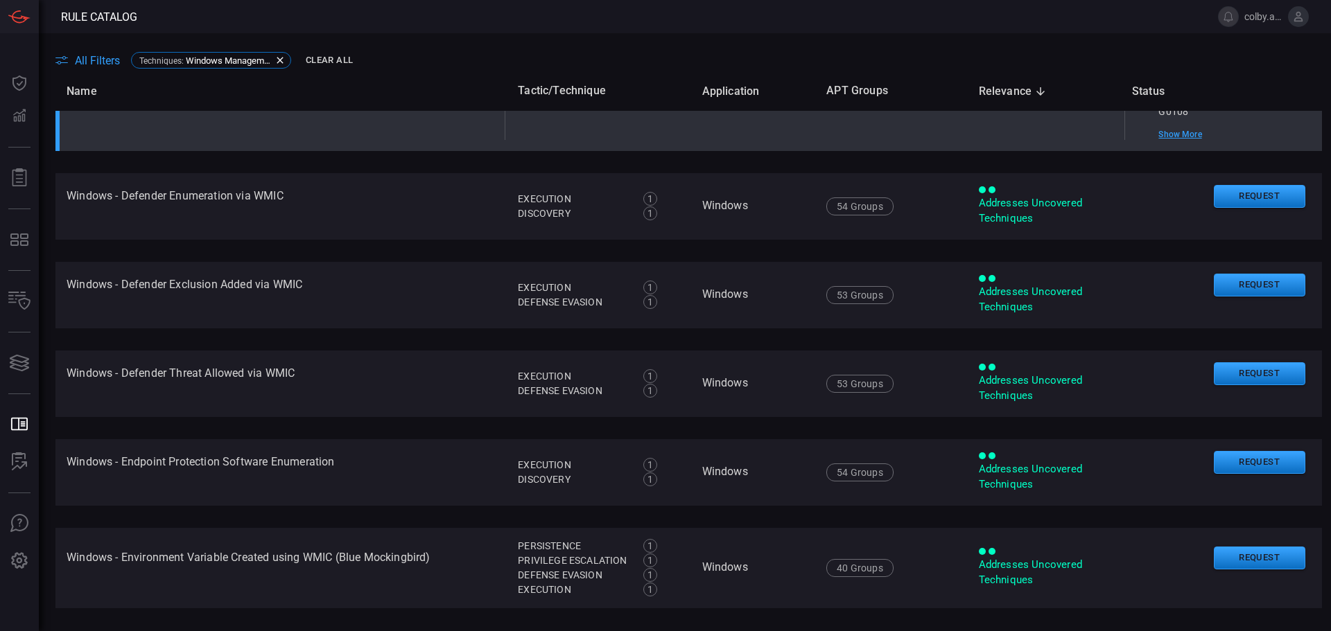
scroll to position [1118, 0]
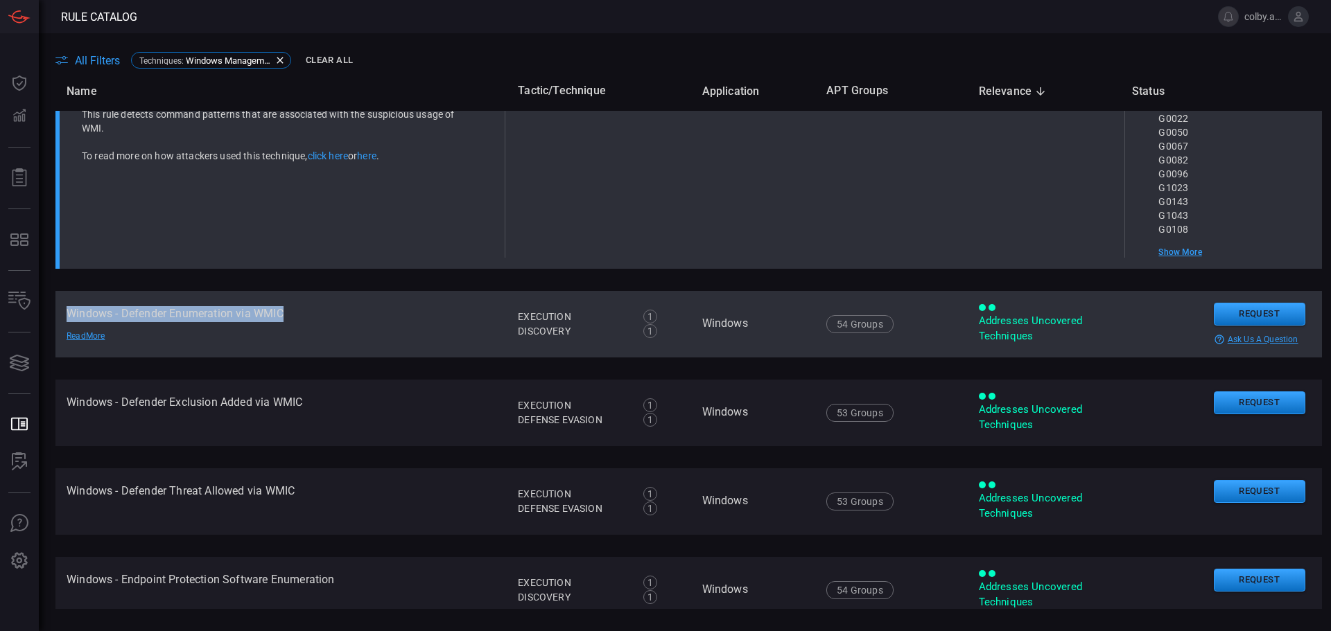
drag, startPoint x: 67, startPoint y: 320, endPoint x: 289, endPoint y: 324, distance: 221.8
click at [289, 324] on td "Windows - Defender Enumeration via WMIC Read More" at bounding box center [280, 324] width 451 height 67
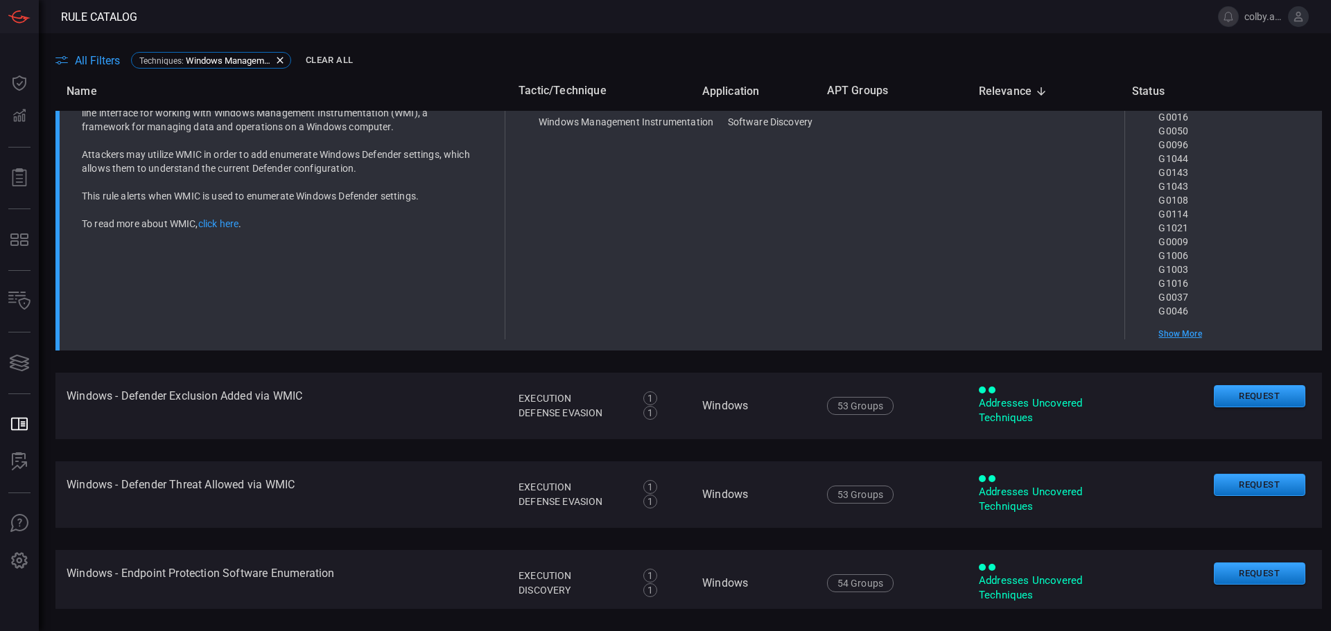
scroll to position [802, 0]
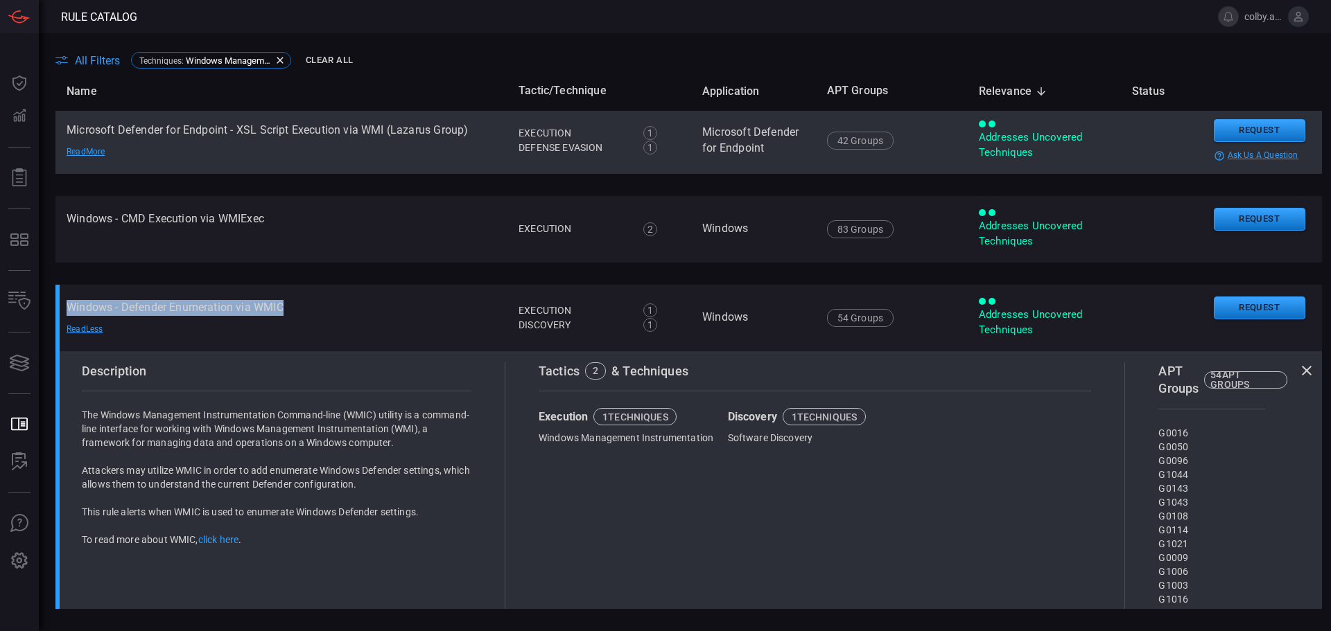
copy td "Windows - Defender Enumeration via WMIC"
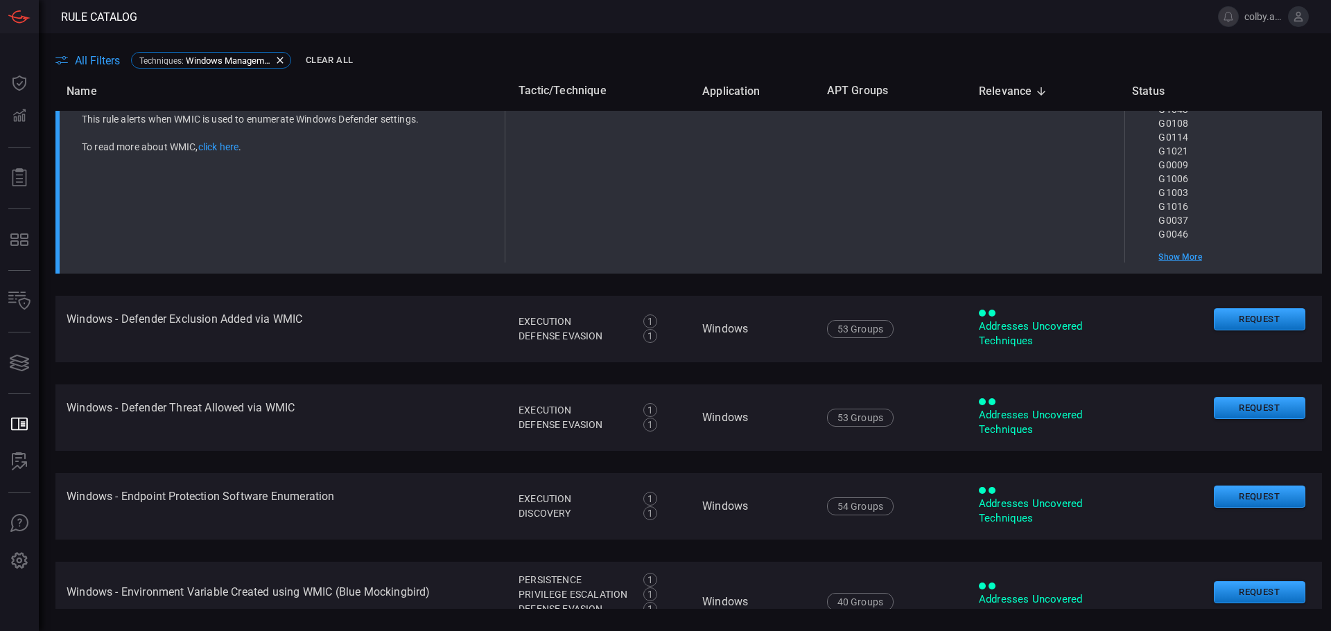
scroll to position [1287, 0]
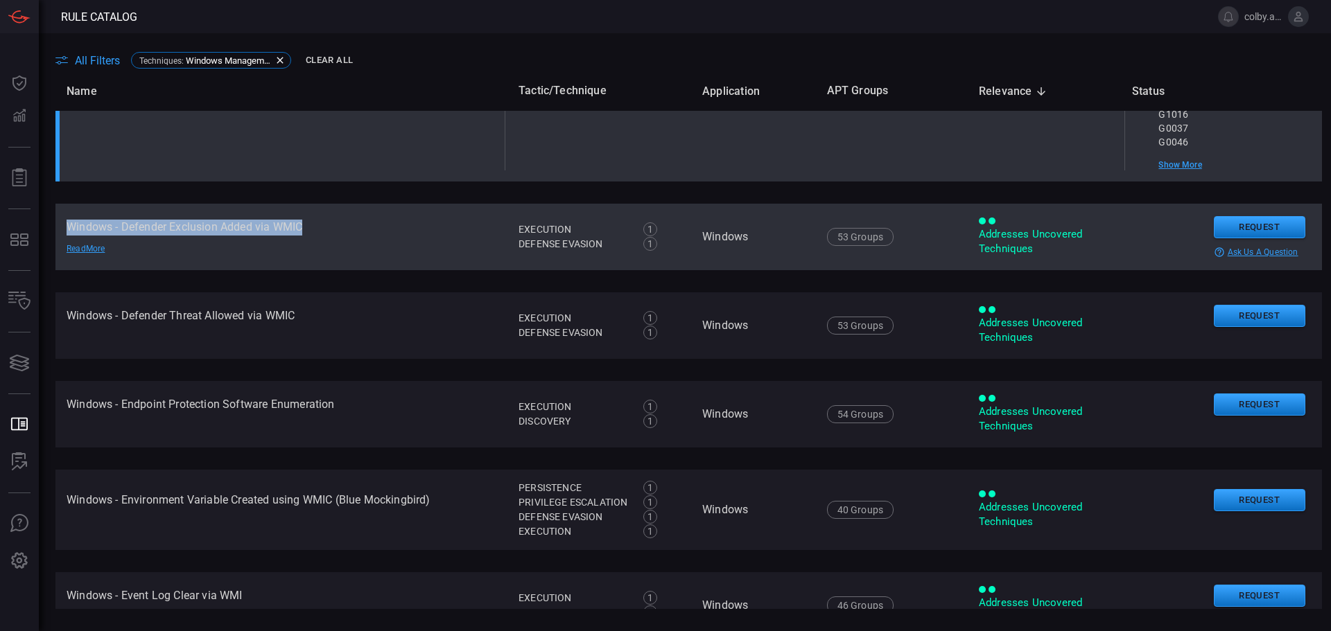
drag, startPoint x: 69, startPoint y: 239, endPoint x: 329, endPoint y: 237, distance: 260.6
click at [329, 237] on td "Windows - Defender Exclusion Added via WMIC Read More" at bounding box center [281, 237] width 452 height 67
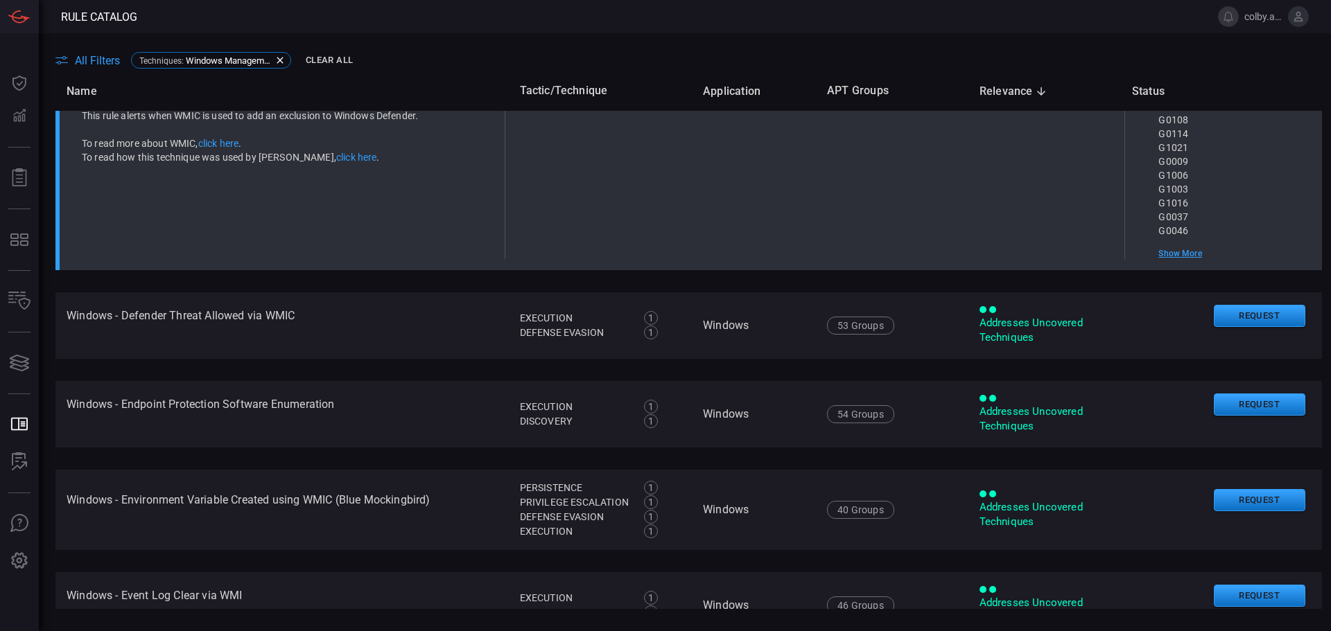
scroll to position [971, 0]
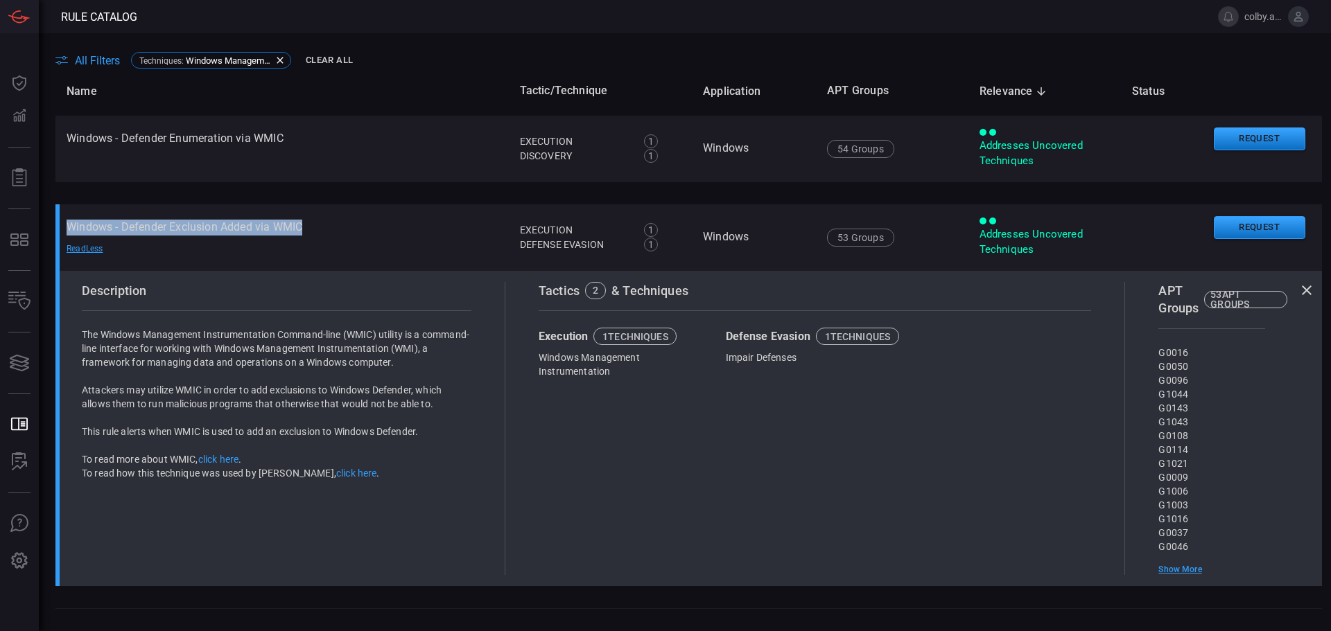
copy td "Windows - Defender Exclusion Added via WMIC"
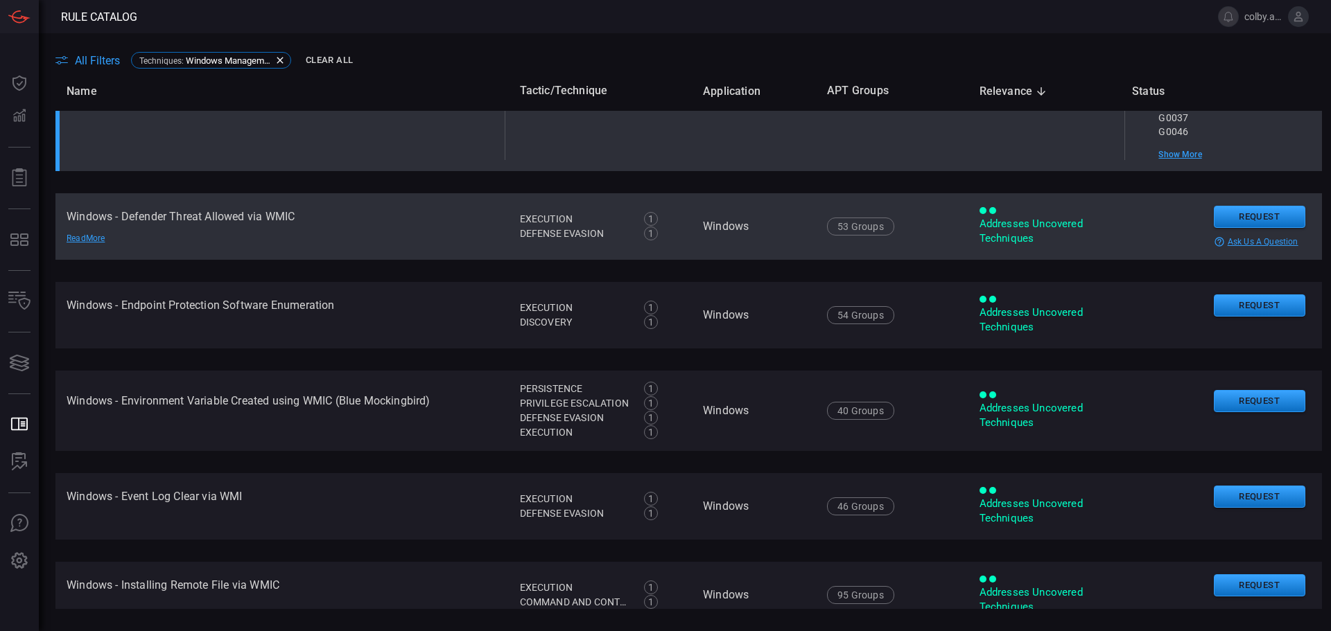
scroll to position [1387, 0]
drag, startPoint x: 67, startPoint y: 228, endPoint x: 345, endPoint y: 233, distance: 278.0
click at [345, 233] on td "Windows - Defender Threat Allowed via WMIC Read More" at bounding box center [281, 226] width 453 height 67
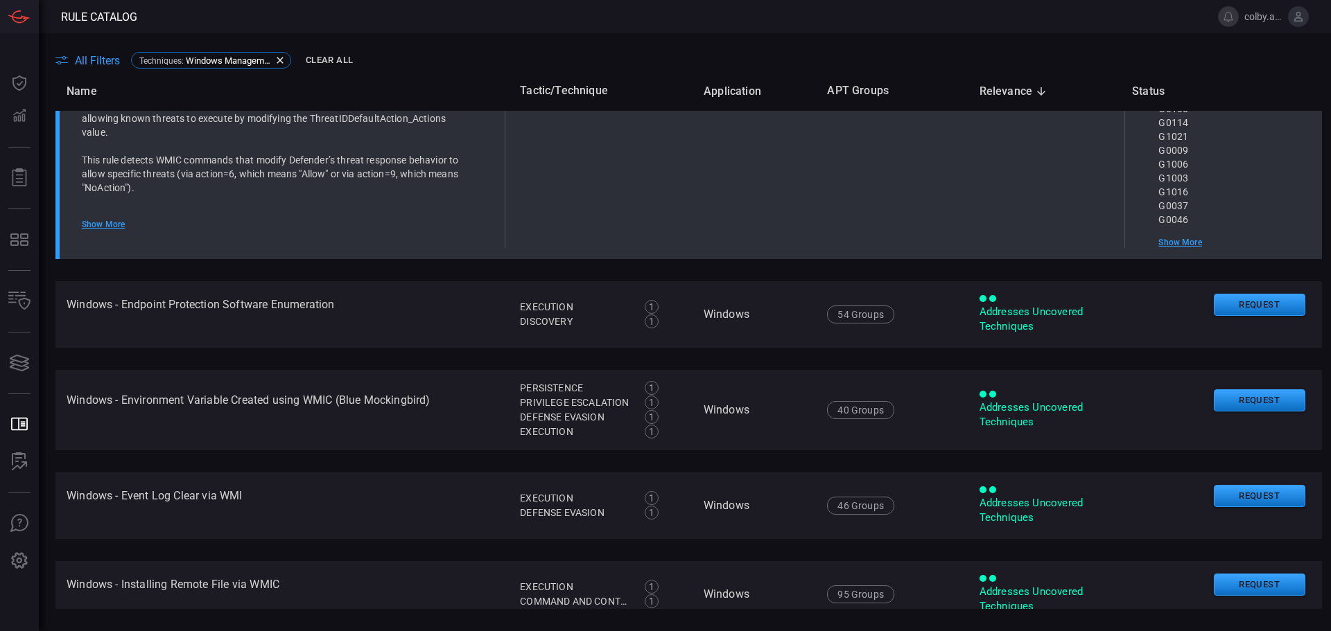
scroll to position [1071, 0]
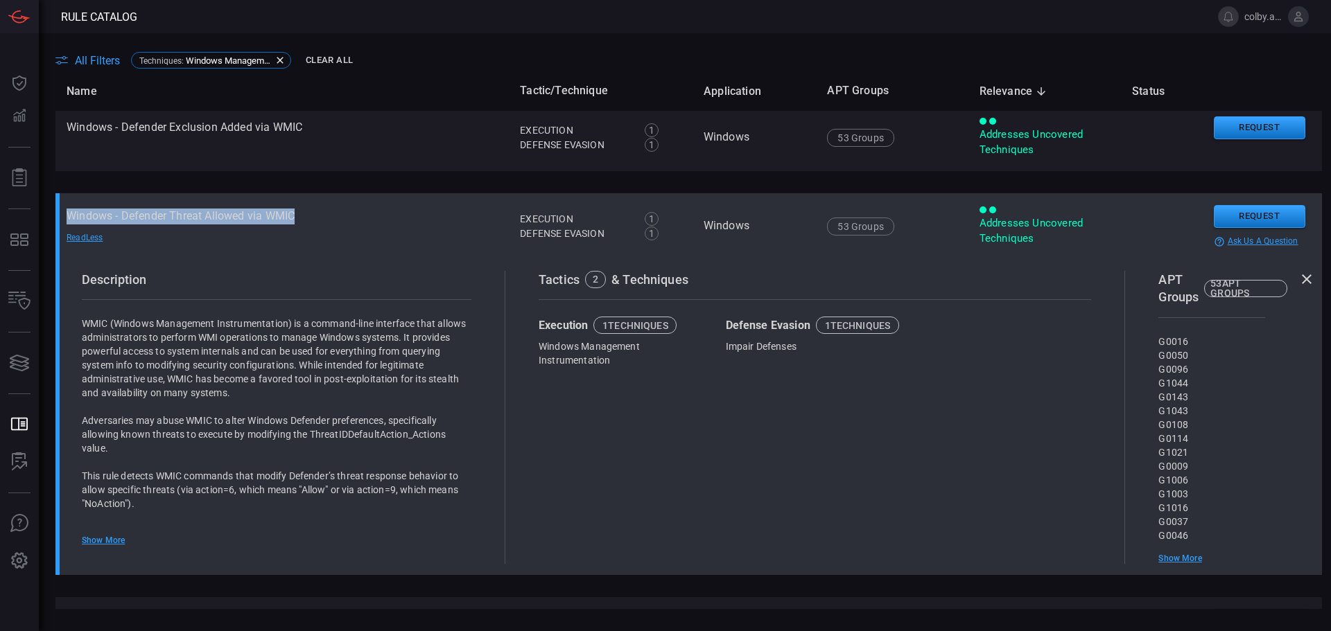
copy td "Windows - Defender Threat Allowed via WMIC"
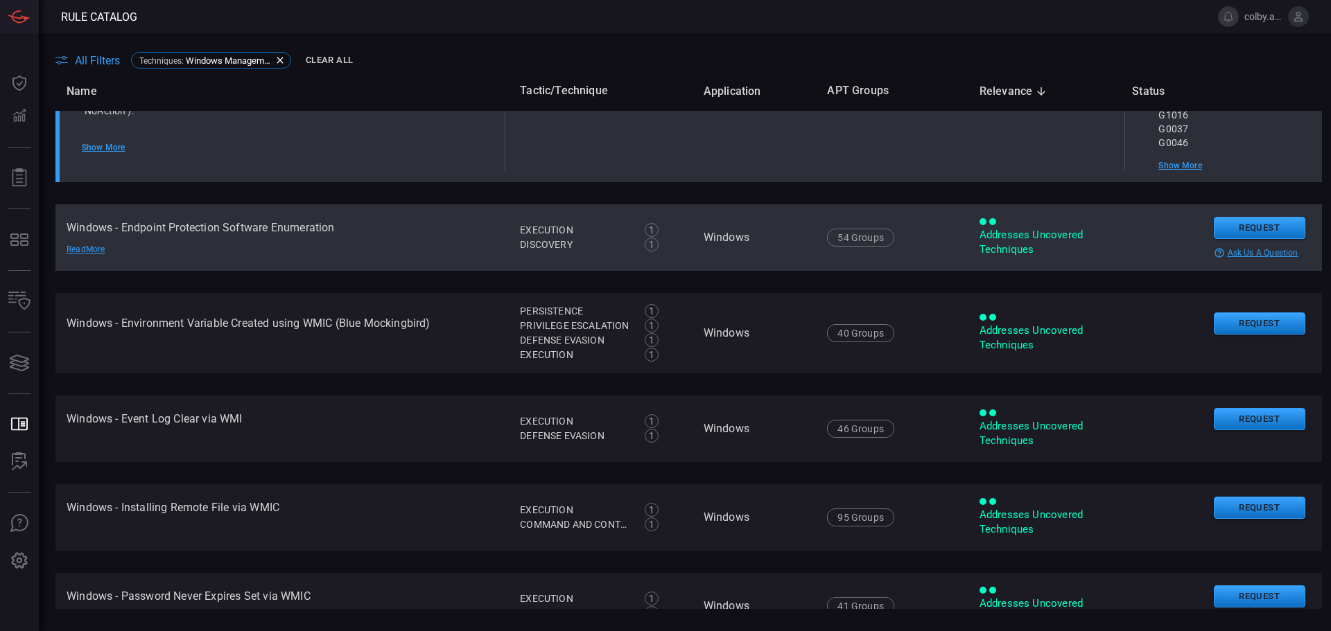
scroll to position [1487, 0]
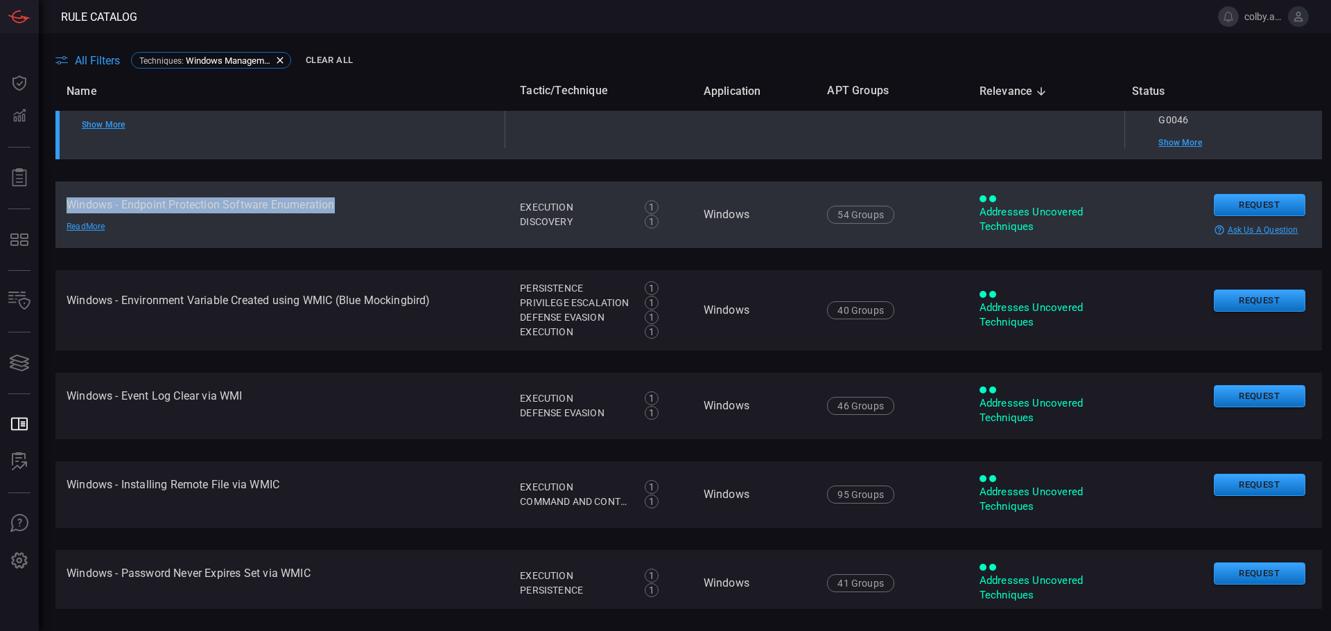
drag, startPoint x: 68, startPoint y: 217, endPoint x: 434, endPoint y: 211, distance: 366.0
click at [434, 211] on td "Windows - Endpoint Protection Software Enumeration Read More" at bounding box center [281, 215] width 453 height 67
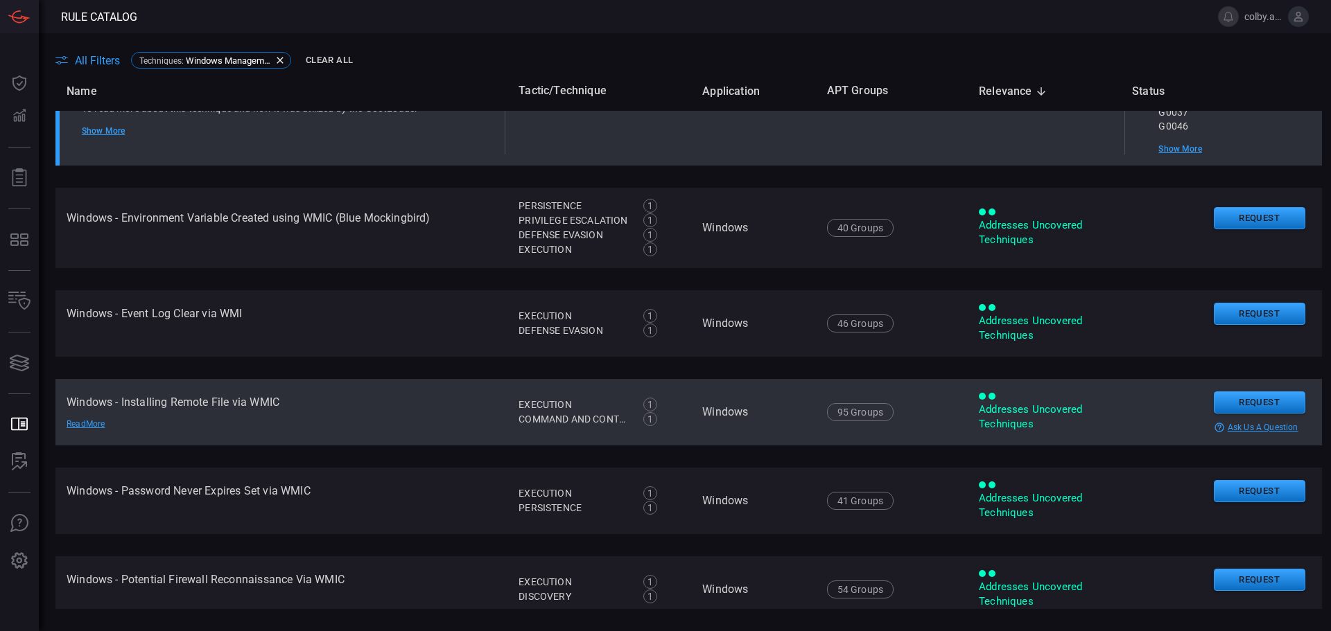
scroll to position [1517, 0]
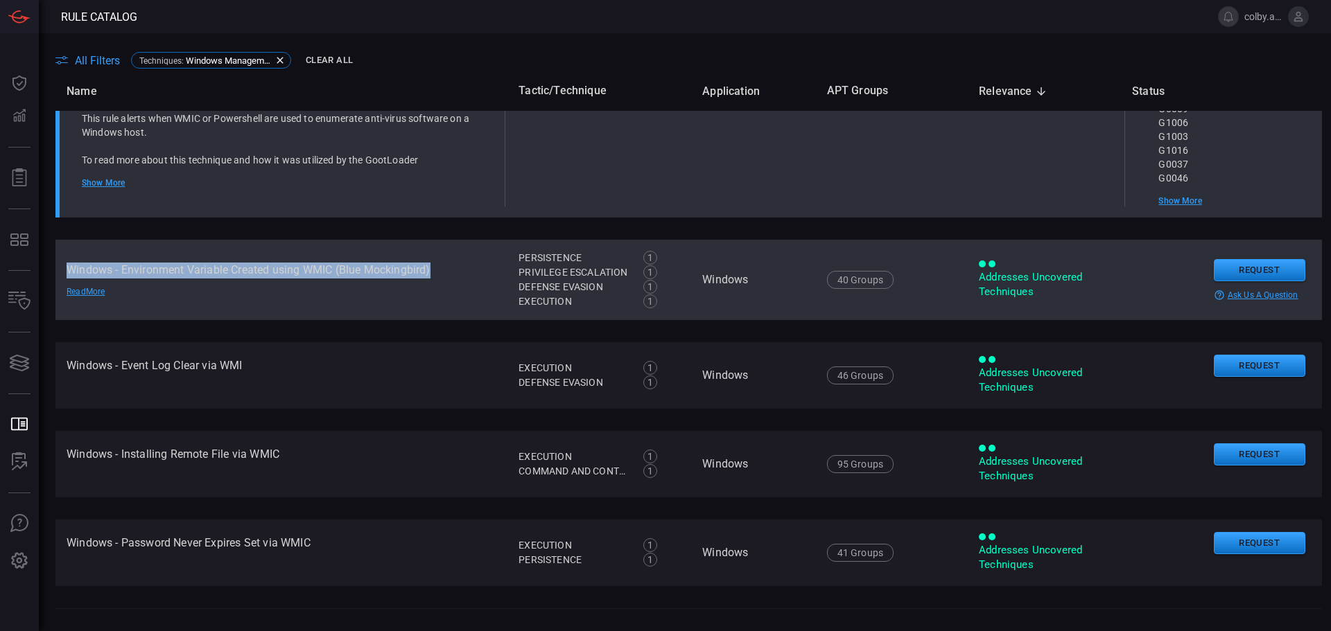
drag, startPoint x: 67, startPoint y: 281, endPoint x: 432, endPoint y: 285, distance: 365.3
click at [432, 285] on td "Windows - Environment Variable Created using WMIC (Blue Mockingbird) Read More" at bounding box center [281, 280] width 452 height 80
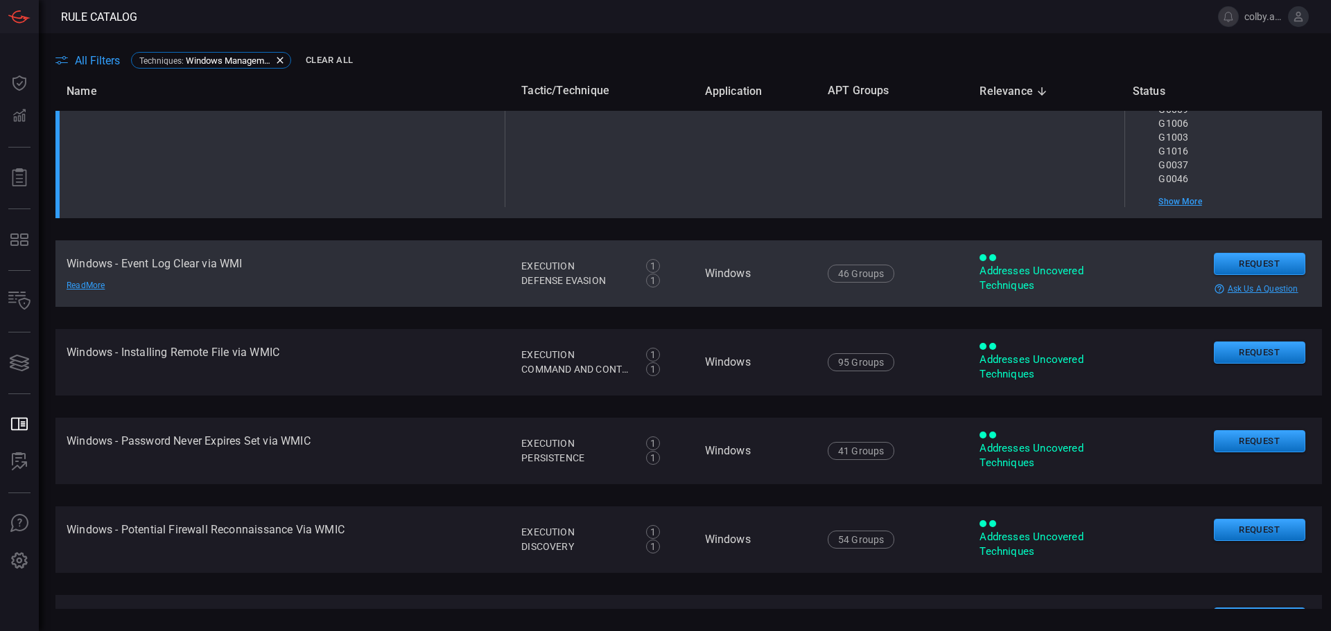
scroll to position [1686, 0]
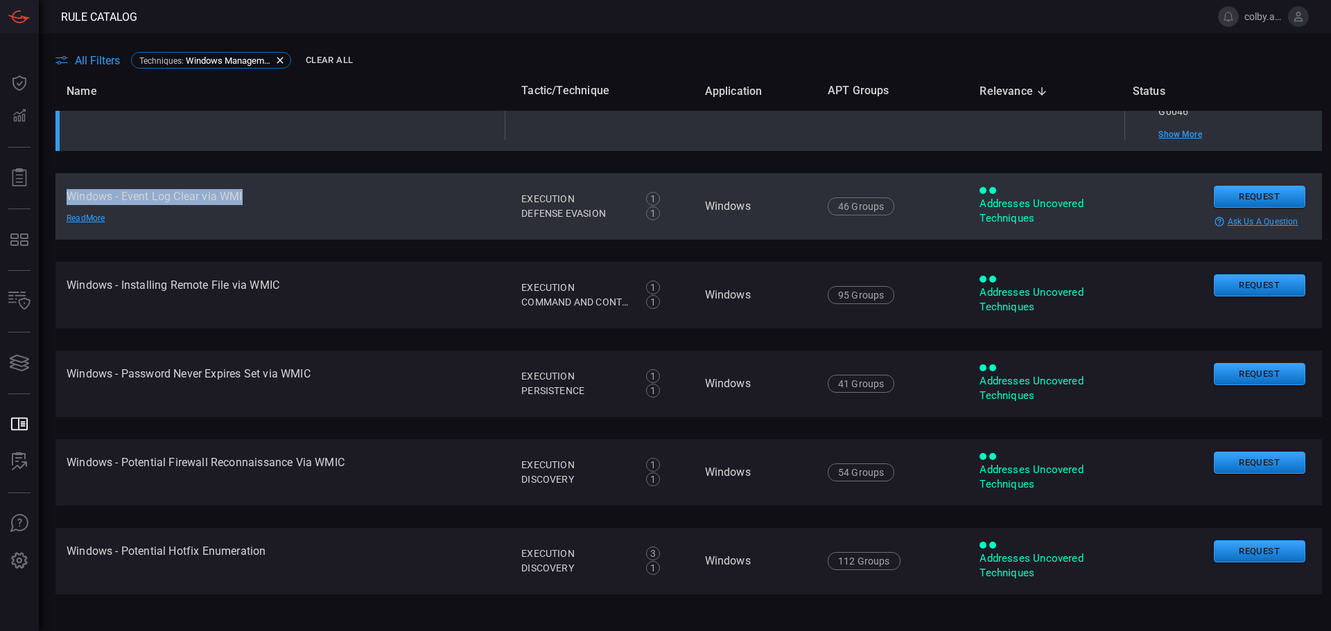
drag, startPoint x: 67, startPoint y: 208, endPoint x: 270, endPoint y: 207, distance: 202.4
click at [270, 207] on td "Windows - Event Log Clear via WMI Read More" at bounding box center [282, 206] width 455 height 67
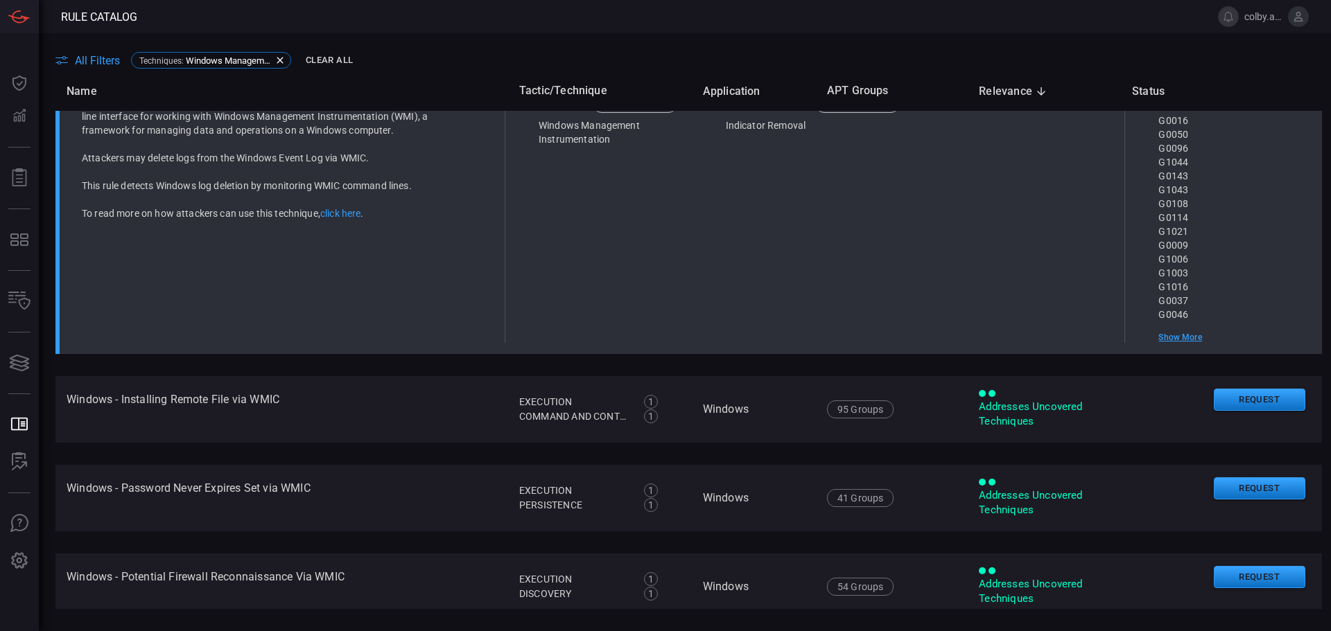
scroll to position [1717, 0]
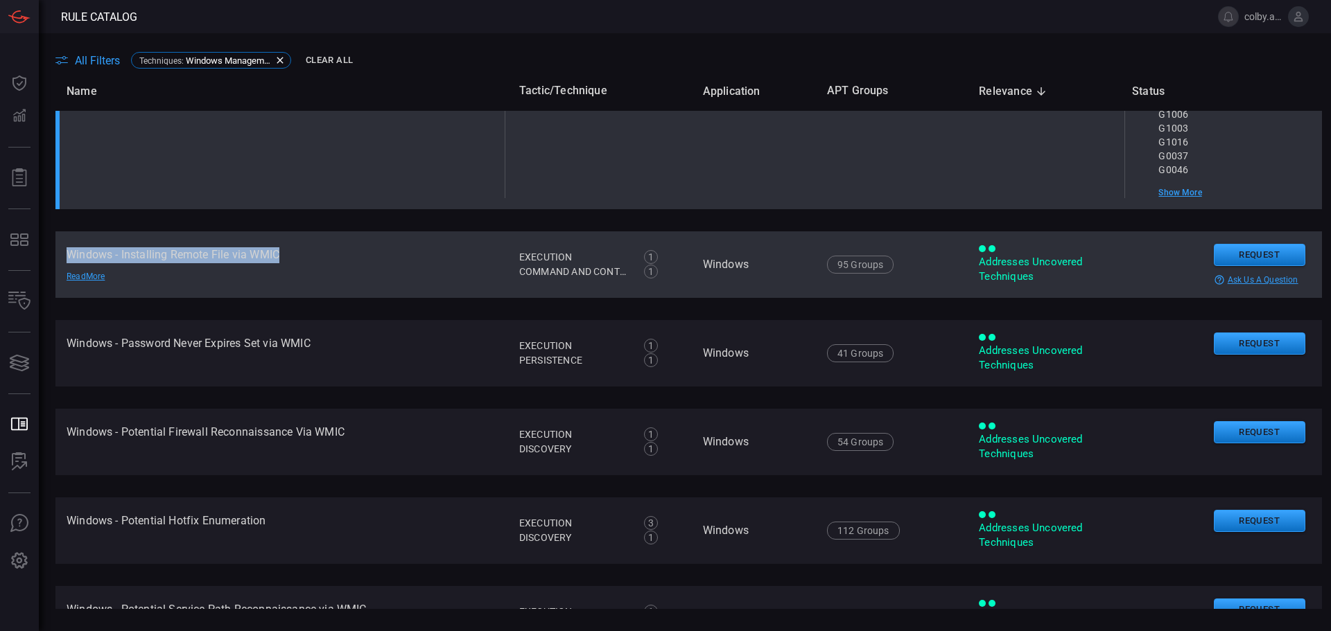
drag, startPoint x: 67, startPoint y: 263, endPoint x: 329, endPoint y: 271, distance: 262.1
click at [329, 271] on td "Windows - Installing Remote File via WMIC Read More" at bounding box center [281, 265] width 453 height 67
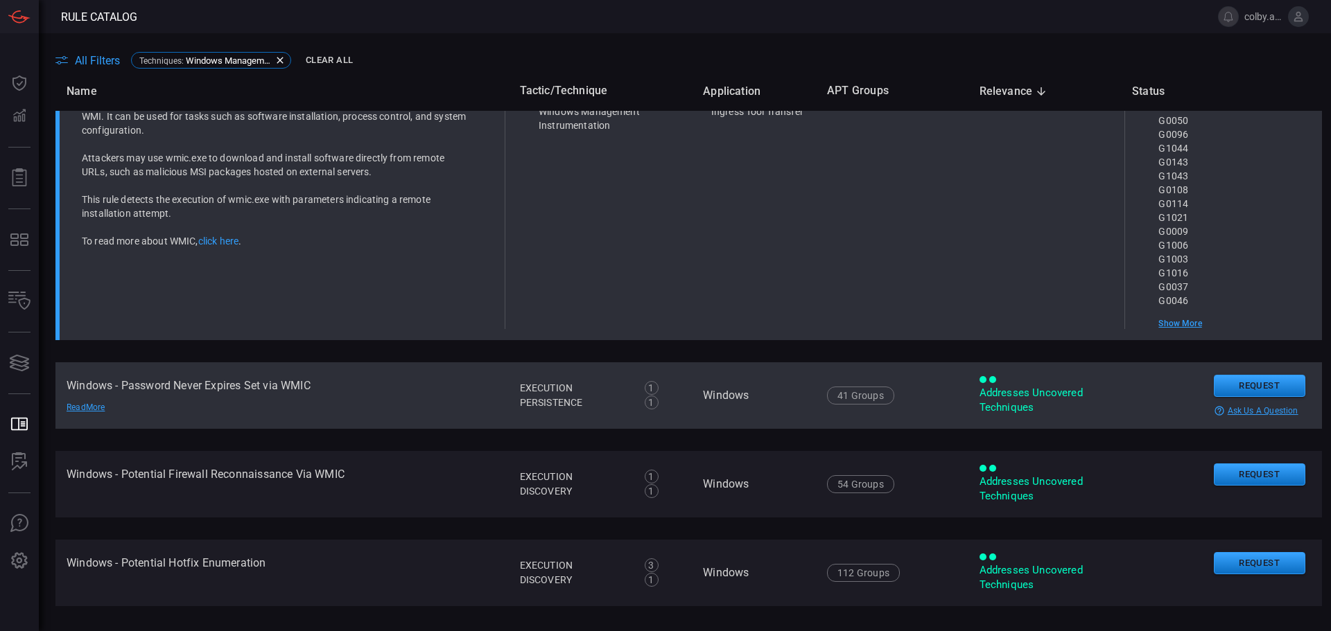
scroll to position [1817, 0]
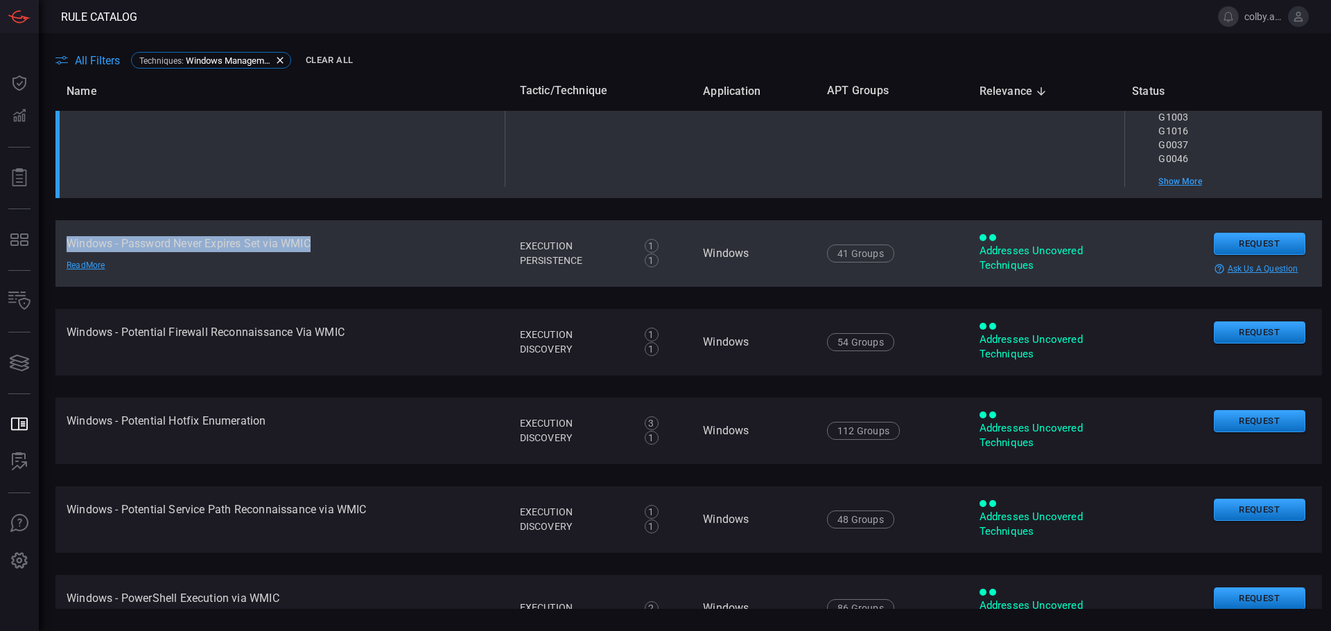
drag, startPoint x: 67, startPoint y: 253, endPoint x: 344, endPoint y: 259, distance: 277.3
click at [344, 259] on td "Windows - Password Never Expires Set via WMIC Read More" at bounding box center [281, 253] width 453 height 67
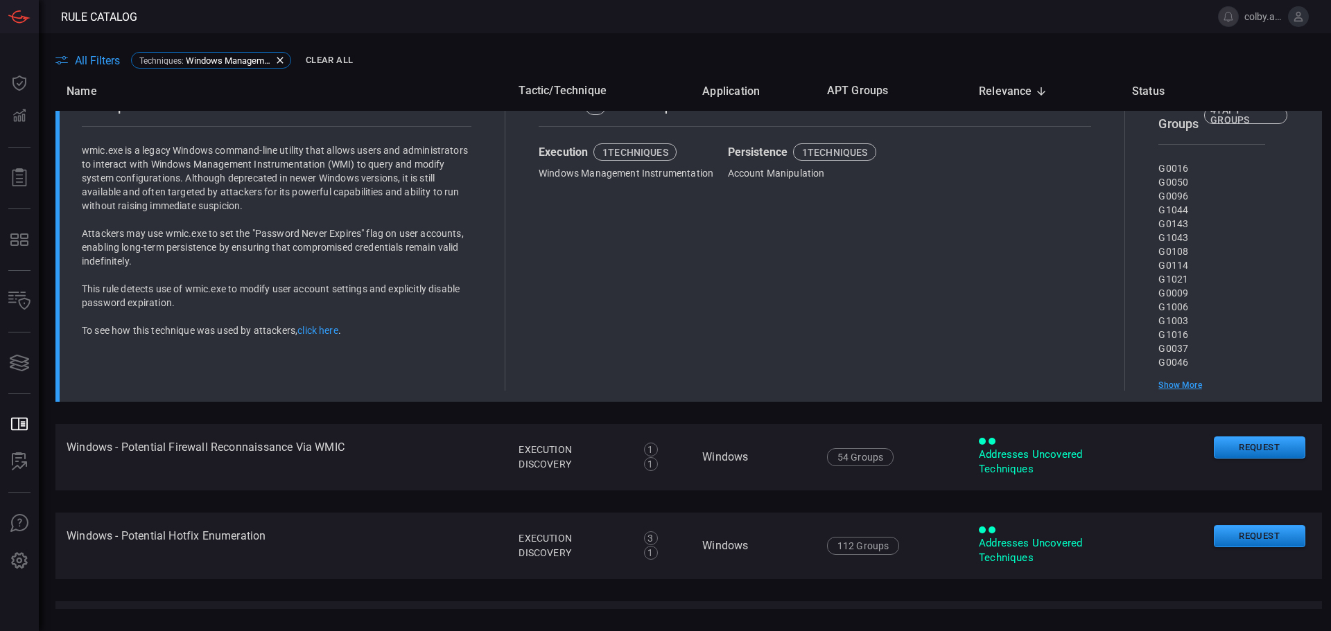
scroll to position [1917, 0]
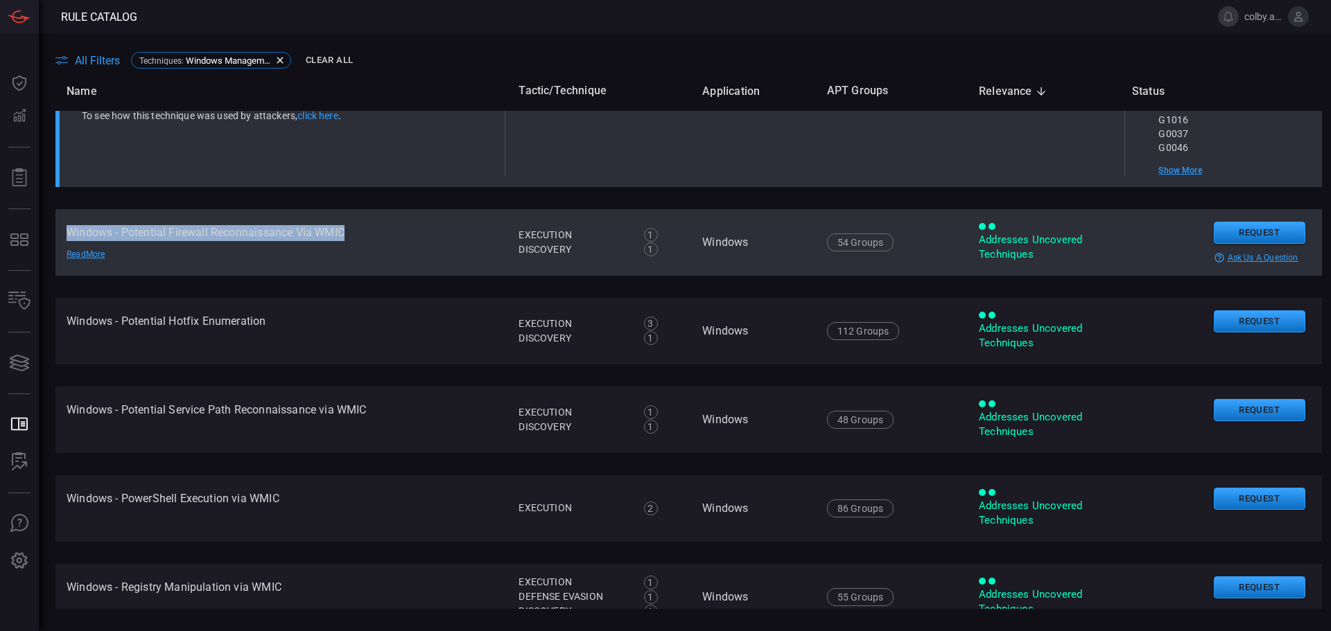
drag, startPoint x: 67, startPoint y: 243, endPoint x: 369, endPoint y: 251, distance: 302.3
click at [369, 251] on td "Windows - Potential Firewall Reconnaissance Via WMIC Read More" at bounding box center [281, 242] width 452 height 67
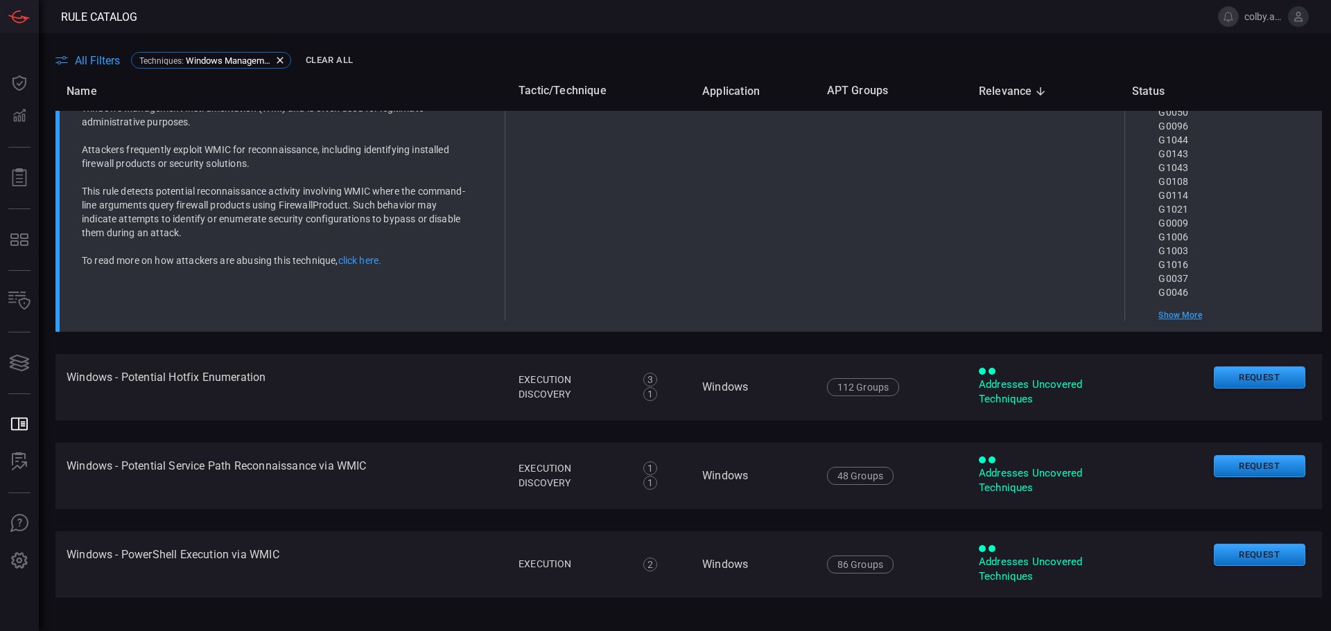
scroll to position [2016, 0]
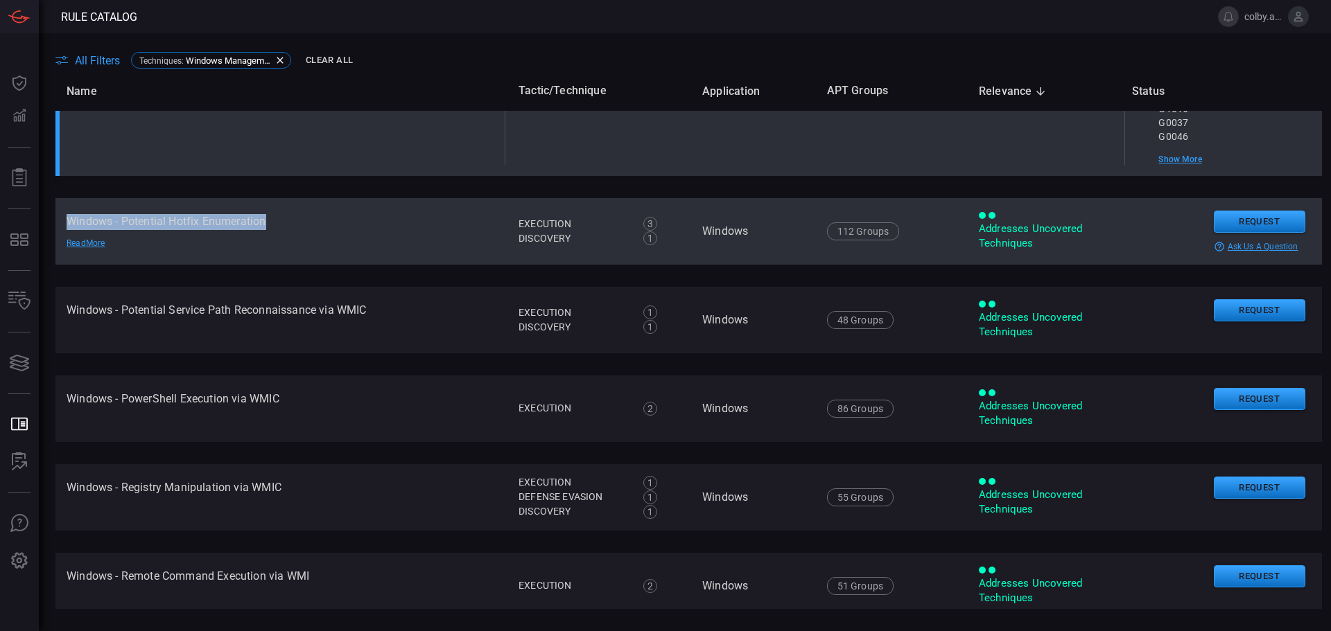
drag, startPoint x: 64, startPoint y: 234, endPoint x: 284, endPoint y: 234, distance: 219.7
click at [284, 234] on td "Windows - Potential Hotfix Enumeration Read More" at bounding box center [281, 231] width 452 height 67
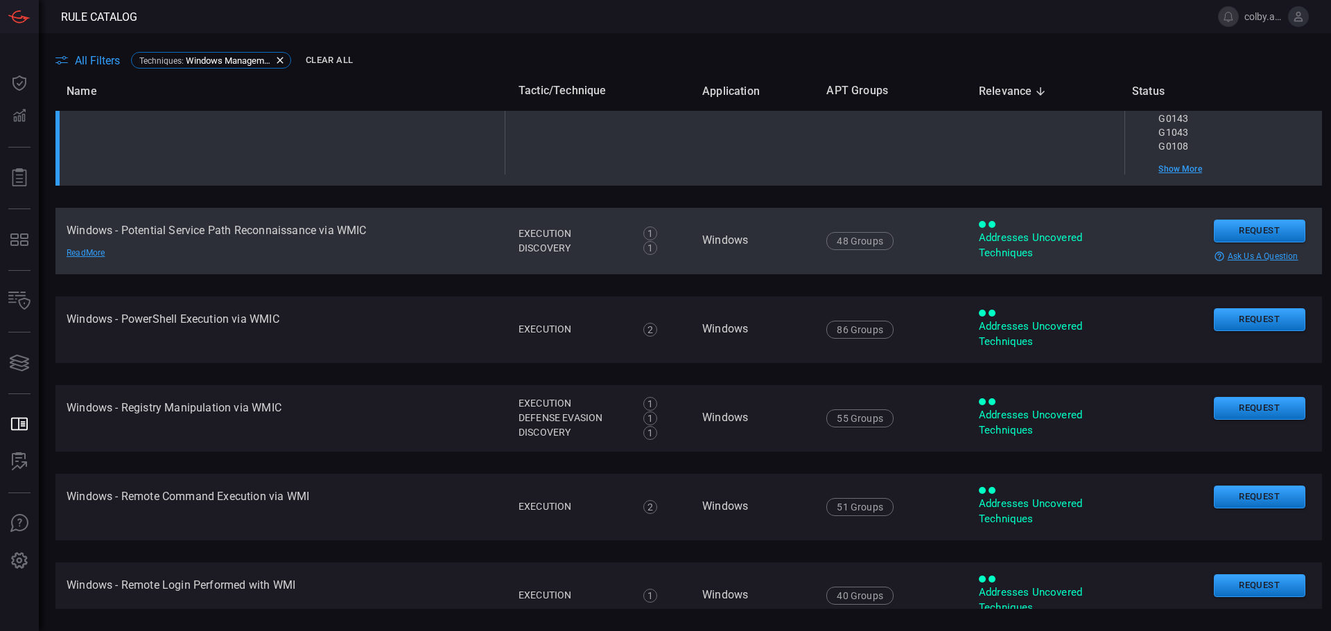
scroll to position [2116, 0]
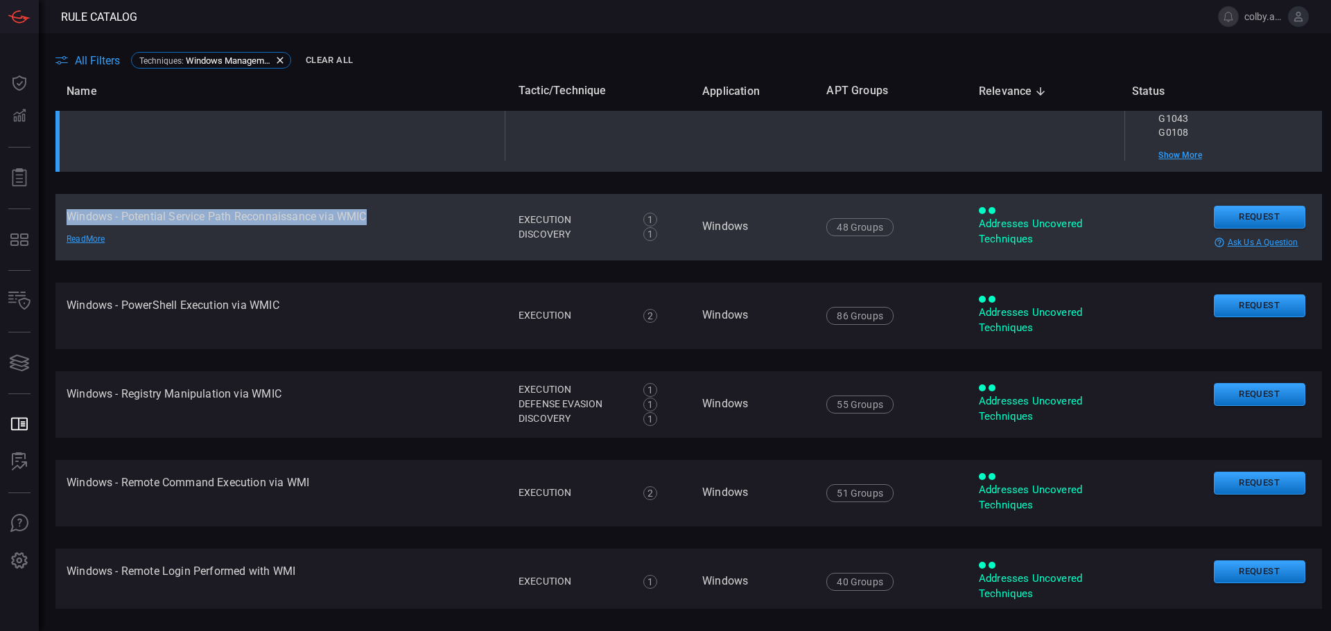
drag, startPoint x: 68, startPoint y: 223, endPoint x: 401, endPoint y: 220, distance: 333.4
click at [401, 220] on td "Windows - Potential Service Path Reconnaissance via WMIC Read More" at bounding box center [281, 227] width 452 height 67
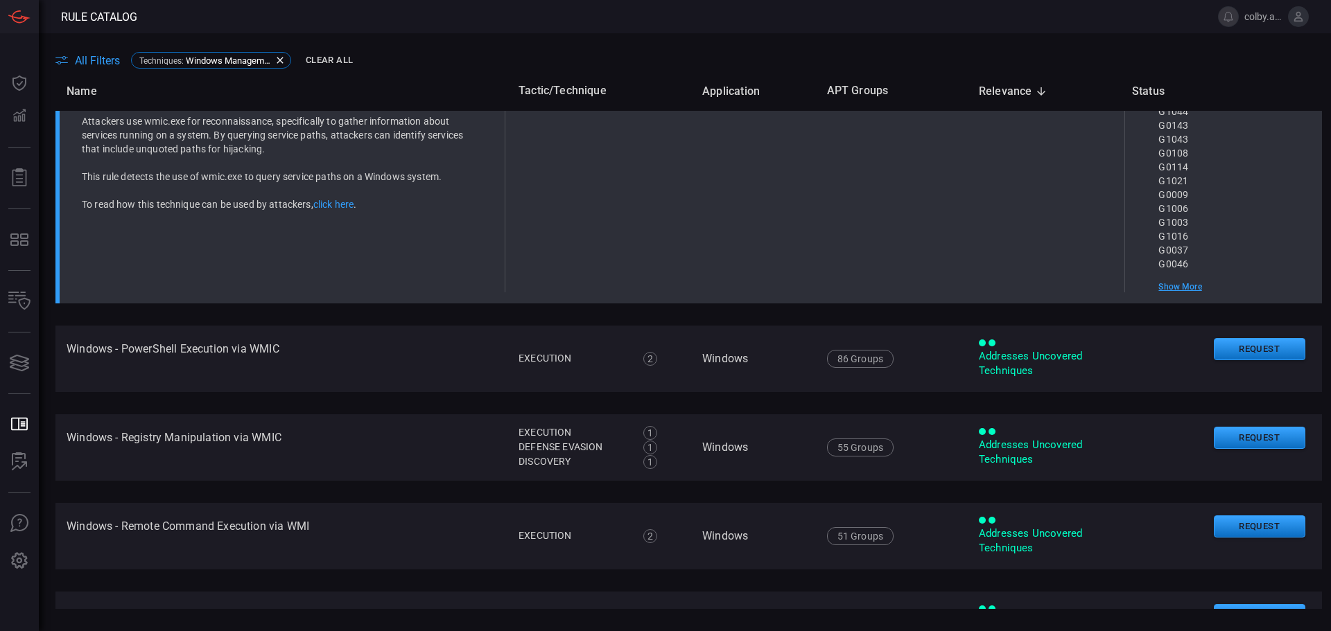
scroll to position [2077, 0]
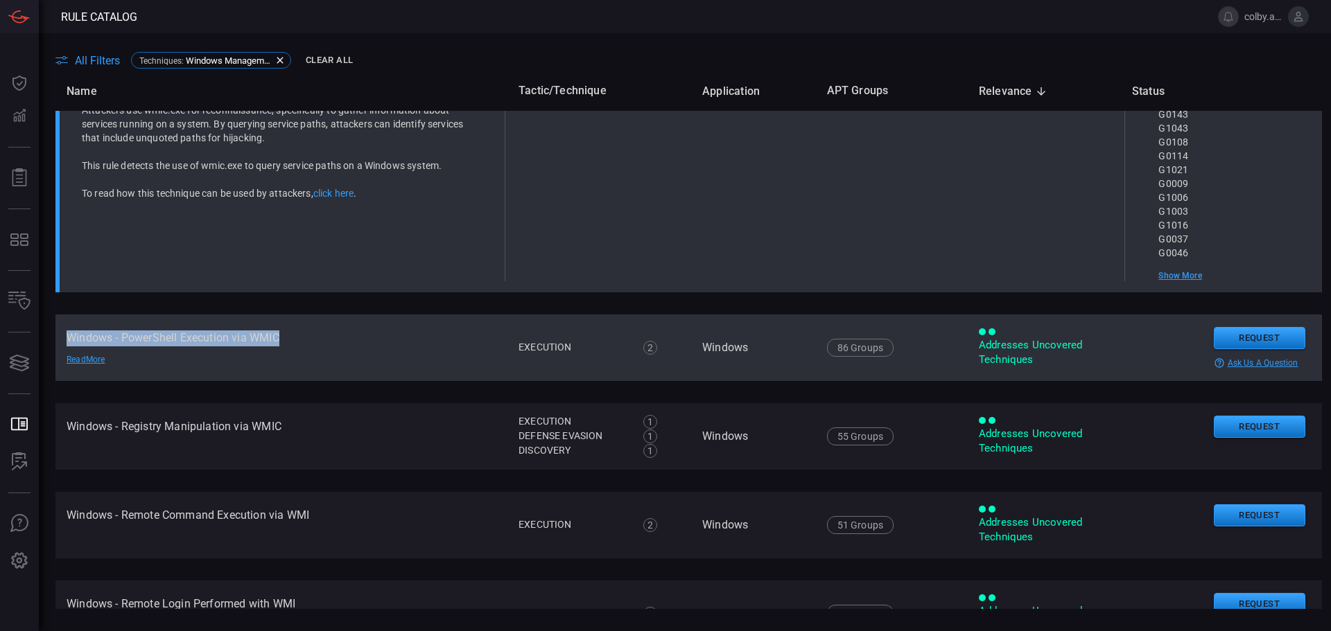
drag, startPoint x: 67, startPoint y: 349, endPoint x: 279, endPoint y: 349, distance: 212.8
click at [279, 349] on td "Windows - PowerShell Execution via WMIC Read More" at bounding box center [281, 348] width 452 height 67
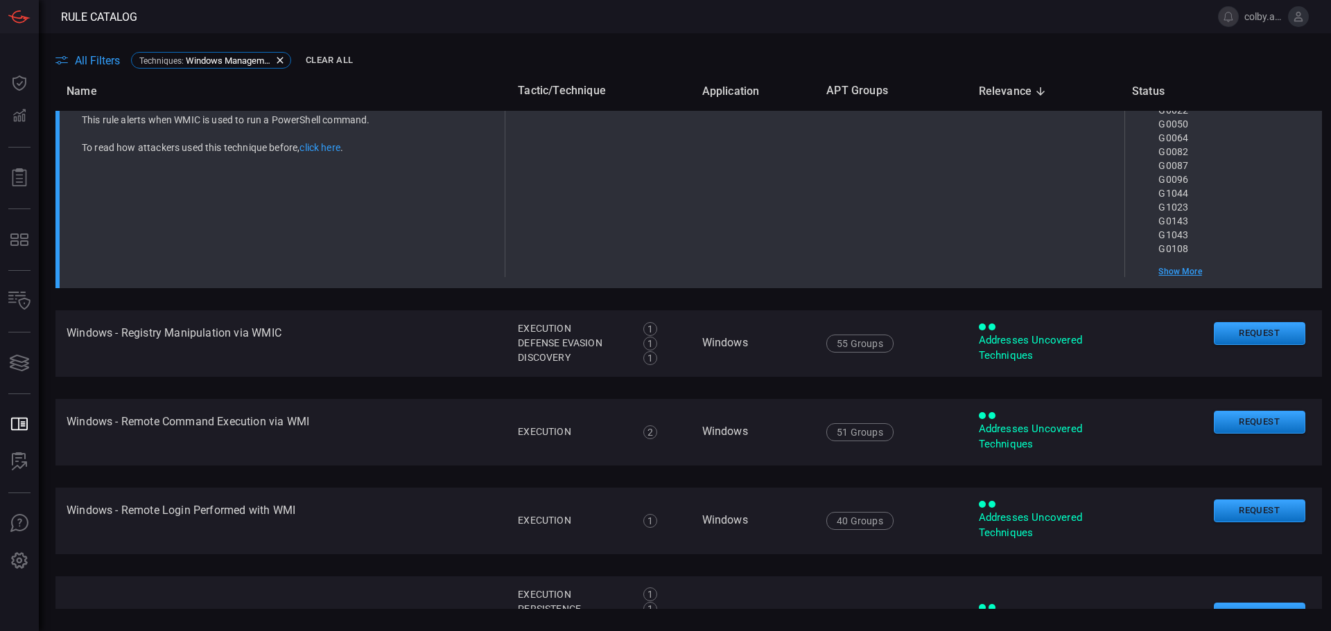
scroll to position [2108, 0]
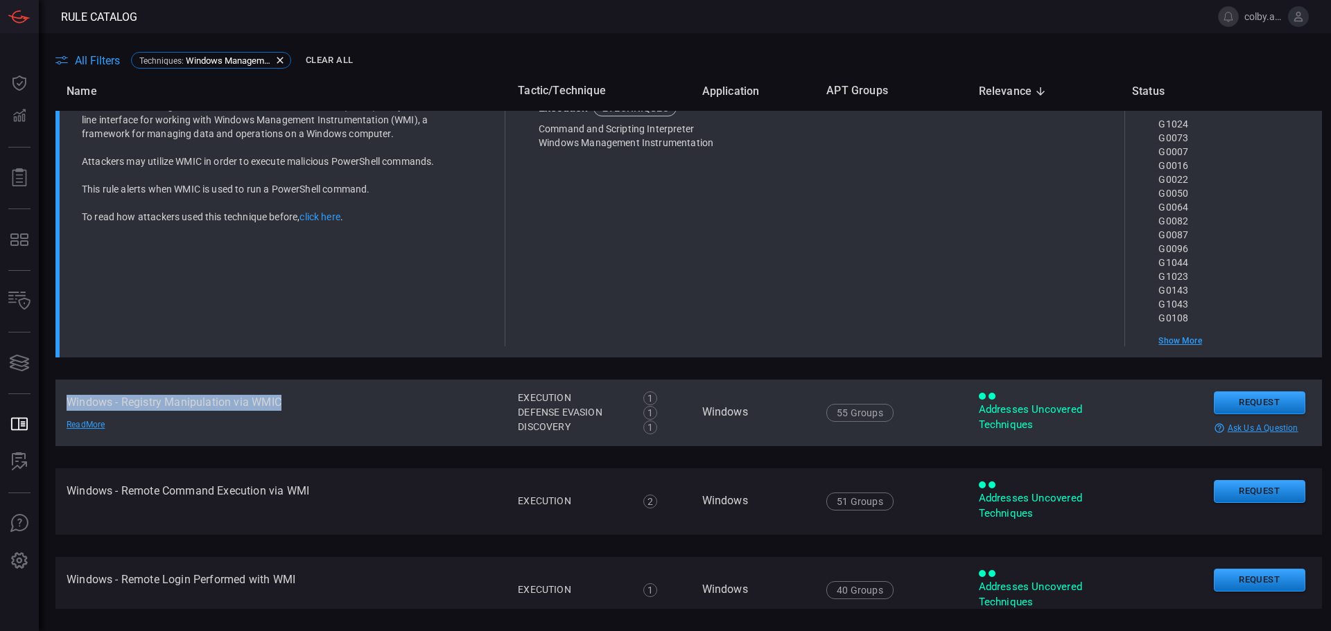
drag, startPoint x: 67, startPoint y: 404, endPoint x: 288, endPoint y: 406, distance: 221.8
click at [288, 406] on td "Windows - Registry Manipulation via WMIC Read More" at bounding box center [280, 413] width 451 height 67
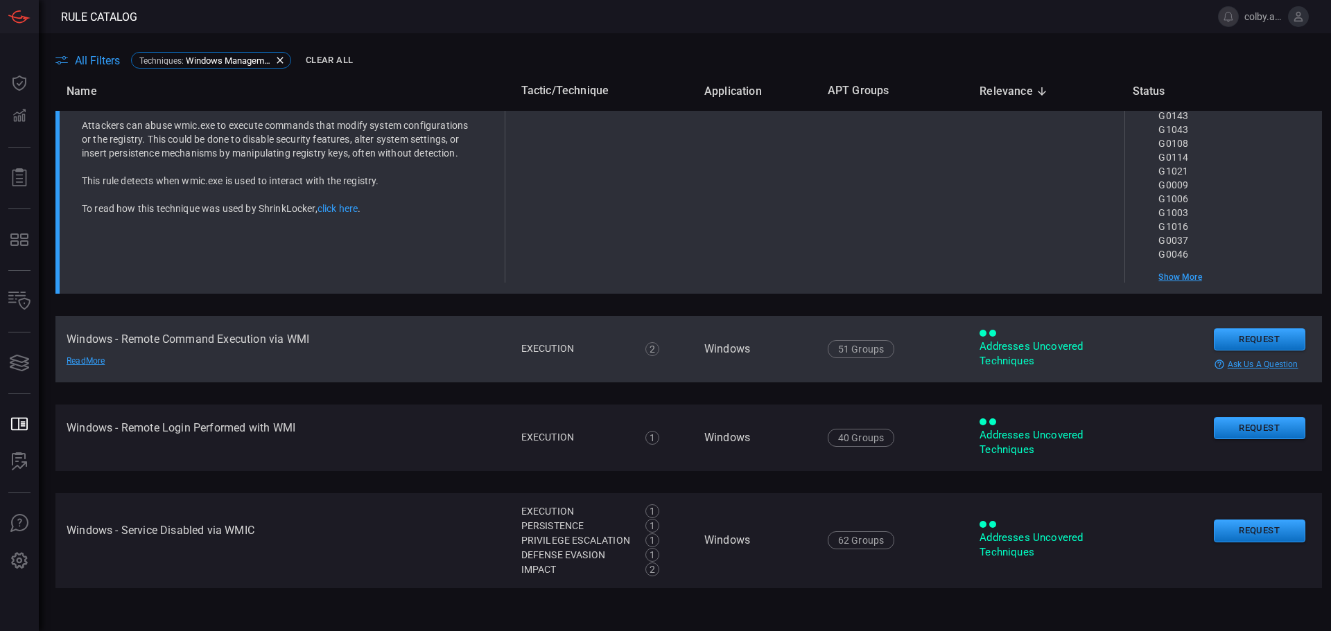
scroll to position [2277, 0]
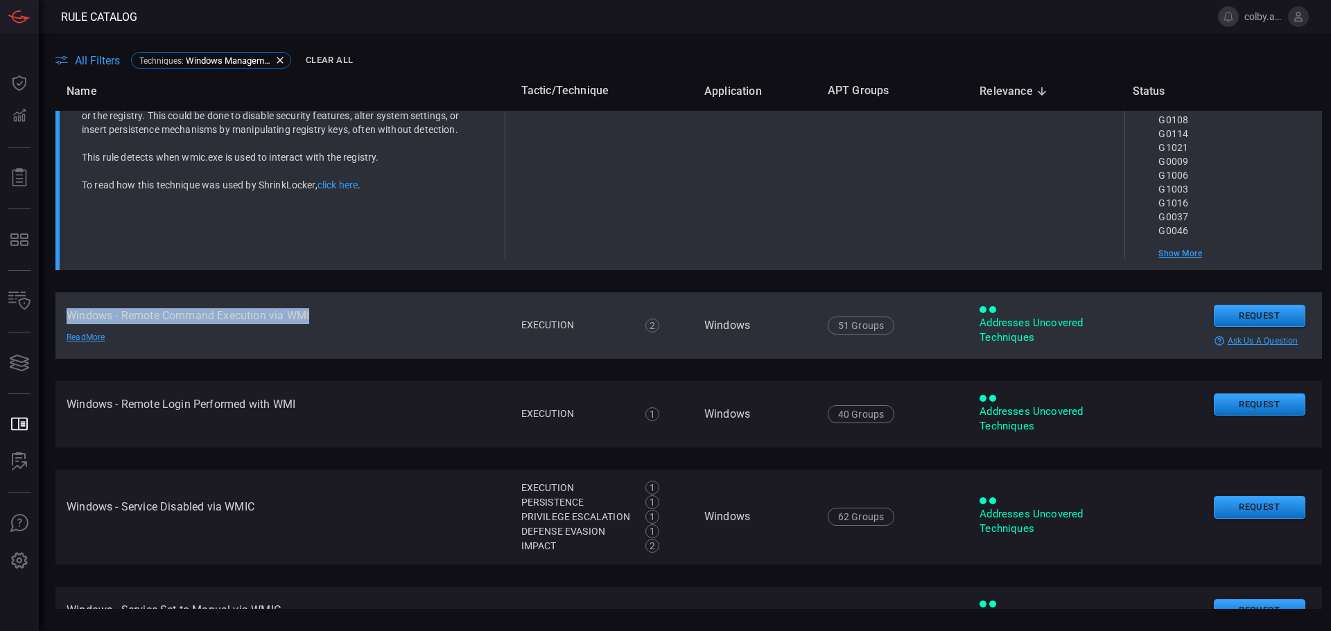
drag, startPoint x: 66, startPoint y: 326, endPoint x: 313, endPoint y: 327, distance: 247.5
click at [313, 327] on td "Windows - Remote Command Execution via WMI Read More" at bounding box center [282, 326] width 455 height 67
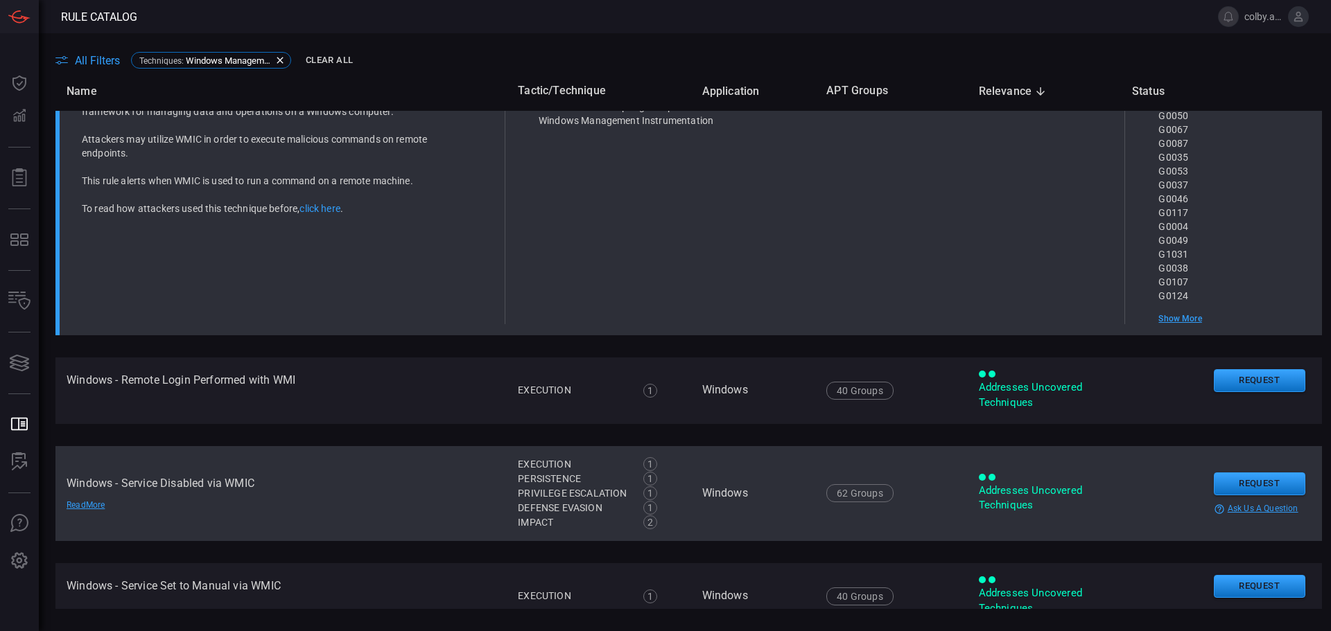
scroll to position [2446, 0]
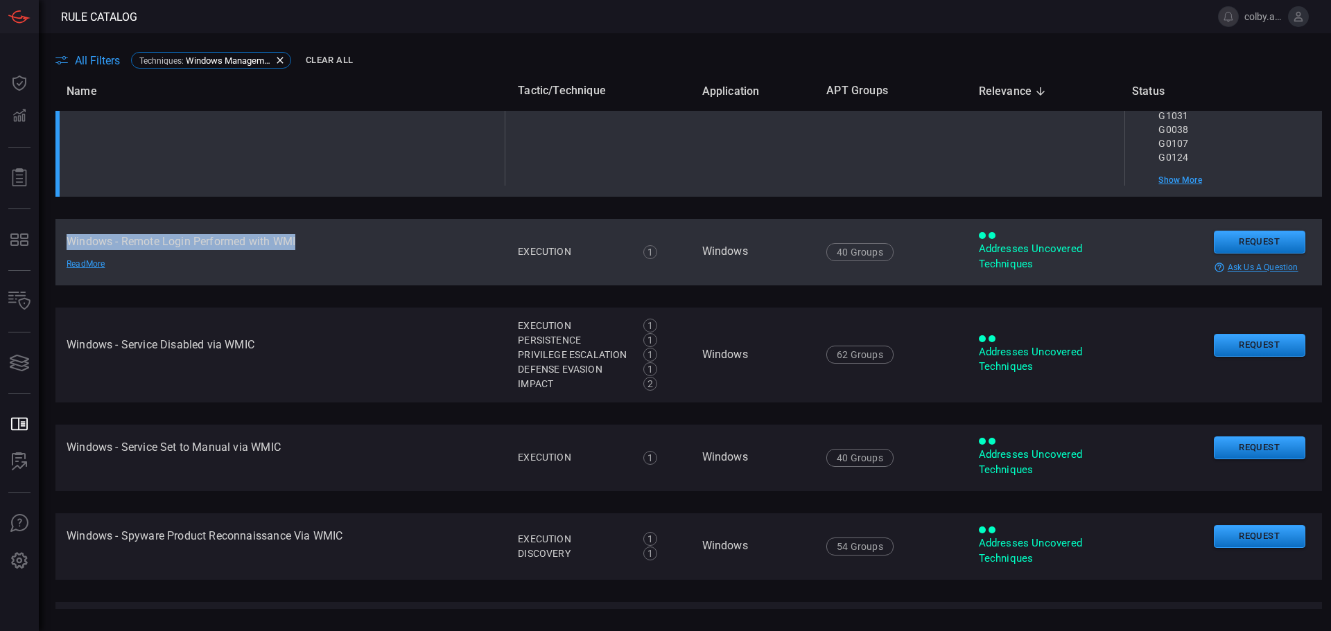
drag, startPoint x: 68, startPoint y: 247, endPoint x: 306, endPoint y: 251, distance: 238.5
click at [306, 251] on td "Windows - Remote Login Performed with WMI Read More" at bounding box center [280, 252] width 451 height 67
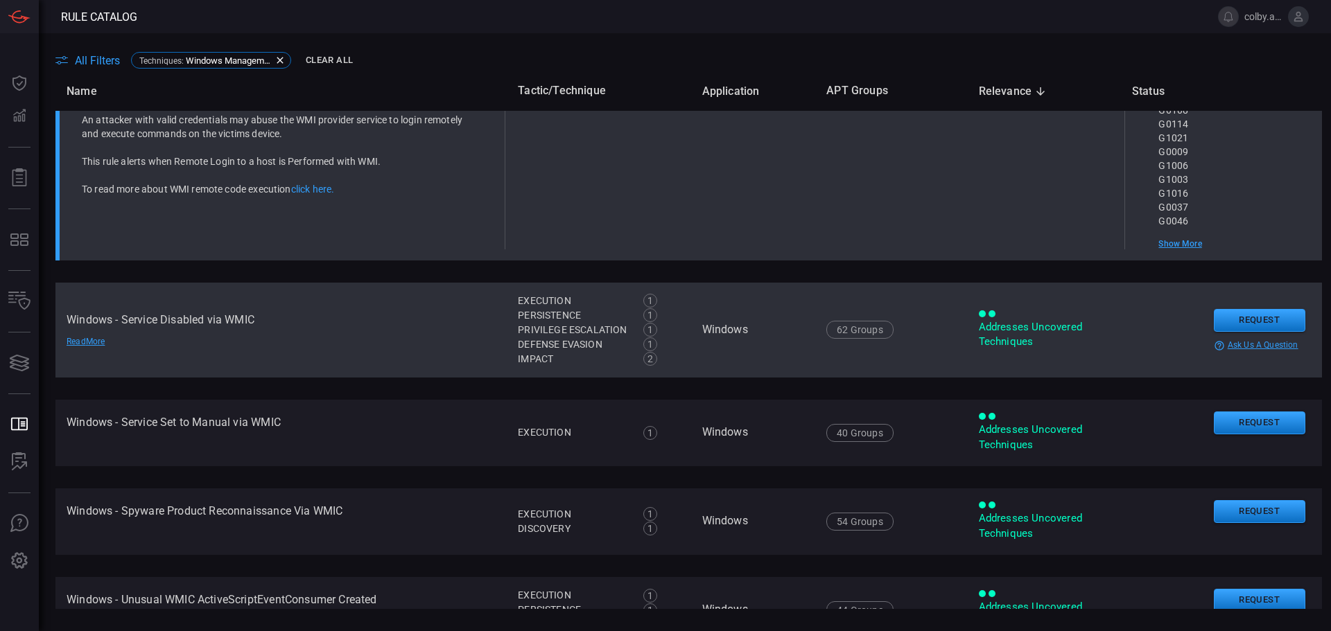
scroll to position [2477, 0]
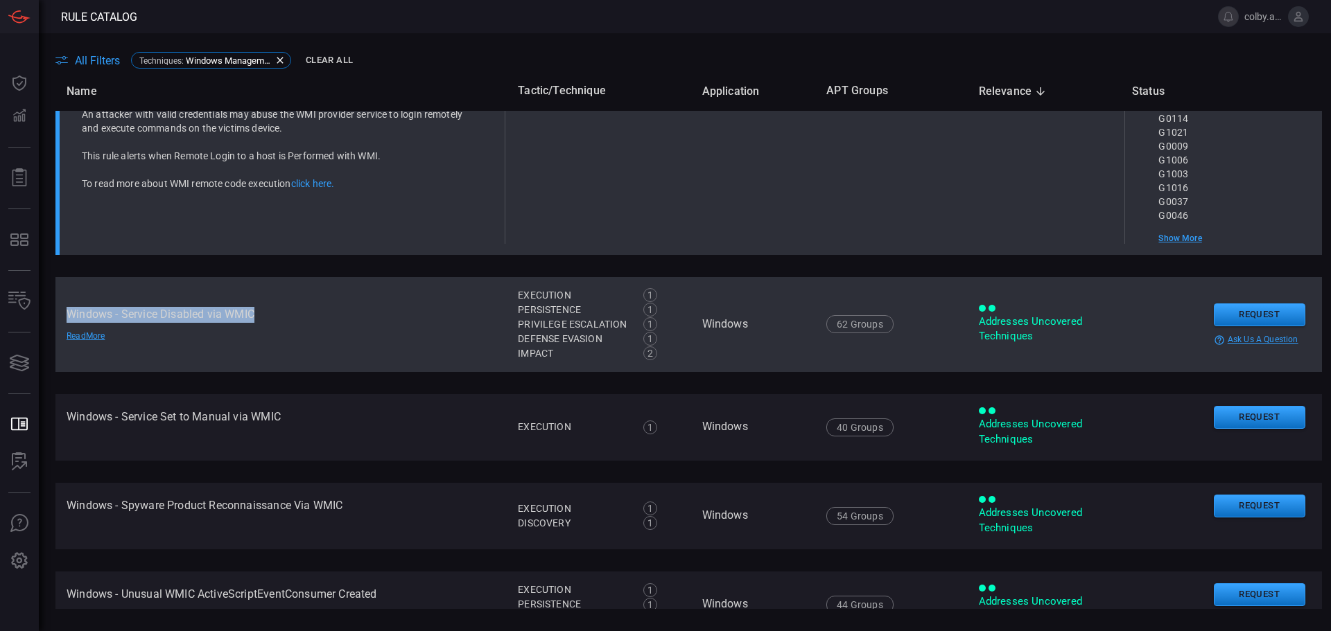
drag, startPoint x: 68, startPoint y: 322, endPoint x: 256, endPoint y: 322, distance: 187.8
click at [256, 322] on td "Windows - Service Disabled via WMIC Read More" at bounding box center [280, 324] width 451 height 95
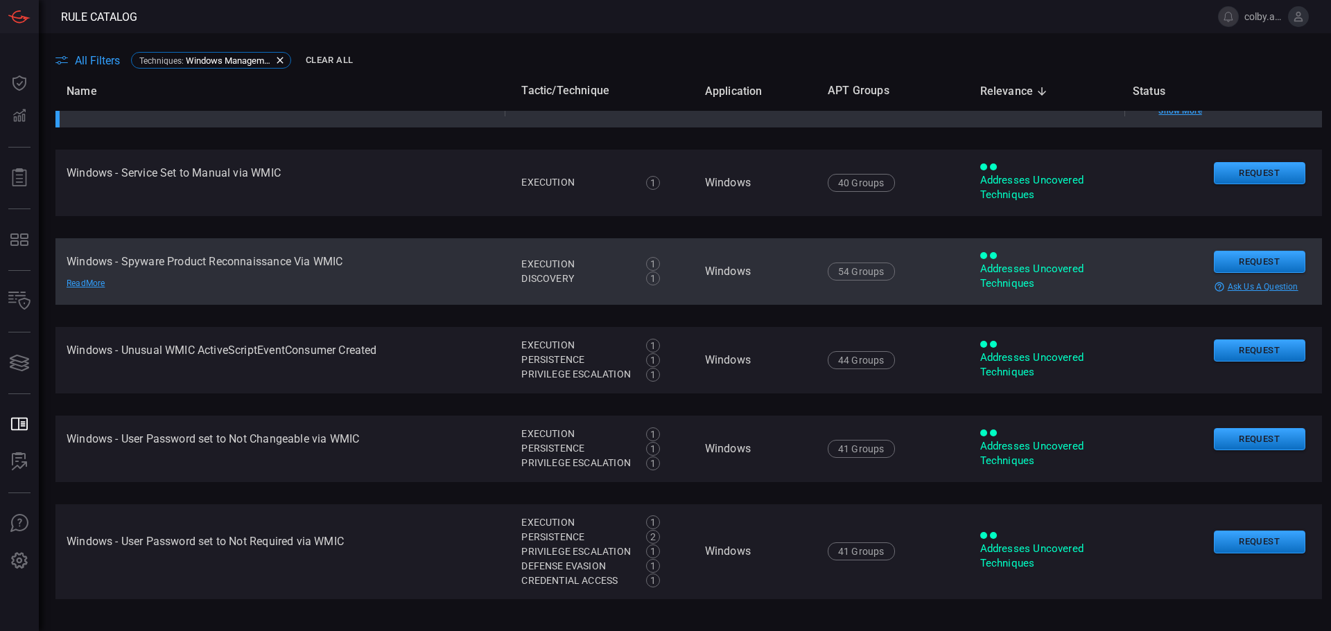
scroll to position [2715, 0]
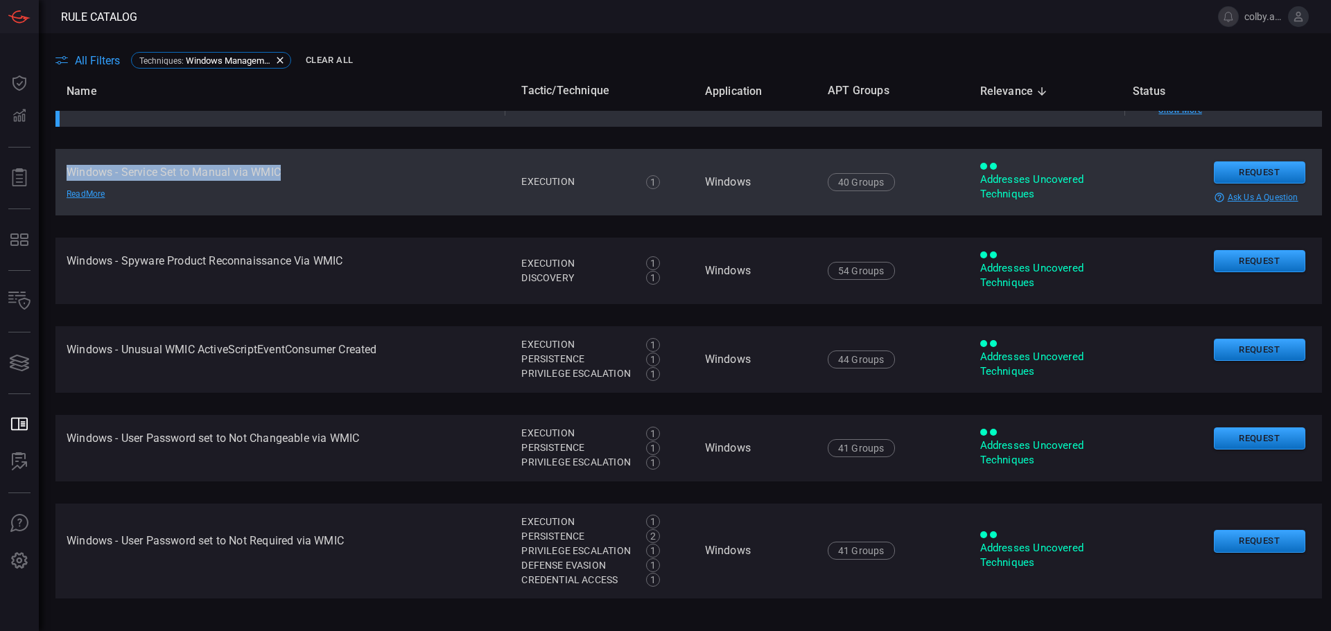
drag, startPoint x: 68, startPoint y: 185, endPoint x: 279, endPoint y: 185, distance: 210.7
click at [279, 185] on td "Windows - Service Set to Manual via WMIC Read More" at bounding box center [282, 182] width 455 height 67
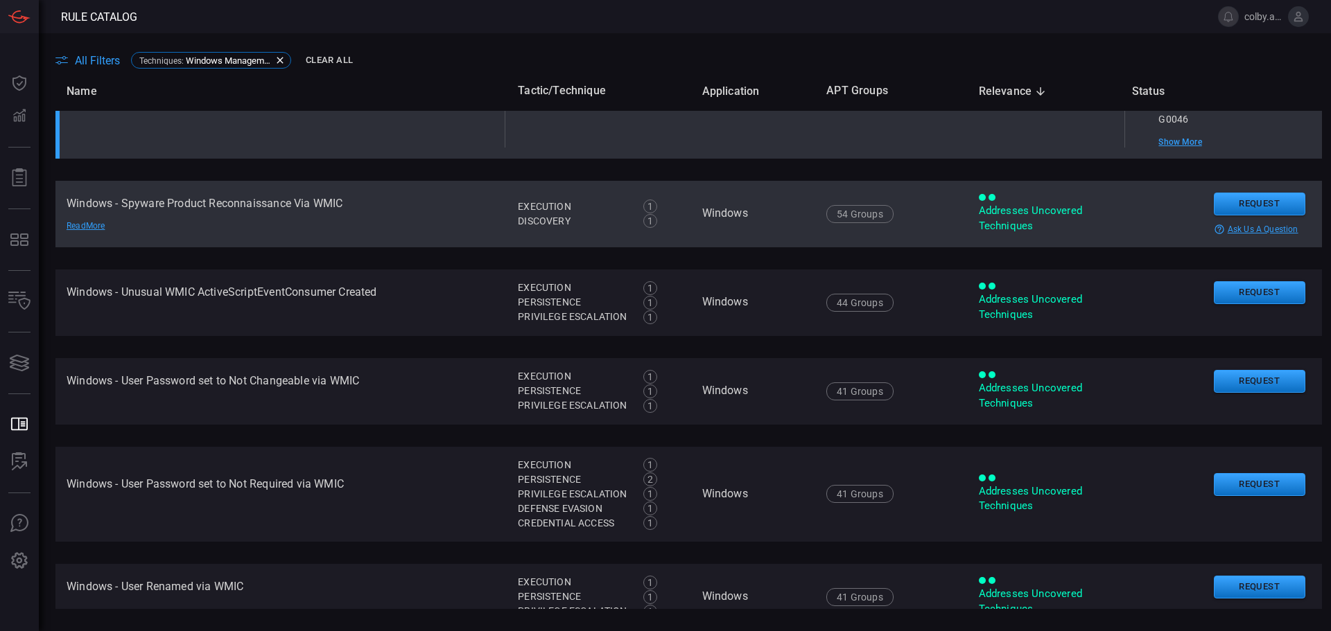
scroll to position [2746, 0]
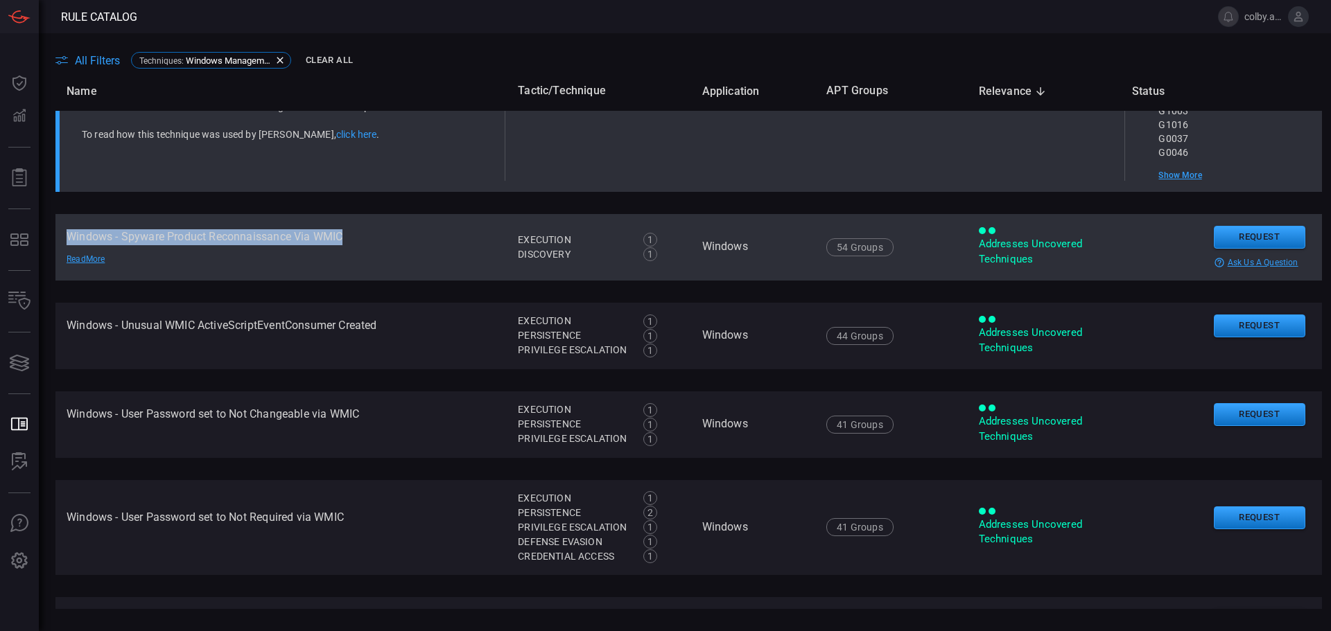
drag, startPoint x: 67, startPoint y: 241, endPoint x: 371, endPoint y: 242, distance: 303.6
click at [371, 242] on td "Windows - Spyware Product Reconnaissance Via WMIC Read More" at bounding box center [280, 247] width 451 height 67
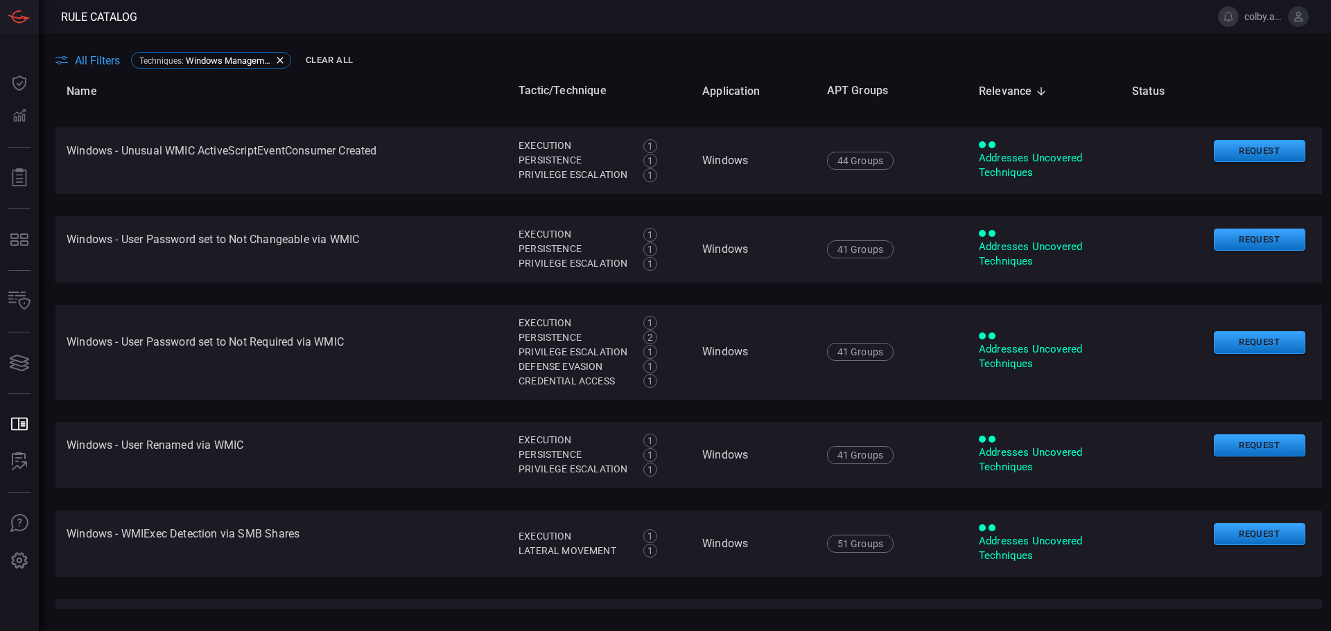
scroll to position [2915, 0]
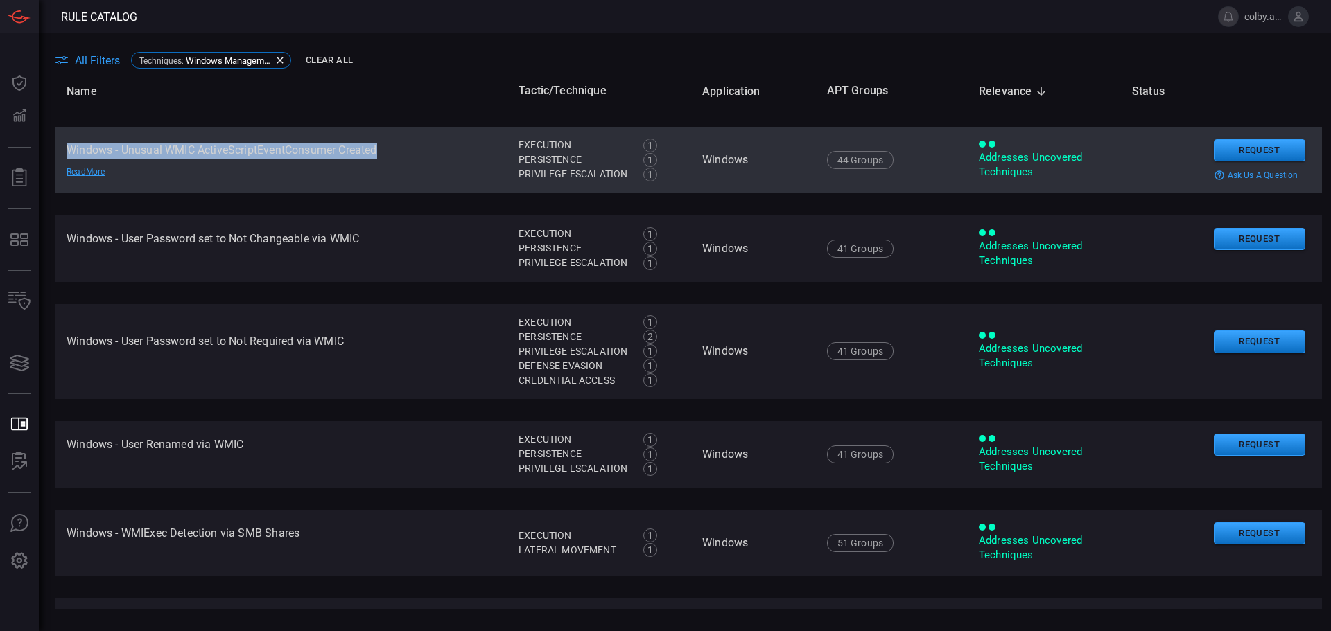
drag, startPoint x: 69, startPoint y: 163, endPoint x: 384, endPoint y: 168, distance: 315.4
click at [384, 168] on td "Windows - Unusual WMIC ActiveScriptEventConsumer Created Read More" at bounding box center [281, 160] width 452 height 67
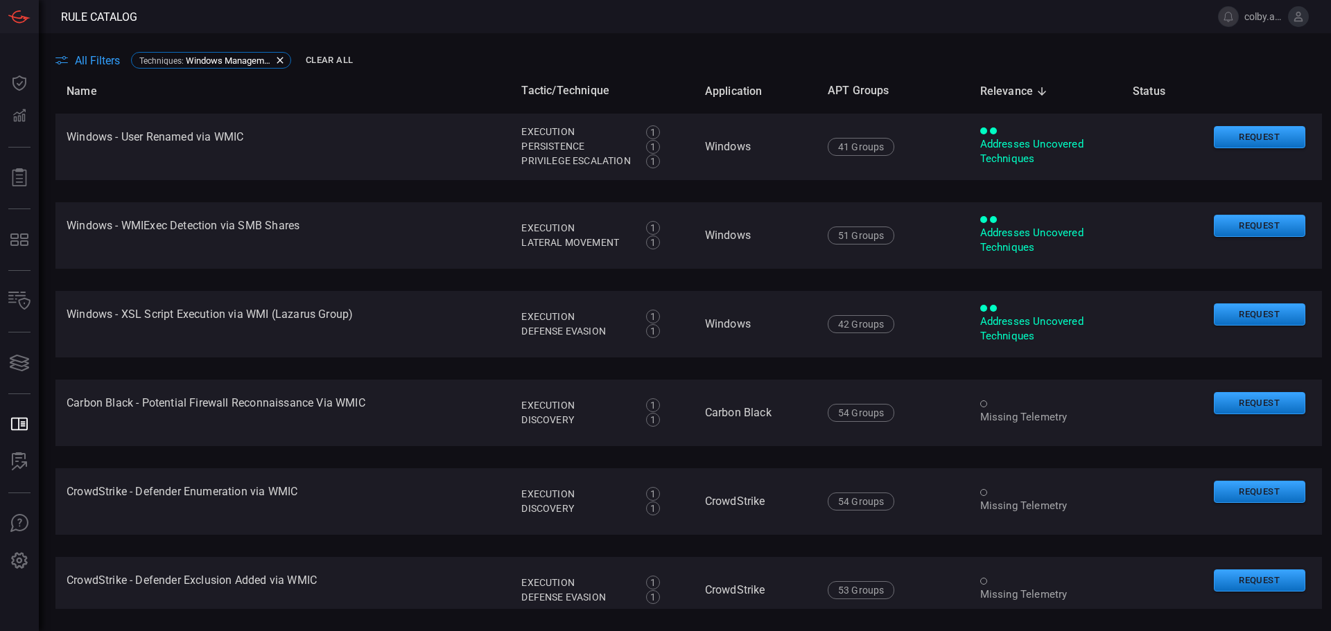
scroll to position [2876, 0]
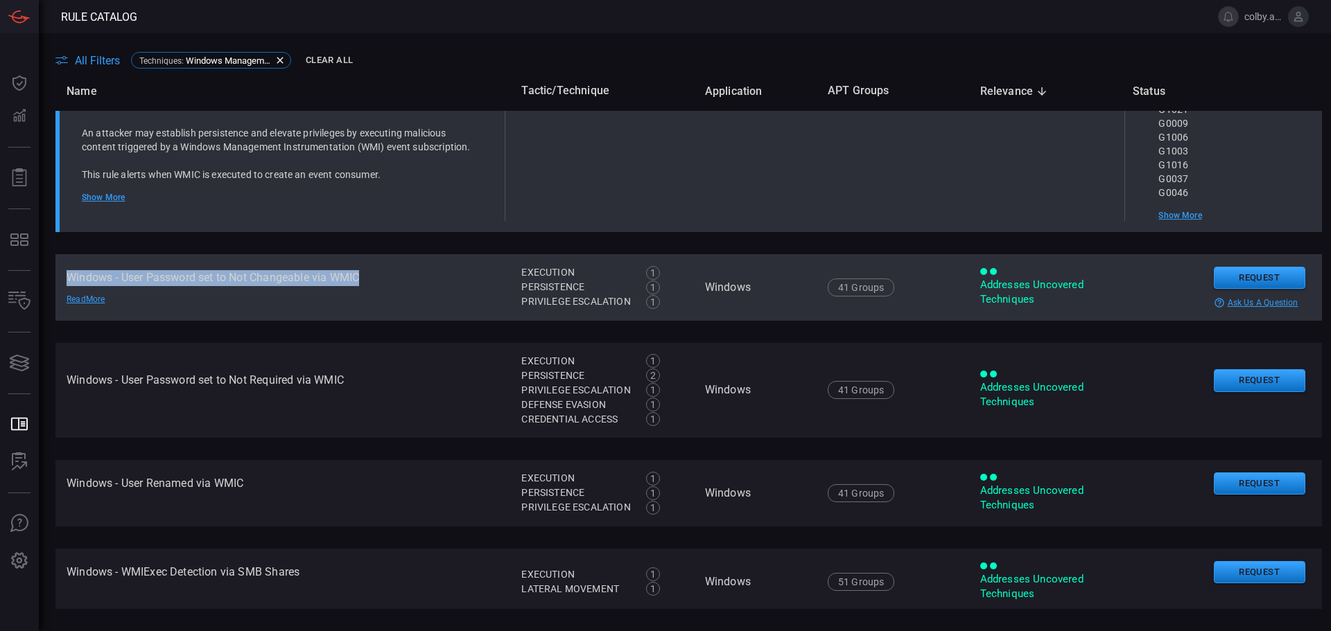
drag, startPoint x: 68, startPoint y: 288, endPoint x: 386, endPoint y: 288, distance: 318.2
click at [386, 288] on td "Windows - User Password set to Not Changeable via WMIC Read More" at bounding box center [282, 287] width 455 height 67
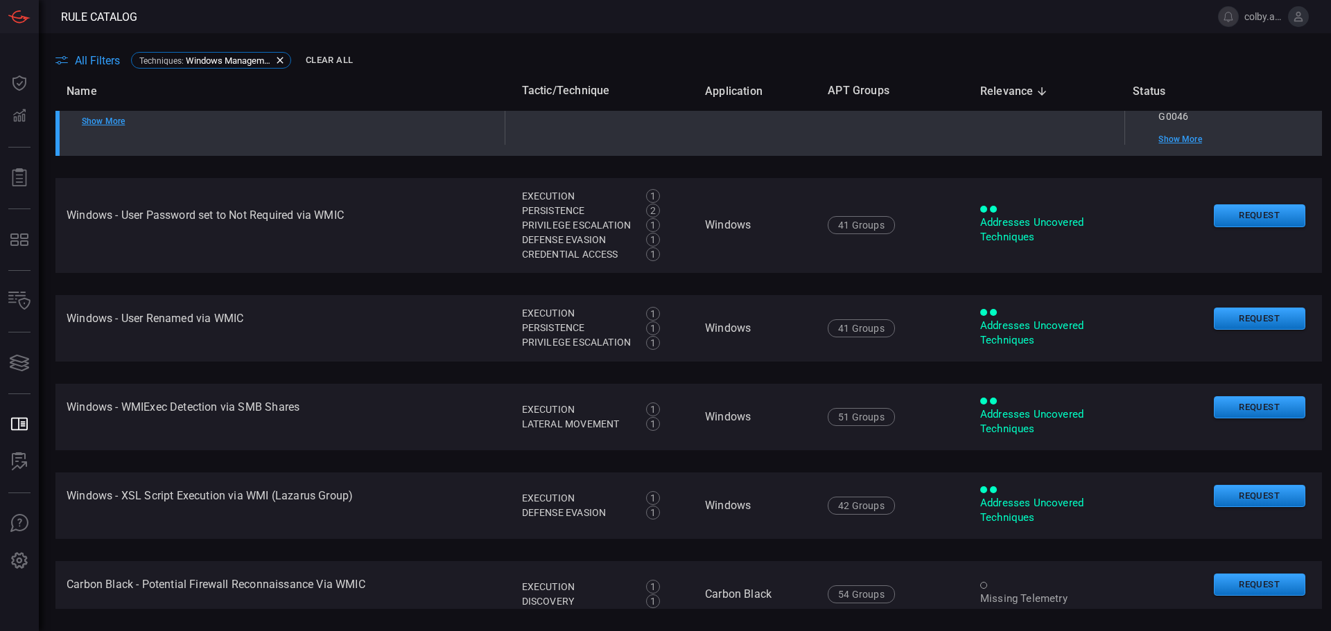
scroll to position [3045, 0]
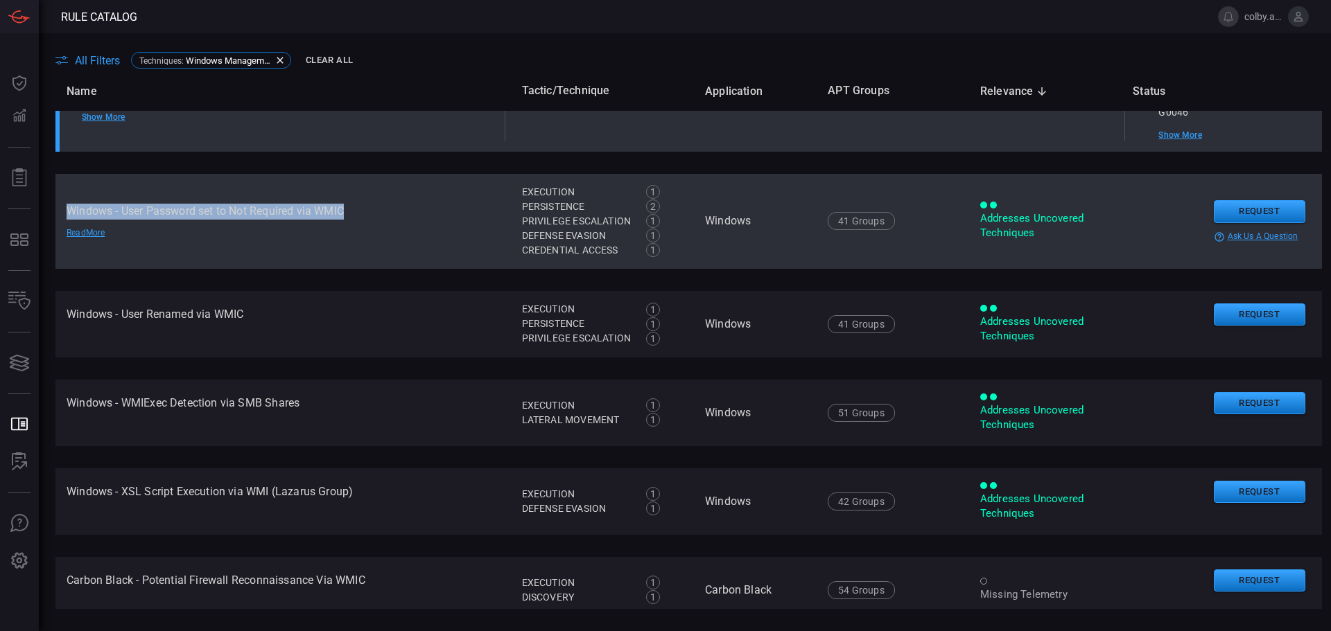
drag, startPoint x: 67, startPoint y: 221, endPoint x: 363, endPoint y: 226, distance: 296.7
click at [363, 226] on td "Windows - User Password set to Not Required via WMIC Read More" at bounding box center [282, 221] width 455 height 95
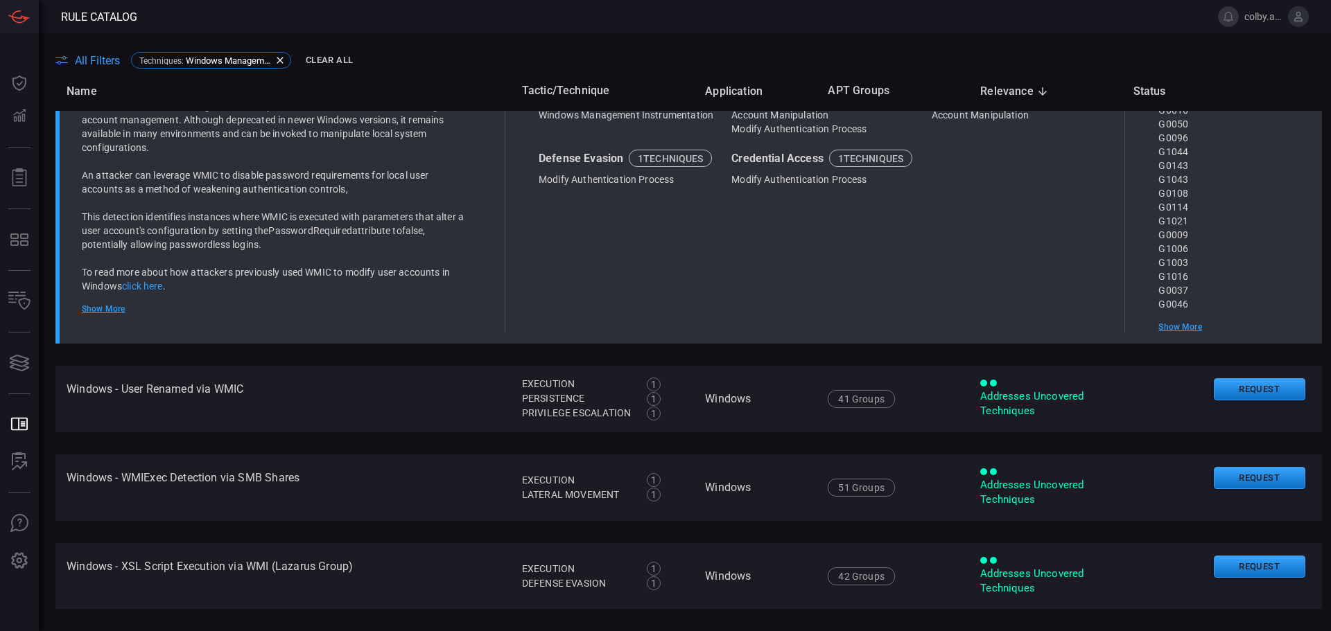
scroll to position [3006, 0]
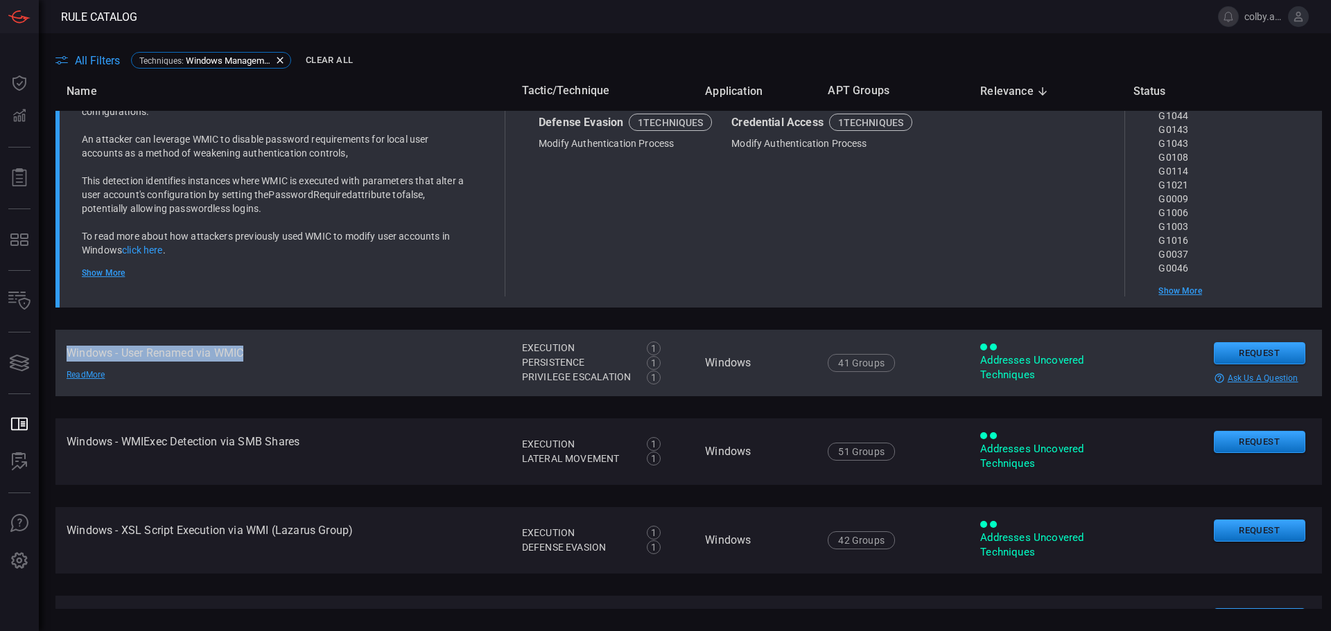
drag, startPoint x: 66, startPoint y: 363, endPoint x: 289, endPoint y: 365, distance: 223.2
click at [289, 365] on td "Windows - User Renamed via WMIC Read More" at bounding box center [282, 363] width 455 height 67
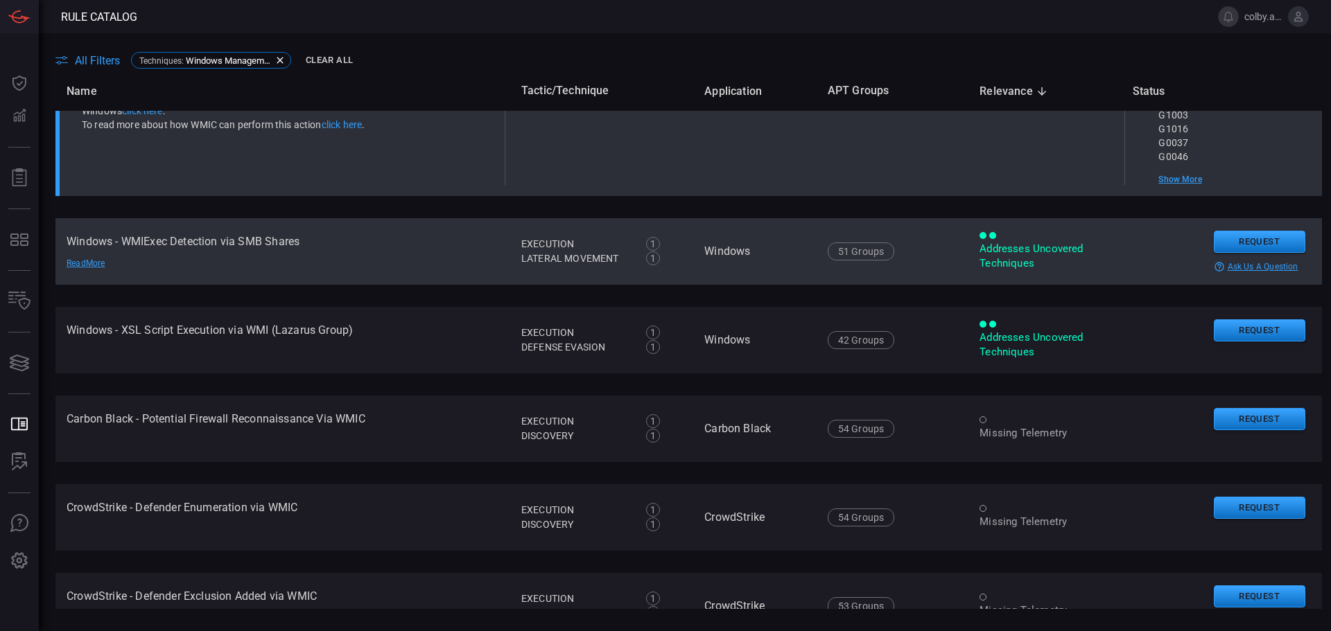
scroll to position [3175, 0]
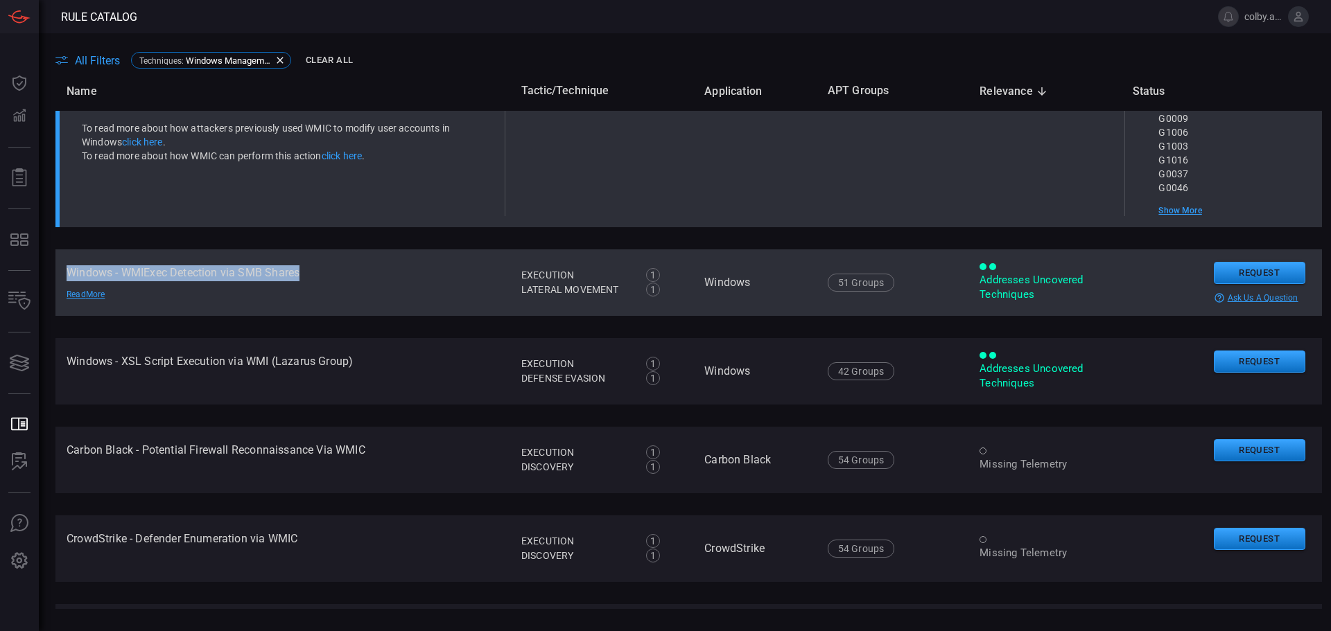
drag, startPoint x: 67, startPoint y: 284, endPoint x: 323, endPoint y: 290, distance: 255.8
click at [323, 290] on td "Windows - WMIExec Detection via SMB Shares Read More" at bounding box center [282, 283] width 455 height 67
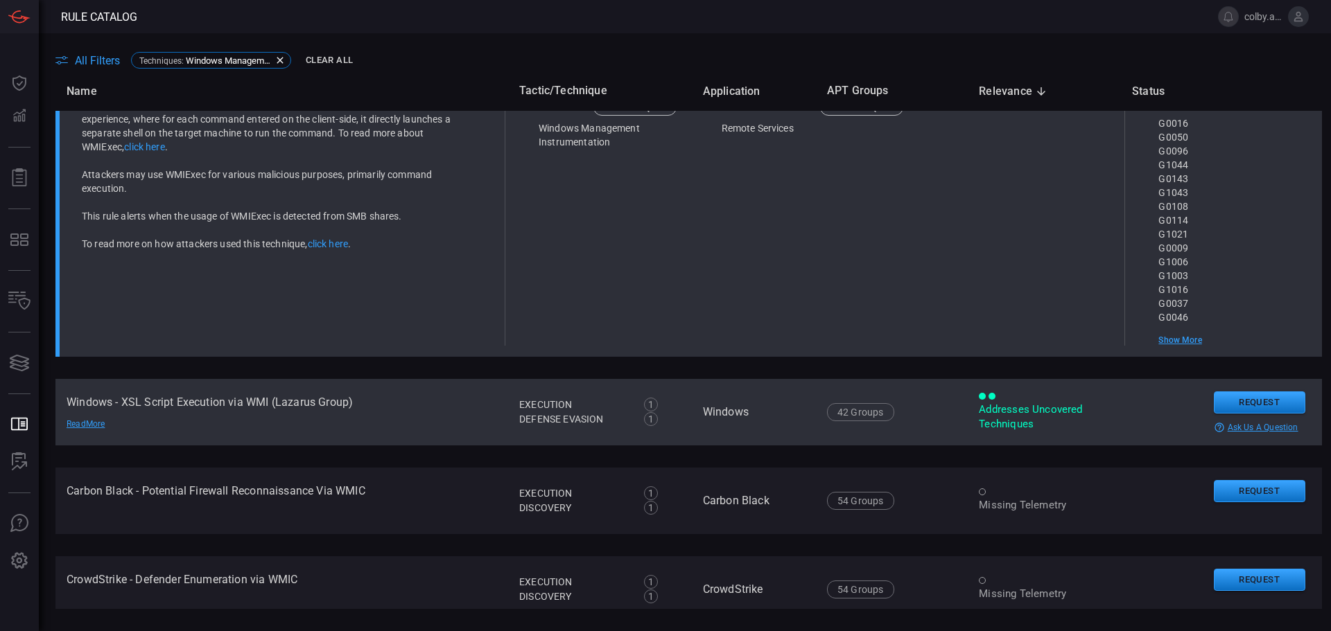
scroll to position [3206, 0]
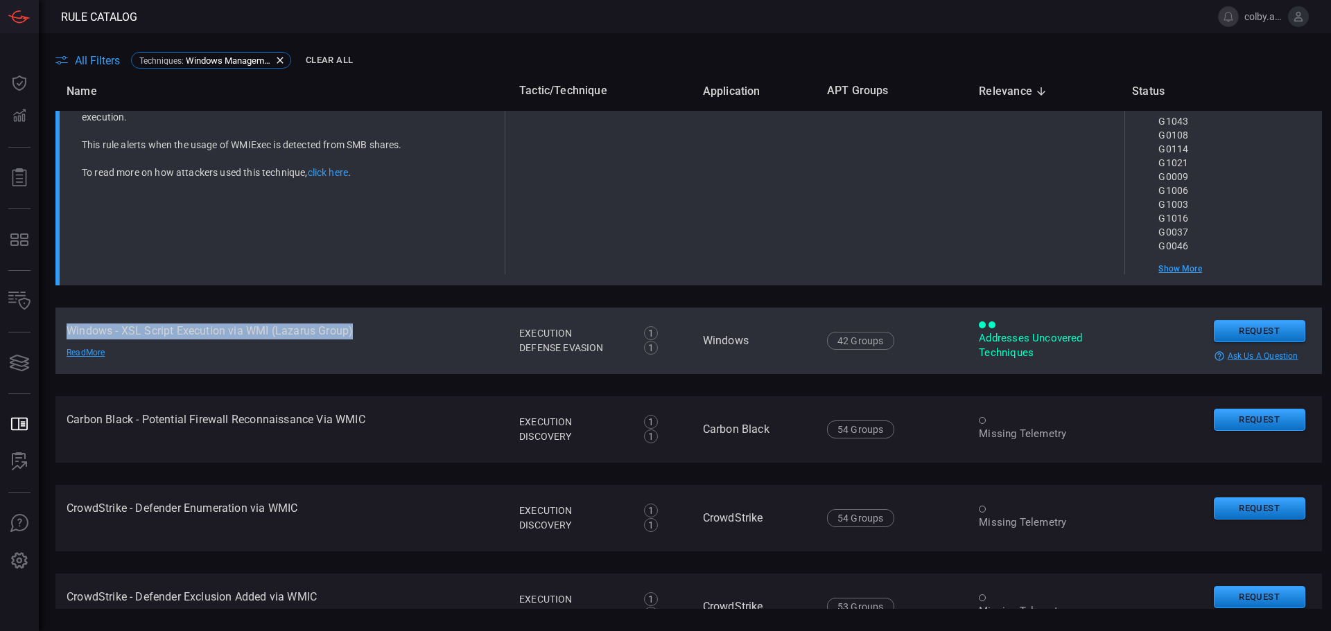
drag, startPoint x: 65, startPoint y: 342, endPoint x: 363, endPoint y: 341, distance: 297.4
click at [363, 341] on td "Windows - XSL Script Execution via WMI (Lazarus Group) Read More" at bounding box center [281, 341] width 453 height 67
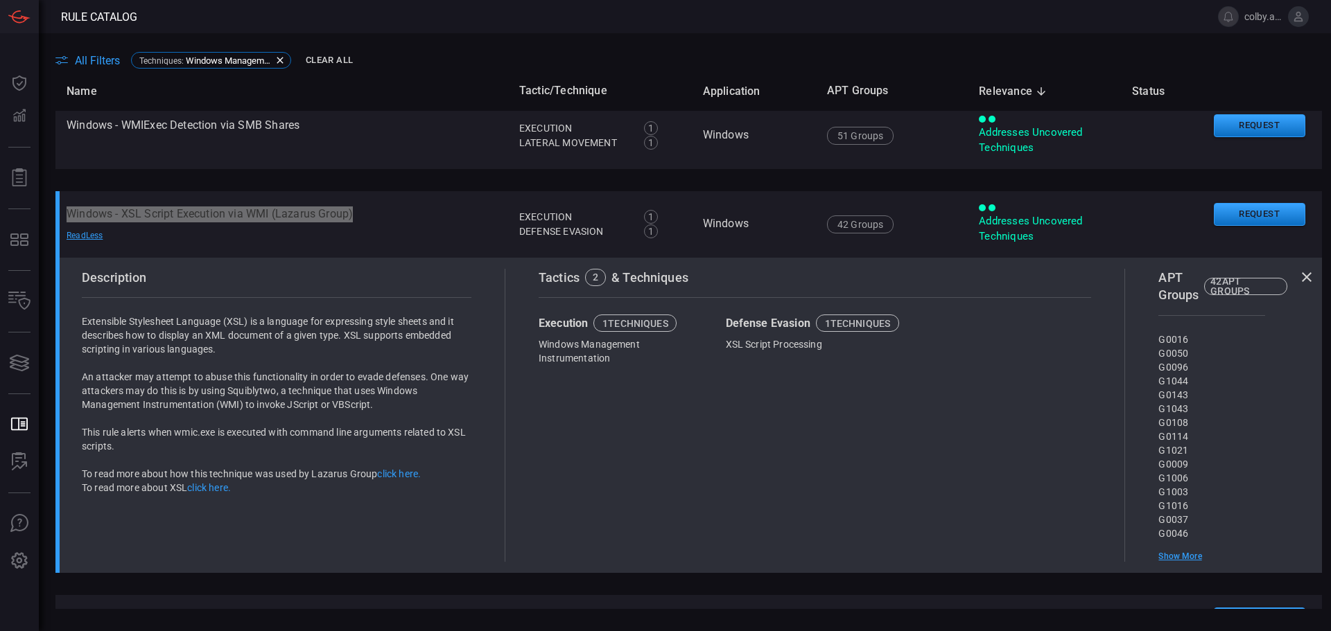
scroll to position [3028, 0]
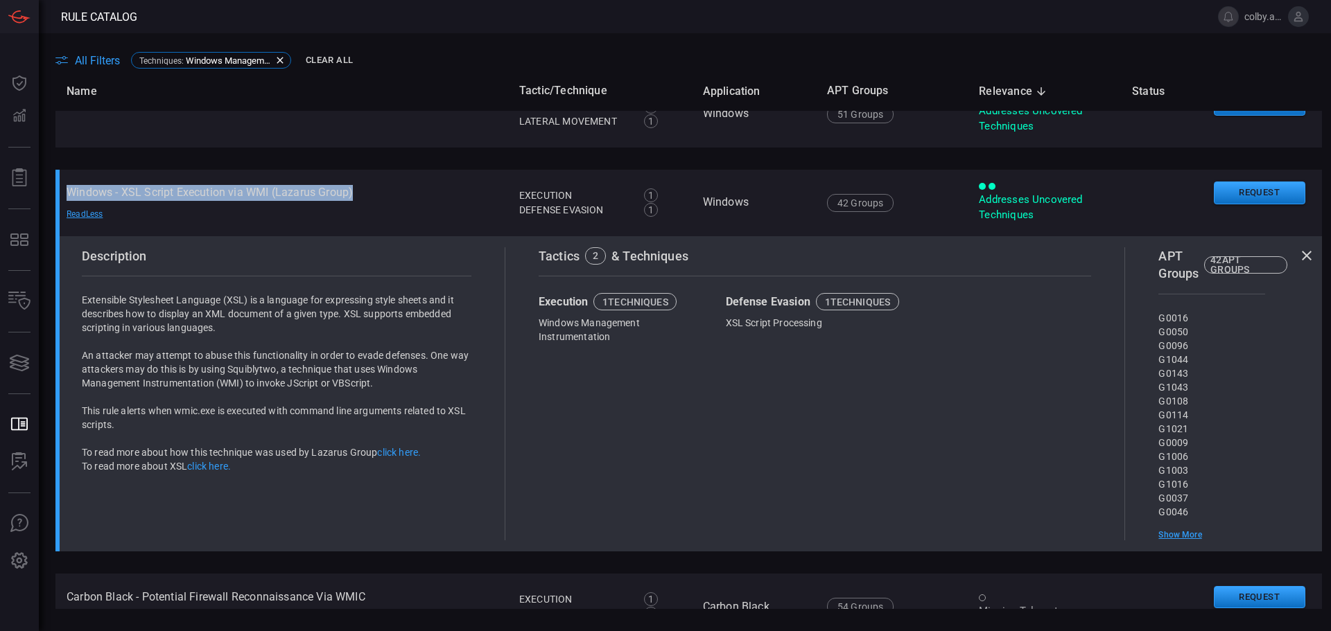
click at [420, 82] on th "Name" at bounding box center [281, 91] width 453 height 40
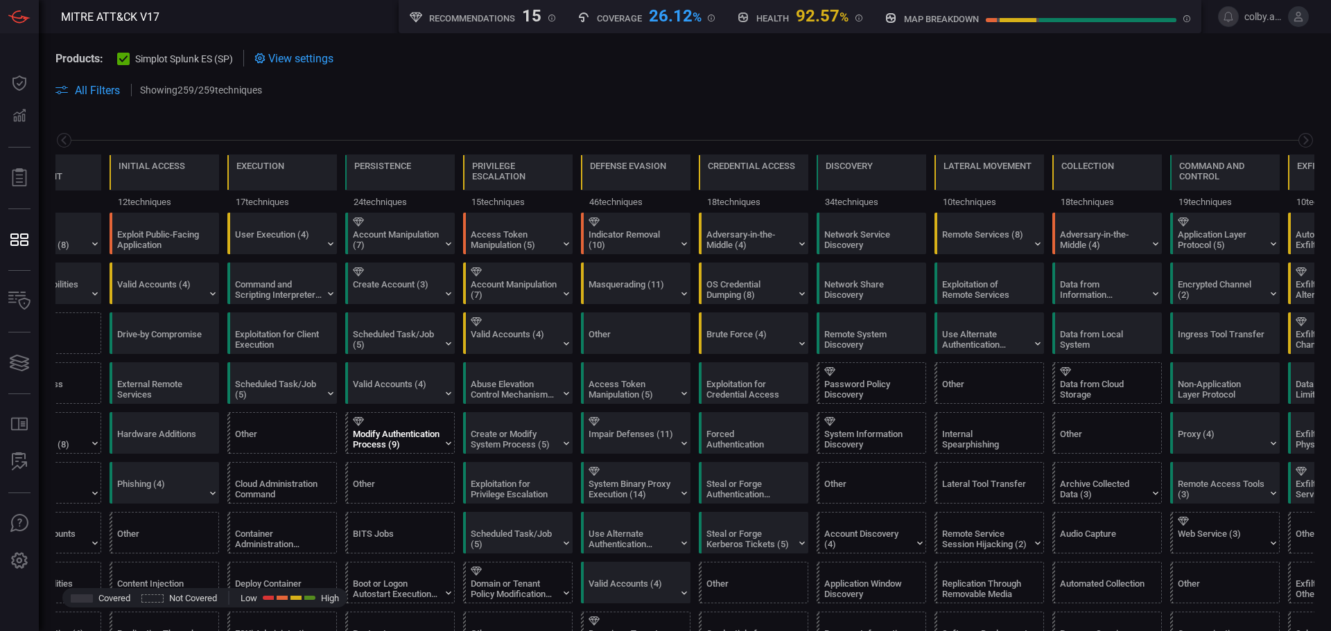
click at [386, 437] on div "Modify Authentication Process (9)" at bounding box center [396, 439] width 87 height 21
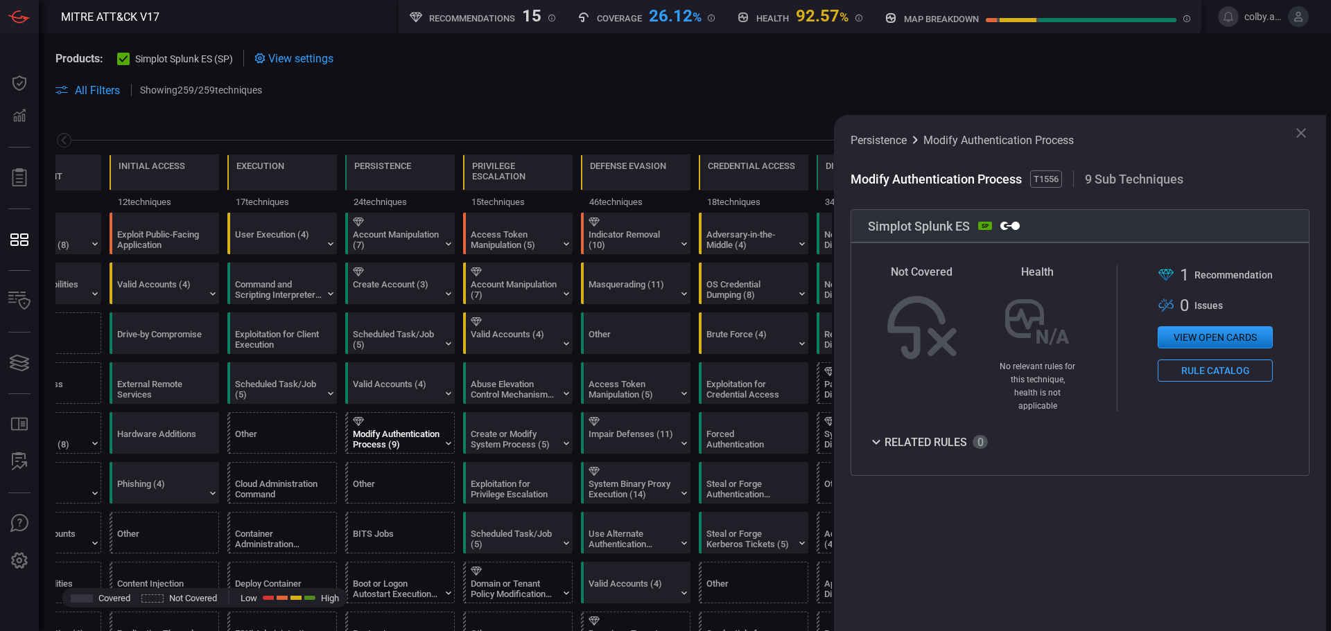
click at [1199, 371] on button "Rule Catalog" at bounding box center [1215, 371] width 115 height 22
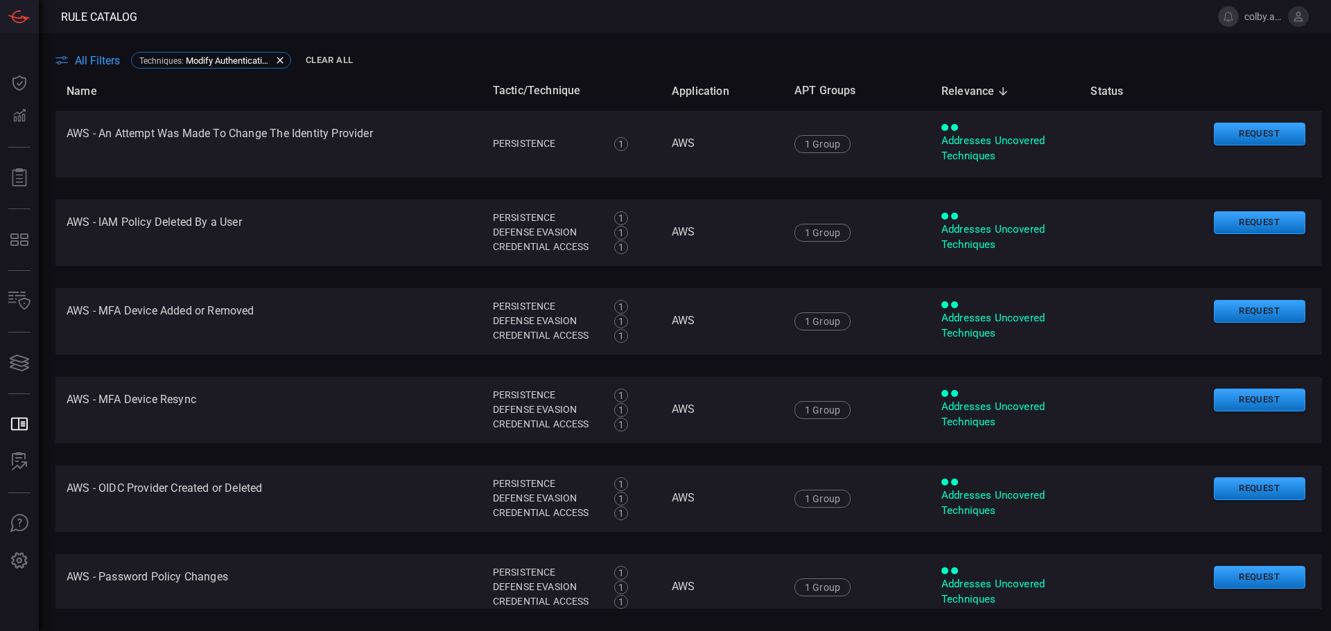
click at [592, 51] on div "All Filters Techniques : Modify Authentication Process Clear All" at bounding box center [692, 60] width 1275 height 21
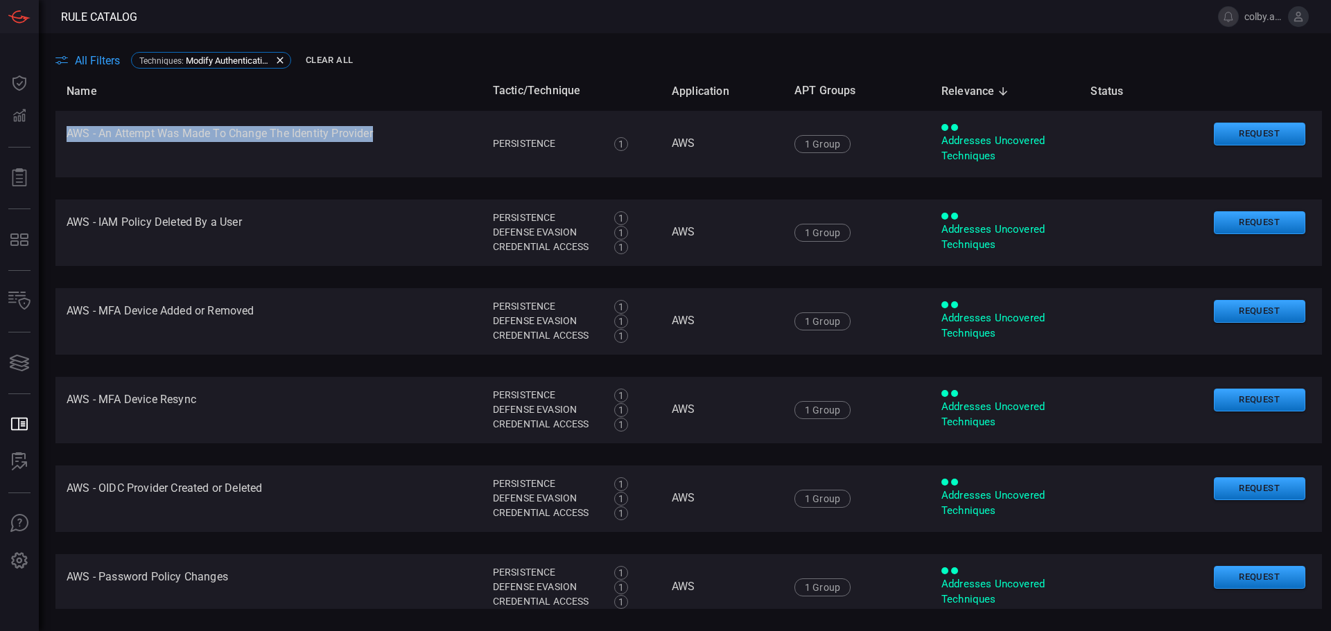
drag, startPoint x: 64, startPoint y: 132, endPoint x: 543, endPoint y: 60, distance: 484.4
click at [401, 128] on td "AWS - An Attempt Was Made To Change The Identity Provider Read More" at bounding box center [268, 144] width 426 height 67
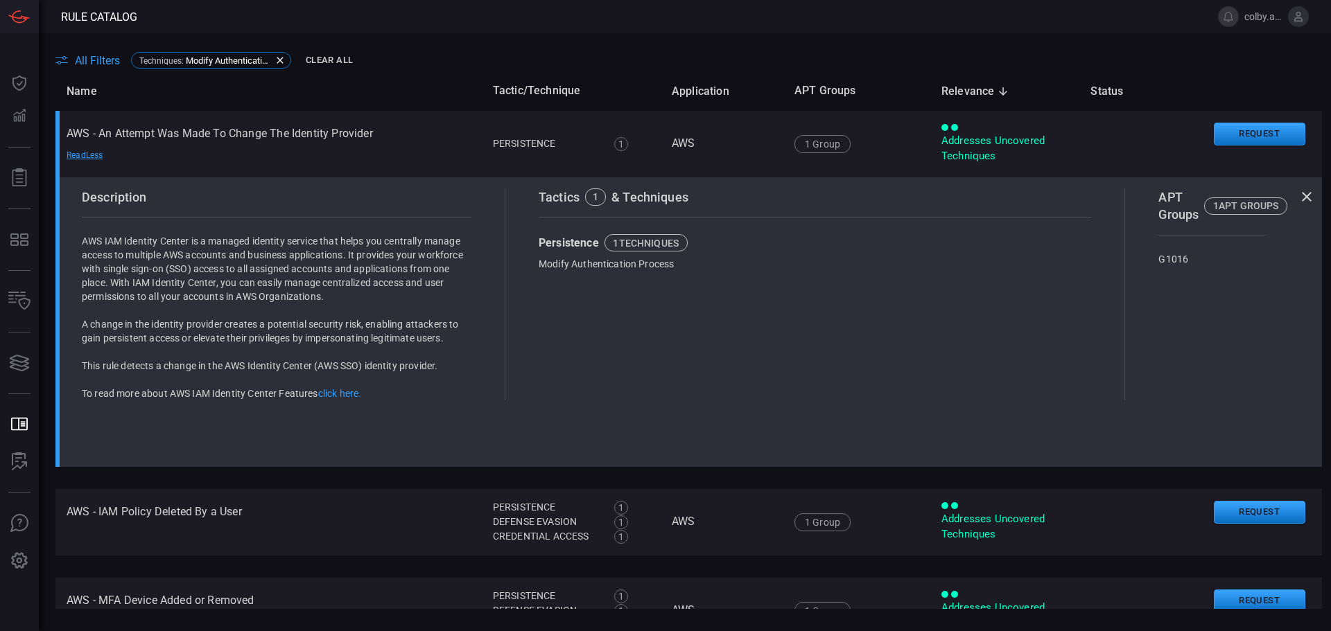
click at [600, 49] on main "All Filters Techniques : Modify Authentication Process Clear All Name Tactic/Te…" at bounding box center [665, 332] width 1331 height 598
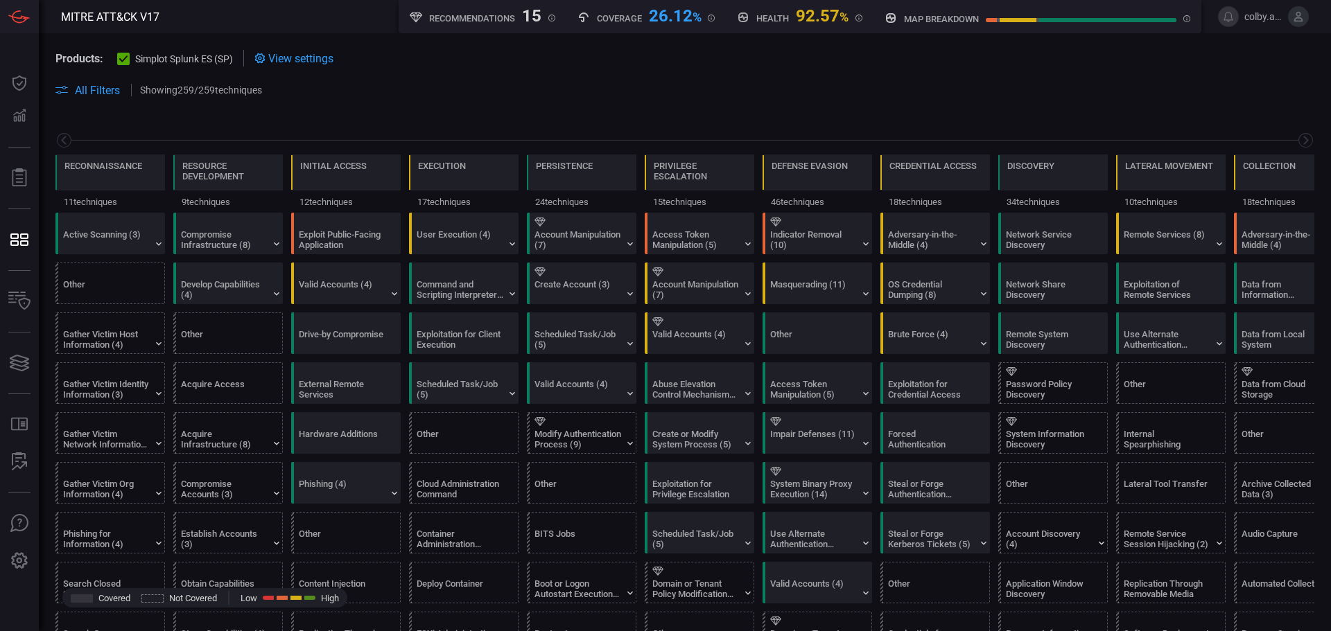
scroll to position [0, 182]
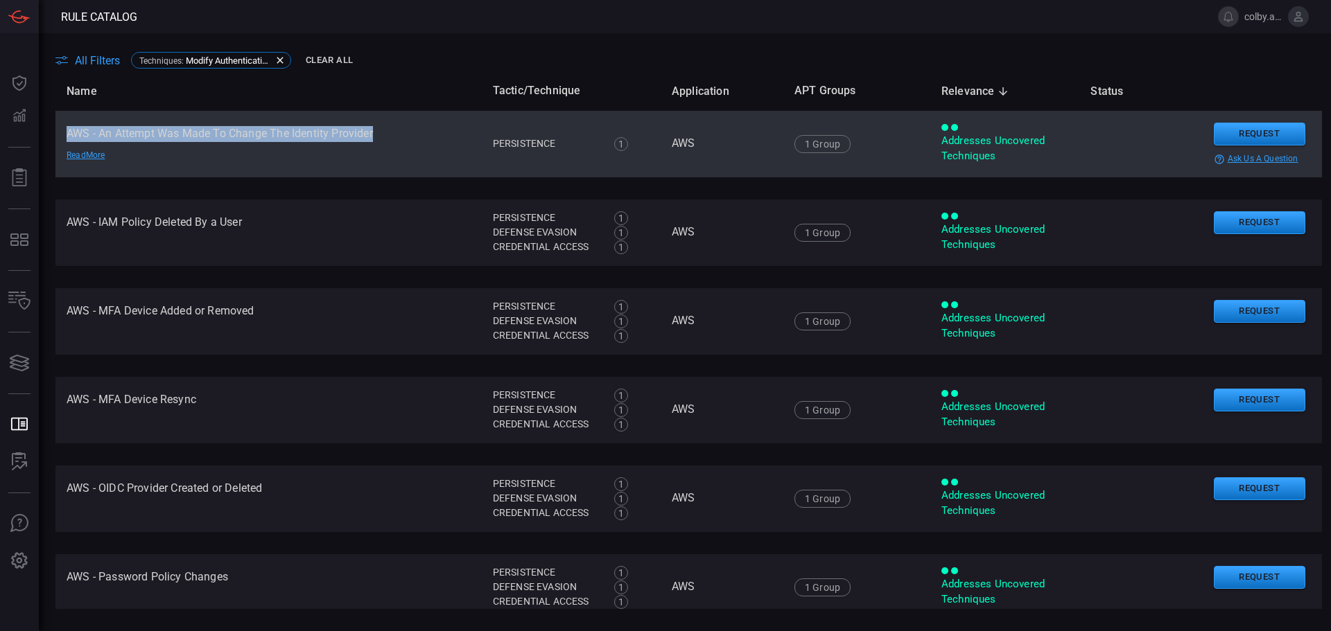
drag, startPoint x: 65, startPoint y: 134, endPoint x: 391, endPoint y: 134, distance: 325.8
click at [391, 134] on td "AWS - An Attempt Was Made To Change The Identity Provider Read More" at bounding box center [268, 144] width 426 height 67
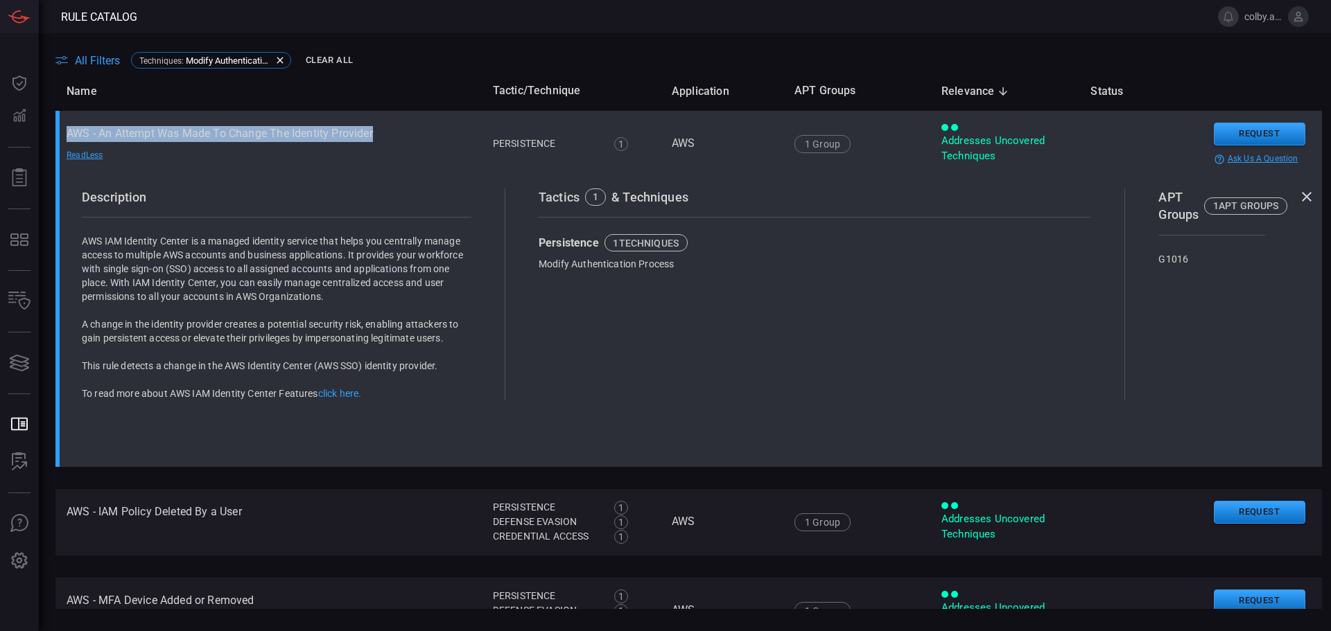
copy td "AWS - An Attempt Was Made To Change The Identity Provider"
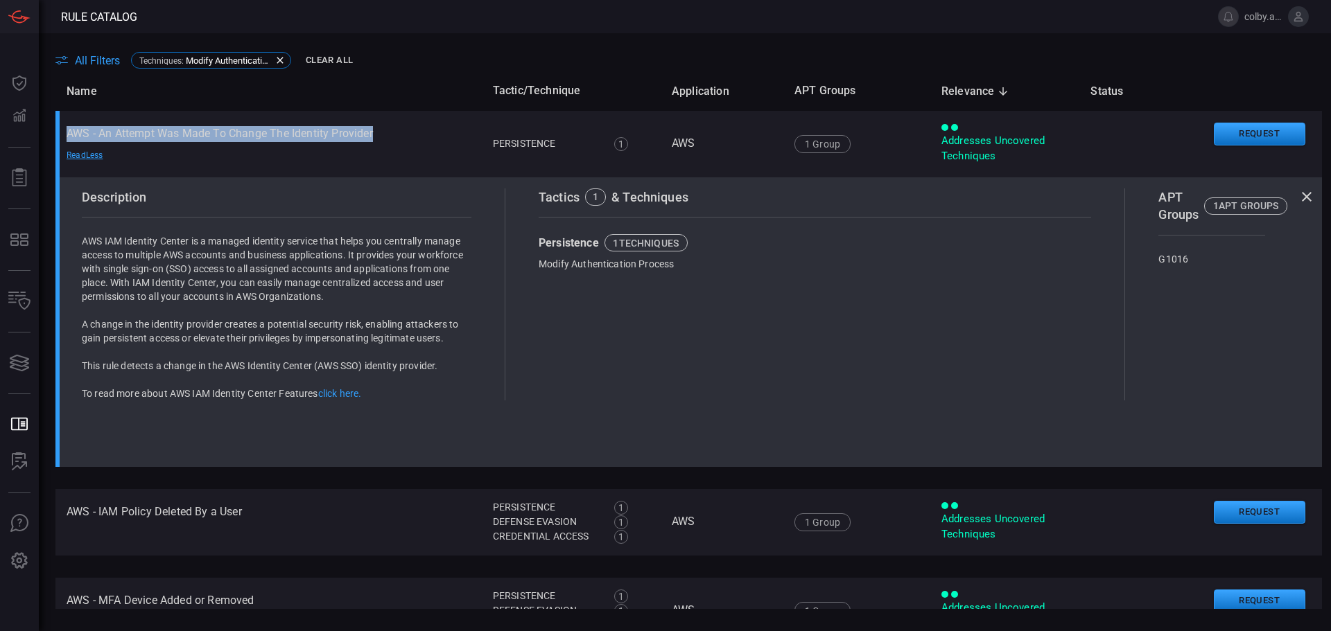
click at [444, 69] on div "All Filters Techniques : Modify Authentication Process Clear All" at bounding box center [692, 60] width 1275 height 21
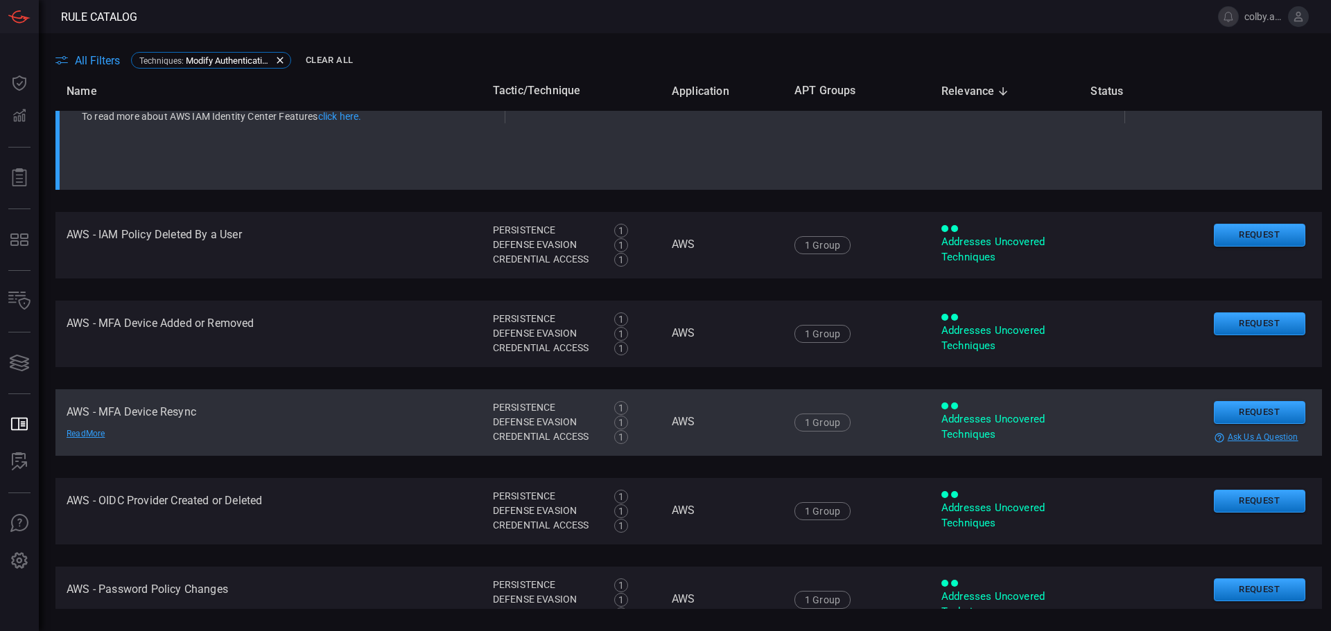
scroll to position [347, 0]
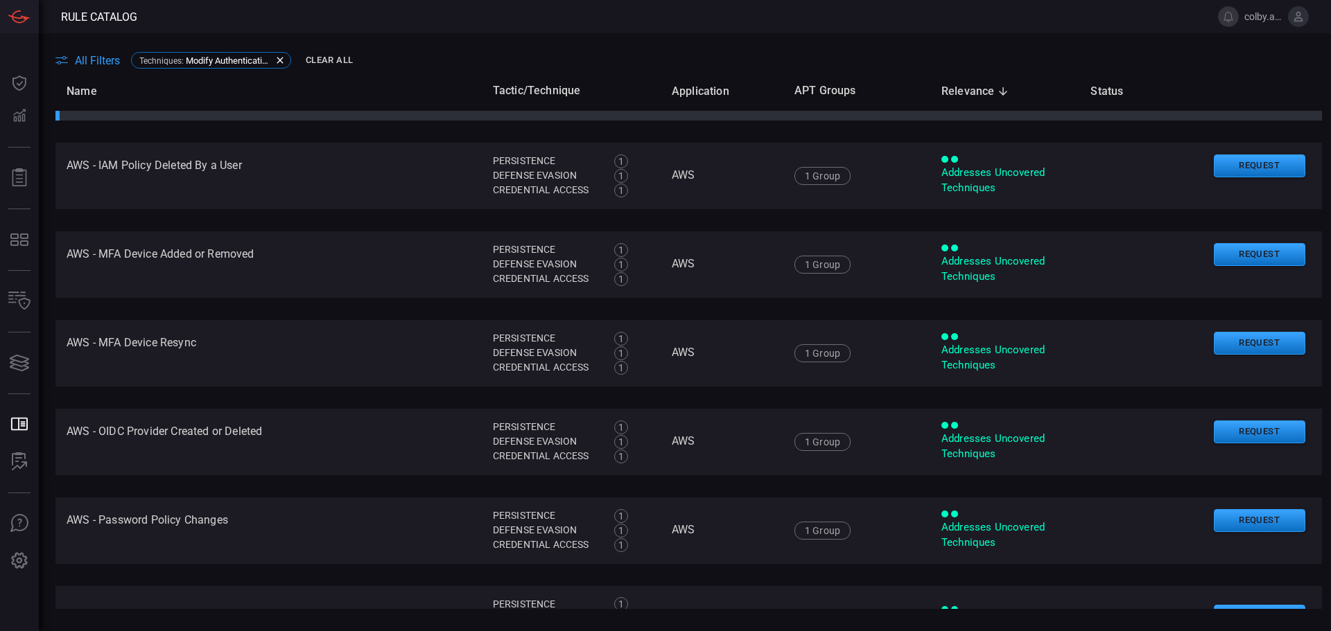
click at [772, 44] on main "All Filters Techniques : Modify Authentication Process Clear All Name Tactic/Te…" at bounding box center [665, 332] width 1331 height 598
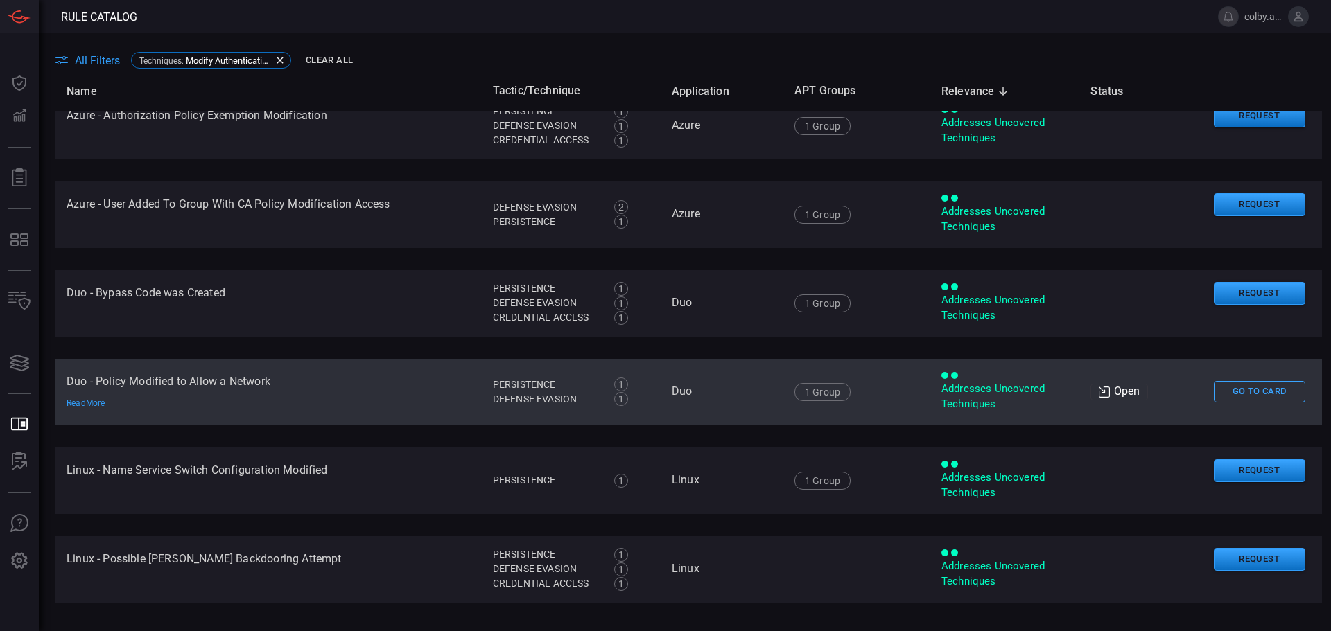
scroll to position [1317, 0]
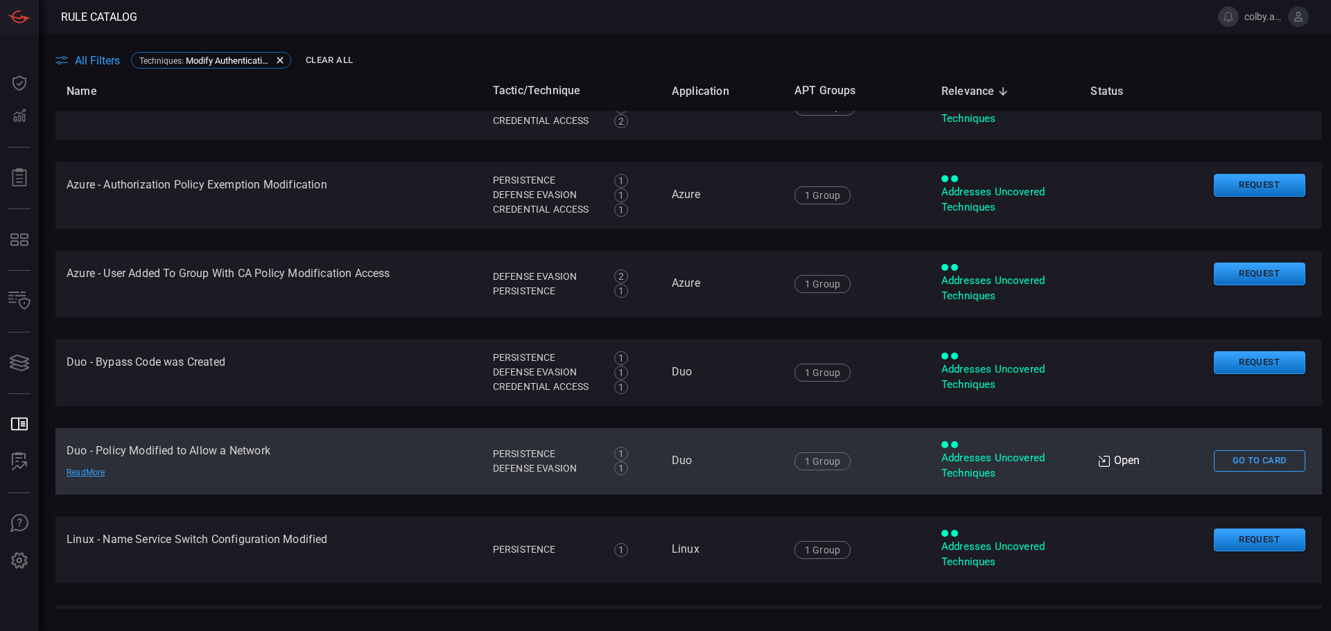
click at [1126, 461] on div "Open" at bounding box center [1119, 461] width 58 height 17
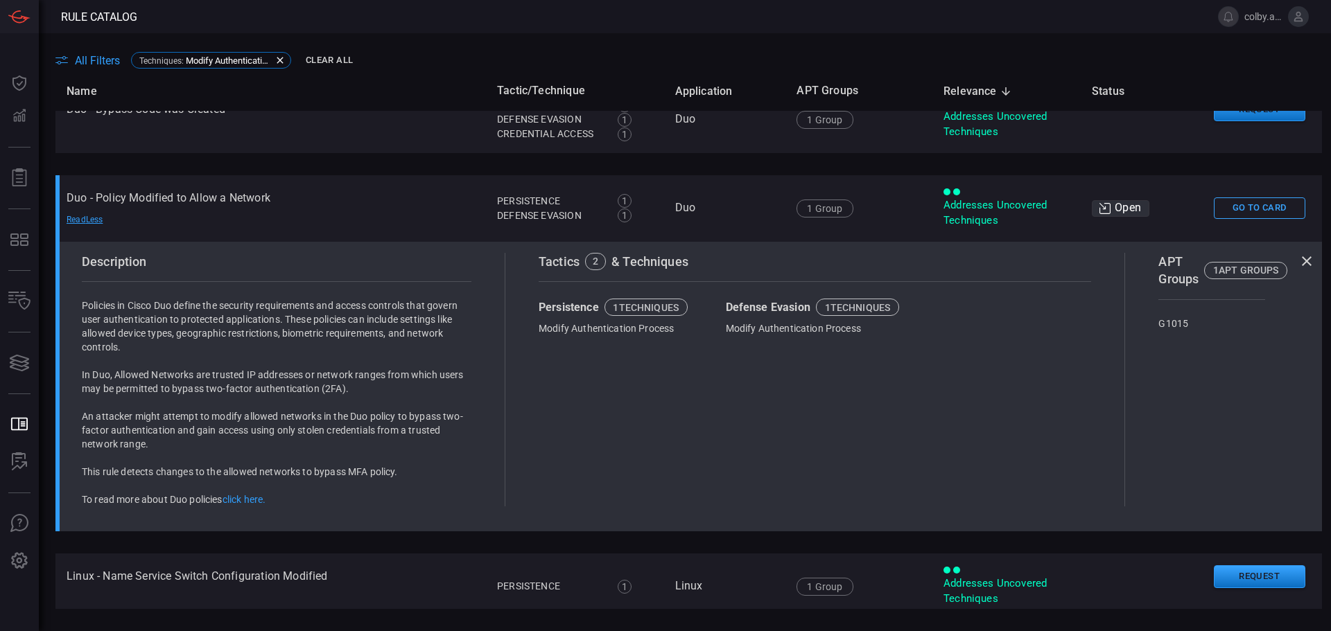
scroll to position [1305, 0]
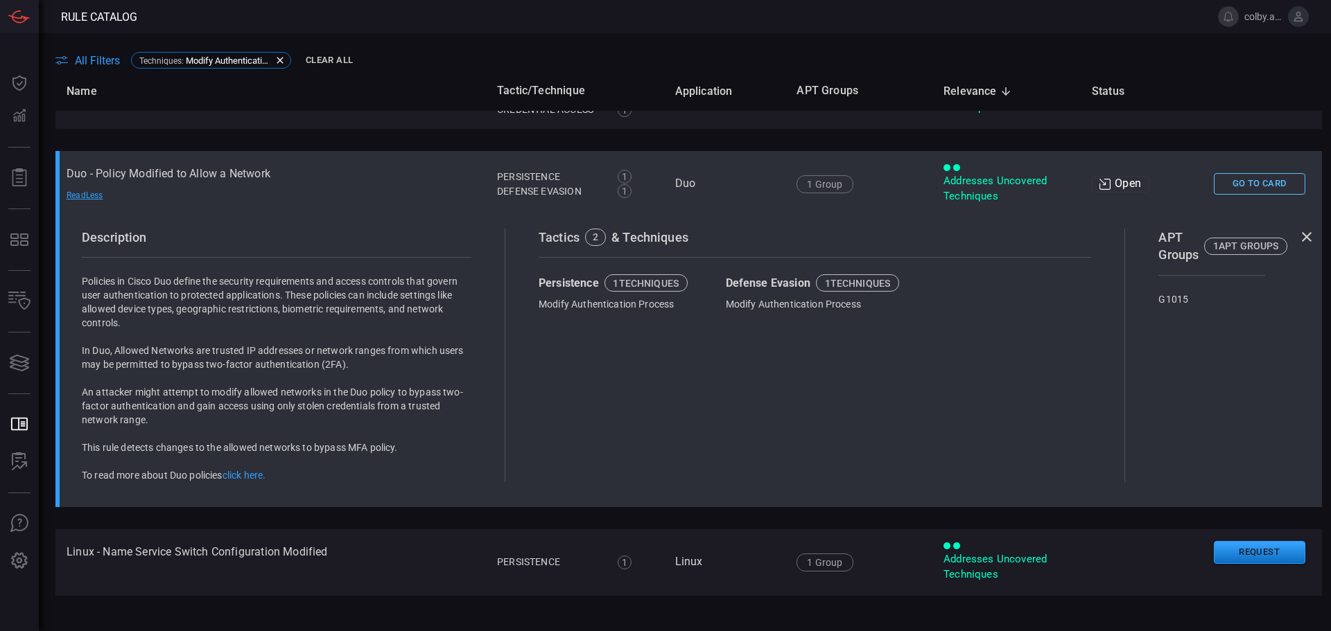
click at [1250, 185] on button "Go To Card" at bounding box center [1259, 183] width 91 height 21
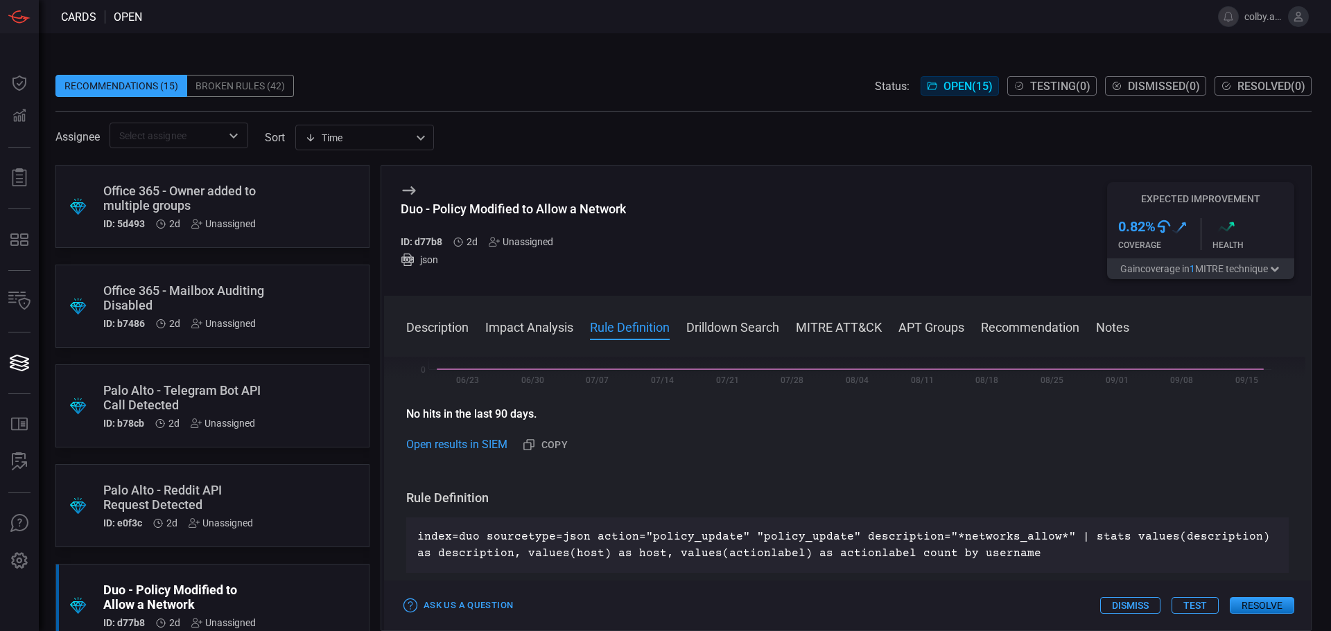
scroll to position [347, 0]
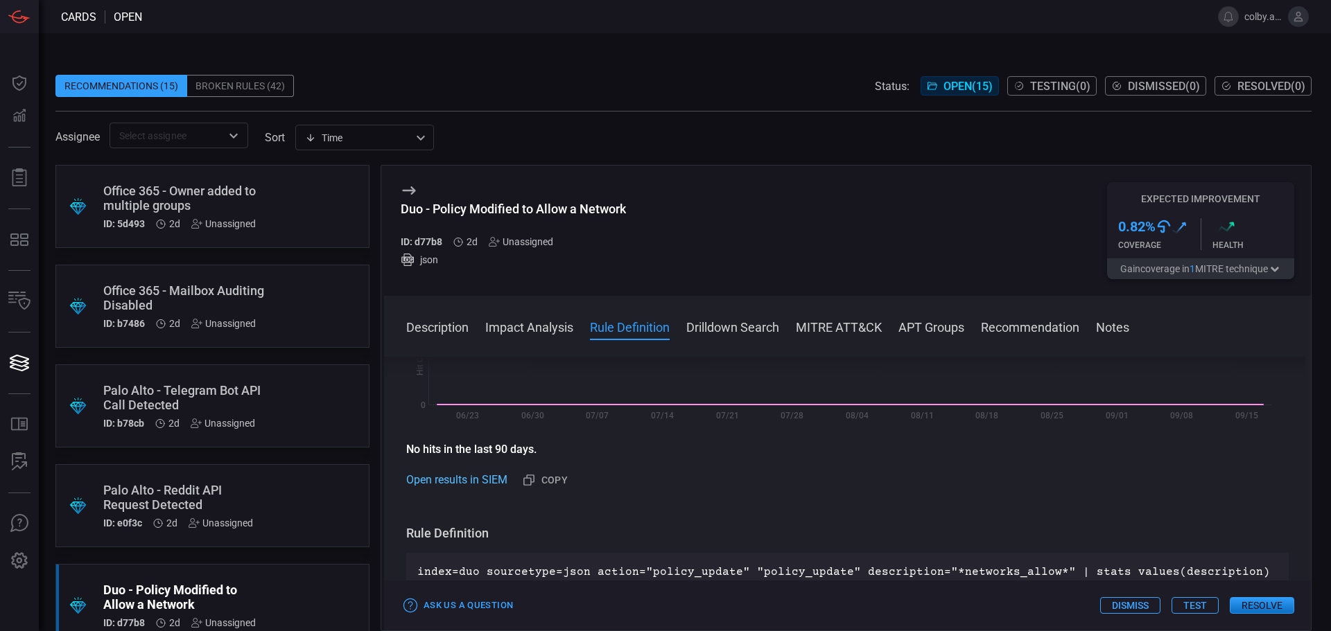
click at [467, 478] on link "Open results in SIEM" at bounding box center [456, 480] width 101 height 17
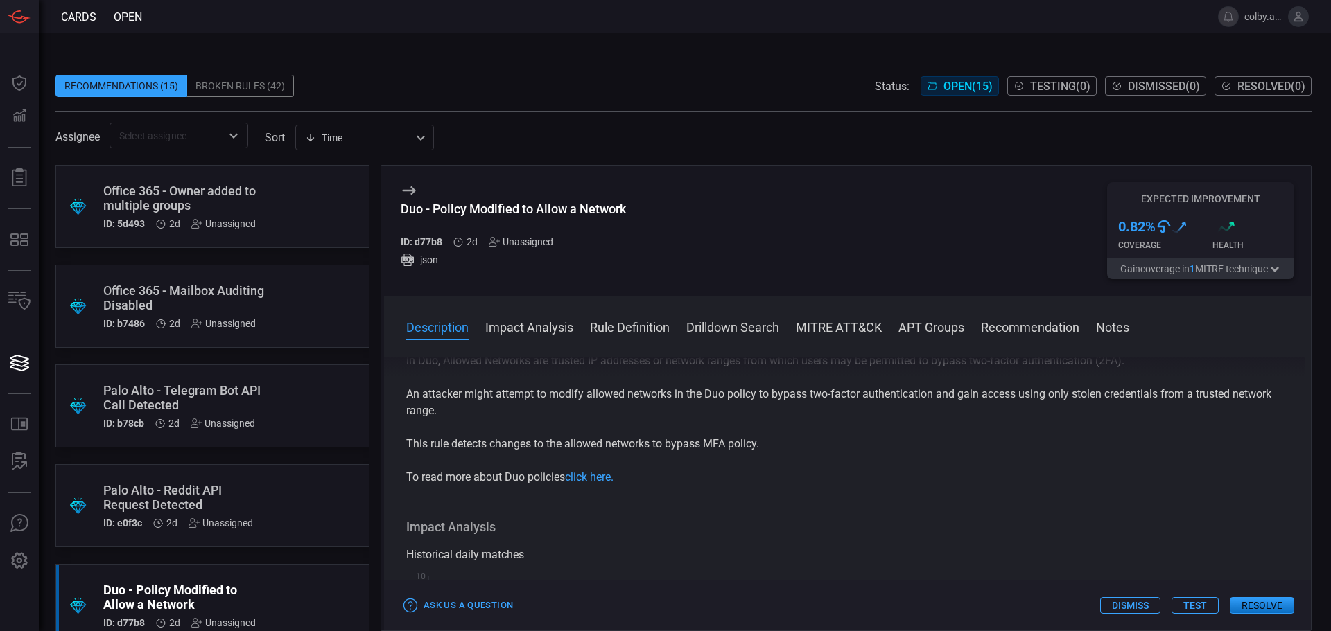
scroll to position [0, 0]
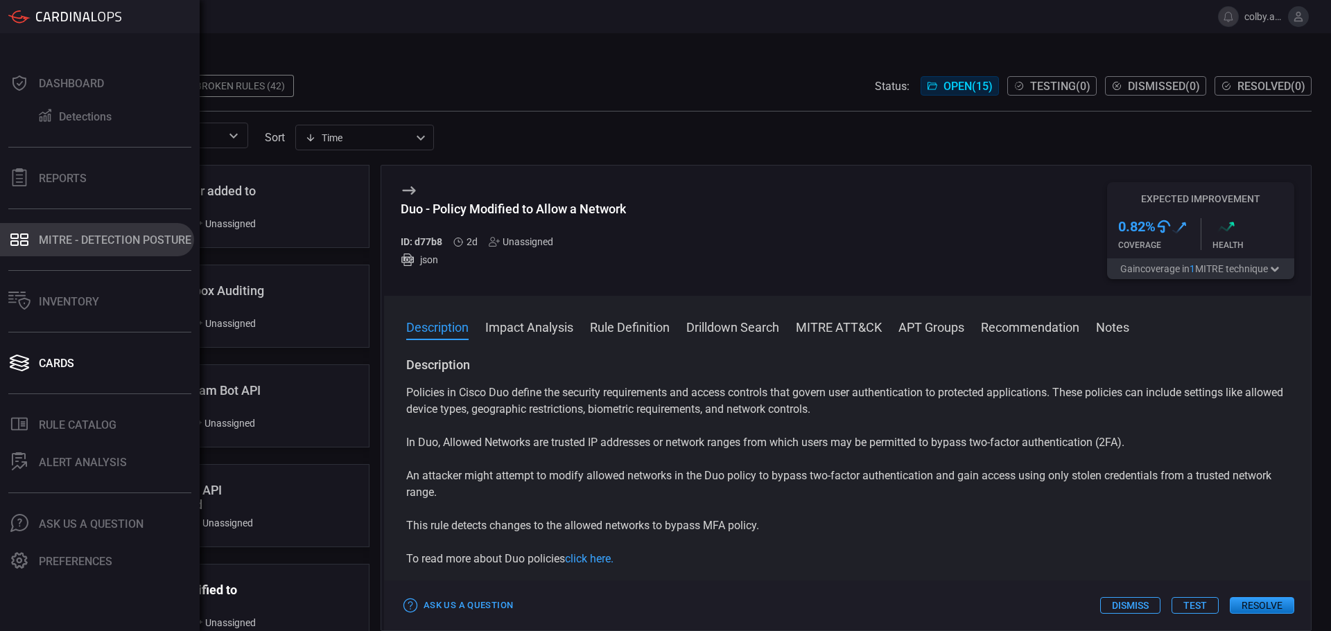
click at [64, 234] on div "MITRE - Detection Posture" at bounding box center [115, 240] width 152 height 13
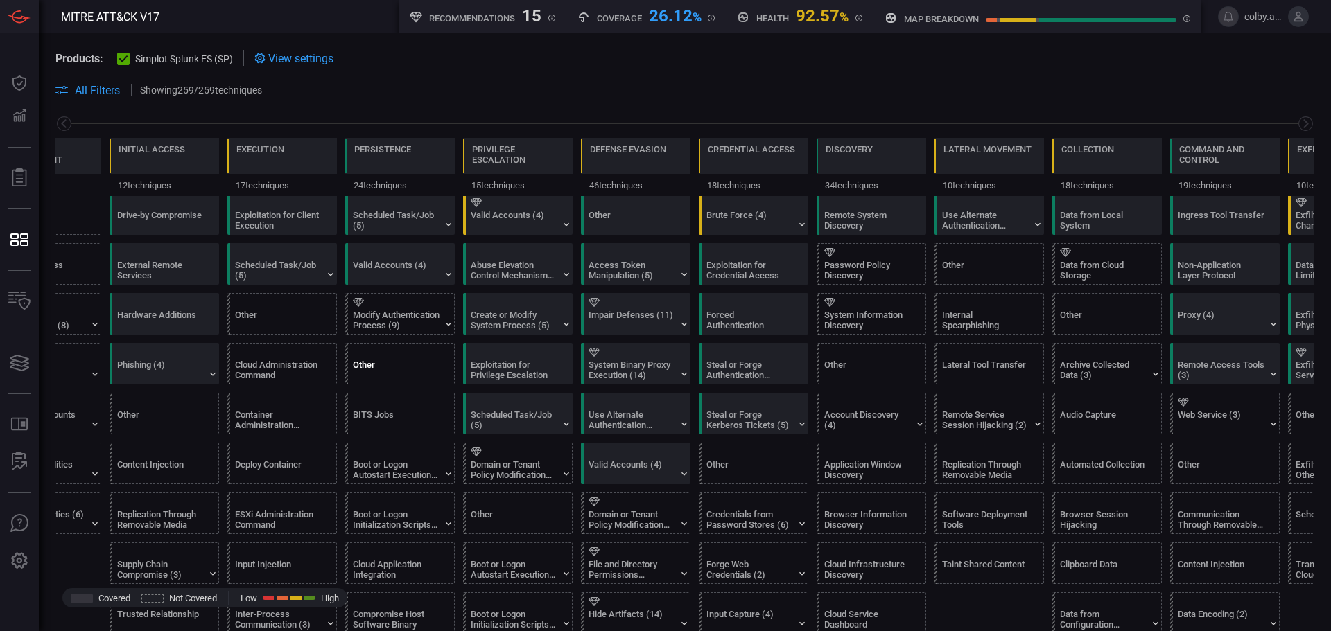
scroll to position [139, 0]
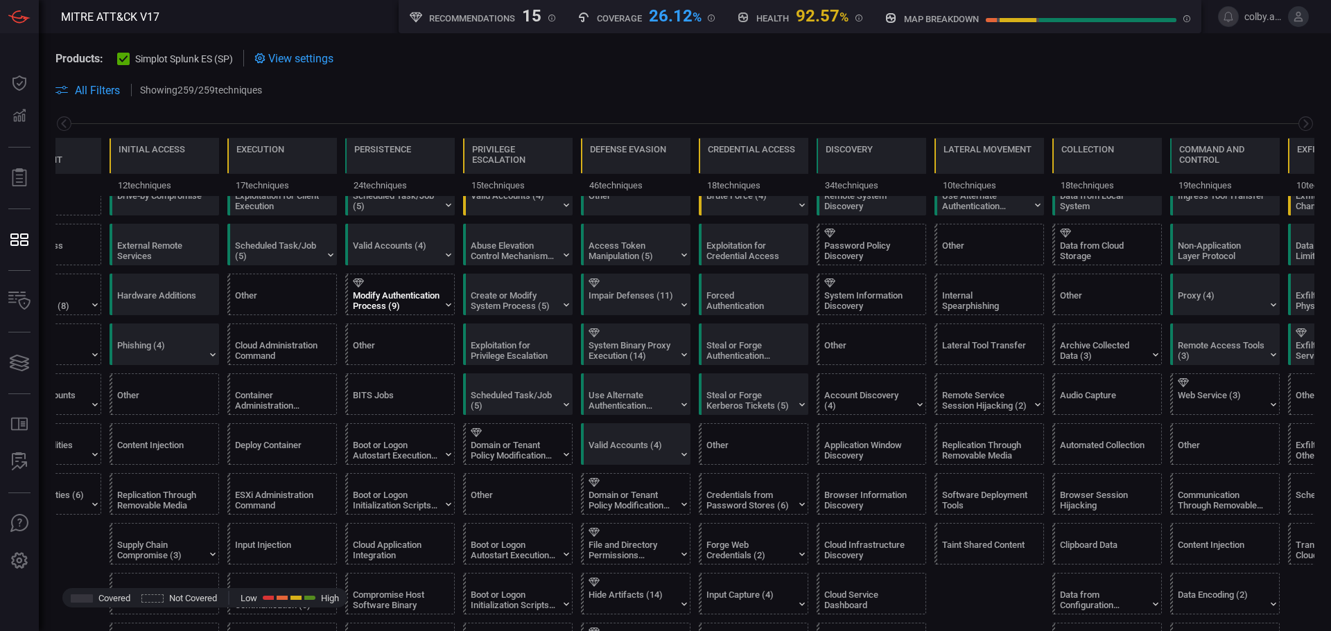
click at [382, 302] on div "Modify Authentication Process (9)" at bounding box center [396, 300] width 87 height 21
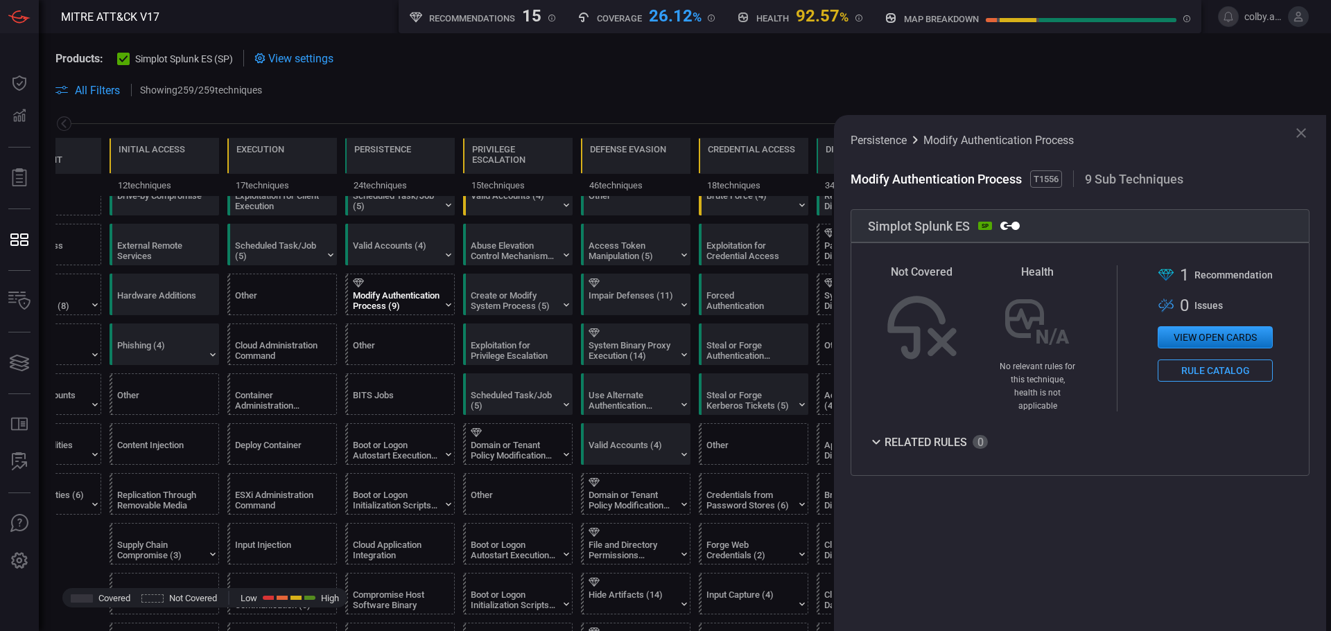
click at [1205, 368] on button "Rule Catalog" at bounding box center [1215, 371] width 115 height 22
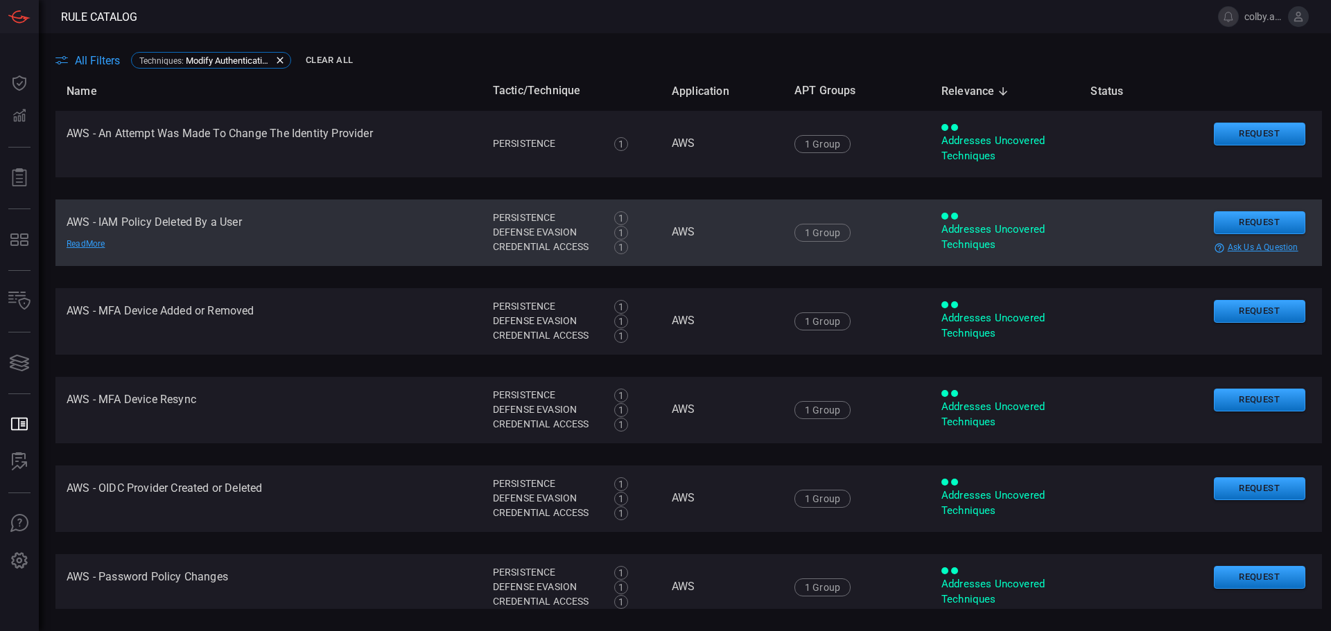
click at [134, 256] on td "AWS - IAM Policy Deleted By a User Read More" at bounding box center [268, 233] width 426 height 67
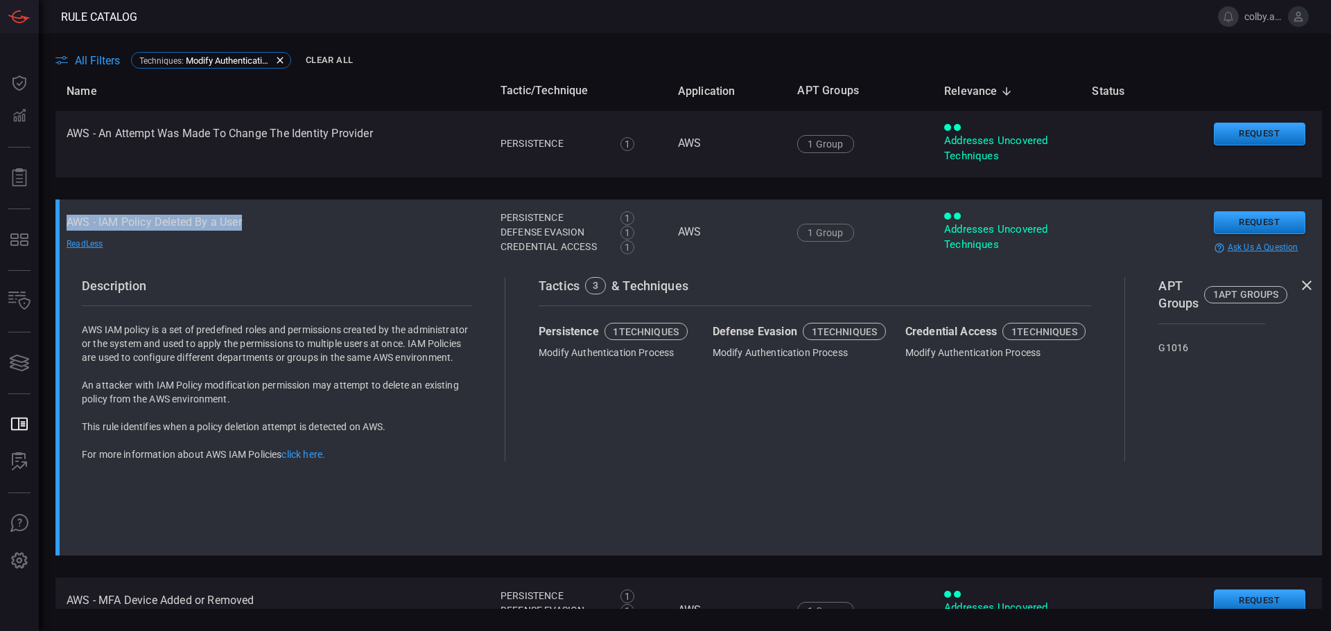
drag, startPoint x: 66, startPoint y: 223, endPoint x: 268, endPoint y: 218, distance: 202.5
click at [268, 218] on td "AWS - IAM Policy Deleted By a User Read Less" at bounding box center [272, 233] width 434 height 67
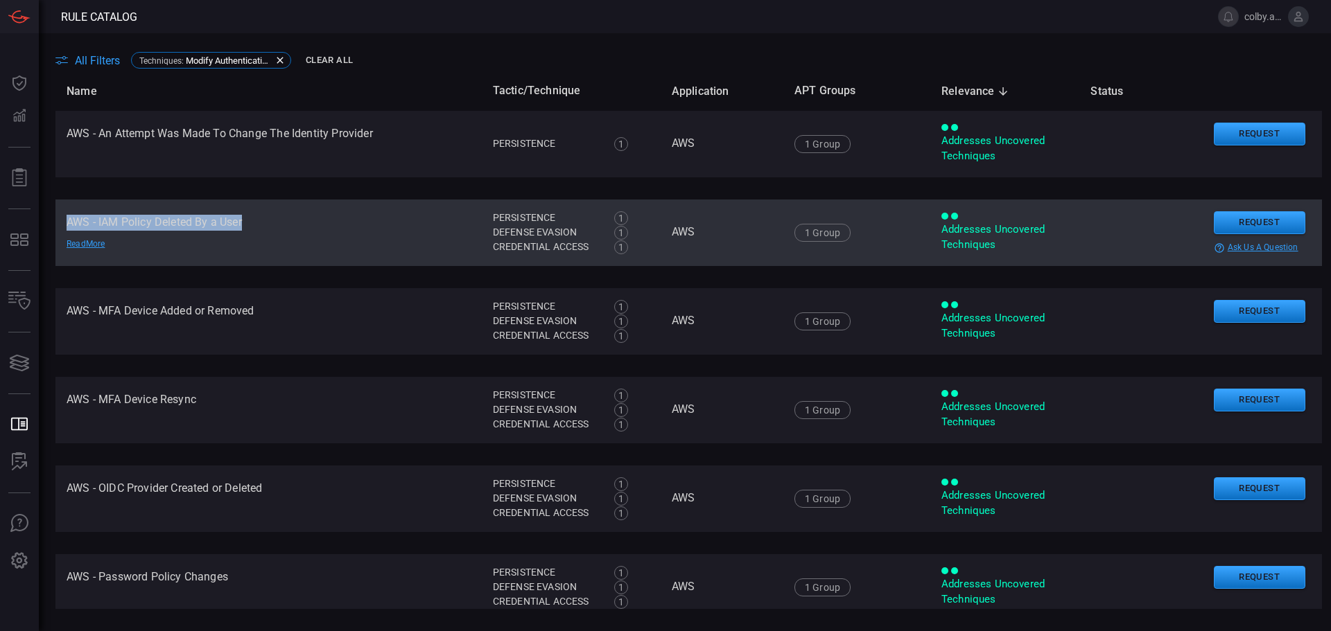
copy td "AWS - IAM Policy Deleted By a User"
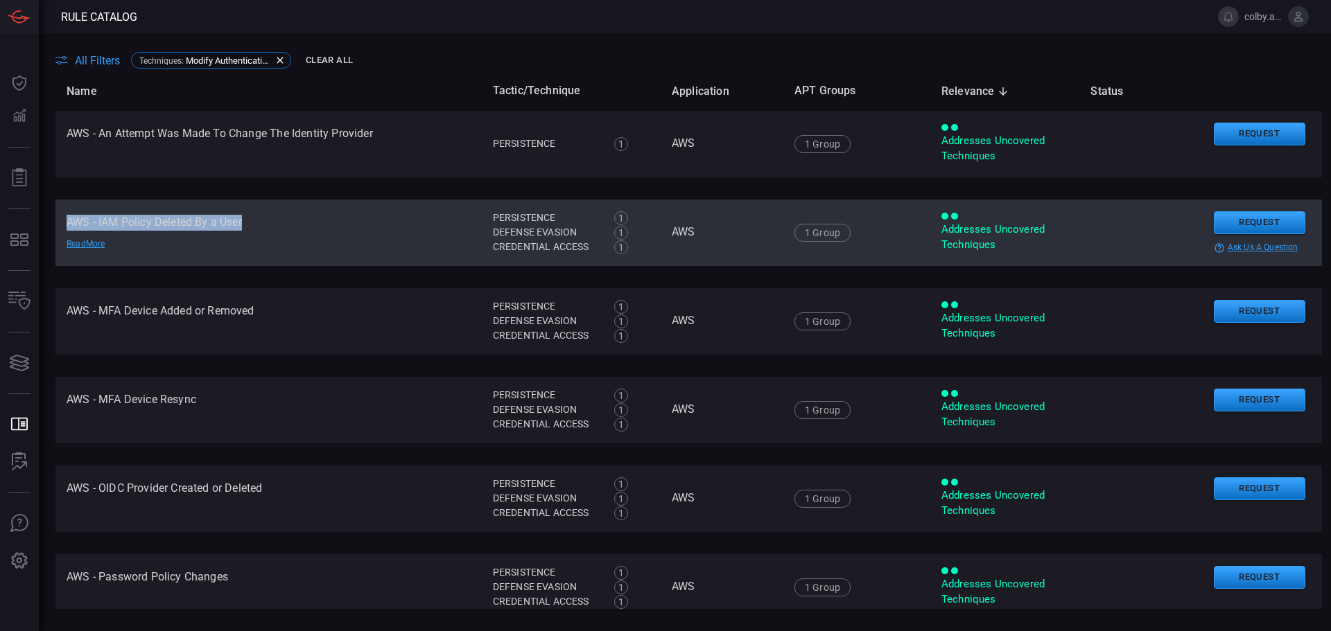
drag, startPoint x: 67, startPoint y: 220, endPoint x: 267, endPoint y: 219, distance: 200.3
click at [267, 219] on td "AWS - IAM Policy Deleted By a User Read More" at bounding box center [268, 233] width 426 height 67
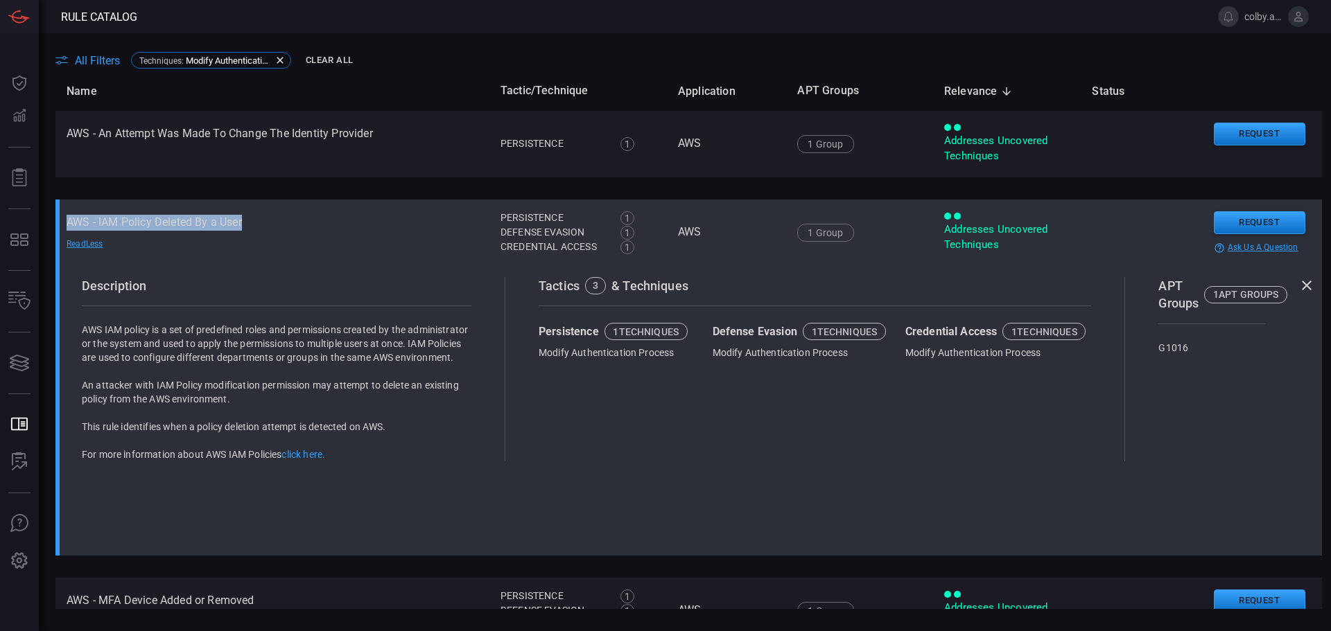
copy td "AWS - IAM Policy Deleted By a User"
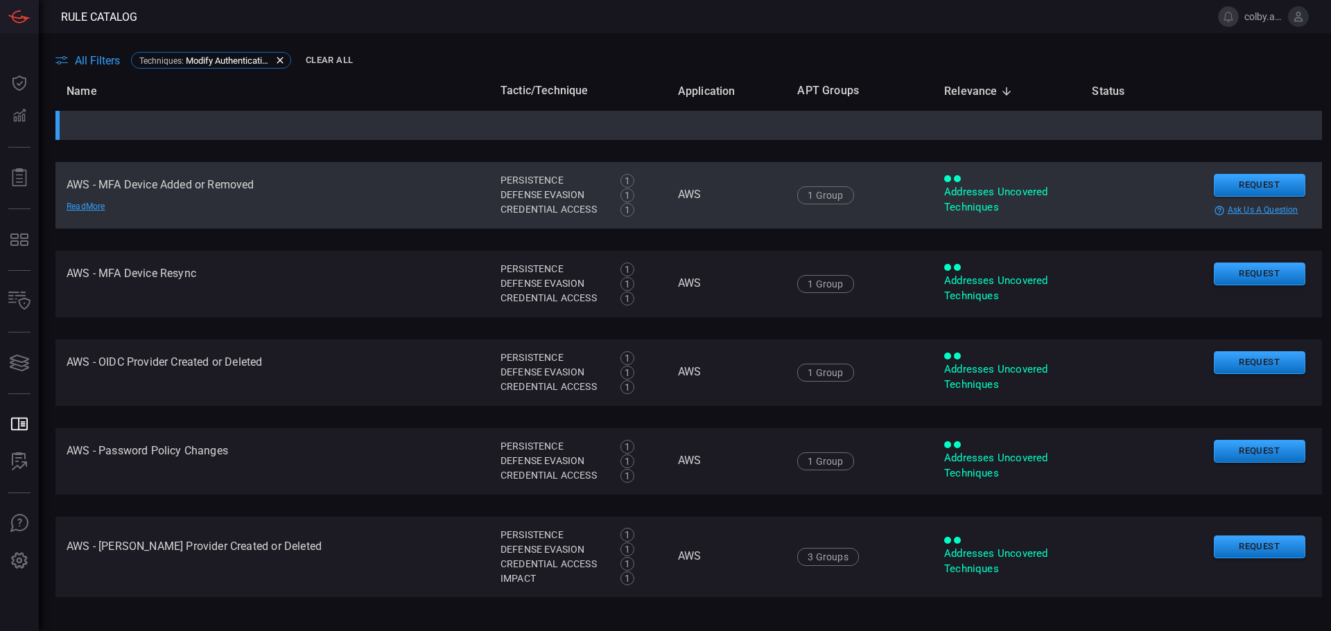
scroll to position [347, 0]
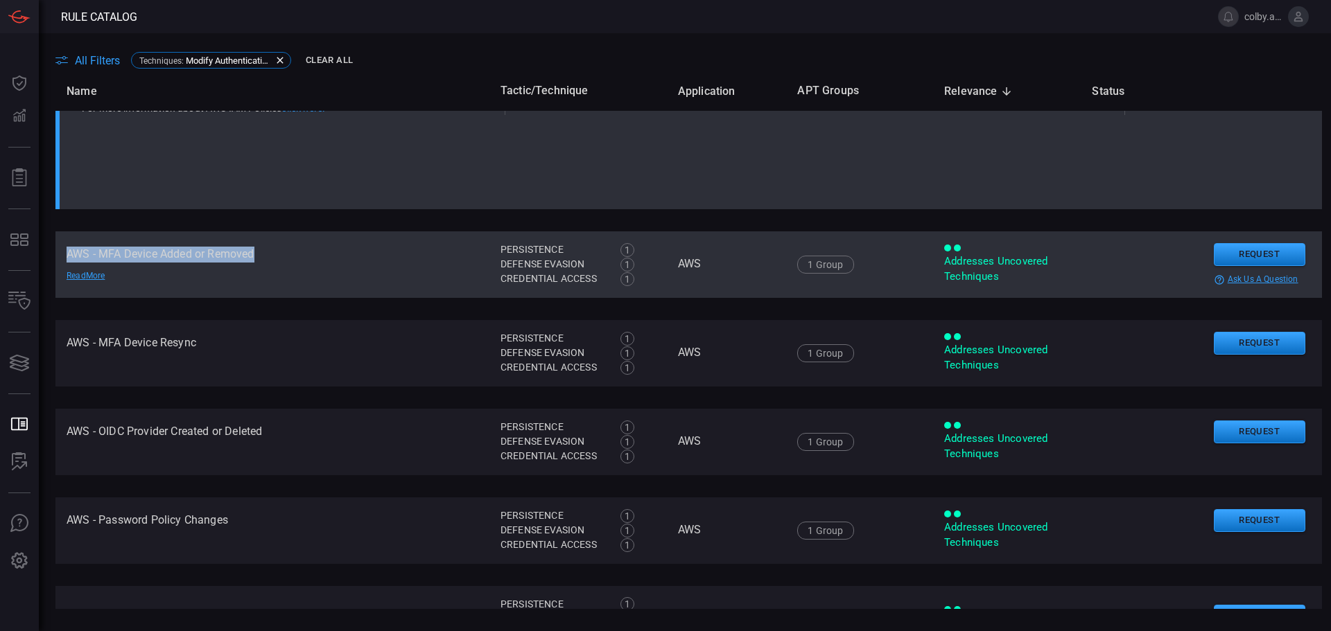
drag, startPoint x: 67, startPoint y: 254, endPoint x: 295, endPoint y: 252, distance: 227.4
click at [295, 252] on td "AWS - MFA Device Added or Removed Read More" at bounding box center [272, 265] width 434 height 67
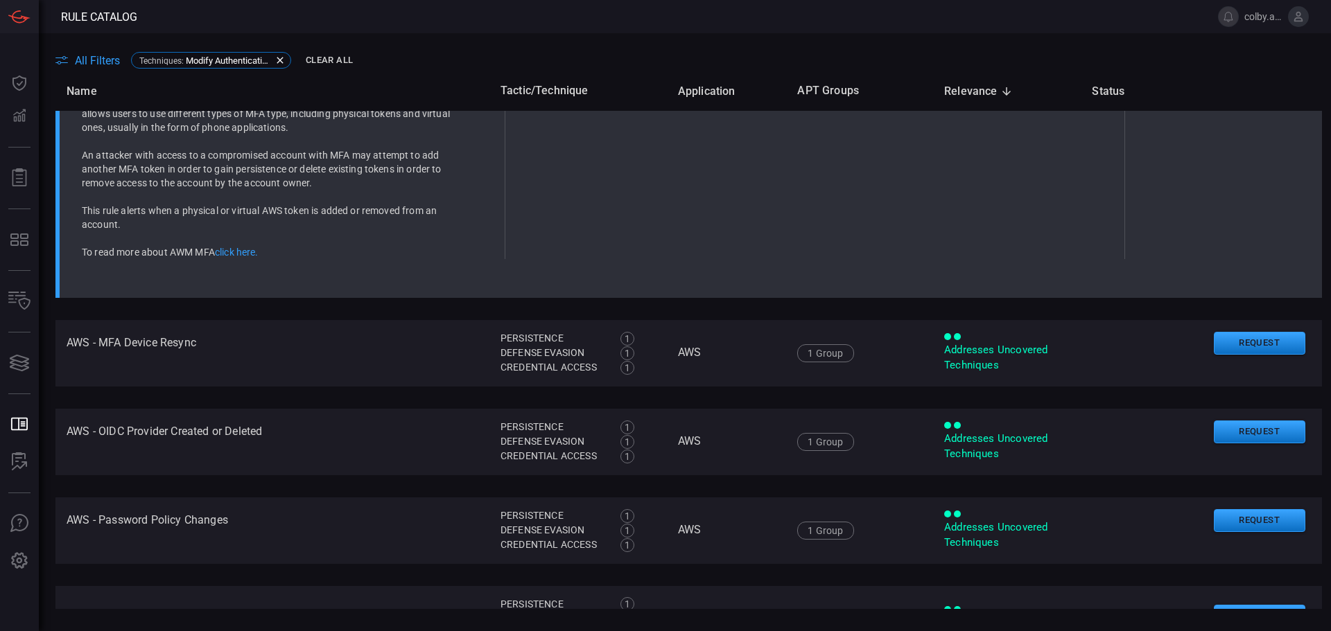
scroll to position [57, 0]
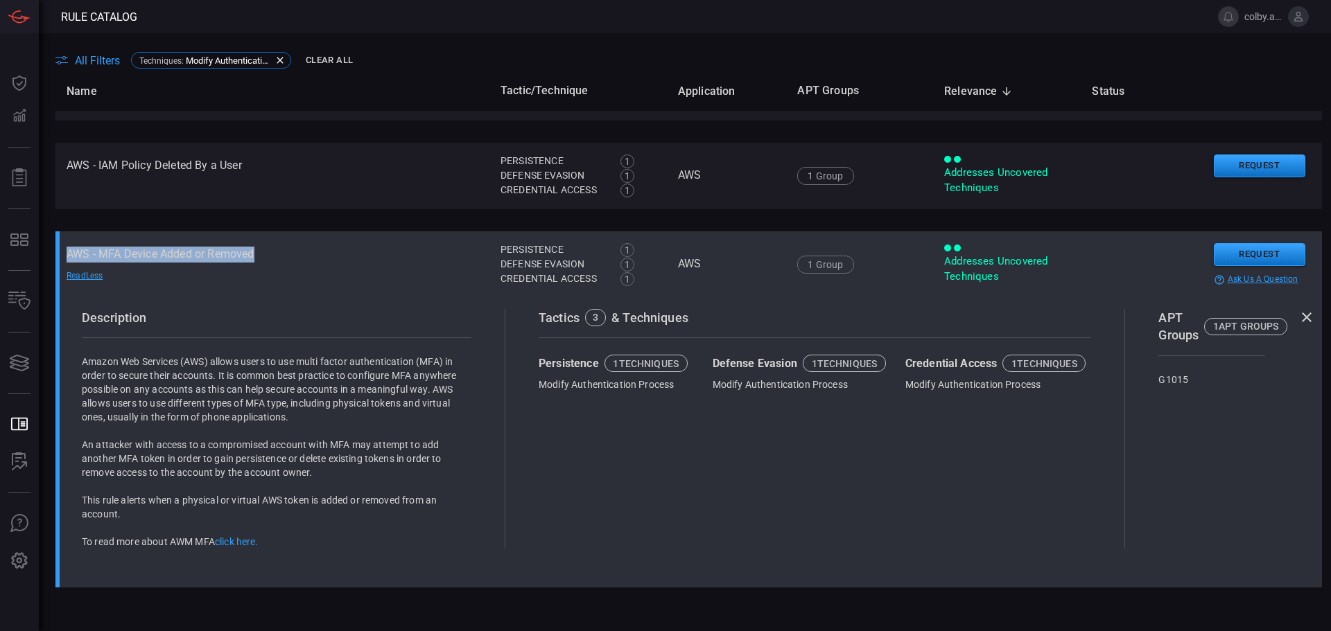
copy td "AWS - MFA Device Added or Removed"
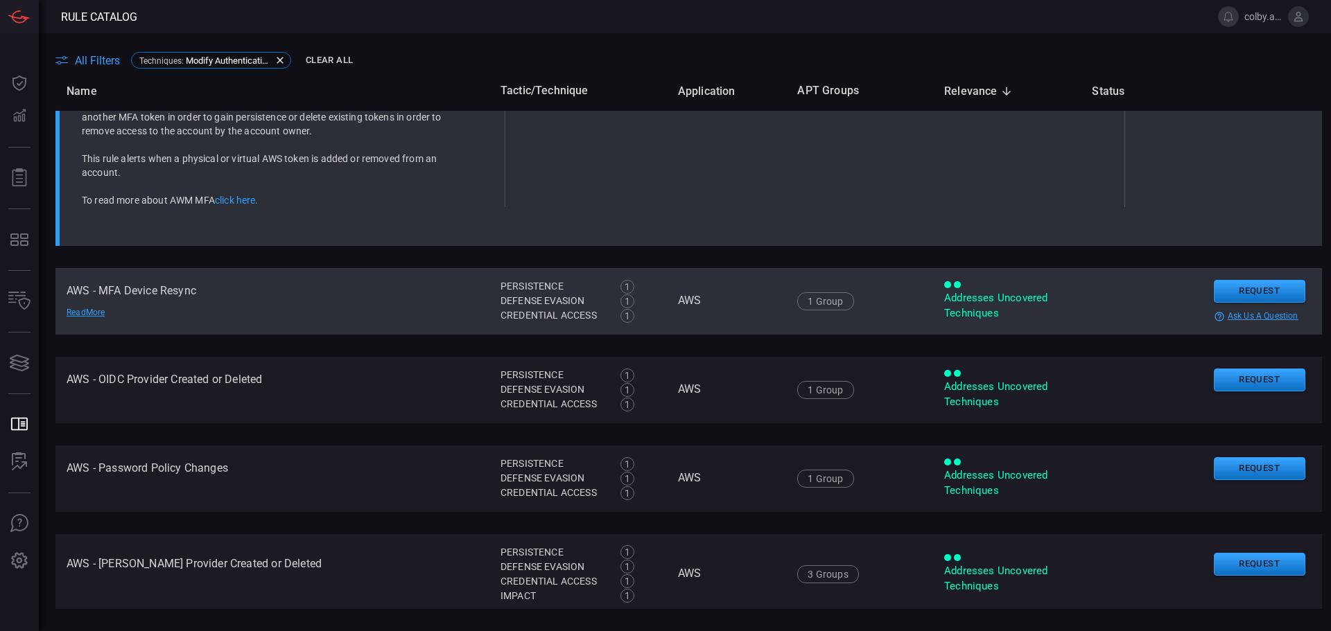
scroll to position [473, 0]
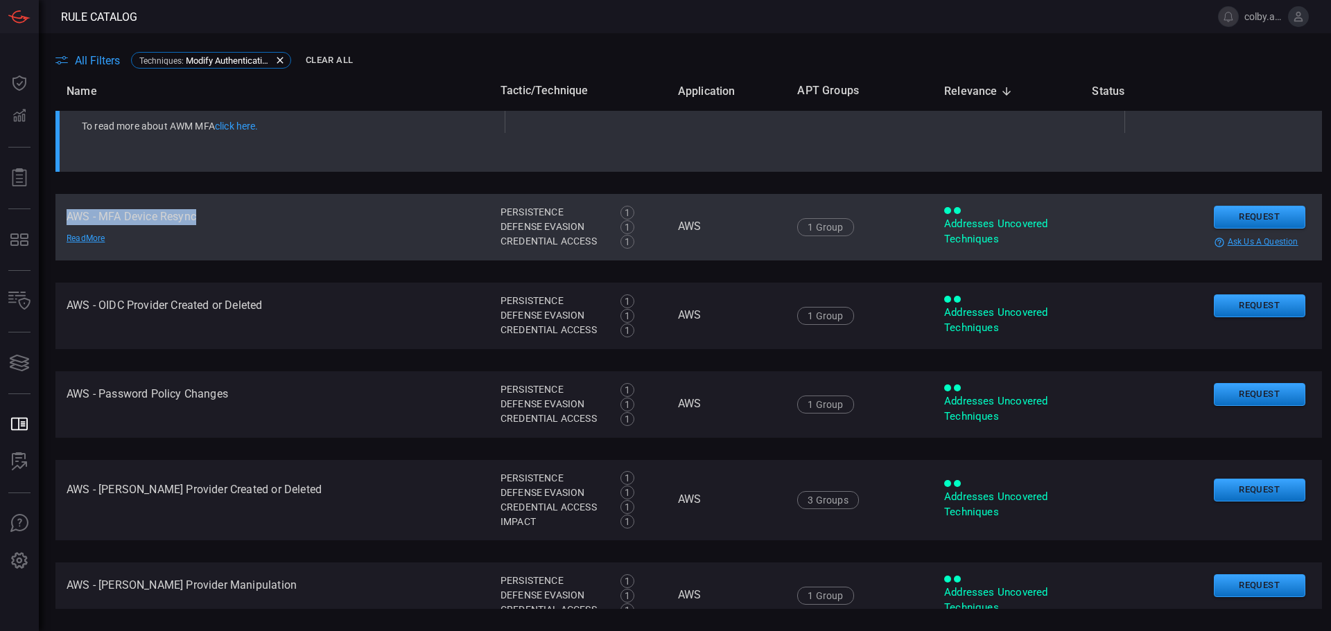
drag, startPoint x: 67, startPoint y: 216, endPoint x: 207, endPoint y: 218, distance: 140.0
click at [207, 218] on td "AWS - MFA Device Resync Read More" at bounding box center [272, 227] width 434 height 67
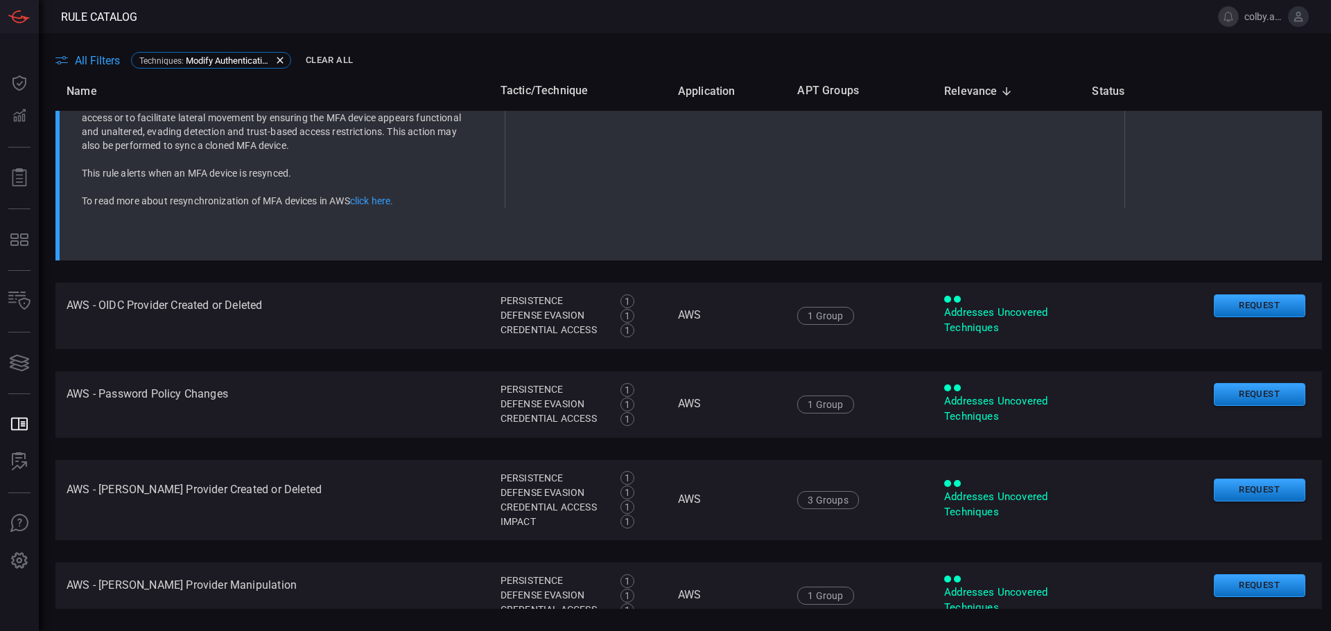
scroll to position [183, 0]
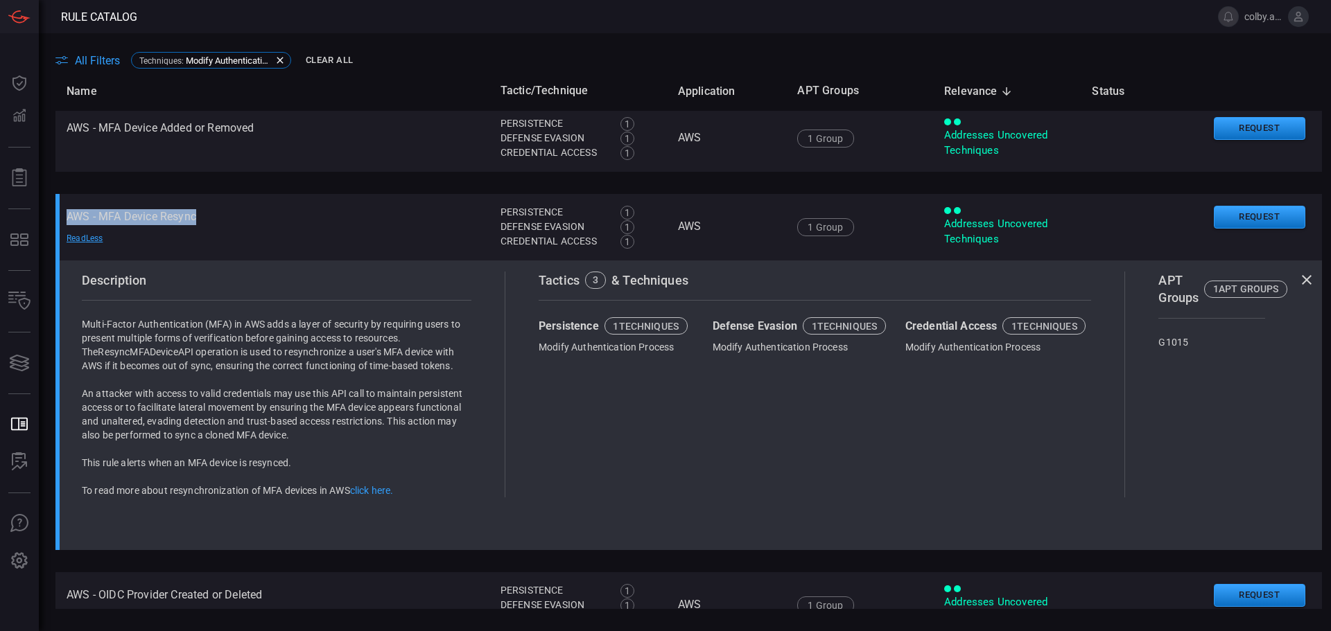
copy td "AWS - MFA Device Resync"
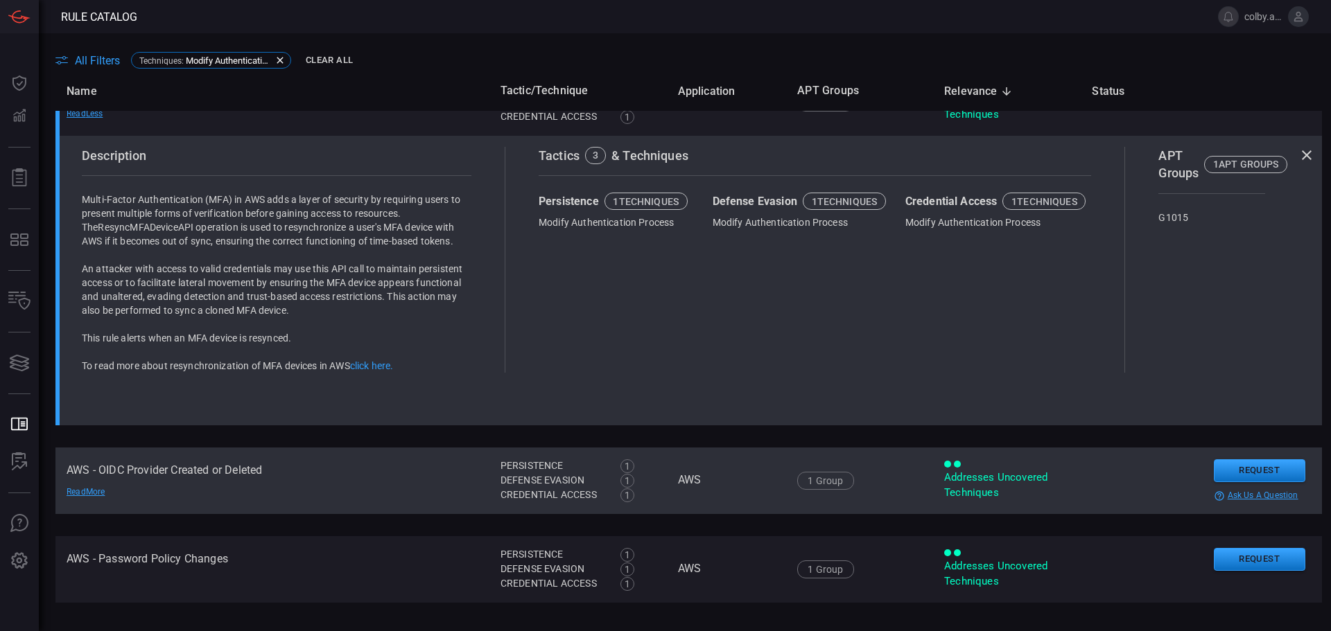
scroll to position [460, 0]
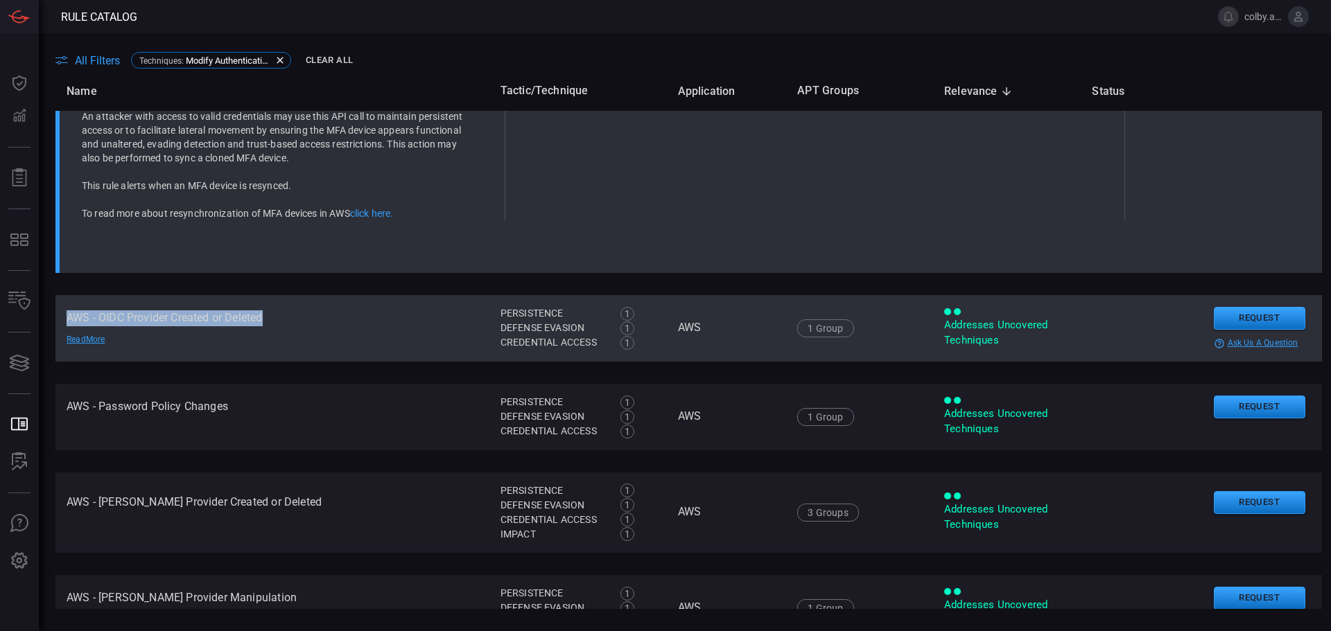
drag, startPoint x: 68, startPoint y: 318, endPoint x: 329, endPoint y: 320, distance: 261.3
click at [329, 320] on td "AWS - OIDC Provider Created or Deleted Read More" at bounding box center [272, 328] width 434 height 67
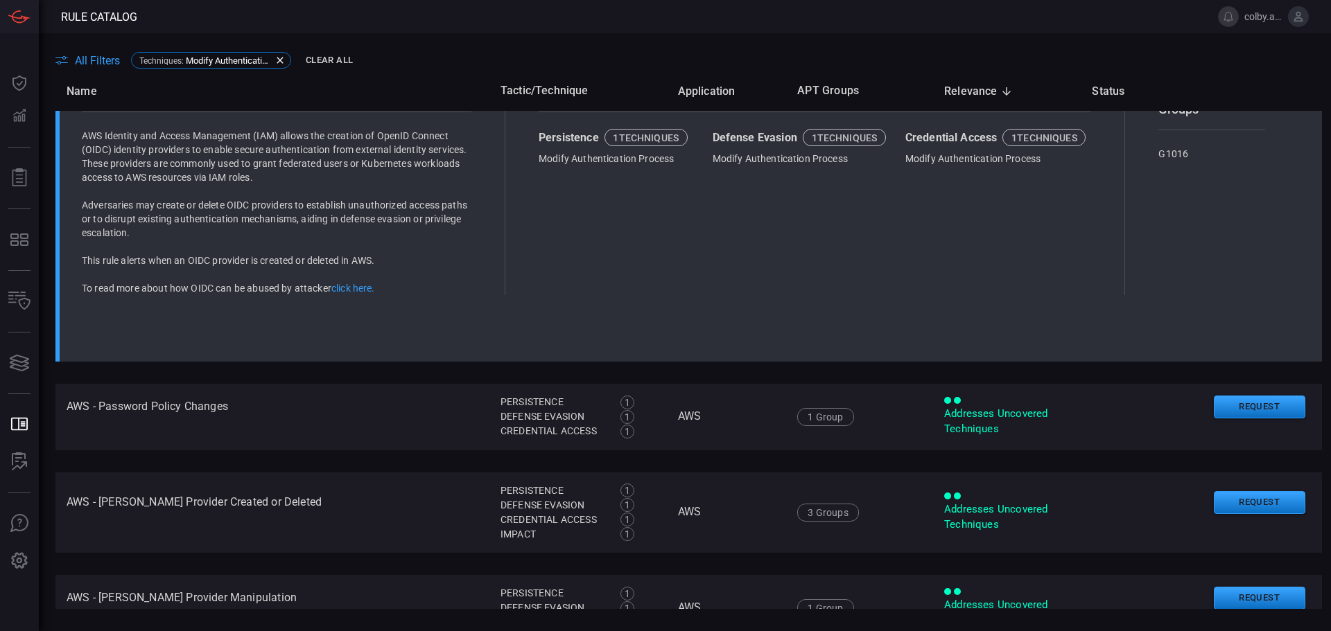
scroll to position [171, 0]
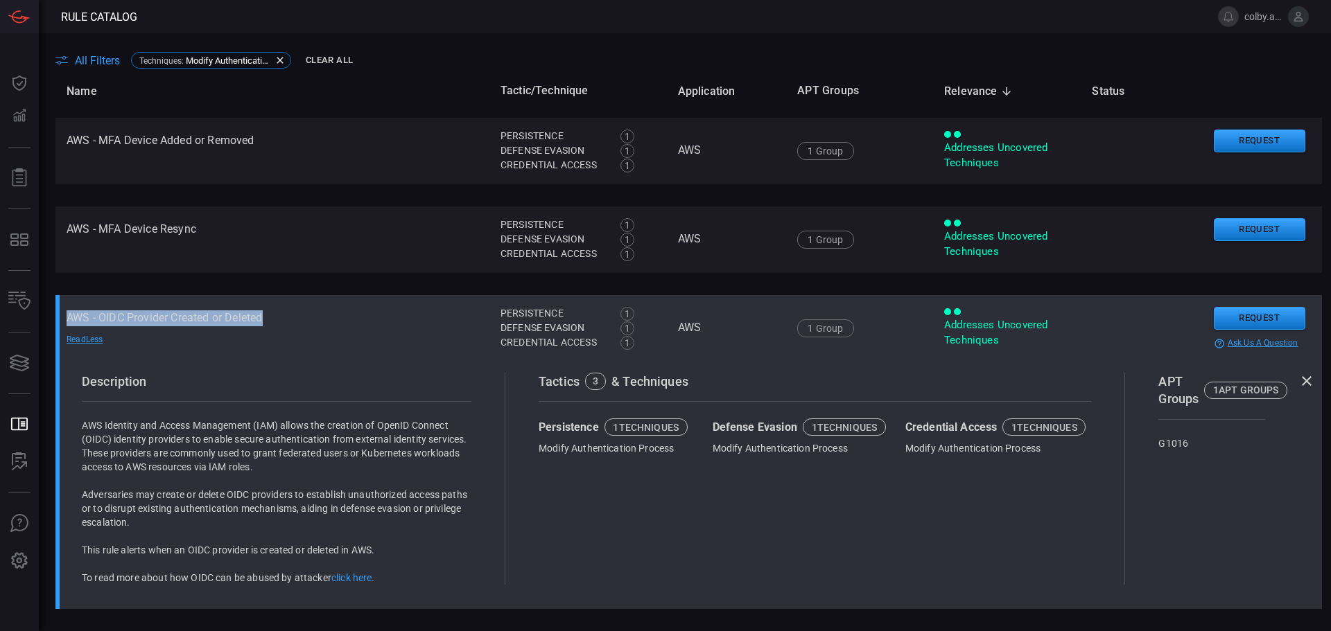
copy td "AWS - OIDC Provider Created or Deleted"
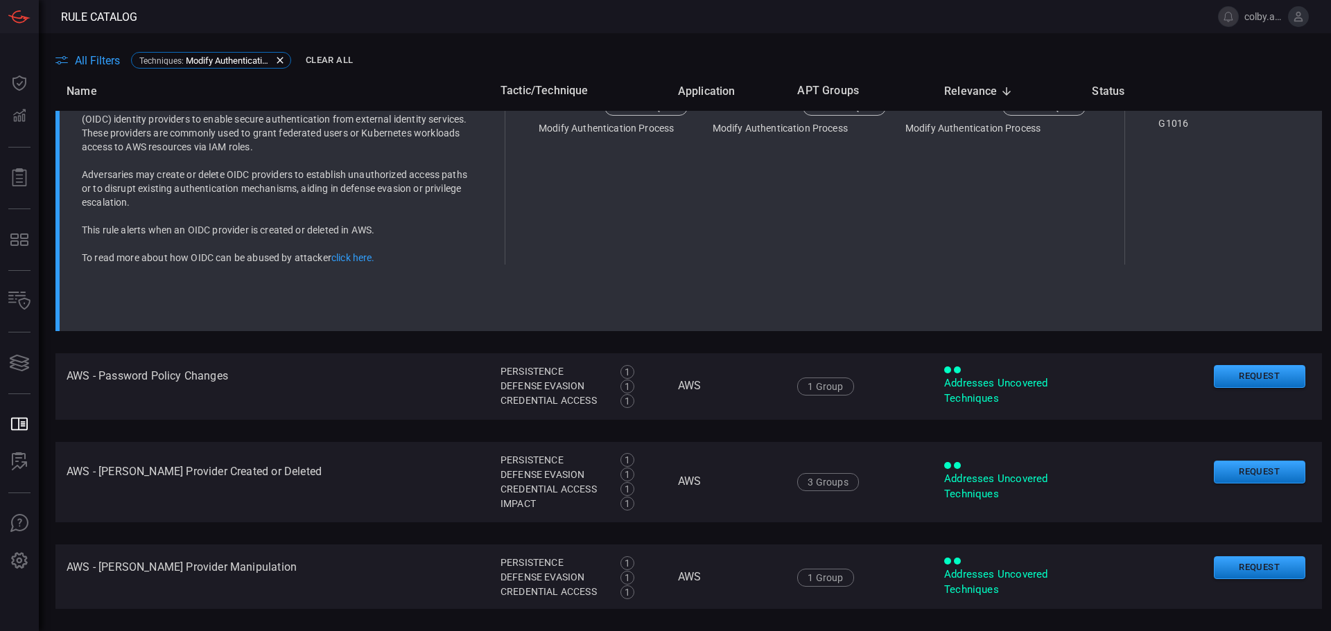
scroll to position [517, 0]
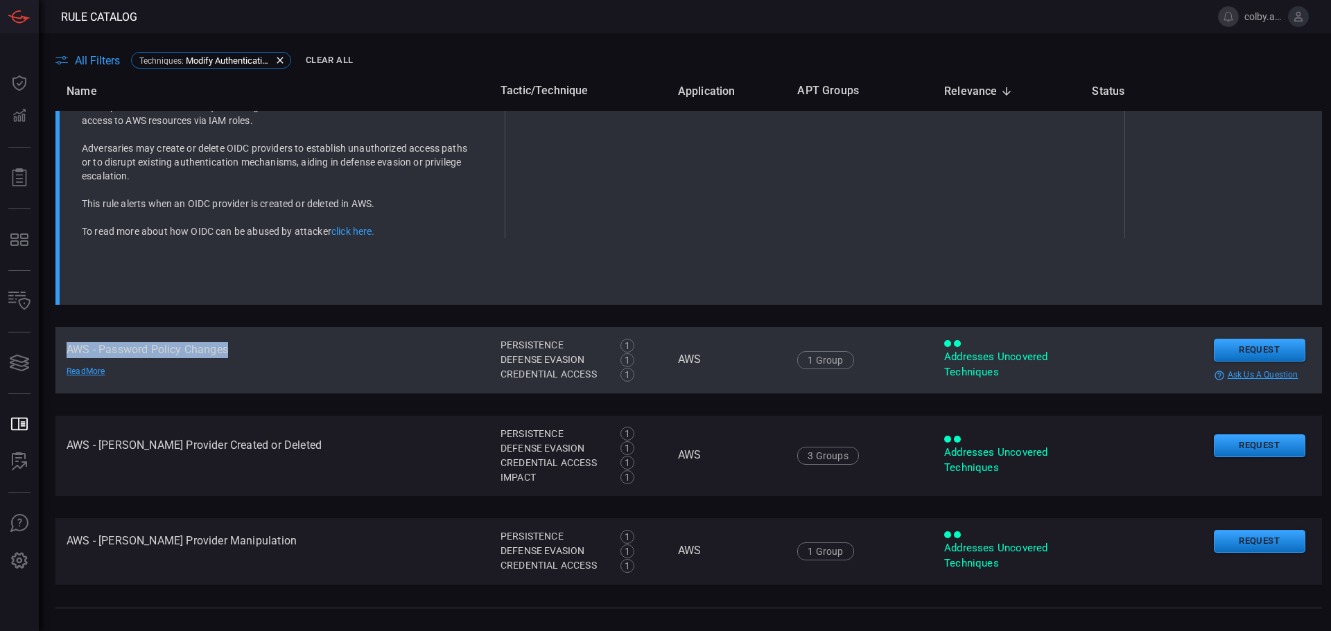
drag, startPoint x: 64, startPoint y: 348, endPoint x: 317, endPoint y: 349, distance: 252.3
click at [272, 349] on td "AWS - Password Policy Changes Read More" at bounding box center [272, 360] width 434 height 67
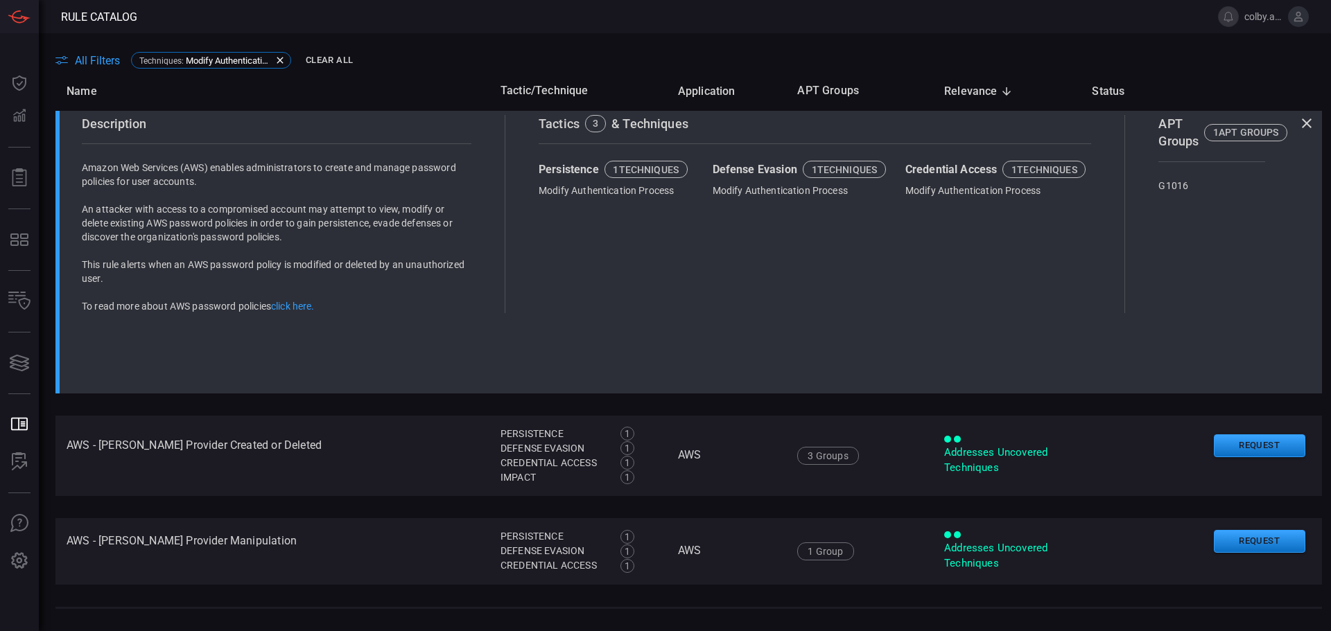
scroll to position [227, 0]
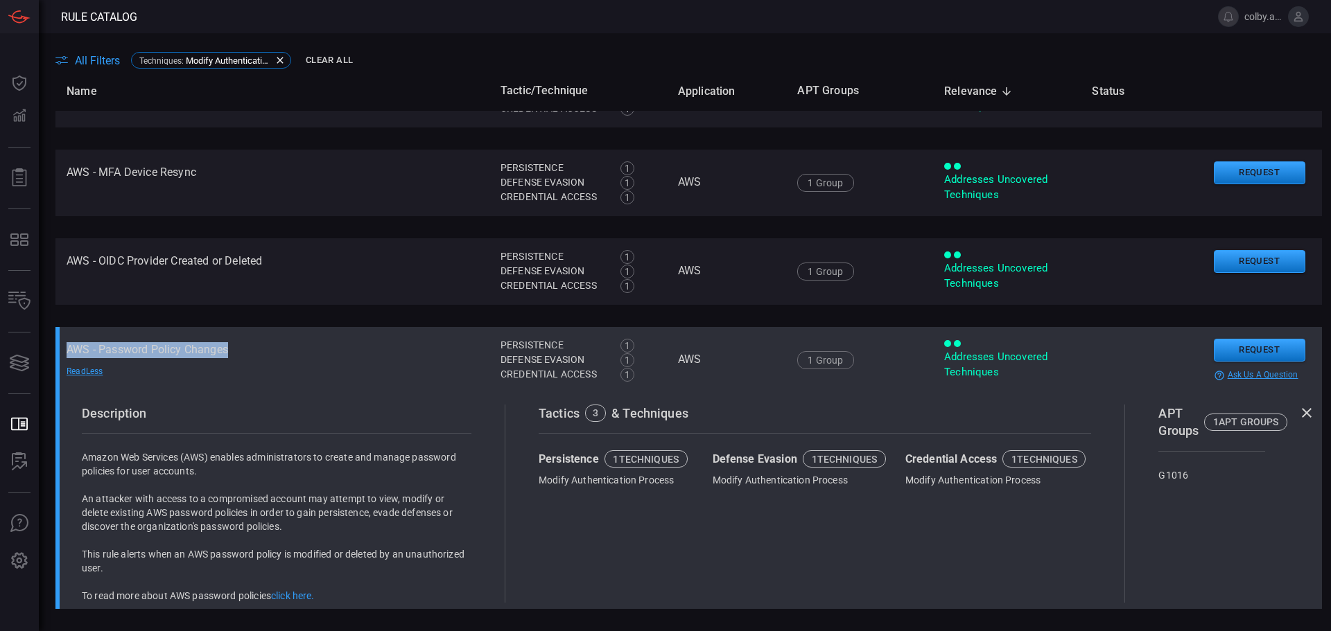
copy td "AWS - Password Policy Changes"
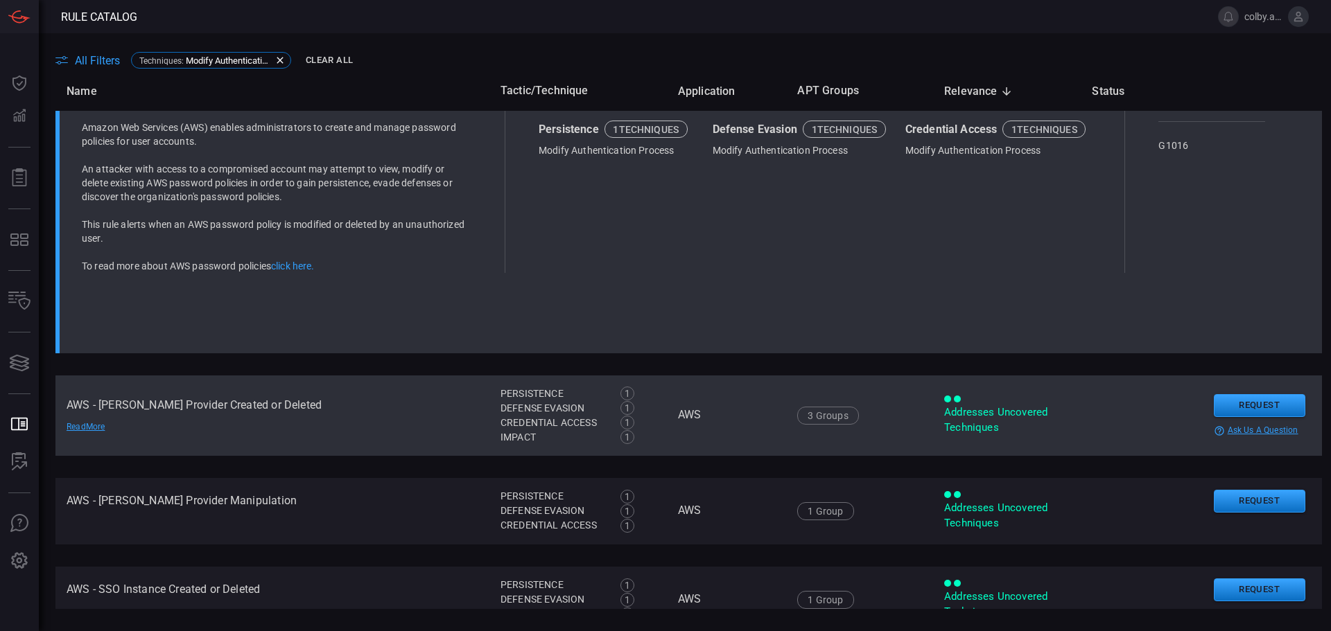
scroll to position [643, 0]
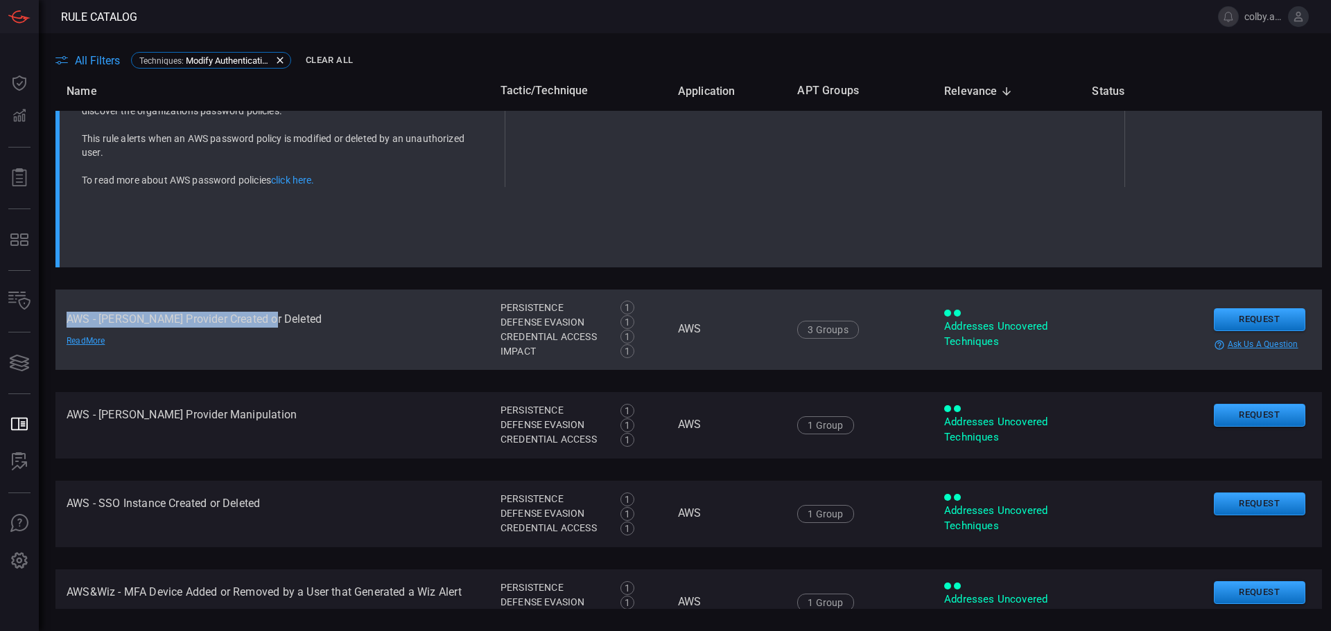
drag, startPoint x: 69, startPoint y: 318, endPoint x: 326, endPoint y: 311, distance: 258.0
click at [326, 311] on td "AWS - [PERSON_NAME] Provider Created or Deleted Read More" at bounding box center [272, 330] width 434 height 80
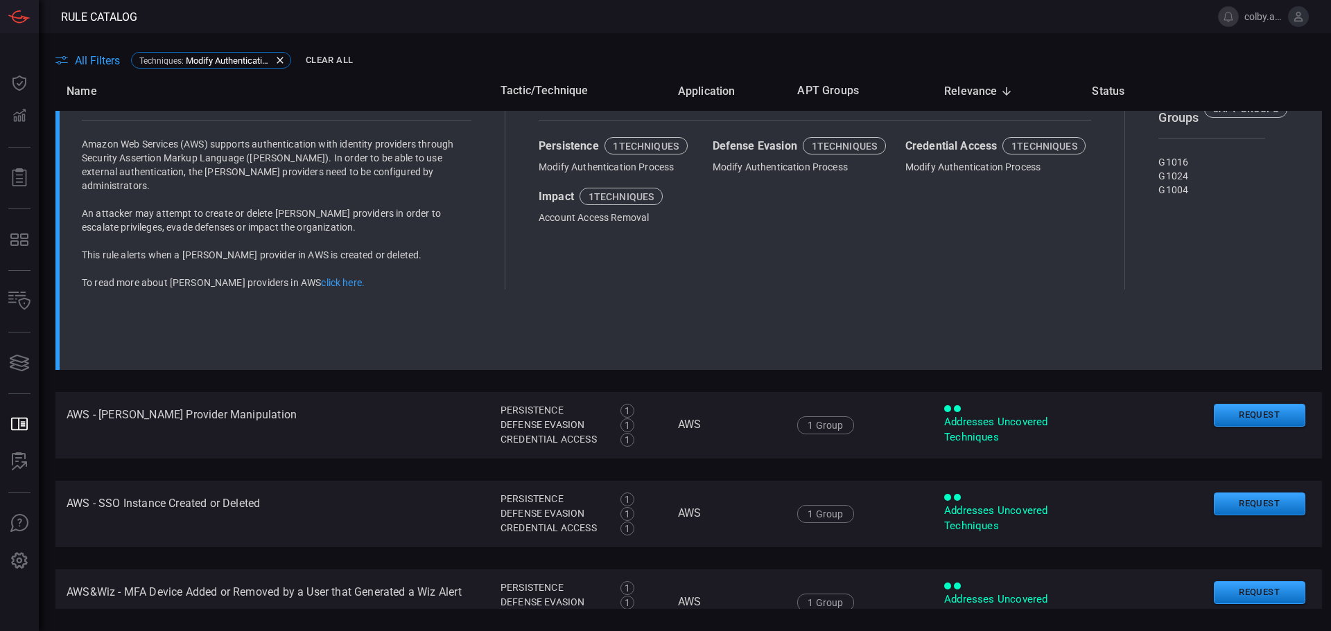
scroll to position [354, 0]
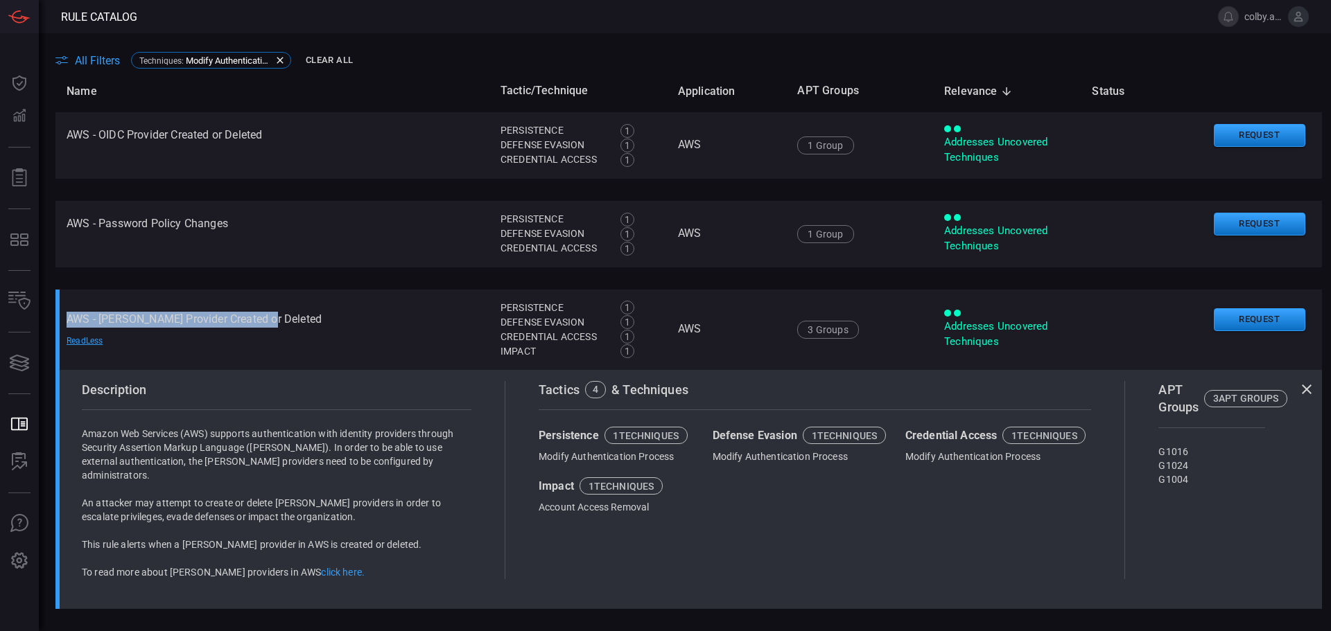
copy td "AWS - [PERSON_NAME] Provider Created or Deleted"
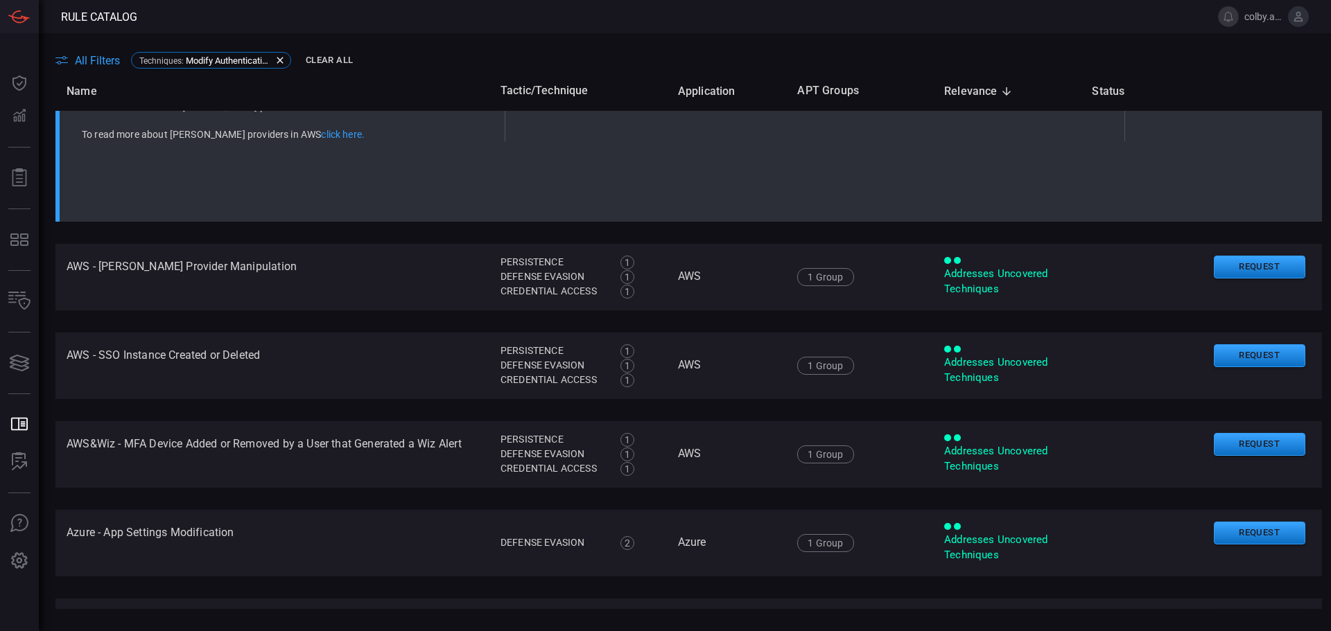
scroll to position [769, 0]
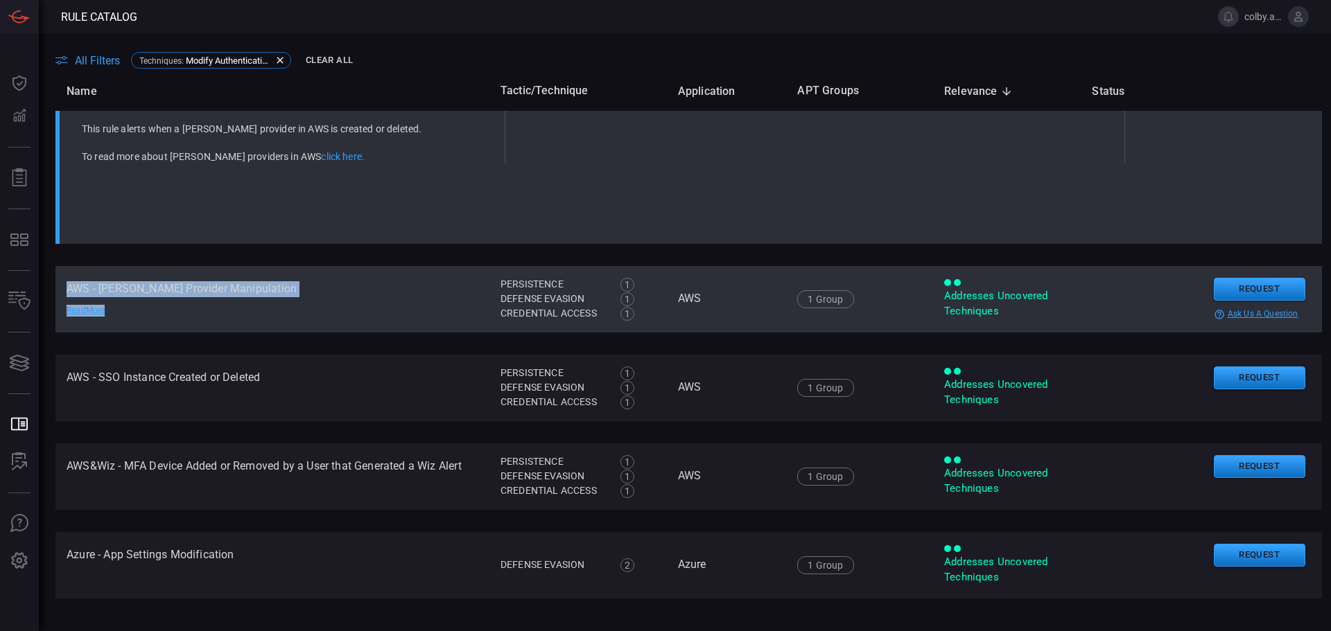
drag, startPoint x: 67, startPoint y: 288, endPoint x: 317, endPoint y: 297, distance: 250.4
click at [317, 297] on td "AWS - SAML Provider Manipulation Read More" at bounding box center [272, 299] width 434 height 67
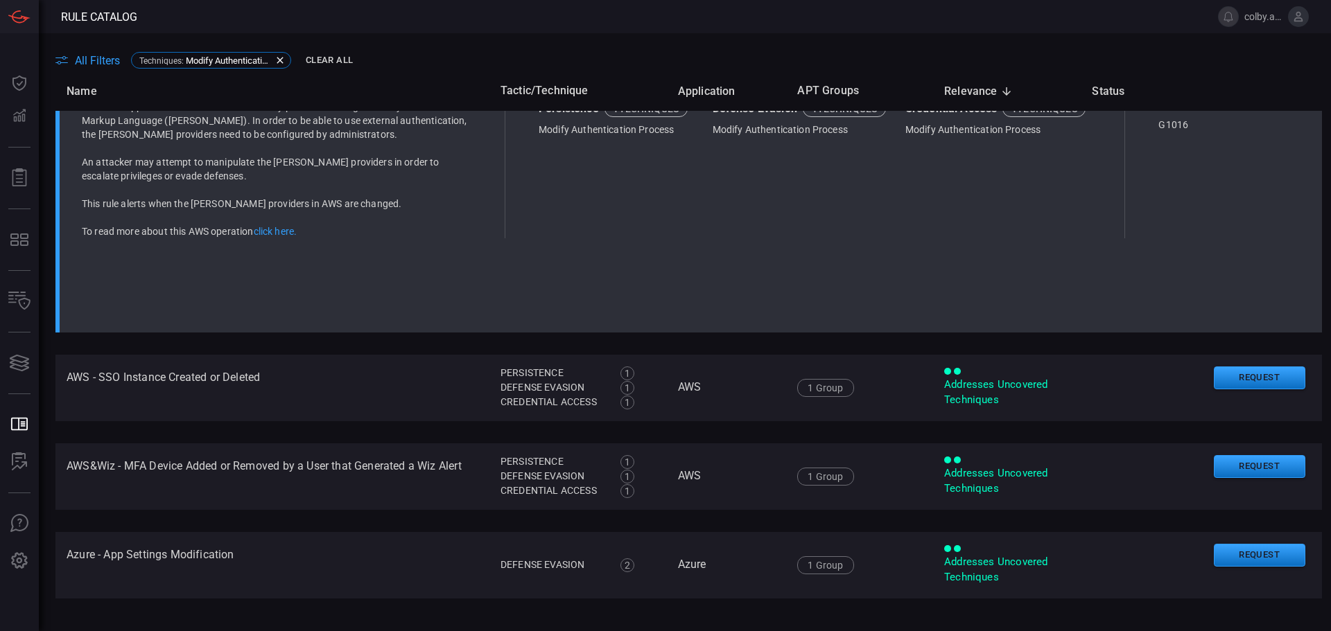
scroll to position [480, 0]
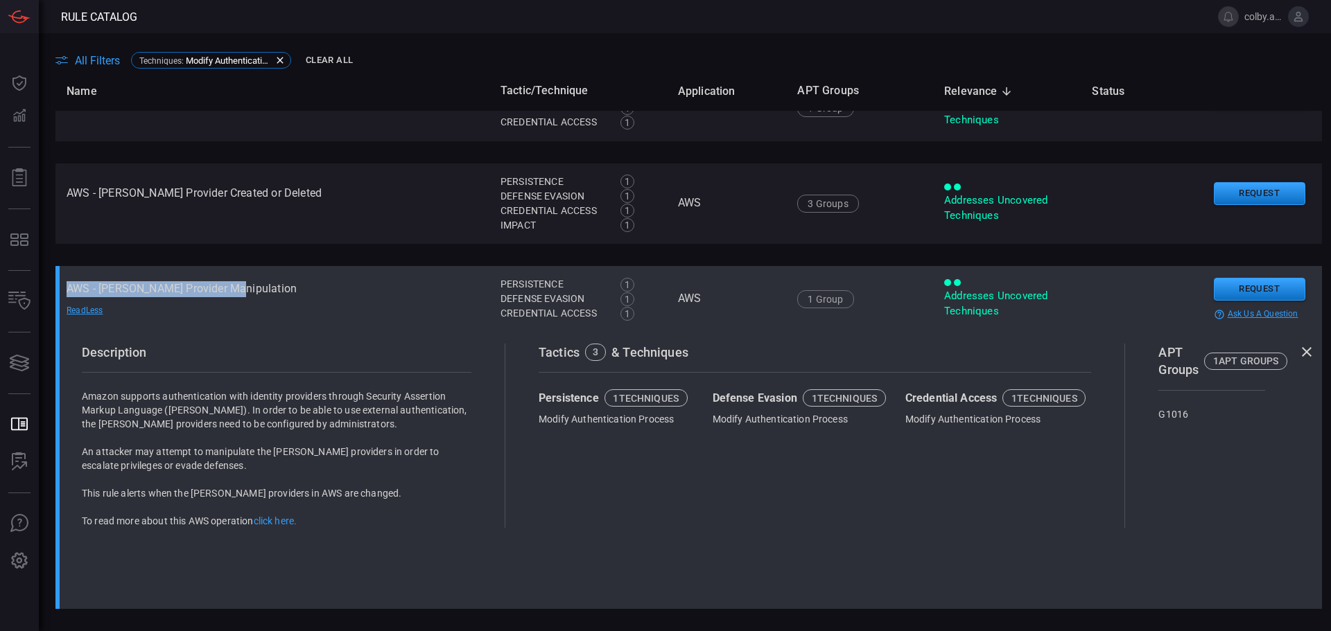
drag, startPoint x: 67, startPoint y: 290, endPoint x: 239, endPoint y: 293, distance: 171.9
click at [239, 293] on td "AWS - SAML Provider Manipulation Read Less" at bounding box center [272, 299] width 434 height 67
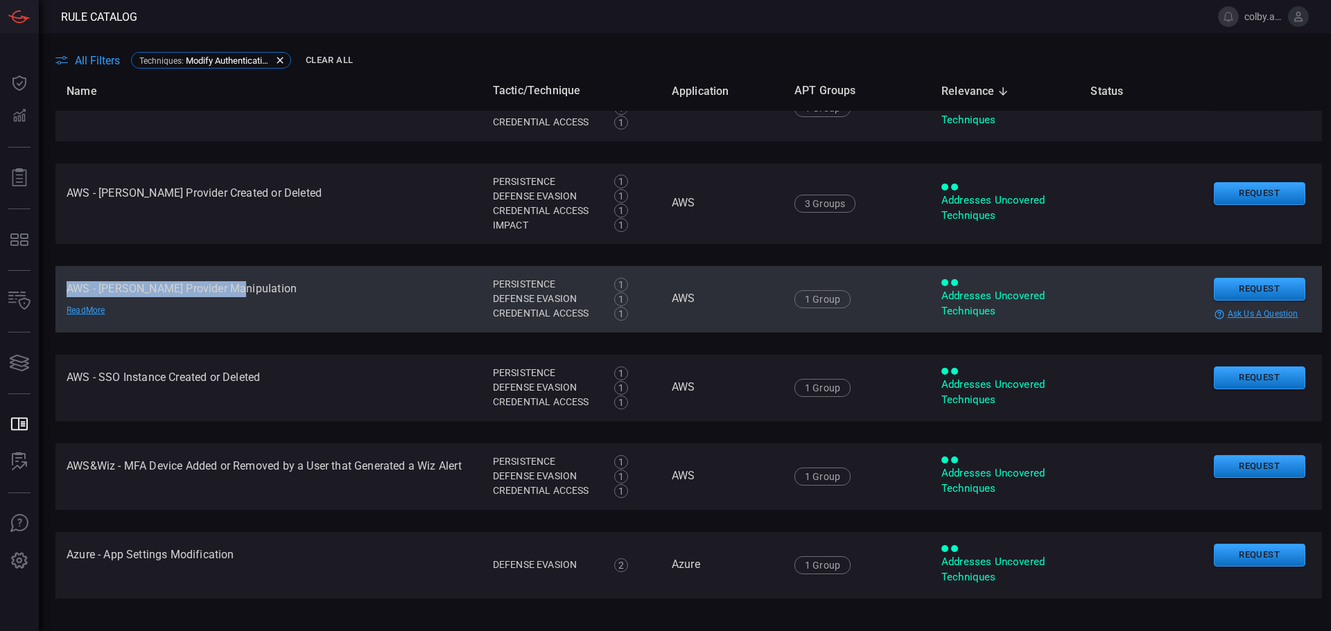
click at [239, 293] on td "AWS - SAML Provider Manipulation Read More" at bounding box center [268, 299] width 426 height 67
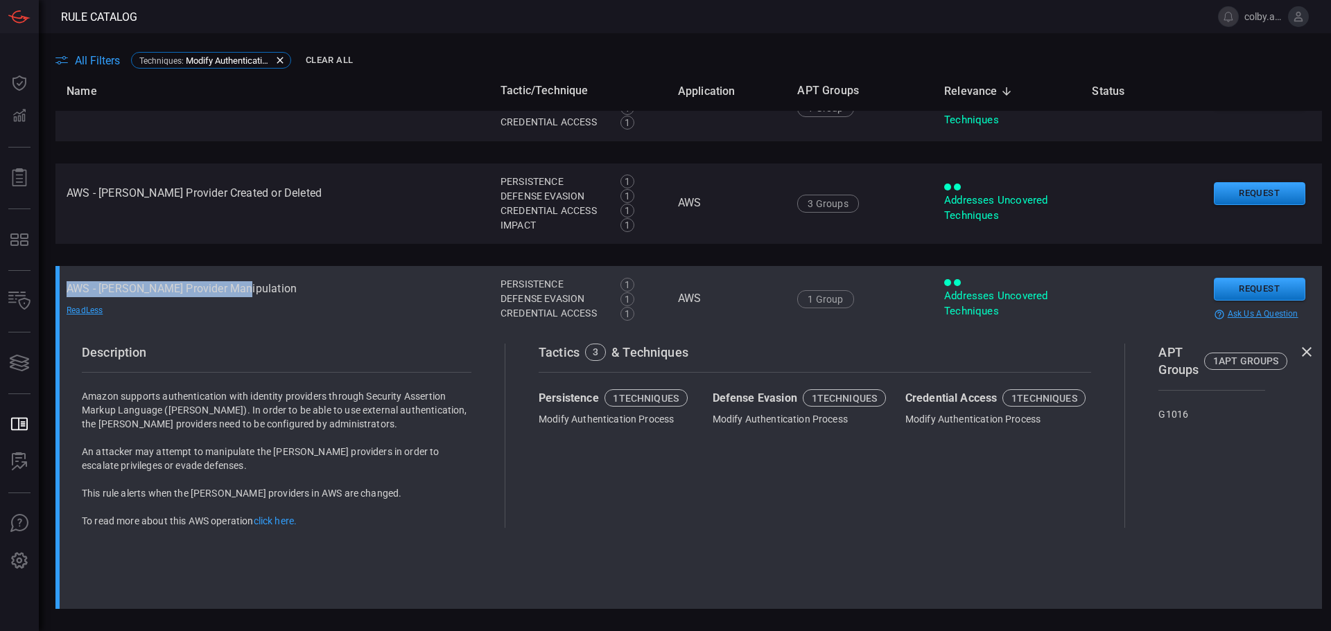
drag, startPoint x: 67, startPoint y: 288, endPoint x: 241, endPoint y: 292, distance: 174.7
click at [241, 292] on td "AWS - SAML Provider Manipulation Read Less" at bounding box center [272, 299] width 434 height 67
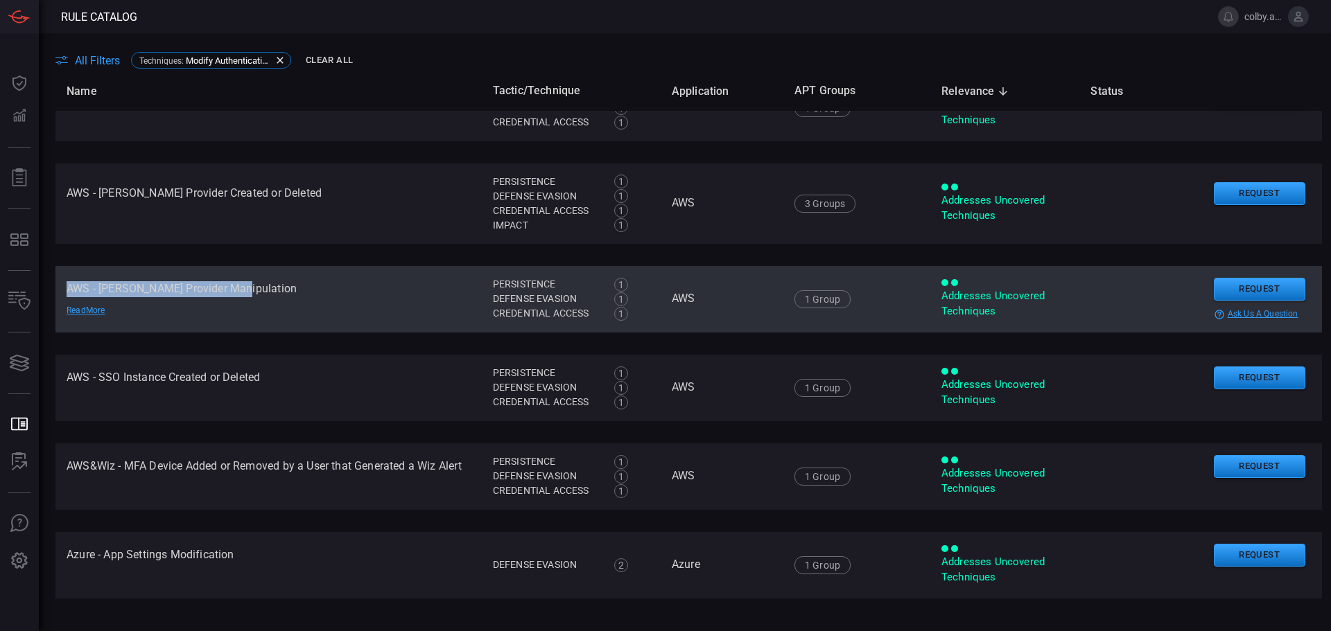
copy td "AWS - [PERSON_NAME] Provider Manipulation"
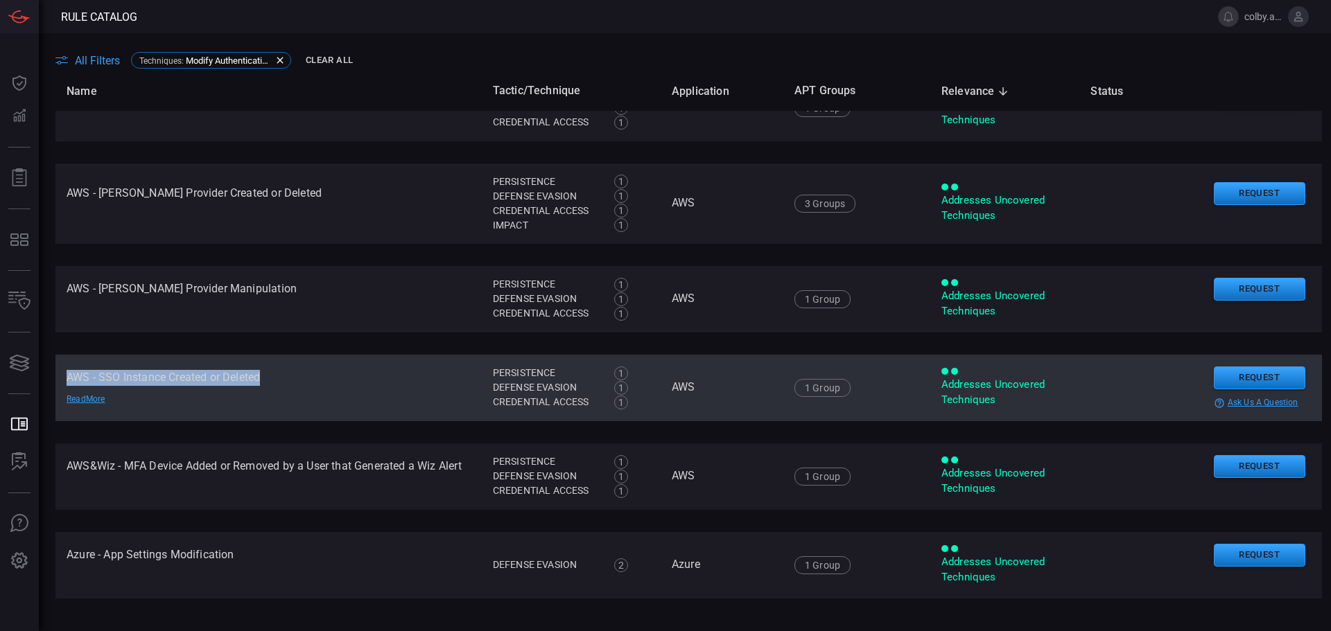
drag, startPoint x: 64, startPoint y: 377, endPoint x: 267, endPoint y: 376, distance: 203.1
click at [267, 376] on td "AWS - SSO Instance Created or Deleted Read More" at bounding box center [268, 388] width 426 height 67
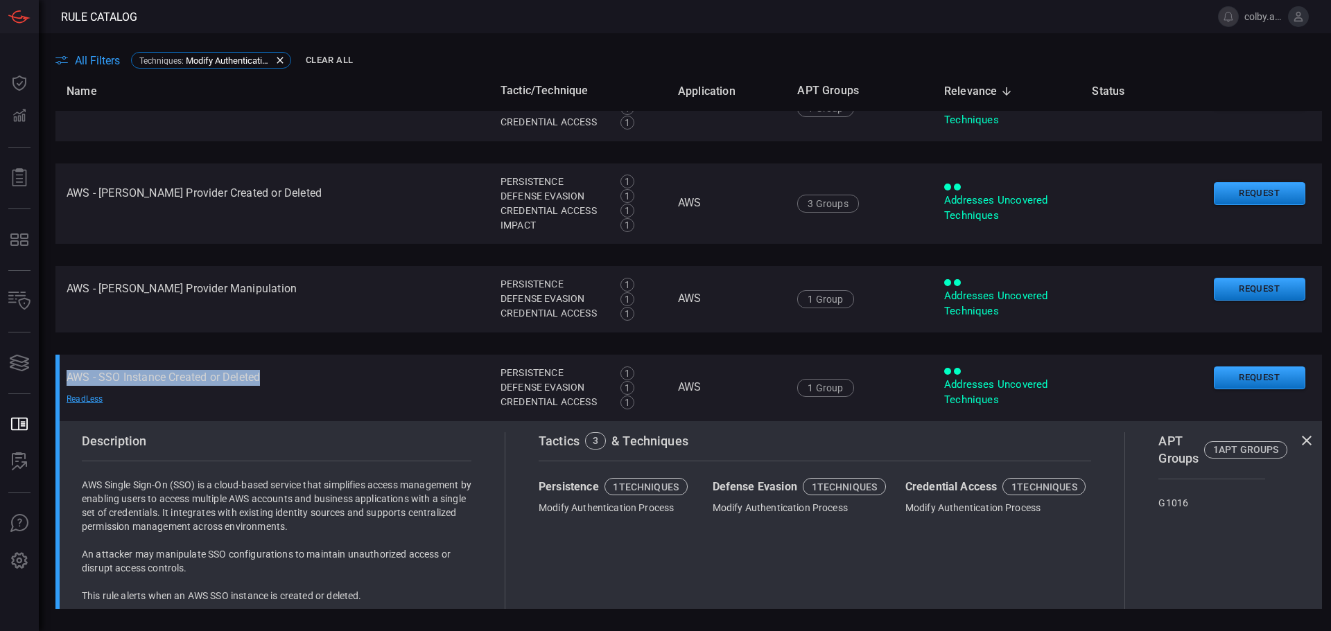
copy td "AWS - SSO Instance Created or Deleted"
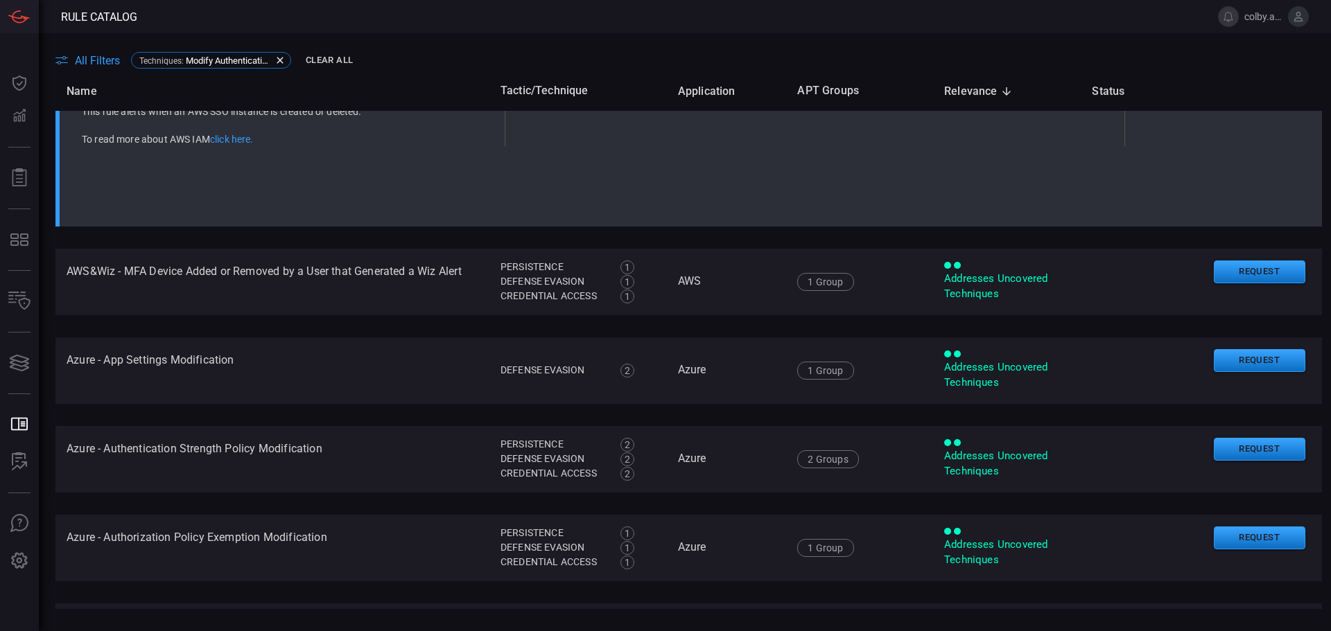
scroll to position [965, 0]
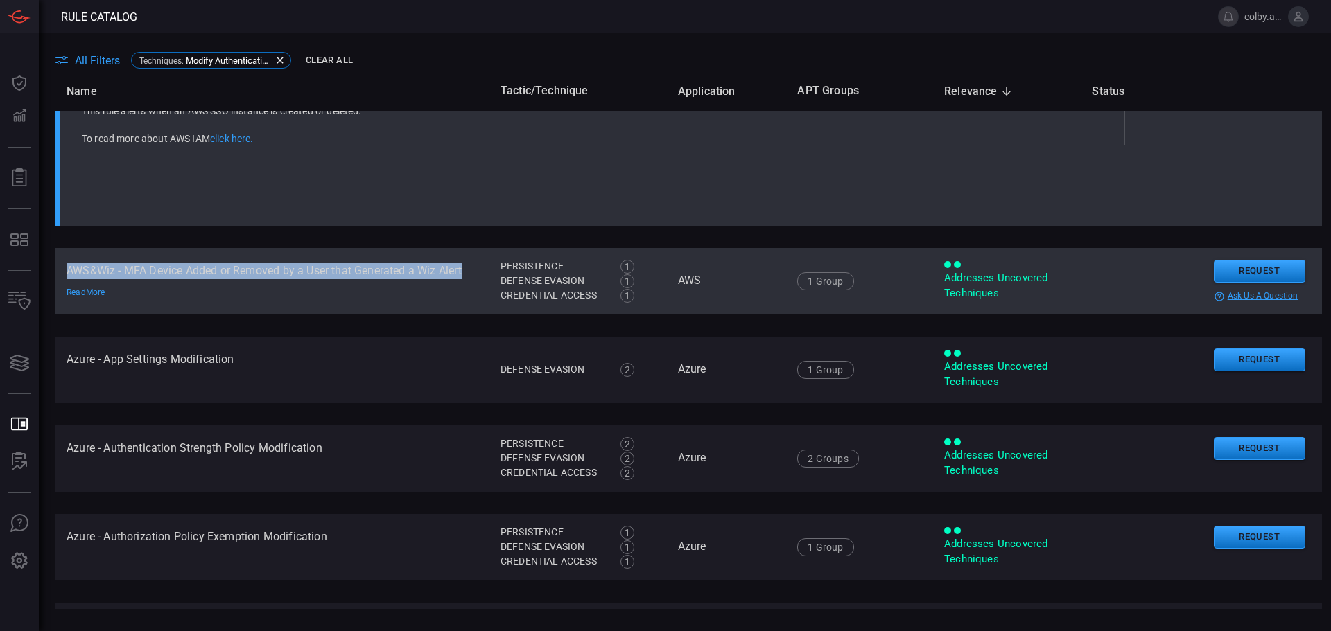
drag, startPoint x: 64, startPoint y: 269, endPoint x: 464, endPoint y: 271, distance: 400.7
click at [464, 271] on td "AWS&Wiz - MFA Device Added or Removed by a User that Generated a Wiz Alert Read…" at bounding box center [272, 281] width 434 height 67
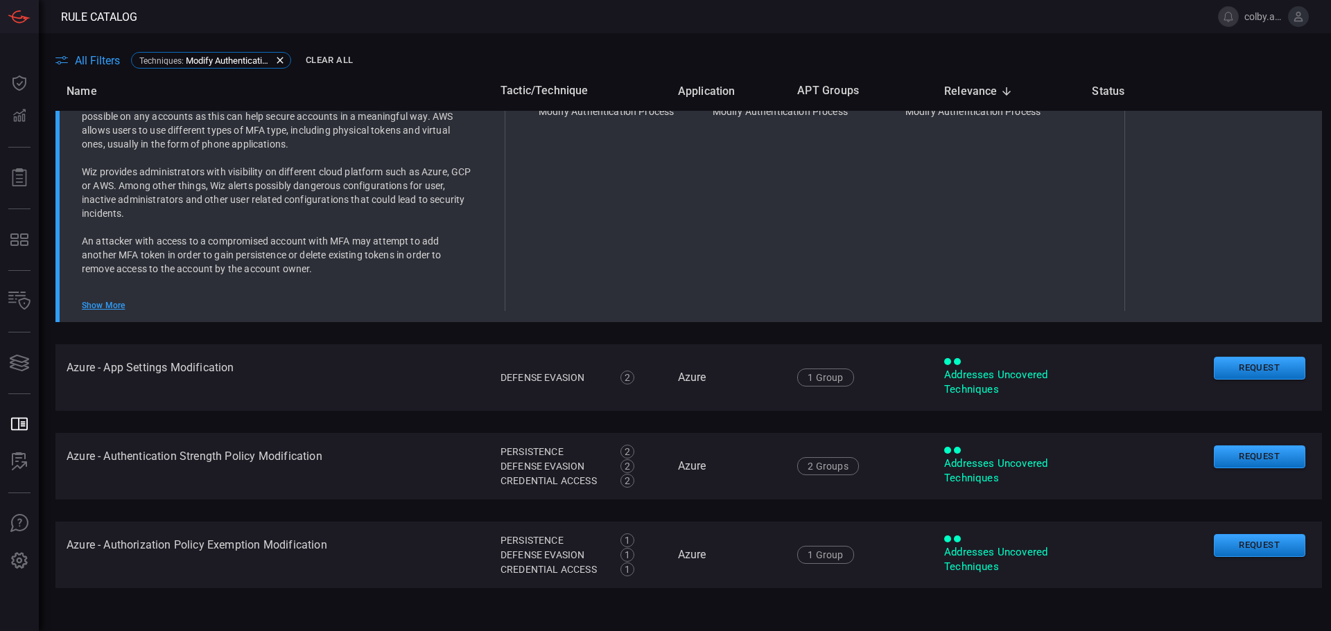
scroll to position [675, 0]
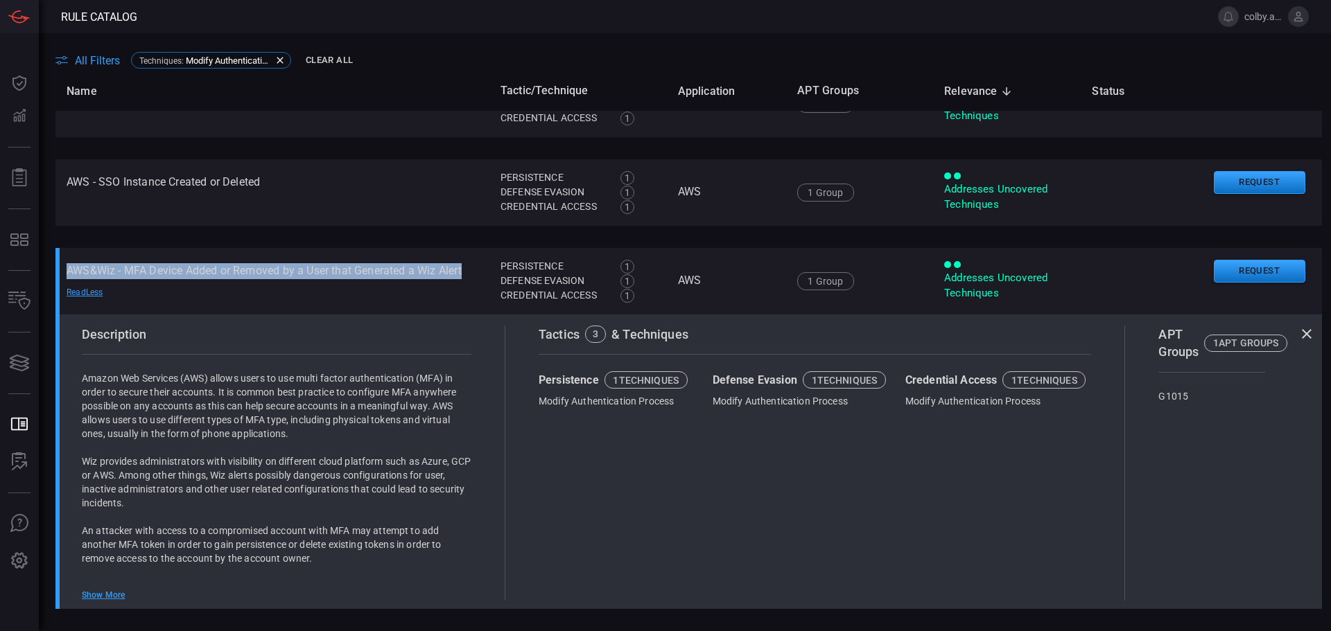
copy td "AWS&Wiz - MFA Device Added or Removed by a User that Generated a Wiz Alert"
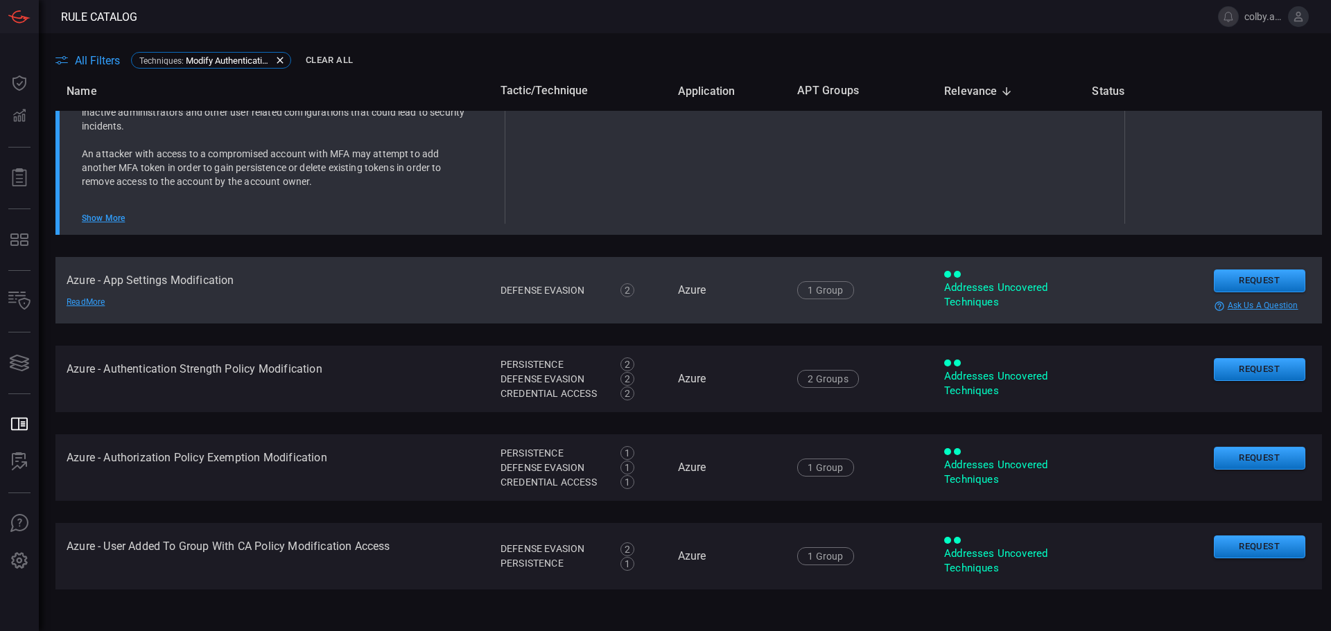
scroll to position [1091, 0]
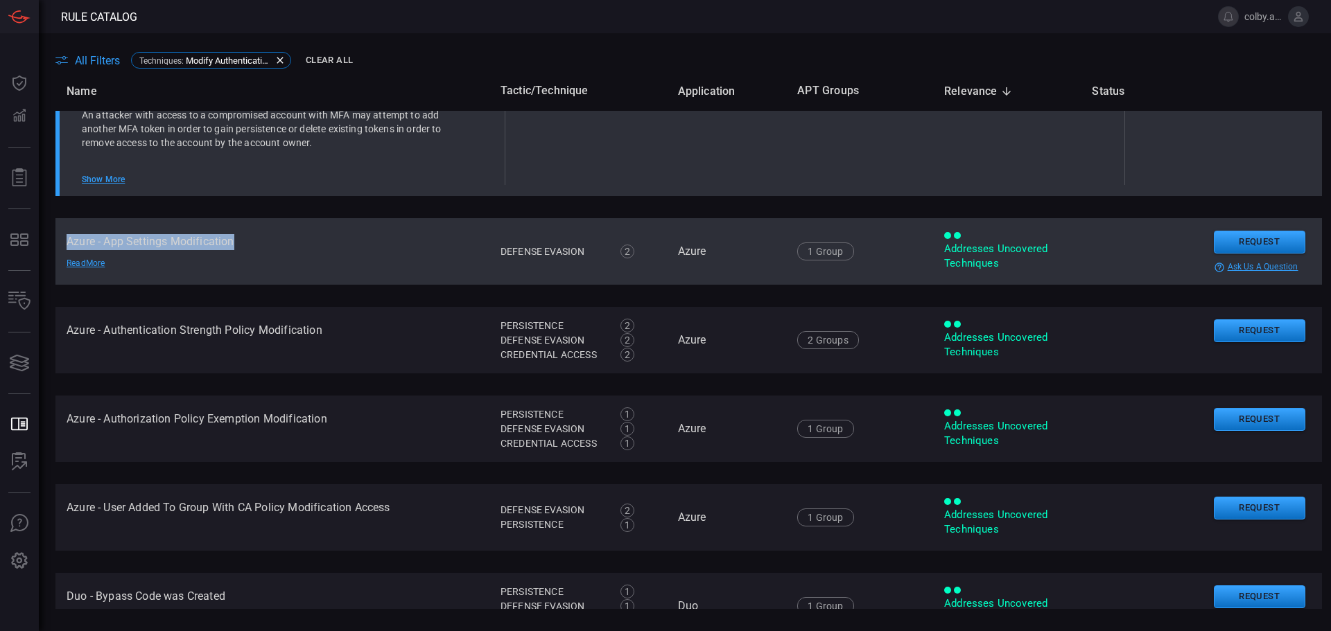
drag, startPoint x: 67, startPoint y: 242, endPoint x: 238, endPoint y: 243, distance: 170.5
click at [238, 243] on td "Azure - App Settings Modification Read More" at bounding box center [272, 251] width 434 height 67
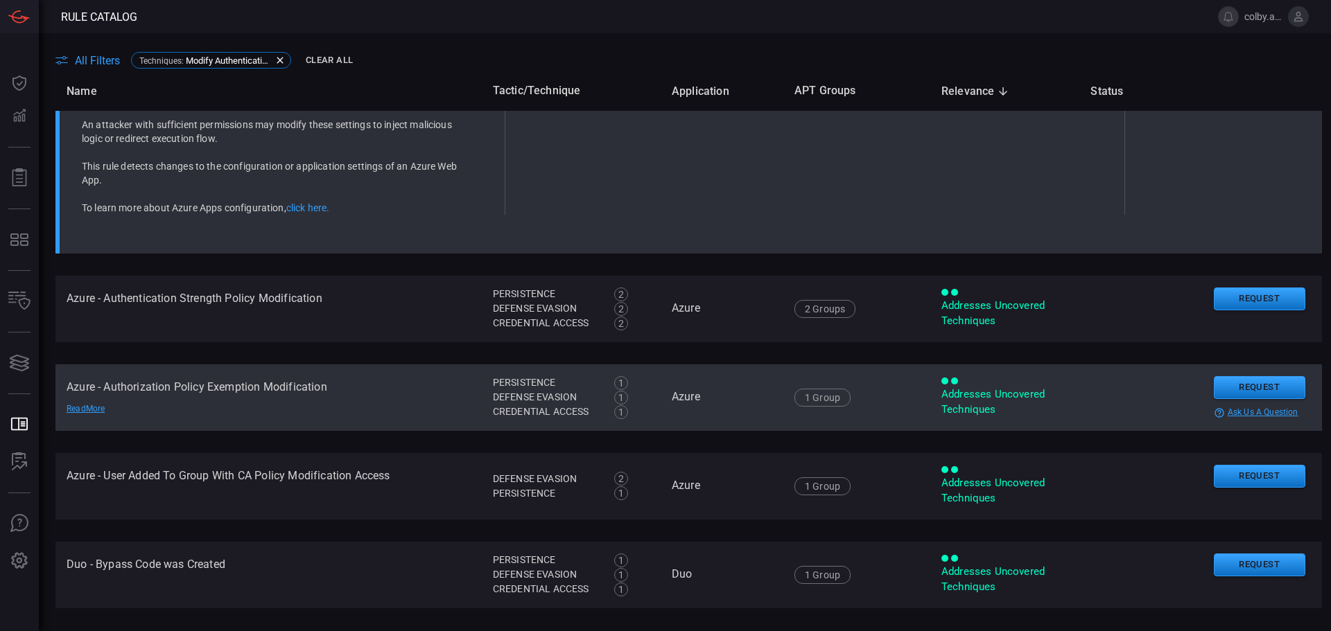
scroll to position [1209, 0]
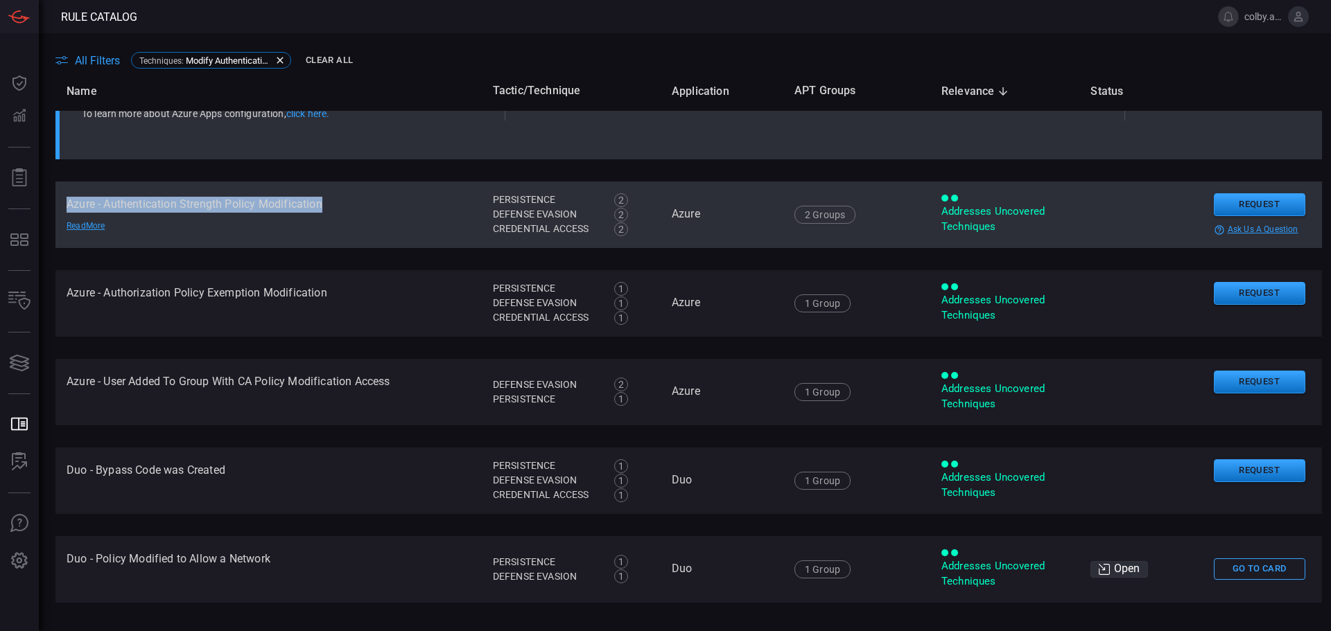
drag, startPoint x: 67, startPoint y: 204, endPoint x: 326, endPoint y: 211, distance: 259.3
click at [326, 211] on td "Azure - Authentication Strength Policy Modification Read More" at bounding box center [268, 215] width 426 height 67
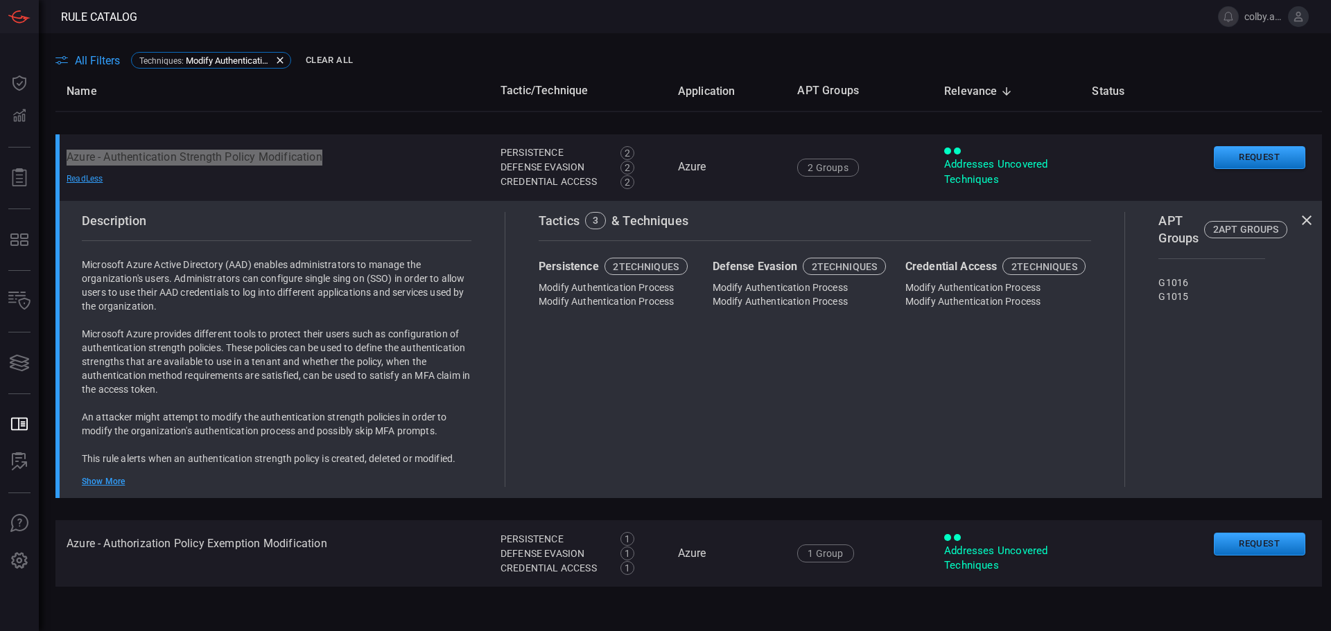
scroll to position [988, 0]
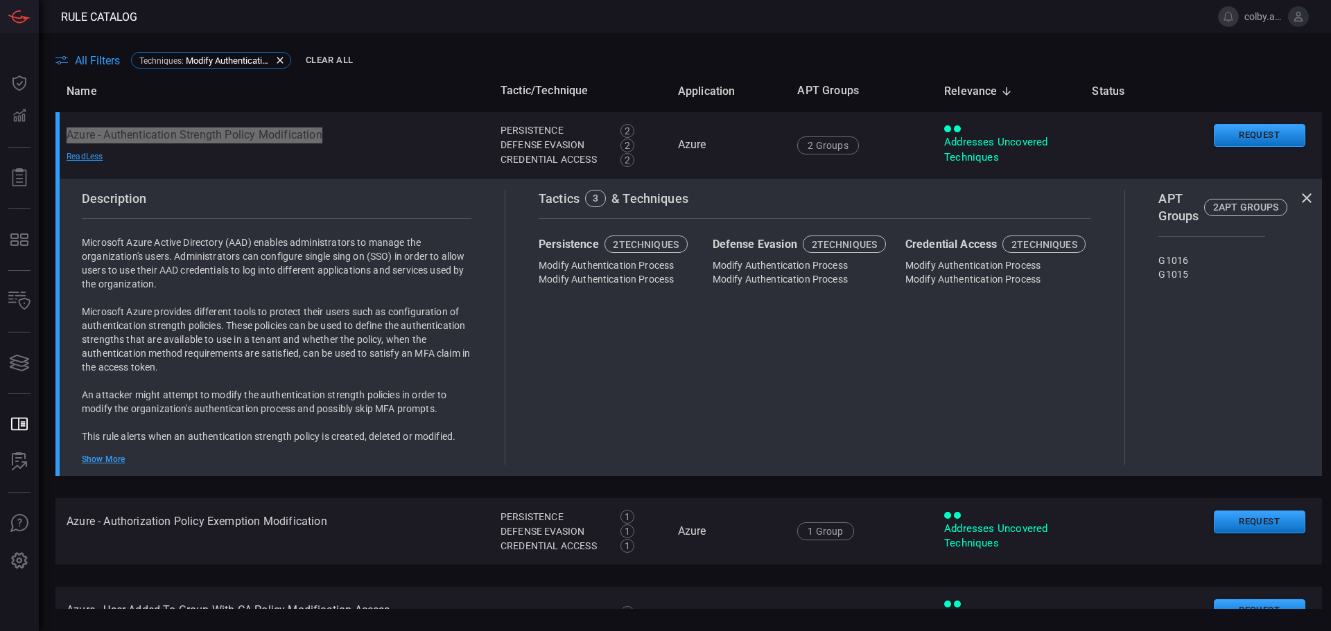
click at [306, 107] on th "Name" at bounding box center [272, 91] width 434 height 40
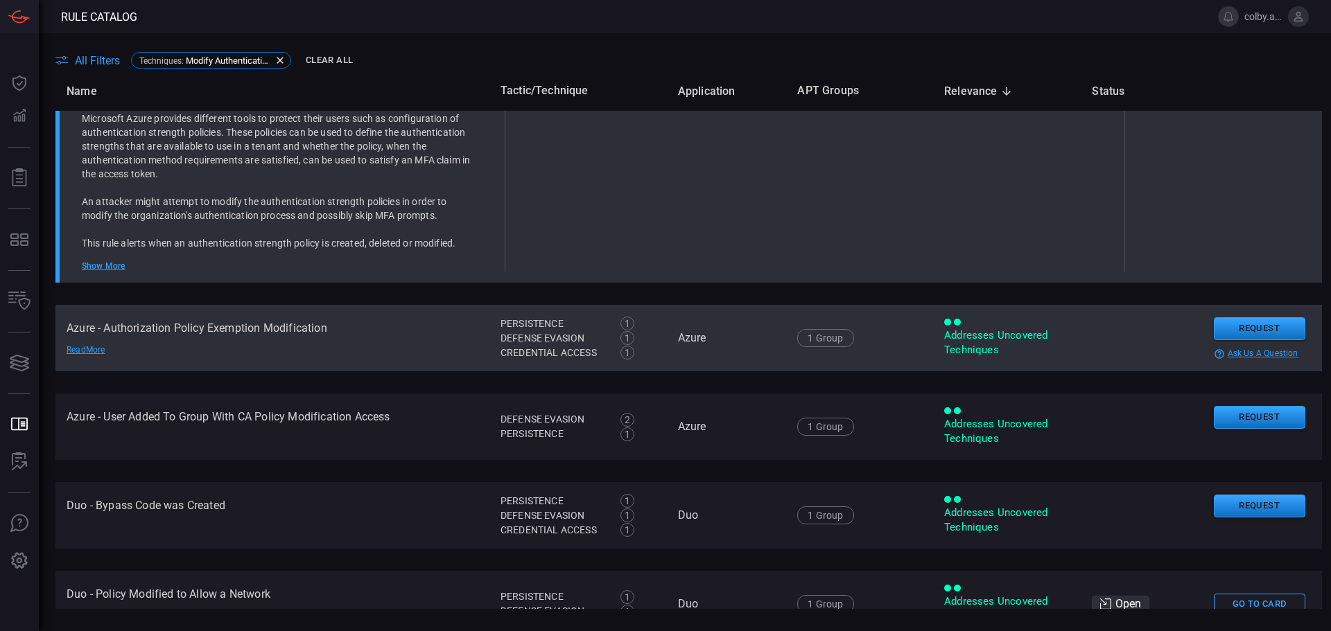
scroll to position [1196, 0]
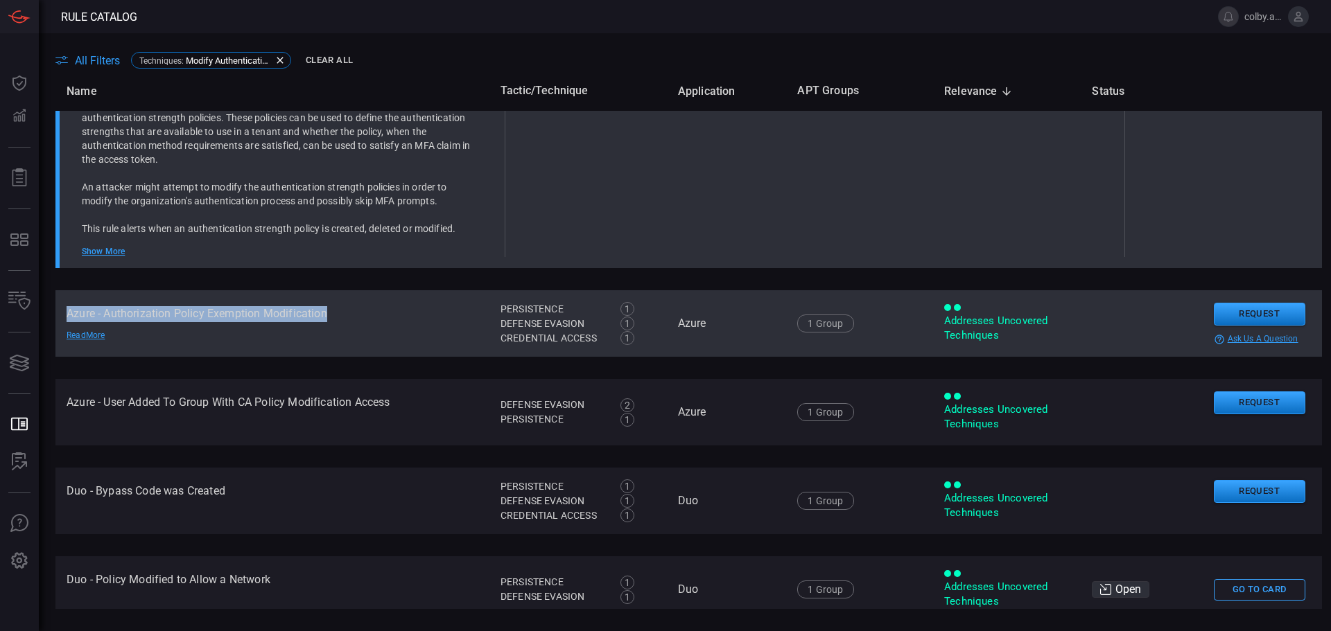
drag, startPoint x: 68, startPoint y: 313, endPoint x: 331, endPoint y: 317, distance: 263.4
click at [331, 317] on td "Azure - Authorization Policy Exemption Modification Read More" at bounding box center [272, 323] width 434 height 67
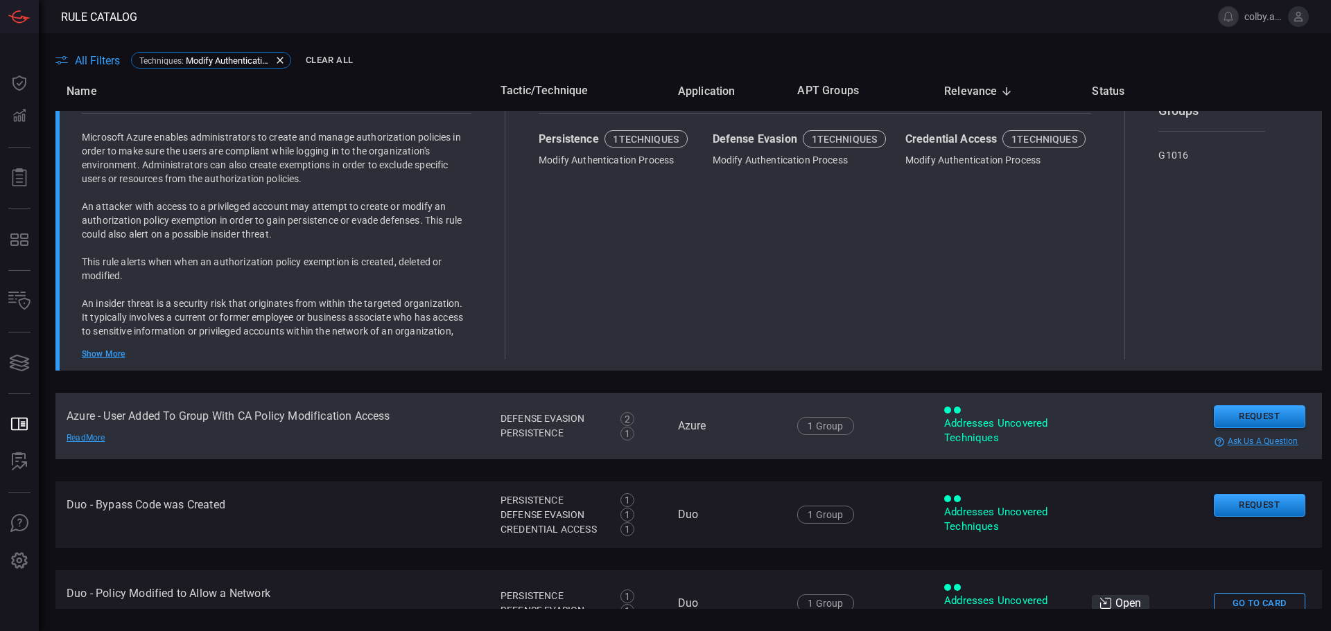
scroll to position [1314, 0]
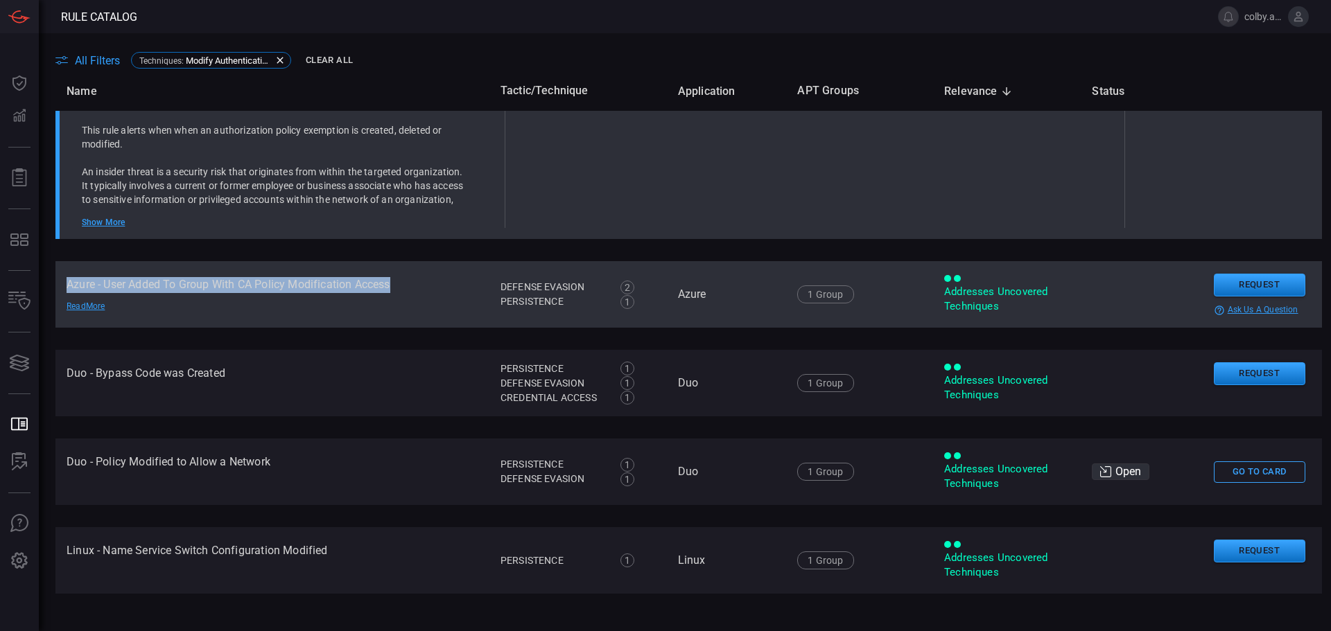
drag, startPoint x: 69, startPoint y: 281, endPoint x: 409, endPoint y: 287, distance: 340.4
click at [409, 287] on td "Azure - User Added To Group With CA Policy Modification Access Read More" at bounding box center [272, 294] width 434 height 67
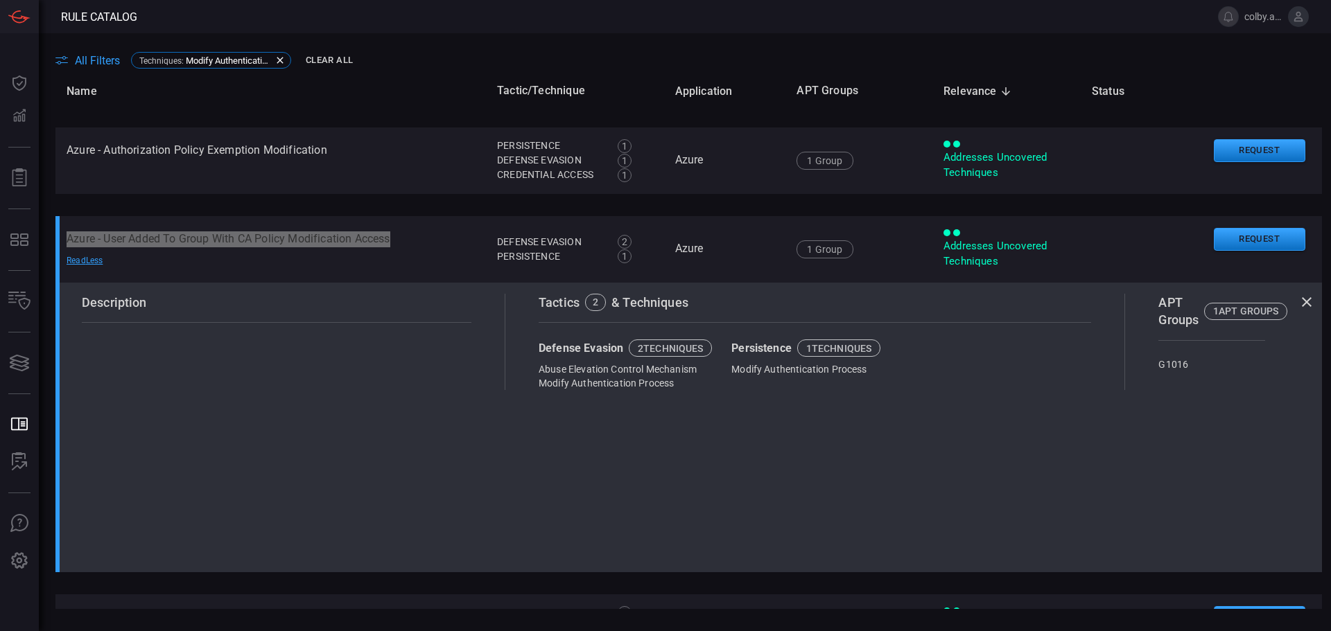
scroll to position [1086, 0]
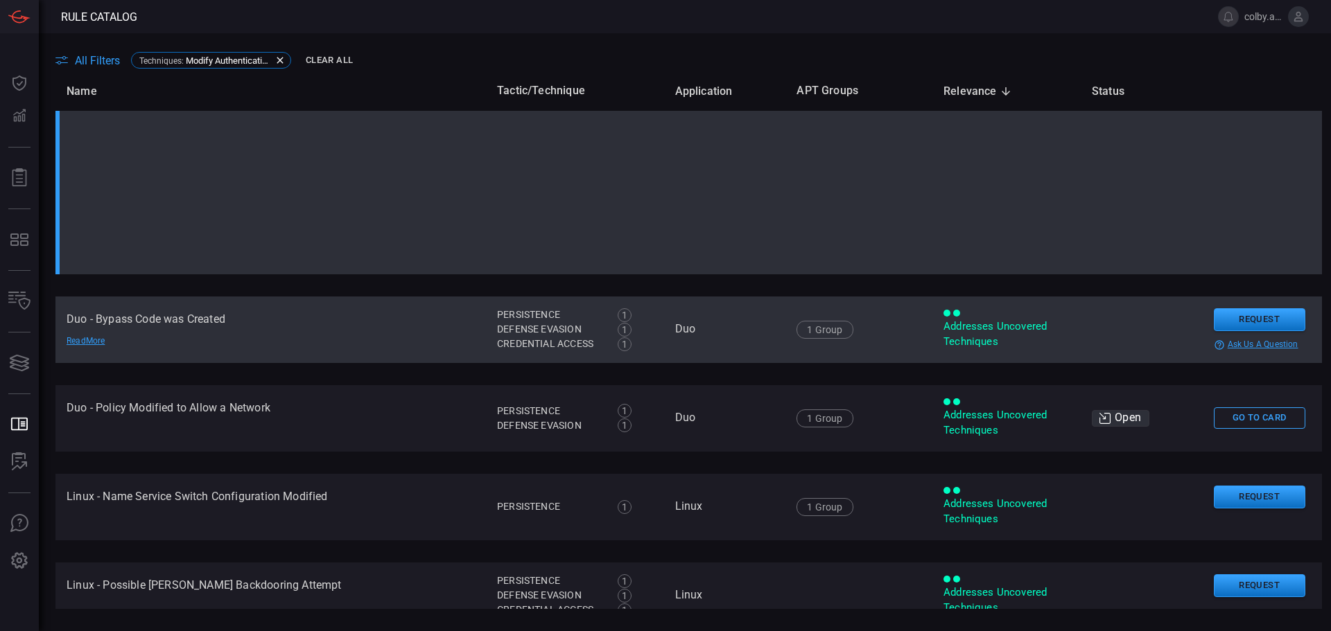
scroll to position [1363, 0]
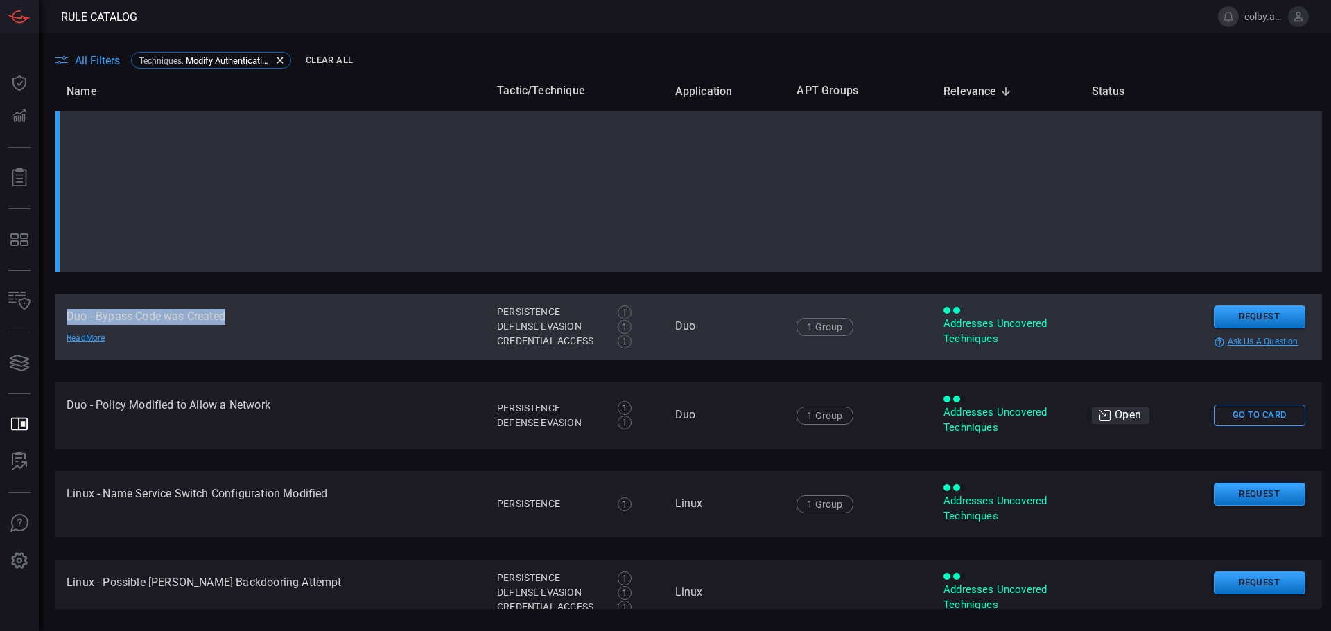
drag, startPoint x: 66, startPoint y: 317, endPoint x: 236, endPoint y: 307, distance: 170.8
click at [236, 307] on td "Duo - Bypass Code was Created Read More" at bounding box center [270, 327] width 430 height 67
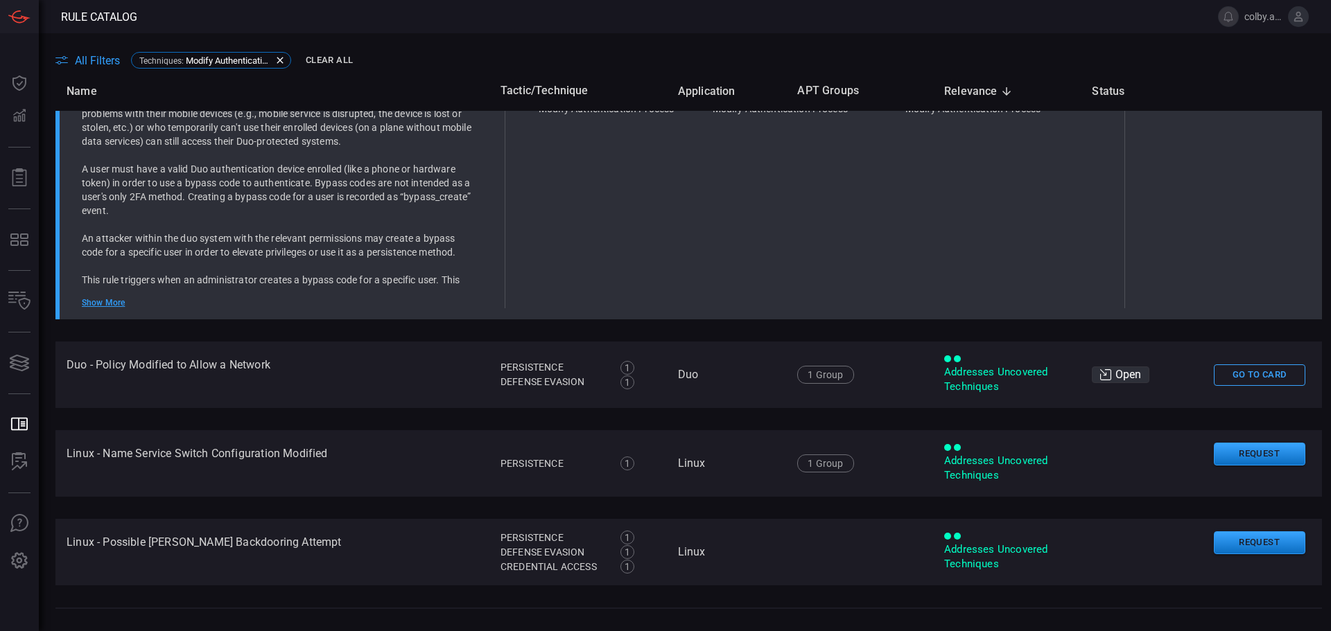
scroll to position [1489, 0]
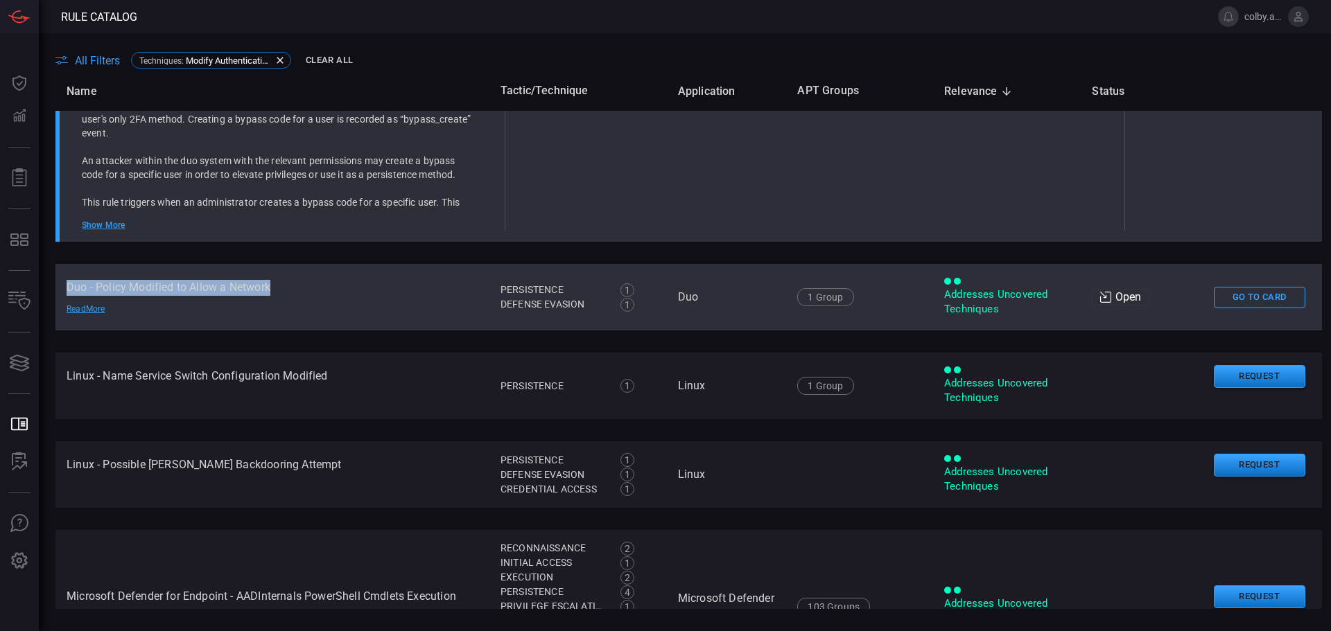
drag, startPoint x: 68, startPoint y: 285, endPoint x: 276, endPoint y: 291, distance: 208.0
click at [276, 291] on td "Duo - Policy Modified to Allow a Network Read More" at bounding box center [272, 297] width 434 height 67
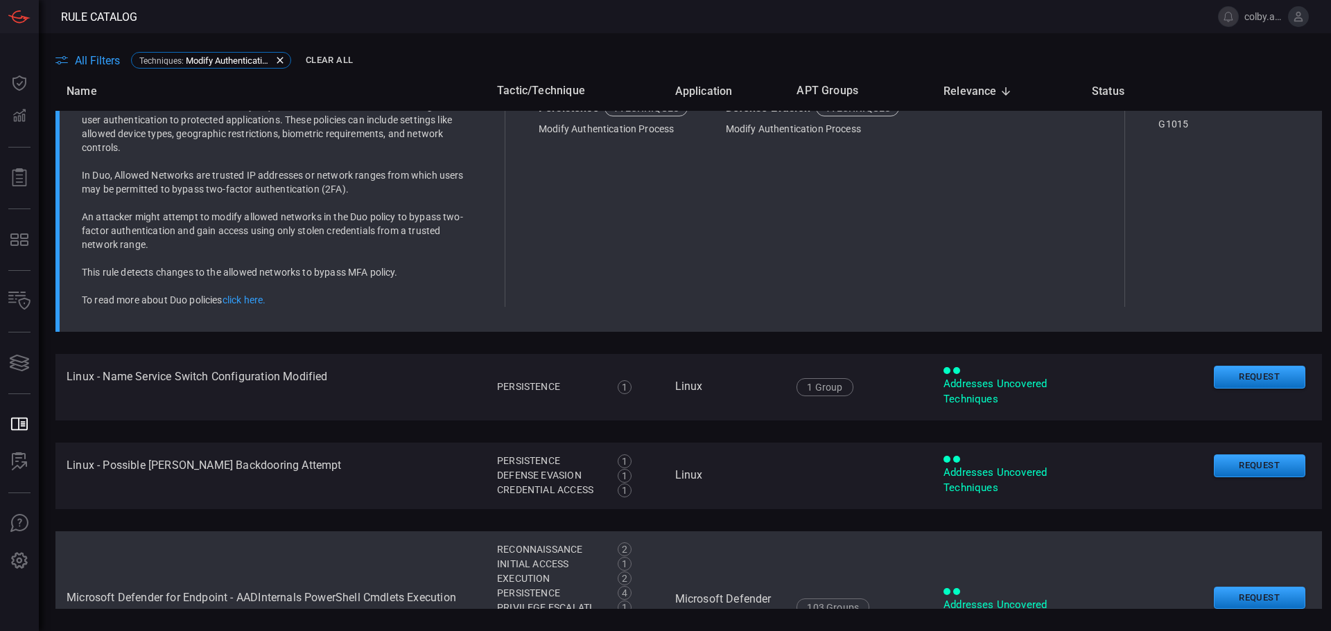
scroll to position [1607, 0]
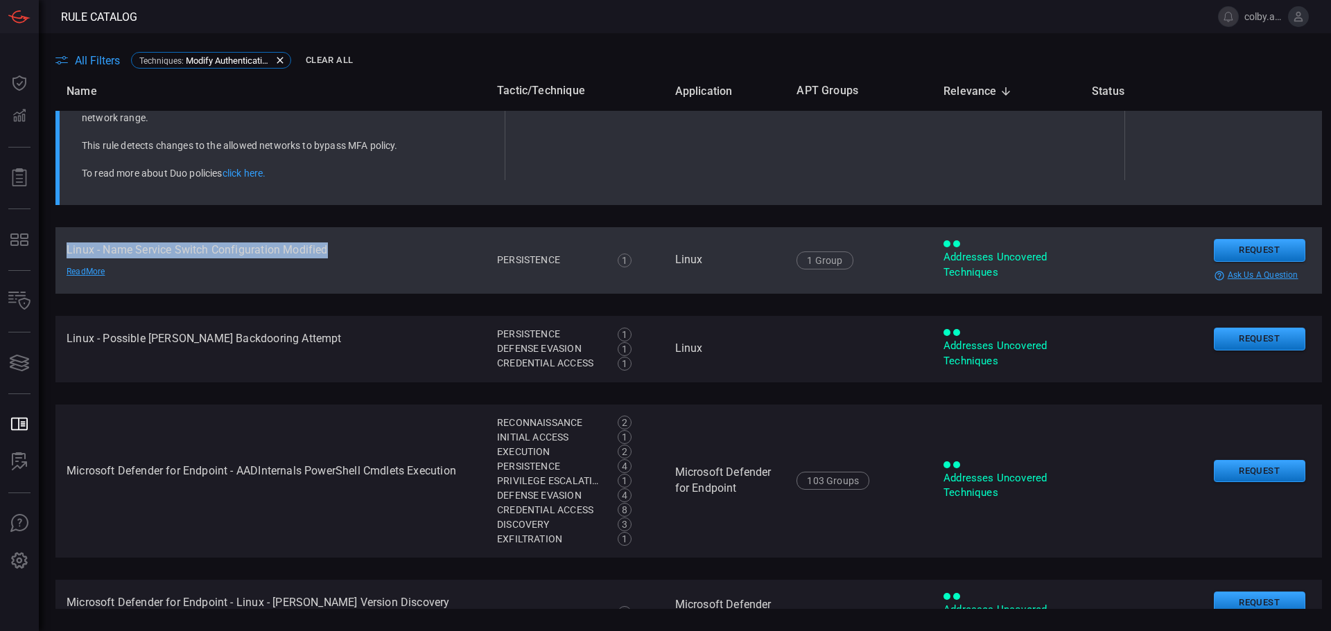
drag, startPoint x: 67, startPoint y: 247, endPoint x: 328, endPoint y: 247, distance: 261.3
click at [328, 247] on td "Linux - Name Service Switch Configuration Modified Read More" at bounding box center [270, 260] width 430 height 67
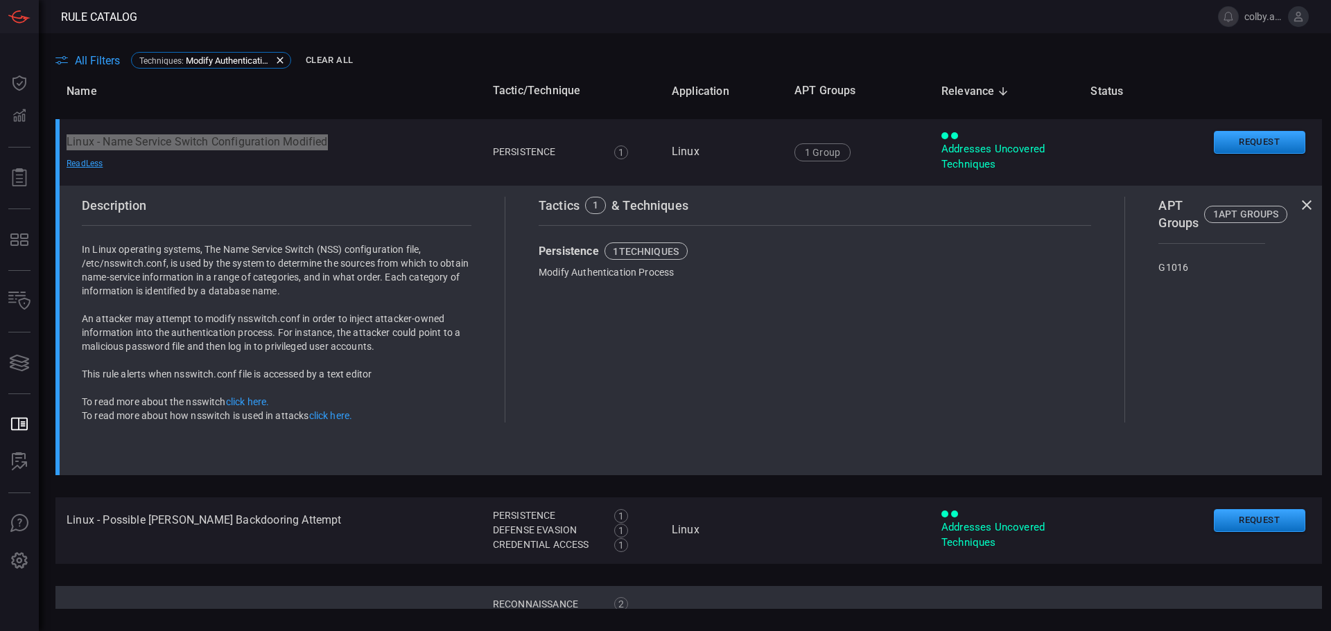
scroll to position [1664, 0]
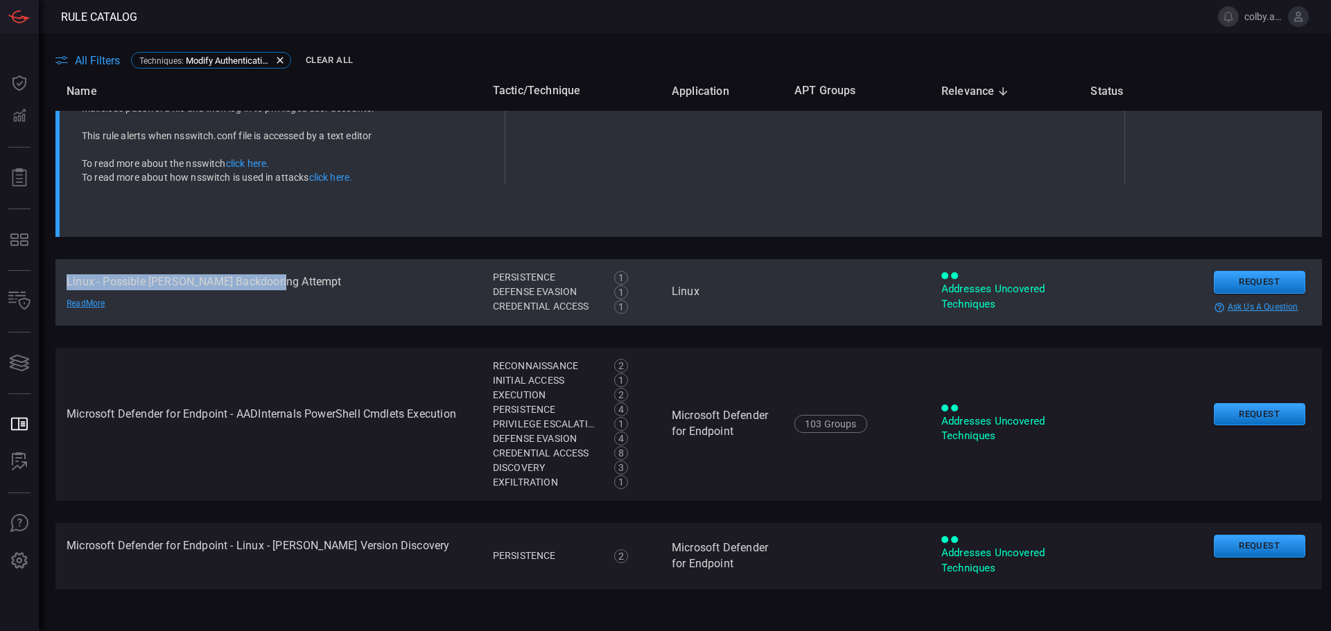
drag, startPoint x: 67, startPoint y: 282, endPoint x: 284, endPoint y: 283, distance: 217.0
click at [284, 283] on td "Linux - Possible Pam Backdooring Attempt Read More" at bounding box center [268, 292] width 426 height 67
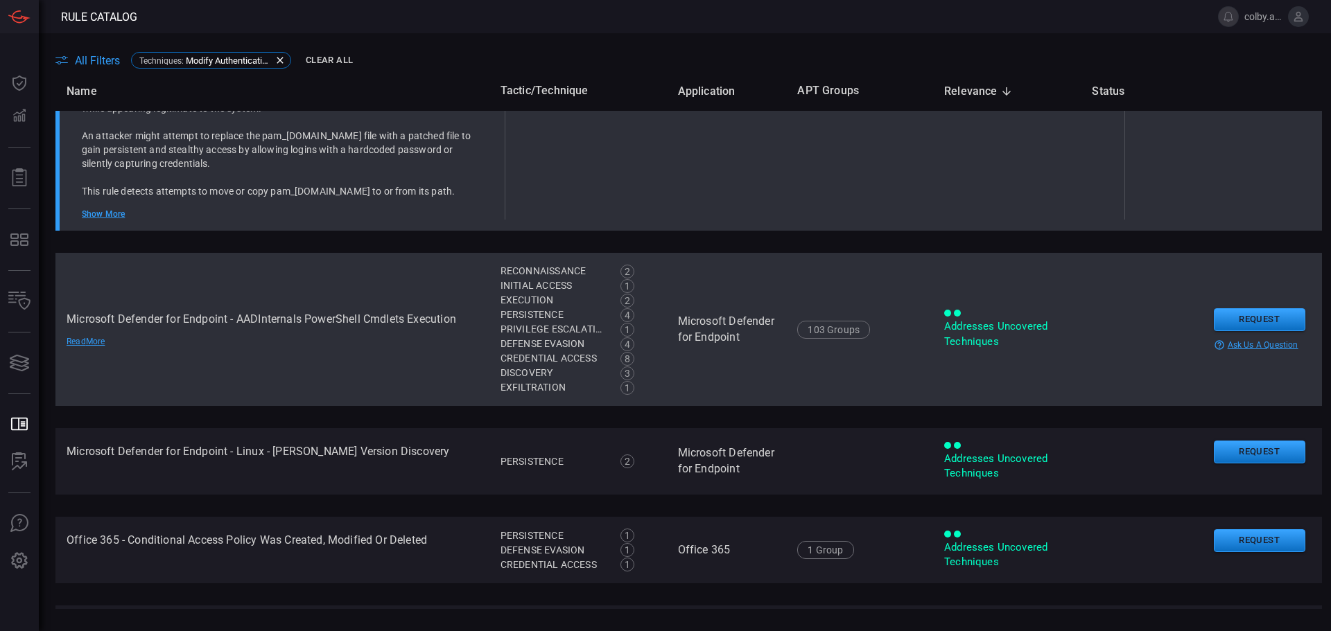
scroll to position [1790, 0]
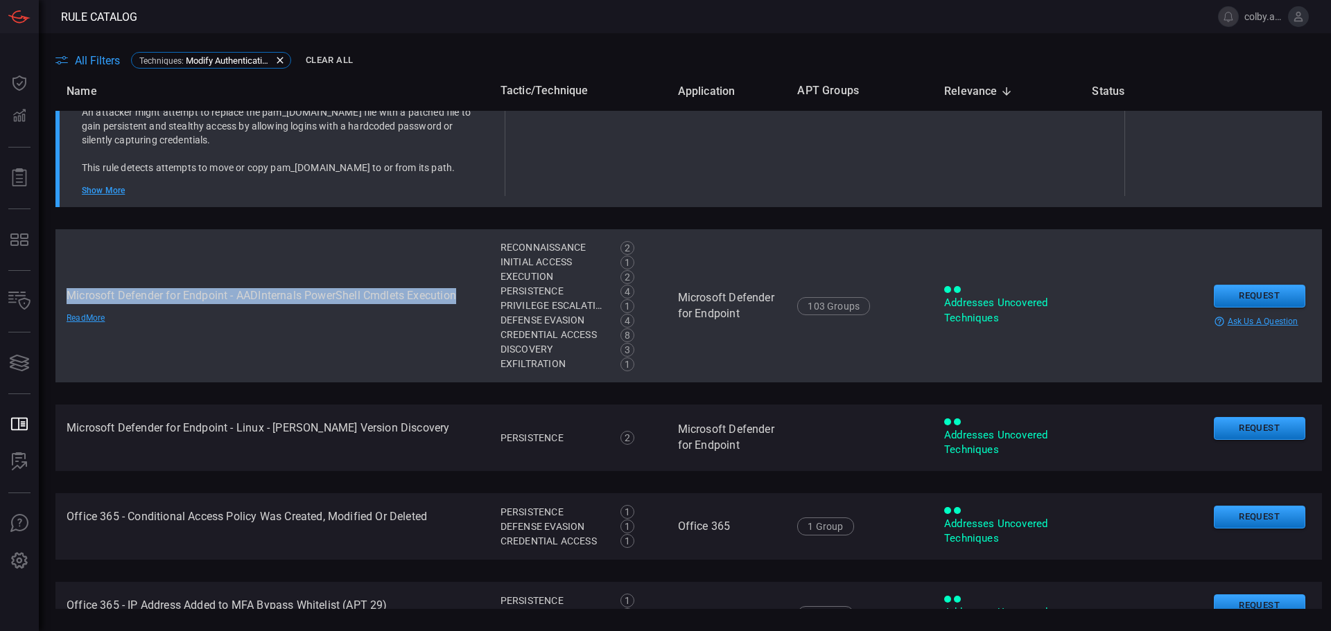
drag, startPoint x: 64, startPoint y: 293, endPoint x: 459, endPoint y: 297, distance: 395.1
click at [459, 297] on td "Microsoft Defender for Endpoint - AADInternals PowerShell Cmdlets Execution Rea…" at bounding box center [272, 305] width 434 height 153
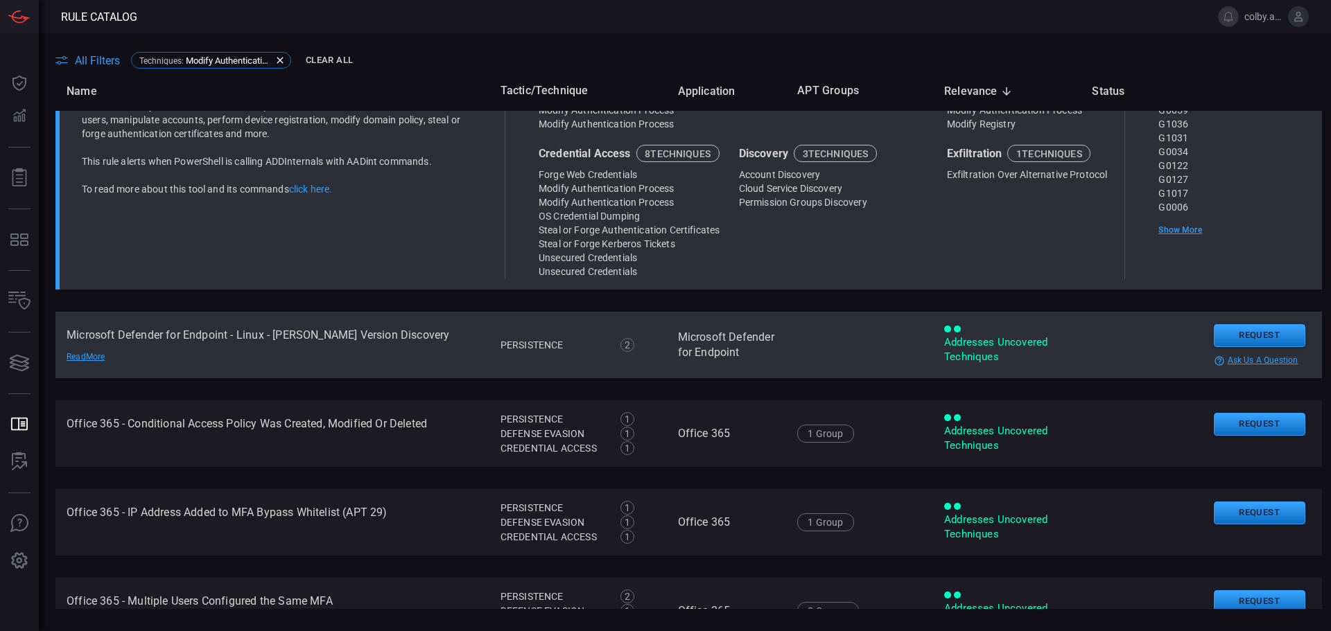
scroll to position [1977, 0]
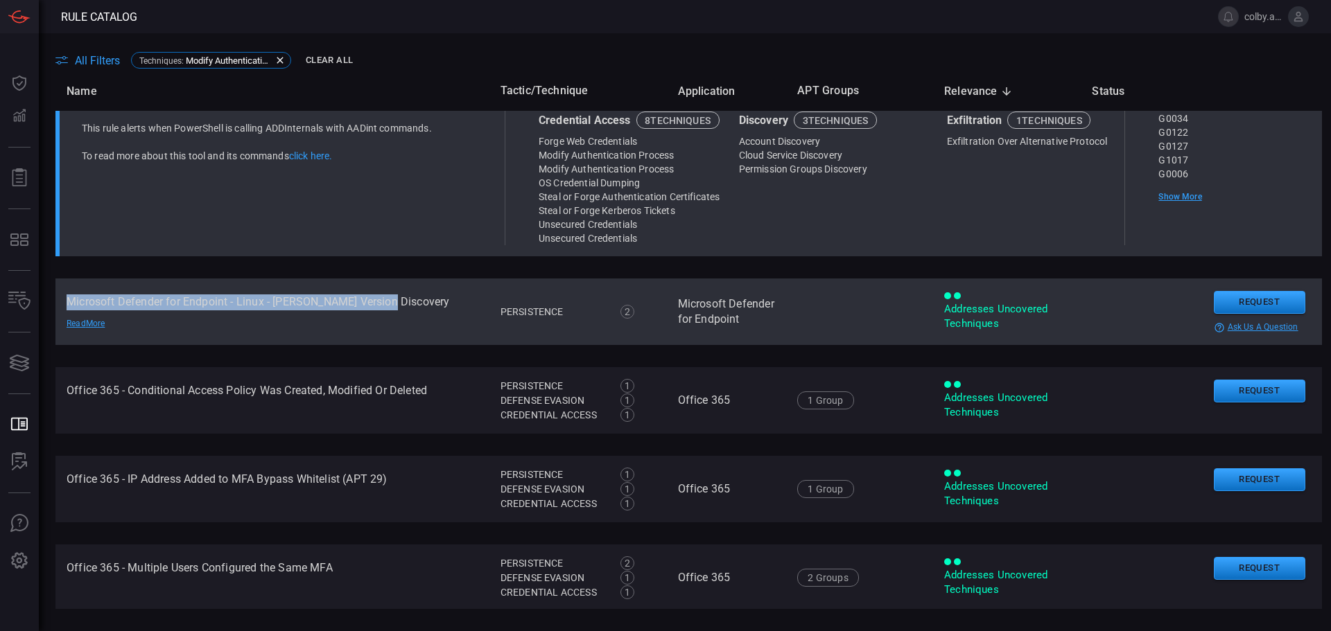
drag, startPoint x: 67, startPoint y: 302, endPoint x: 390, endPoint y: 307, distance: 322.4
click at [390, 307] on td "Microsoft Defender for Endpoint - Linux - PAM Version Discovery Read More" at bounding box center [272, 312] width 434 height 67
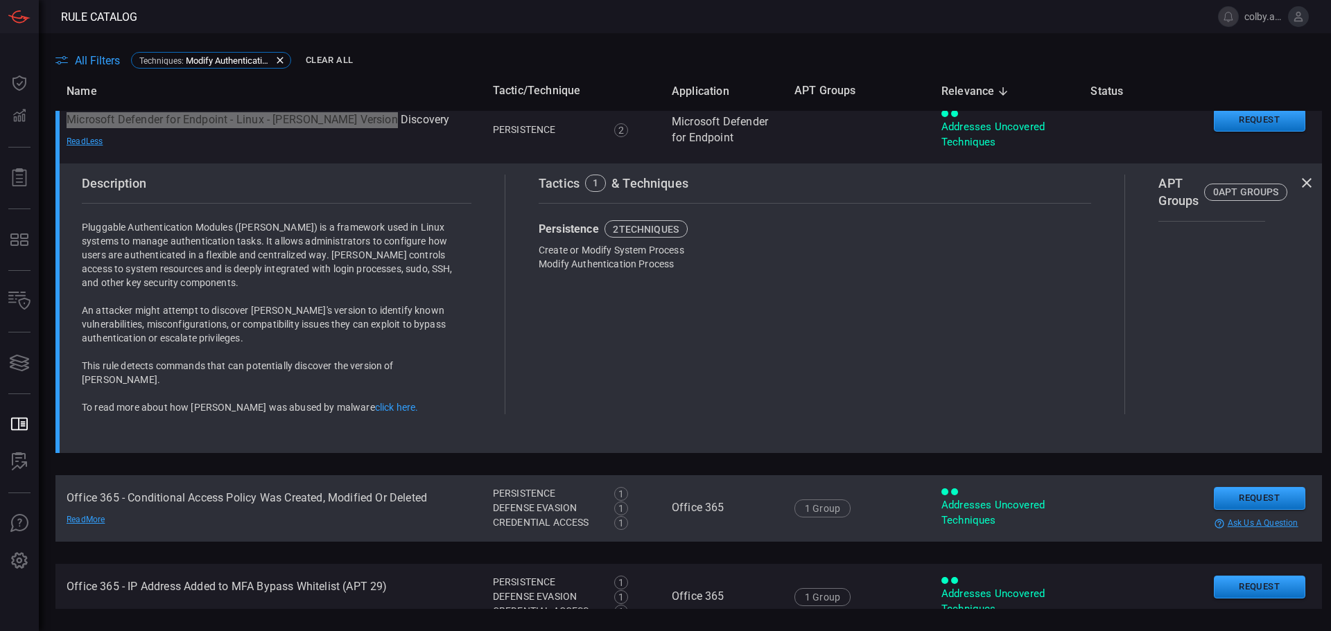
scroll to position [2008, 0]
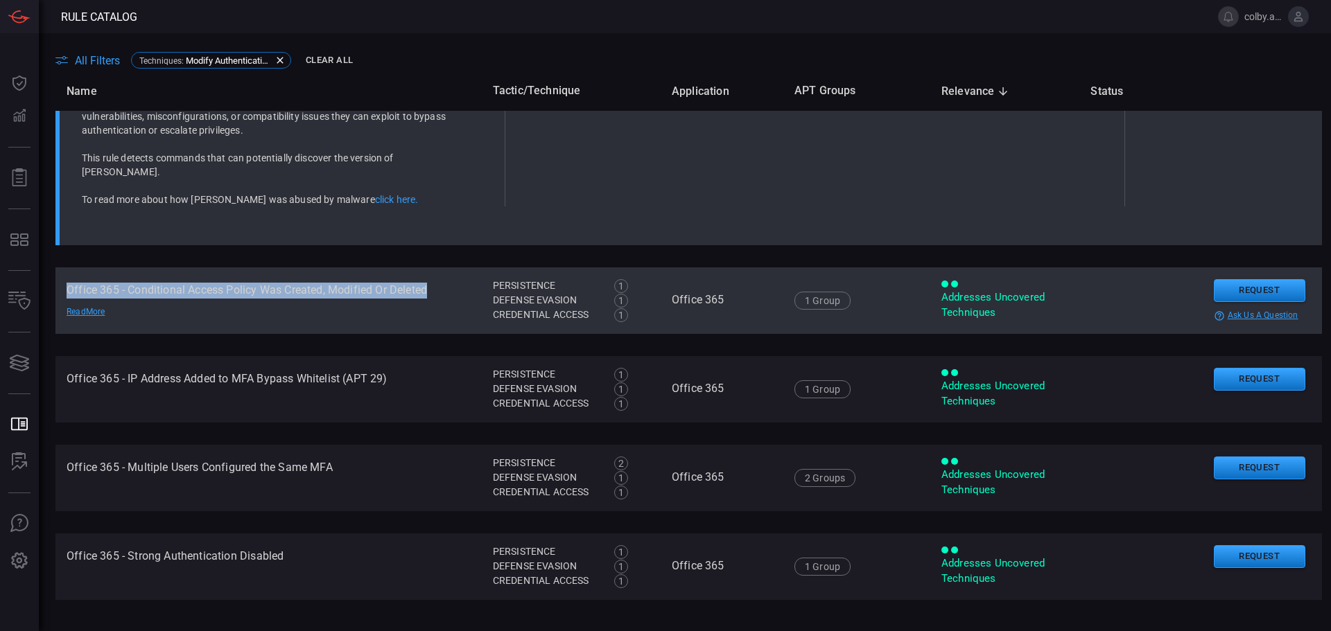
drag, startPoint x: 66, startPoint y: 285, endPoint x: 430, endPoint y: 287, distance: 363.9
click at [430, 287] on td "Office 365 - Conditional Access Policy Was Created, Modified Or Deleted Read Mo…" at bounding box center [268, 301] width 426 height 67
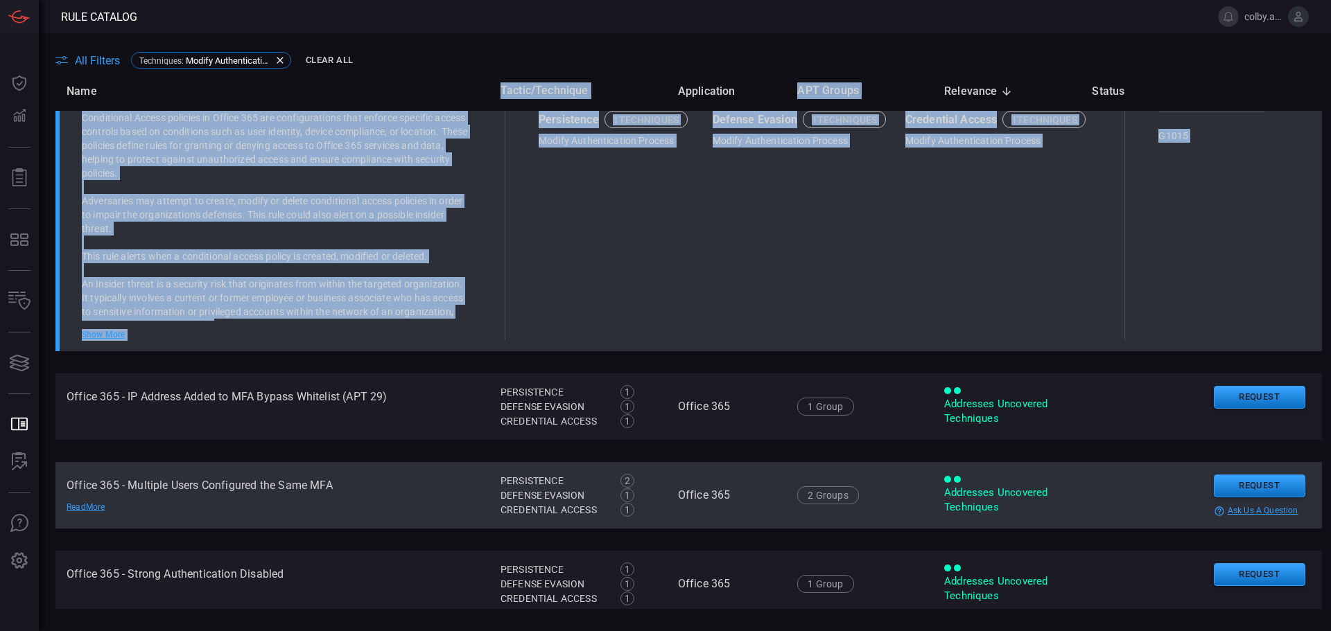
scroll to position [1998, 4]
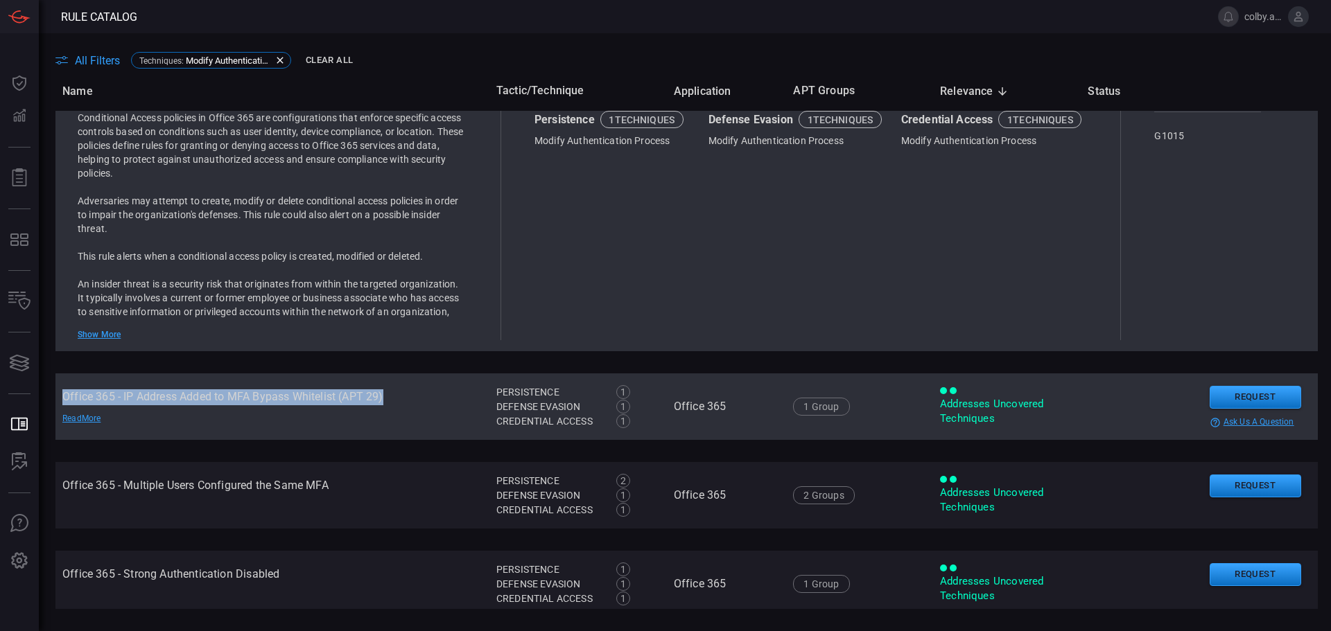
drag, startPoint x: 65, startPoint y: 399, endPoint x: 385, endPoint y: 399, distance: 320.2
click at [385, 399] on td "Office 365 - IP Address Added to MFA Bypass Whitelist (APT 29) Read More" at bounding box center [268, 407] width 434 height 67
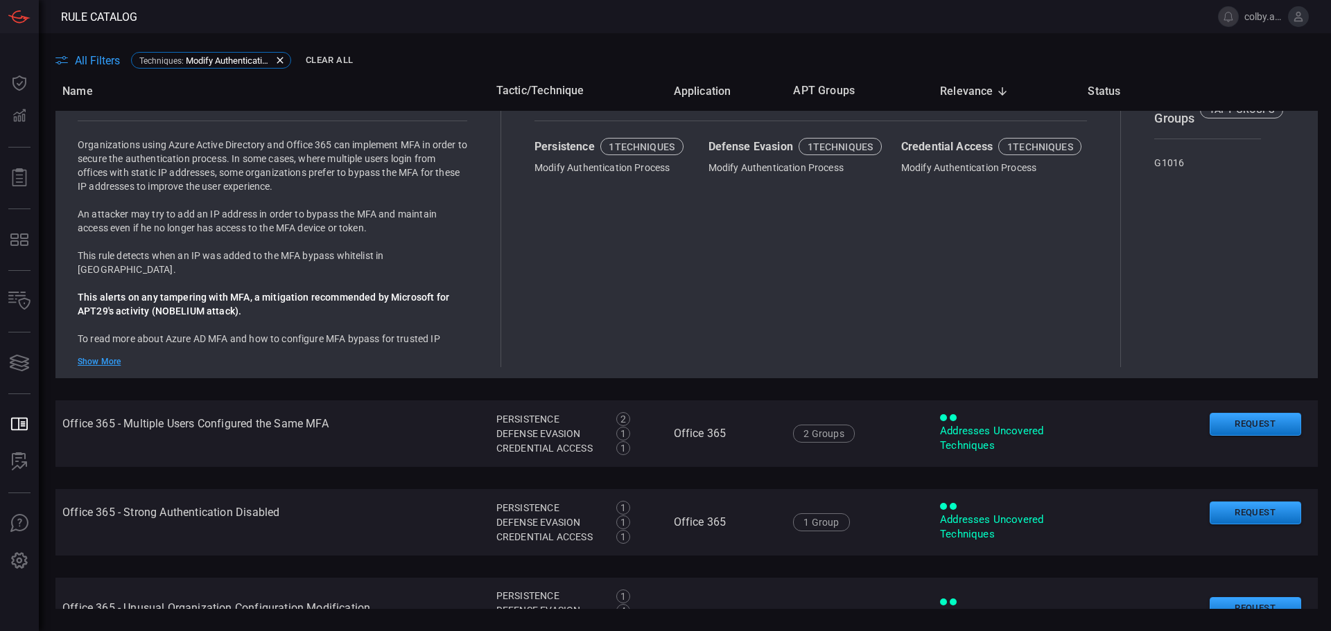
scroll to position [2116, 4]
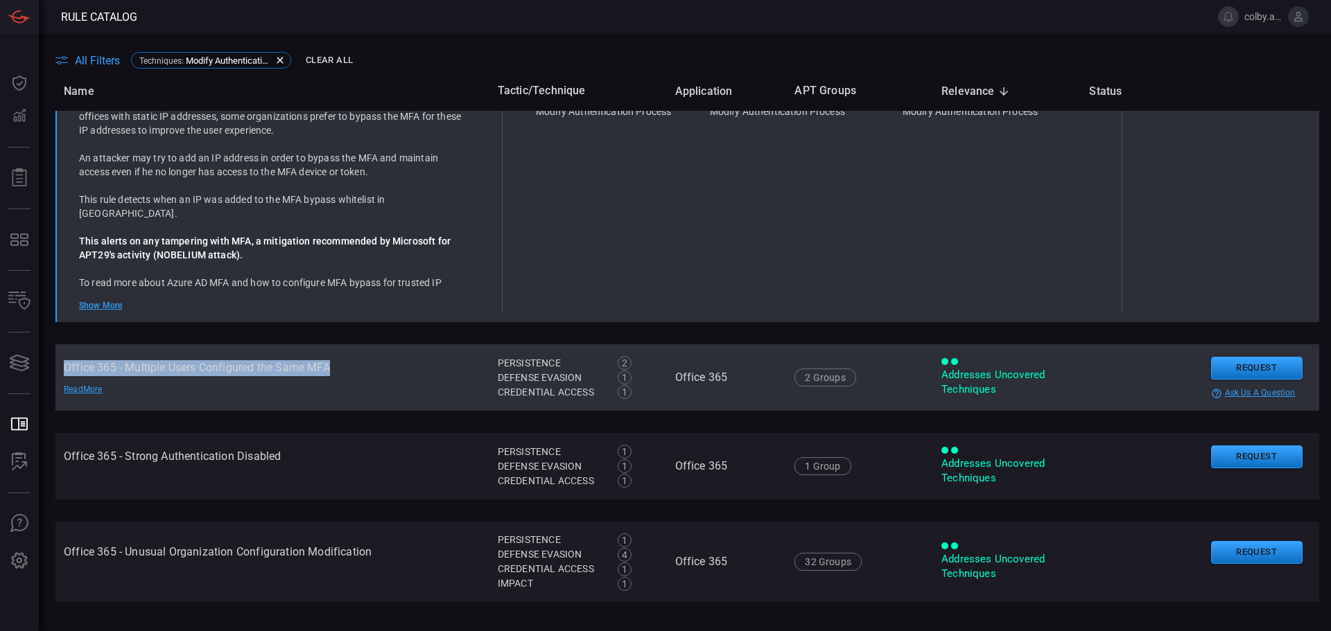
click at [329, 372] on td "Office 365 - Multiple Users Configured the Same MFA Read More" at bounding box center [270, 378] width 434 height 67
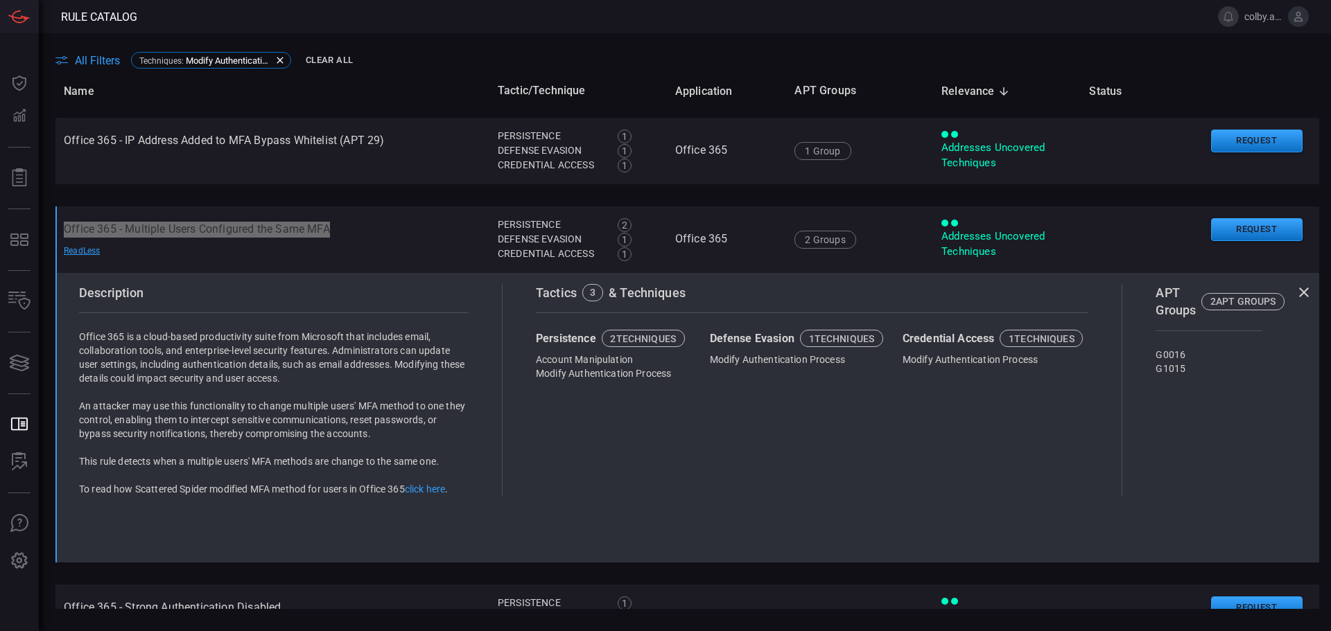
scroll to position [2095, 3]
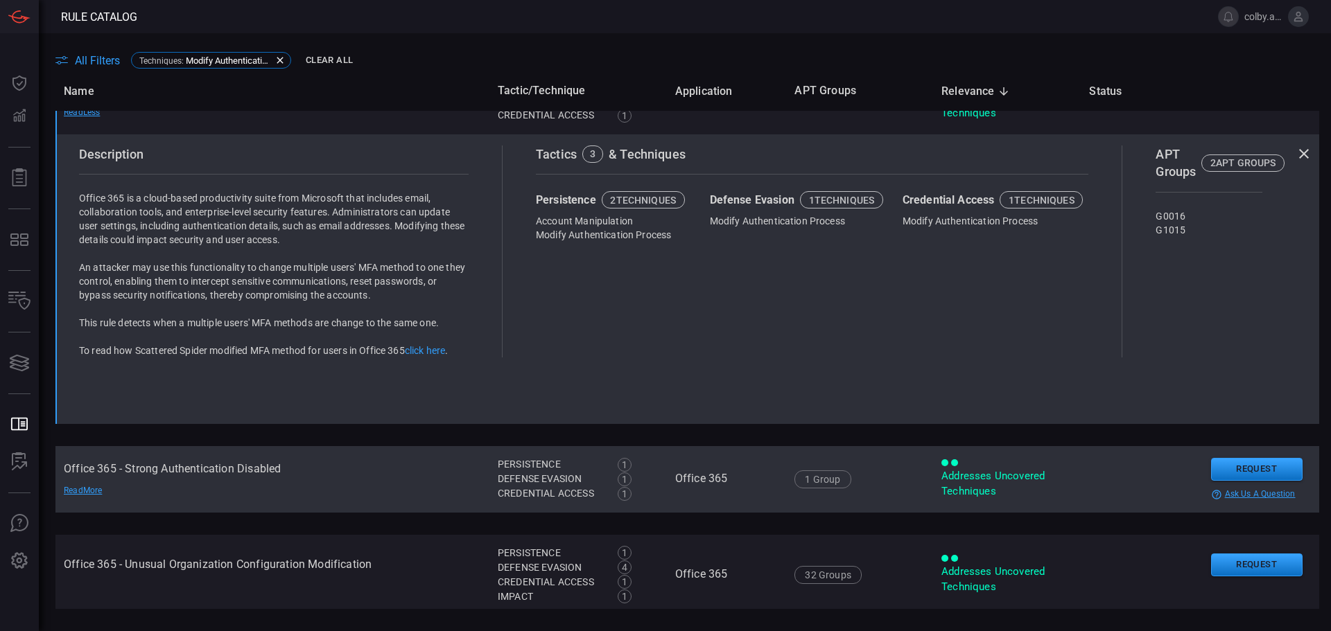
click at [153, 468] on td "Office 365 - Strong Authentication Disabled Read More" at bounding box center [270, 479] width 434 height 67
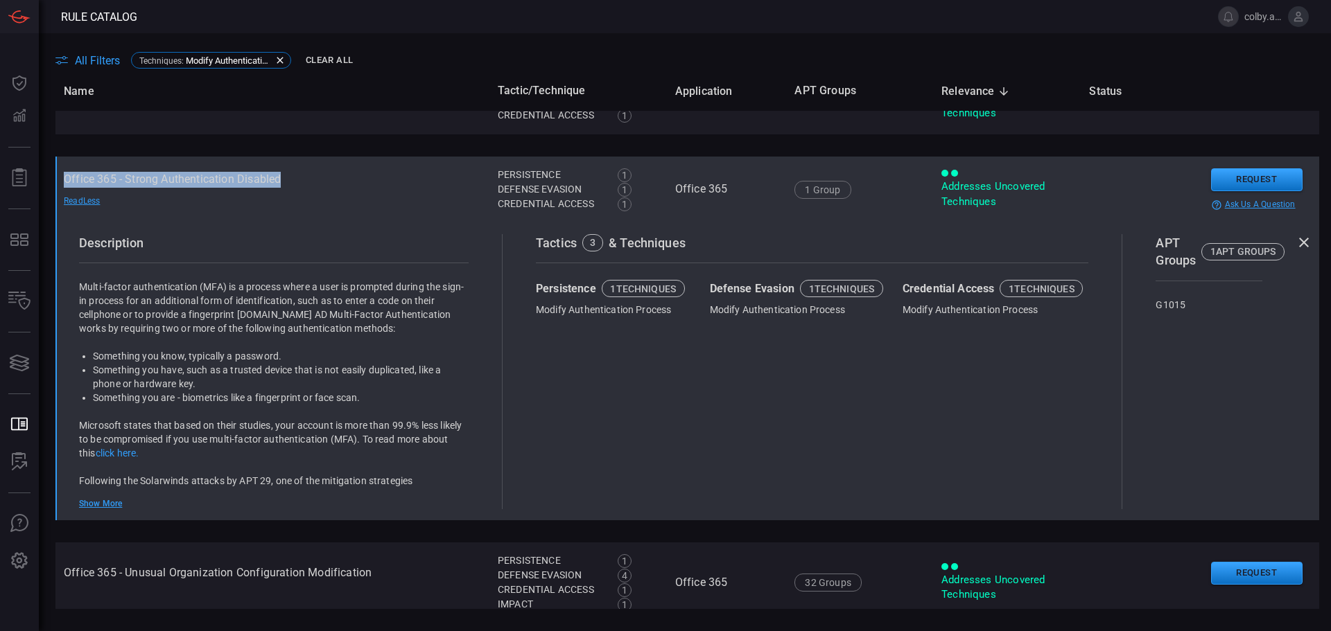
drag, startPoint x: 62, startPoint y: 182, endPoint x: 311, endPoint y: 184, distance: 249.5
click at [311, 184] on td "Office 365 - Strong Authentication Disabled Read Less" at bounding box center [270, 190] width 434 height 67
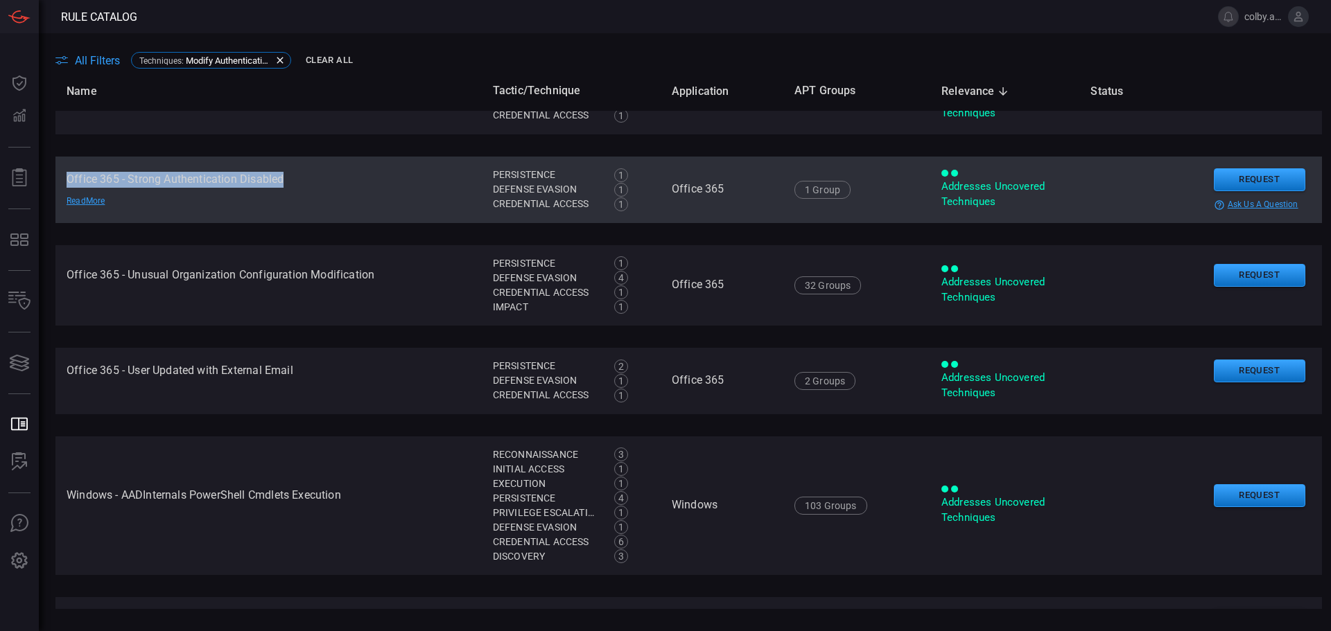
scroll to position [2092, 0]
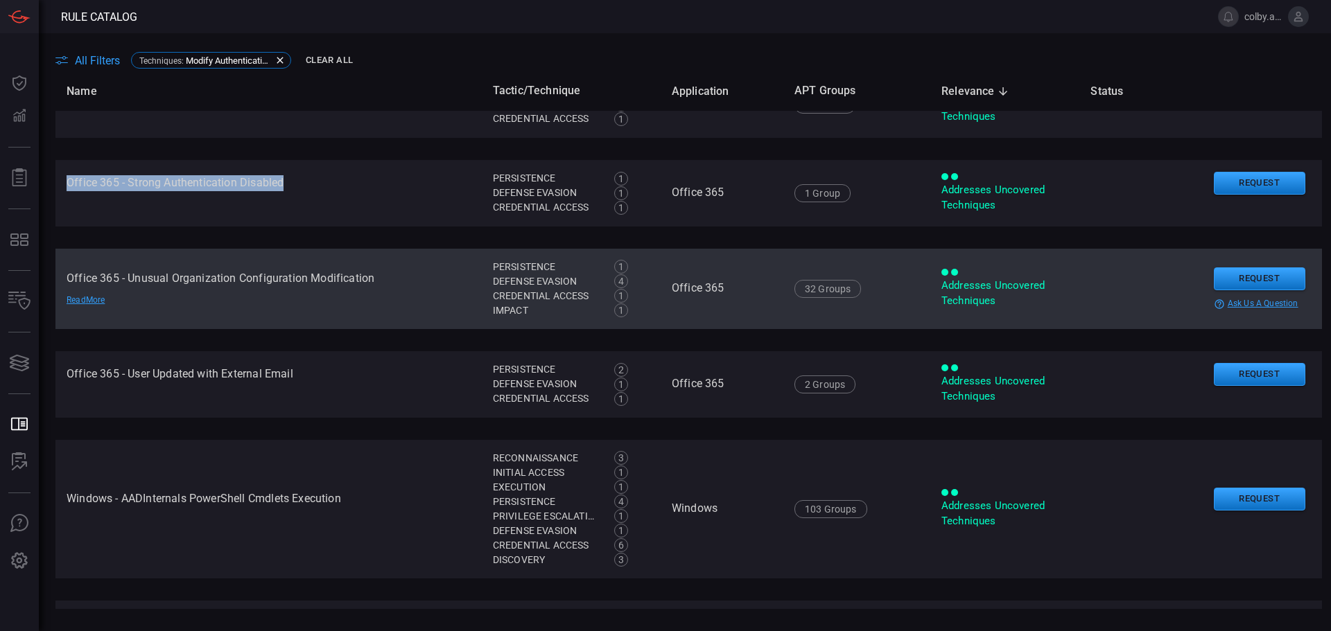
copy td "Office 365 - Strong Authentication Disabled"
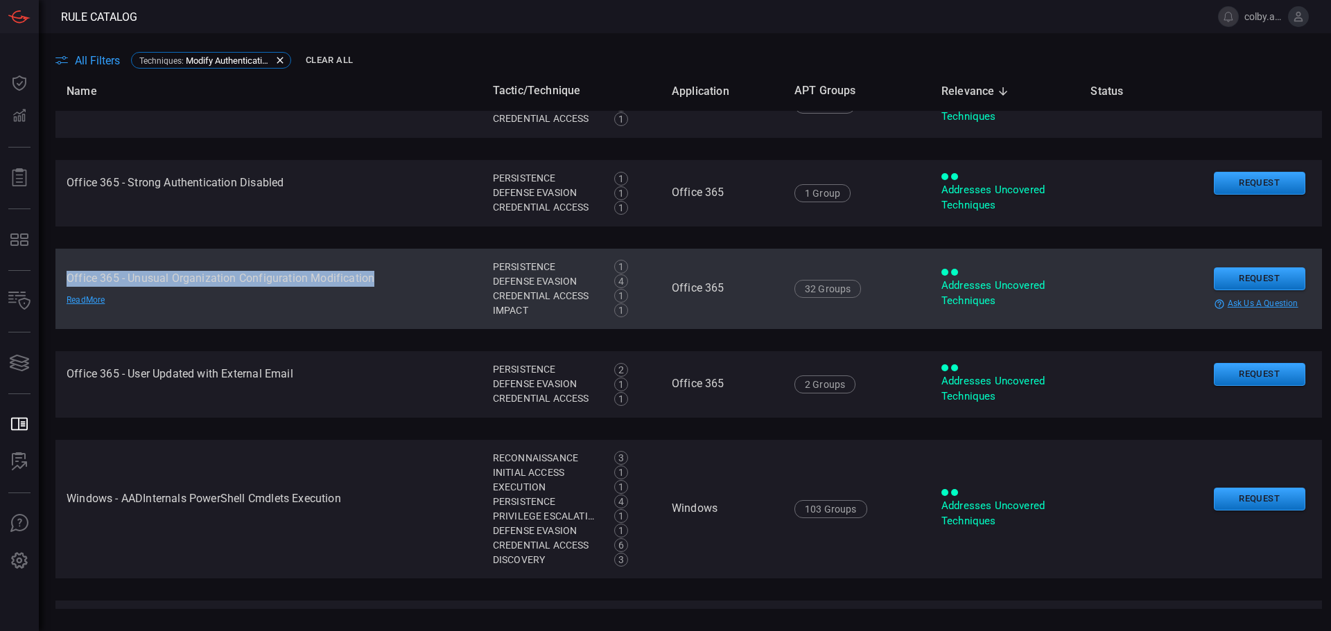
drag, startPoint x: 64, startPoint y: 277, endPoint x: 397, endPoint y: 281, distance: 332.7
click at [397, 281] on td "Office 365 - Unusual Organization Configuration Modification Read More" at bounding box center [268, 289] width 426 height 80
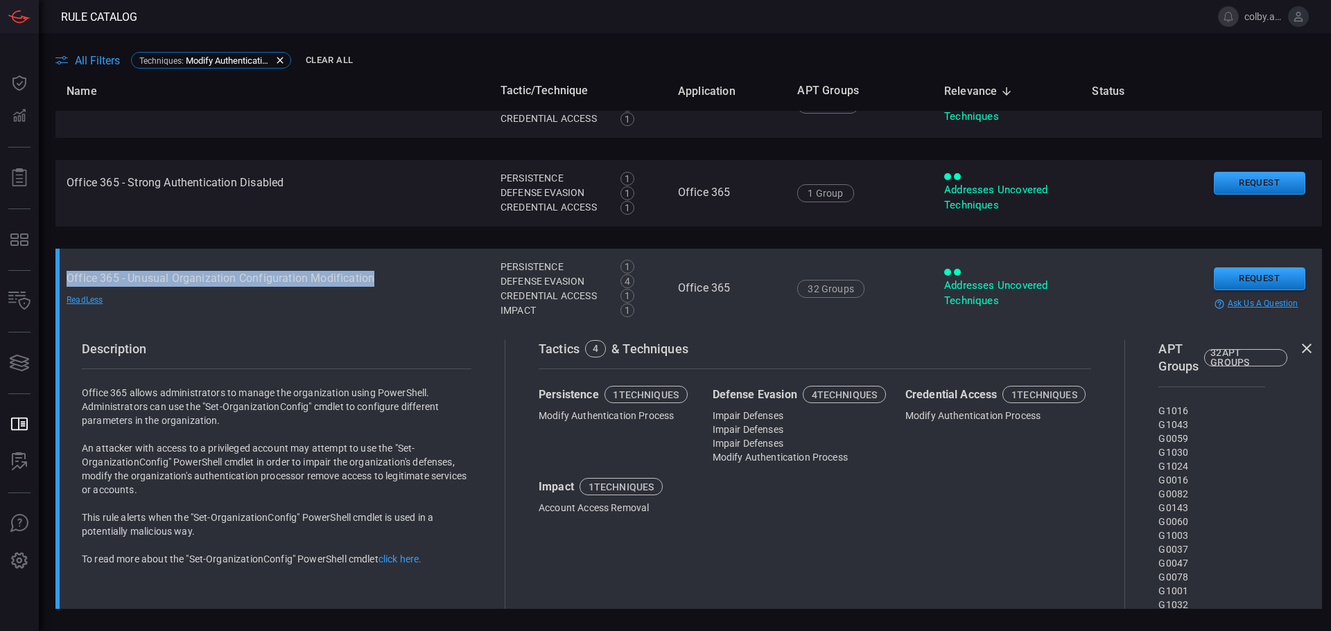
scroll to position [2095, 0]
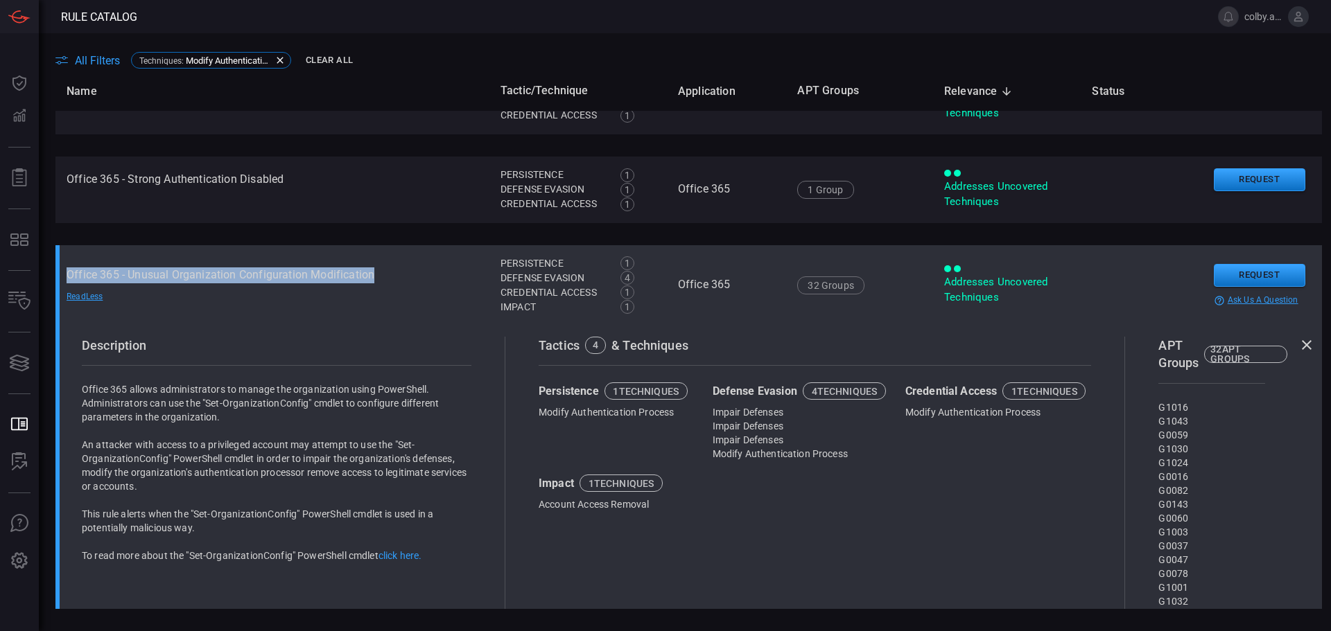
copy td "Office 365 - Unusual Organization Configuration Modification"
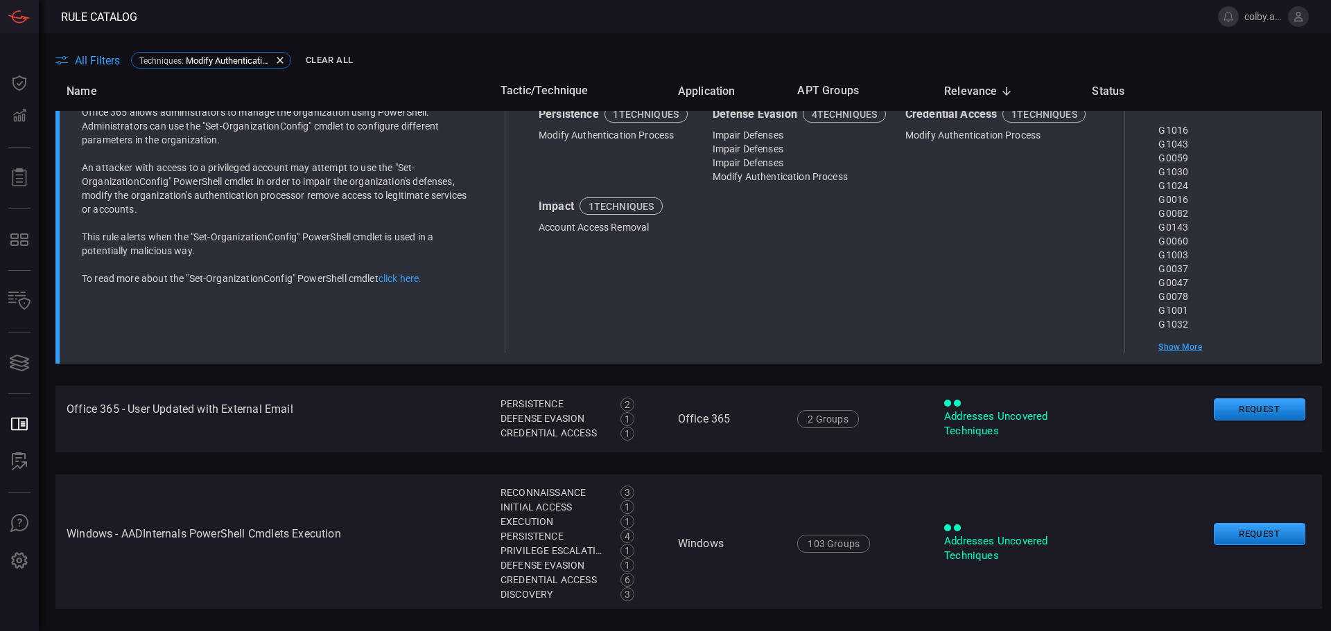
scroll to position [2511, 0]
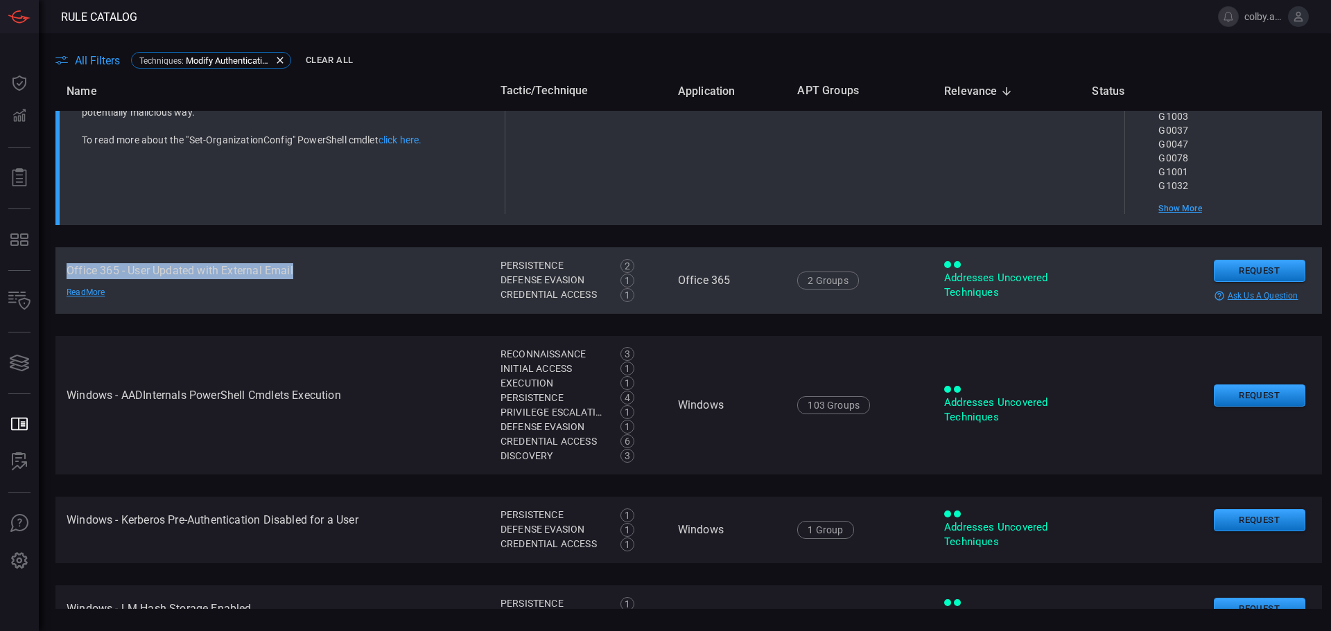
drag, startPoint x: 64, startPoint y: 272, endPoint x: 297, endPoint y: 274, distance: 232.9
click at [297, 274] on td "Office 365 - User Updated with External Email Read More" at bounding box center [272, 280] width 434 height 67
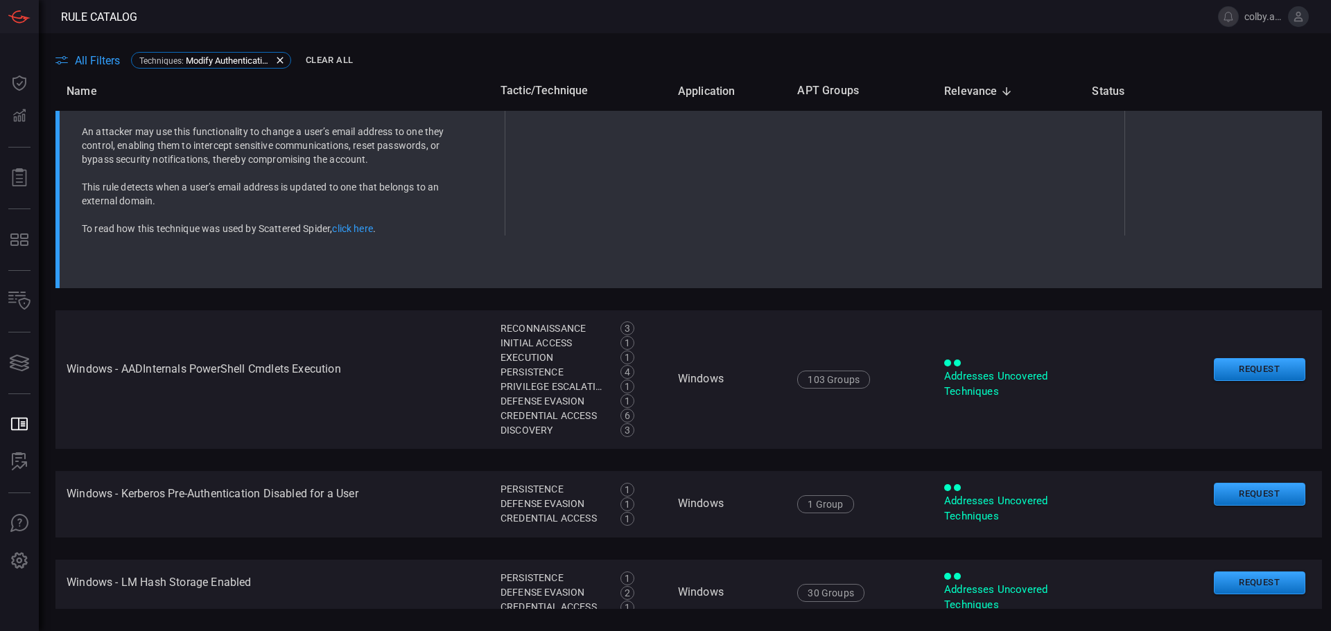
scroll to position [2195, 0]
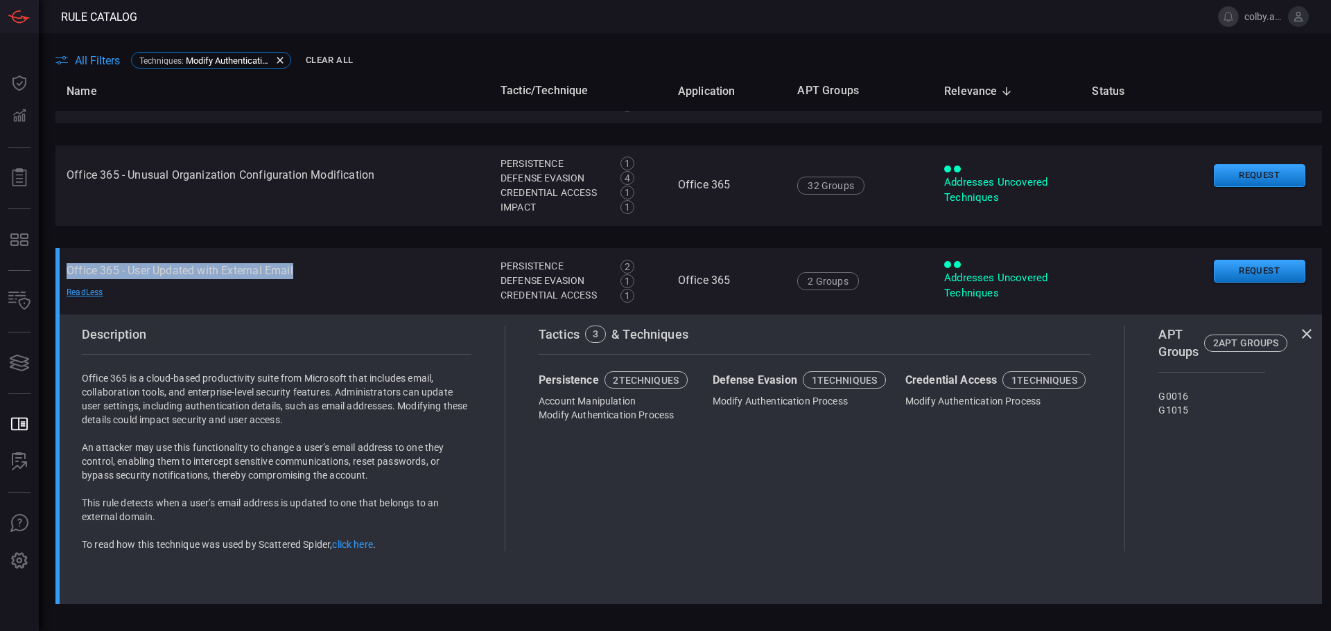
copy td "Office 365 - User Updated with External Email"
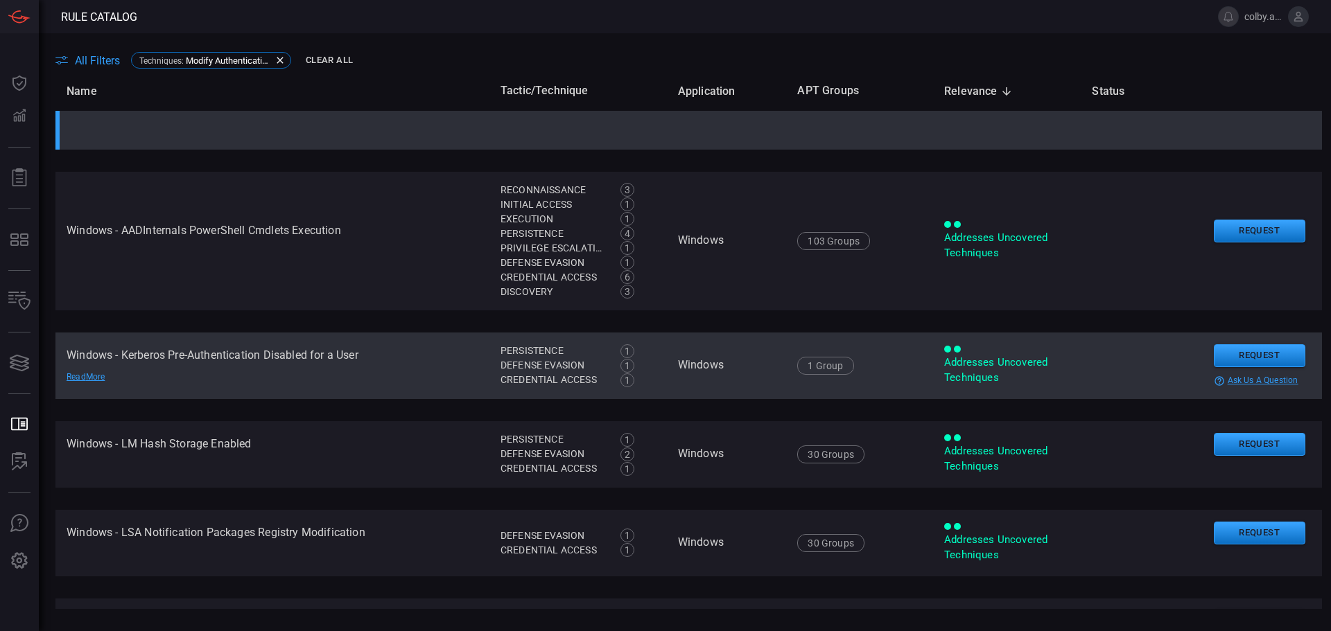
scroll to position [2680, 0]
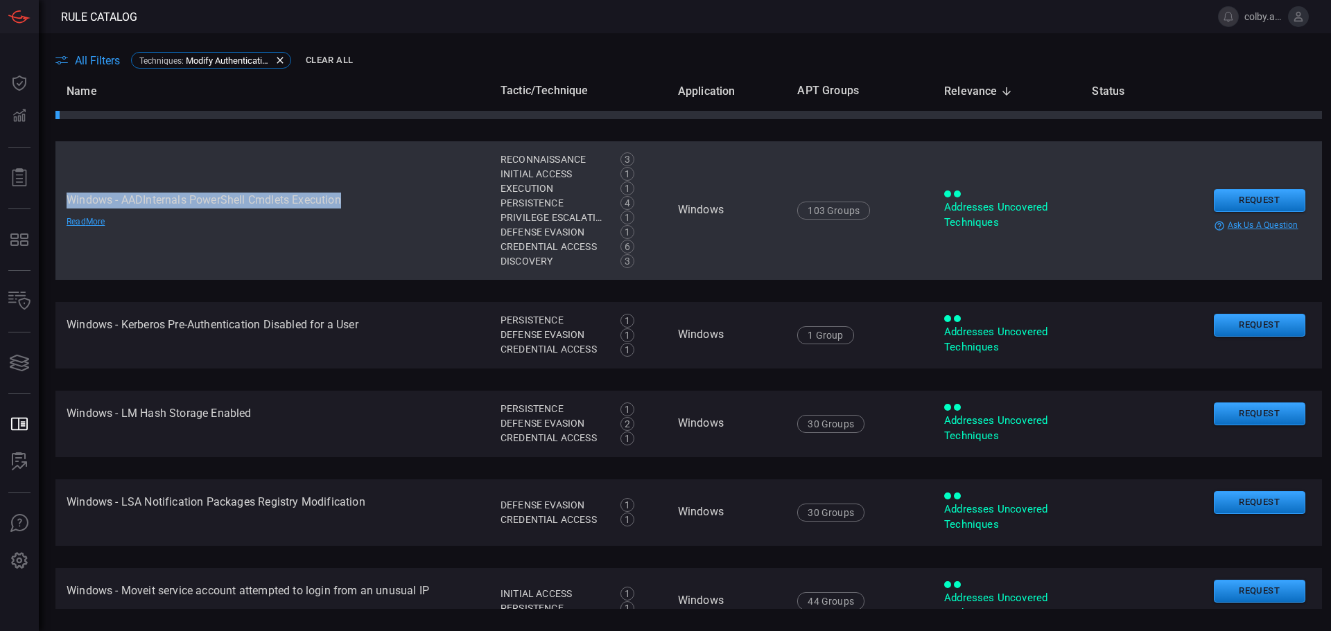
drag, startPoint x: 68, startPoint y: 200, endPoint x: 342, endPoint y: 204, distance: 273.8
click at [342, 204] on td "Windows - AADInternals PowerShell Cmdlets Execution Read More" at bounding box center [272, 210] width 434 height 139
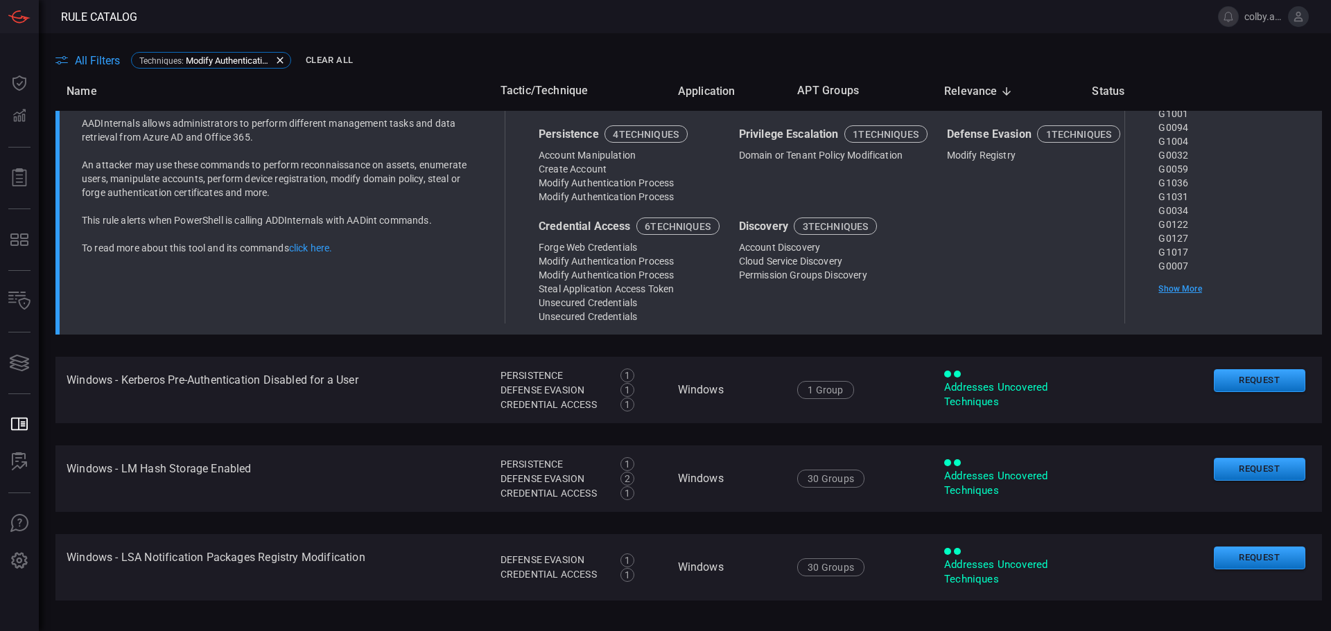
scroll to position [2391, 0]
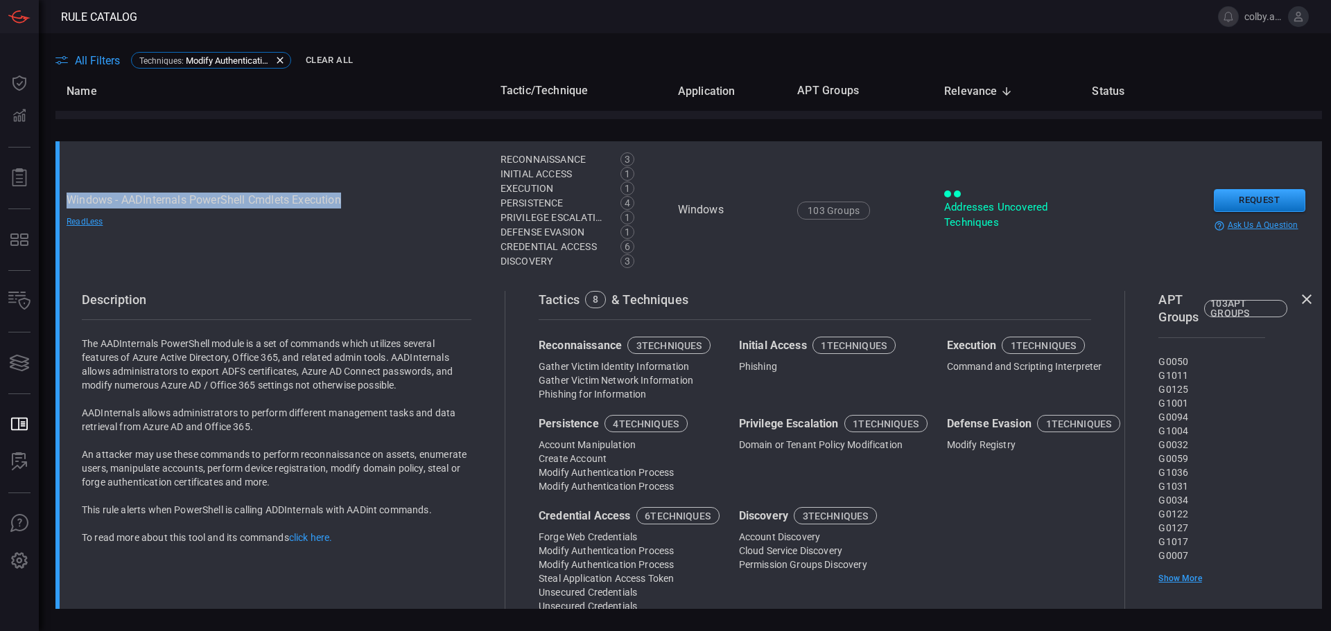
copy td "Windows - AADInternals PowerShell Cmdlets Execution"
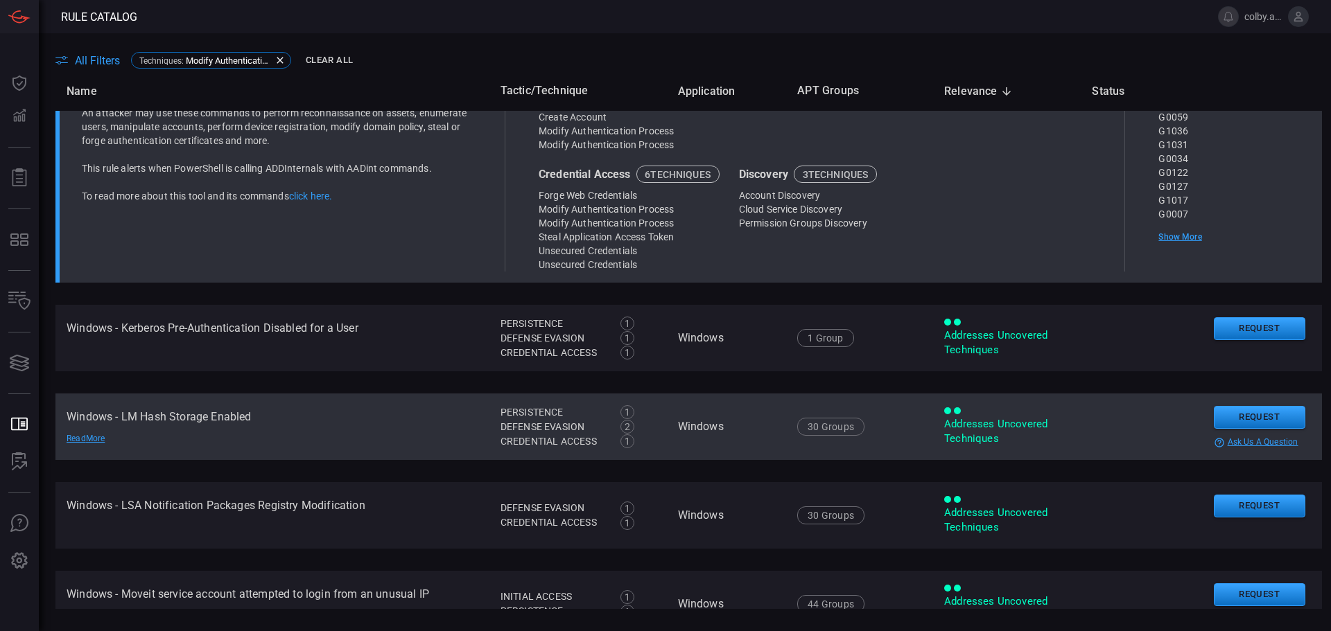
scroll to position [2876, 0]
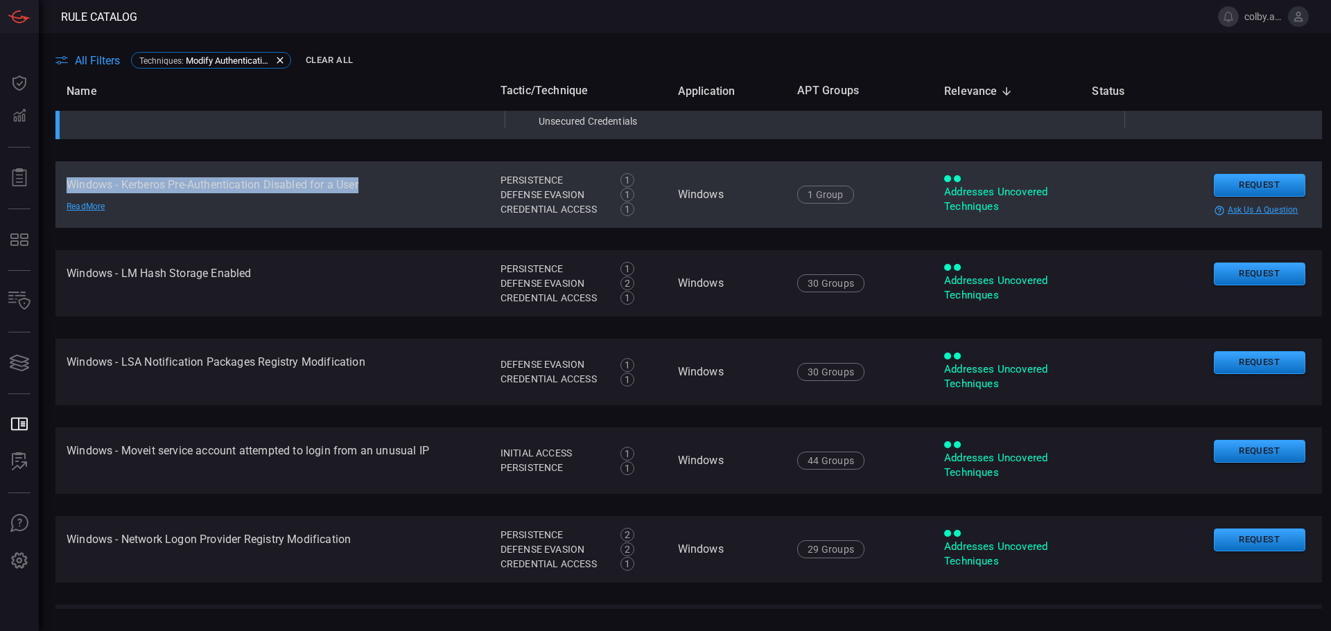
drag, startPoint x: 69, startPoint y: 189, endPoint x: 360, endPoint y: 189, distance: 291.1
click at [360, 189] on td "Windows - Kerberos Pre-Authentication Disabled for a User Read More" at bounding box center [272, 195] width 434 height 67
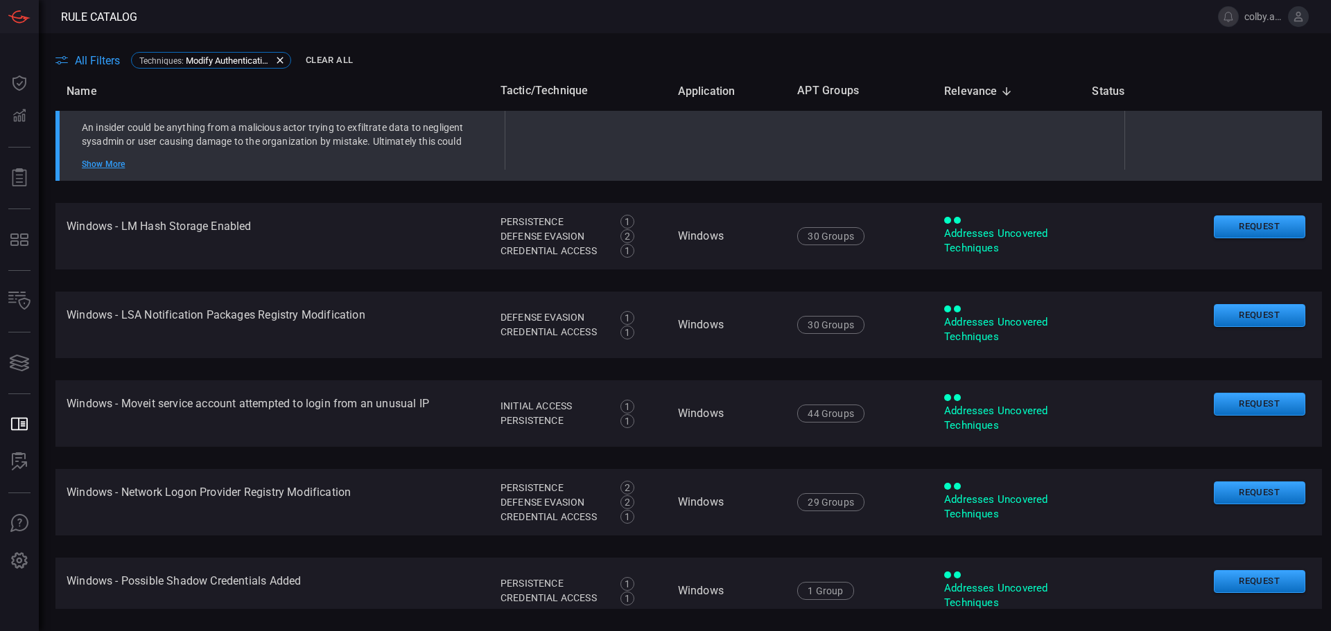
scroll to position [2531, 0]
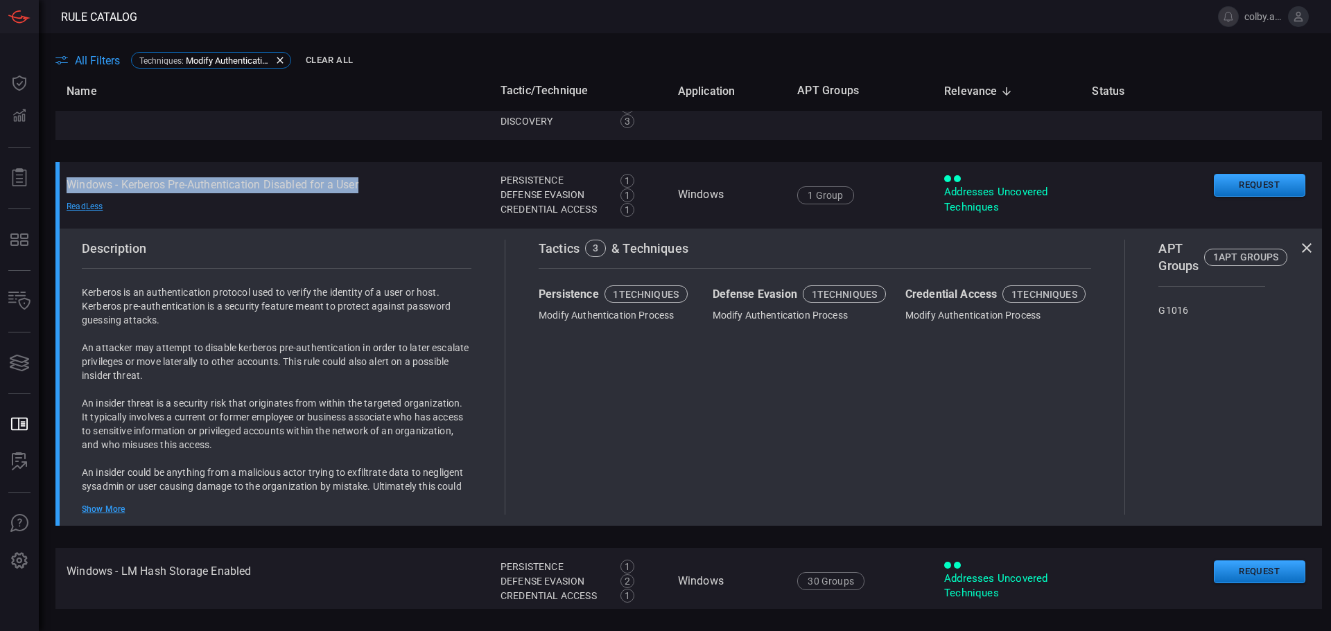
copy td "Windows - Kerberos Pre-Authentication Disabled for a User"
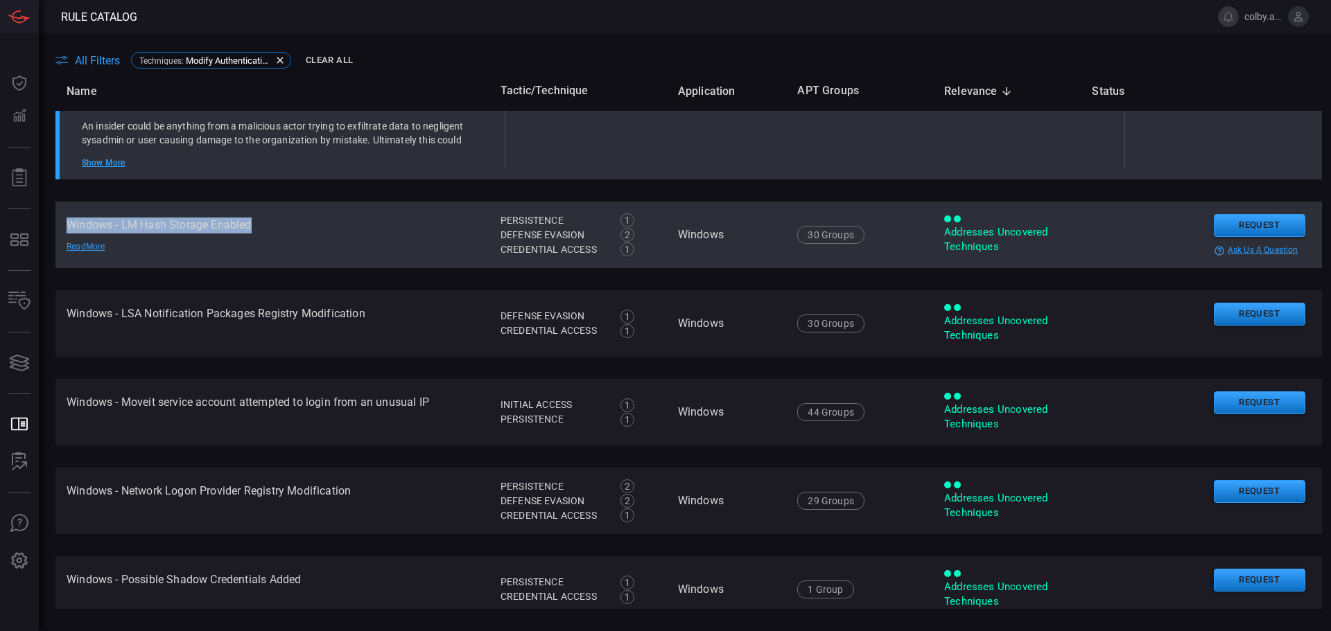
drag, startPoint x: 67, startPoint y: 226, endPoint x: 252, endPoint y: 230, distance: 185.1
click at [252, 230] on td "Windows - LM Hash Storage Enabled Read More" at bounding box center [272, 235] width 434 height 67
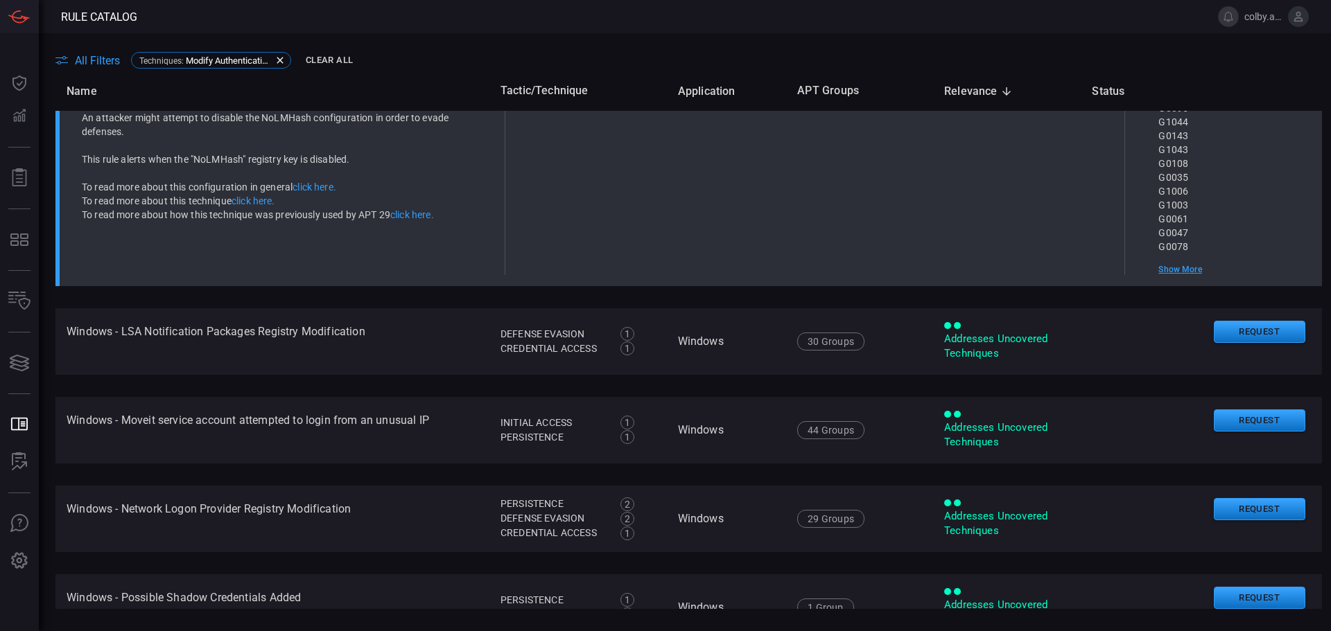
scroll to position [2579, 0]
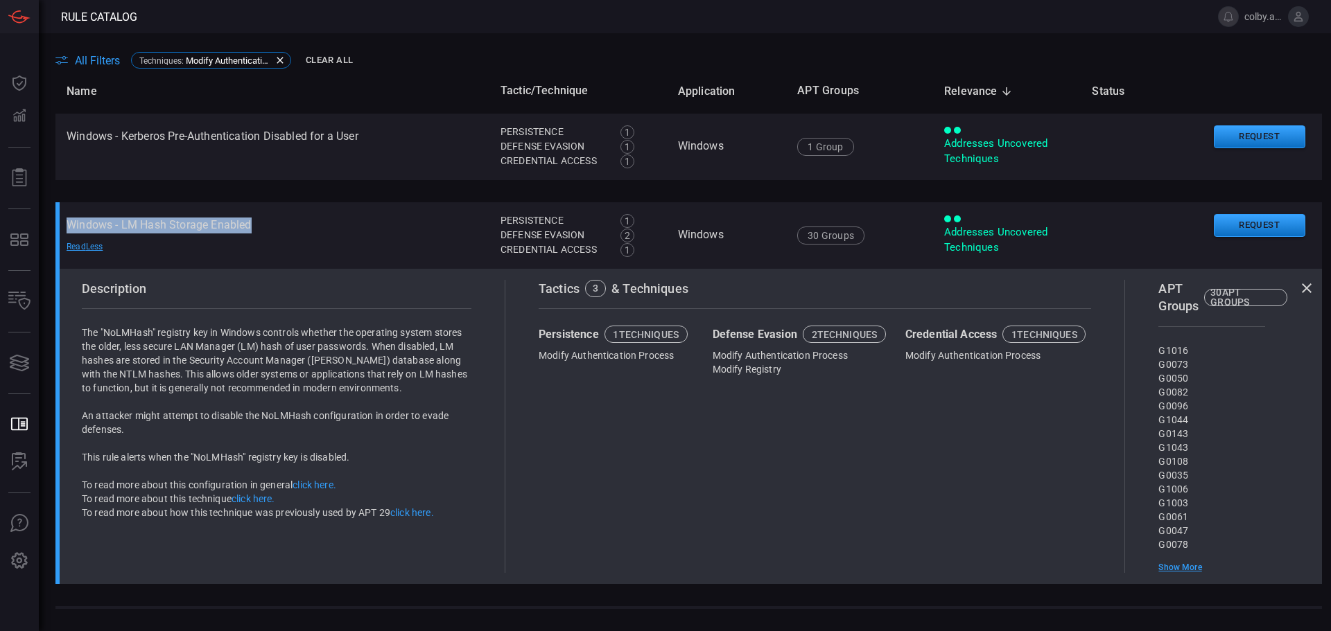
copy td "Windows - LM Hash Storage Enabled"
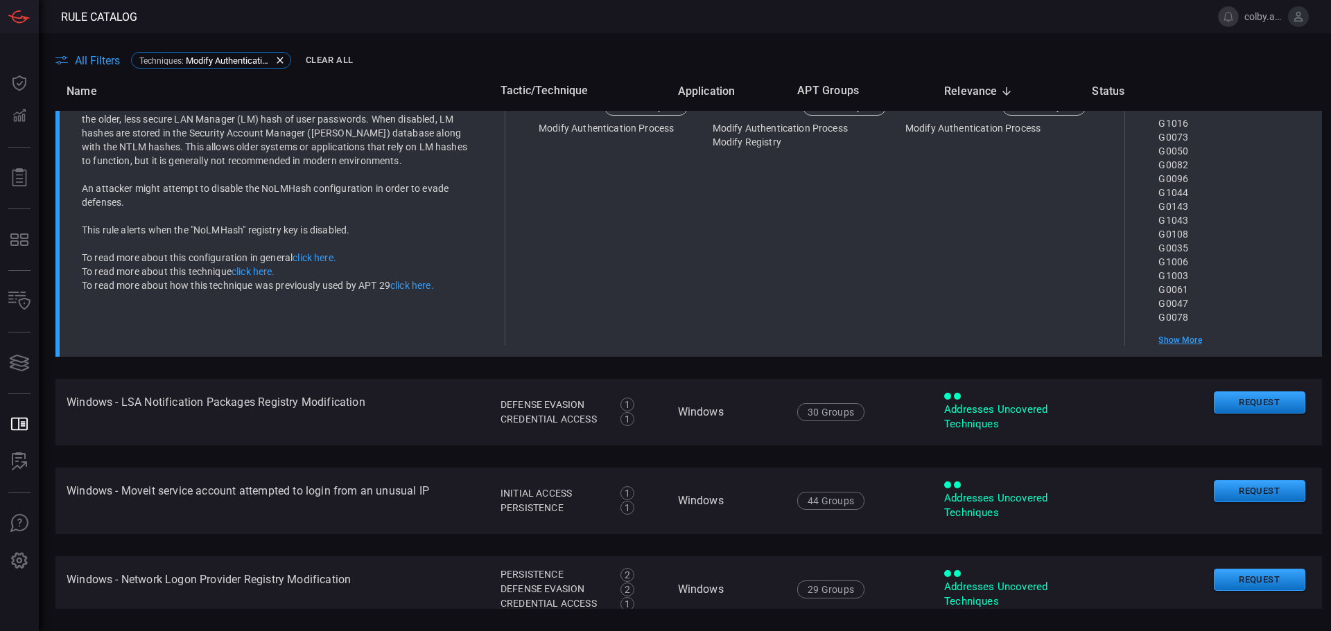
scroll to position [2787, 0]
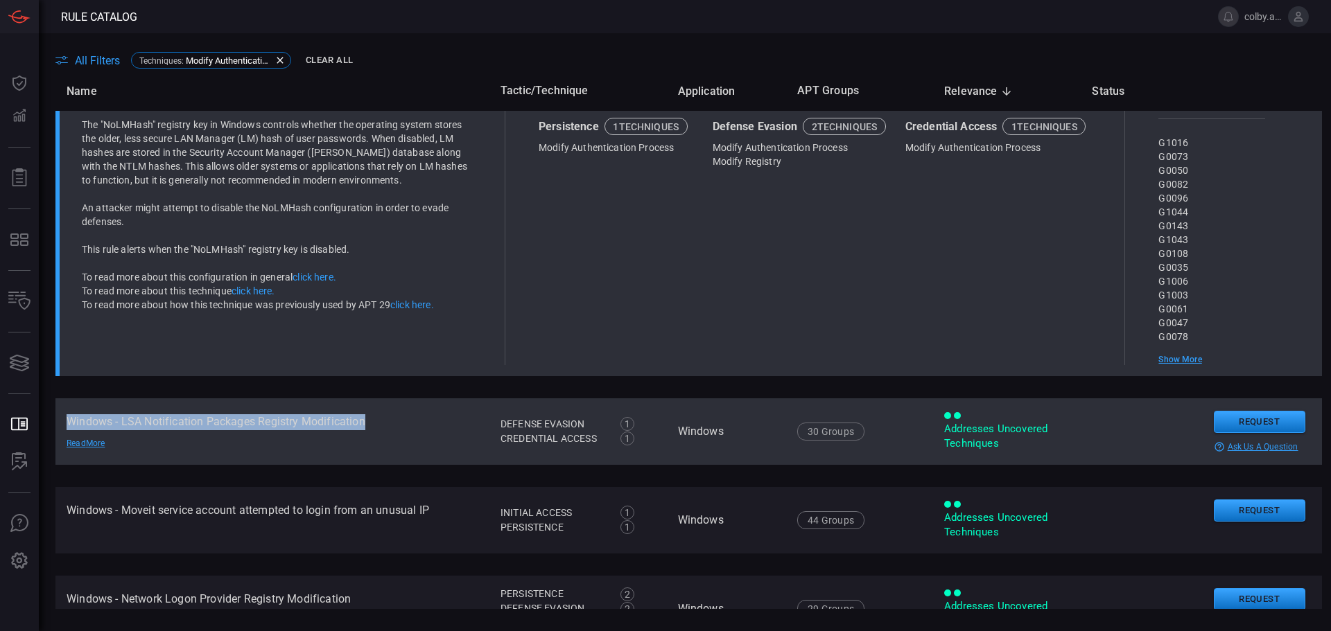
drag, startPoint x: 67, startPoint y: 424, endPoint x: 365, endPoint y: 428, distance: 298.1
click at [365, 428] on td "Windows - LSA Notification Packages Registry Modification Read More" at bounding box center [272, 432] width 434 height 67
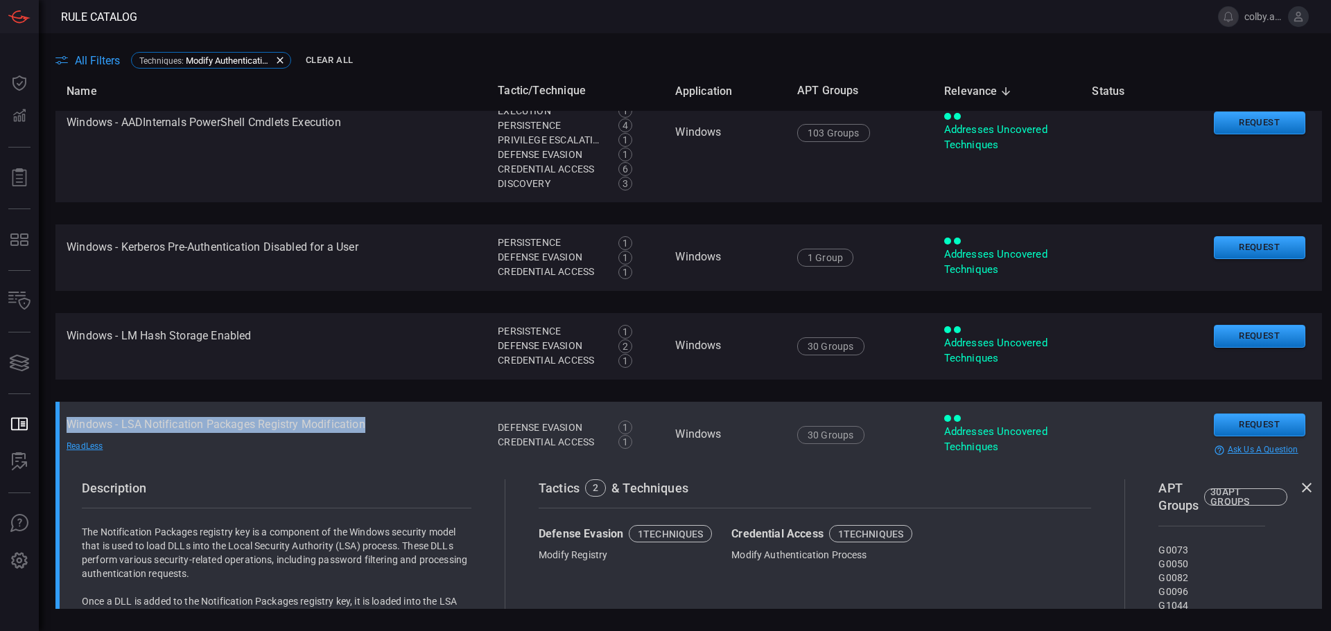
copy td "Windows - LSA Notification Packages Registry Modification"
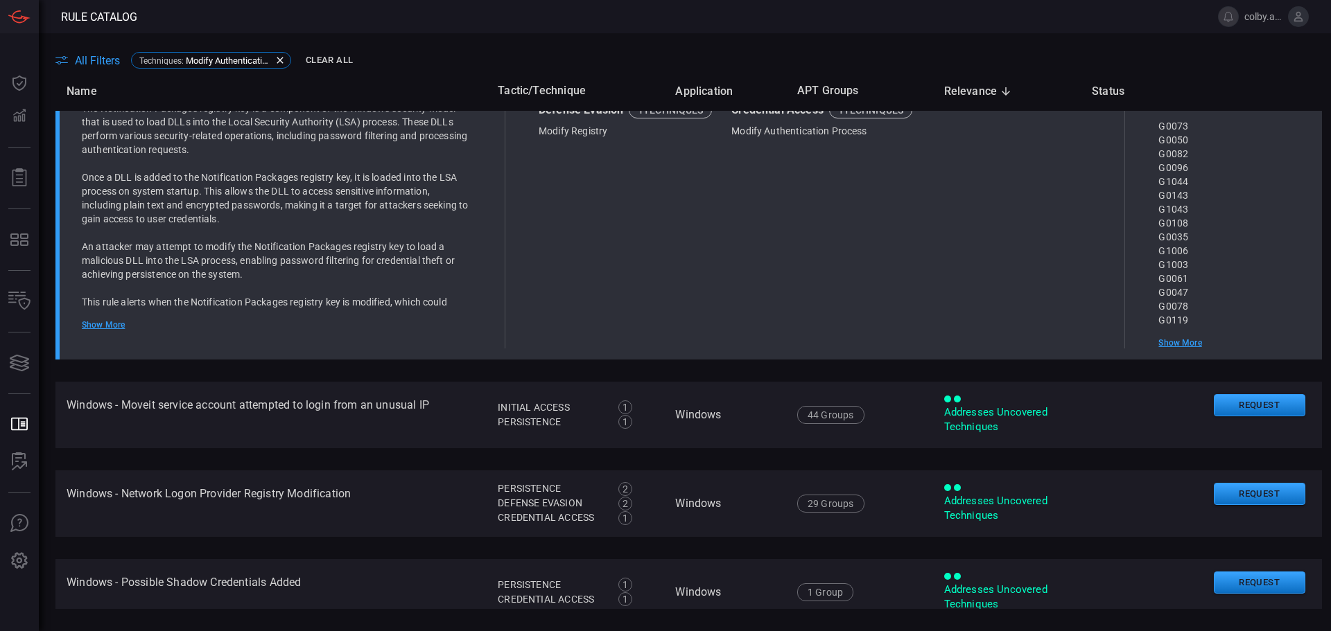
scroll to position [3023, 0]
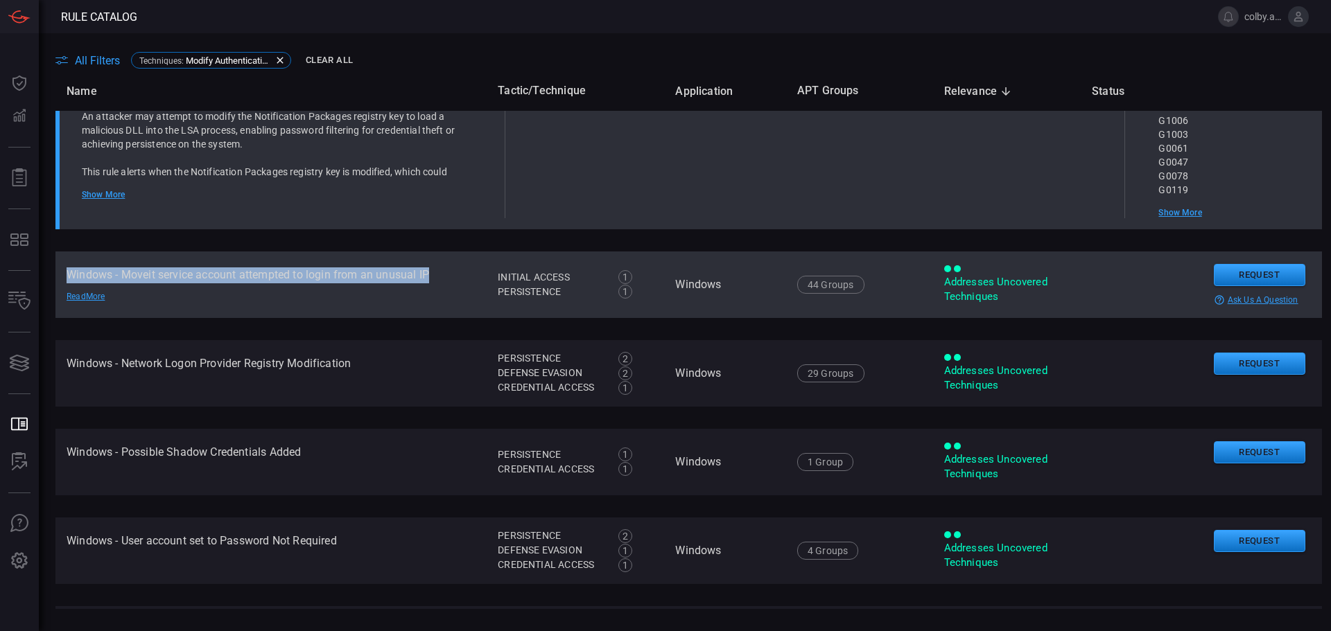
drag, startPoint x: 62, startPoint y: 274, endPoint x: 433, endPoint y: 279, distance: 370.9
click at [433, 279] on td "Windows - Moveit service account attempted to login from an unusual IP Read More" at bounding box center [270, 285] width 431 height 67
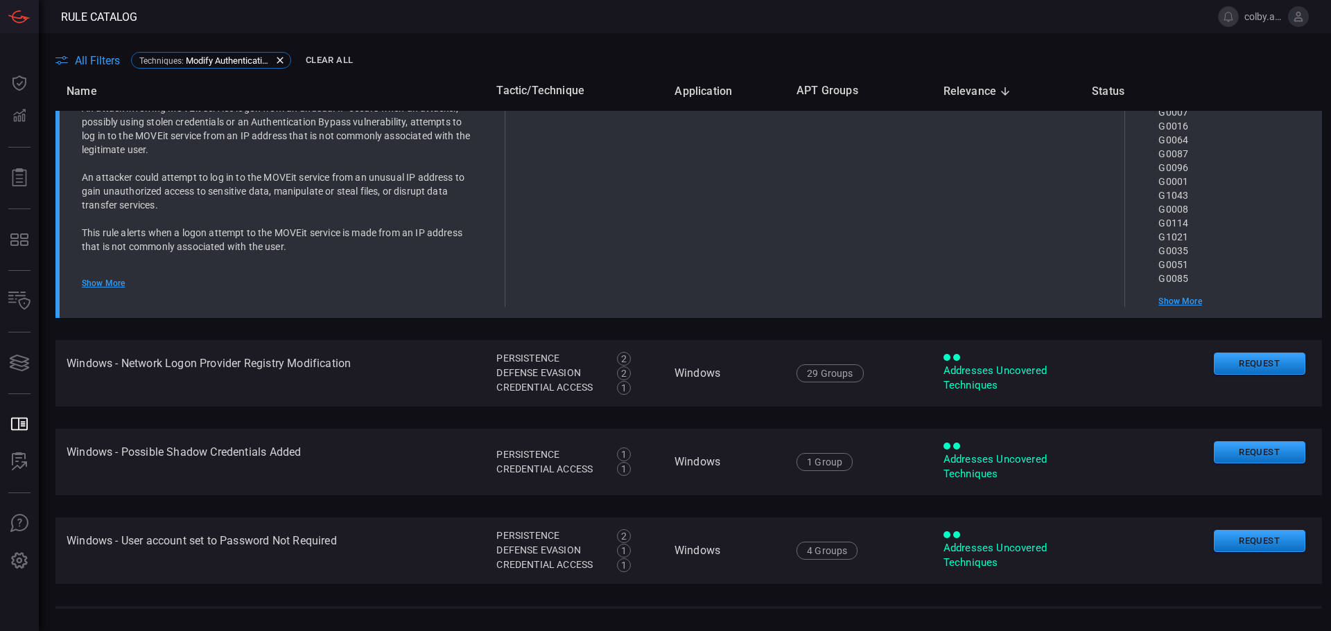
scroll to position [2708, 0]
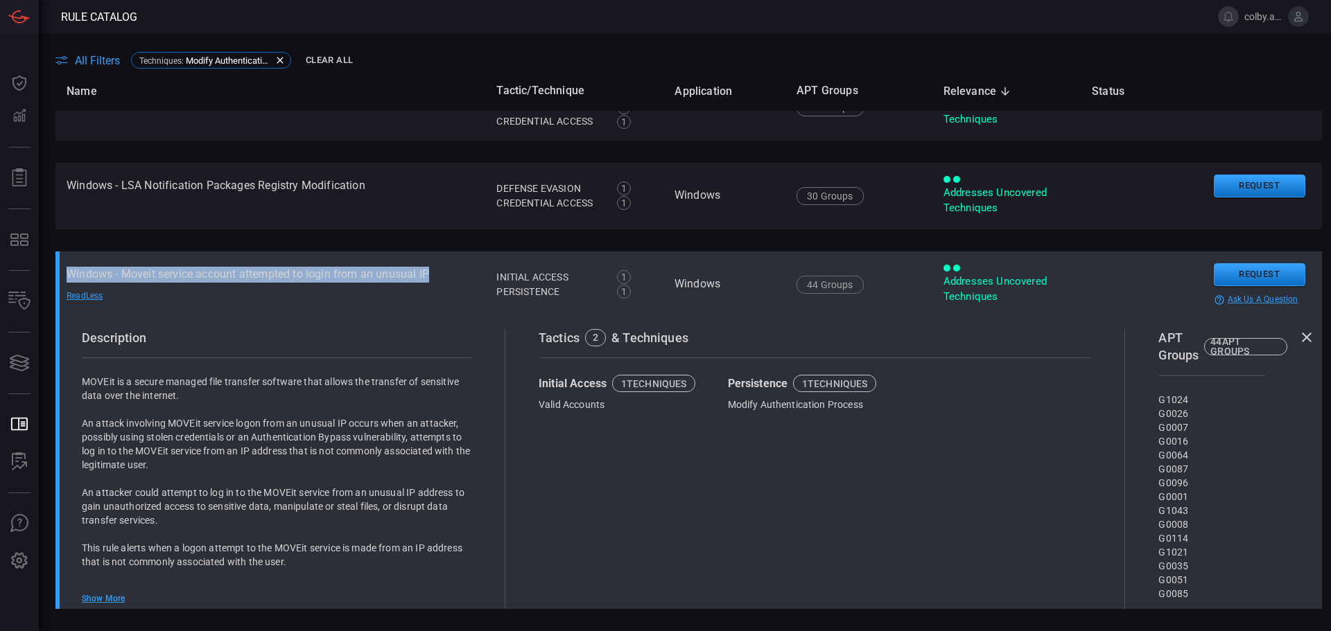
copy td "Windows - Moveit service account attempted to login from an unusual IP"
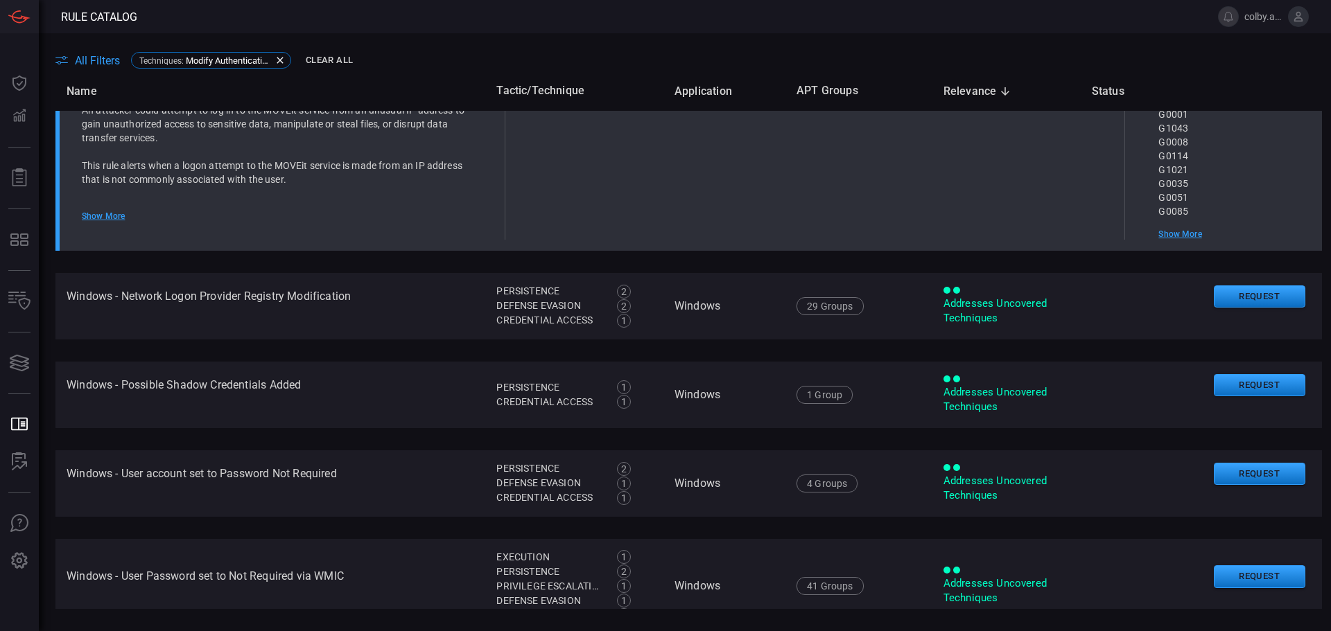
scroll to position [3123, 0]
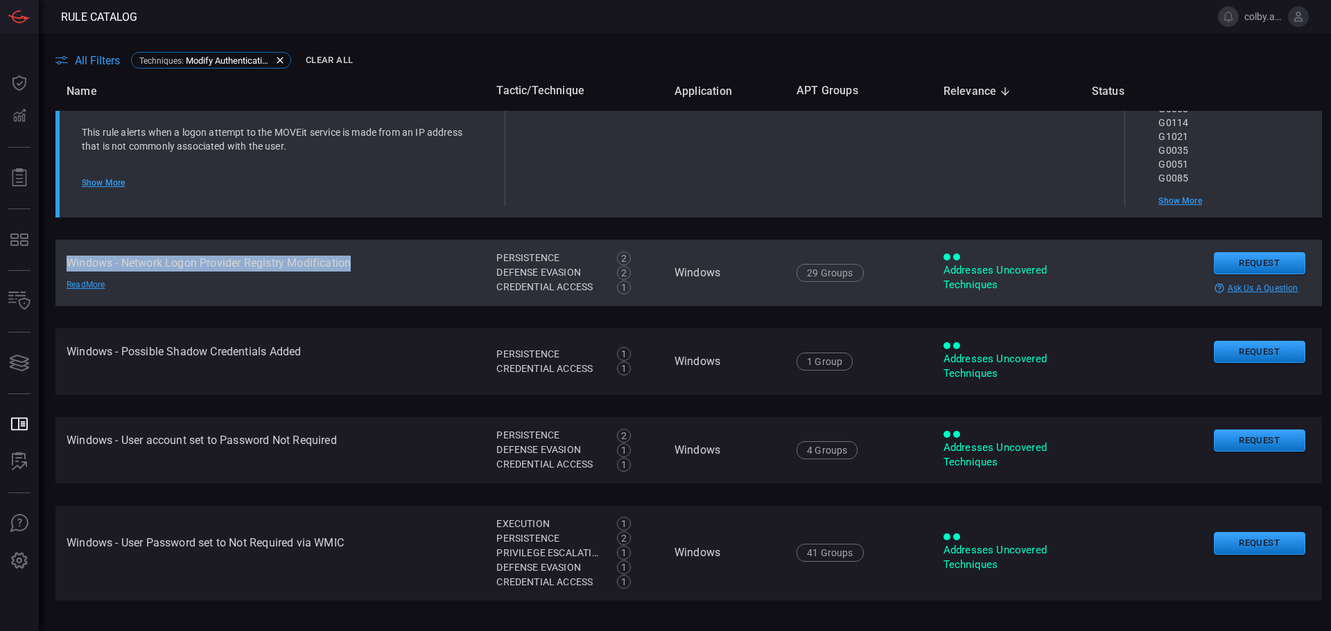
drag, startPoint x: 67, startPoint y: 261, endPoint x: 355, endPoint y: 266, distance: 287.7
click at [355, 266] on td "Windows - Network Logon Provider Registry Modification Read More" at bounding box center [270, 273] width 430 height 67
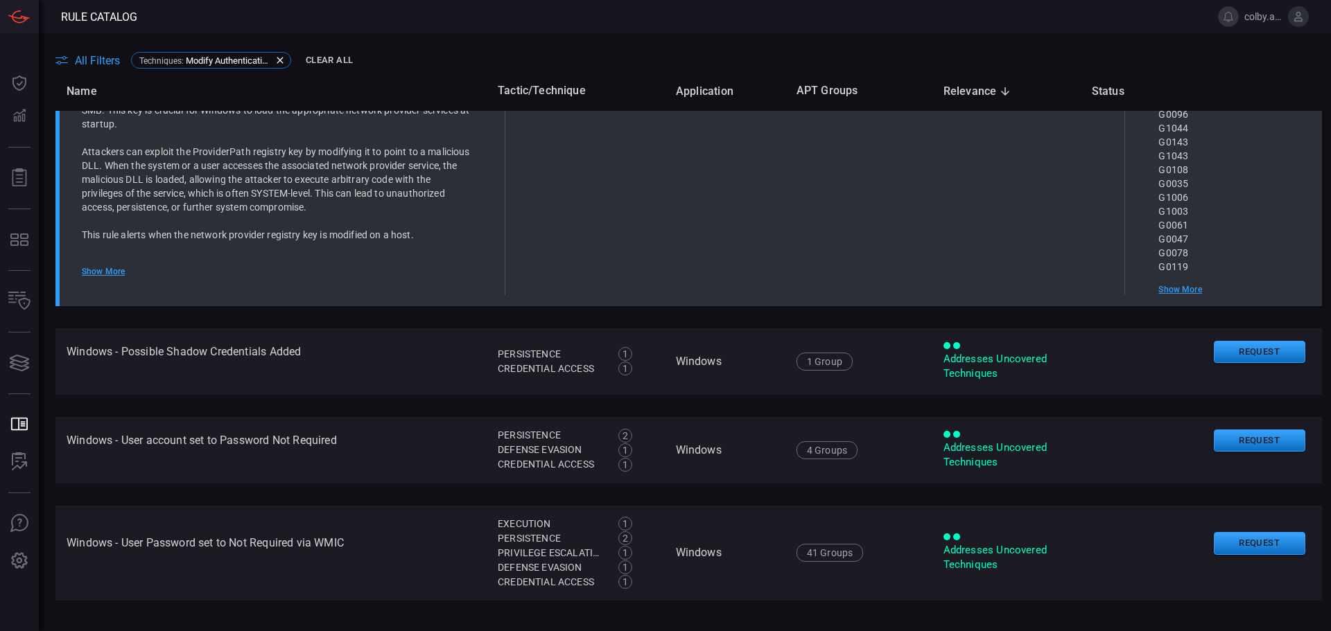
scroll to position [2808, 0]
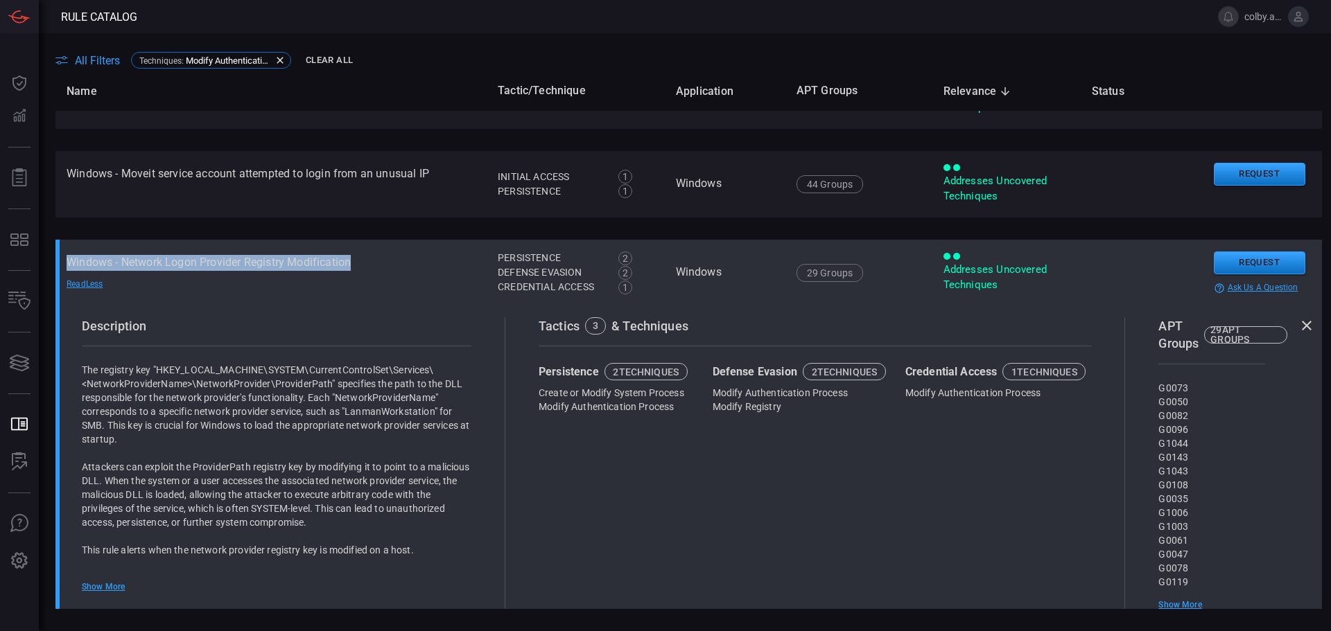
copy td "Windows - Network Logon Provider Registry Modification"
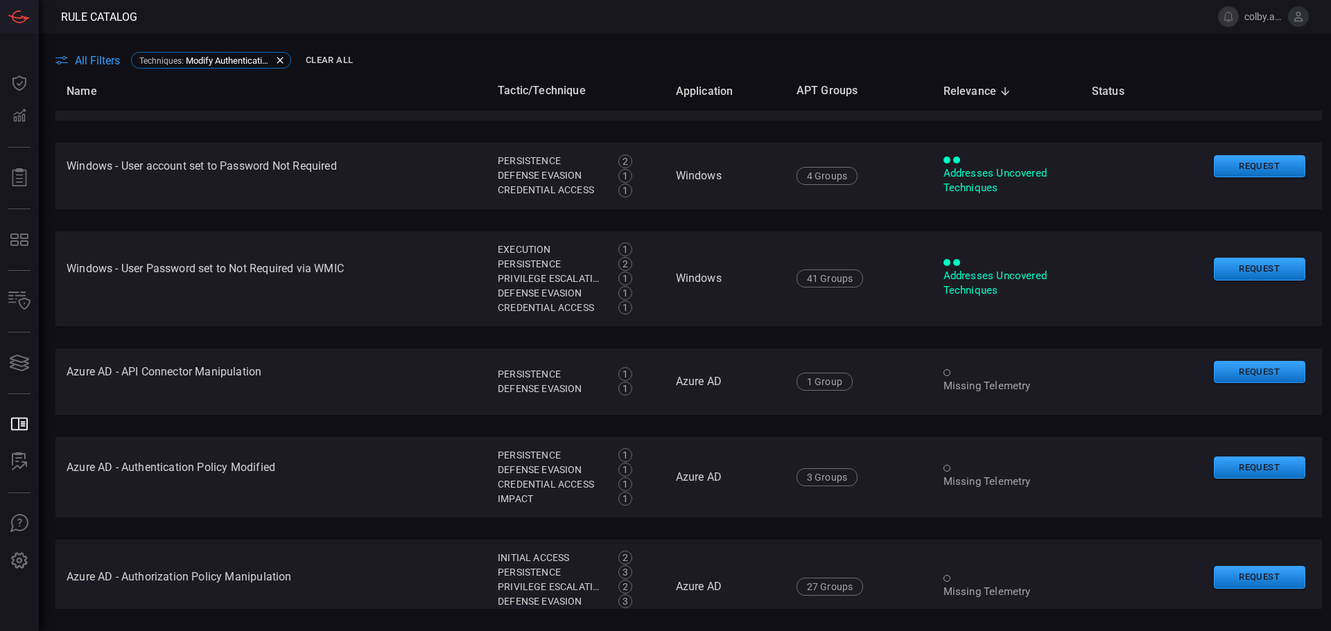
scroll to position [3224, 0]
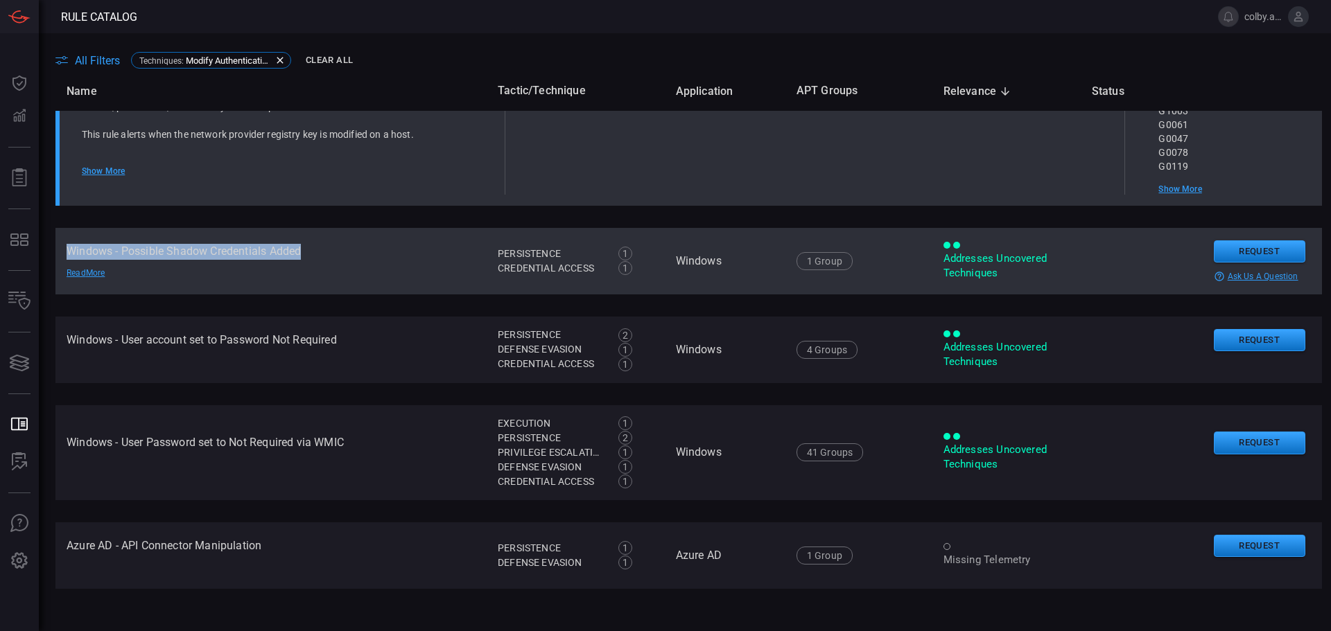
drag, startPoint x: 67, startPoint y: 250, endPoint x: 314, endPoint y: 250, distance: 246.8
click at [314, 250] on td "Windows - Possible Shadow Credentials Added Read More" at bounding box center [270, 261] width 431 height 67
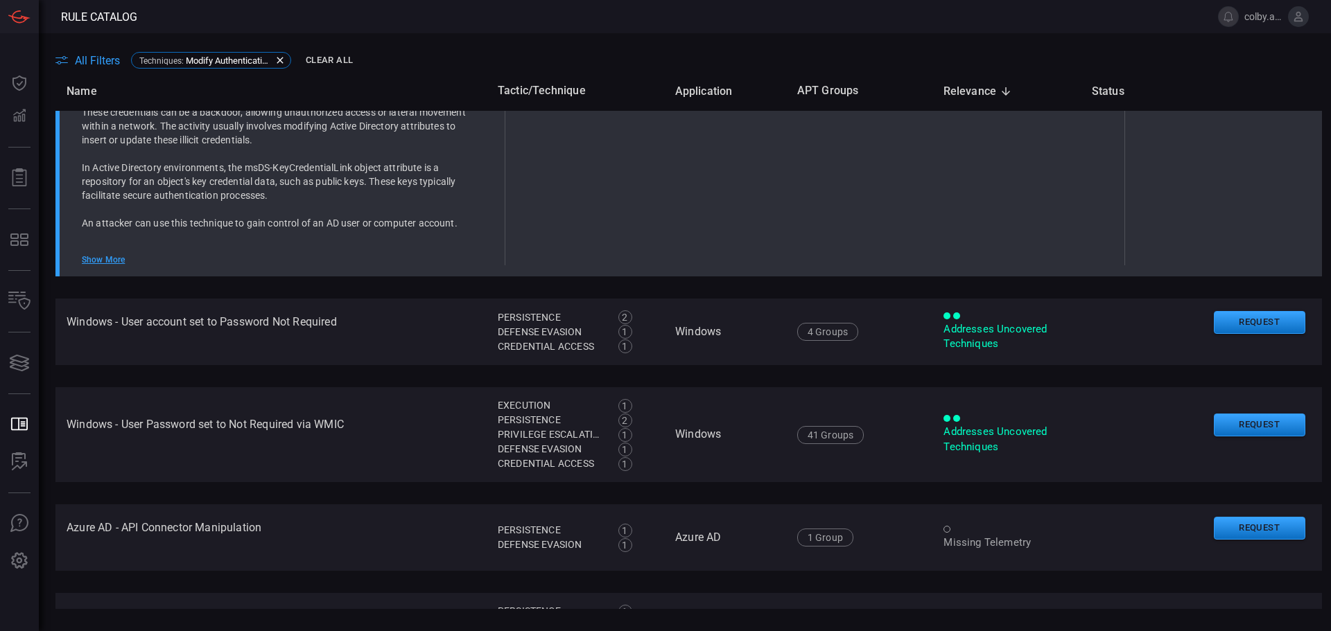
scroll to position [2909, 0]
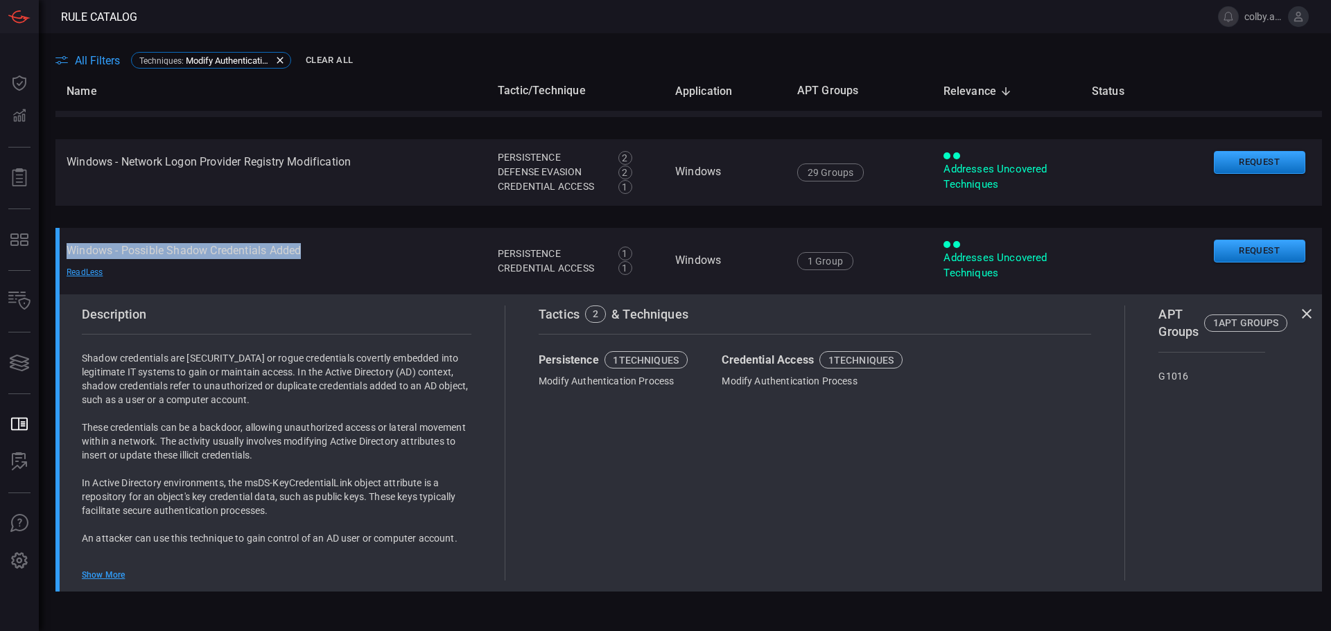
copy td "Windows - Possible Shadow Credentials Added"
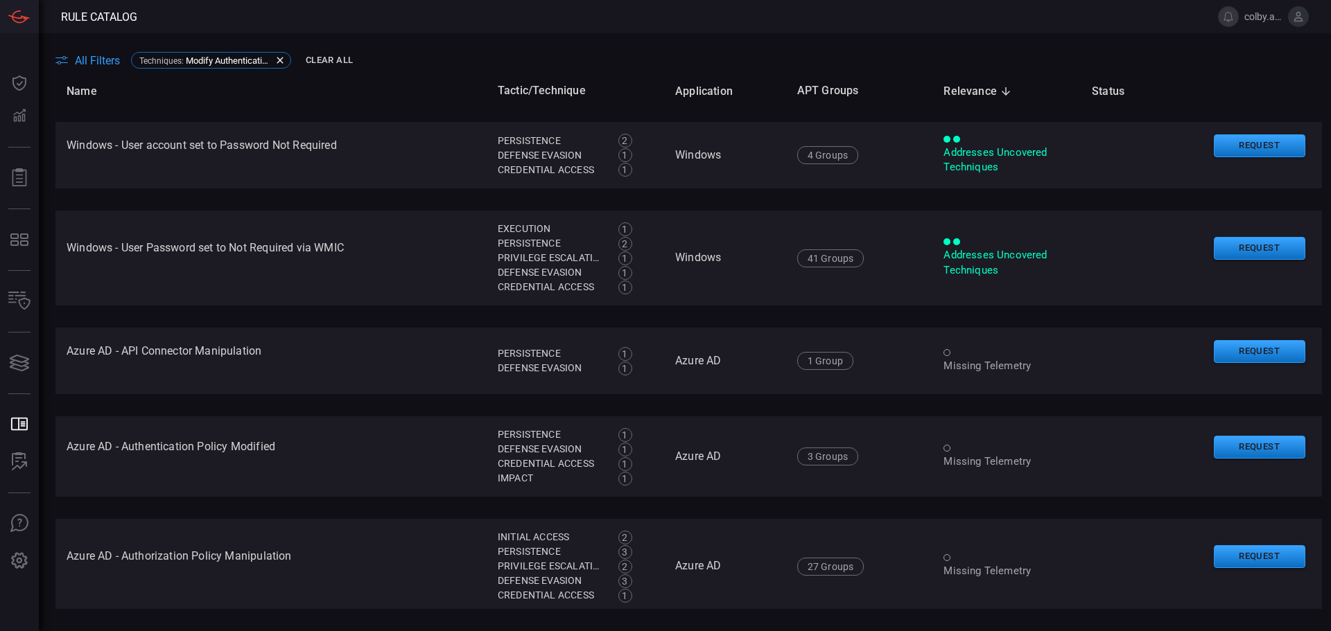
scroll to position [3255, 0]
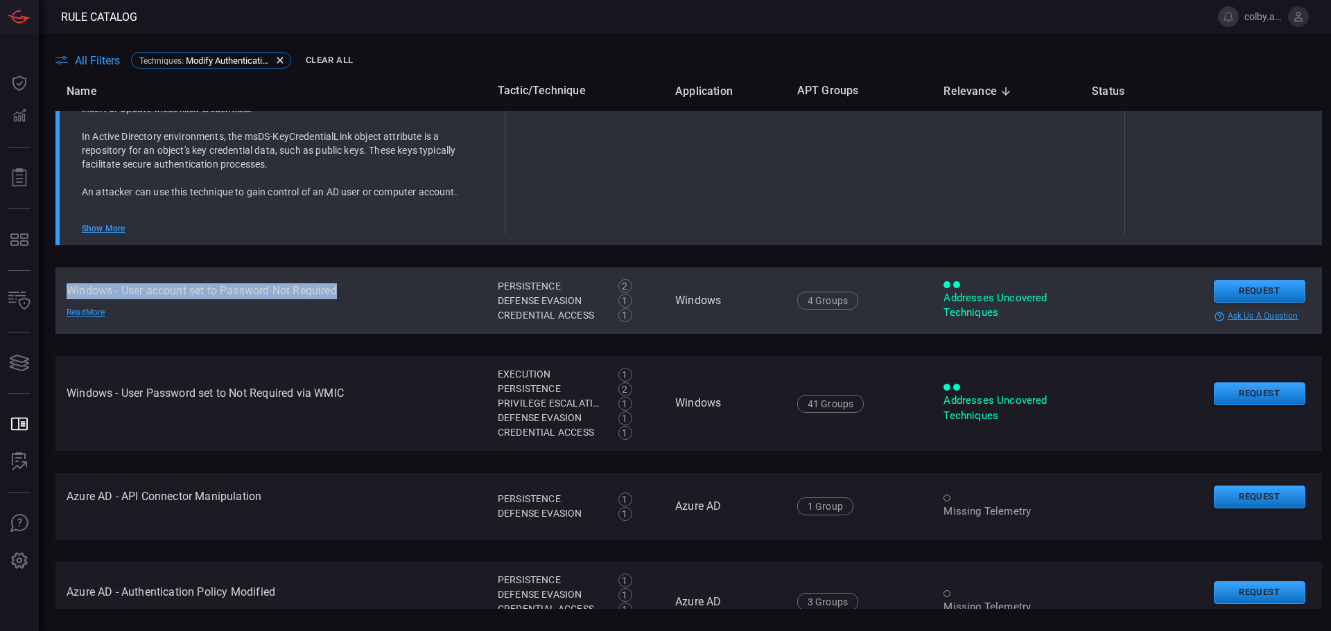
drag, startPoint x: 67, startPoint y: 288, endPoint x: 339, endPoint y: 293, distance: 272.5
click at [339, 293] on td "Windows - User account set to Password Not Required Read More" at bounding box center [270, 301] width 431 height 67
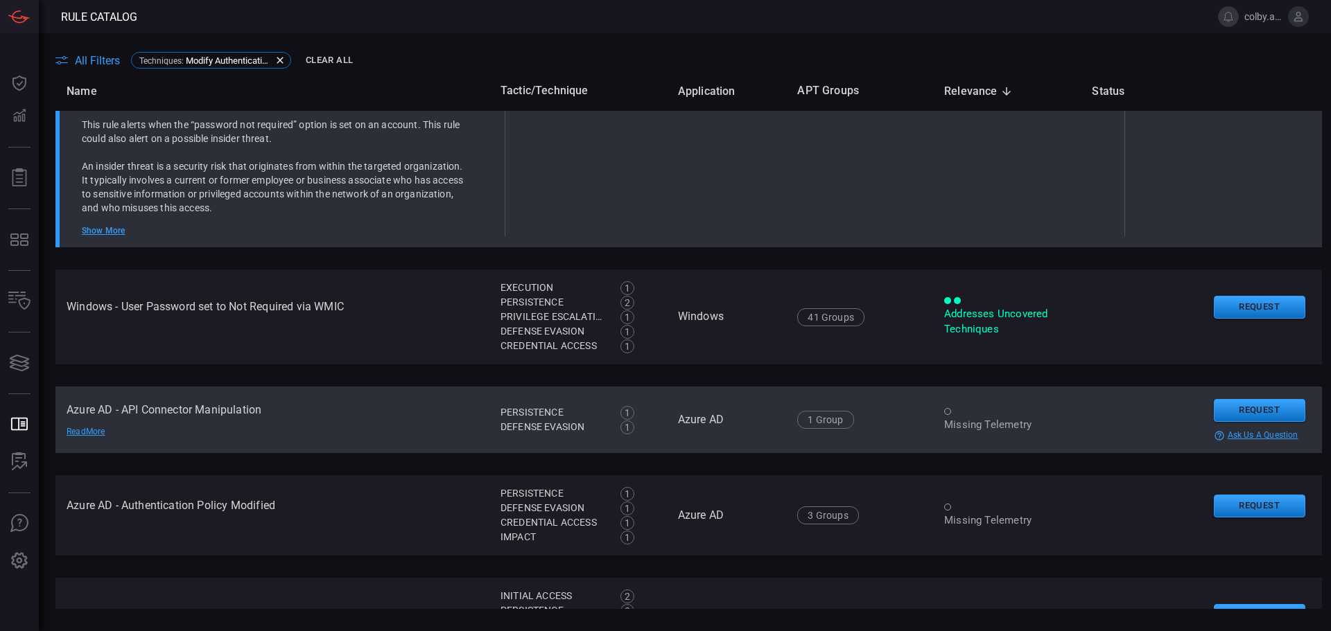
scroll to position [3376, 0]
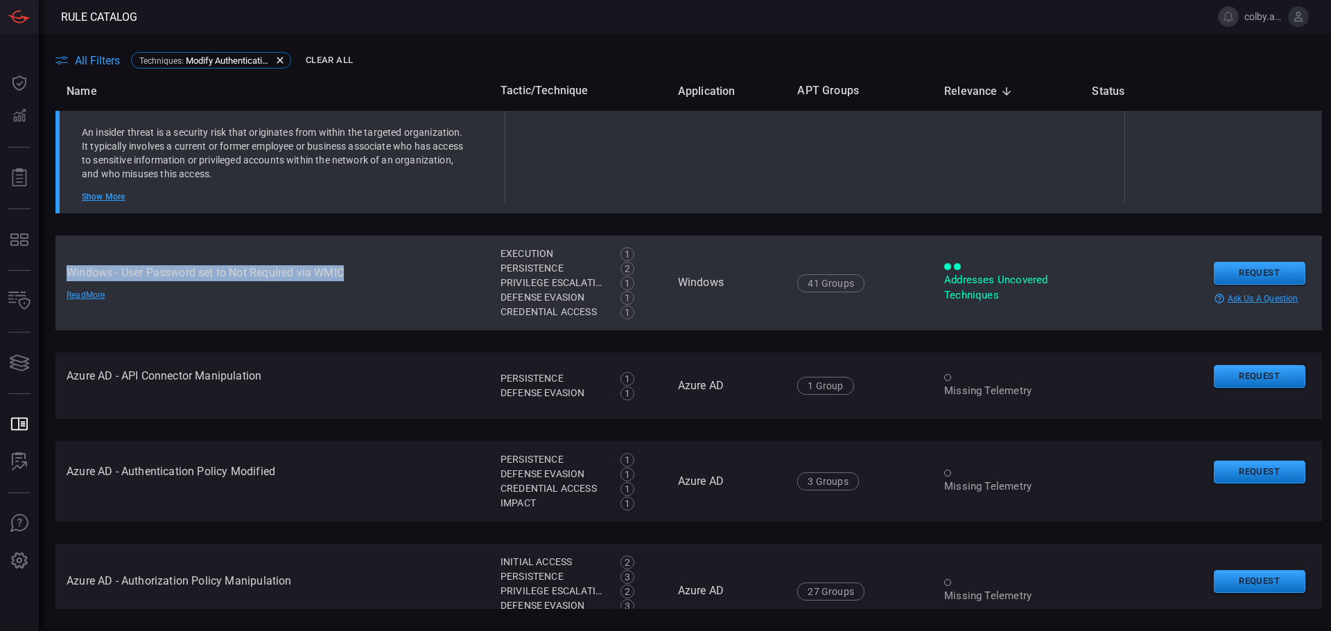
drag, startPoint x: 65, startPoint y: 274, endPoint x: 347, endPoint y: 278, distance: 281.4
click at [347, 278] on td "Windows - User Password set to Not Required via WMIC Read More" at bounding box center [272, 283] width 434 height 95
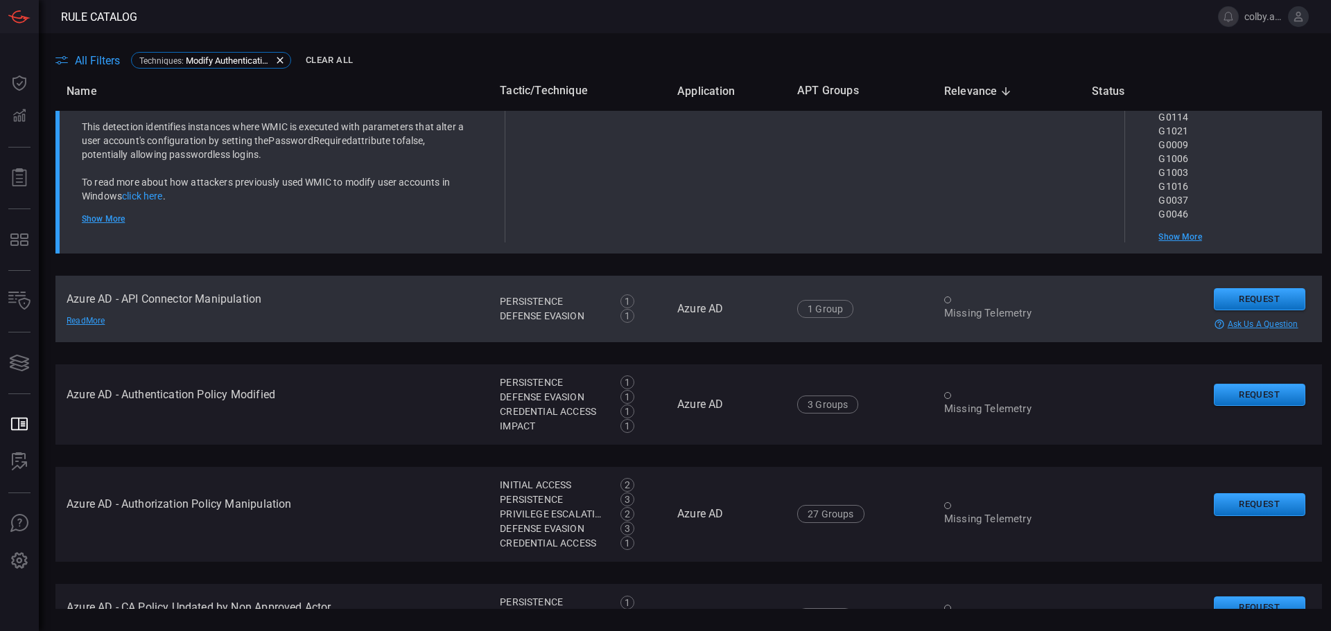
scroll to position [3494, 0]
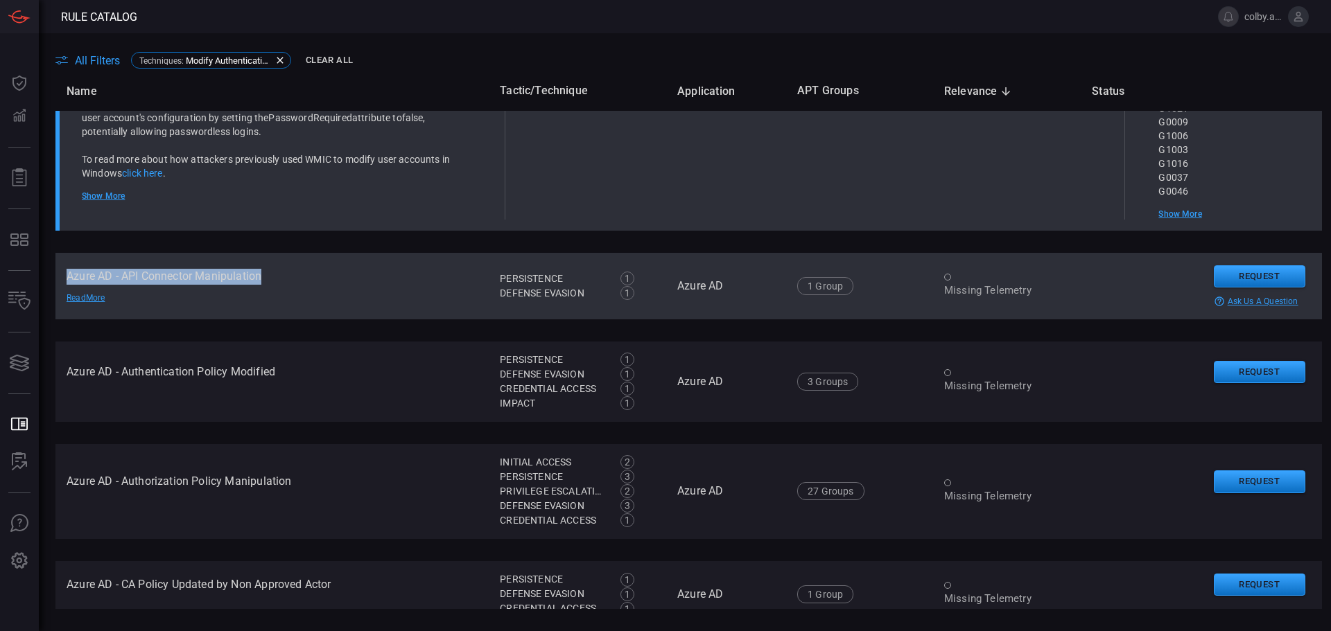
drag, startPoint x: 66, startPoint y: 279, endPoint x: 261, endPoint y: 277, distance: 195.5
click at [261, 277] on td "Azure AD - API Connector Manipulation Read More" at bounding box center [271, 286] width 433 height 67
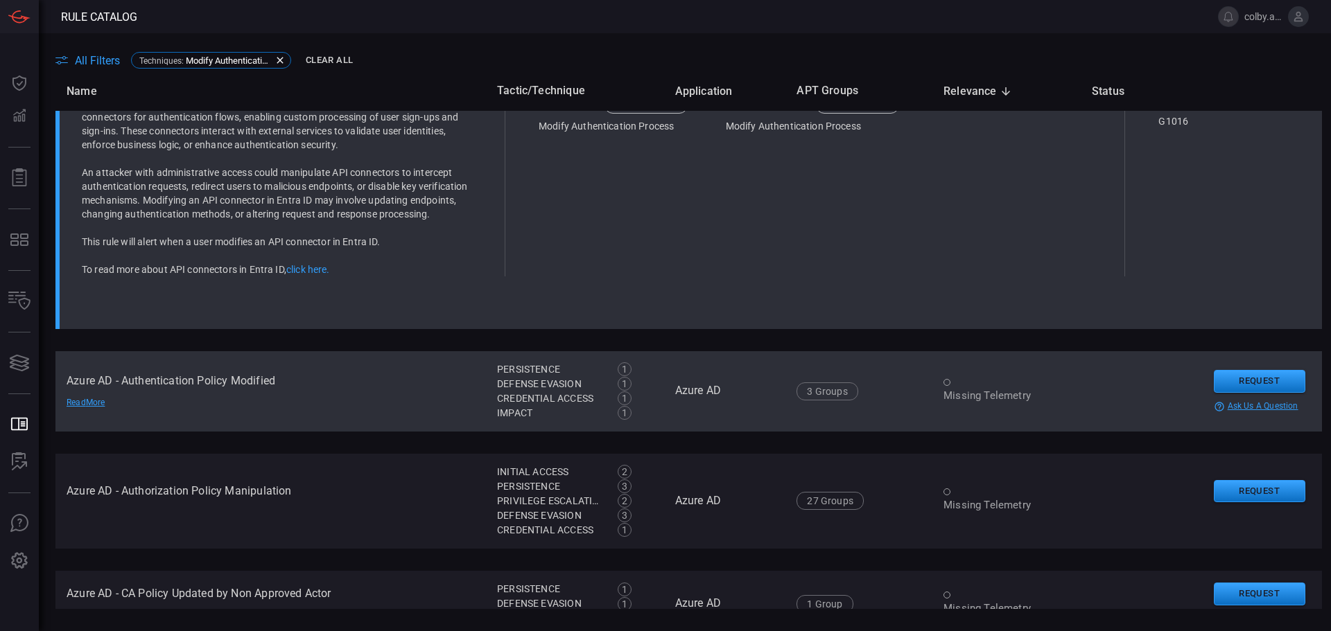
scroll to position [3452, 0]
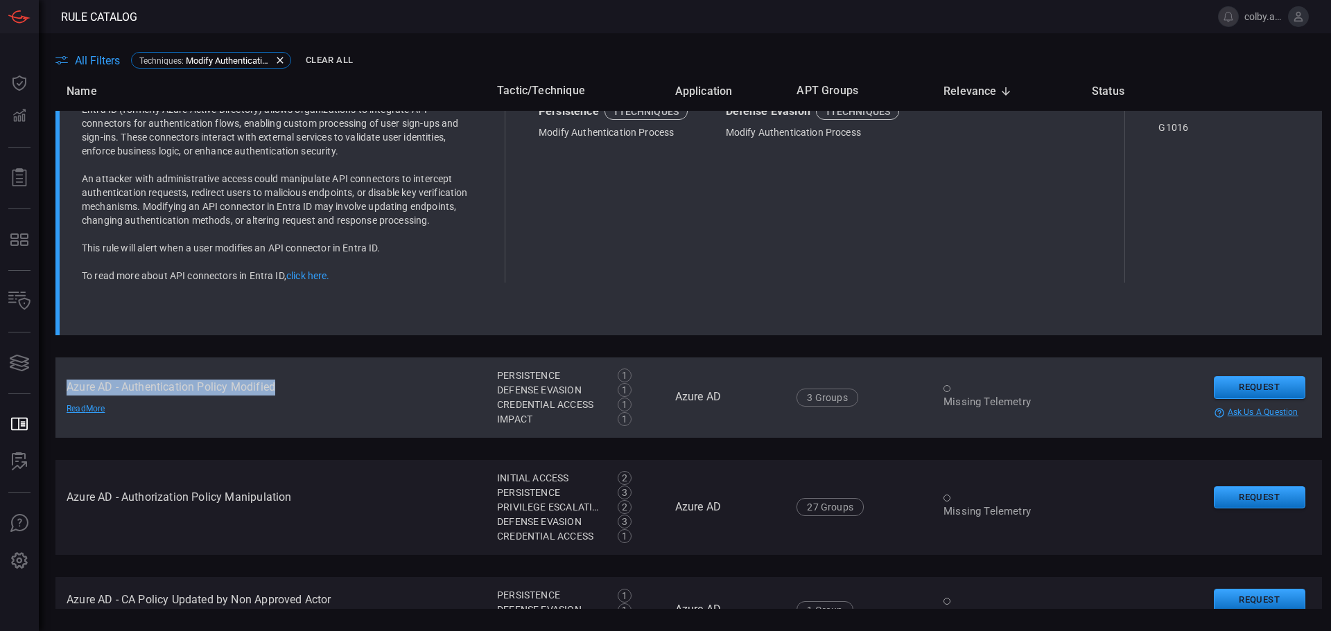
drag, startPoint x: 67, startPoint y: 386, endPoint x: 281, endPoint y: 390, distance: 214.2
click at [281, 390] on td "Azure AD - Authentication Policy Modified Read More" at bounding box center [270, 398] width 430 height 80
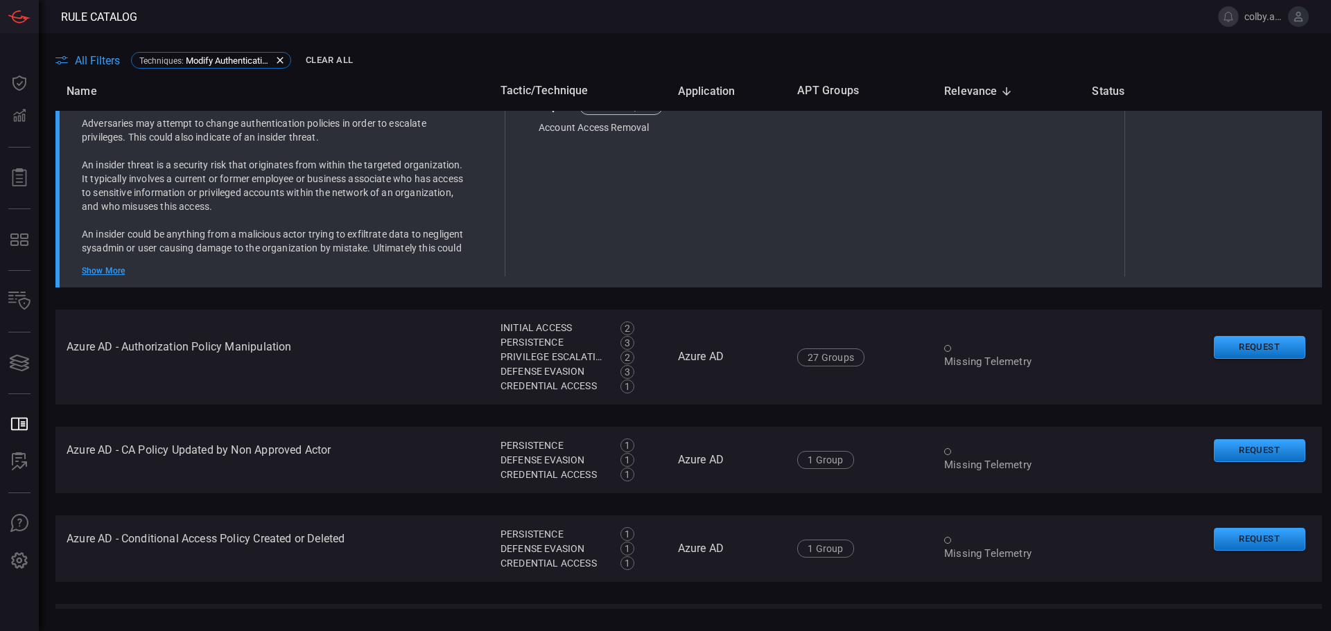
scroll to position [3650, 0]
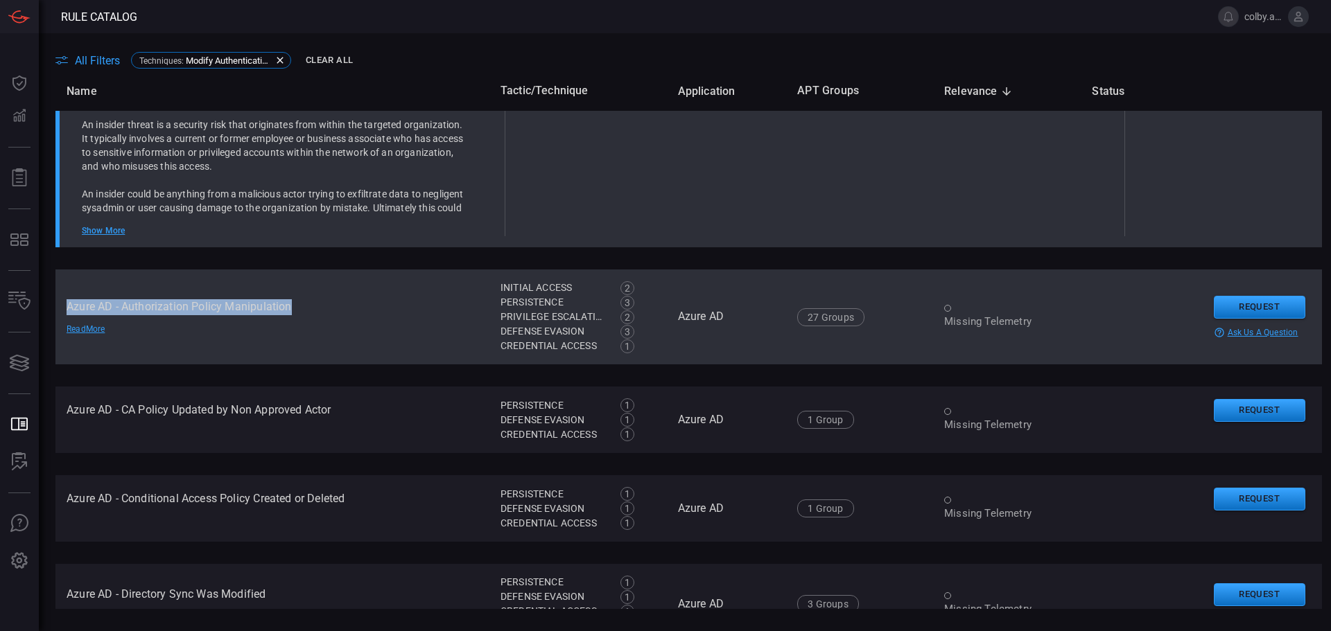
drag, startPoint x: 65, startPoint y: 308, endPoint x: 290, endPoint y: 311, distance: 224.6
click at [290, 311] on td "Azure AD - Authorization Policy Manipulation Read More" at bounding box center [272, 317] width 434 height 95
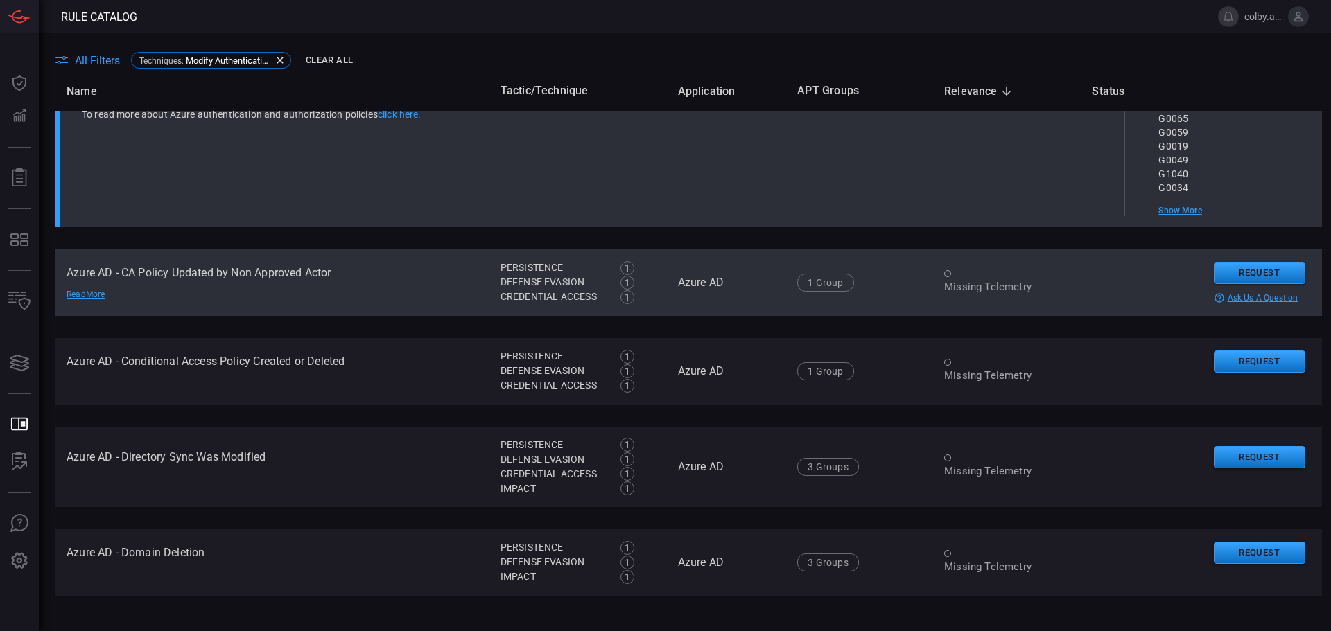
scroll to position [3837, 0]
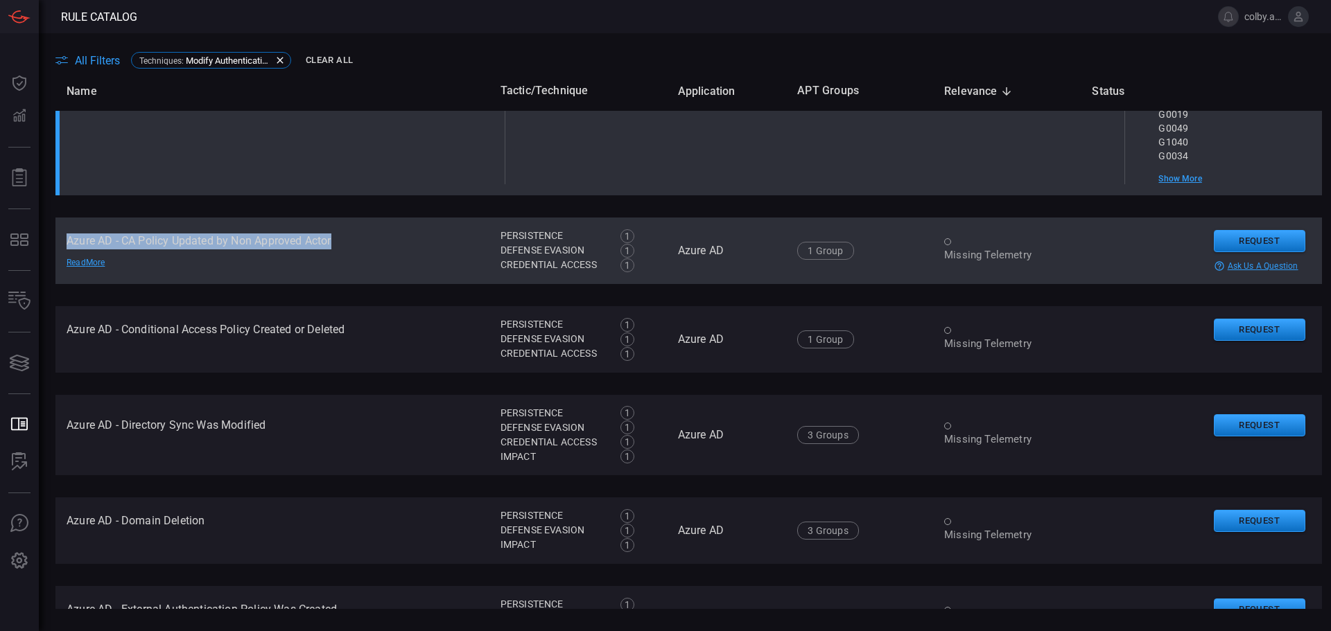
drag, startPoint x: 67, startPoint y: 243, endPoint x: 345, endPoint y: 245, distance: 278.0
click at [345, 245] on td "Azure AD - CA Policy Updated by Non Approved Actor Read More" at bounding box center [272, 251] width 434 height 67
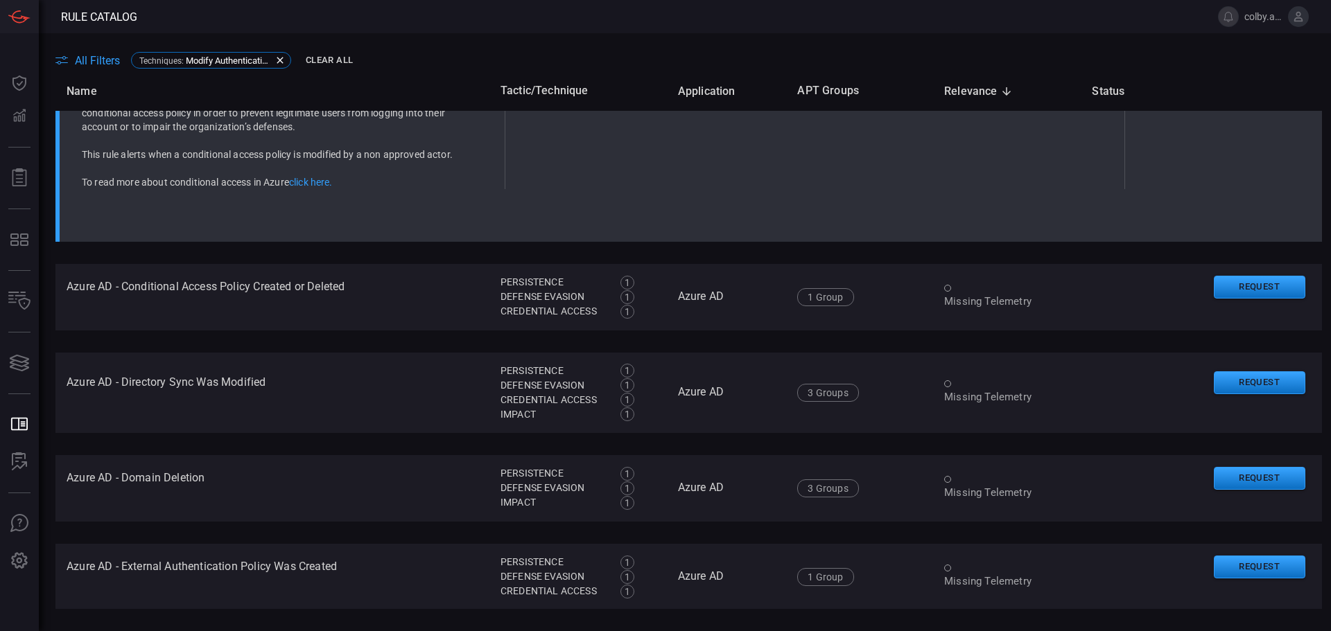
scroll to position [3937, 0]
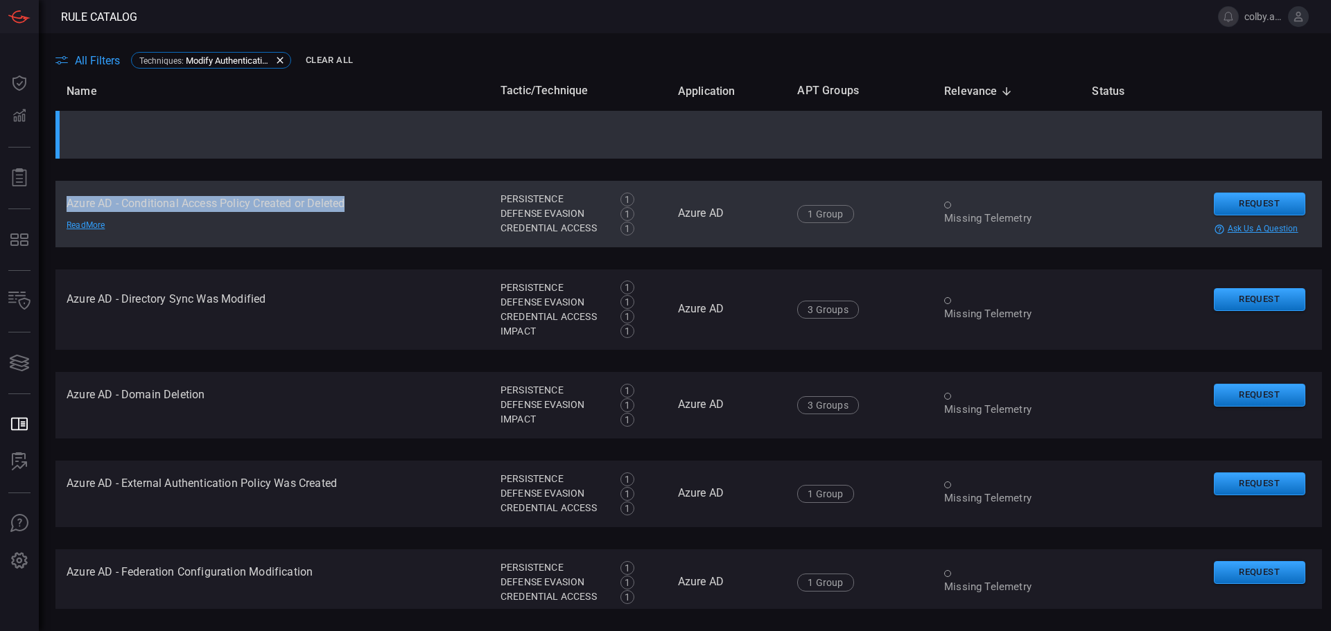
drag, startPoint x: 64, startPoint y: 207, endPoint x: 364, endPoint y: 213, distance: 299.5
click at [364, 213] on td "Azure AD - Conditional Access Policy Created or Deleted Read More" at bounding box center [272, 214] width 434 height 67
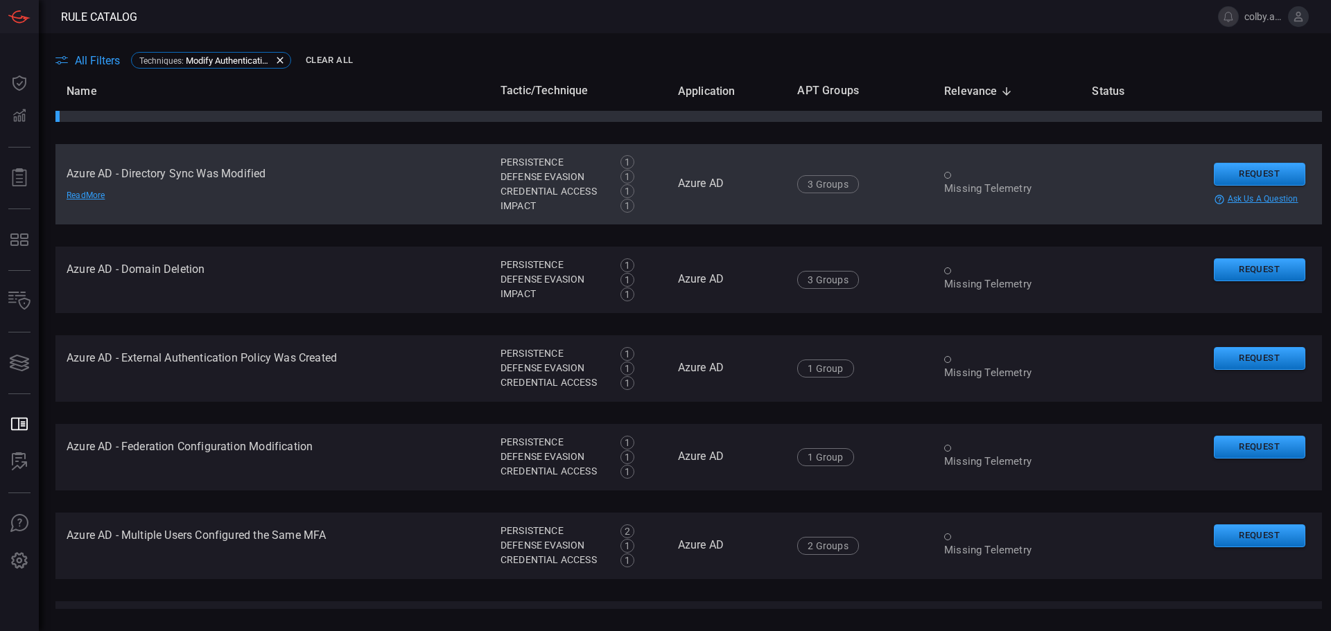
scroll to position [4063, 0]
drag, startPoint x: 67, startPoint y: 173, endPoint x: 279, endPoint y: 178, distance: 212.2
click at [279, 178] on td "Azure AD - Directory Sync Was Modified Read More" at bounding box center [272, 183] width 434 height 80
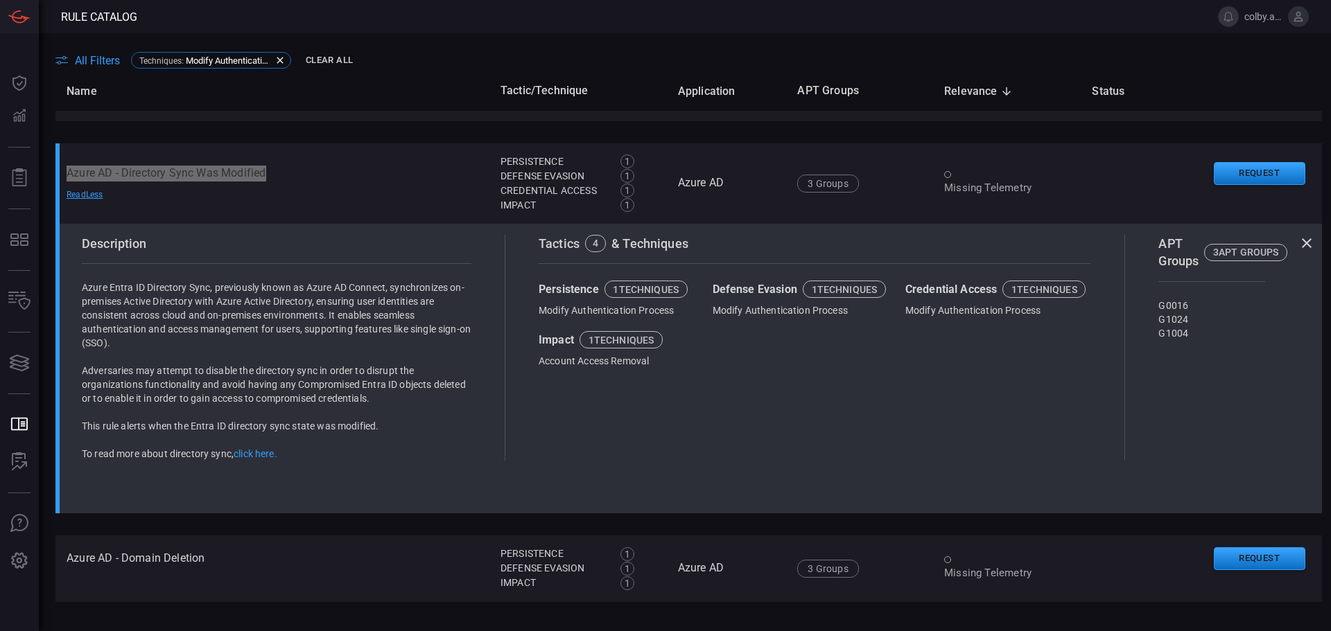
scroll to position [4051, 0]
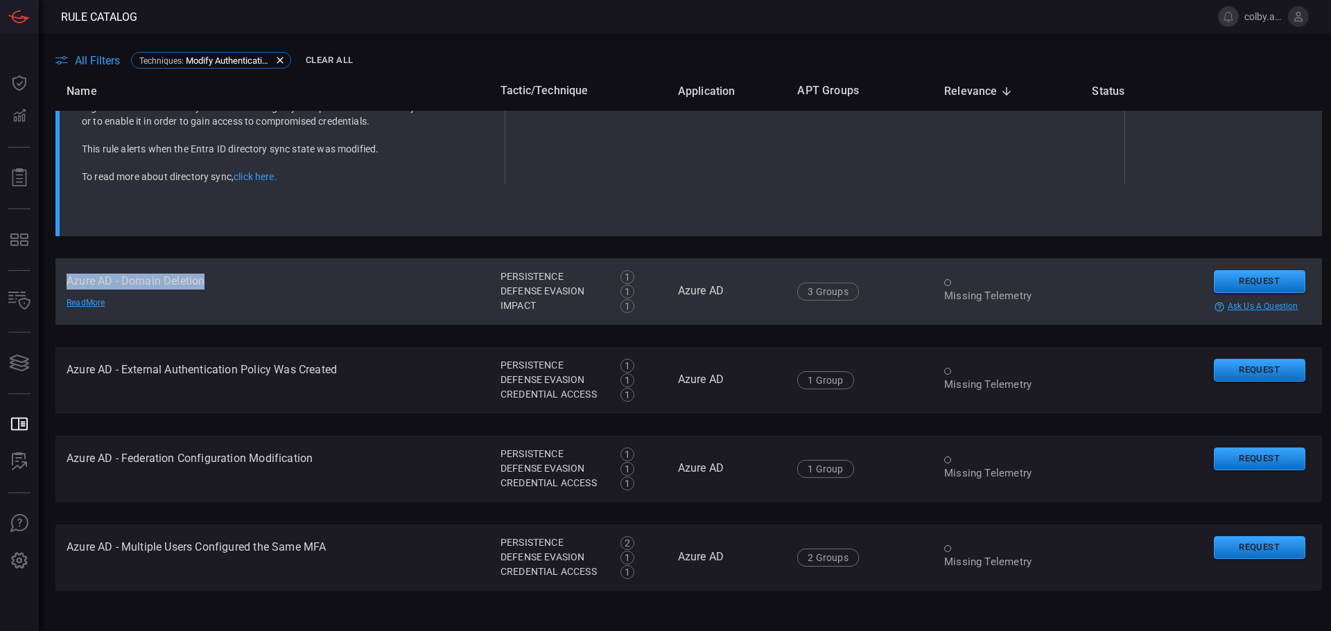
drag, startPoint x: 68, startPoint y: 282, endPoint x: 205, endPoint y: 290, distance: 137.5
click at [205, 290] on td "Azure AD - Domain Deletion Read More" at bounding box center [272, 292] width 434 height 67
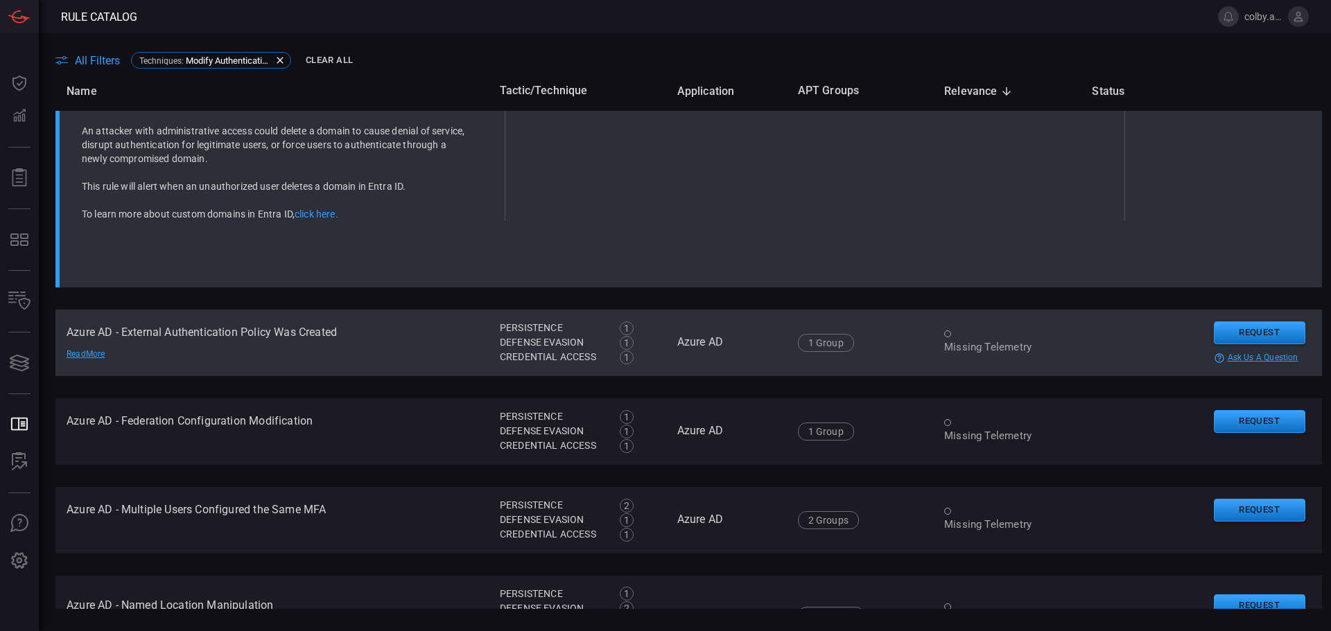
scroll to position [4088, 0]
drag, startPoint x: 66, startPoint y: 331, endPoint x: 338, endPoint y: 336, distance: 271.8
click at [338, 336] on td "Azure AD - External Authentication Policy Was Created Read More" at bounding box center [271, 344] width 433 height 67
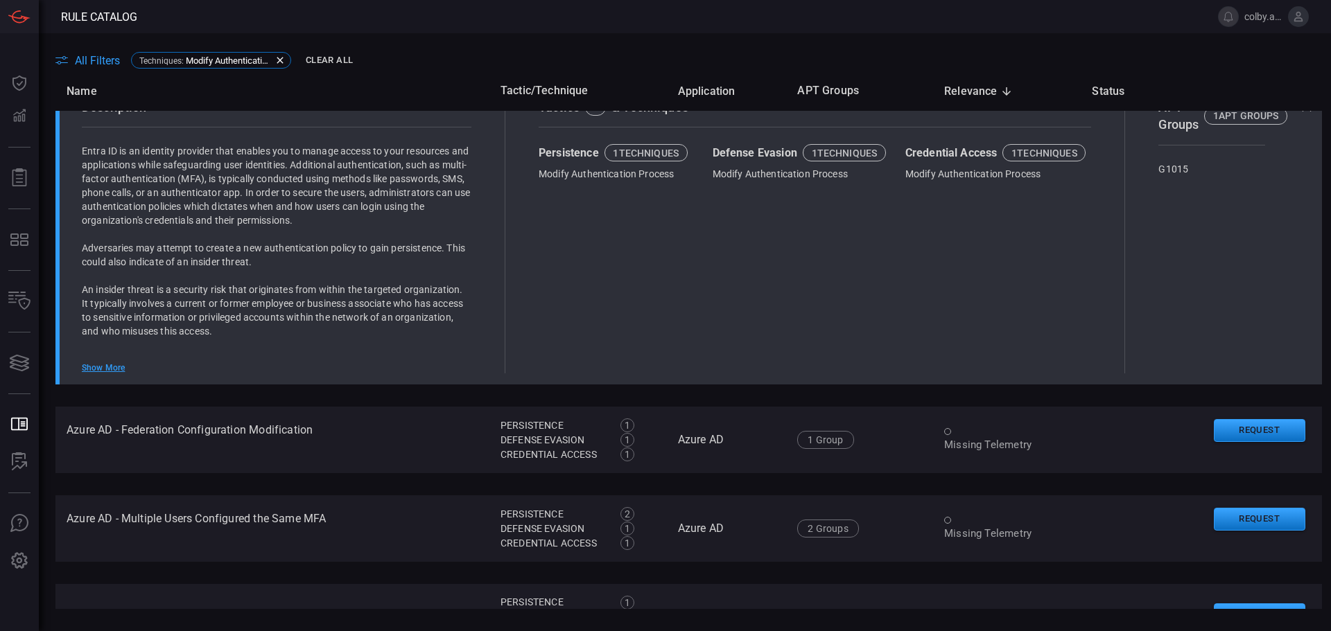
scroll to position [3801, 0]
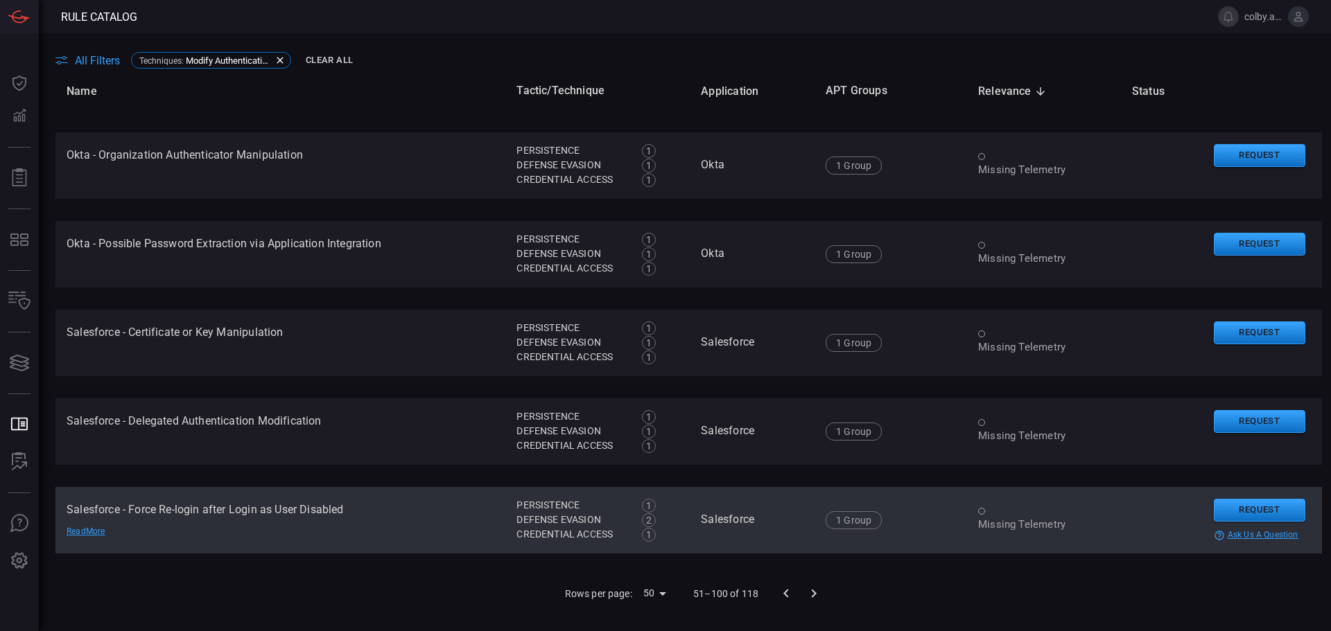
scroll to position [4300, 0]
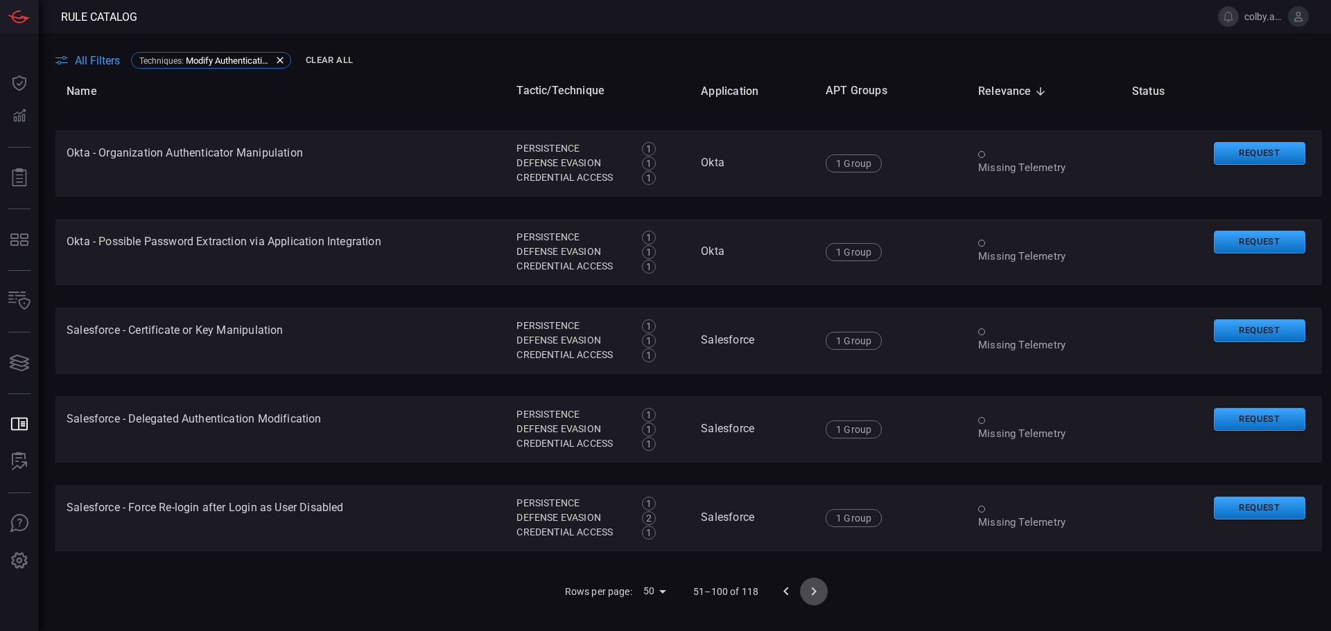
click at [805, 588] on icon "Go to next page" at bounding box center [813, 592] width 17 height 17
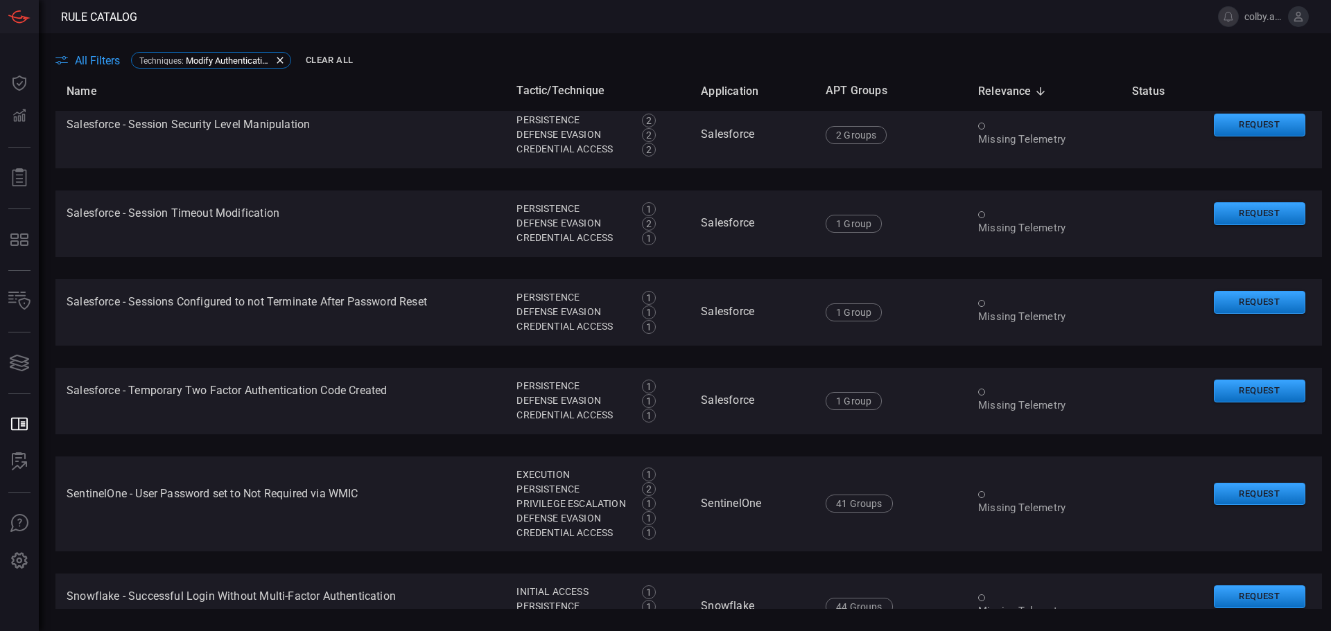
scroll to position [1251, 0]
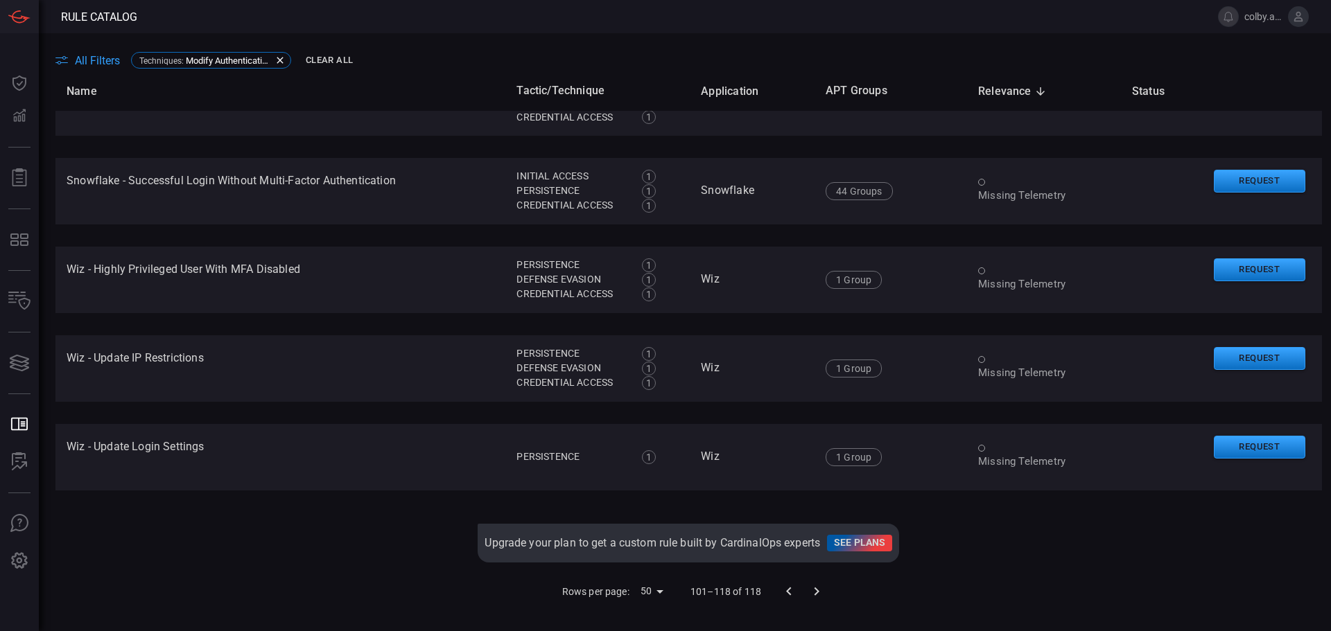
click at [782, 597] on icon "Go to previous page" at bounding box center [789, 592] width 17 height 17
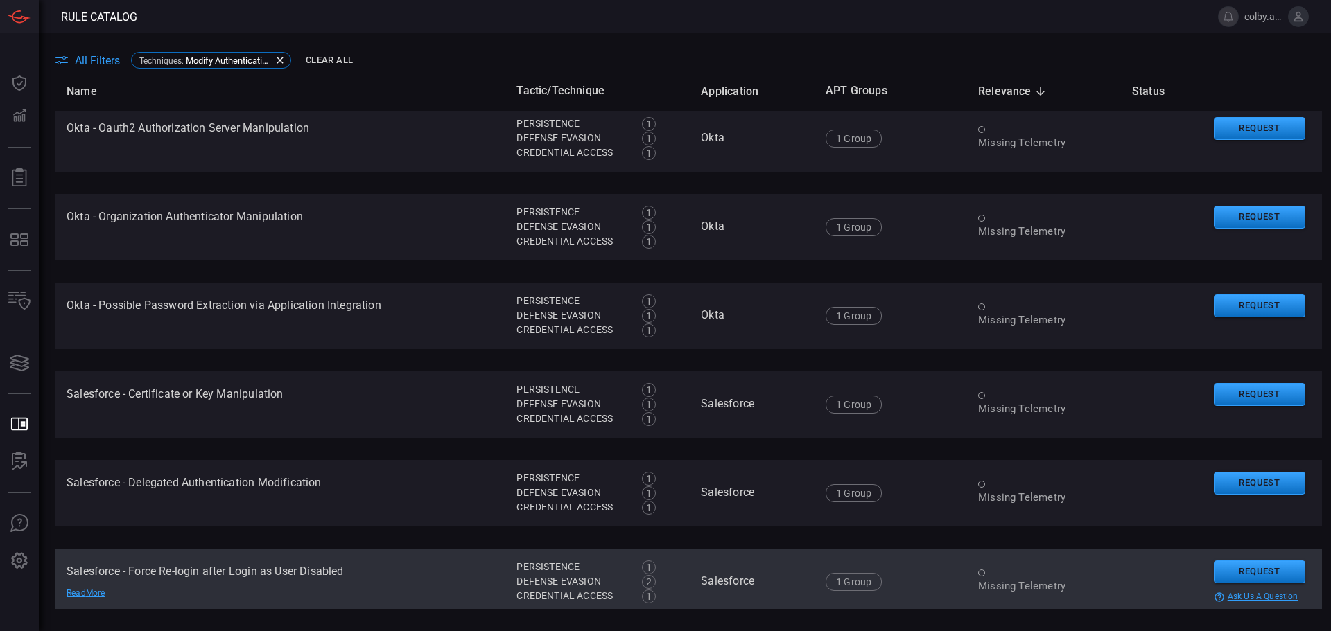
scroll to position [4300, 0]
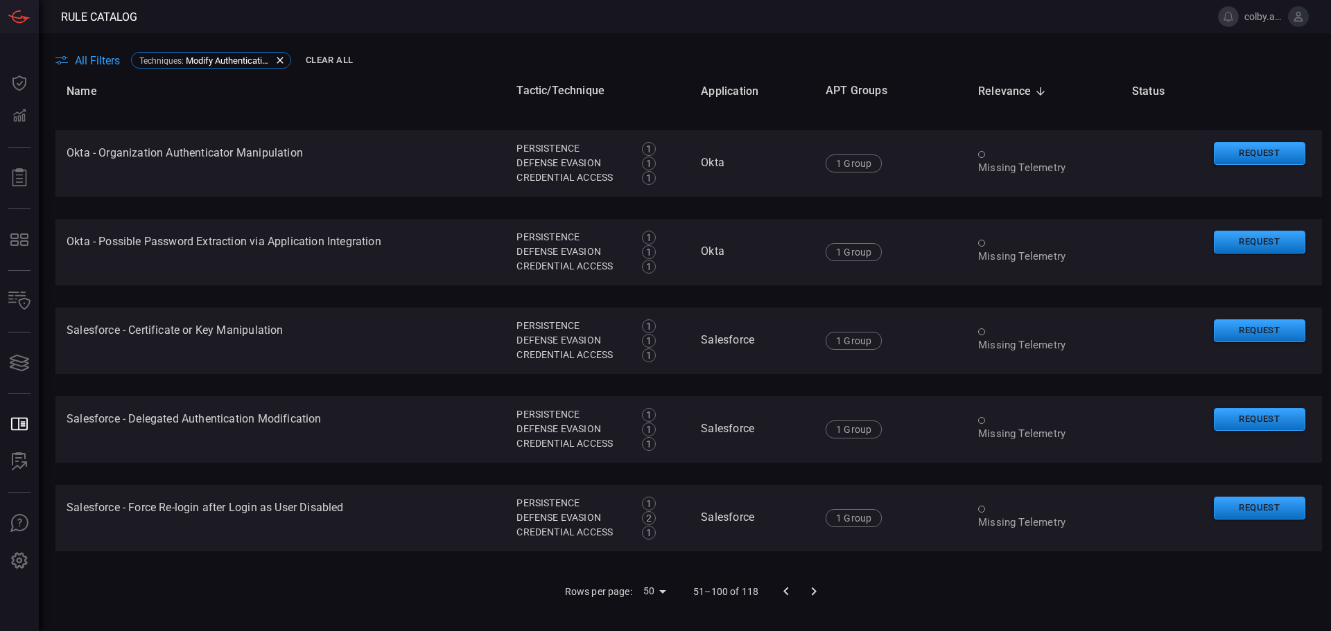
click at [778, 594] on icon "Go to previous page" at bounding box center [786, 592] width 17 height 17
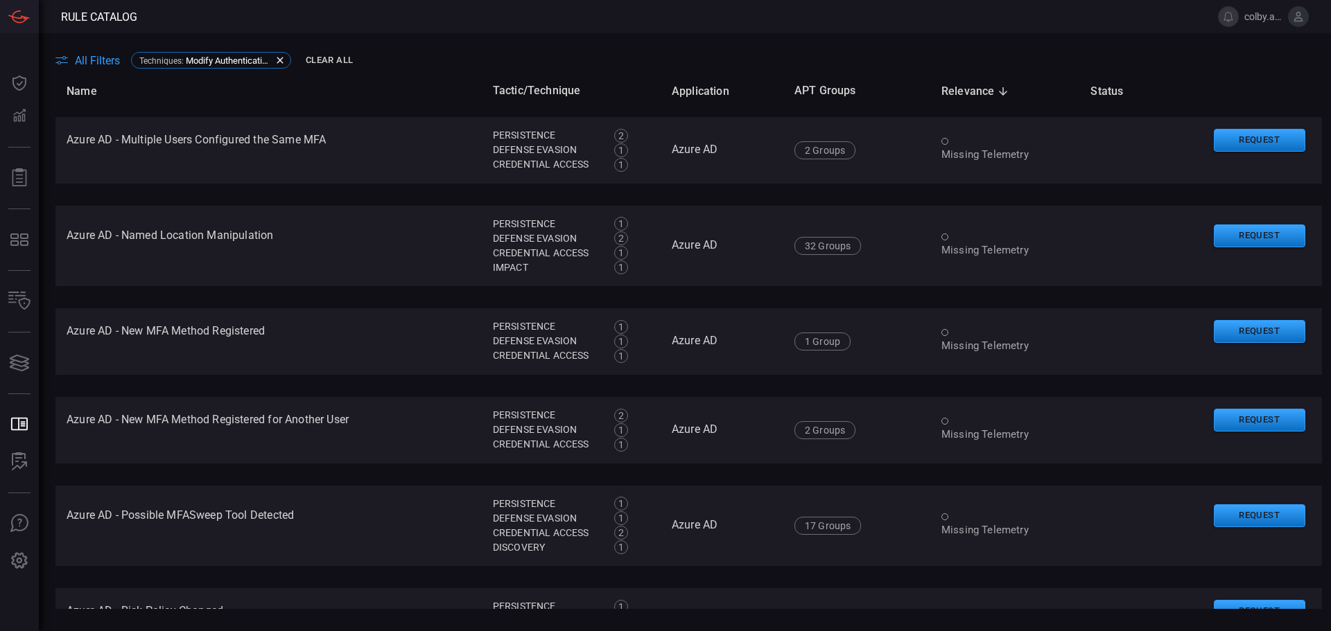
scroll to position [4272, 0]
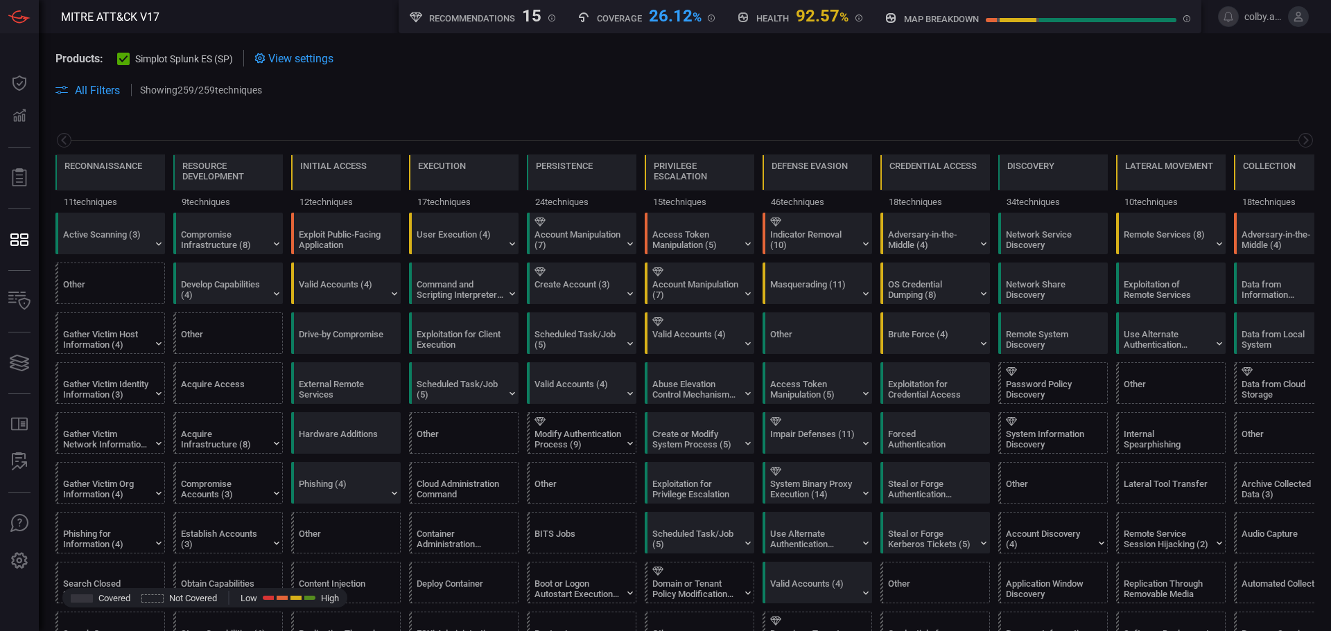
scroll to position [0, 182]
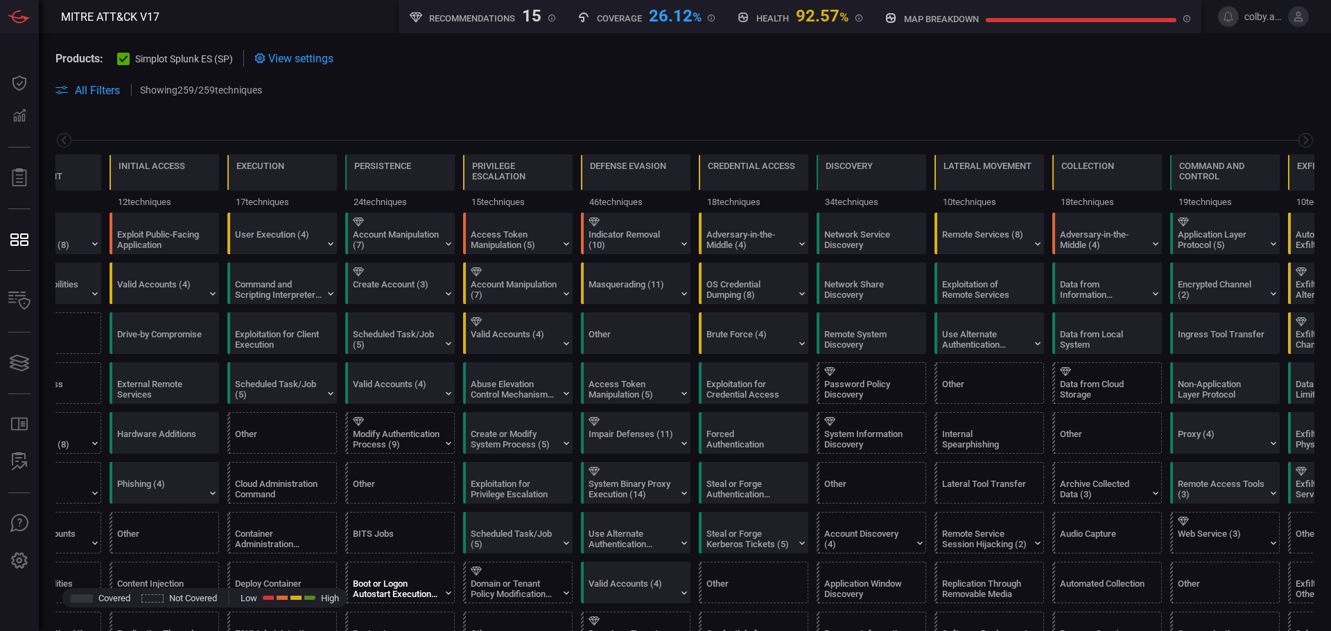
click at [386, 587] on div "Boot or Logon Autostart Execution (14)" at bounding box center [396, 589] width 87 height 21
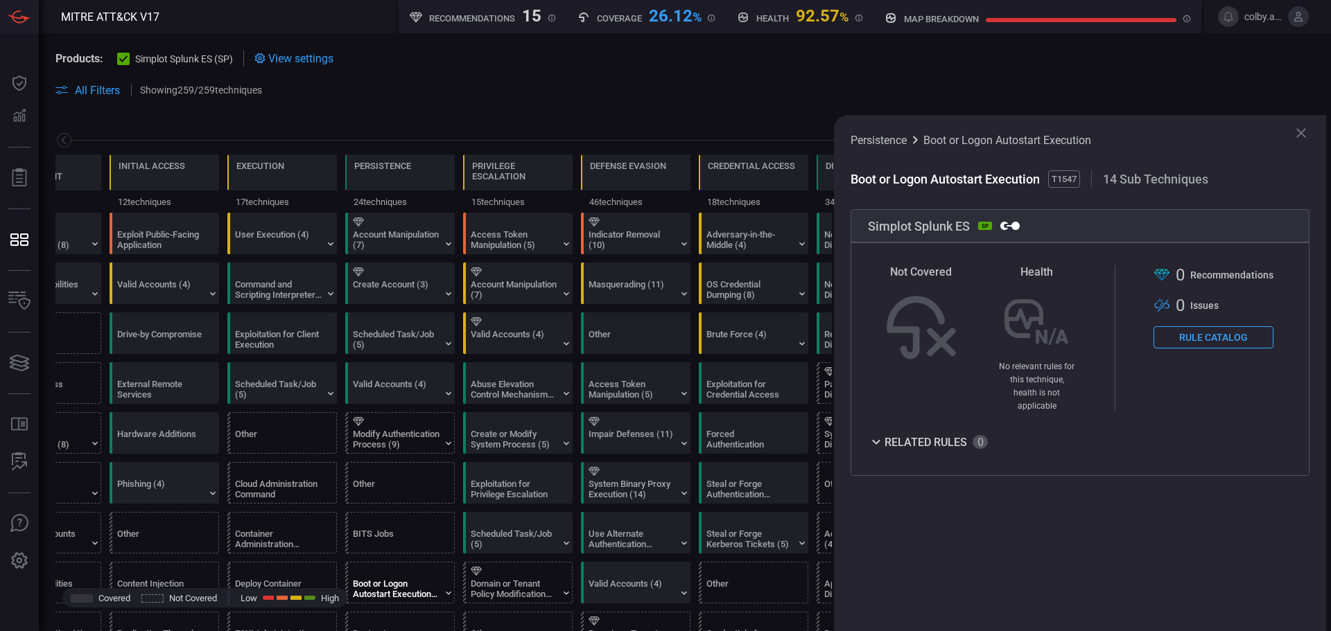
click at [1222, 346] on button "Rule Catalog" at bounding box center [1213, 337] width 120 height 22
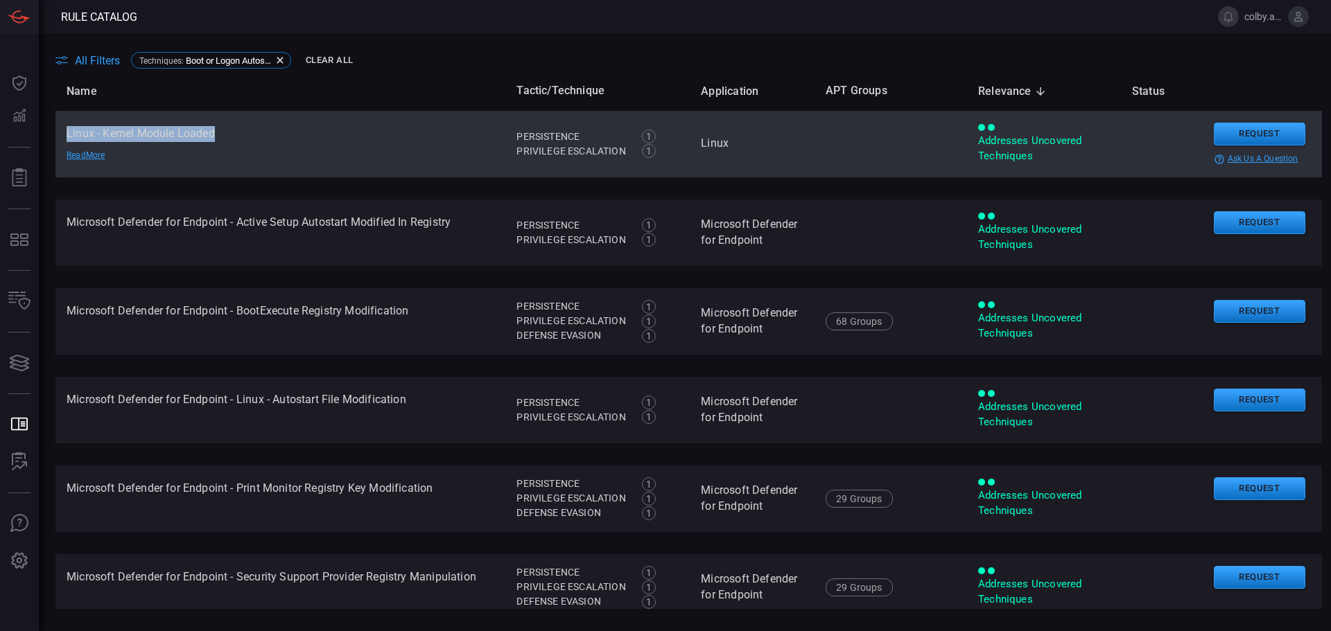
drag, startPoint x: 65, startPoint y: 131, endPoint x: 217, endPoint y: 131, distance: 151.8
click at [217, 131] on td "Linux - Kernel Module Loaded Read More" at bounding box center [280, 144] width 450 height 67
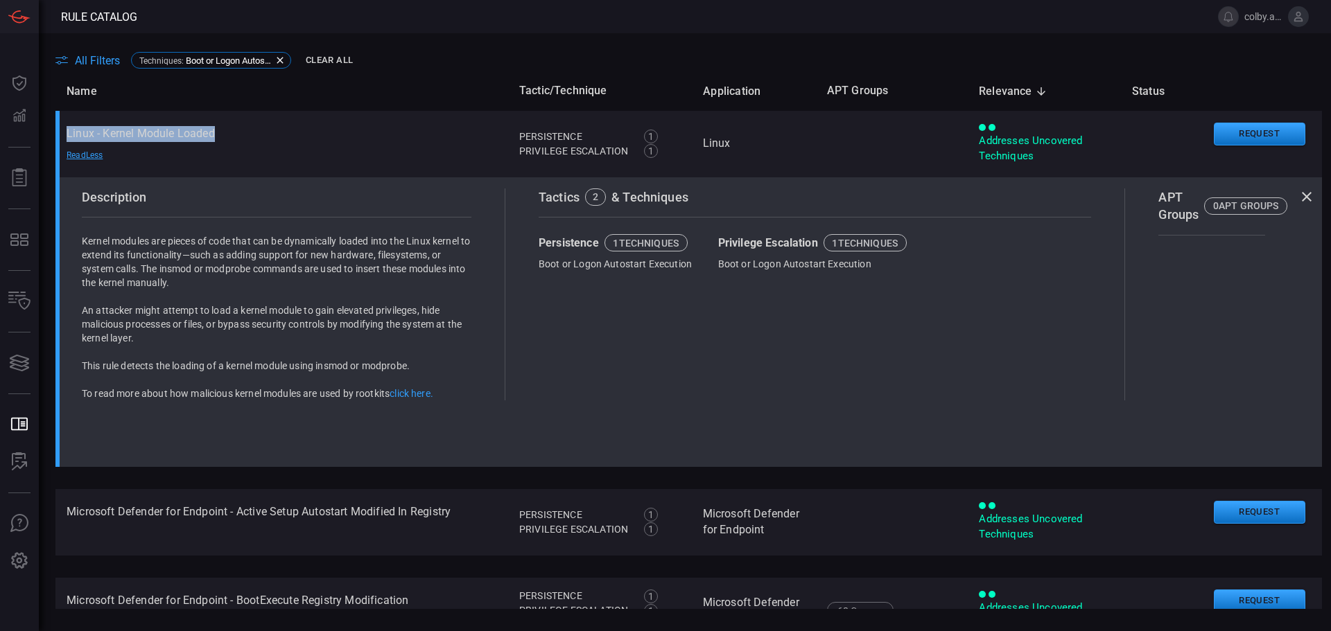
copy td "Linux - Kernel Module Loaded"
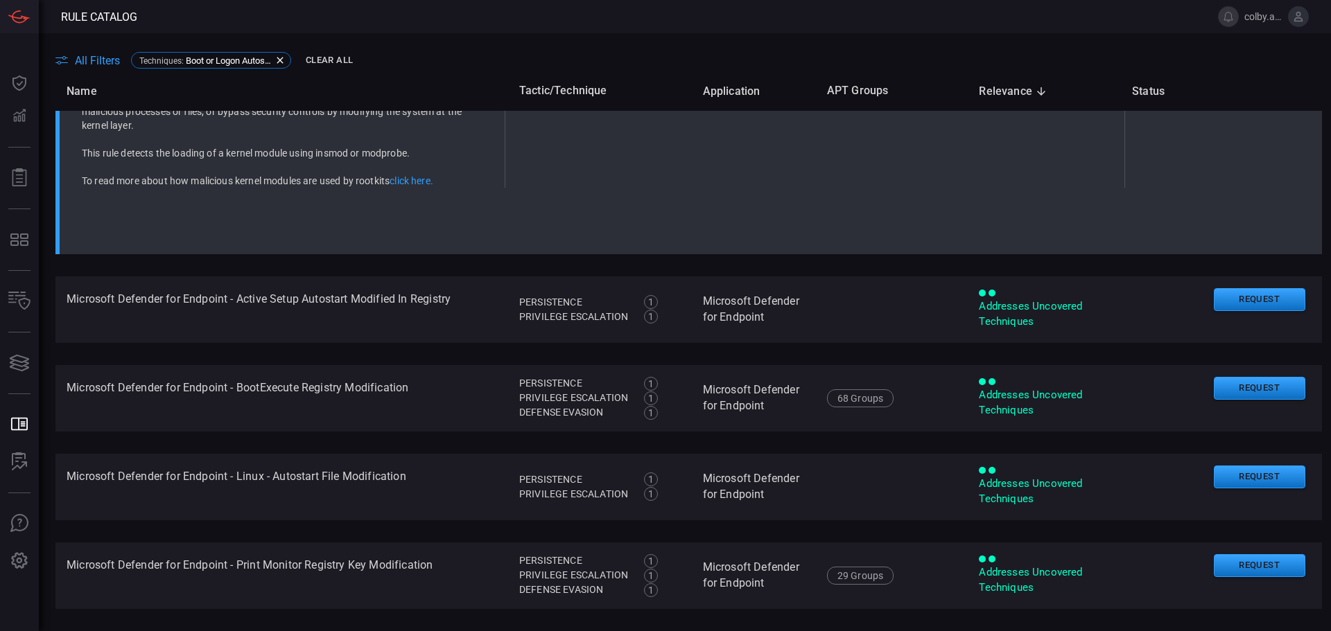
scroll to position [277, 0]
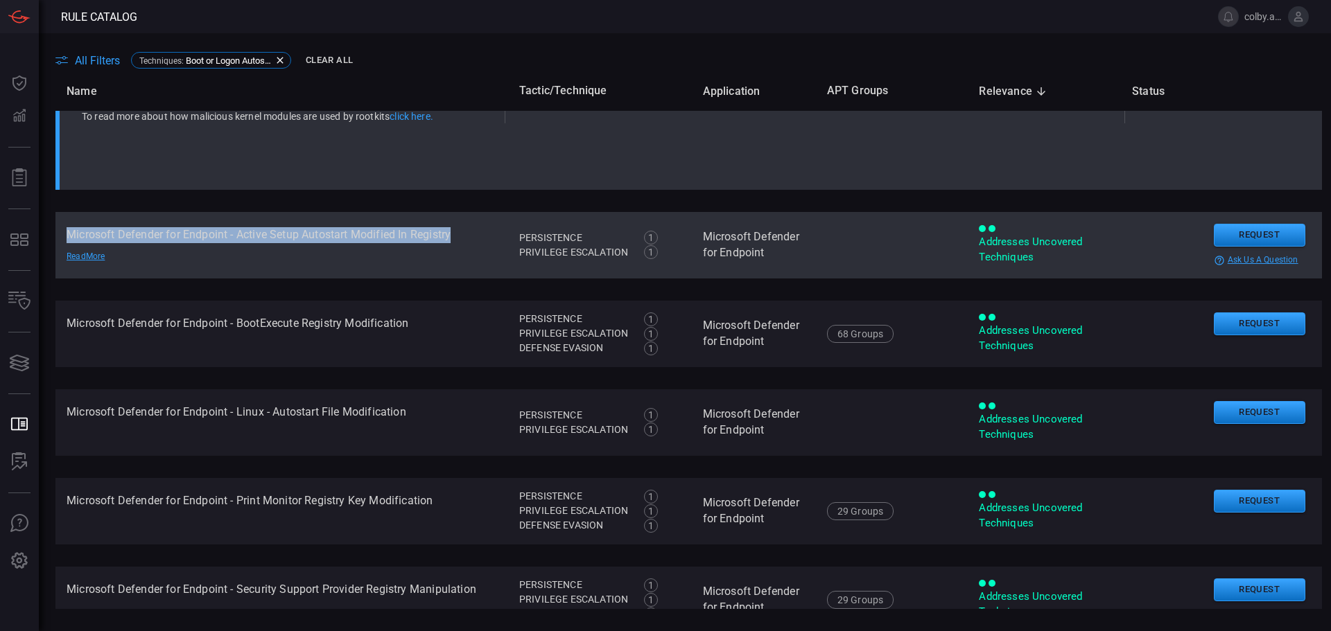
drag, startPoint x: 68, startPoint y: 233, endPoint x: 455, endPoint y: 230, distance: 386.8
click at [455, 230] on td "Microsoft Defender for Endpoint - Active Setup Autostart Modified In Registry R…" at bounding box center [281, 245] width 453 height 67
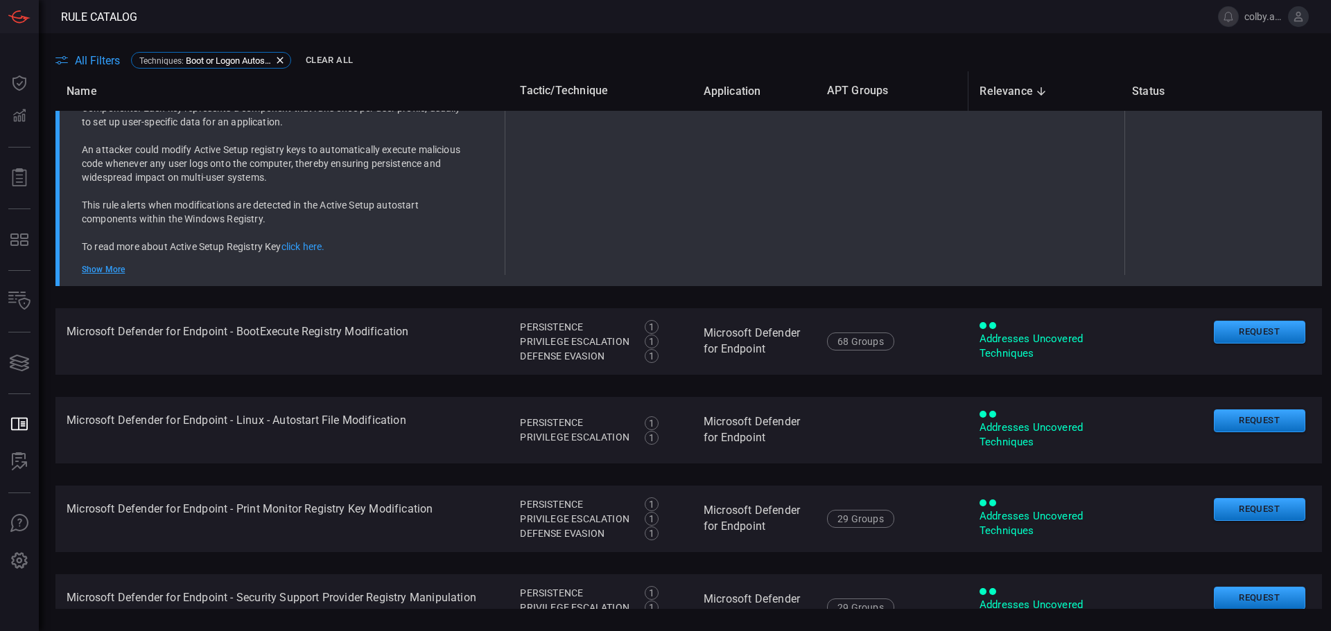
scroll to position [0, 0]
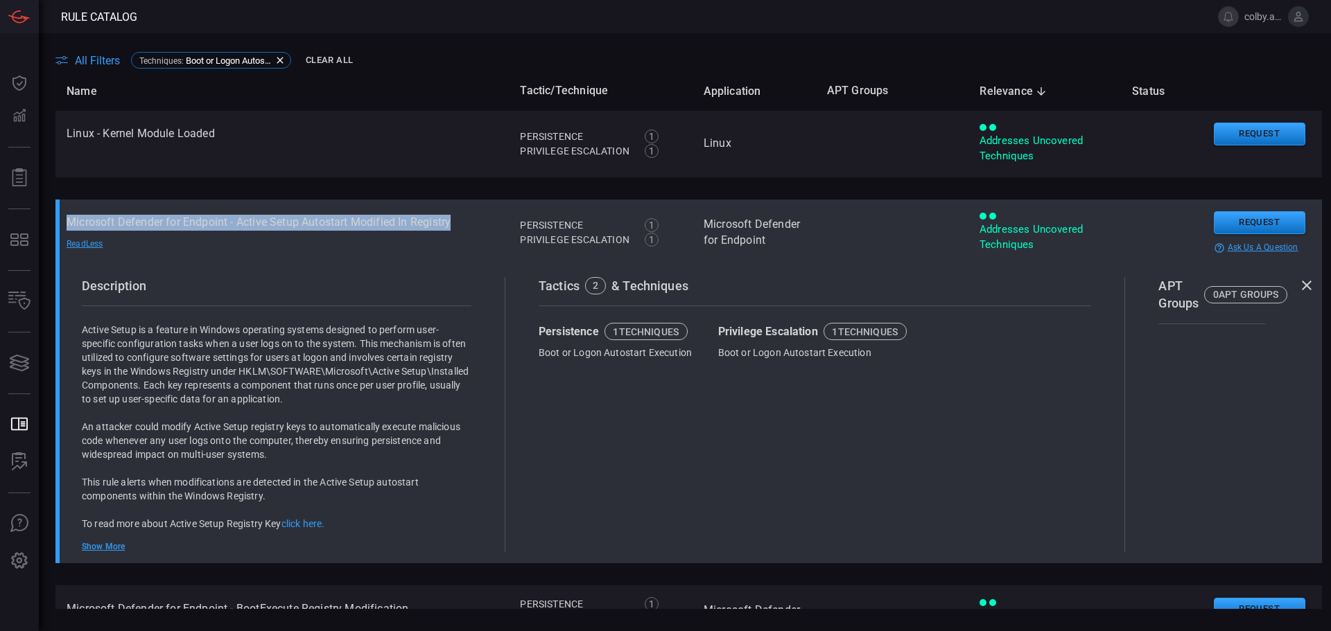
copy td "Microsoft Defender for Endpoint - Active Setup Autostart Modified In Registry"
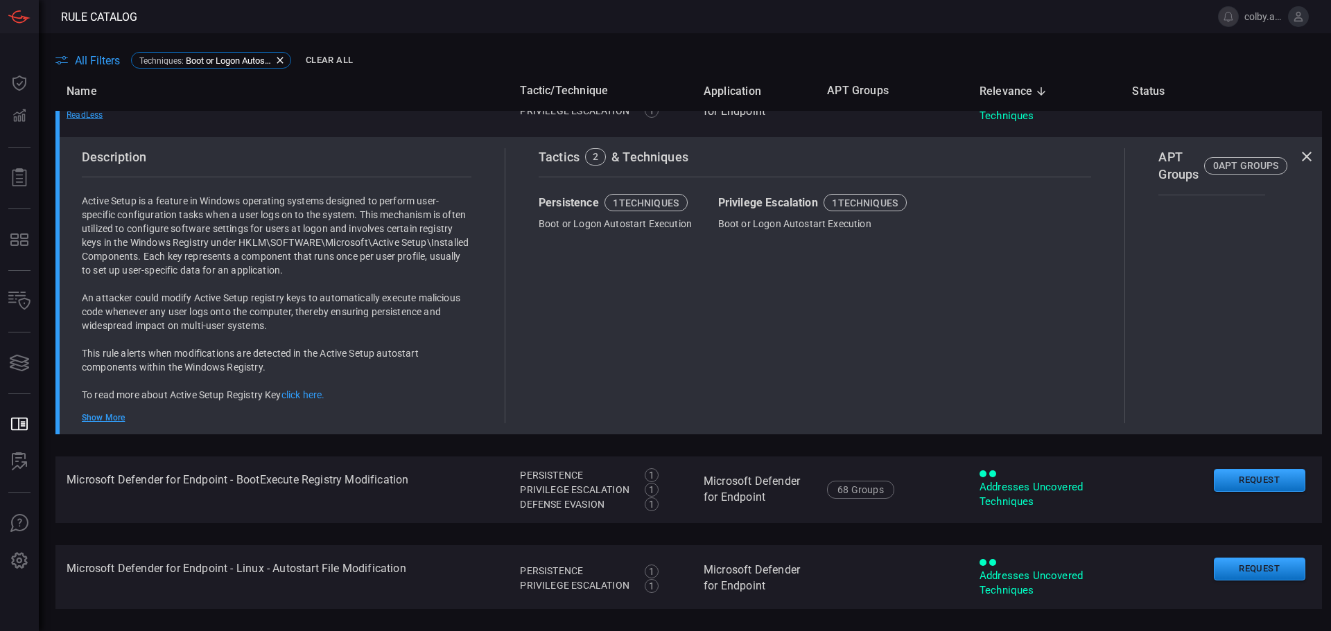
scroll to position [208, 0]
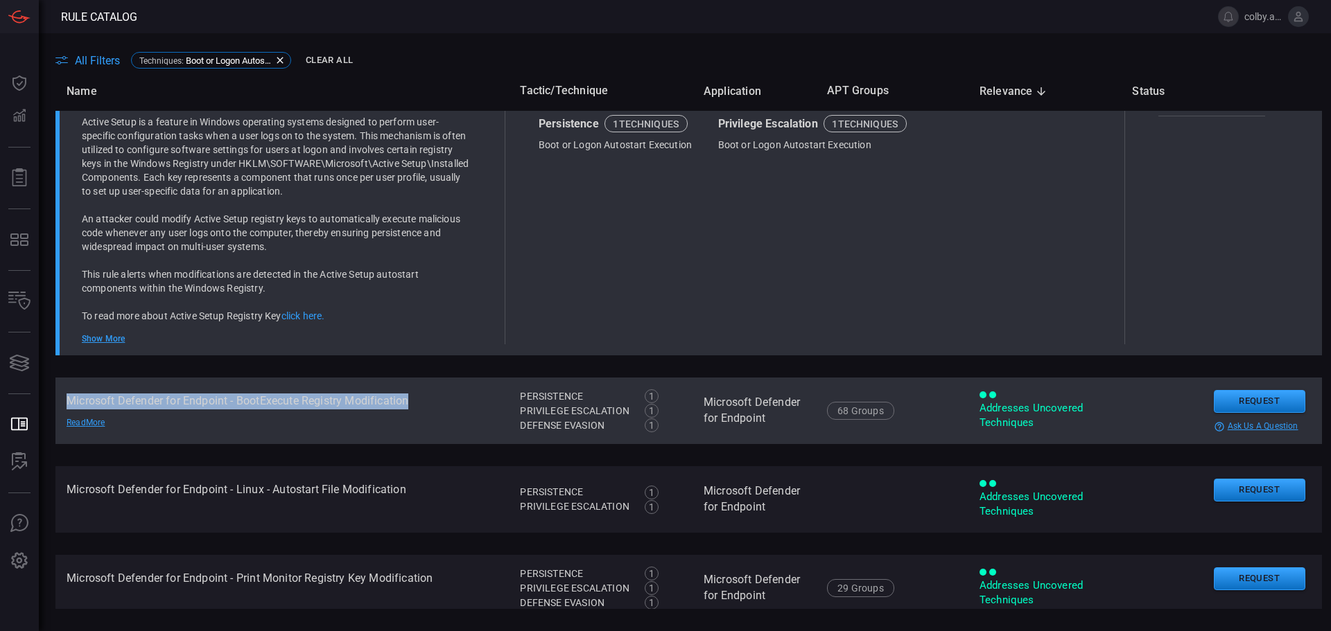
drag, startPoint x: 67, startPoint y: 400, endPoint x: 411, endPoint y: 399, distance: 344.5
click at [411, 399] on td "Microsoft Defender for Endpoint - BootExecute Registry Modification Read More" at bounding box center [281, 411] width 453 height 67
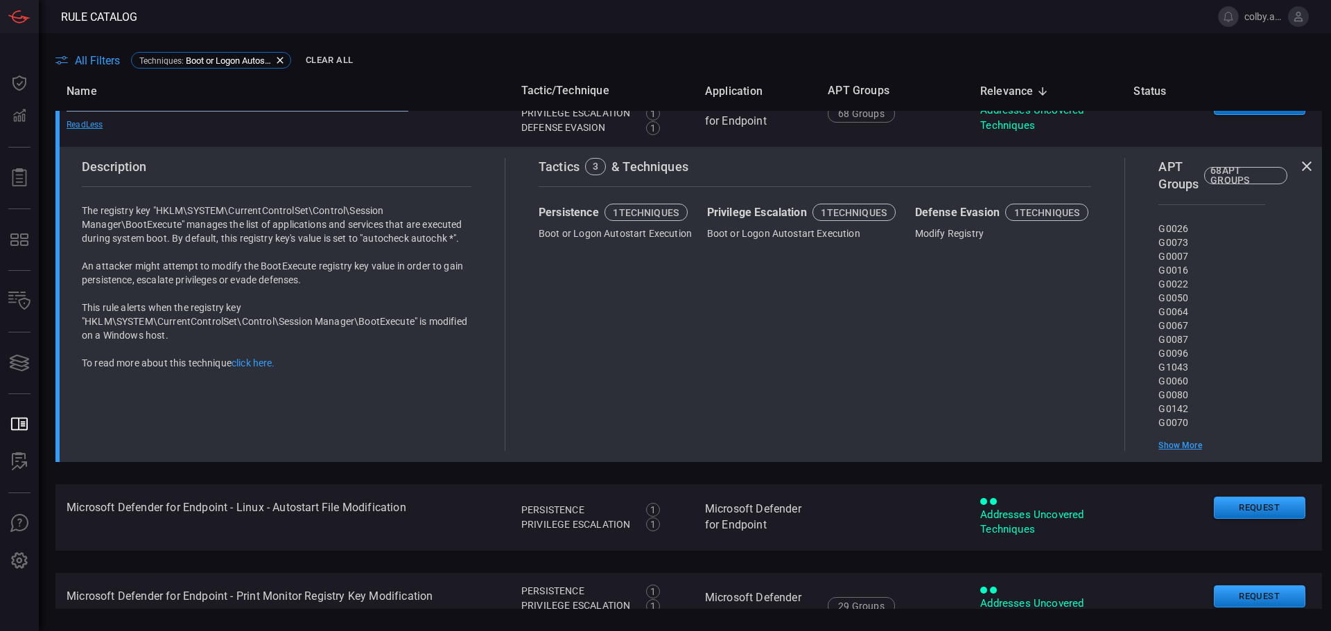
scroll to position [0, 0]
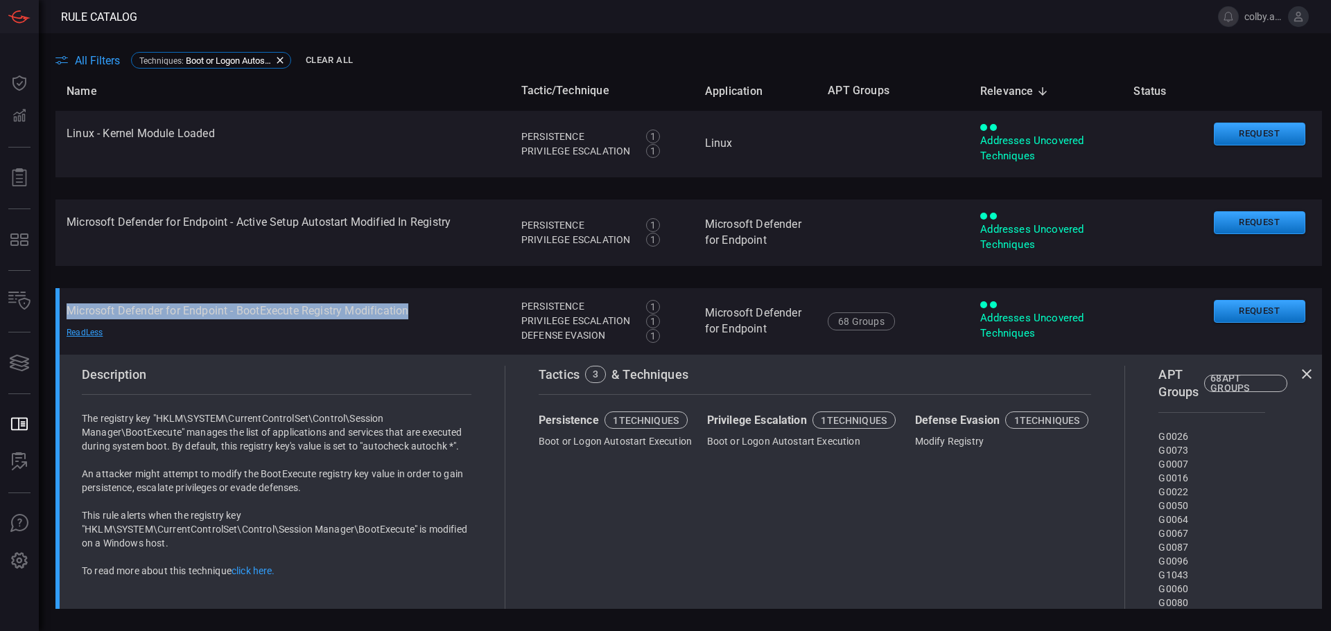
copy td "Microsoft Defender for Endpoint - BootExecute Registry Modification"
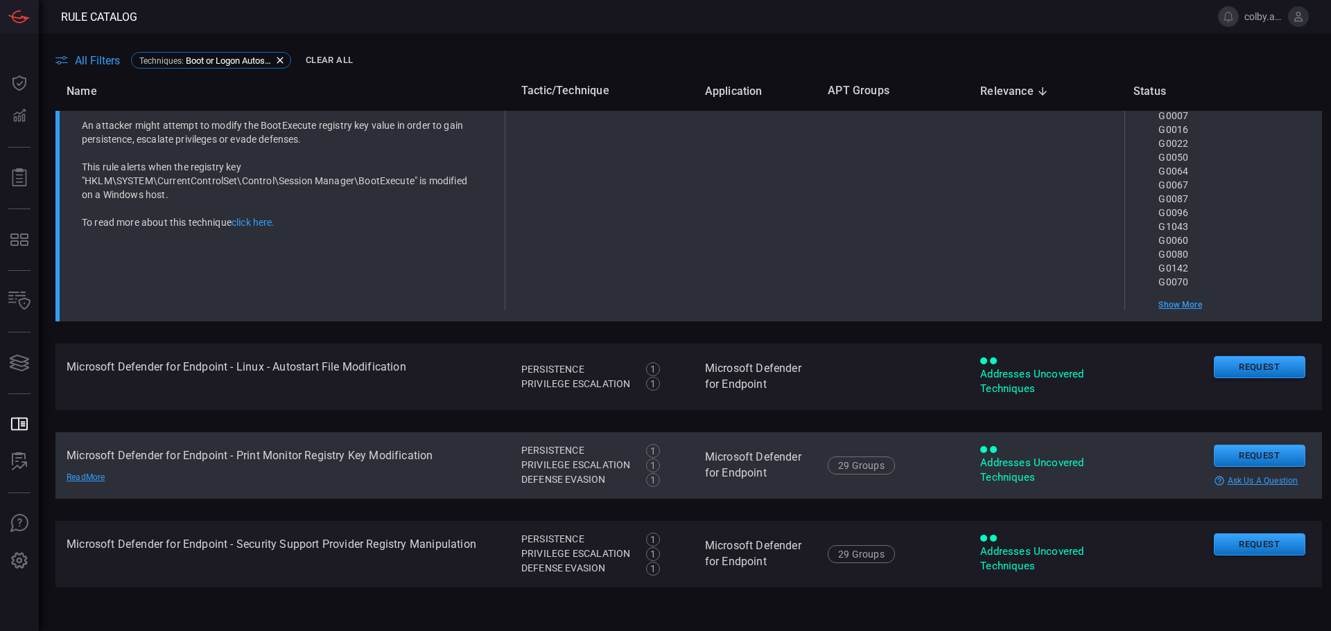
scroll to position [416, 0]
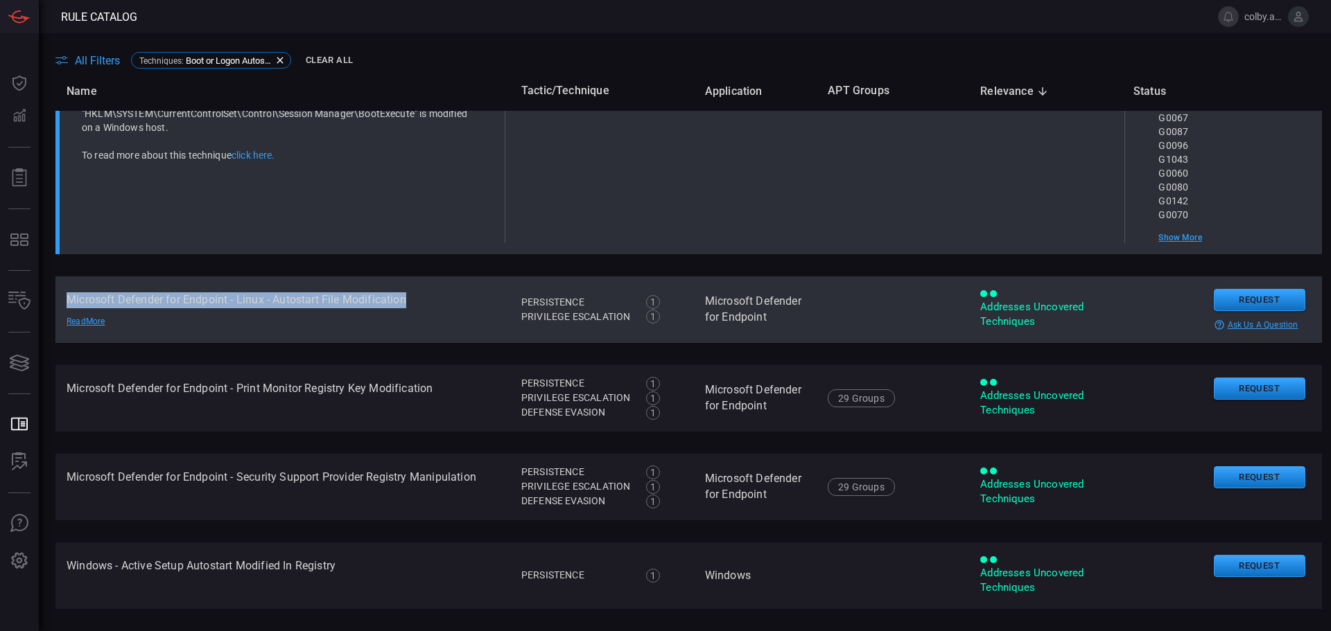
drag, startPoint x: 66, startPoint y: 302, endPoint x: 410, endPoint y: 298, distance: 344.5
click at [410, 298] on td "Microsoft Defender for Endpoint - Linux - Autostart File Modification Read More" at bounding box center [282, 310] width 455 height 67
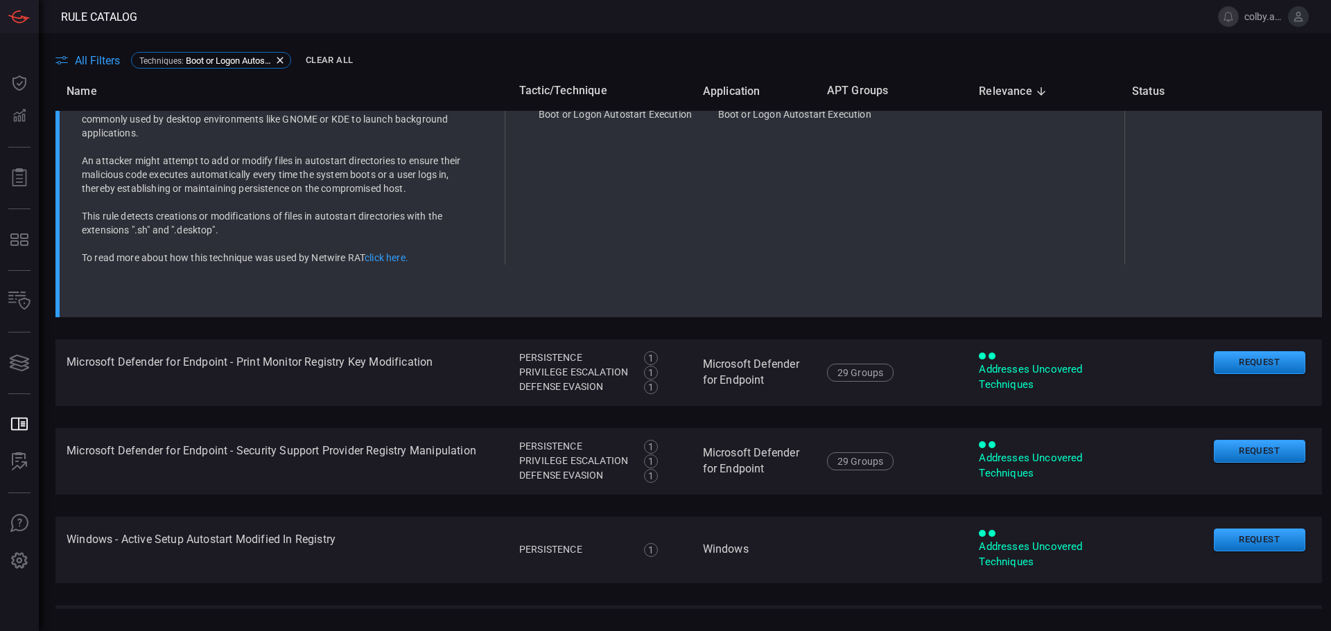
scroll to position [101, 0]
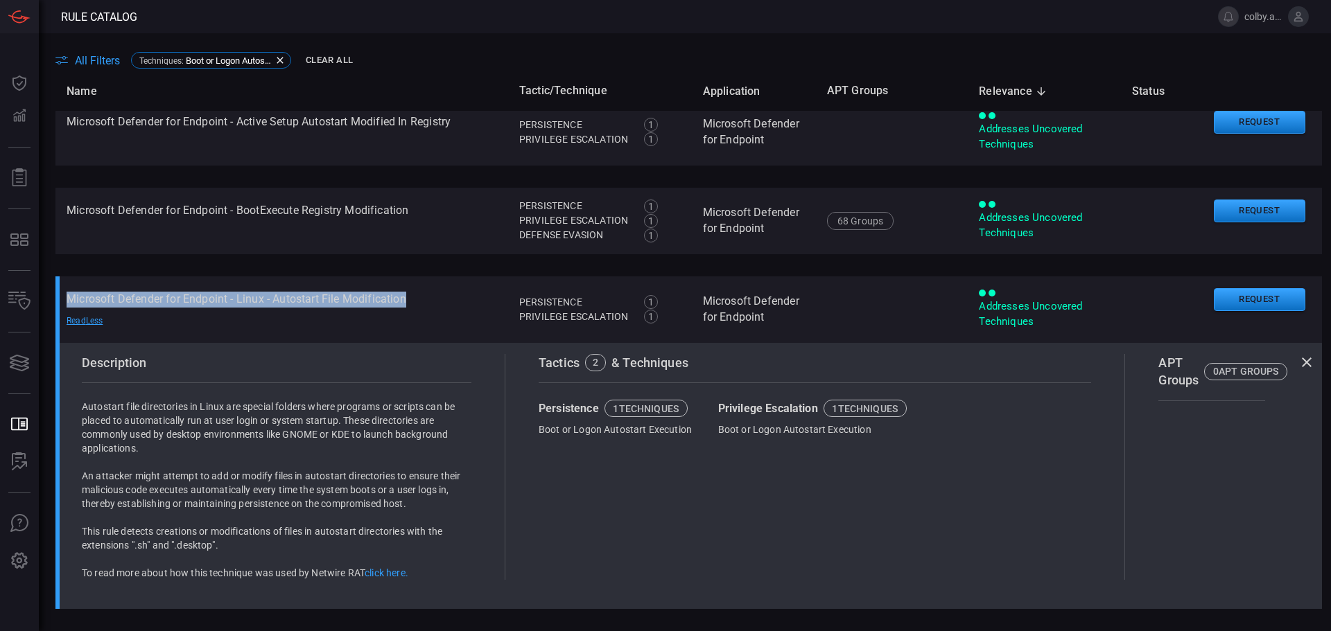
copy td "Microsoft Defender for Endpoint - Linux - Autostart File Modification"
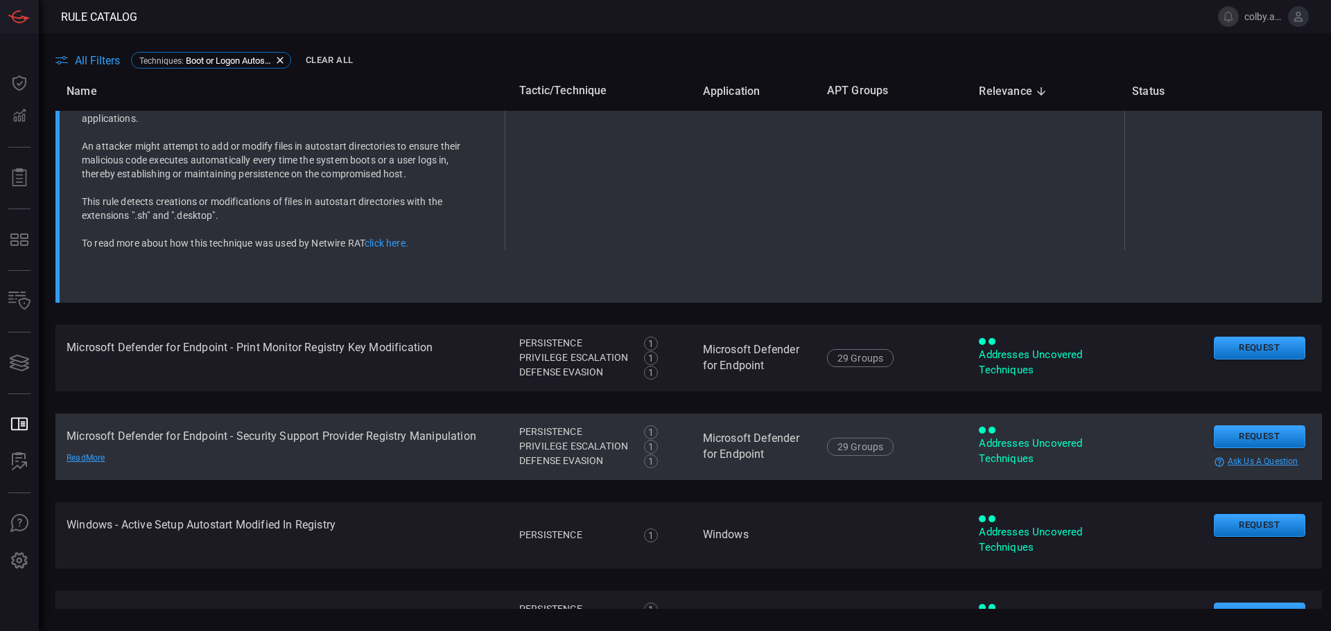
scroll to position [516, 0]
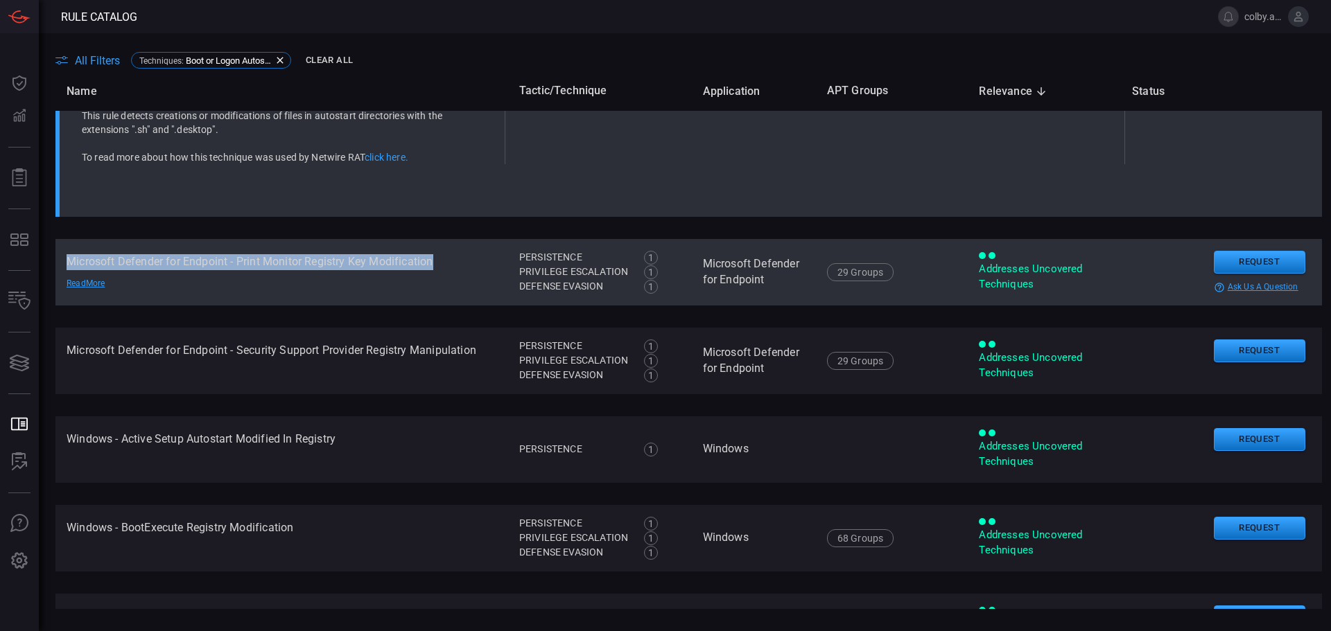
drag, startPoint x: 65, startPoint y: 260, endPoint x: 444, endPoint y: 263, distance: 379.2
click at [444, 263] on td "Microsoft Defender for Endpoint - Print Monitor Registry Key Modification Read …" at bounding box center [281, 272] width 453 height 67
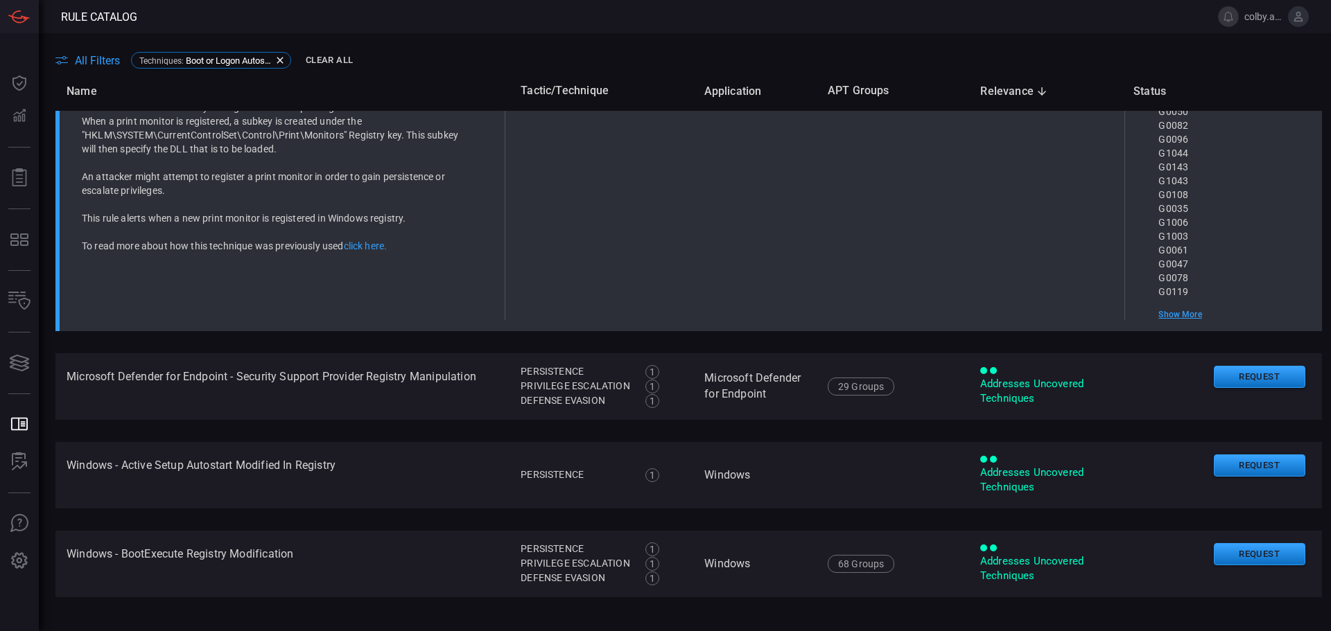
scroll to position [227, 0]
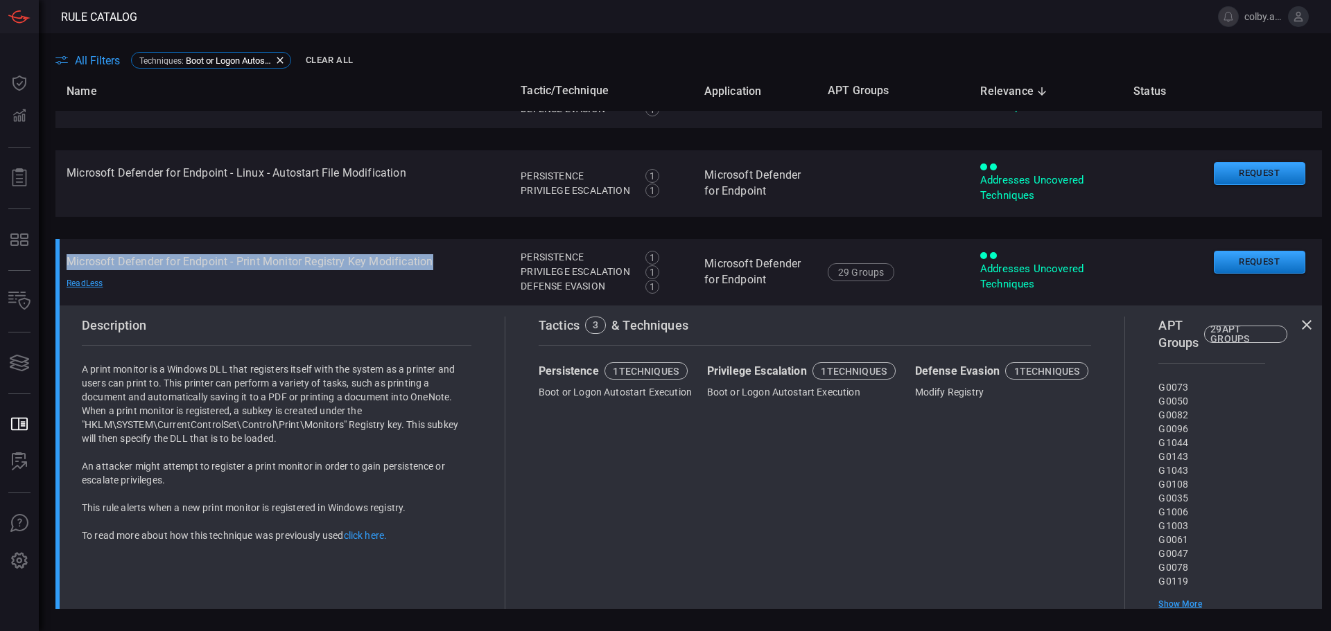
copy td "Microsoft Defender for Endpoint - Print Monitor Registry Key Modification"
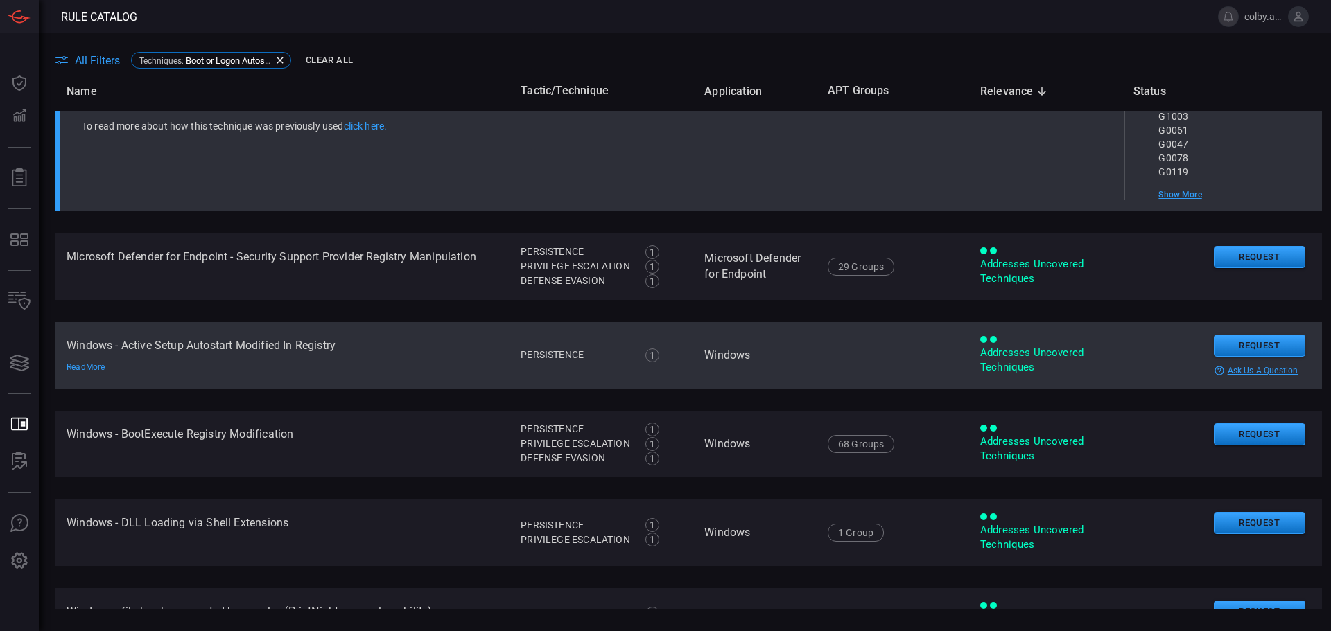
scroll to position [643, 0]
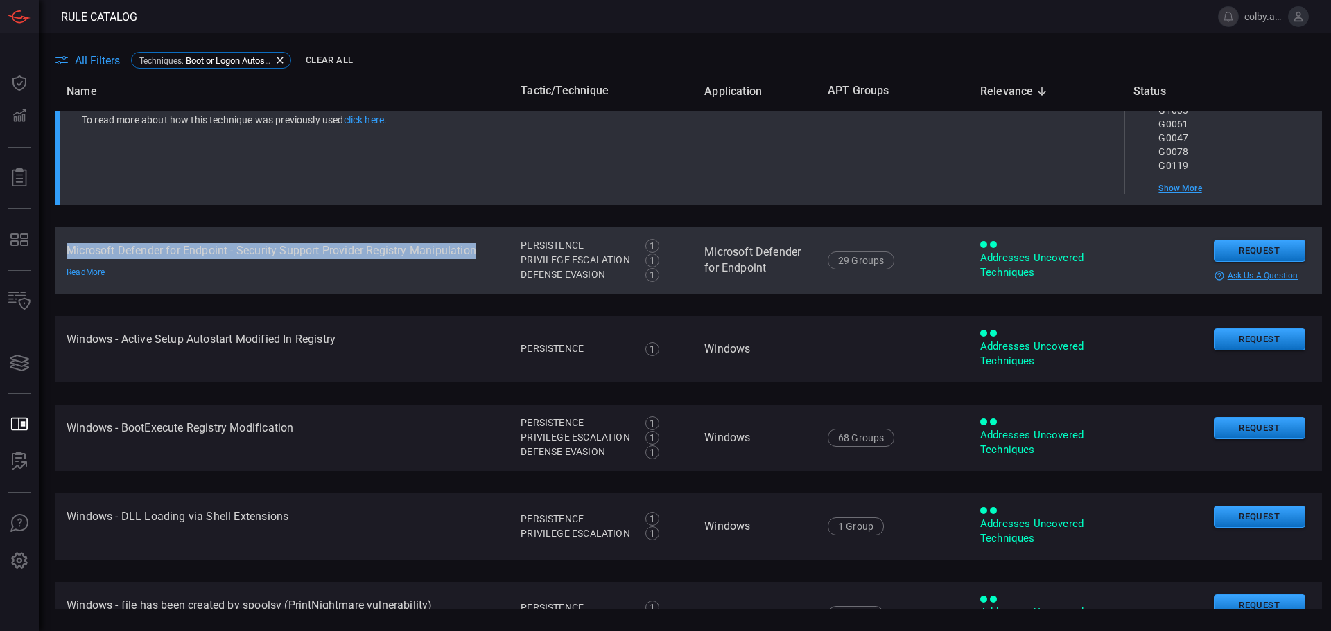
drag, startPoint x: 69, startPoint y: 251, endPoint x: 481, endPoint y: 257, distance: 412.5
click at [481, 257] on td "Microsoft Defender for Endpoint - Security Support Provider Registry Manipulati…" at bounding box center [282, 260] width 454 height 67
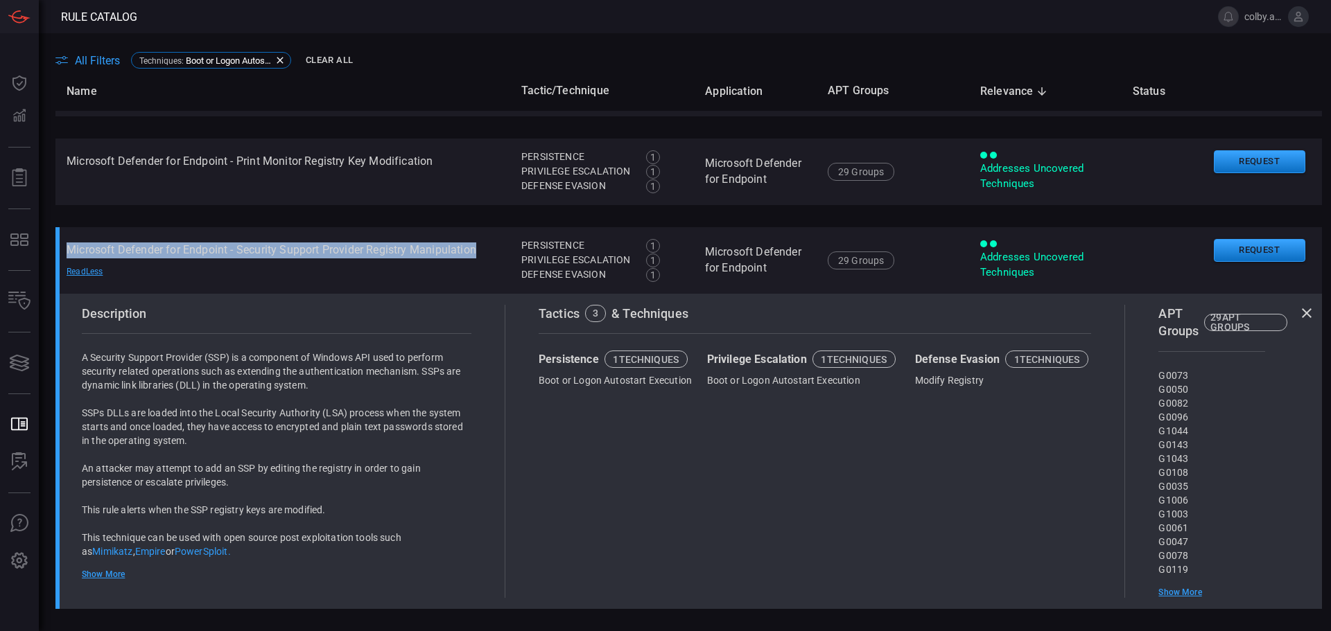
copy td "Microsoft Defender for Endpoint - Security Support Provider Registry Manipulati…"
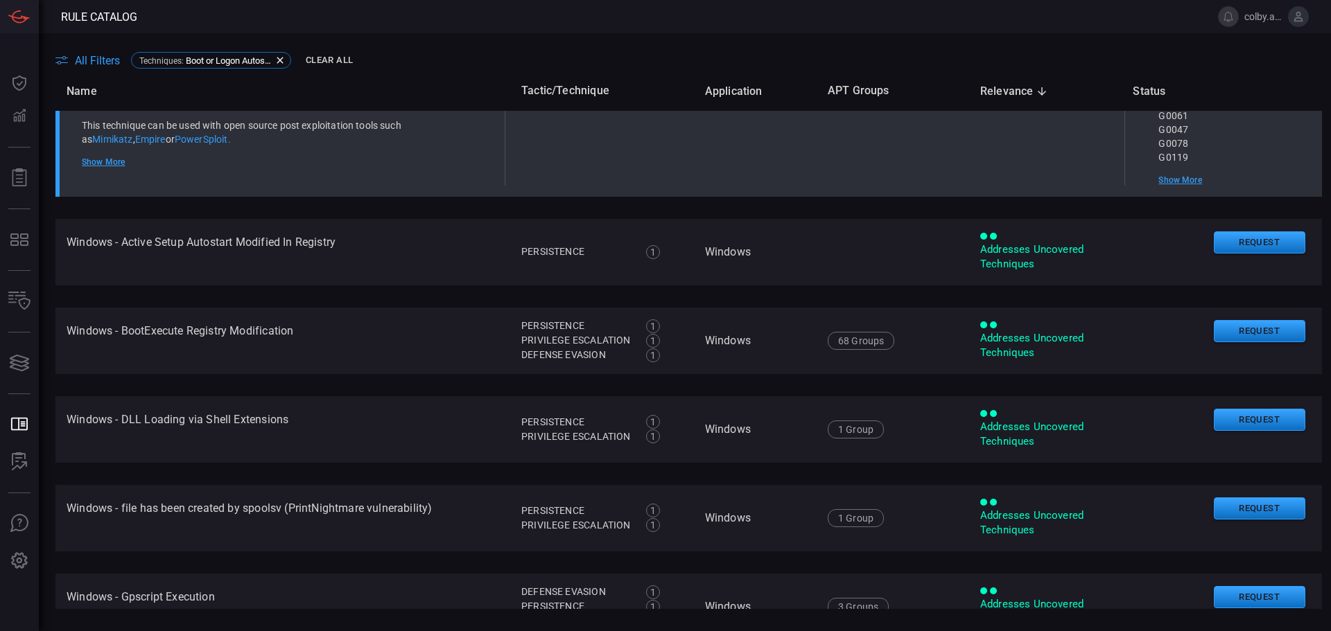
scroll to position [812, 0]
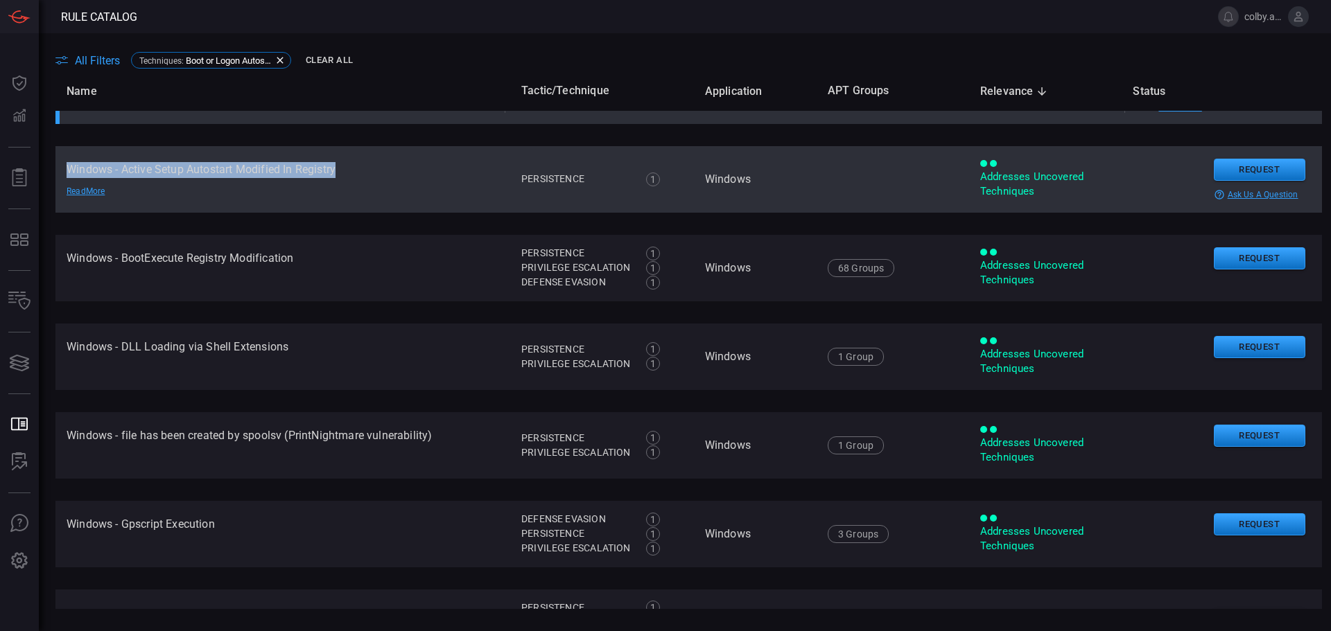
drag, startPoint x: 68, startPoint y: 166, endPoint x: 343, endPoint y: 175, distance: 275.3
click at [343, 175] on td "Windows - Active Setup Autostart Modified In Registry Read More" at bounding box center [282, 179] width 455 height 67
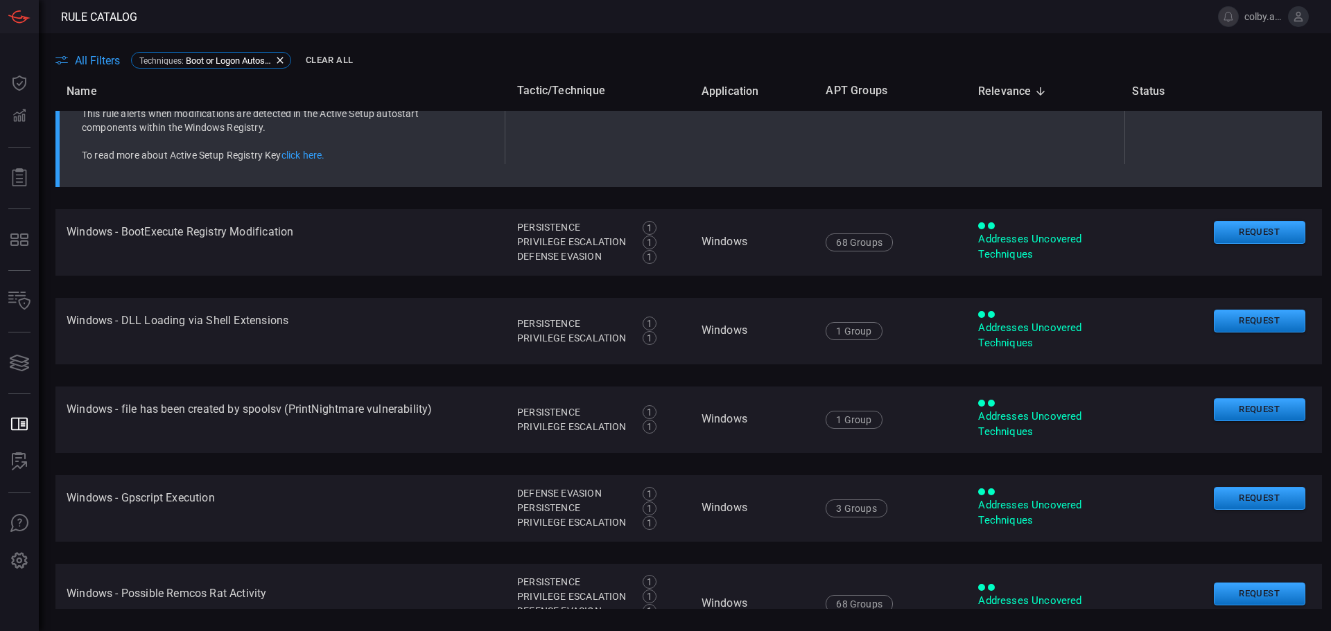
scroll to position [497, 0]
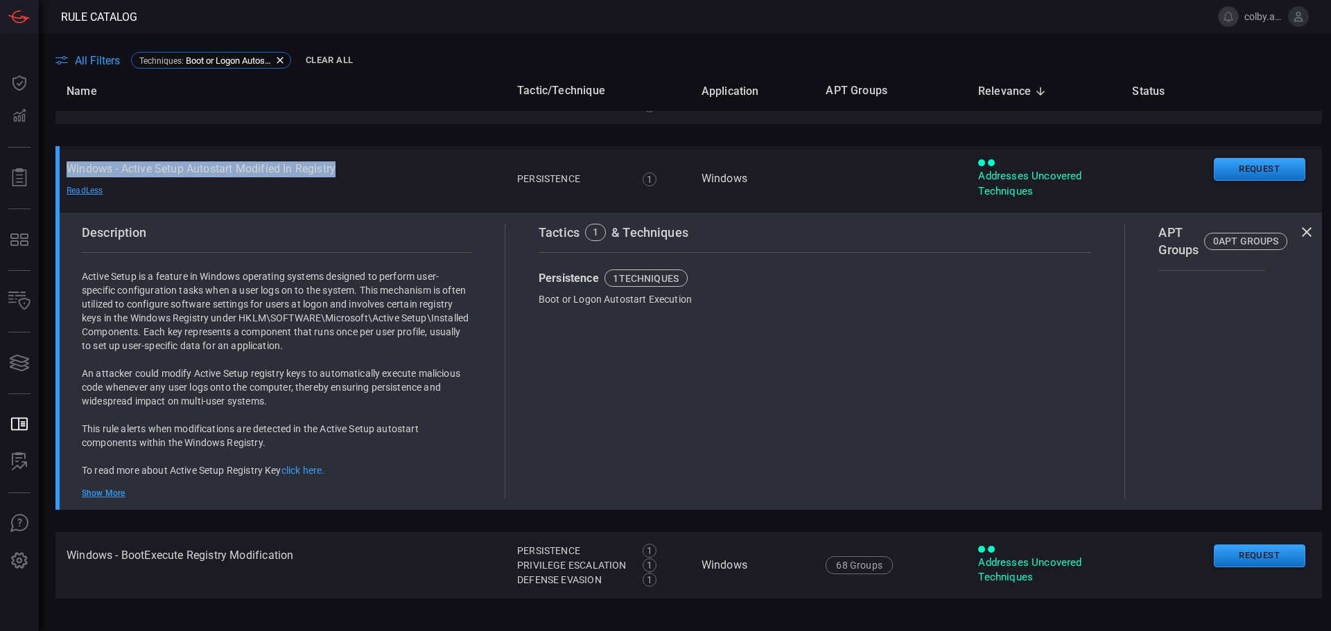
copy td "Windows - Active Setup Autostart Modified In Registry"
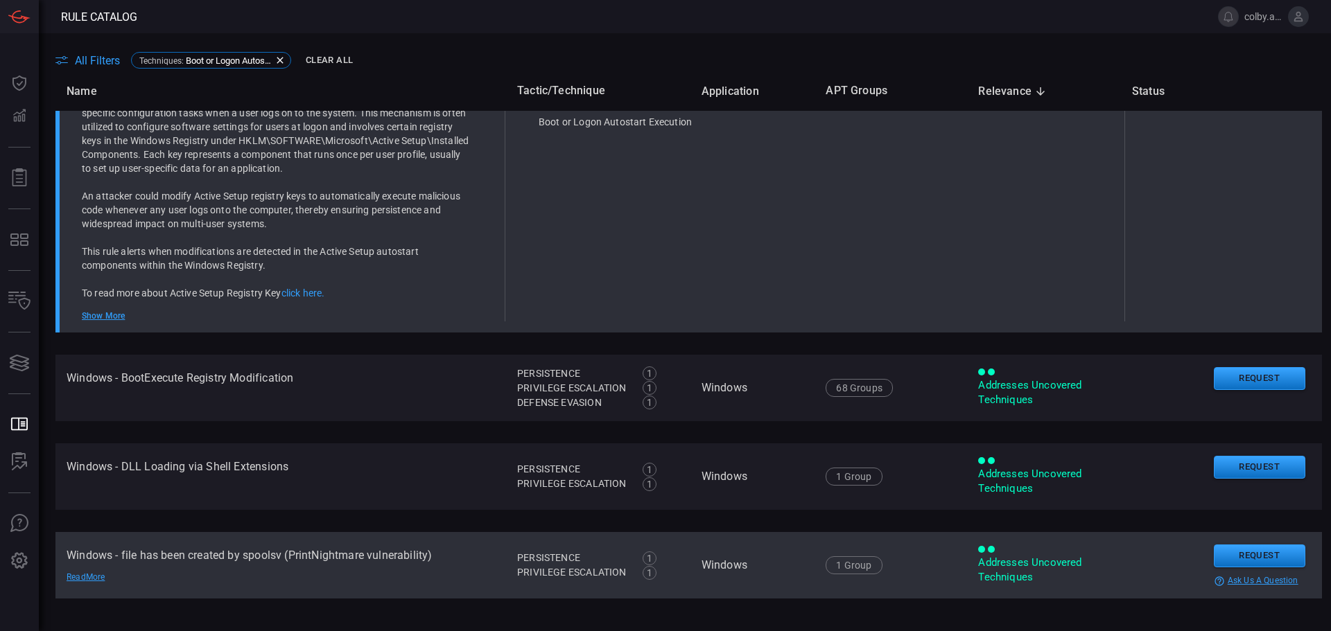
scroll to position [774, 0]
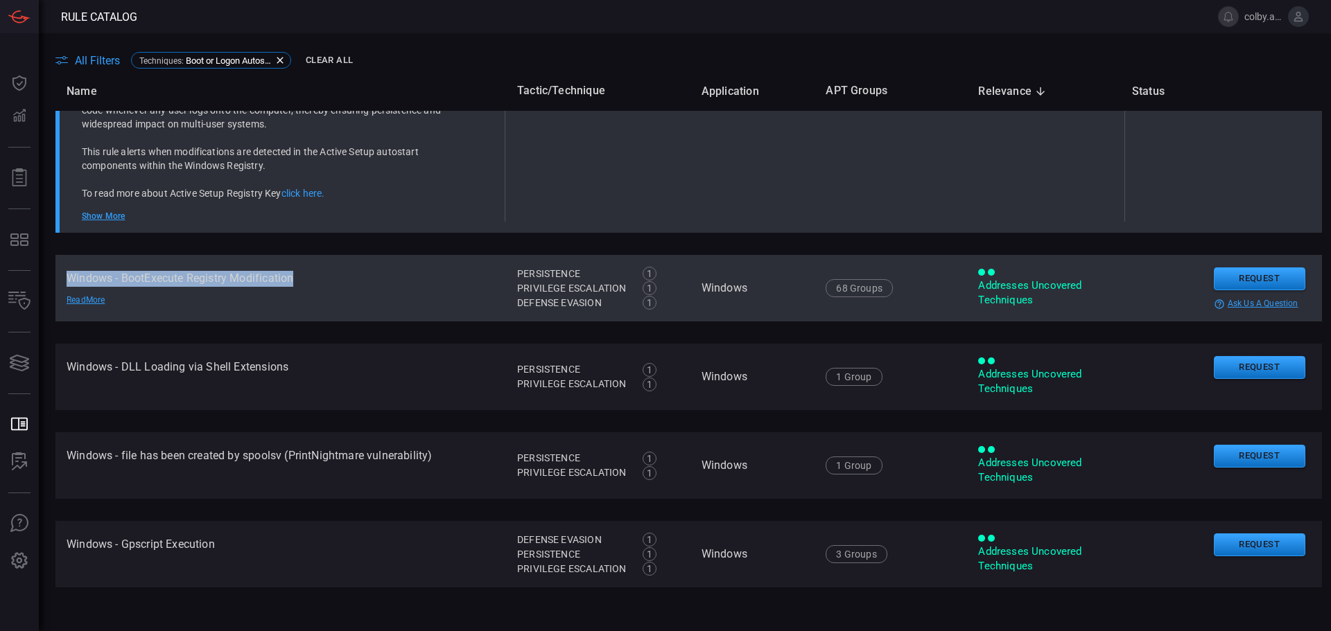
drag, startPoint x: 66, startPoint y: 275, endPoint x: 299, endPoint y: 280, distance: 233.0
click at [299, 280] on td "Windows - BootExecute Registry Modification Read More" at bounding box center [280, 288] width 451 height 67
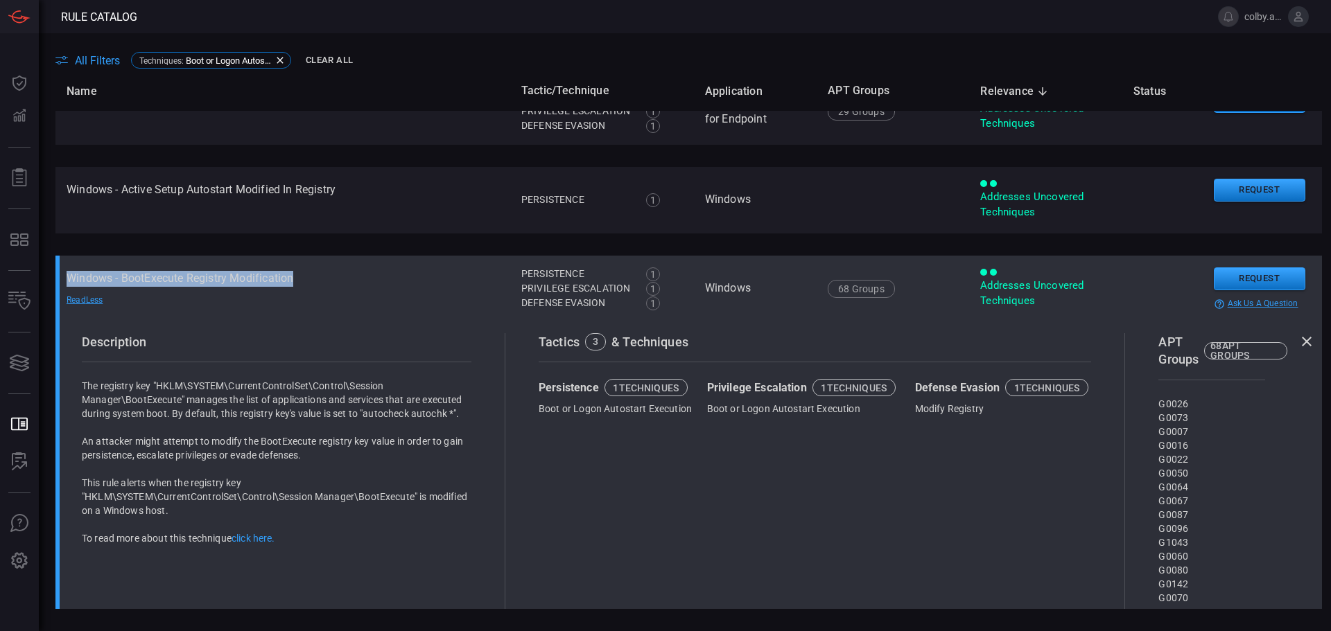
copy td "Windows - BootExecute Registry Modification"
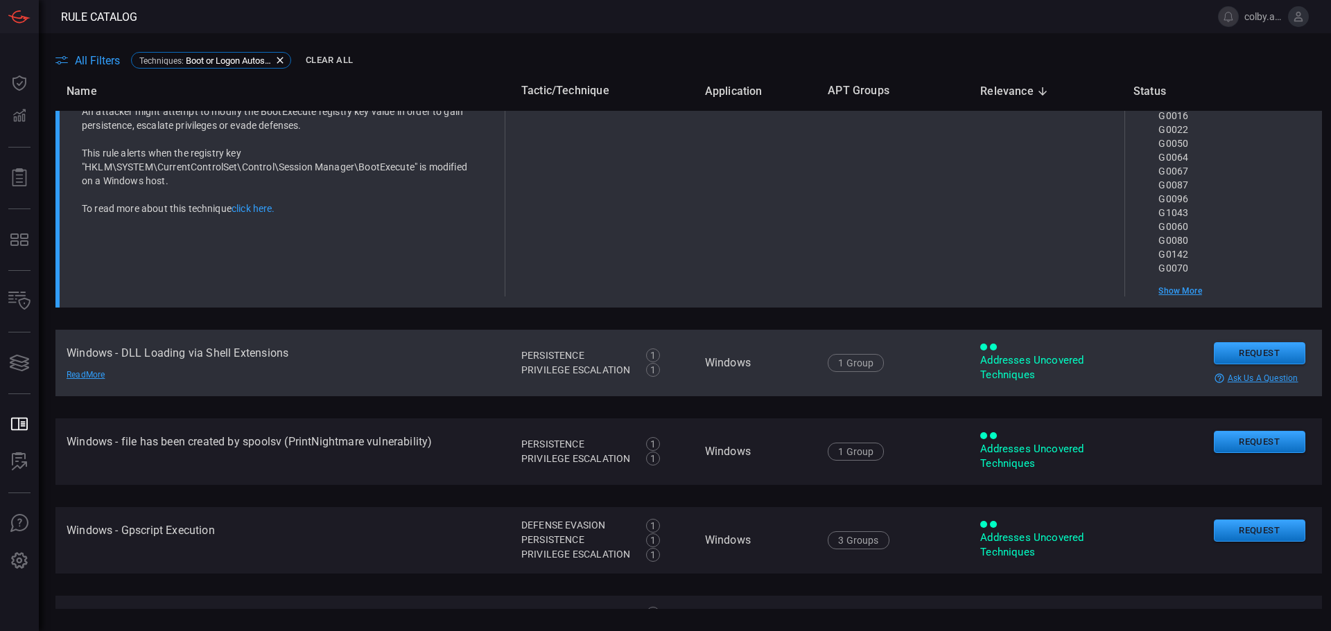
scroll to position [892, 0]
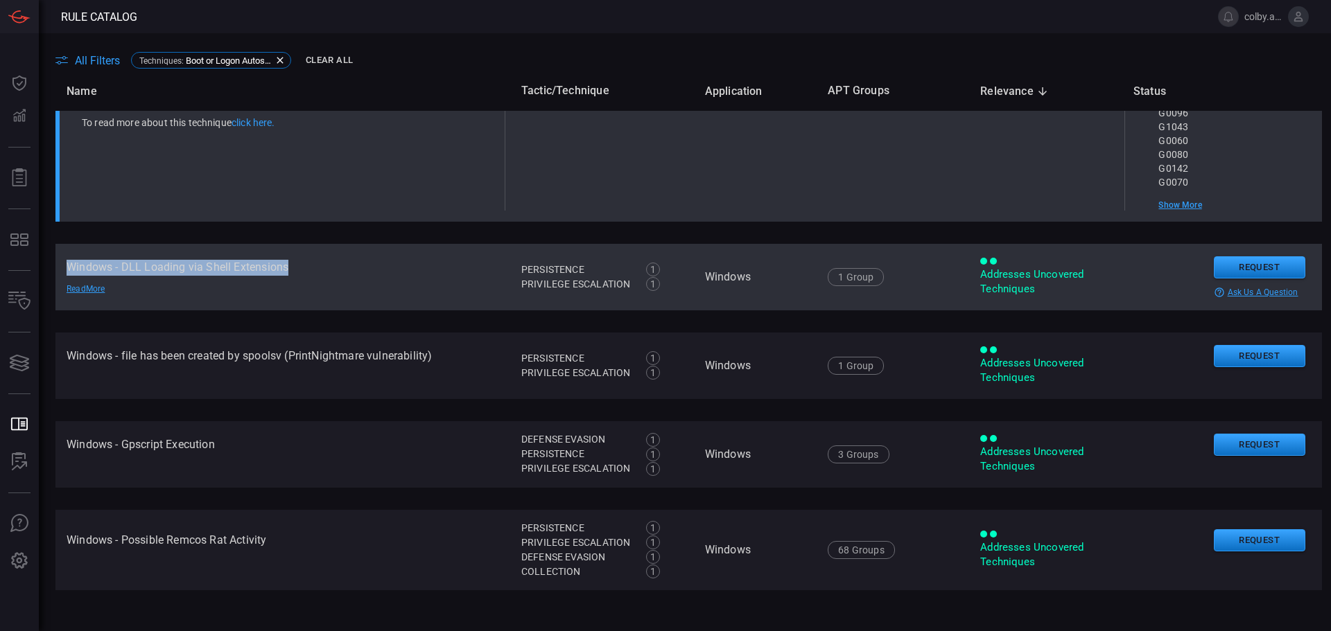
drag, startPoint x: 67, startPoint y: 266, endPoint x: 290, endPoint y: 263, distance: 223.2
click at [290, 263] on td "Windows - DLL Loading via Shell Extensions Read More" at bounding box center [282, 277] width 455 height 67
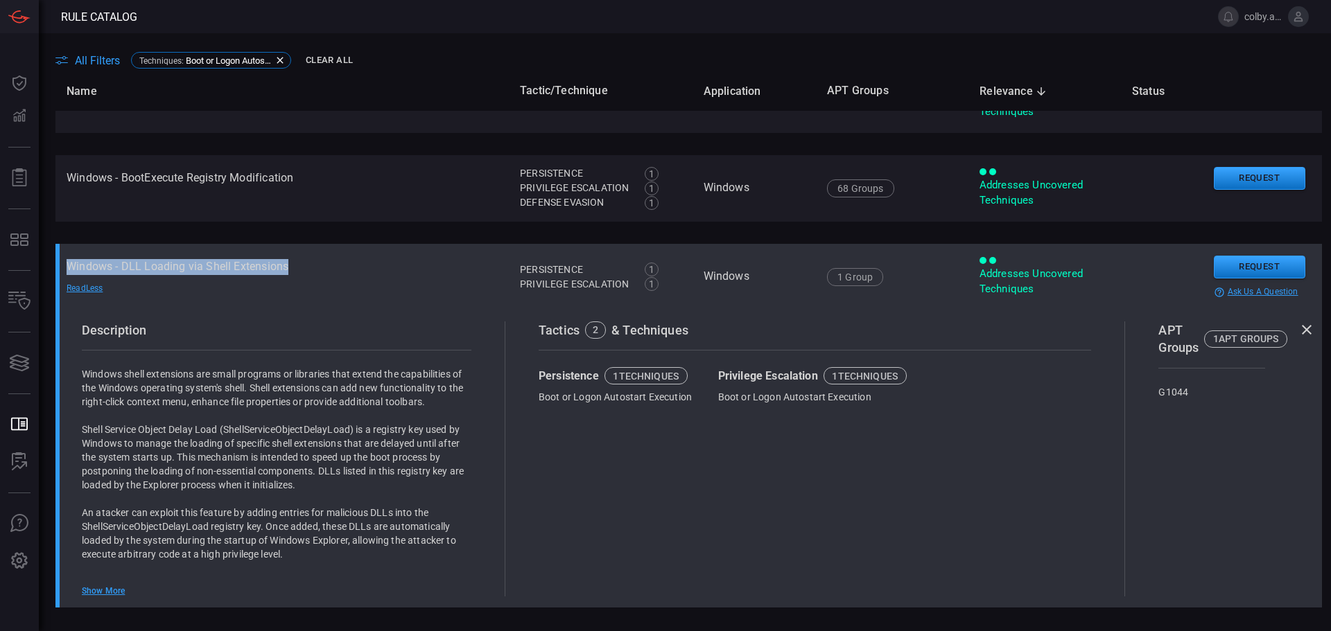
copy td "Windows - DLL Loading via Shell Extensions"
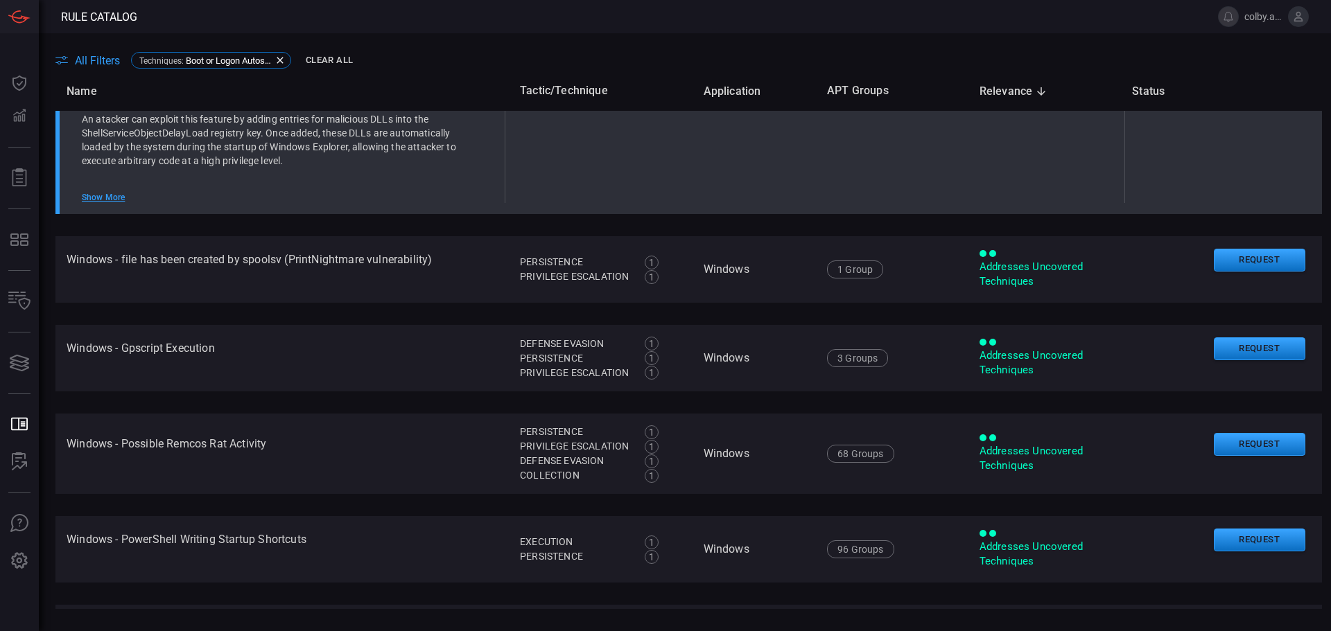
scroll to position [993, 0]
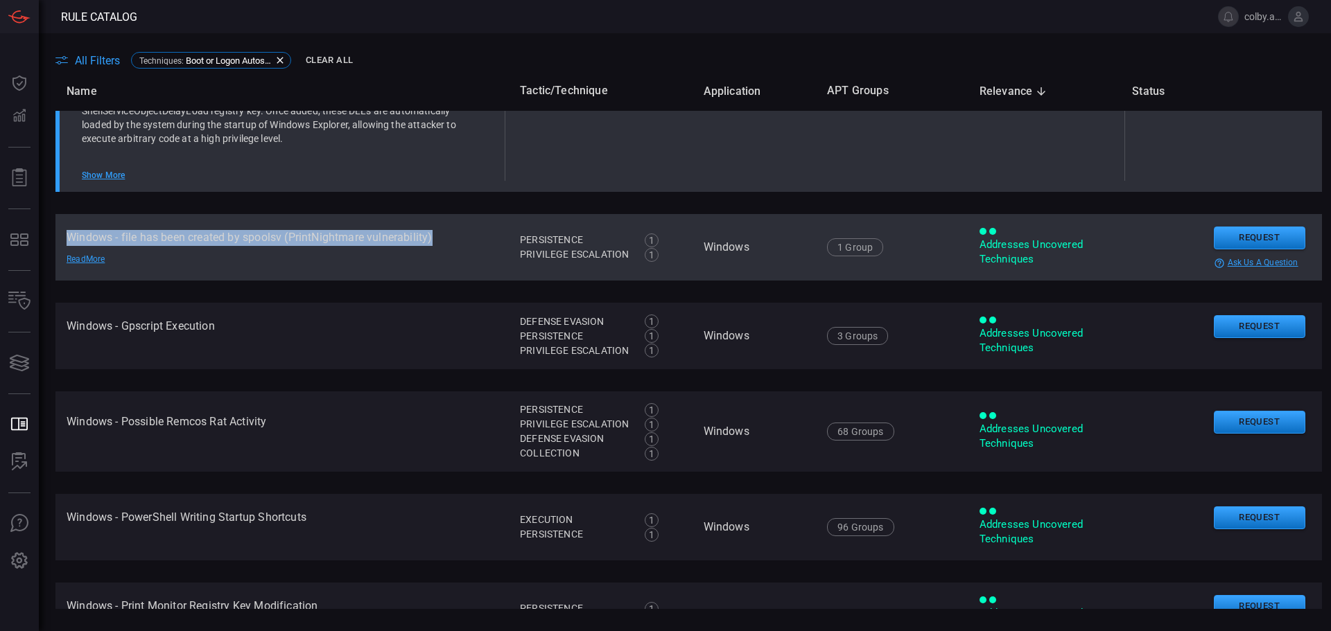
drag, startPoint x: 67, startPoint y: 235, endPoint x: 434, endPoint y: 239, distance: 367.4
click at [434, 239] on td "Windows - file has been created by spoolsv (PrintNightmare vulnerability) Read …" at bounding box center [281, 247] width 453 height 67
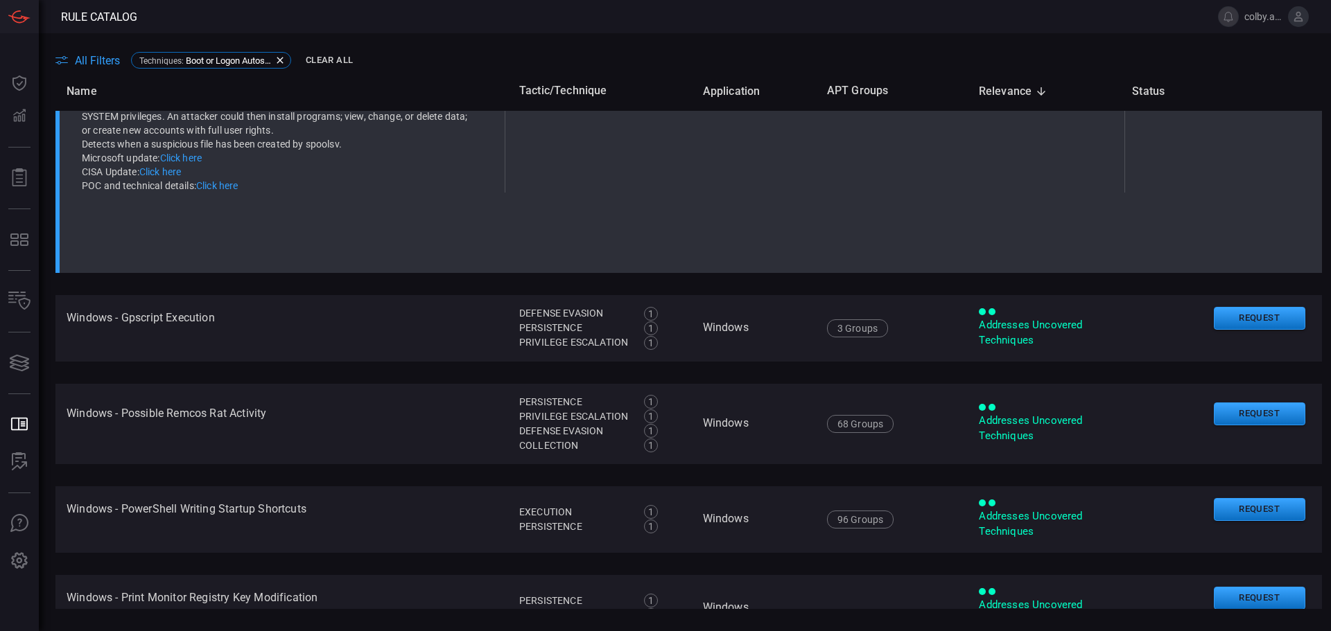
scroll to position [695, 0]
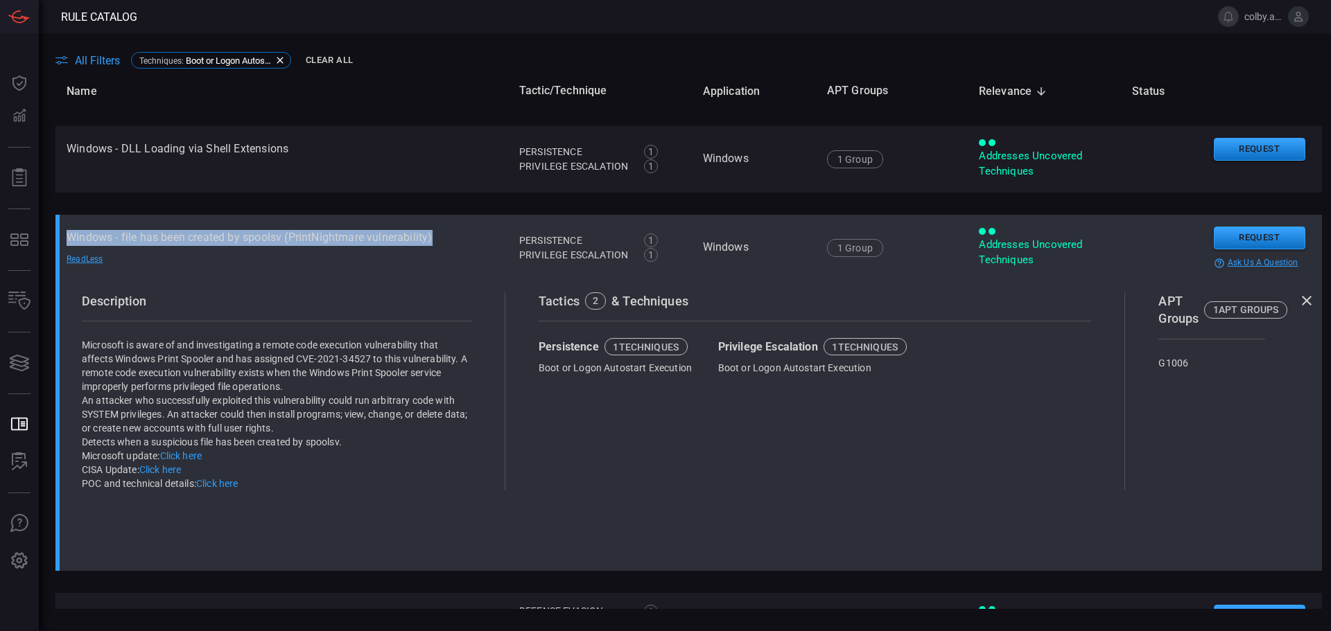
copy td "Windows - file has been created by spoolsv (PrintNightmare vulnerability)"
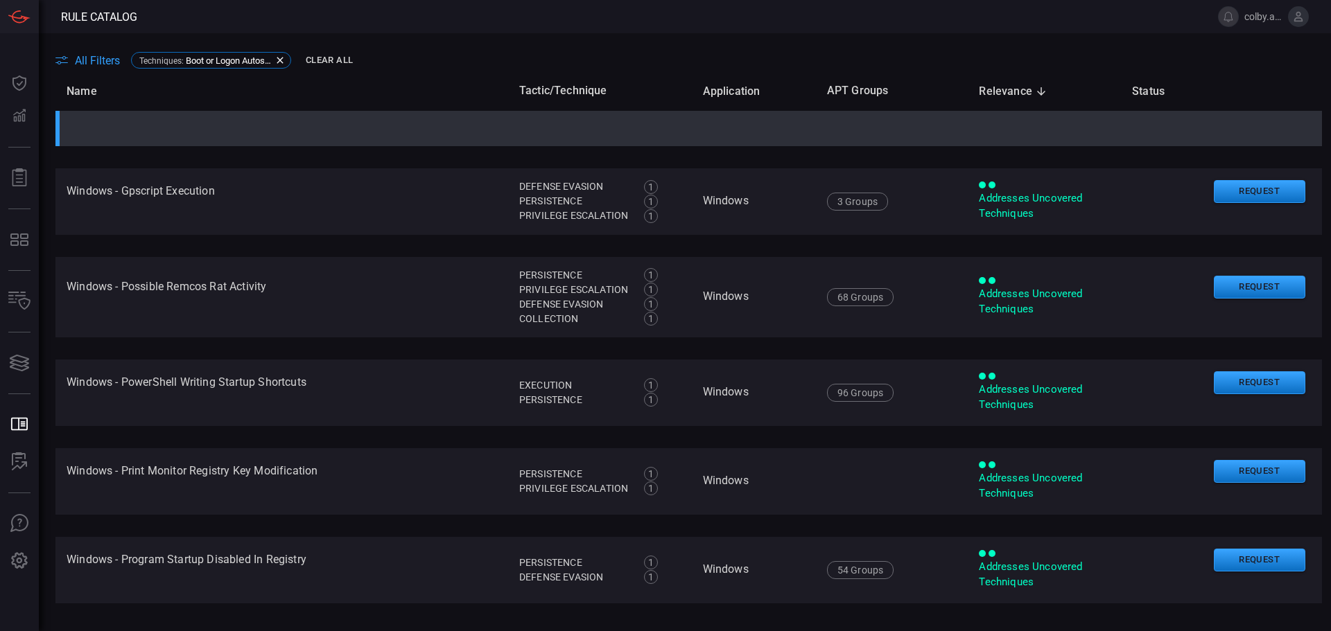
scroll to position [1041, 0]
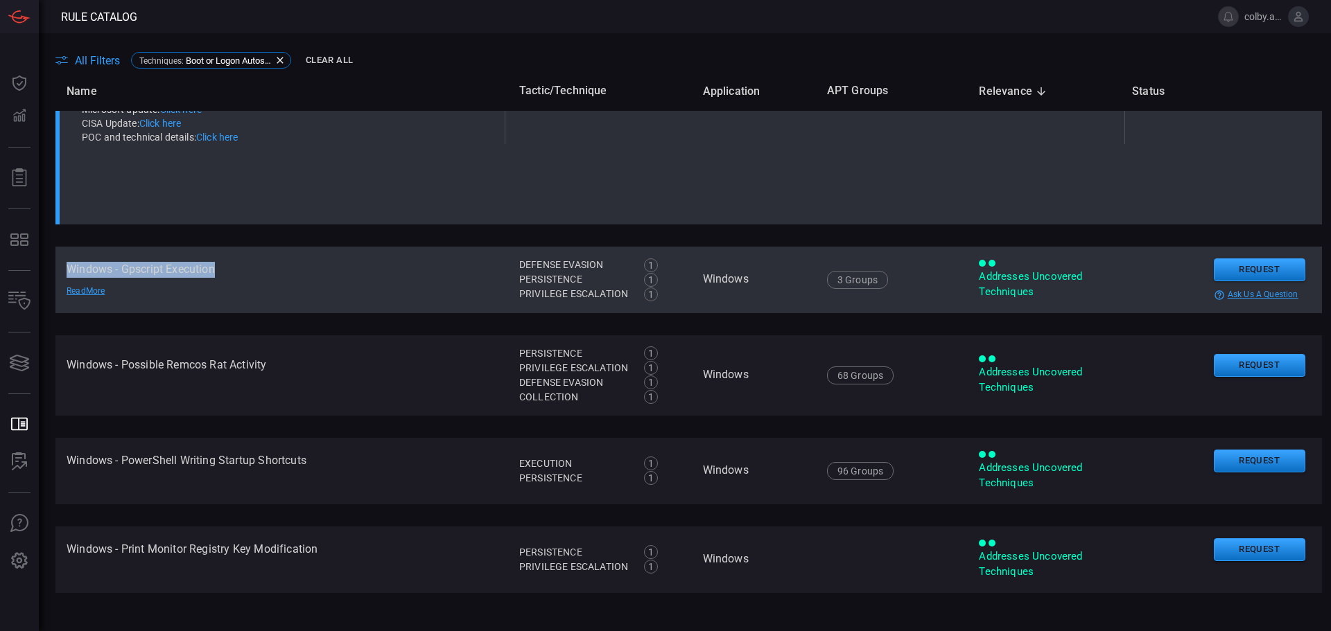
drag, startPoint x: 67, startPoint y: 268, endPoint x: 220, endPoint y: 268, distance: 152.5
click at [220, 268] on td "Windows - Gpscript Execution Read More" at bounding box center [281, 280] width 453 height 67
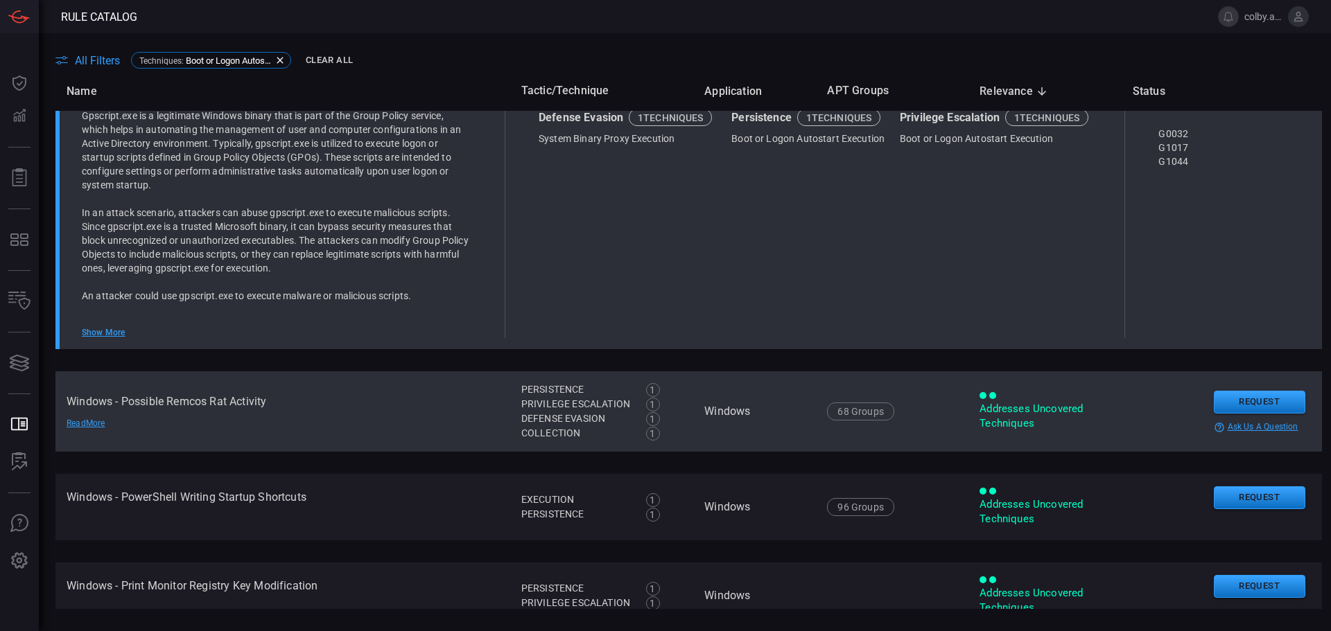
scroll to position [1098, 0]
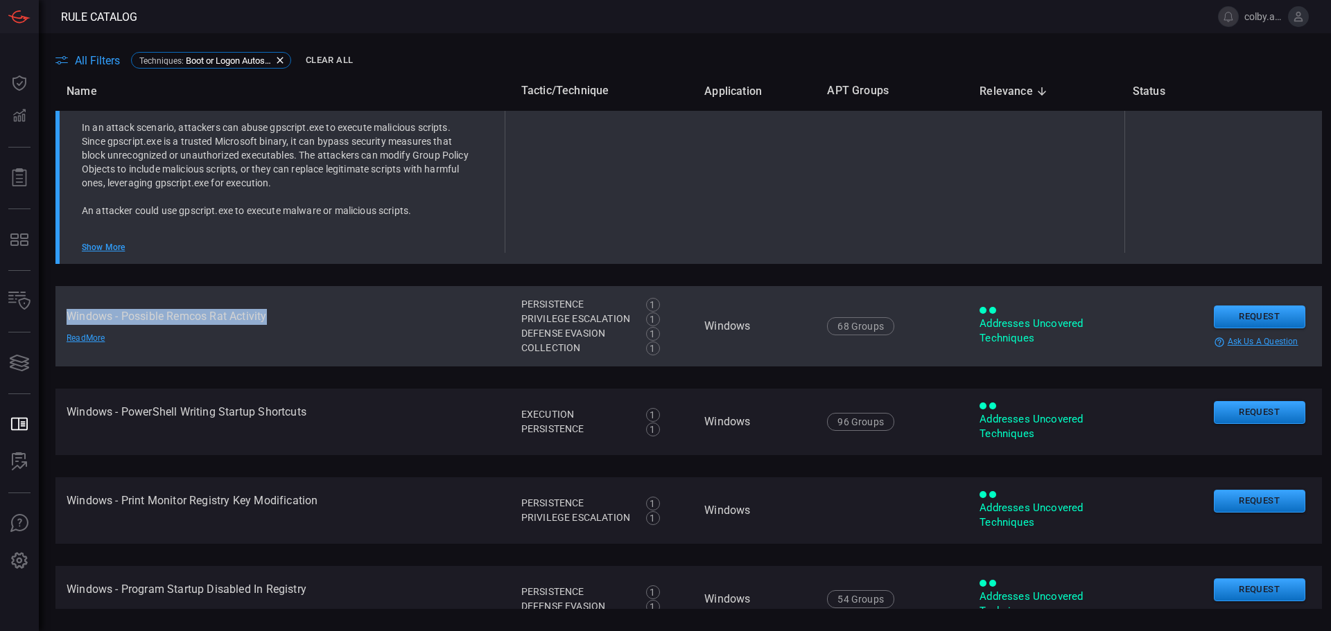
drag, startPoint x: 68, startPoint y: 316, endPoint x: 278, endPoint y: 319, distance: 210.0
click at [278, 319] on td "Windows - Possible Remcos Rat Activity Read More" at bounding box center [282, 326] width 455 height 80
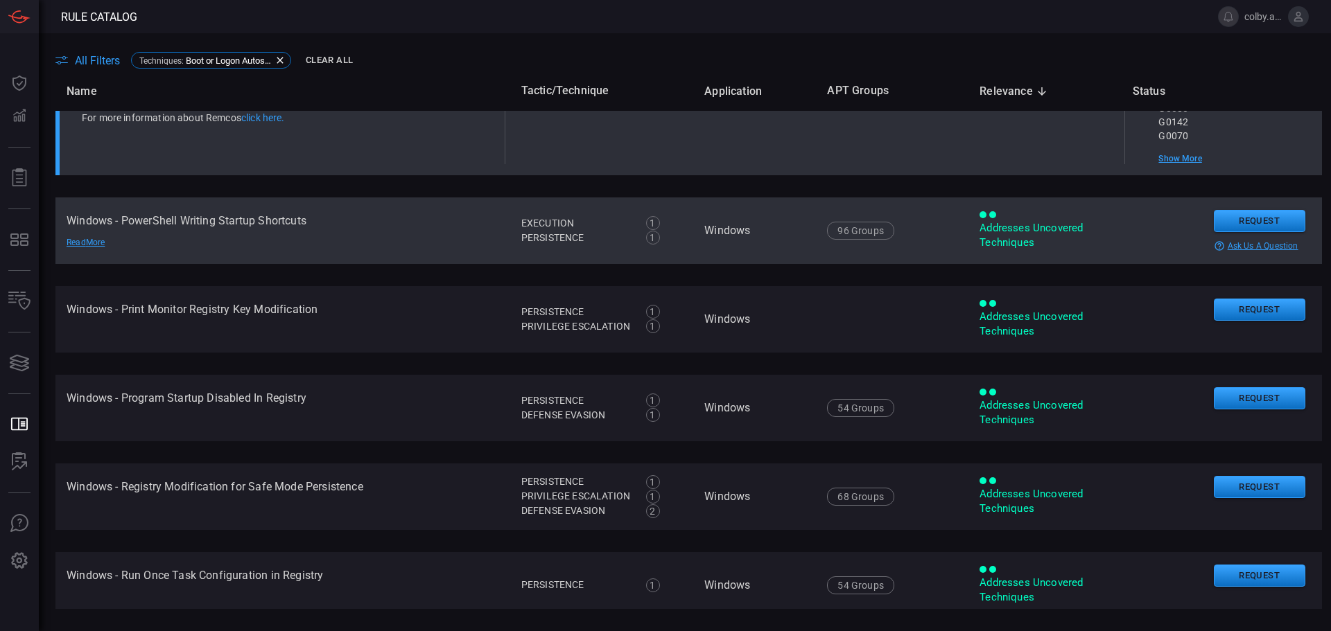
scroll to position [1285, 0]
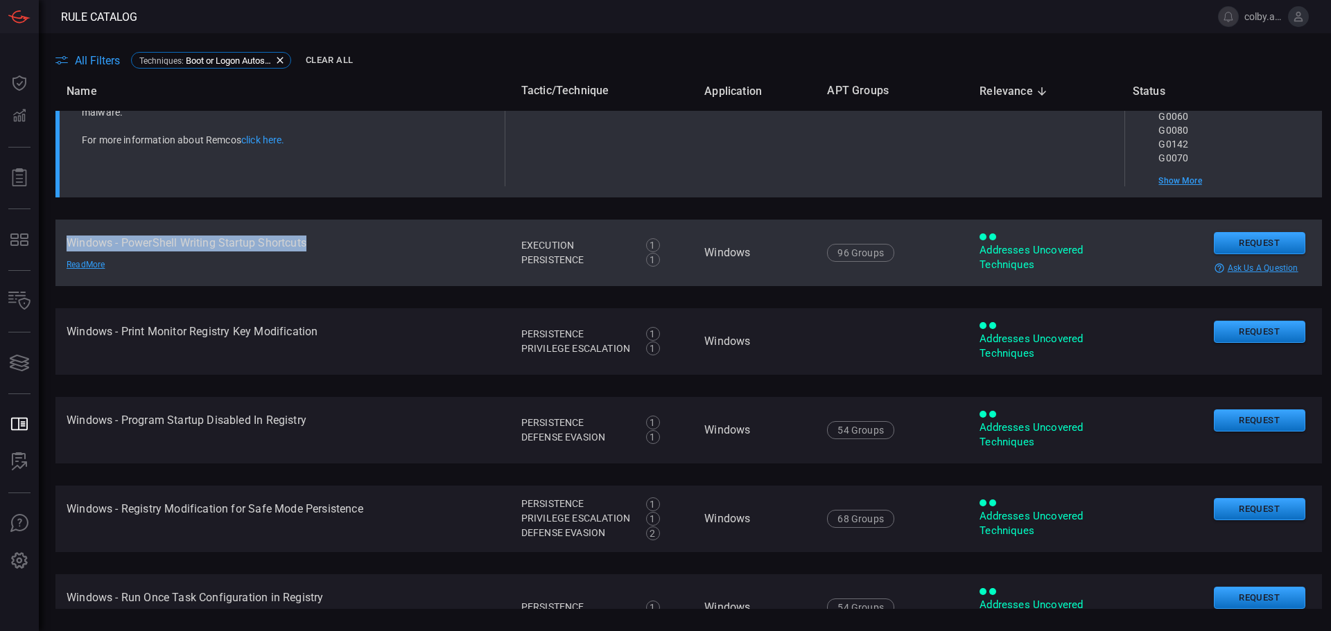
drag, startPoint x: 67, startPoint y: 240, endPoint x: 322, endPoint y: 242, distance: 255.8
click at [322, 242] on td "Windows - PowerShell Writing Startup Shortcuts Read More" at bounding box center [282, 253] width 455 height 67
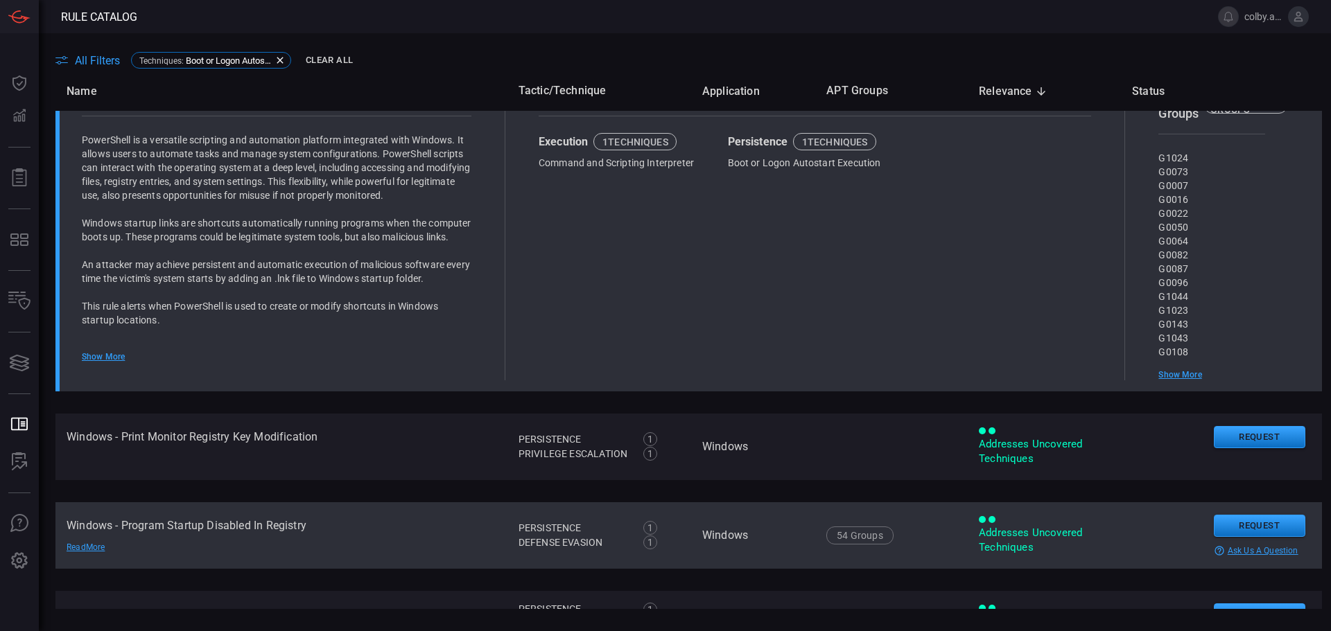
scroll to position [1386, 0]
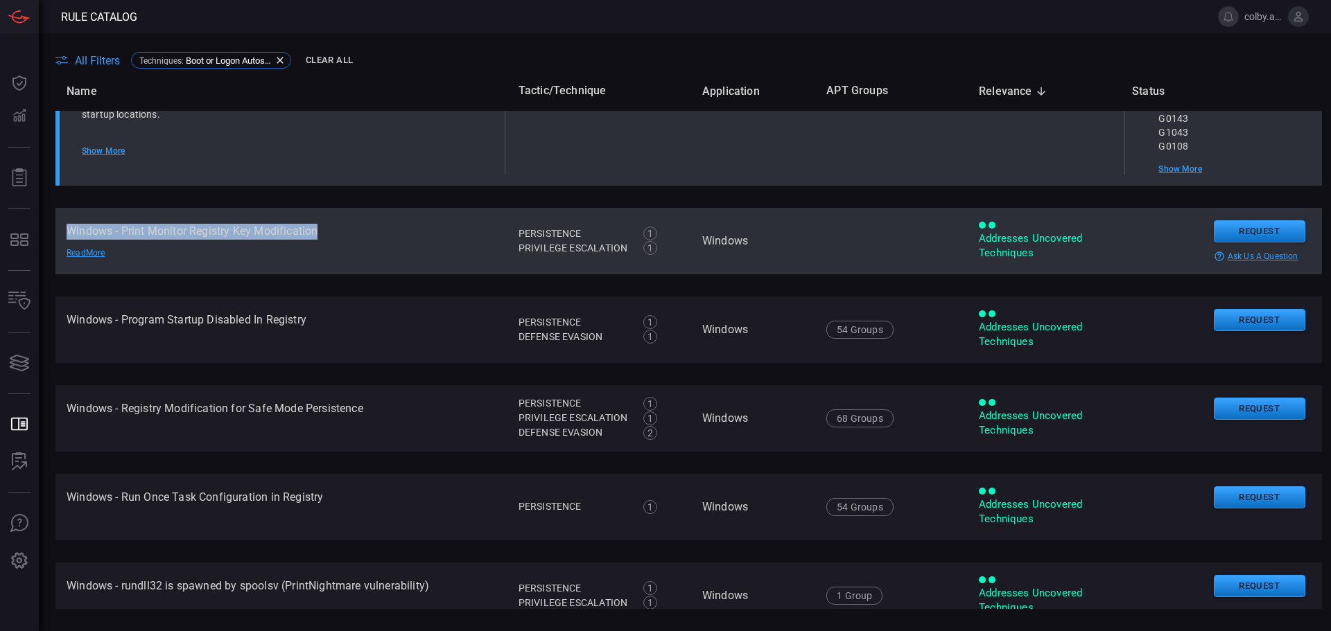
drag, startPoint x: 69, startPoint y: 229, endPoint x: 331, endPoint y: 226, distance: 262.7
click at [331, 226] on td "Windows - Print Monitor Registry Key Modification Read More" at bounding box center [281, 241] width 452 height 67
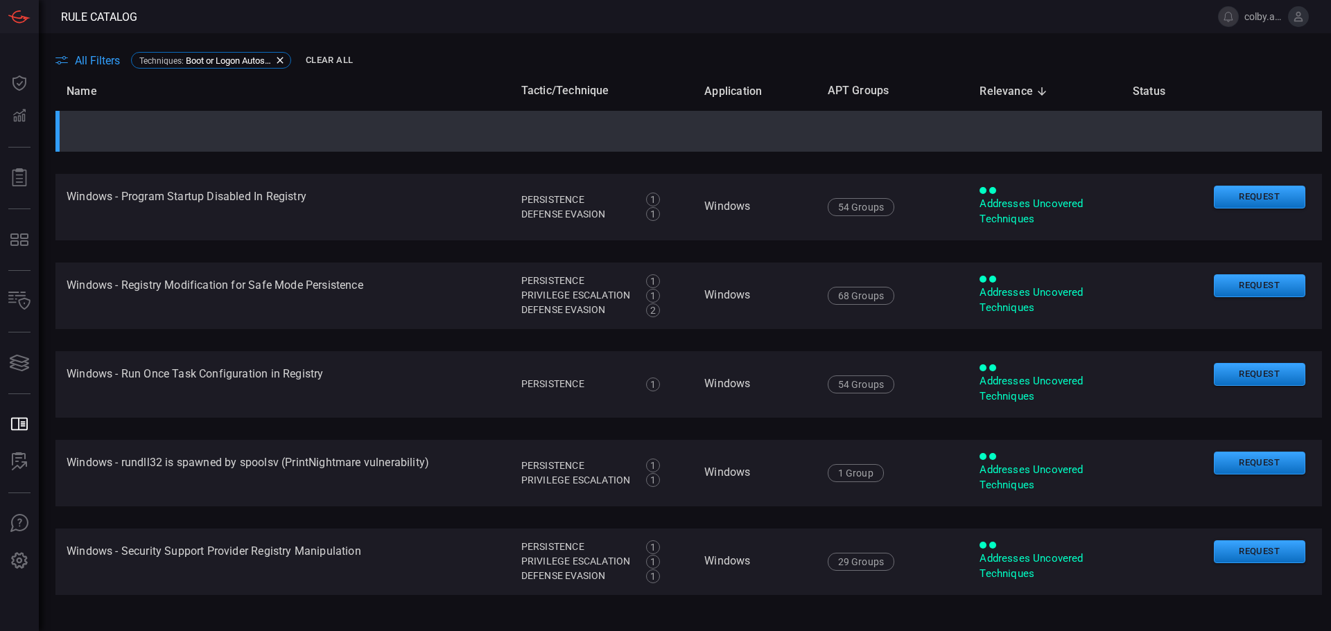
scroll to position [1486, 0]
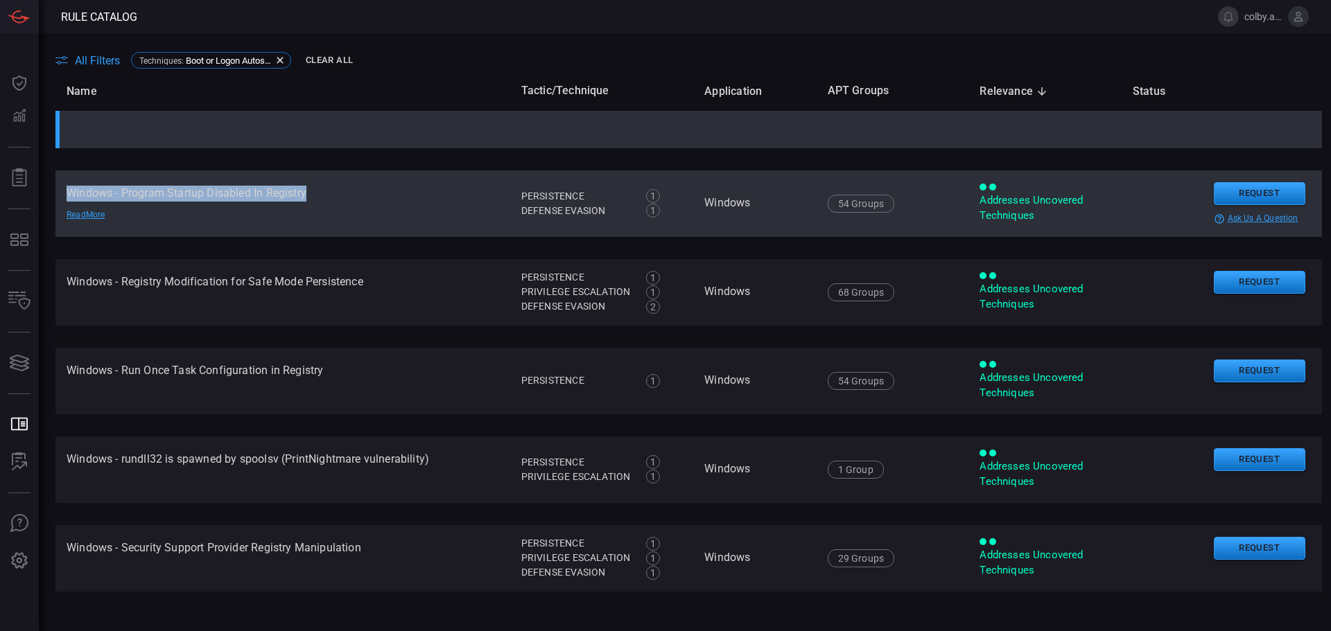
drag, startPoint x: 67, startPoint y: 191, endPoint x: 322, endPoint y: 192, distance: 255.8
click at [322, 192] on td "Windows - Program Startup Disabled In Registry Read More" at bounding box center [282, 204] width 455 height 67
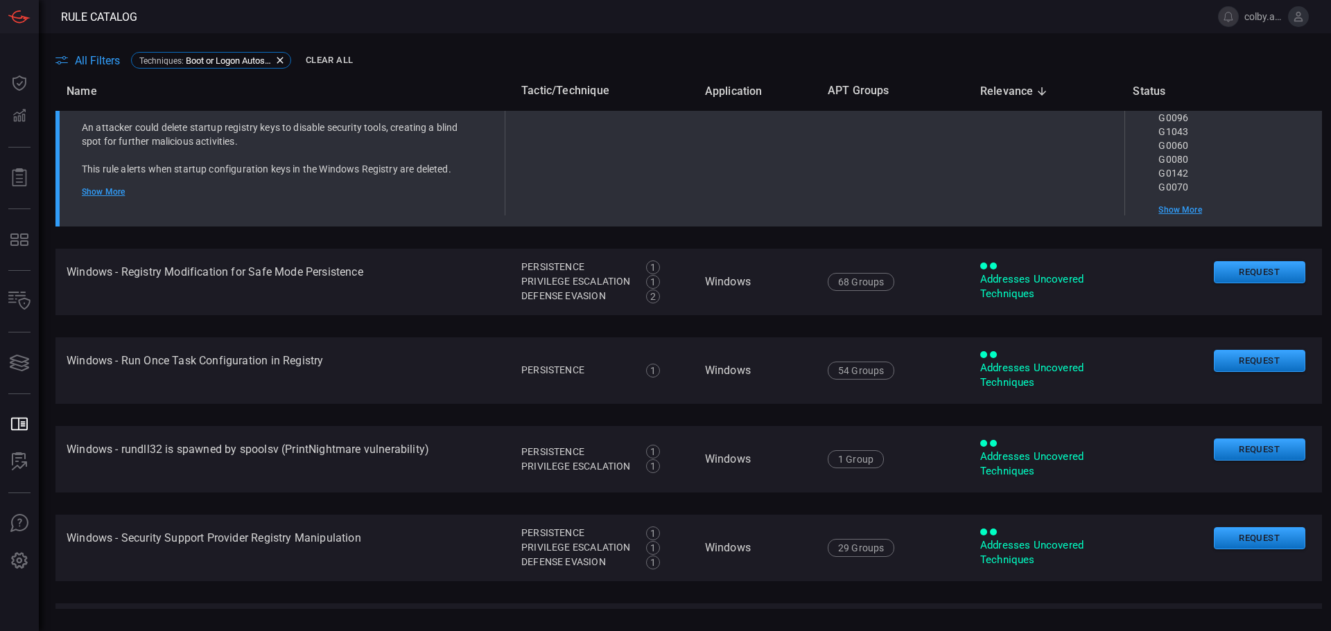
scroll to position [1543, 0]
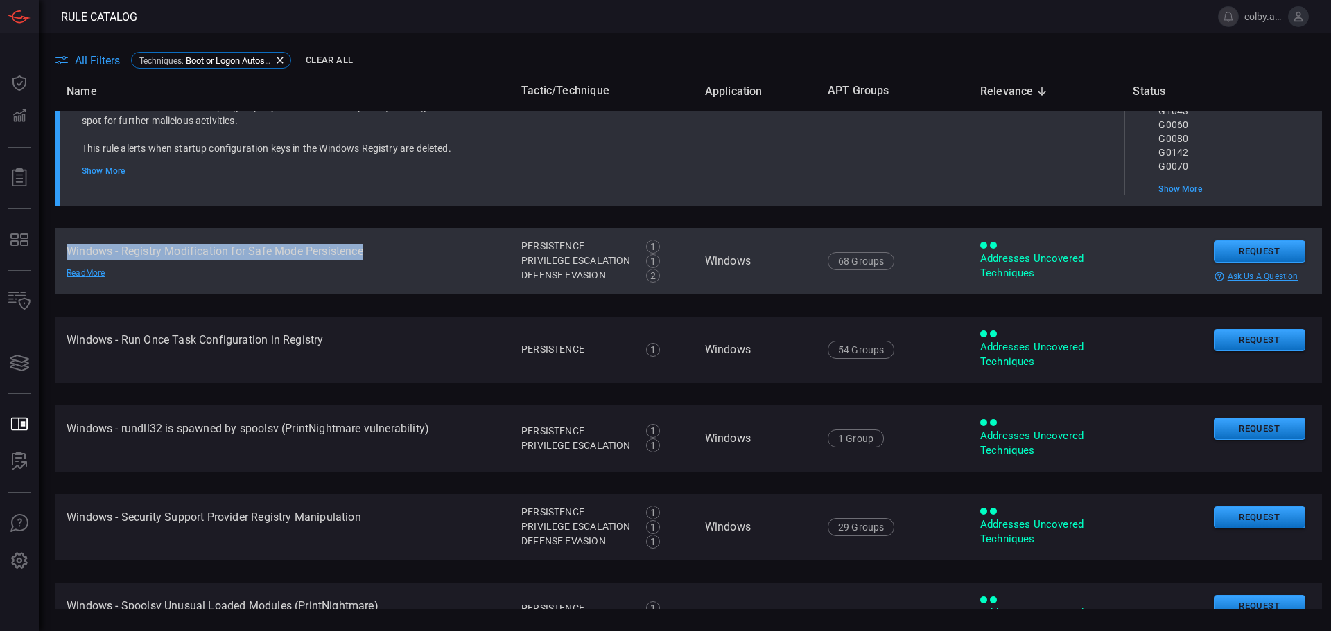
drag, startPoint x: 68, startPoint y: 248, endPoint x: 373, endPoint y: 252, distance: 305.0
click at [373, 252] on td "Windows - Registry Modification for Safe Mode Persistence Read More" at bounding box center [282, 261] width 455 height 67
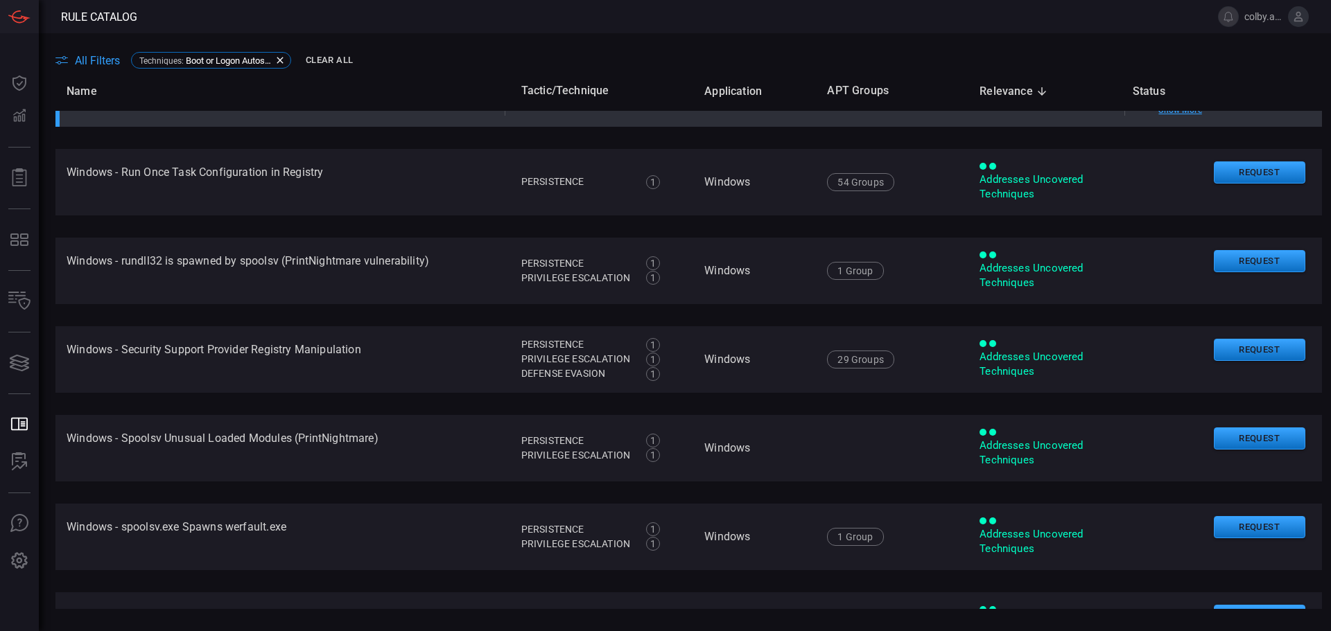
scroll to position [1713, 0]
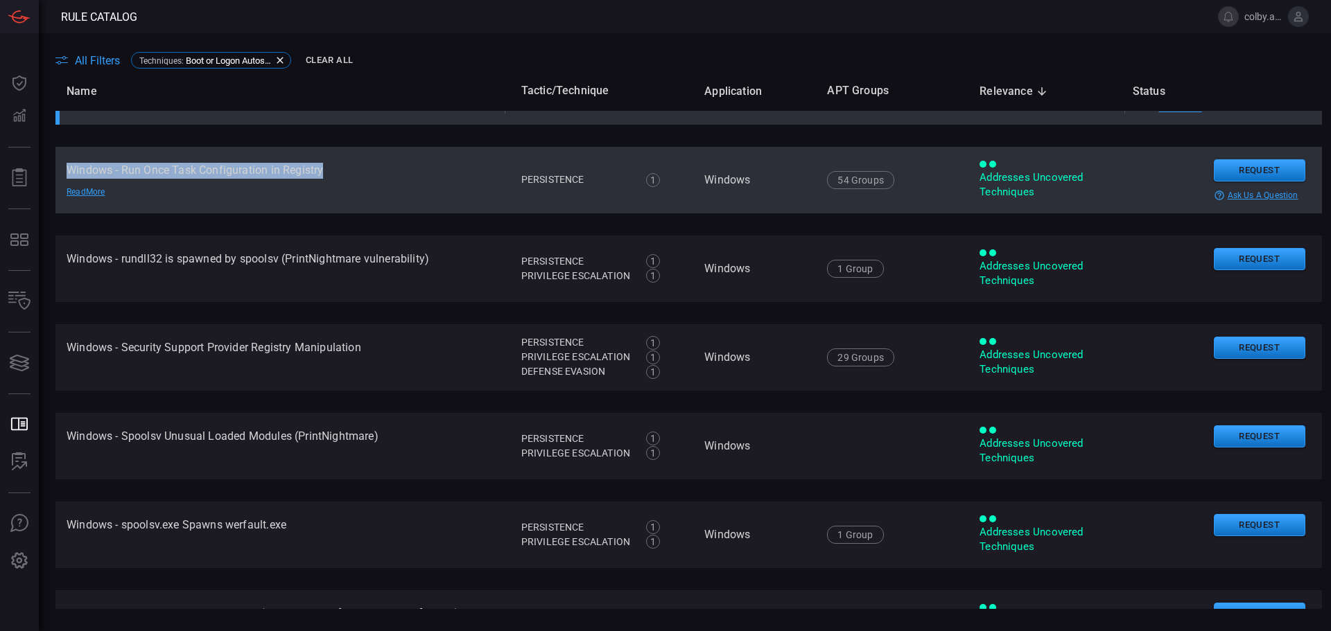
drag, startPoint x: 67, startPoint y: 169, endPoint x: 327, endPoint y: 171, distance: 259.9
click at [327, 171] on td "Windows - Run Once Task Configuration in Registry Read More" at bounding box center [282, 180] width 455 height 67
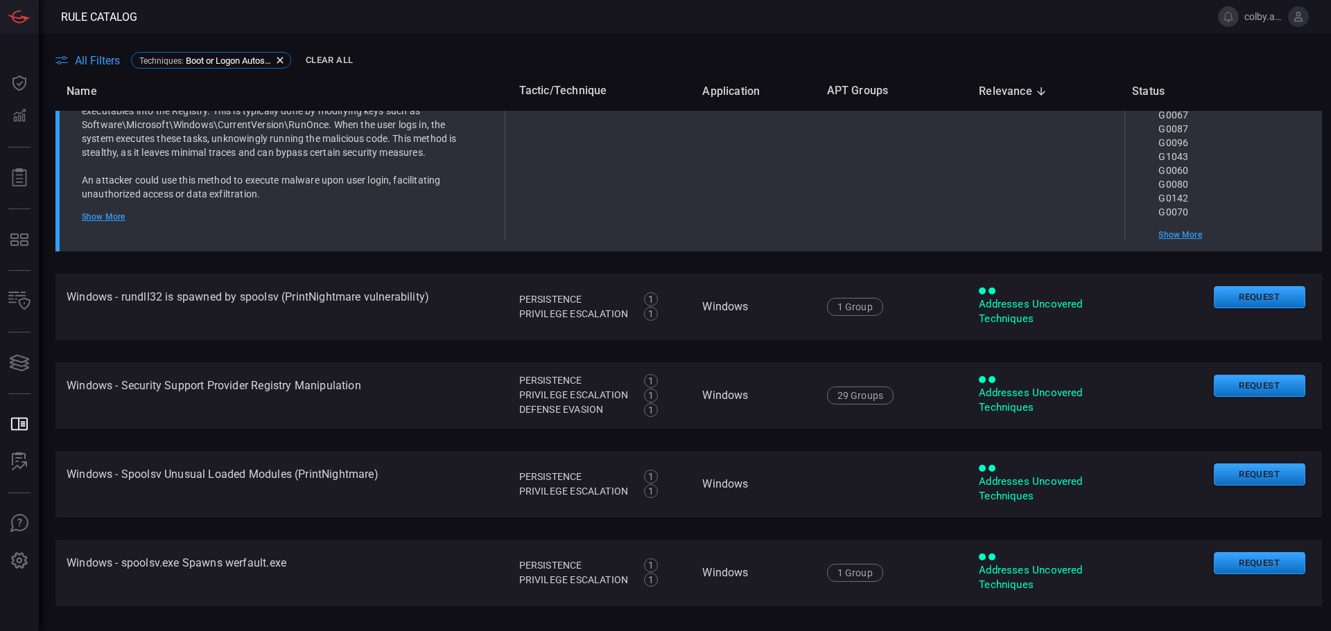
scroll to position [1813, 0]
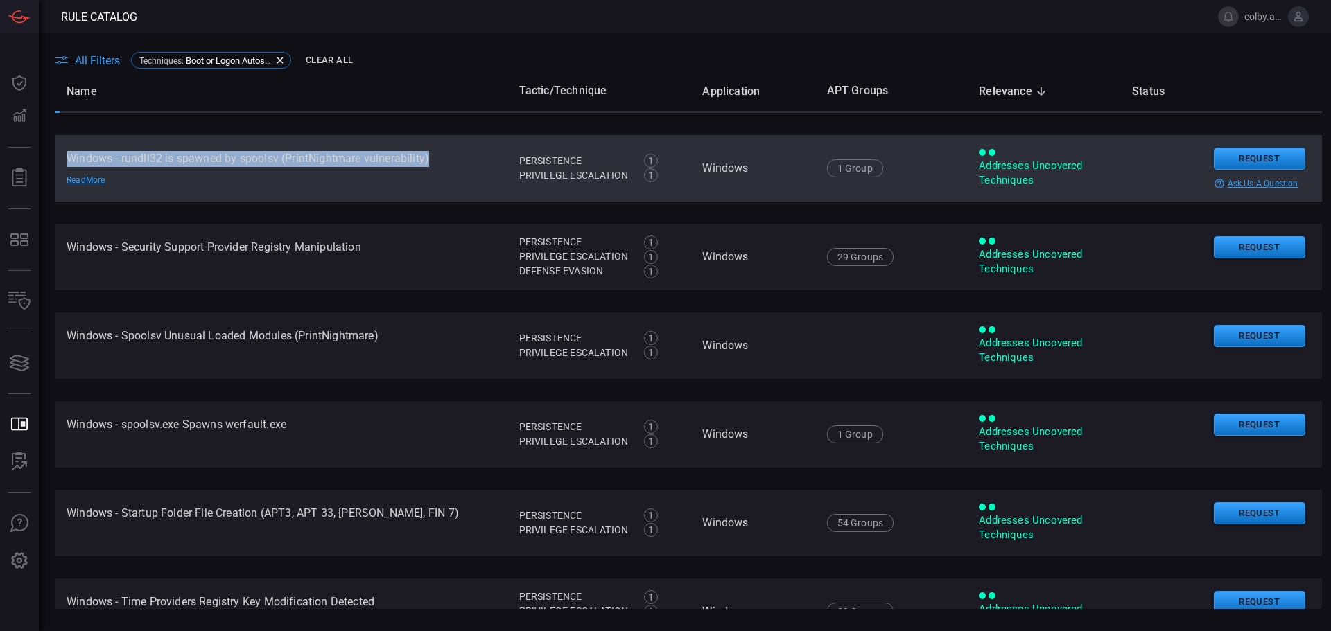
drag, startPoint x: 67, startPoint y: 158, endPoint x: 462, endPoint y: 166, distance: 395.9
click at [462, 166] on td "Windows - rundll32 is spawned by spoolsv (PrintNightmare vulnerability) Read Mo…" at bounding box center [281, 168] width 453 height 67
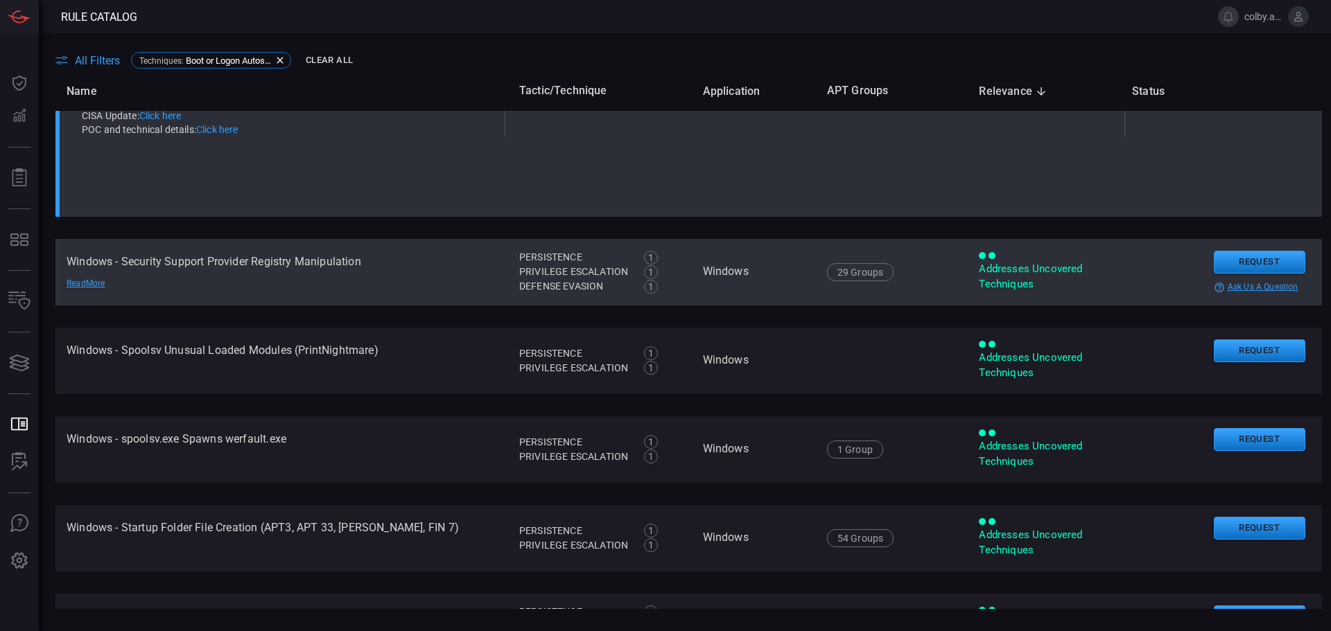
scroll to position [1706, 0]
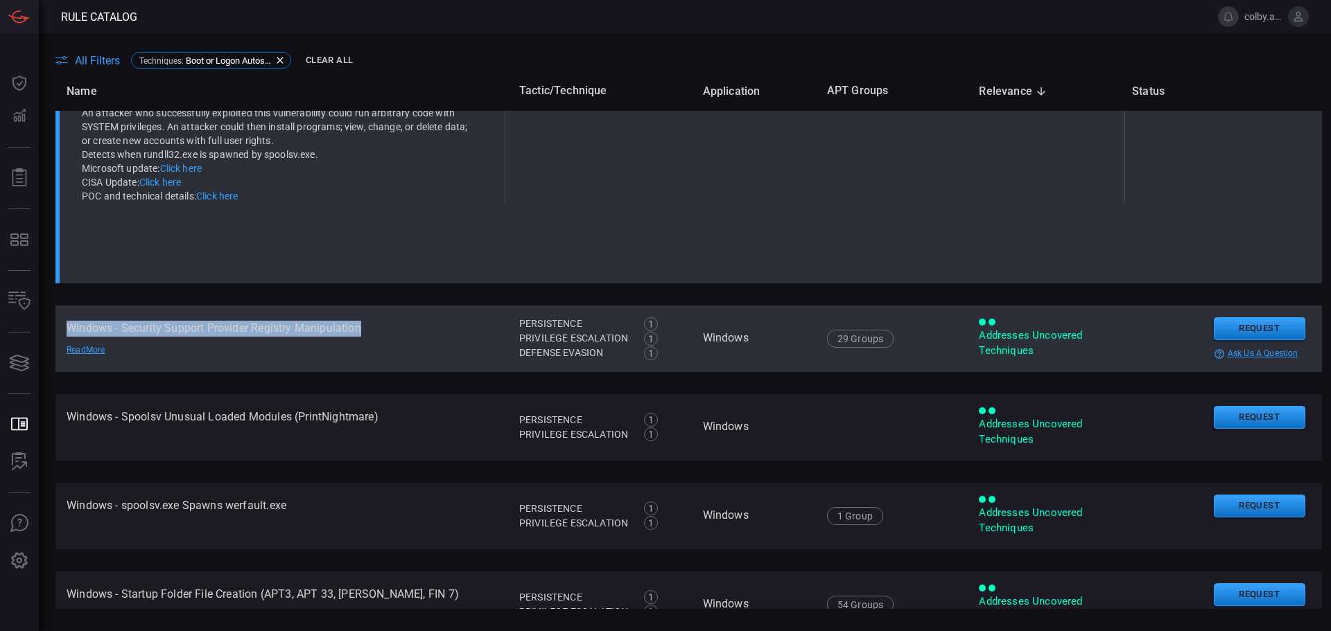
drag, startPoint x: 67, startPoint y: 328, endPoint x: 371, endPoint y: 328, distance: 303.6
click at [371, 328] on td "Windows - Security Support Provider Registry Manipulation Read More" at bounding box center [281, 339] width 453 height 67
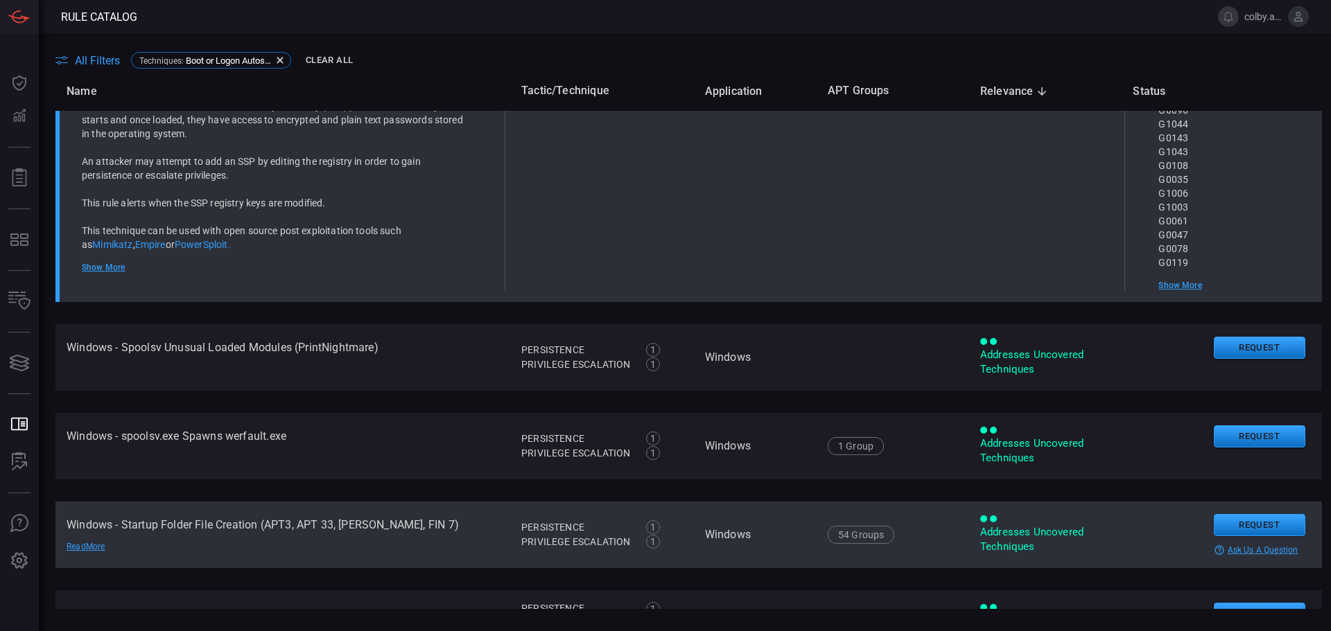
scroll to position [1901, 0]
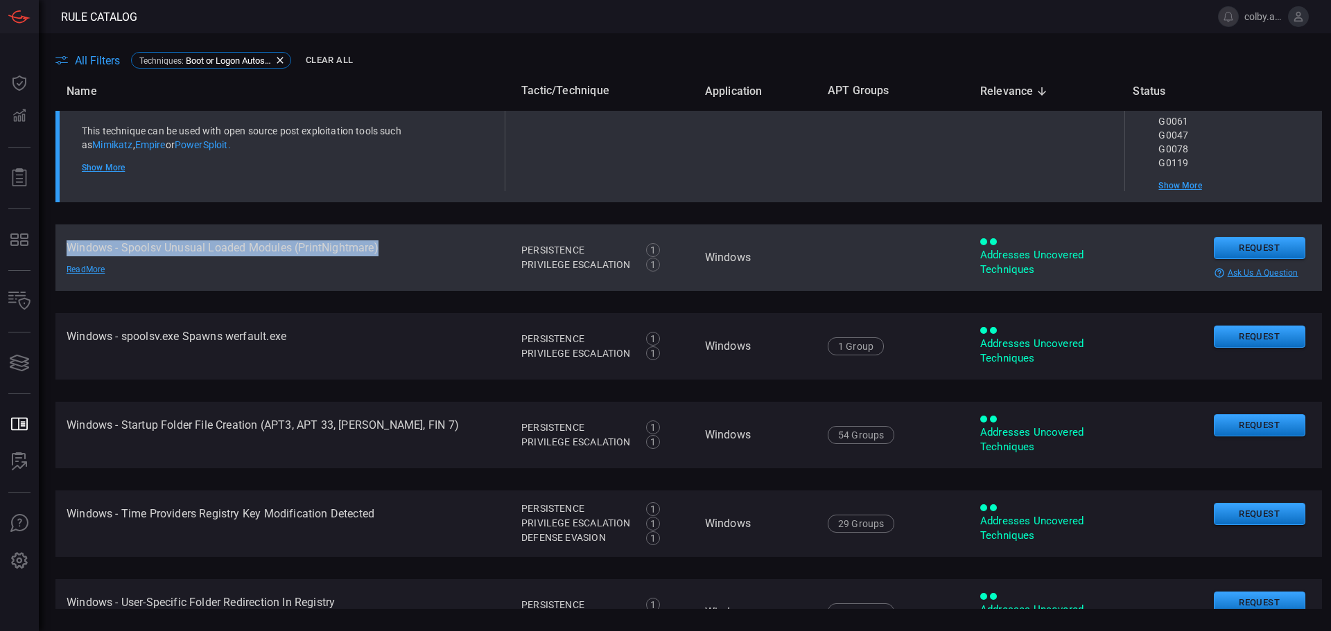
drag, startPoint x: 66, startPoint y: 247, endPoint x: 391, endPoint y: 252, distance: 325.1
click at [391, 252] on td "Windows - Spoolsv Unusual Loaded Modules (PrintNightmare) Read More" at bounding box center [282, 258] width 455 height 67
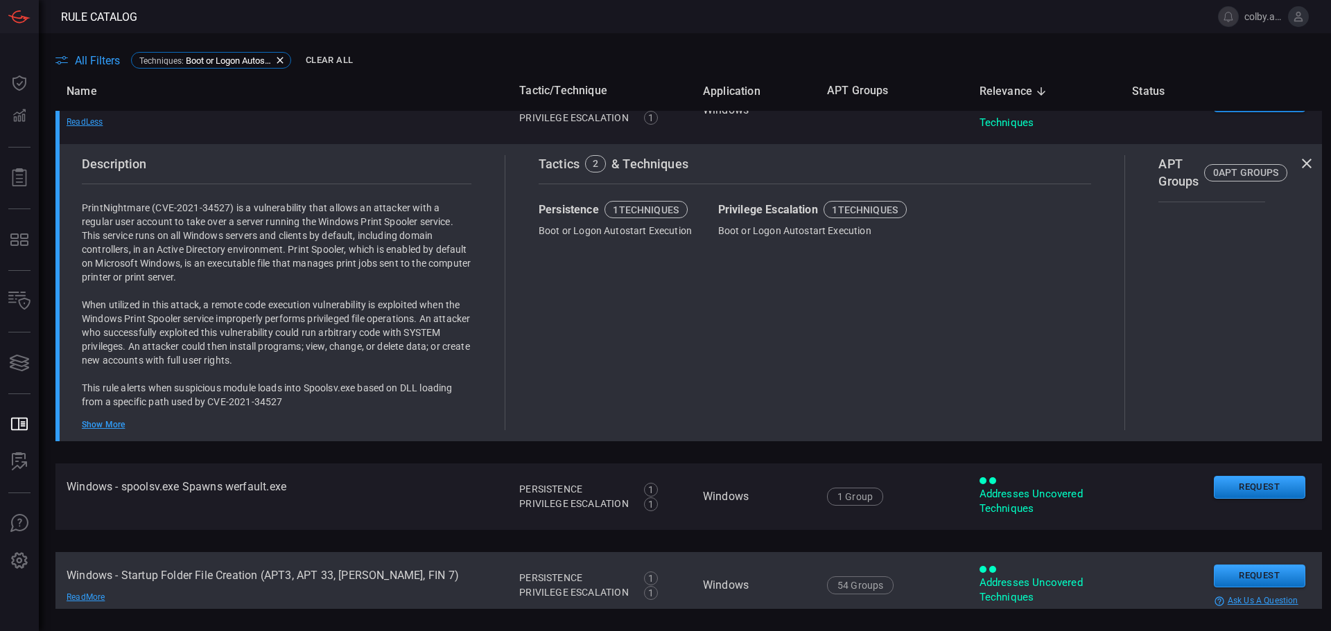
scroll to position [1933, 0]
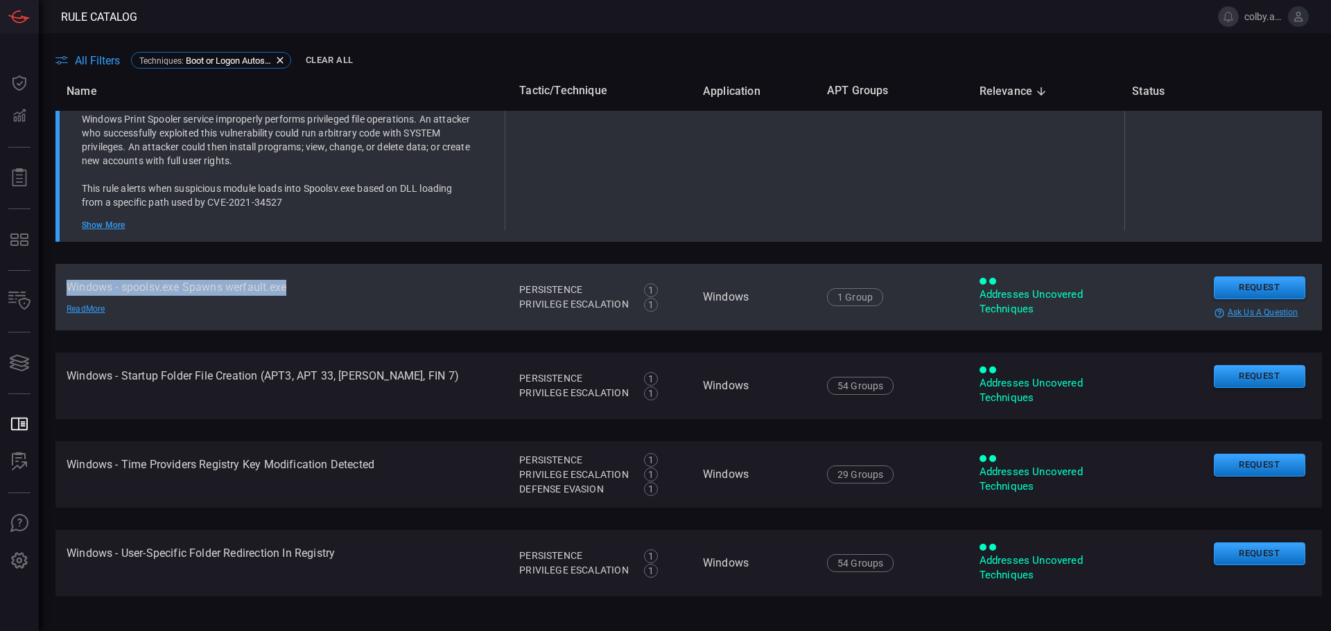
drag, startPoint x: 68, startPoint y: 286, endPoint x: 295, endPoint y: 290, distance: 226.7
click at [295, 290] on td "Windows - spoolsv.exe Spawns werfault.exe Read More" at bounding box center [281, 297] width 453 height 67
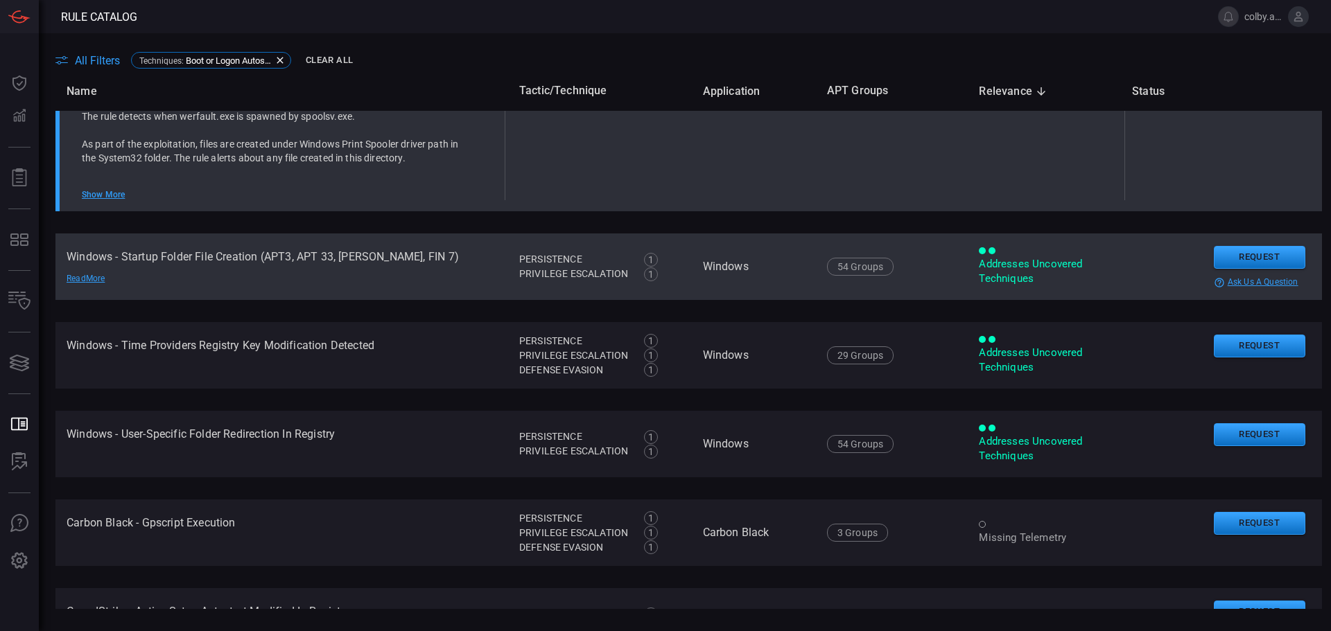
scroll to position [2050, 0]
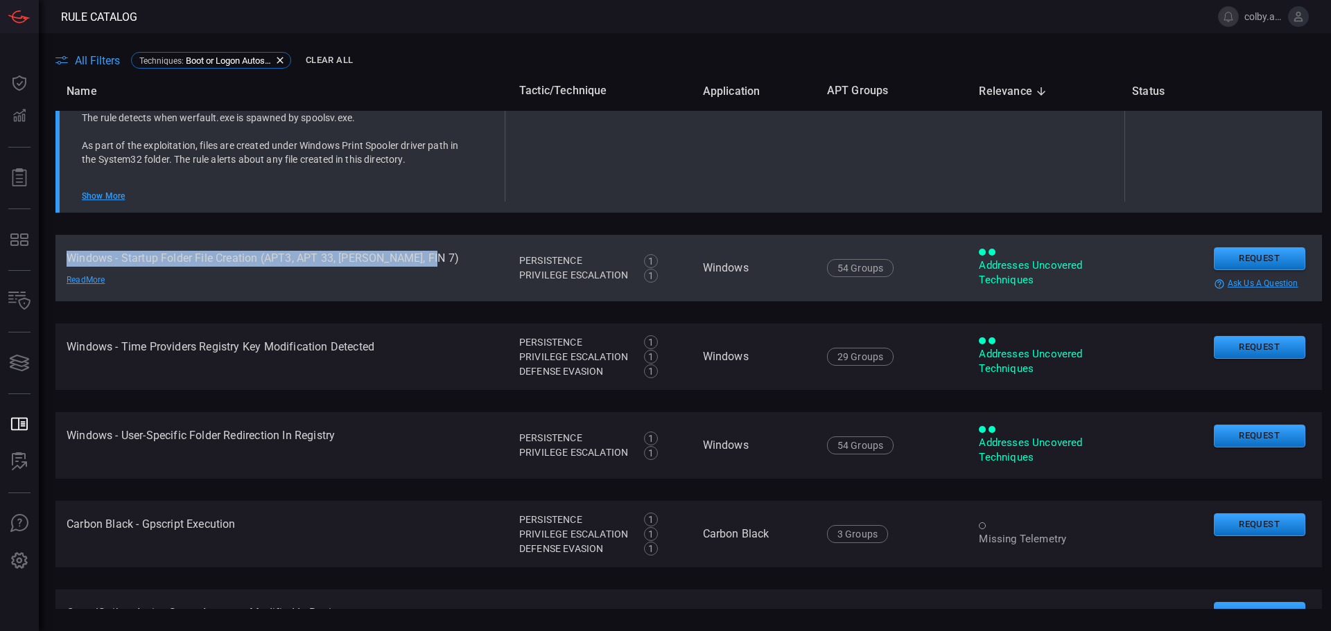
drag, startPoint x: 89, startPoint y: 256, endPoint x: 428, endPoint y: 261, distance: 338.3
click at [428, 261] on td "Windows - Startup Folder File Creation (APT3, APT 33, Confucius, FIN 7) Read Mo…" at bounding box center [281, 268] width 453 height 67
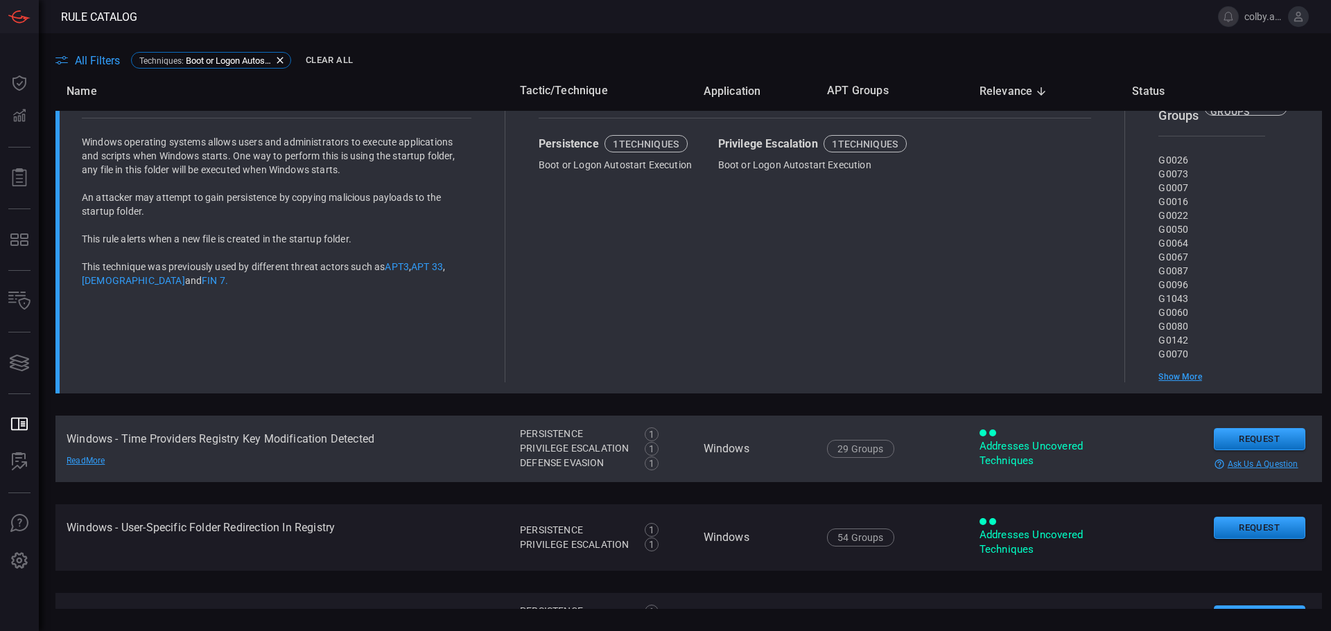
scroll to position [2030, 0]
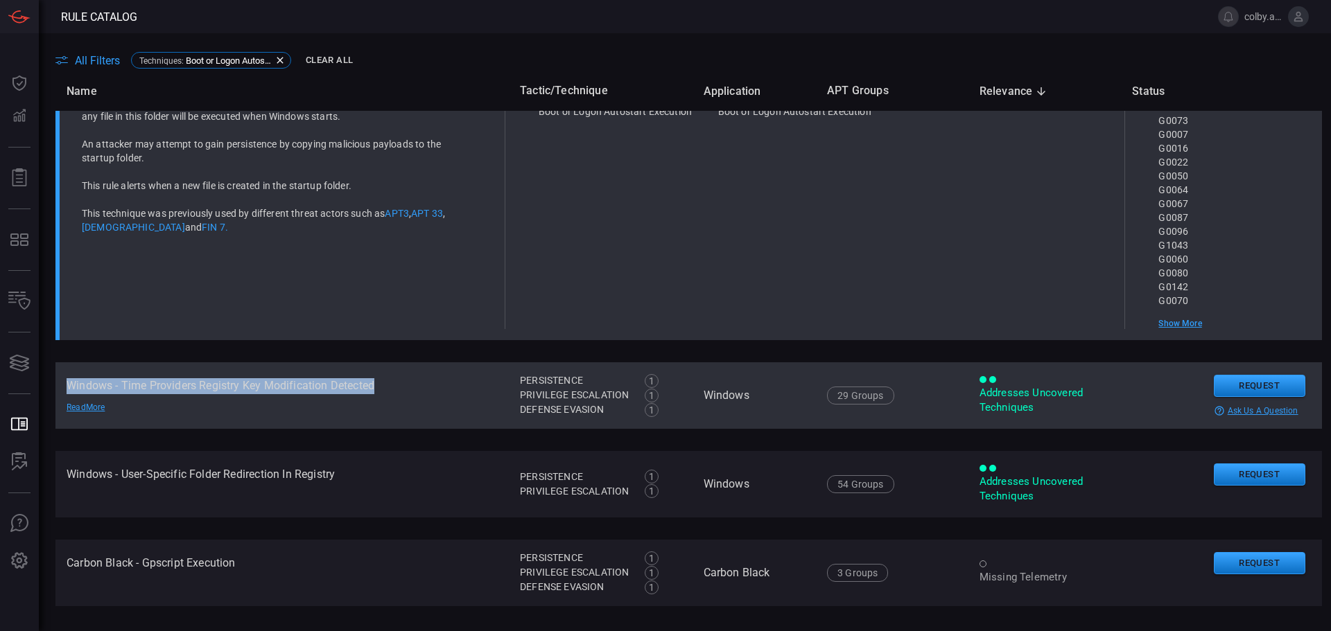
drag, startPoint x: 65, startPoint y: 385, endPoint x: 385, endPoint y: 392, distance: 319.6
click at [385, 392] on td "Windows - Time Providers Registry Key Modification Detected Read More" at bounding box center [281, 396] width 453 height 67
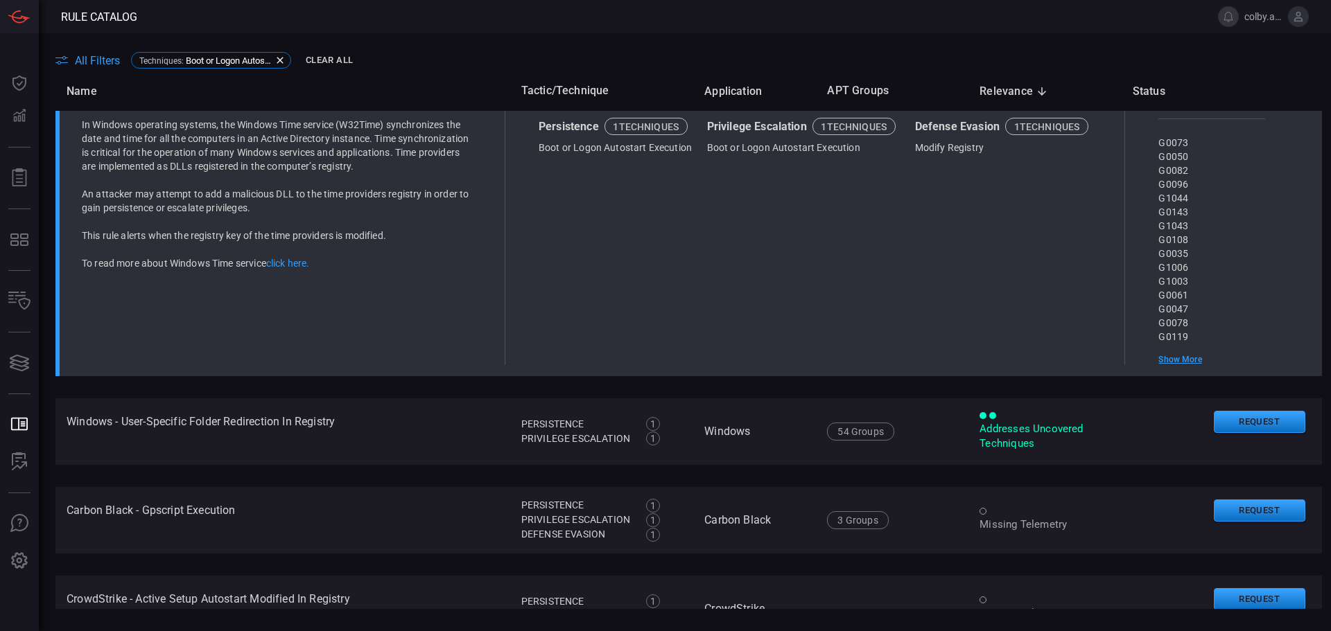
scroll to position [2130, 0]
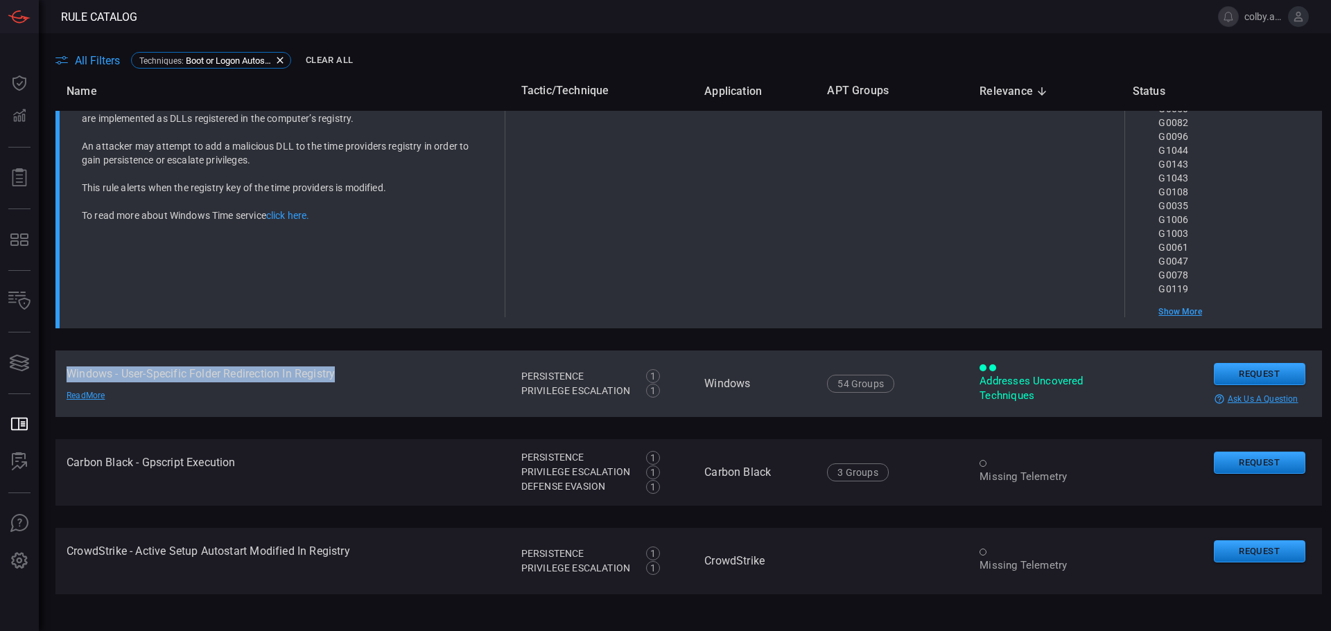
drag, startPoint x: 66, startPoint y: 373, endPoint x: 347, endPoint y: 378, distance: 281.5
click at [347, 378] on td "Windows - User-Specific Folder Redirection In Registry Read More" at bounding box center [282, 384] width 455 height 67
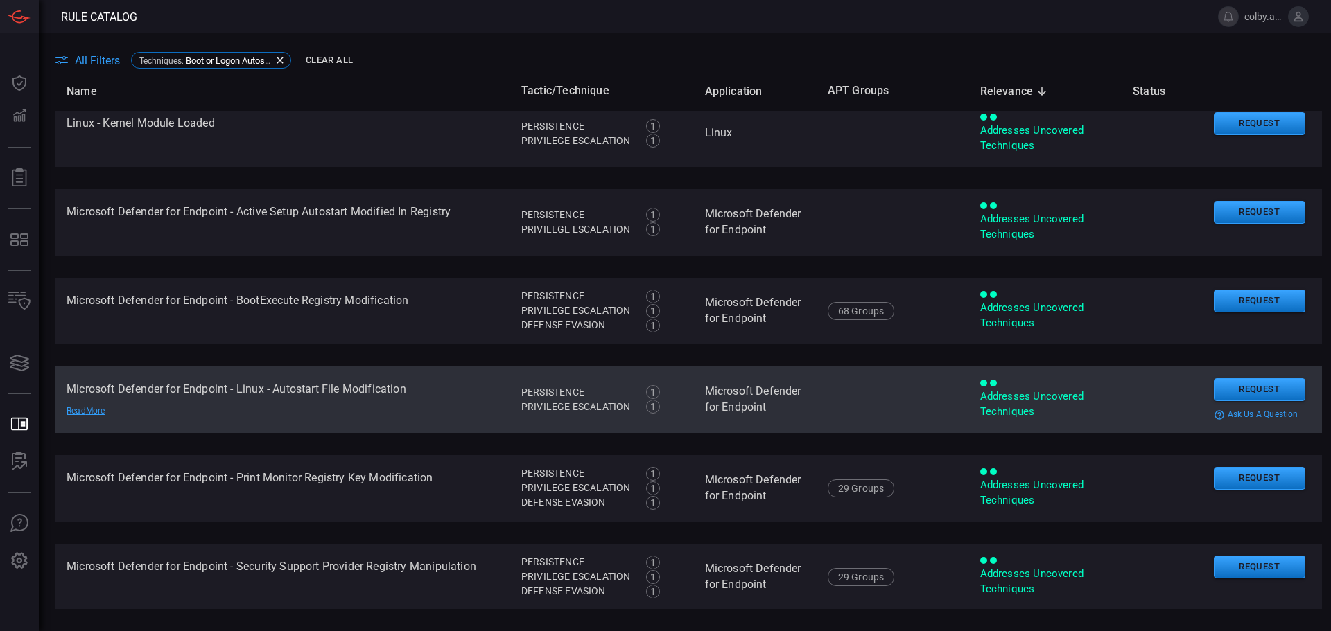
scroll to position [0, 0]
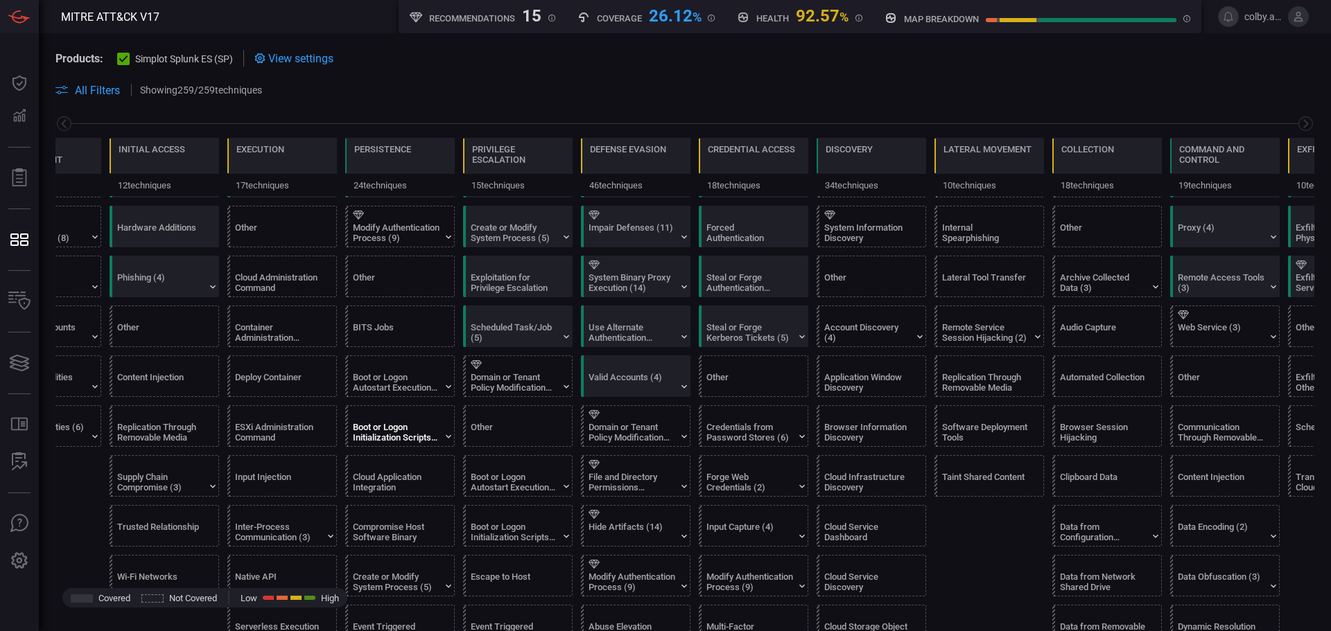
scroll to position [208, 0]
click at [396, 425] on div "Boot or Logon Initialization Scripts (5)" at bounding box center [396, 431] width 87 height 21
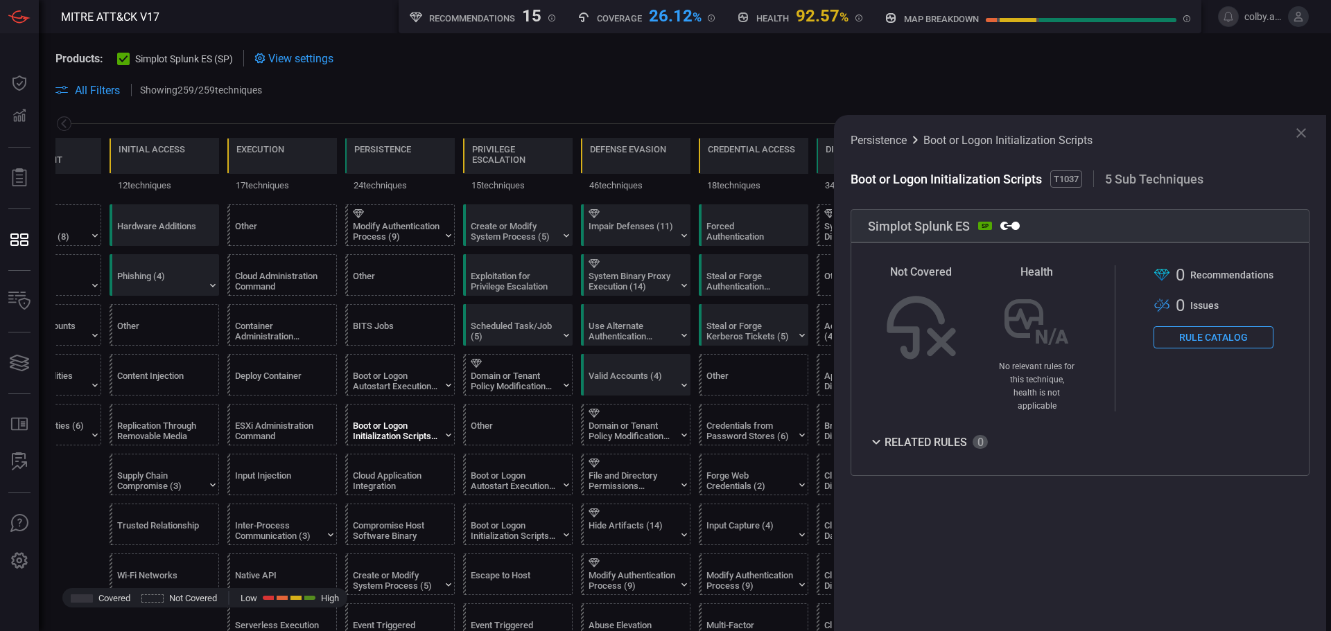
click at [1205, 331] on button "Rule Catalog" at bounding box center [1213, 337] width 120 height 22
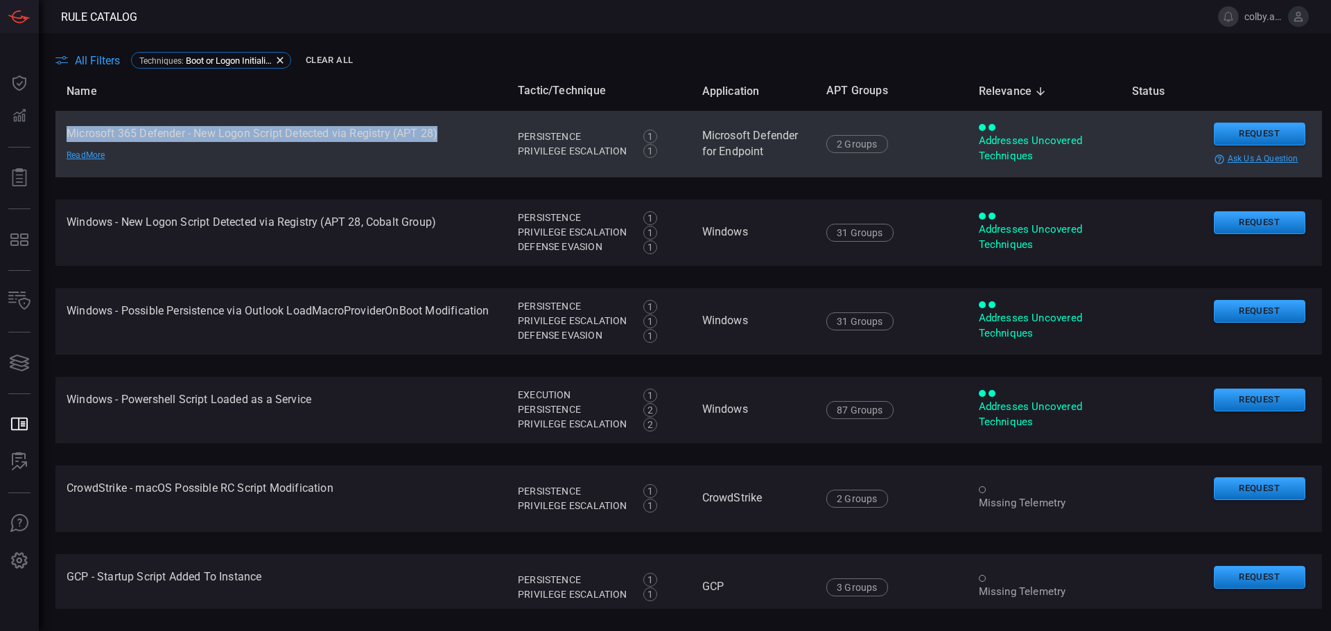
drag, startPoint x: 66, startPoint y: 132, endPoint x: 448, endPoint y: 129, distance: 381.9
click at [448, 129] on td "Microsoft 365 Defender - New Logon Script Detected via Registry (APT 28) Read M…" at bounding box center [280, 144] width 451 height 67
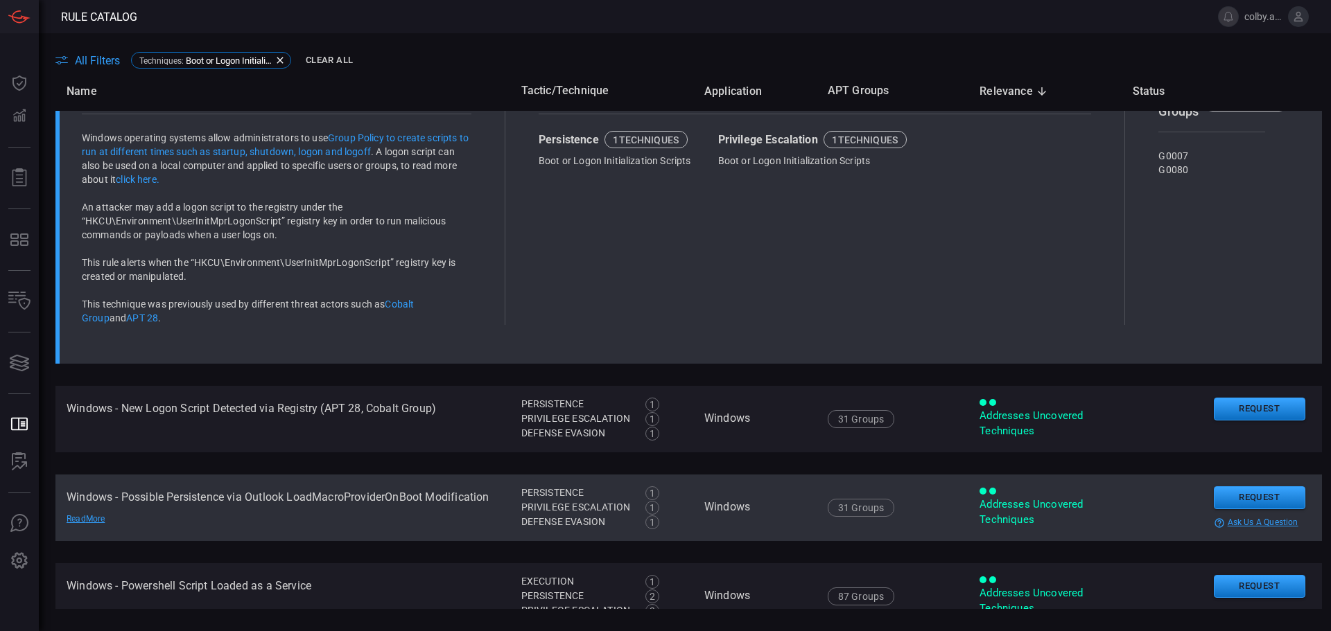
scroll to position [208, 0]
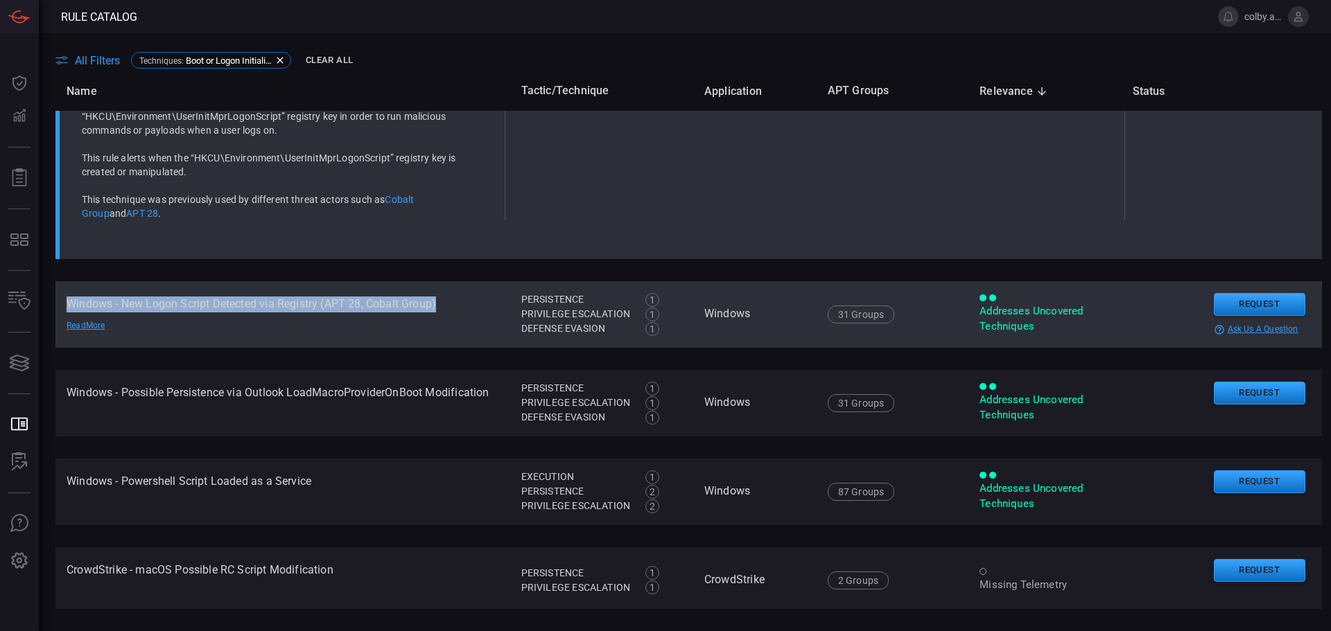
drag, startPoint x: 65, startPoint y: 304, endPoint x: 454, endPoint y: 312, distance: 389.0
click at [454, 312] on td "Windows - New Logon Script Detected via Registry (APT 28, Cobalt Group) Read Mo…" at bounding box center [282, 314] width 455 height 67
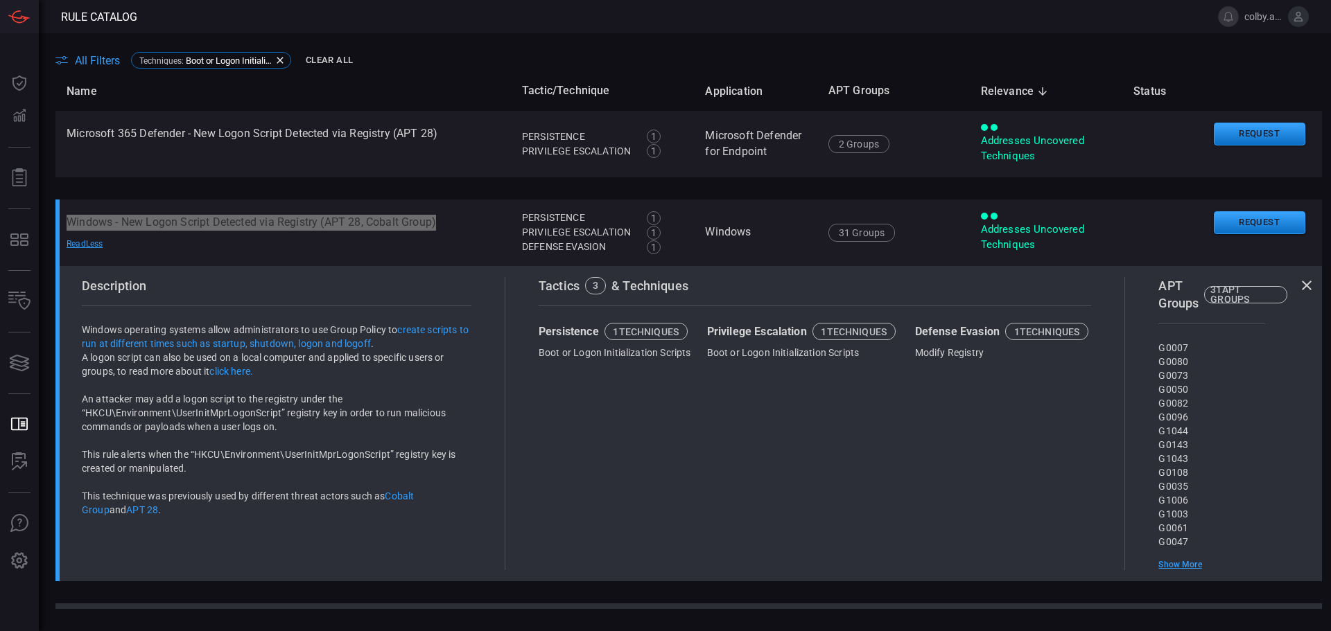
scroll to position [347, 0]
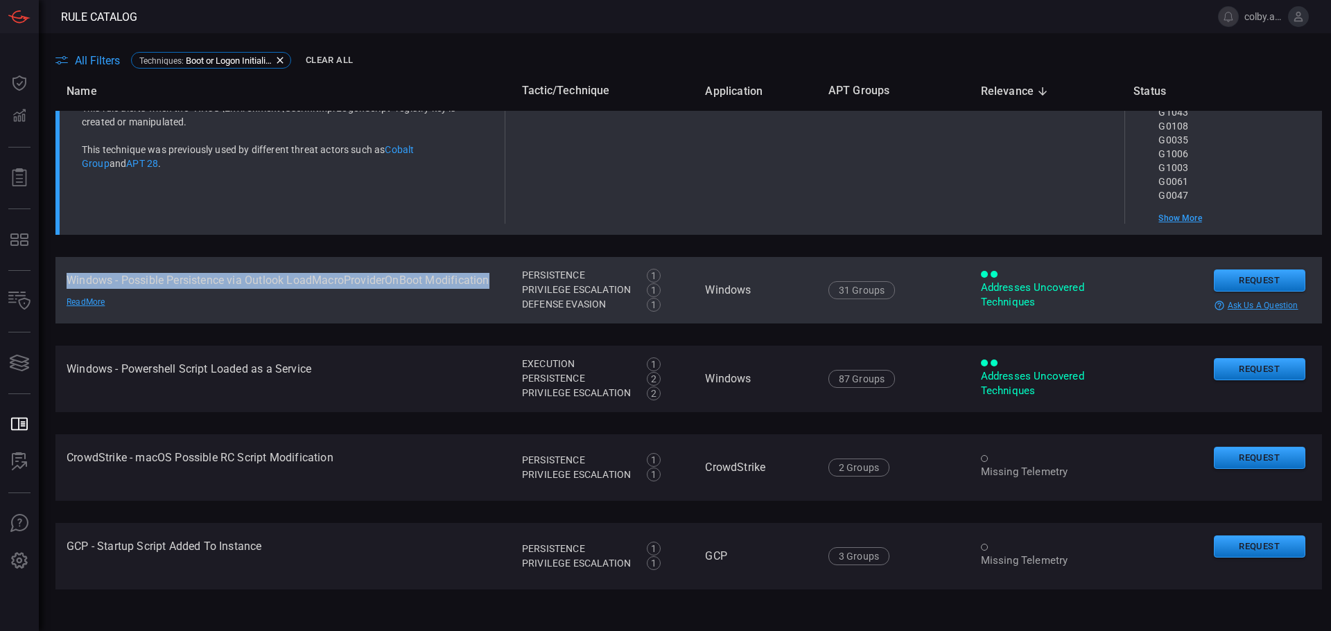
drag, startPoint x: 68, startPoint y: 277, endPoint x: 489, endPoint y: 279, distance: 421.5
click at [489, 279] on td "Windows - Possible Persistence via Outlook LoadMacroProviderOnBoot Modification…" at bounding box center [282, 290] width 455 height 67
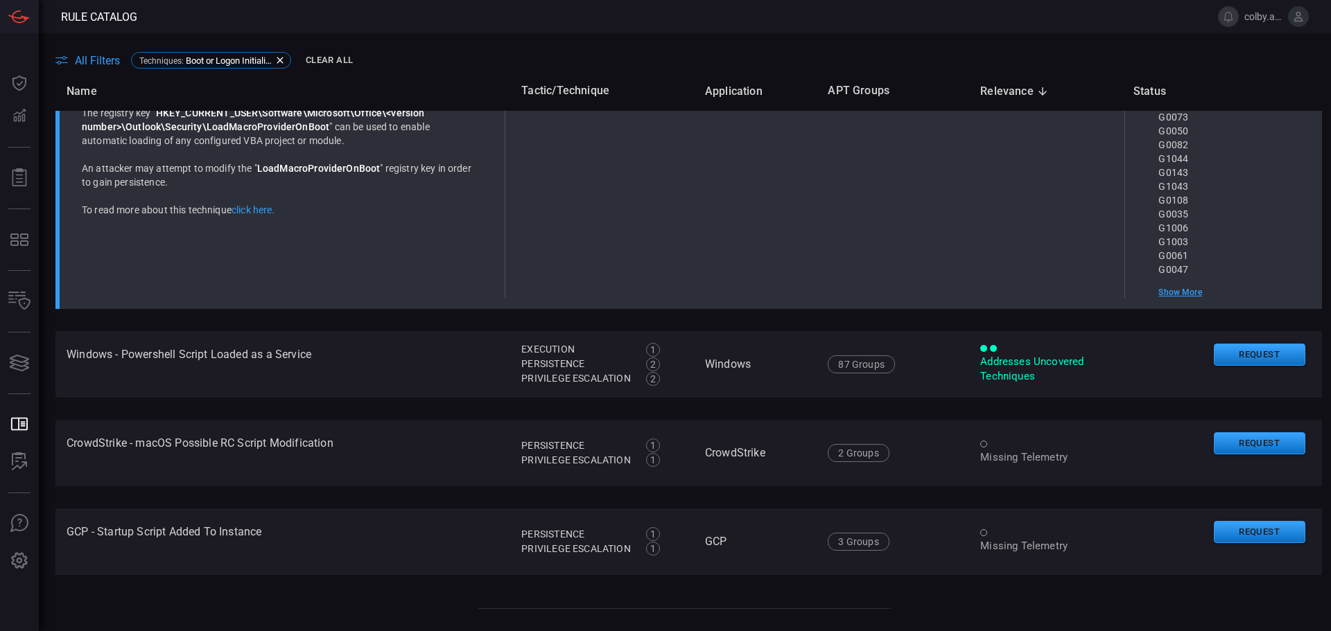
scroll to position [378, 0]
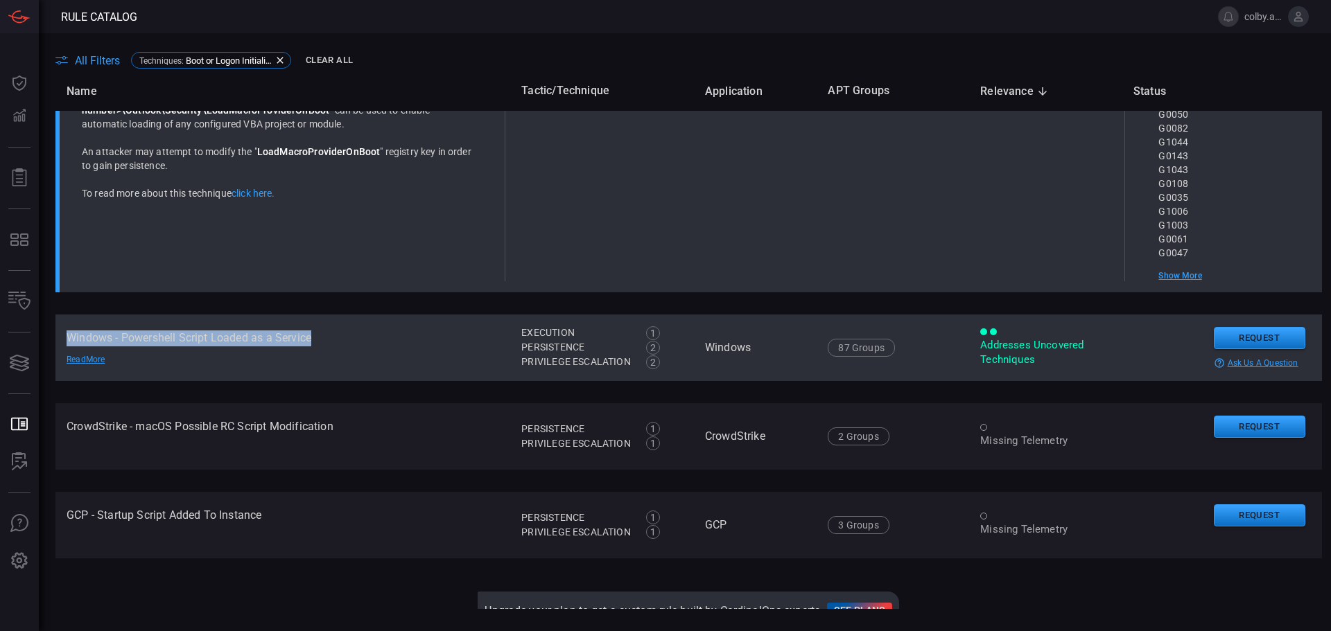
drag, startPoint x: 67, startPoint y: 334, endPoint x: 345, endPoint y: 337, distance: 277.3
click at [345, 337] on td "Windows - Powershell Script Loaded as a Service Read More" at bounding box center [282, 348] width 455 height 67
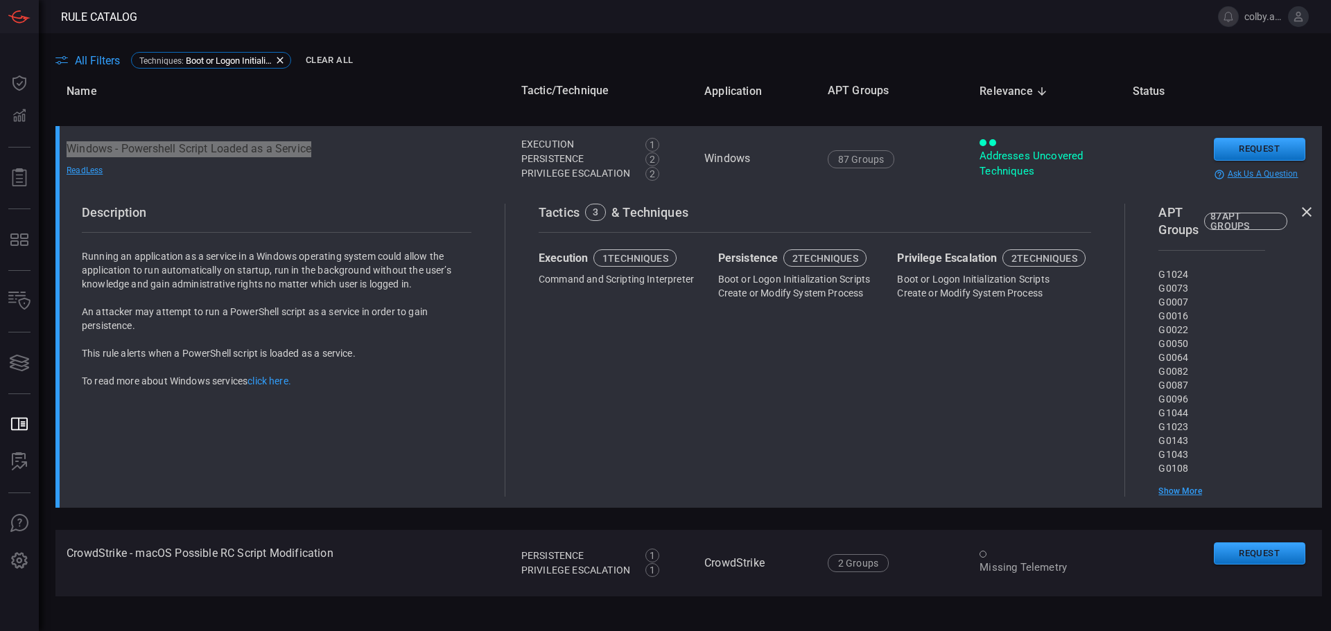
scroll to position [0, 0]
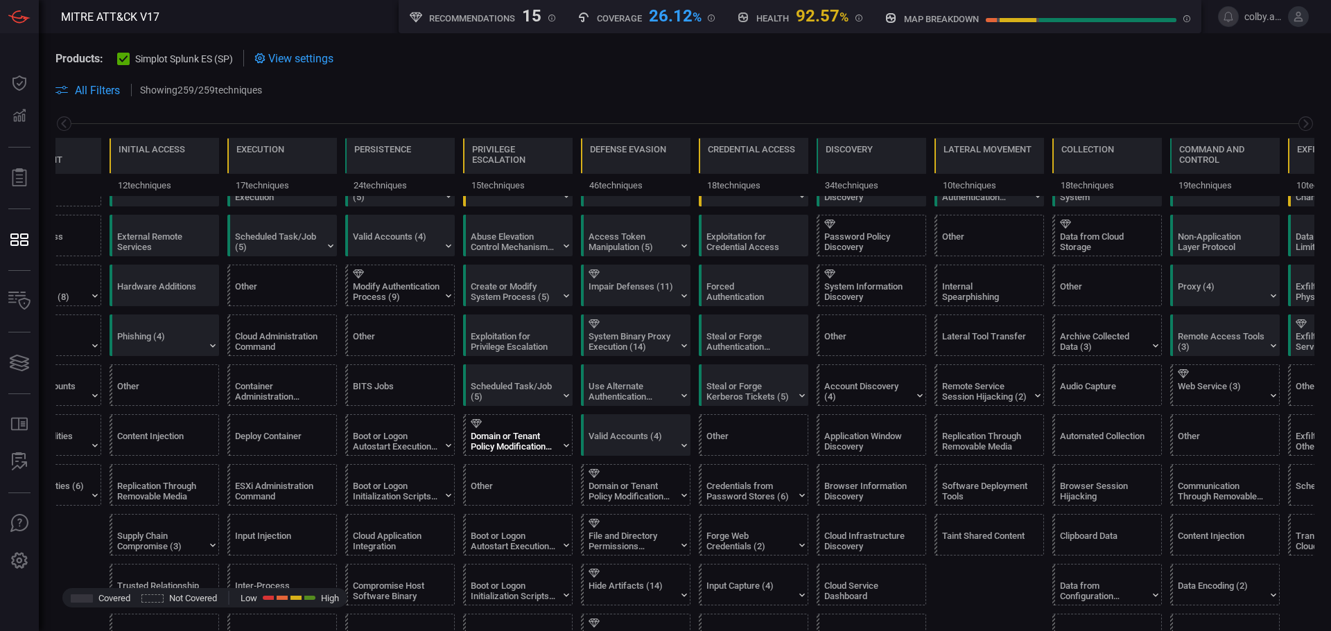
scroll to position [139, 0]
